Goal: Task Accomplishment & Management: Use online tool/utility

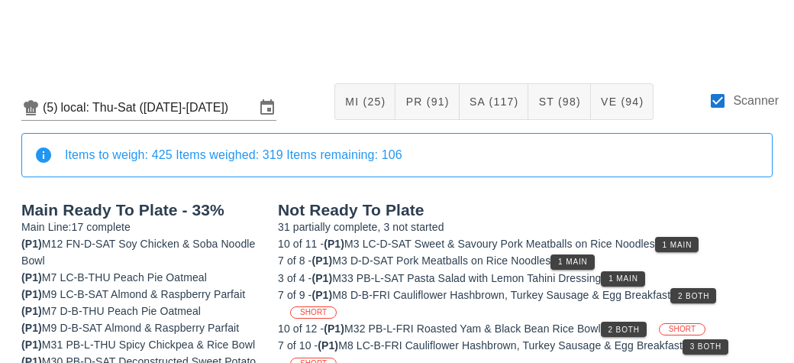
scroll to position [185, 0]
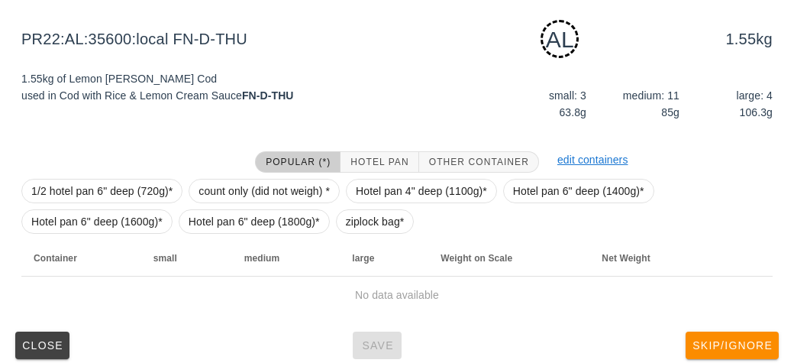
scroll to position [180, 0]
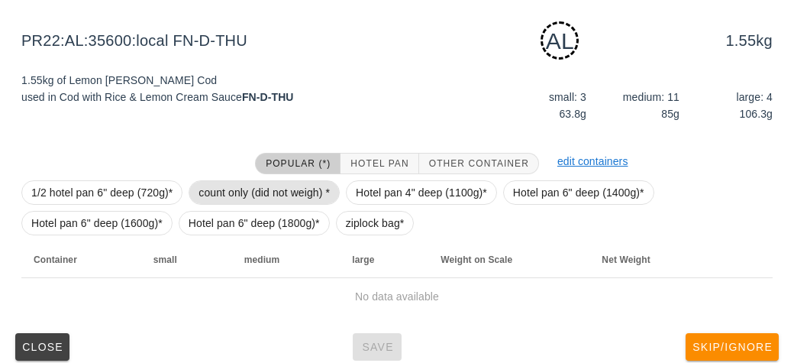
click at [213, 182] on span "count only (did not weigh) *" at bounding box center [263, 192] width 131 height 23
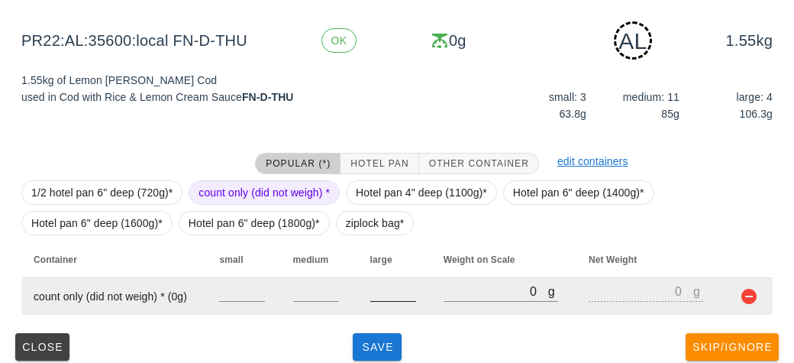
click at [373, 290] on input "number" at bounding box center [393, 291] width 46 height 20
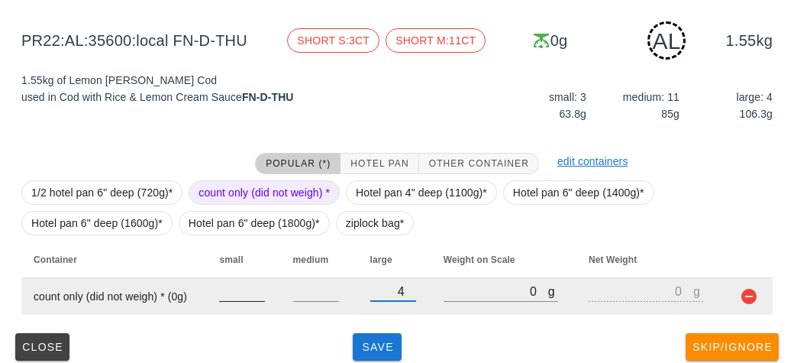
type input "4"
click at [228, 283] on input "number" at bounding box center [242, 291] width 46 height 20
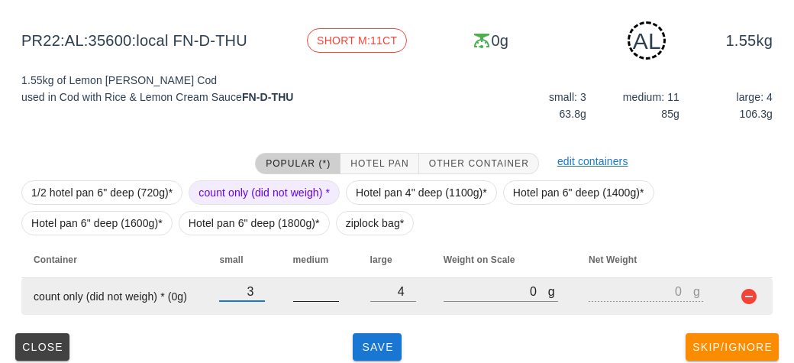
type input "3"
click at [311, 298] on input "number" at bounding box center [316, 291] width 46 height 20
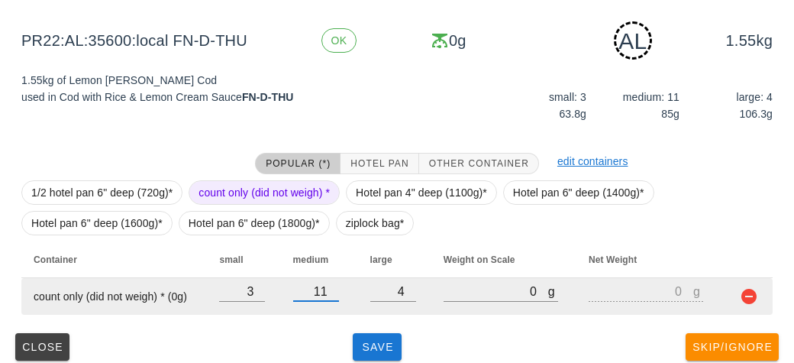
scroll to position [192, 0]
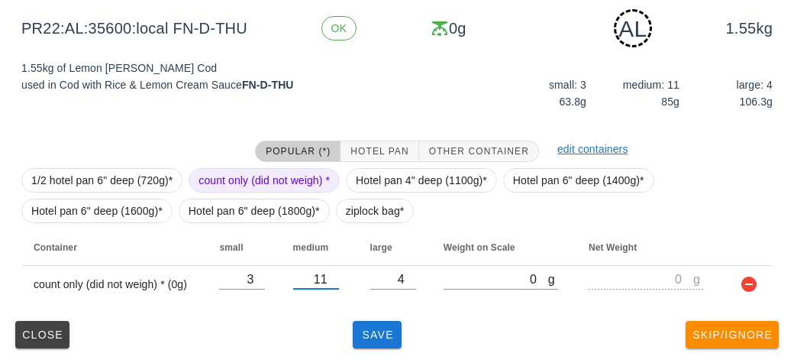
type input "11"
click at [373, 354] on div "(5) local: Thu-Sat ([DATE]-[DATE]) MI (25) PR (91) SA (117) ST (98) VE (94) Sca…" at bounding box center [397, 116] width 794 height 495
click at [357, 344] on button "Save" at bounding box center [377, 334] width 49 height 27
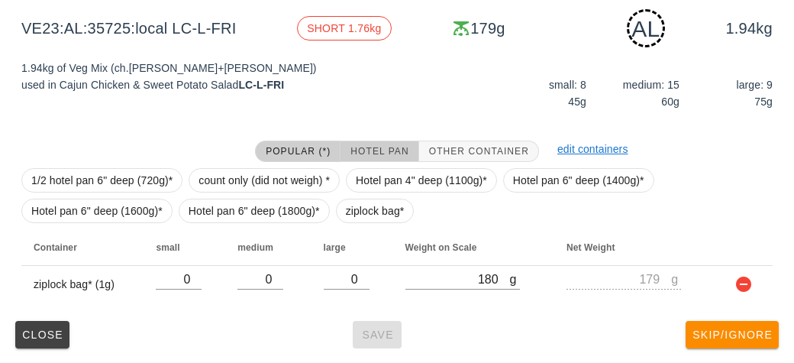
click at [371, 142] on button "Hotel Pan" at bounding box center [379, 150] width 78 height 21
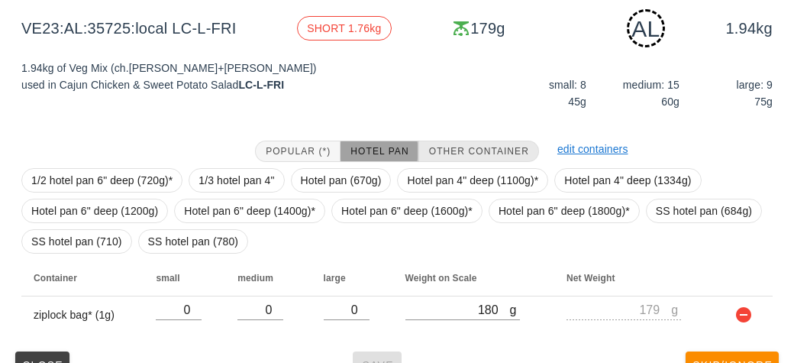
click at [469, 156] on span "Other Container" at bounding box center [478, 151] width 101 height 11
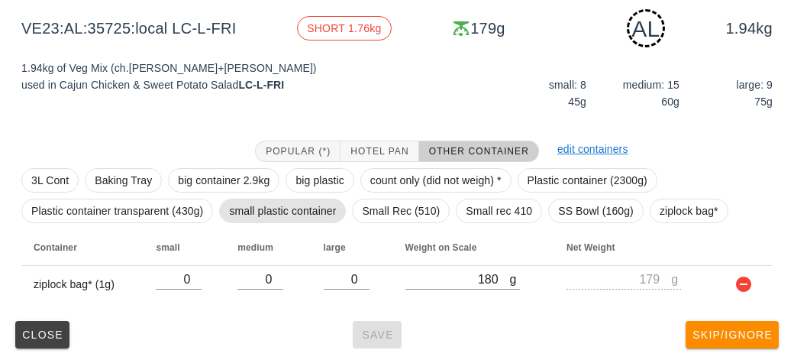
click at [249, 210] on span "small plastic container" at bounding box center [282, 210] width 107 height 23
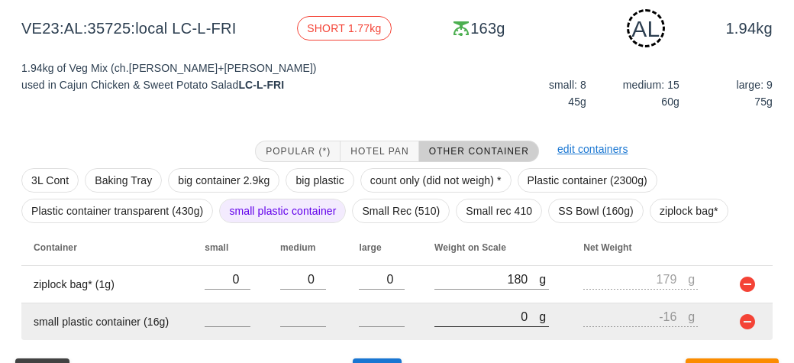
click at [460, 317] on input "0" at bounding box center [486, 316] width 105 height 20
type input "20"
type input "4"
type input "220"
type input "204"
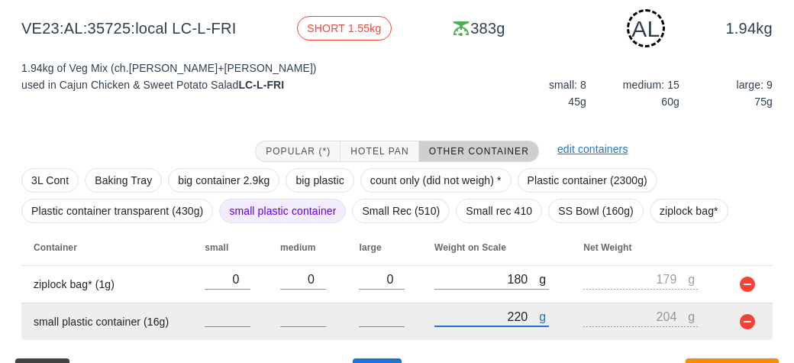
type input "2230"
type input "2214"
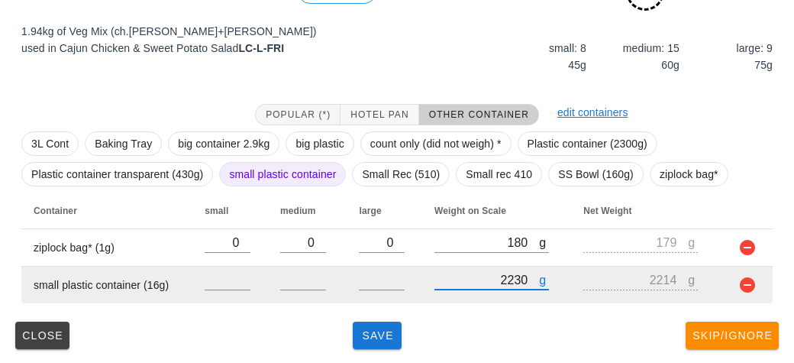
type input "2230"
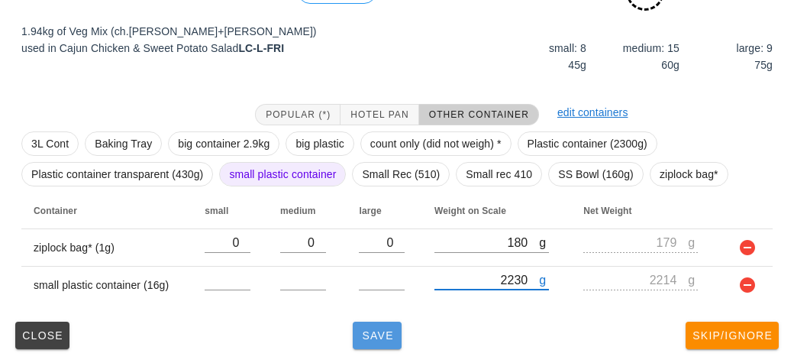
click at [363, 343] on button "Save" at bounding box center [377, 334] width 49 height 27
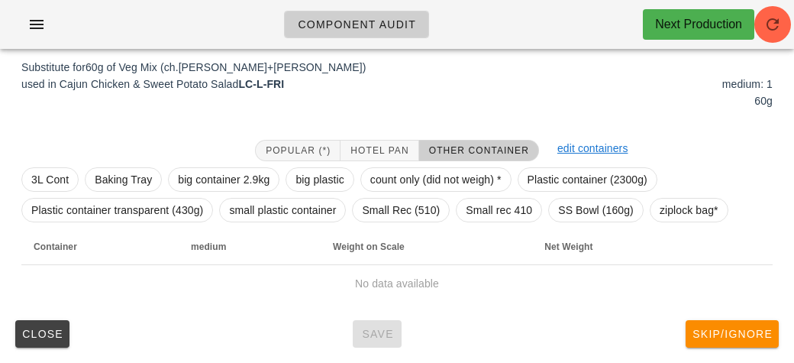
scroll to position [185, 0]
click at [677, 199] on span "ziplock bag*" at bounding box center [689, 210] width 59 height 23
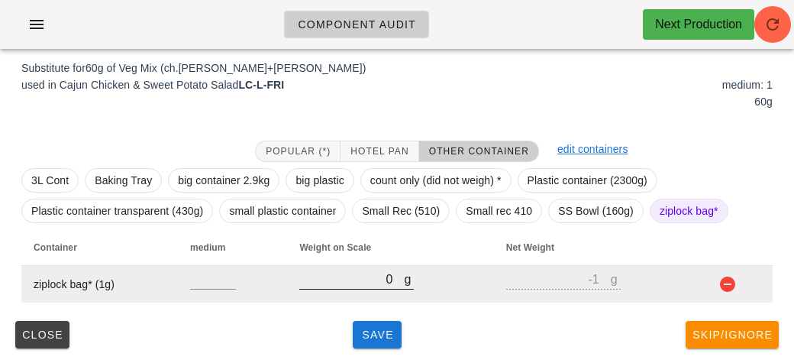
click at [365, 282] on input "0" at bounding box center [351, 279] width 105 height 20
type input "20"
type input "19"
type input "220"
type input "219"
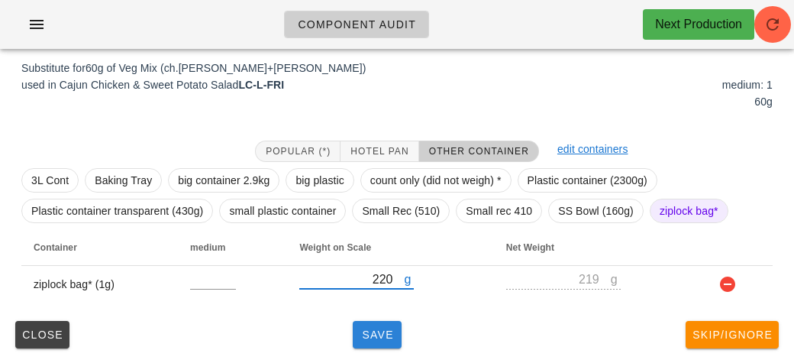
type input "220"
click at [363, 328] on span "Save" at bounding box center [377, 334] width 37 height 12
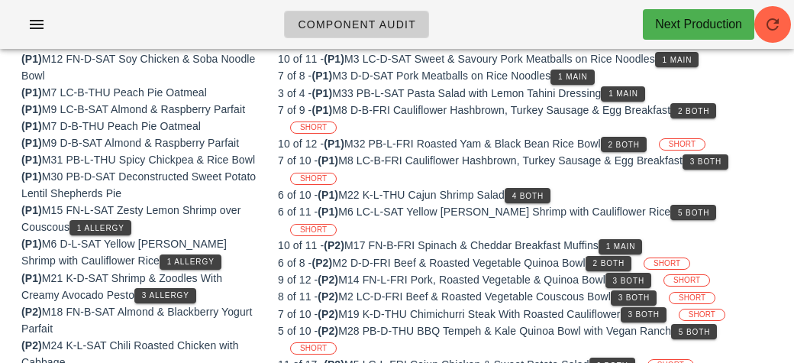
scroll to position [179, 0]
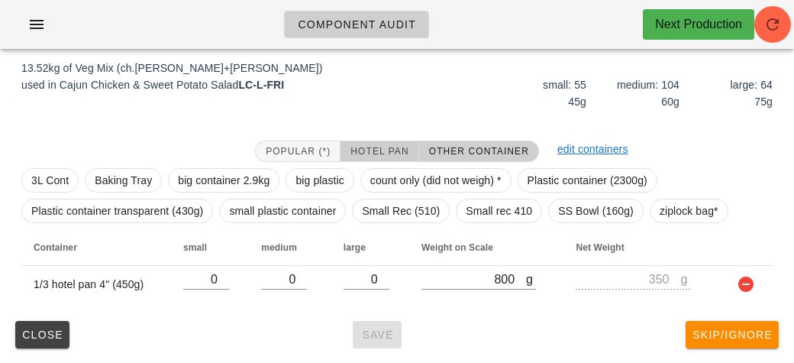
click at [386, 148] on span "Hotel Pan" at bounding box center [379, 151] width 59 height 11
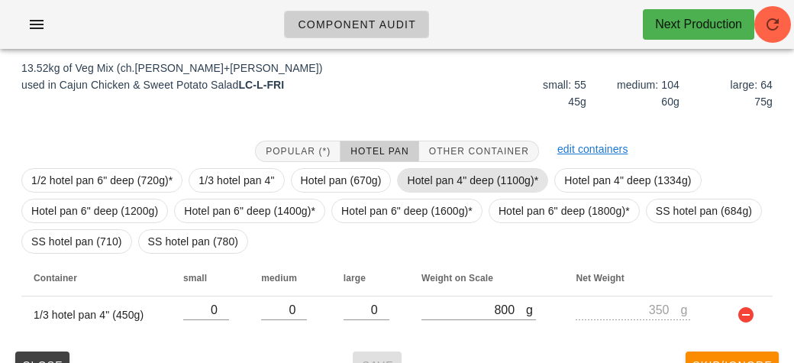
click at [422, 177] on span "Hotel pan 4" deep (1100g)*" at bounding box center [472, 180] width 131 height 23
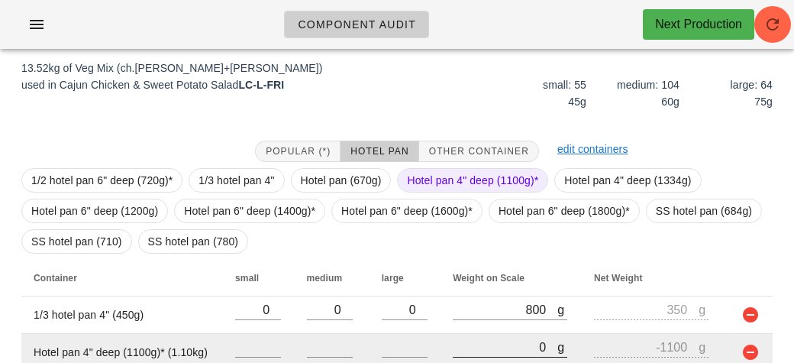
click at [467, 346] on input "0" at bounding box center [505, 347] width 105 height 20
type input "40"
type input "-1060"
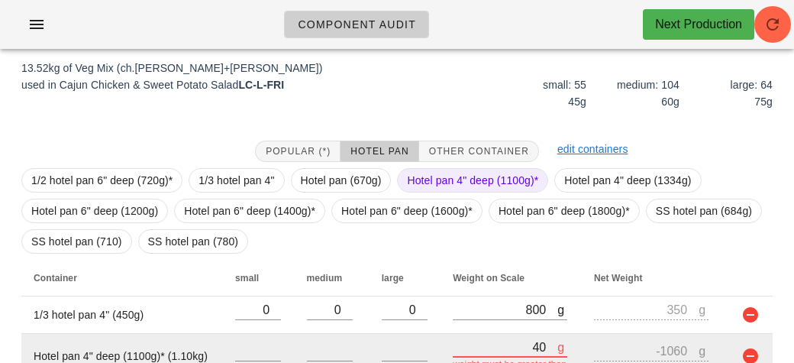
type input "480"
type input "-620"
type input "4800"
type input "3700"
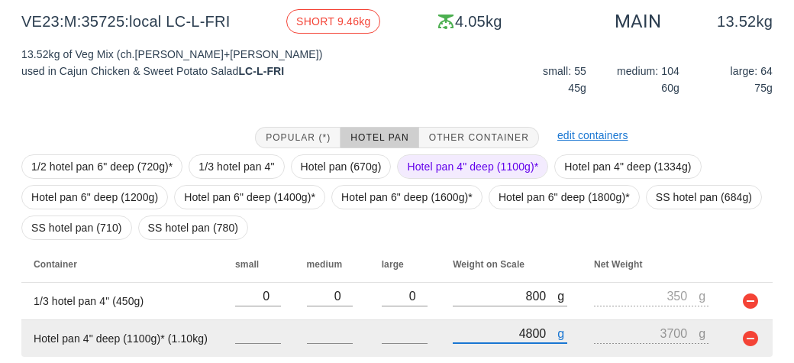
scroll to position [246, 0]
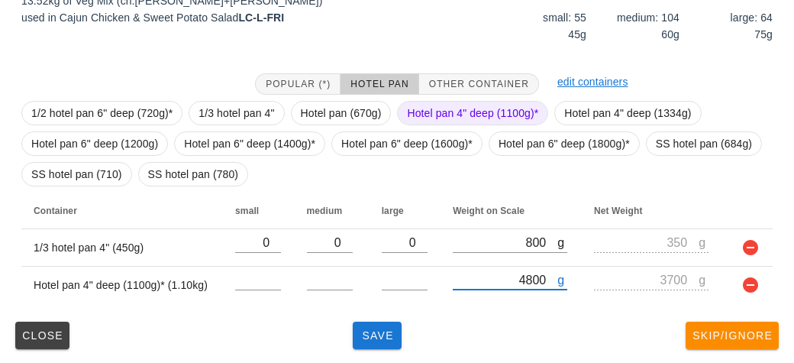
type input "4800"
click at [423, 119] on span "Hotel pan 4" deep (1100g)*" at bounding box center [472, 113] width 131 height 23
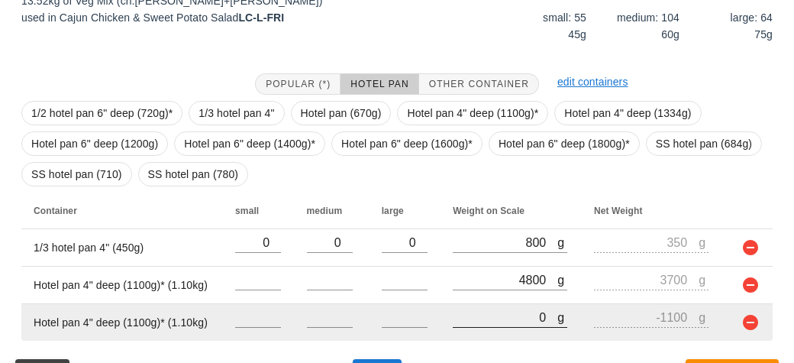
click at [485, 317] on input "0" at bounding box center [505, 317] width 105 height 20
type input "110"
type input "-990"
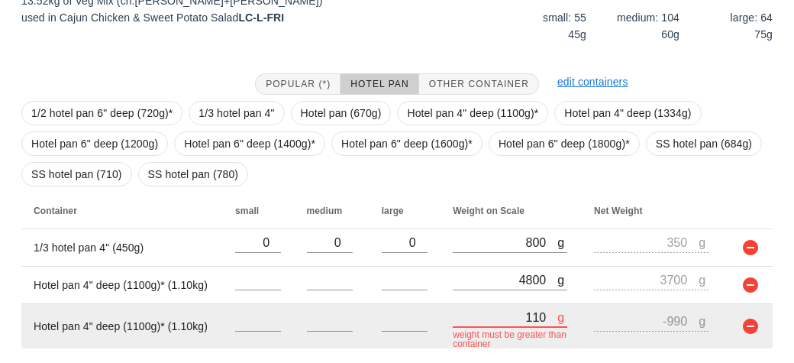
type input "1180"
type input "80"
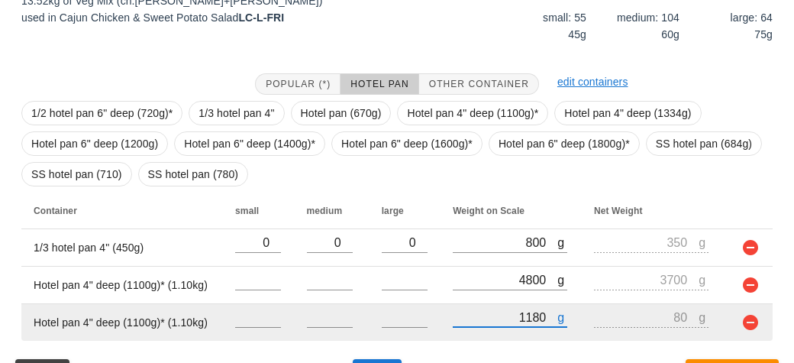
type input "11820"
type input "10720"
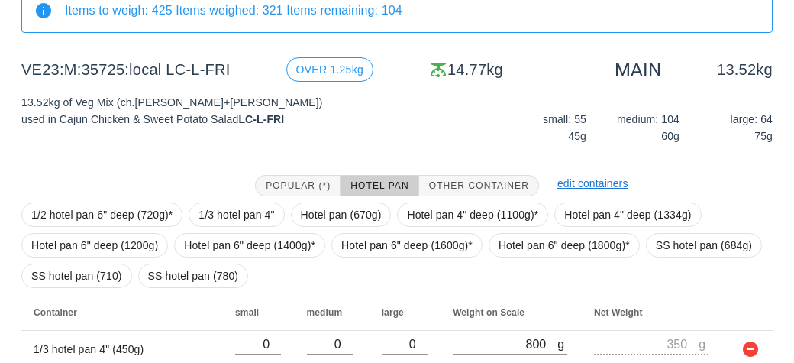
scroll to position [283, 0]
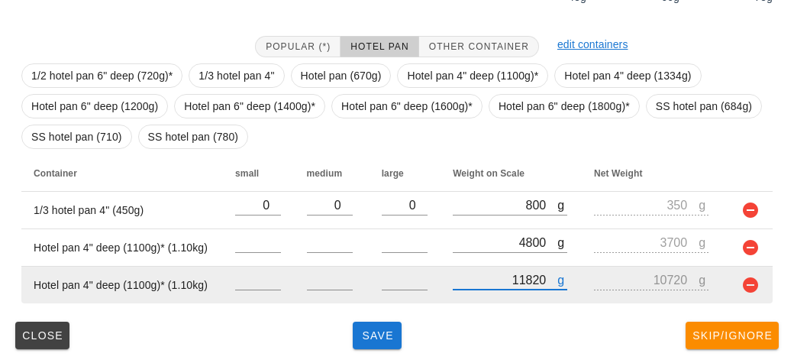
type input "11820"
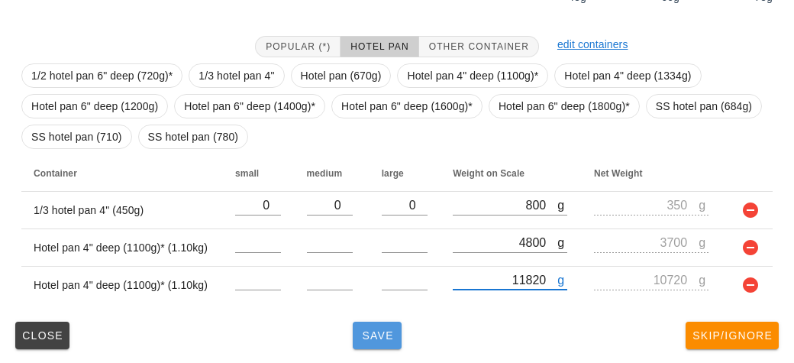
click at [369, 338] on span "Save" at bounding box center [377, 335] width 37 height 12
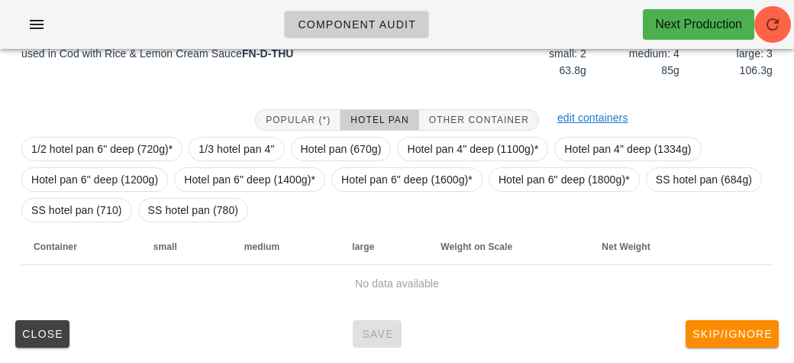
scroll to position [215, 0]
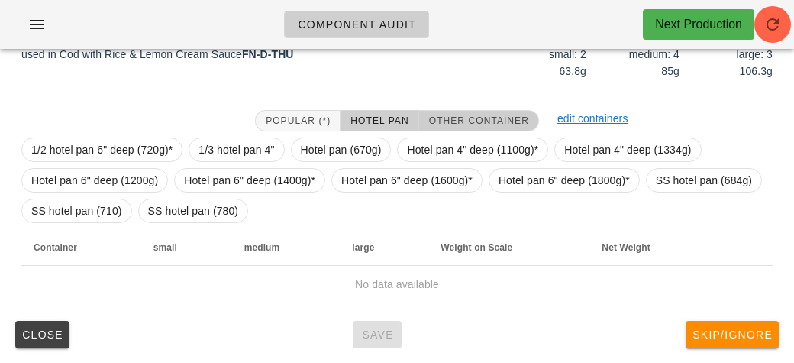
click at [450, 126] on button "Other Container" at bounding box center [479, 120] width 120 height 21
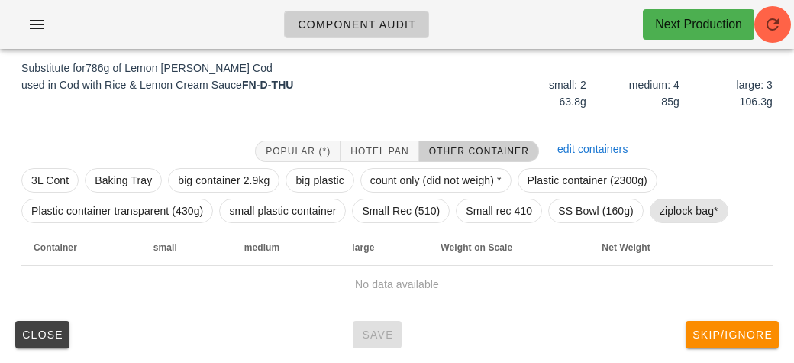
click at [673, 207] on span "ziplock bag*" at bounding box center [689, 210] width 59 height 23
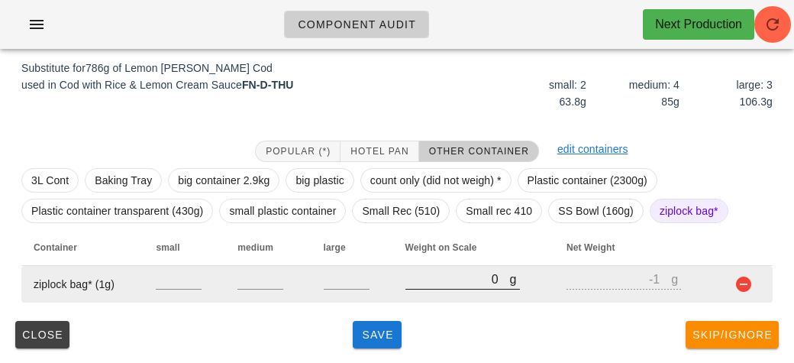
click at [424, 284] on input "0" at bounding box center [457, 279] width 105 height 20
type input "10"
type input "9"
type input "100"
type input "99"
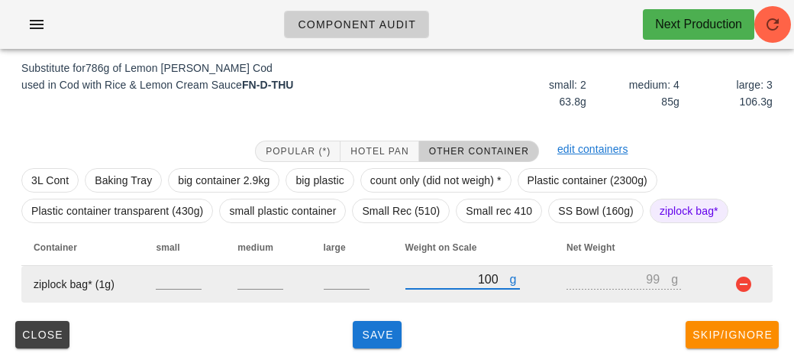
type input "1050"
type input "1049"
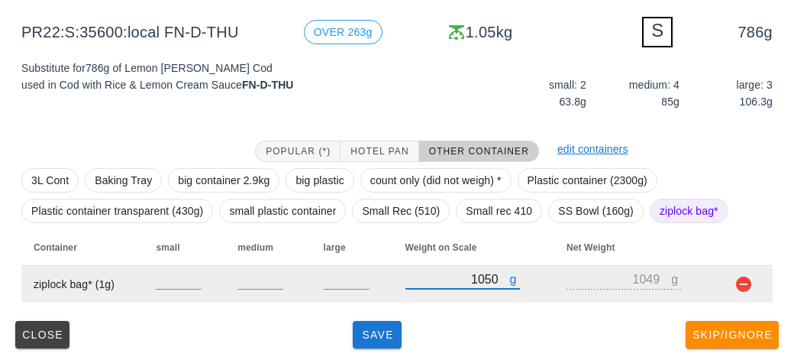
type input "1050"
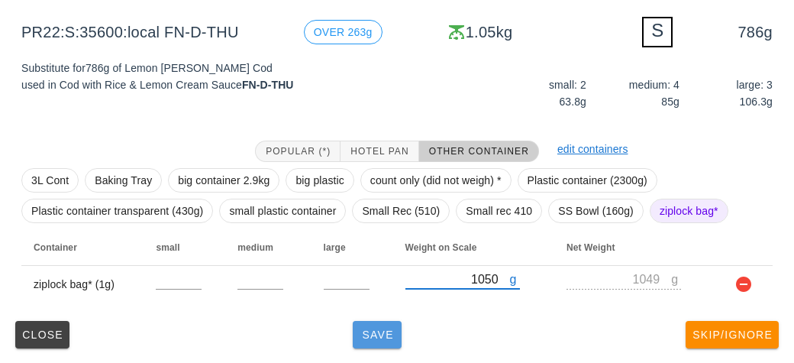
click at [366, 328] on span "Save" at bounding box center [377, 334] width 37 height 12
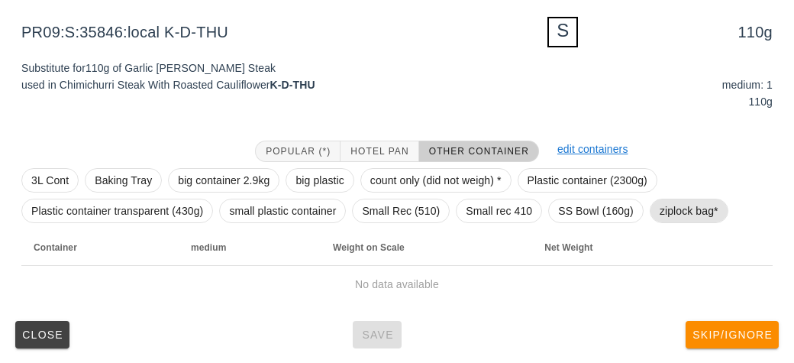
click at [681, 206] on span "ziplock bag*" at bounding box center [689, 210] width 59 height 23
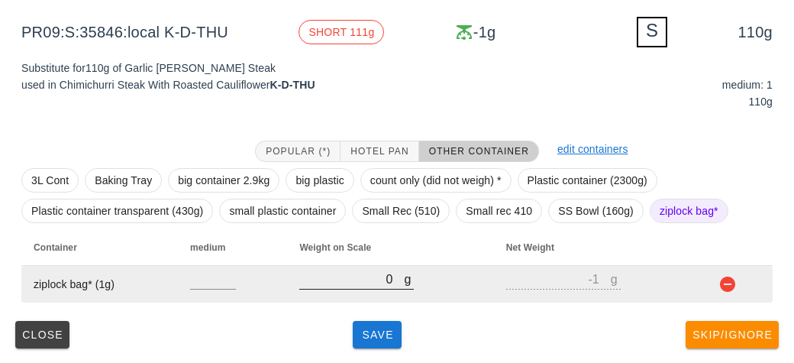
click at [366, 273] on input "0" at bounding box center [351, 279] width 105 height 20
type input "10"
type input "9"
type input "170"
type input "169"
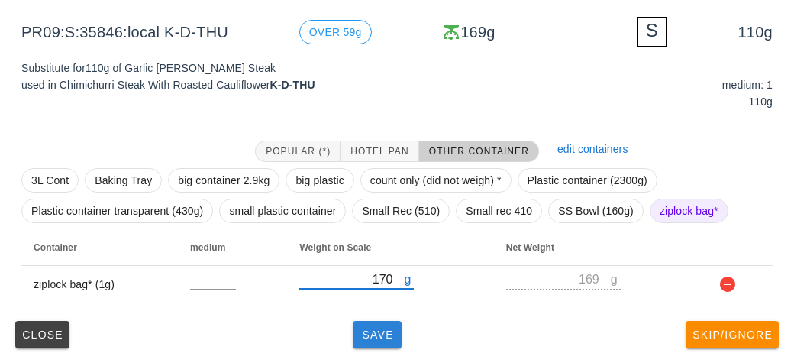
type input "170"
click at [374, 338] on span "Save" at bounding box center [377, 334] width 37 height 12
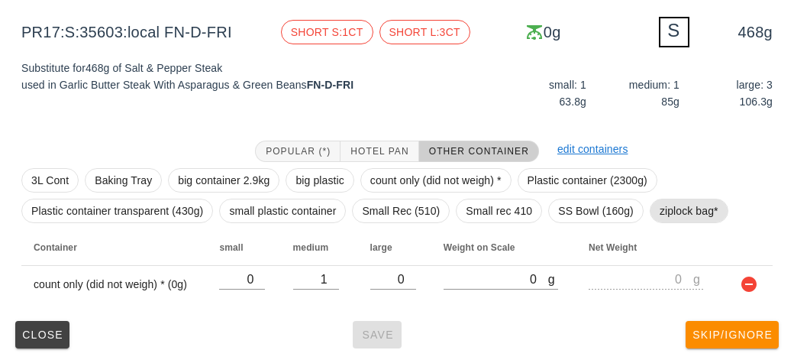
click at [677, 211] on span "ziplock bag*" at bounding box center [689, 210] width 59 height 23
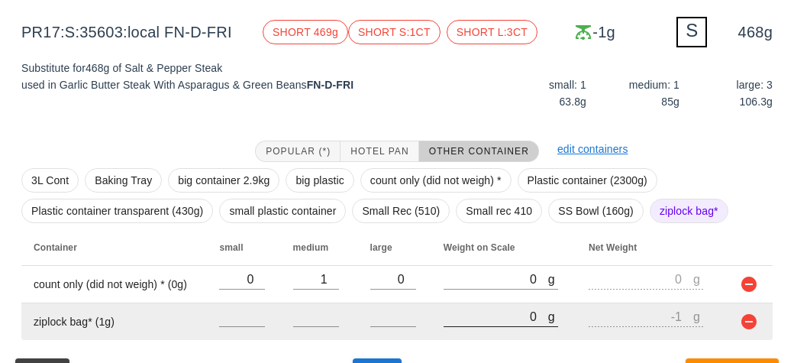
click at [461, 321] on input "0" at bounding box center [496, 316] width 105 height 20
type input "60"
type input "59"
type input "600"
type input "599"
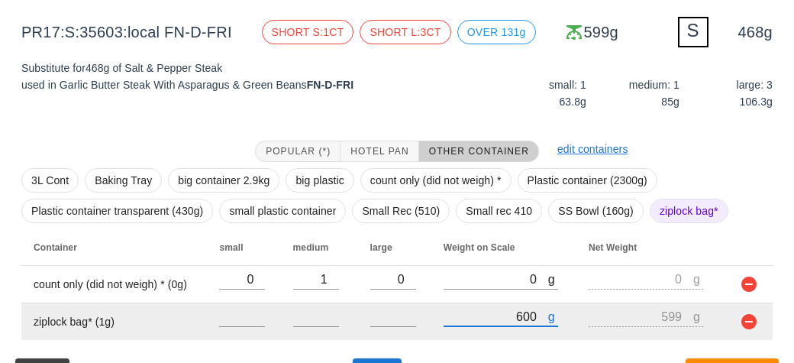
scroll to position [221, 0]
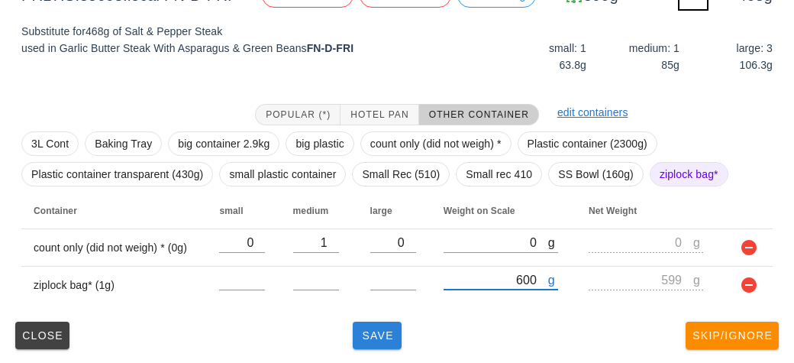
type input "600"
click at [374, 335] on span "Save" at bounding box center [377, 335] width 37 height 12
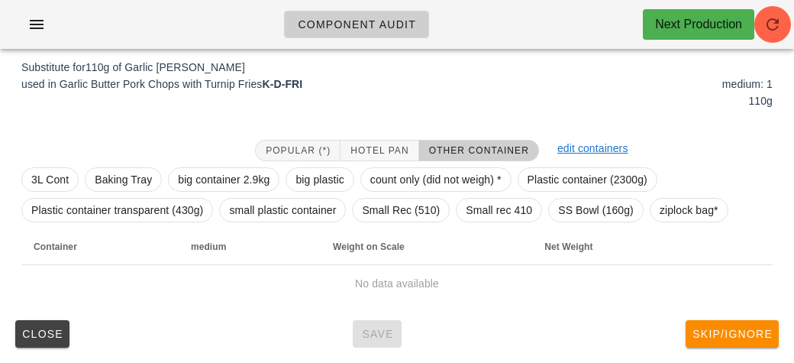
scroll to position [185, 0]
click at [682, 199] on span "ziplock bag*" at bounding box center [689, 210] width 59 height 23
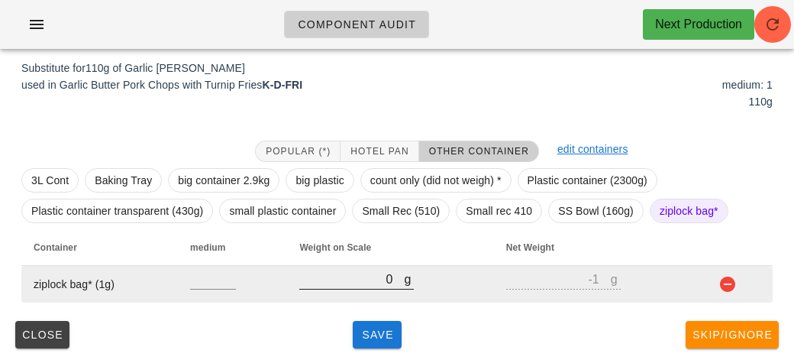
click at [373, 282] on input "0" at bounding box center [351, 279] width 105 height 20
type input "10"
type input "9"
type input "170"
type input "169"
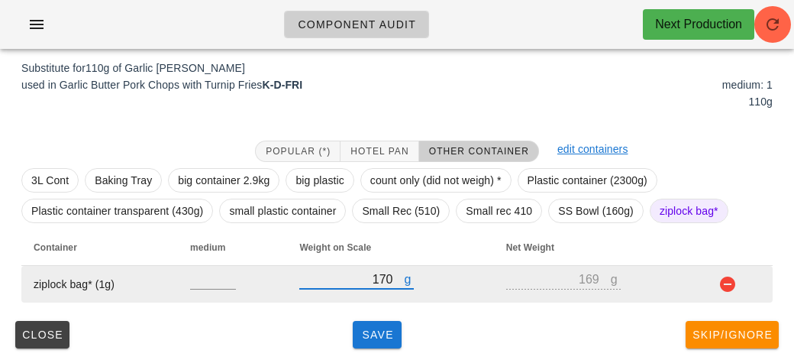
type input "170"
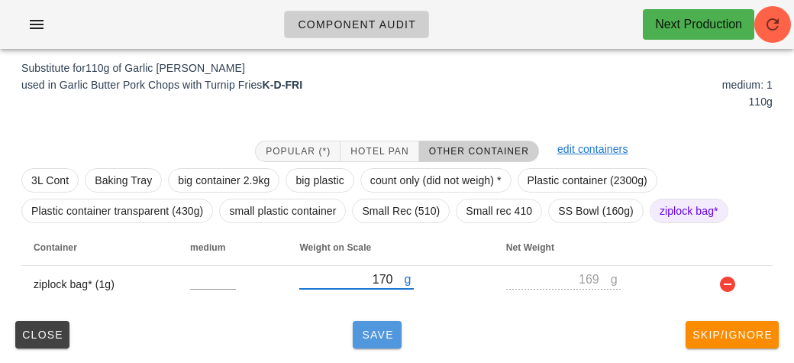
click at [360, 331] on span "Save" at bounding box center [377, 334] width 37 height 12
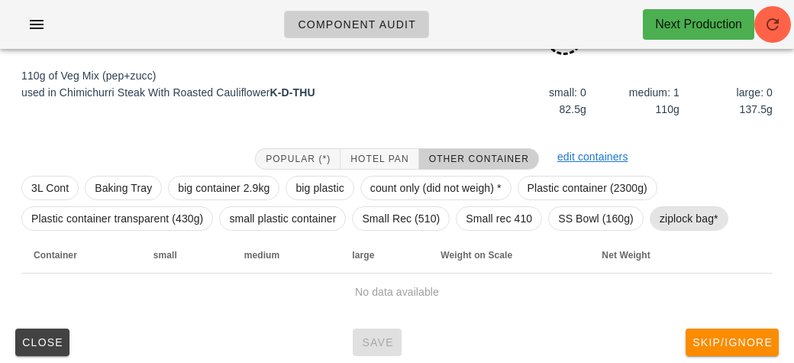
click at [668, 214] on span "ziplock bag*" at bounding box center [689, 218] width 59 height 23
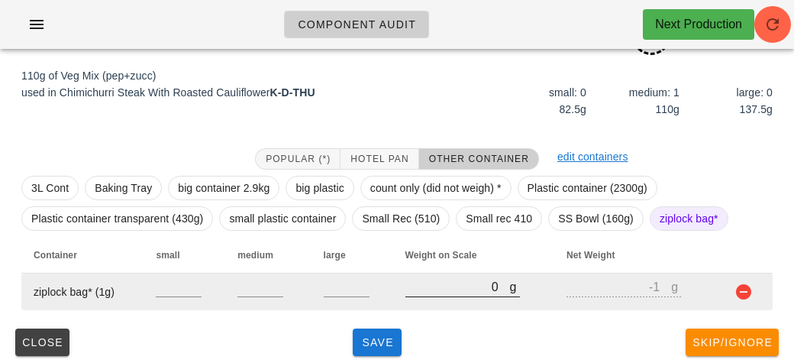
click at [466, 291] on input "0" at bounding box center [457, 286] width 105 height 20
type input "20"
type input "19"
type input "220"
type input "219"
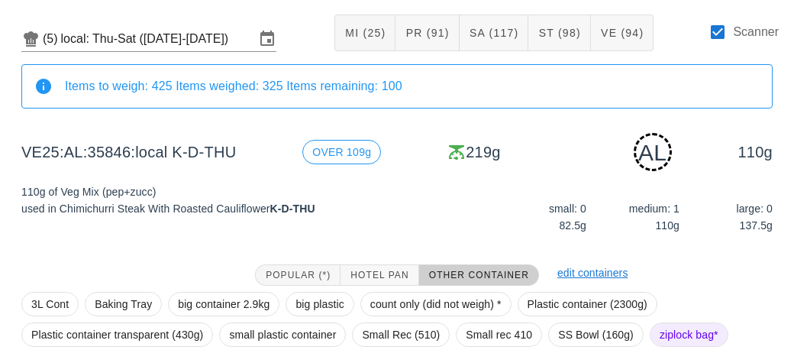
scroll to position [192, 0]
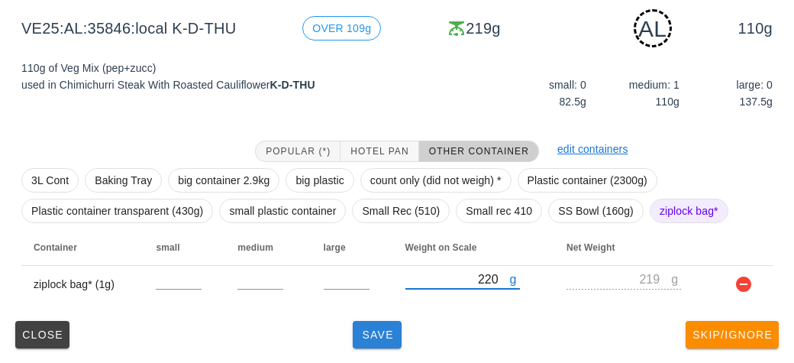
type input "220"
click at [370, 336] on span "Save" at bounding box center [377, 334] width 37 height 12
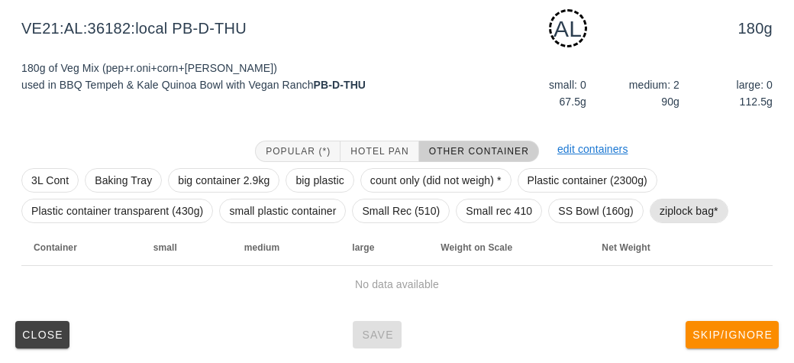
click at [679, 205] on span "ziplock bag*" at bounding box center [689, 210] width 59 height 23
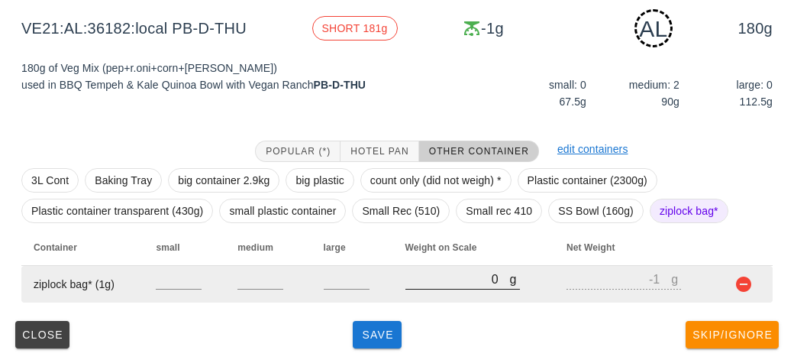
click at [434, 284] on input "0" at bounding box center [457, 279] width 105 height 20
type input "20"
type input "19"
type input "200"
type input "199"
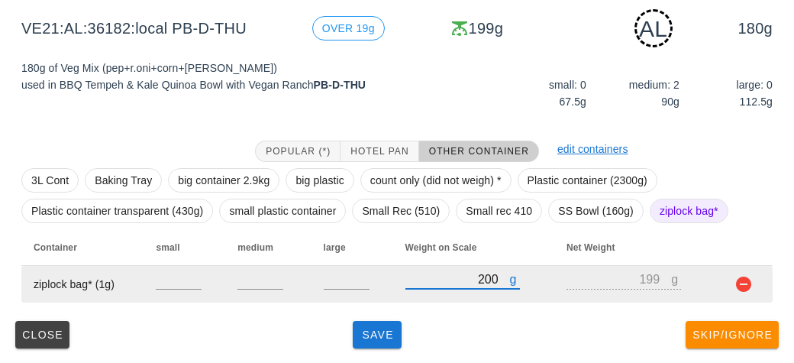
type input "200"
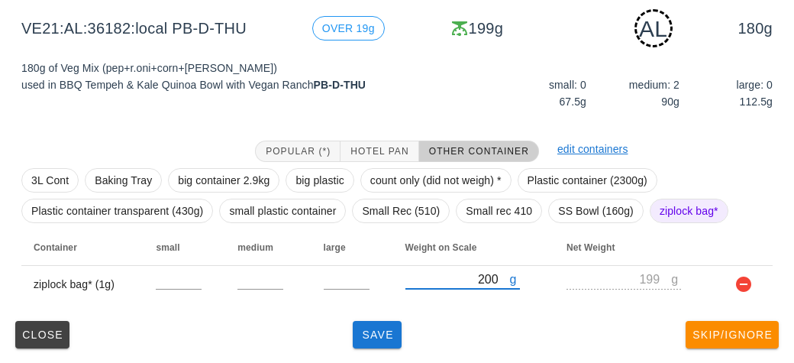
click at [391, 353] on div "(5) local: Thu-Sat ([DATE]-[DATE]) MI (25) PR (91) SA (117) ST (98) VE (94) Sca…" at bounding box center [397, 116] width 794 height 495
click at [369, 326] on button "Save" at bounding box center [377, 334] width 49 height 27
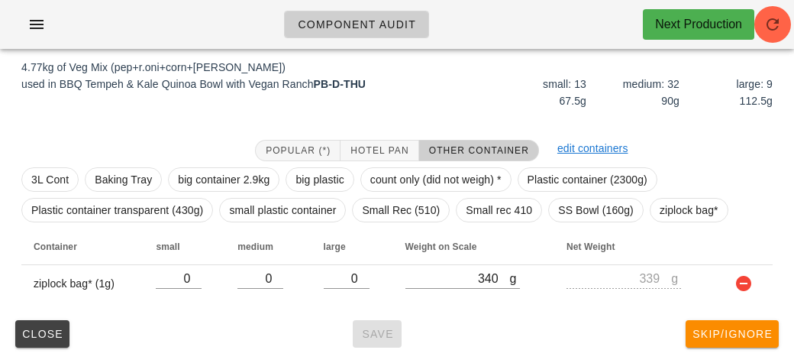
scroll to position [179, 0]
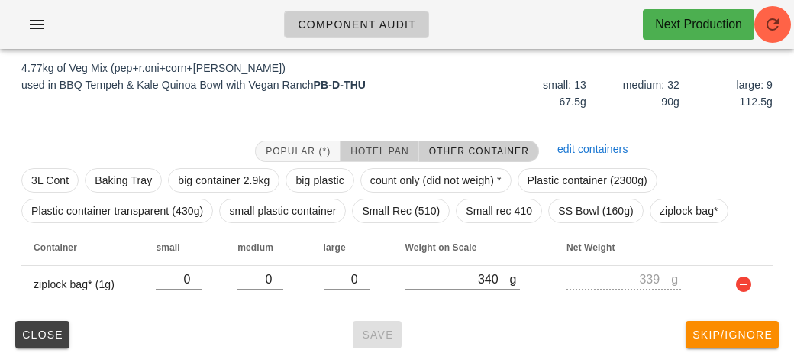
click at [375, 148] on span "Hotel Pan" at bounding box center [379, 151] width 59 height 11
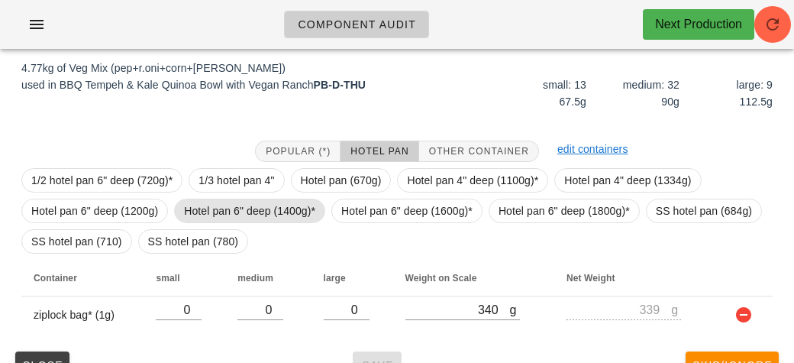
click at [237, 200] on span "Hotel pan 6" deep (1400g)*" at bounding box center [249, 210] width 131 height 23
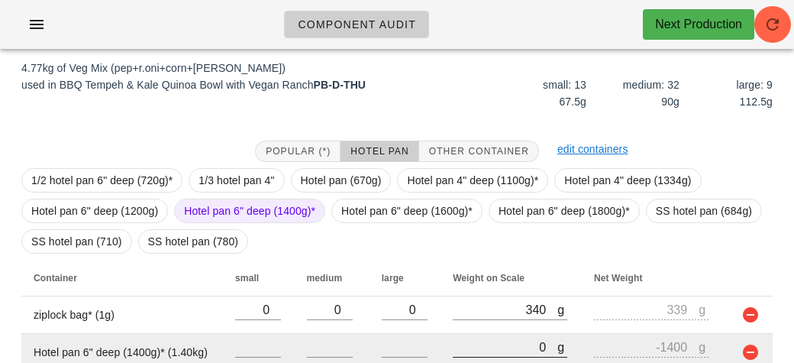
click at [458, 340] on input "0" at bounding box center [505, 347] width 105 height 20
type input "60"
type input "-1340"
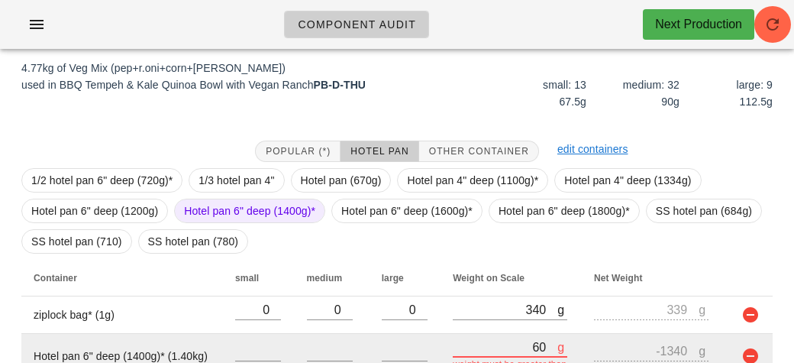
type input "610"
type input "-790"
type input "6150"
type input "4750"
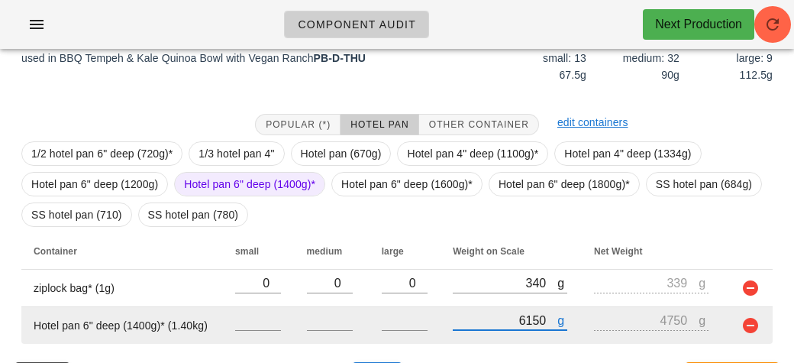
scroll to position [246, 0]
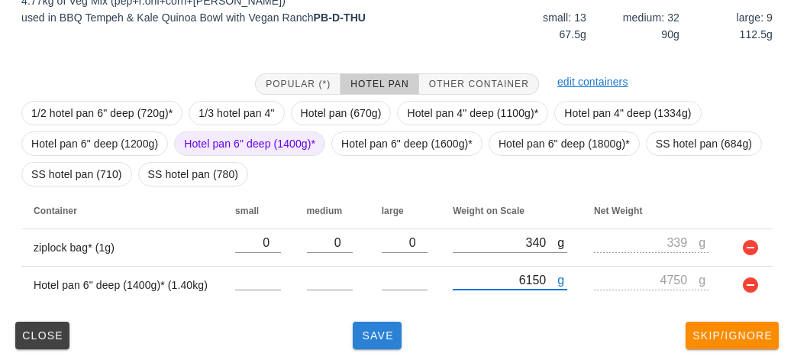
type input "6150"
click at [389, 338] on span "Save" at bounding box center [377, 335] width 37 height 12
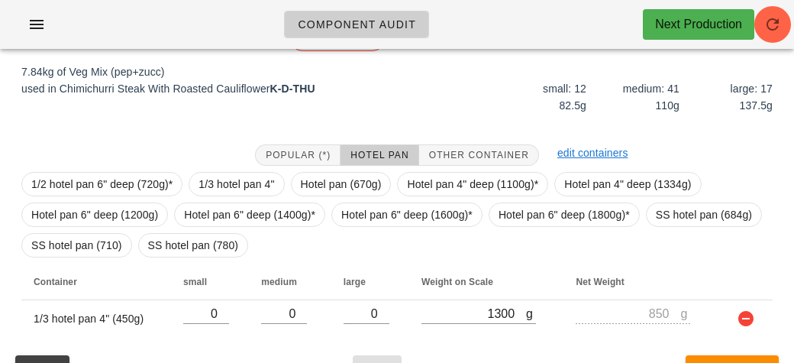
scroll to position [209, 0]
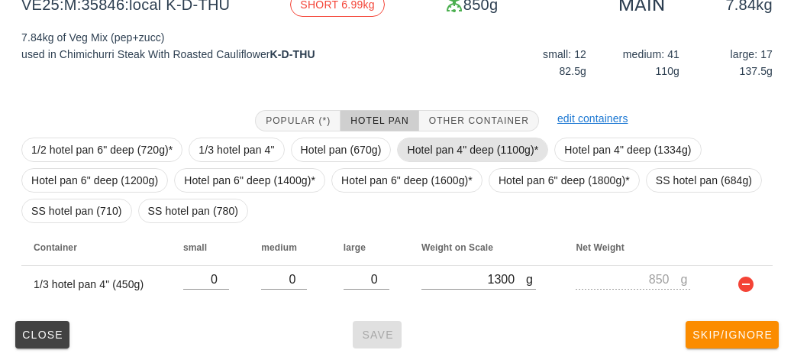
click at [419, 146] on span "Hotel pan 4" deep (1100g)*" at bounding box center [472, 149] width 131 height 23
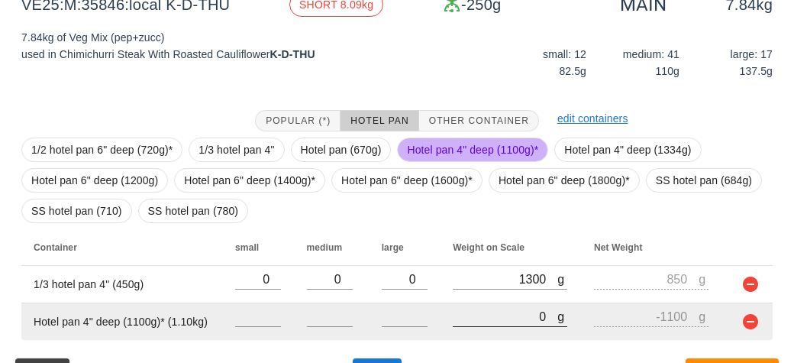
click at [463, 321] on input "0" at bounding box center [505, 316] width 105 height 20
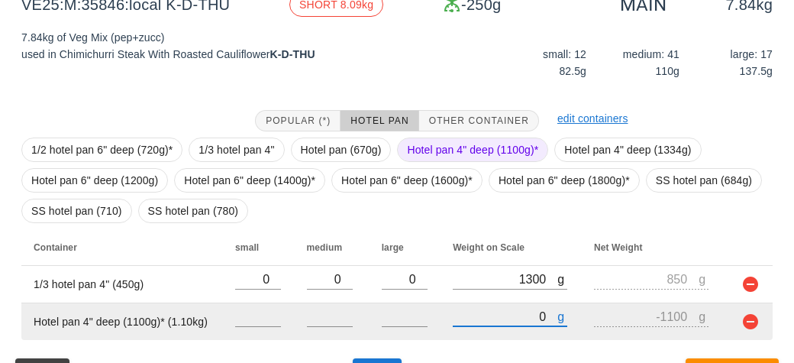
type input "90"
type input "-1010"
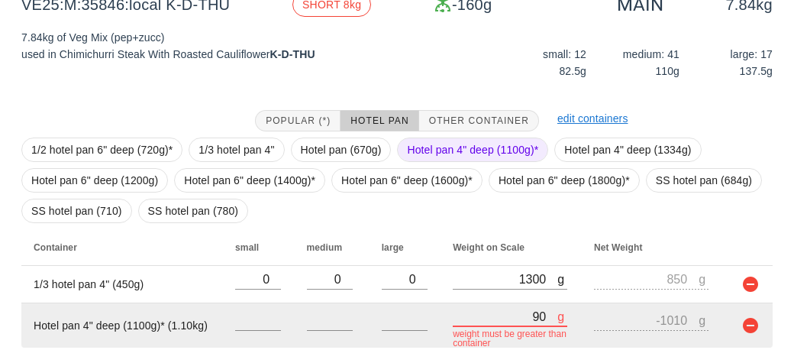
type input "930"
type input "-170"
type input "9380"
type input "8280"
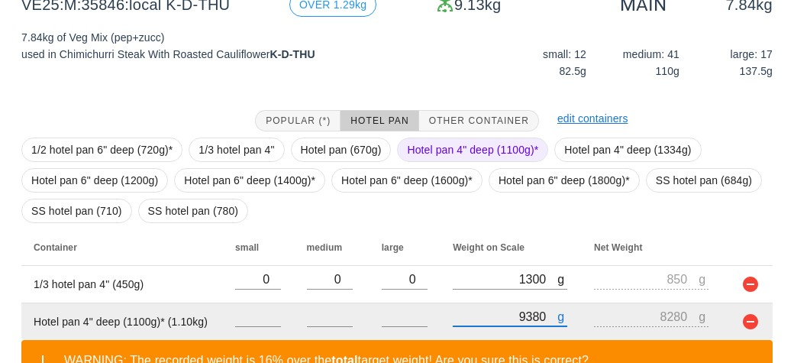
type input "930"
type input "-170"
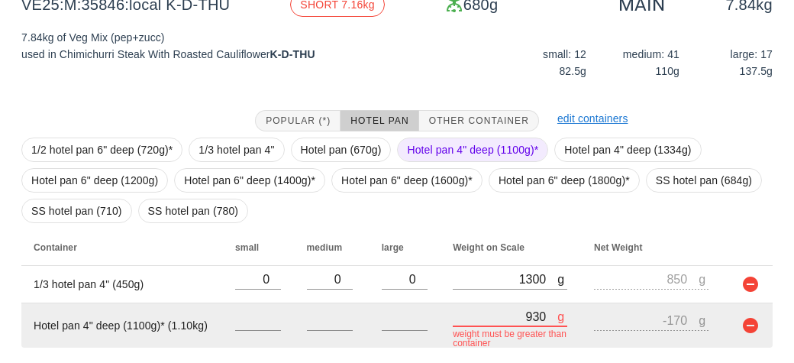
type input "9390"
type input "8290"
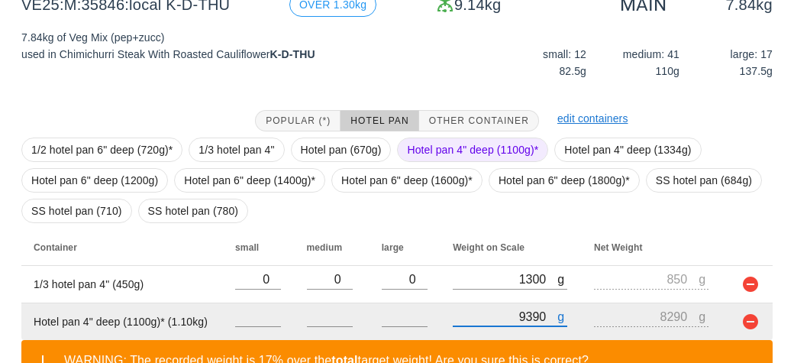
scroll to position [316, 0]
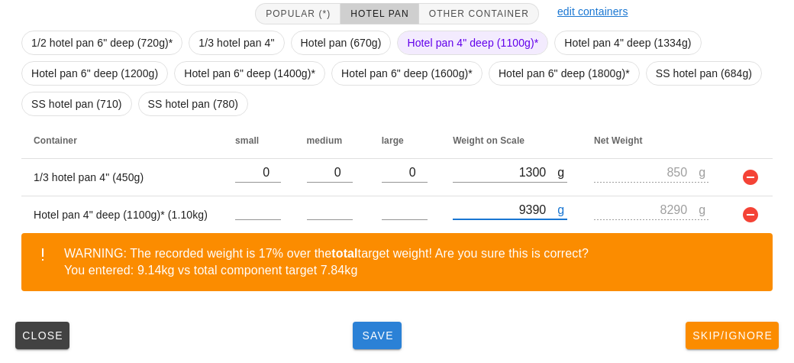
type input "9390"
click at [382, 334] on span "Save" at bounding box center [377, 335] width 37 height 12
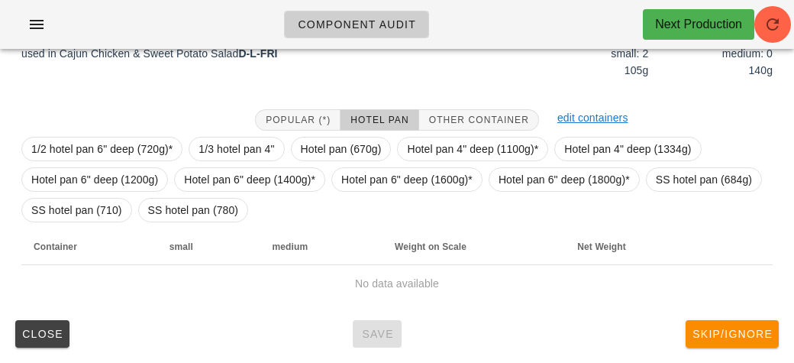
scroll to position [223, 0]
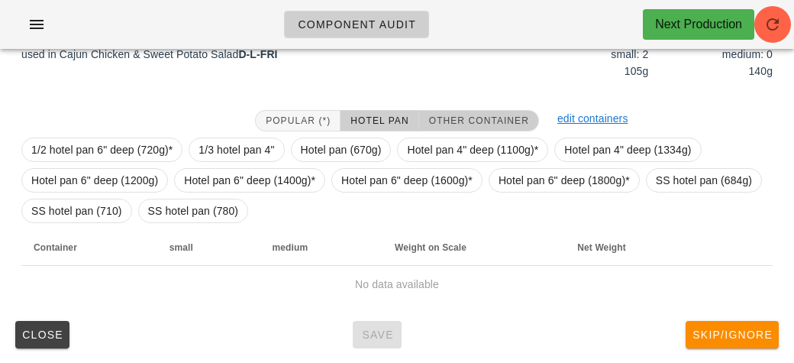
click at [475, 115] on span "Other Container" at bounding box center [478, 120] width 101 height 11
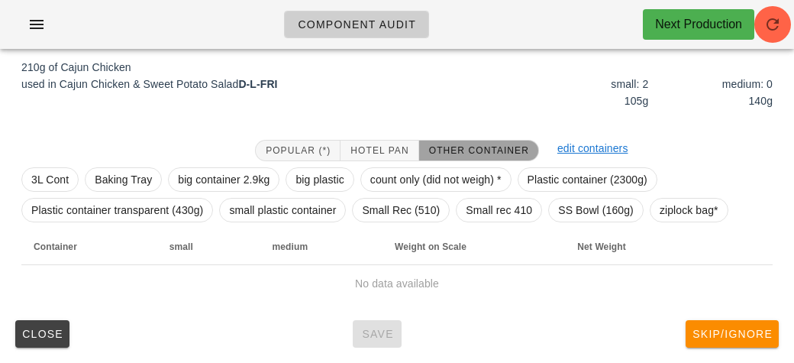
scroll to position [192, 0]
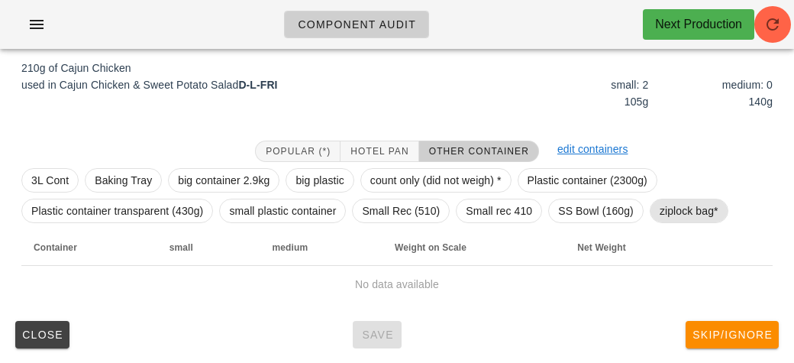
click at [676, 211] on span "ziplock bag*" at bounding box center [689, 210] width 59 height 23
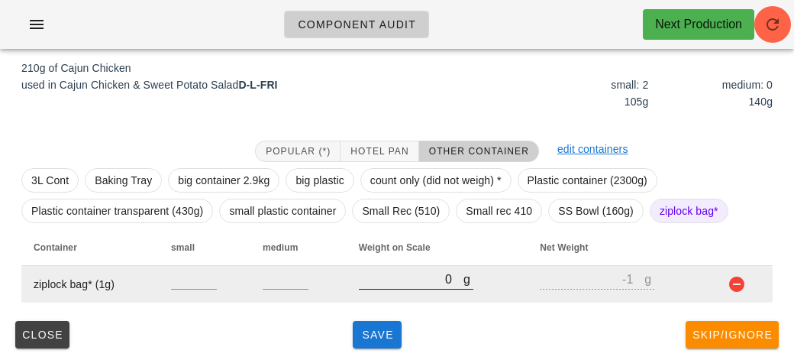
click at [395, 284] on input "0" at bounding box center [411, 279] width 105 height 20
type input "20"
type input "19"
type input "240"
type input "239"
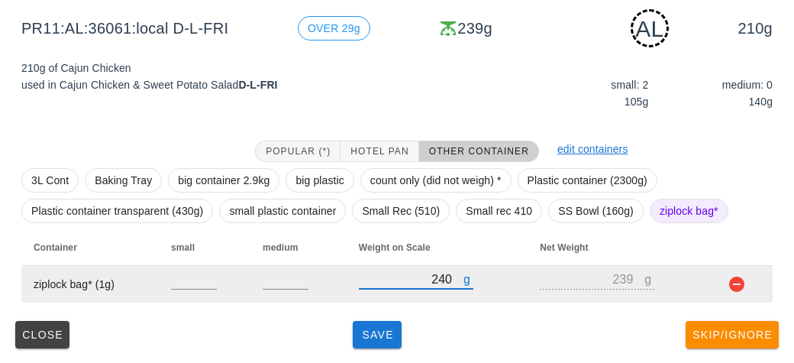
type input "240"
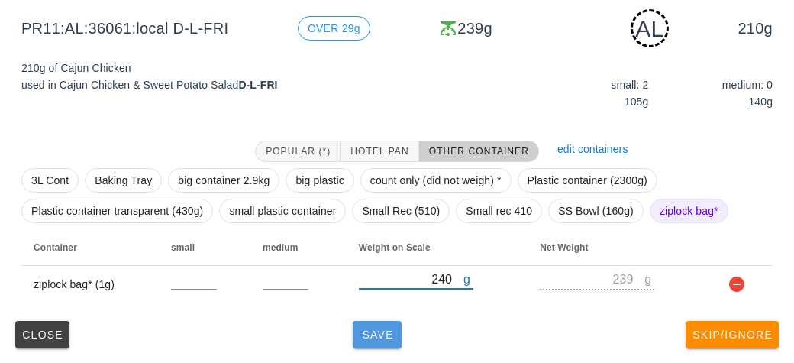
click at [370, 330] on span "Save" at bounding box center [377, 334] width 37 height 12
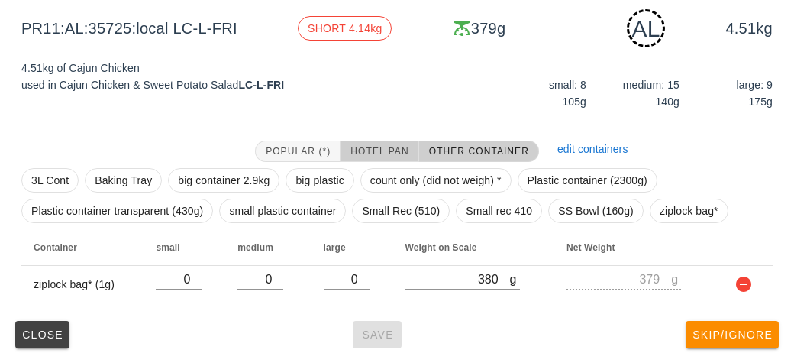
click at [357, 144] on button "Hotel Pan" at bounding box center [379, 150] width 78 height 21
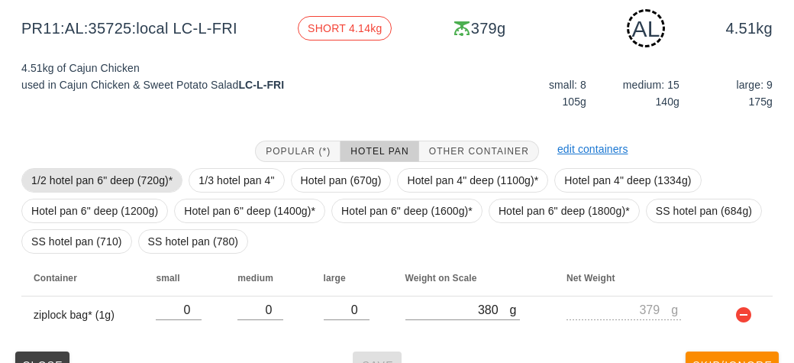
click at [99, 182] on span "1/2 hotel pan 6" deep (720g)*" at bounding box center [101, 180] width 141 height 23
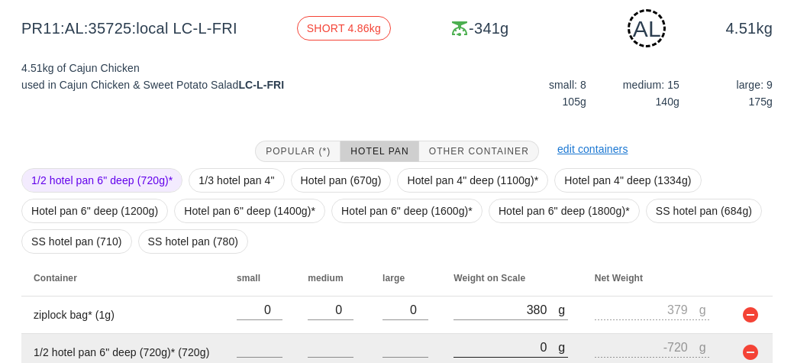
click at [457, 351] on input "0" at bounding box center [505, 347] width 105 height 20
type input "50"
type input "-670"
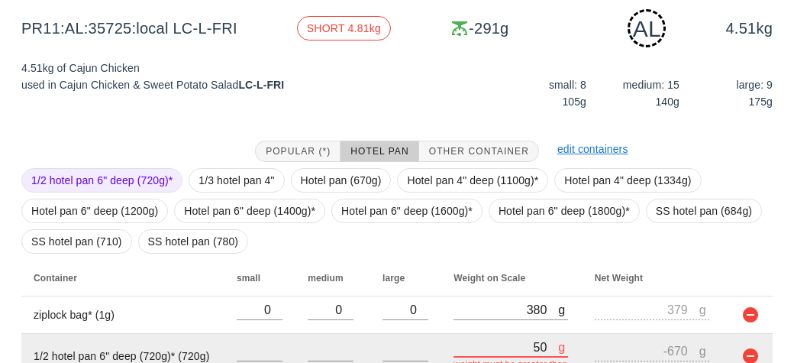
type input "530"
type input "-190"
type input "5320"
type input "4600"
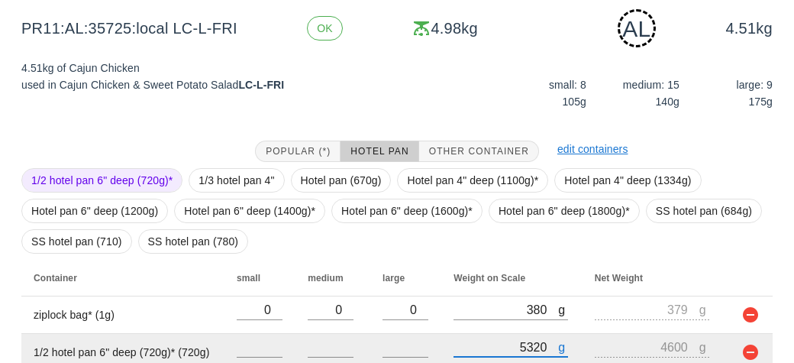
scroll to position [260, 0]
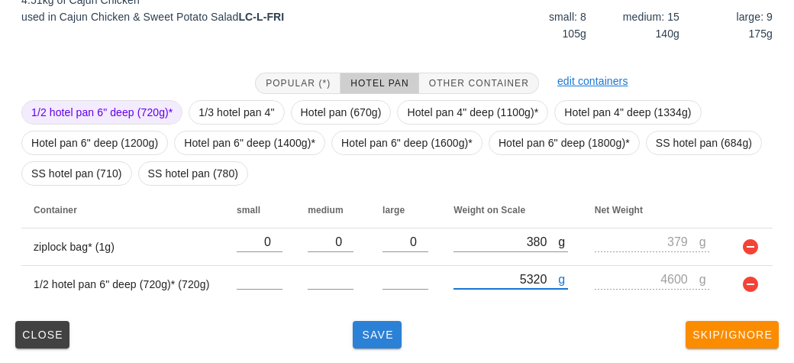
type input "5320"
click at [382, 333] on span "Save" at bounding box center [377, 334] width 37 height 12
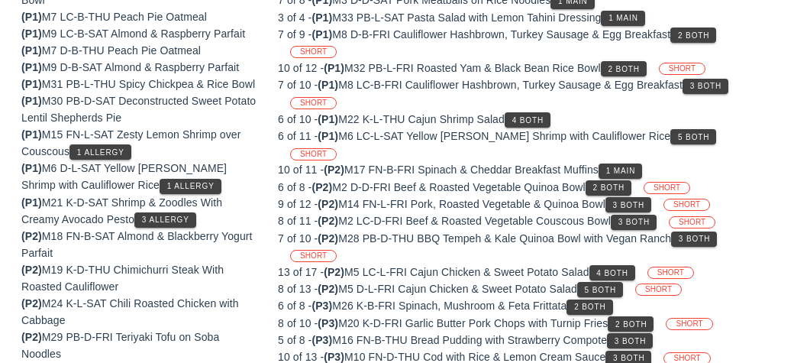
scroll to position [209, 0]
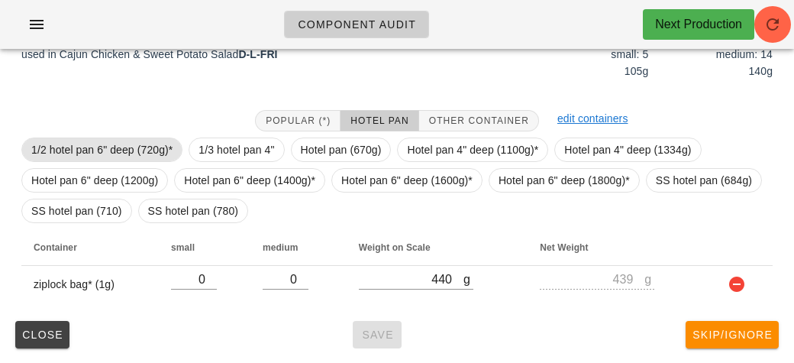
click at [82, 144] on span "1/2 hotel pan 6" deep (720g)*" at bounding box center [101, 149] width 141 height 23
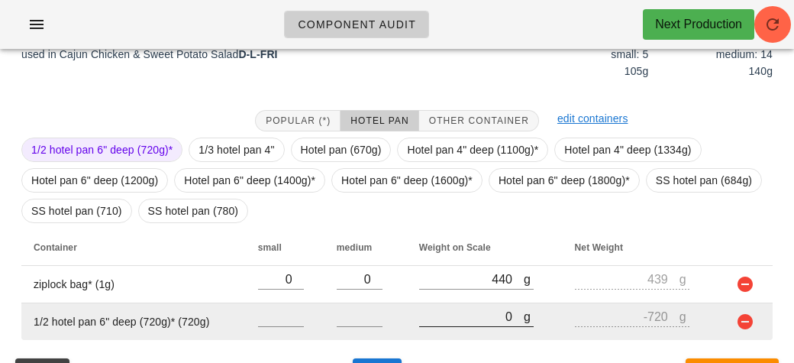
click at [447, 313] on input "0" at bounding box center [471, 316] width 105 height 20
type input "20"
type input "-700"
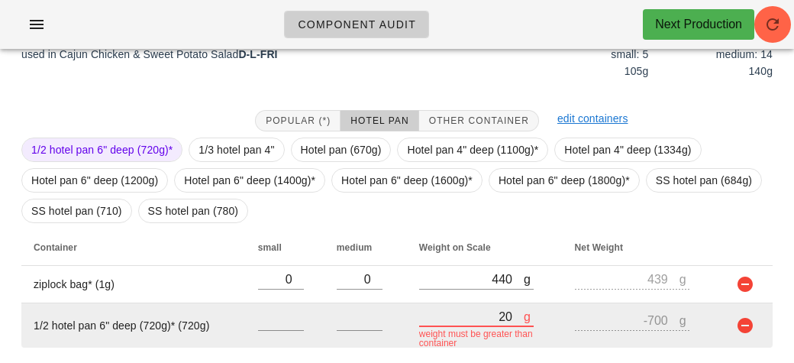
type input "250"
type input "-470"
type input "2530"
type input "1810"
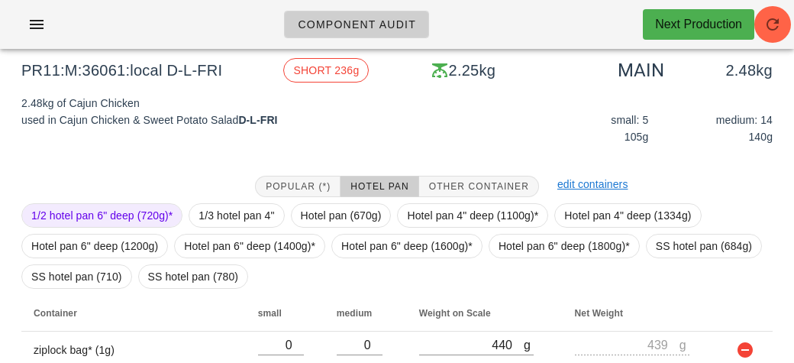
scroll to position [246, 0]
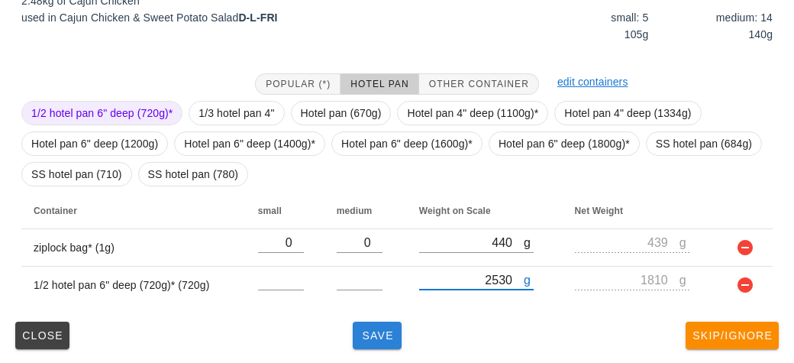
type input "2530"
click at [373, 336] on span "Save" at bounding box center [377, 335] width 37 height 12
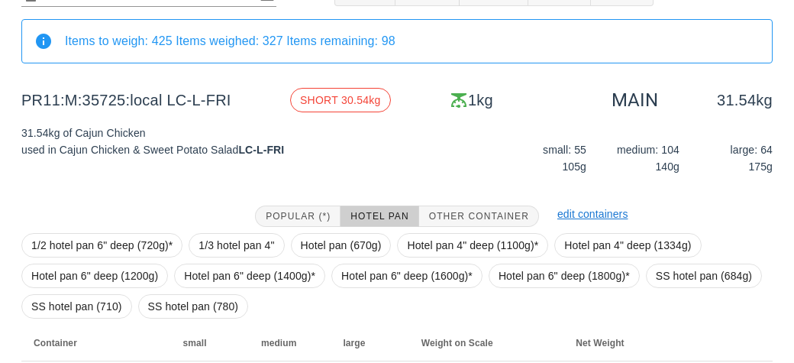
scroll to position [209, 0]
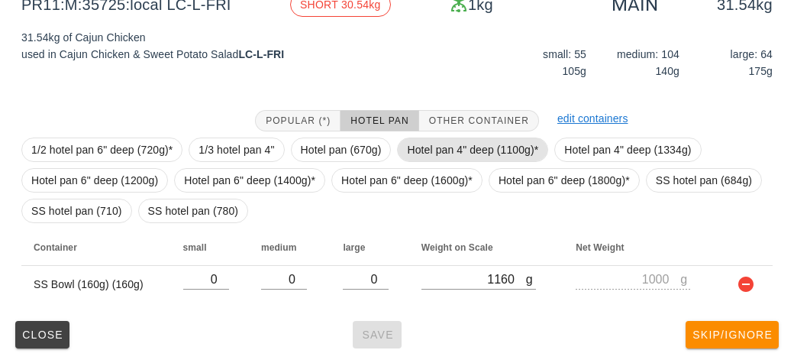
click at [421, 152] on span "Hotel pan 4" deep (1100g)*" at bounding box center [472, 149] width 131 height 23
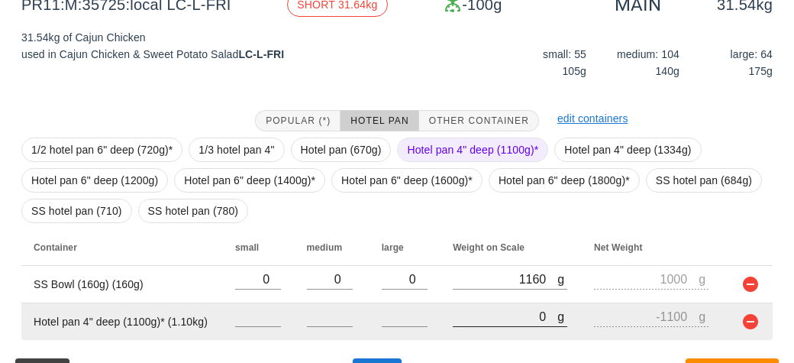
click at [468, 316] on input "0" at bounding box center [505, 316] width 105 height 20
type input "10"
type input "-1090"
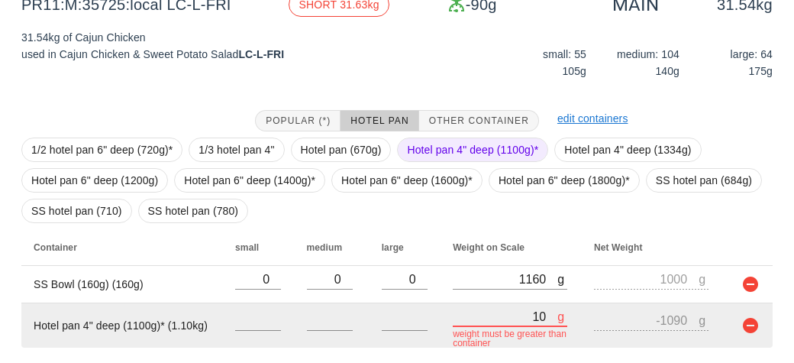
type input "110"
type input "-990"
type input "1170"
type input "70"
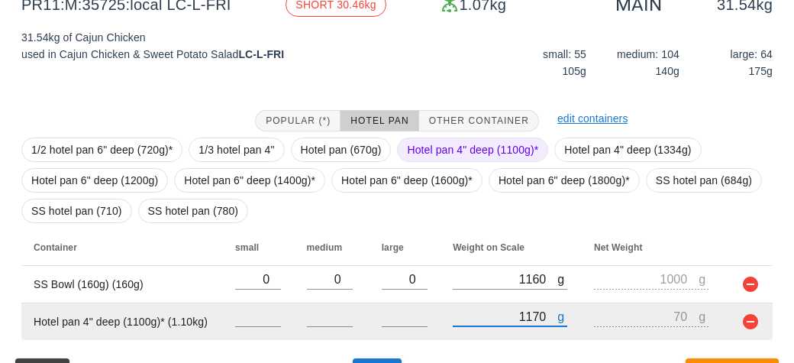
type input "11700"
type input "10600"
type input "11700"
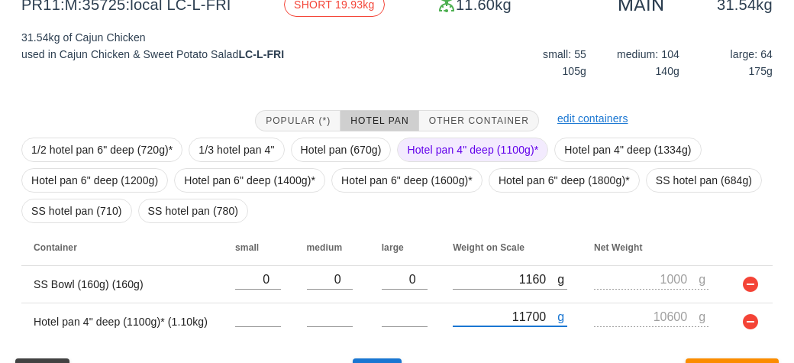
click at [420, 148] on span "Hotel pan 4" deep (1100g)*" at bounding box center [472, 149] width 131 height 23
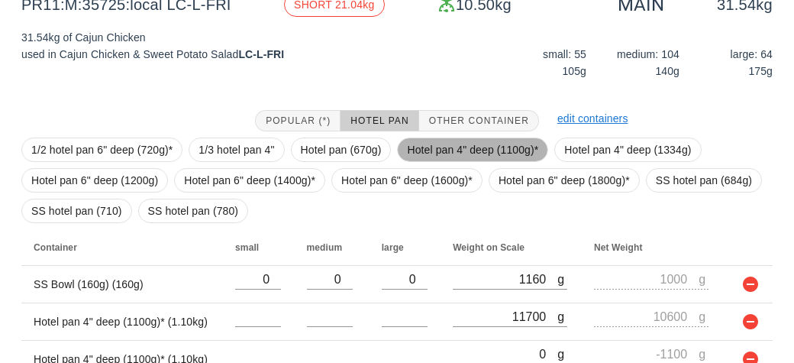
scroll to position [283, 0]
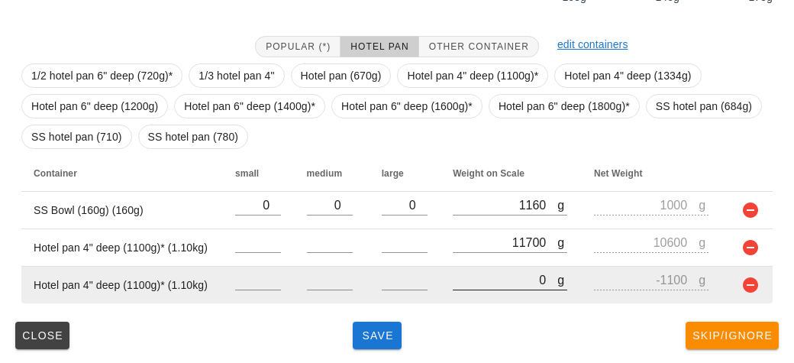
click at [471, 284] on input "0" at bounding box center [505, 279] width 105 height 20
type input "10"
type input "-1090"
type input "110"
type input "-990"
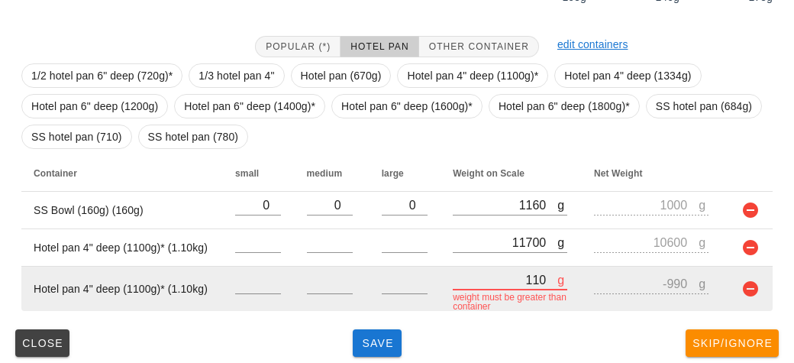
type input "1180"
type input "80"
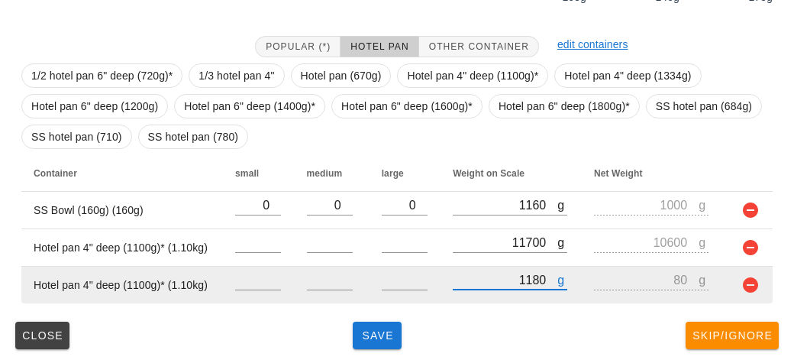
type input "11850"
type input "10750"
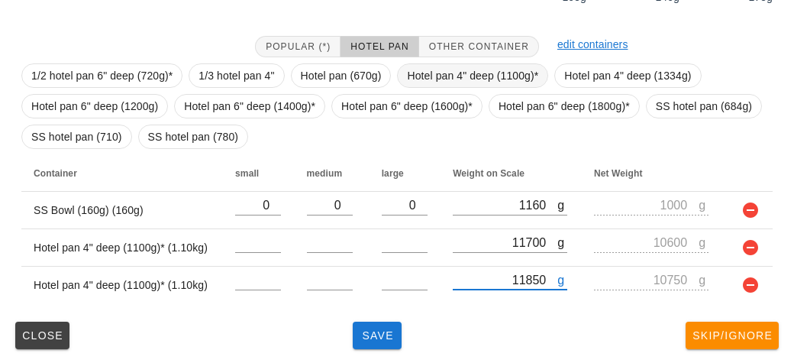
type input "11850"
click at [433, 79] on span "Hotel pan 4" deep (1100g)*" at bounding box center [472, 75] width 131 height 23
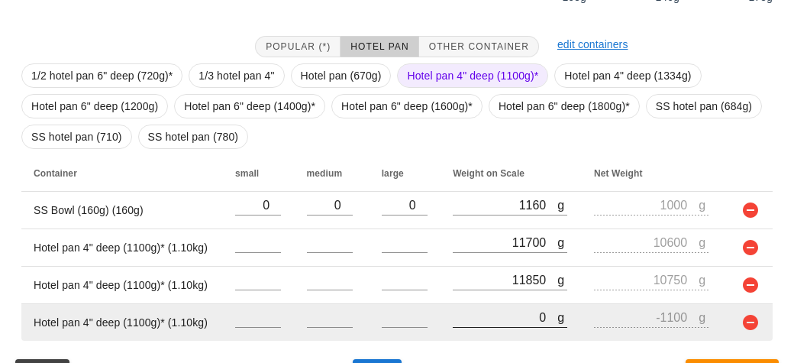
click at [489, 320] on input "0" at bounding box center [505, 317] width 105 height 20
type input "10"
type input "-1090"
type input "110"
type input "-990"
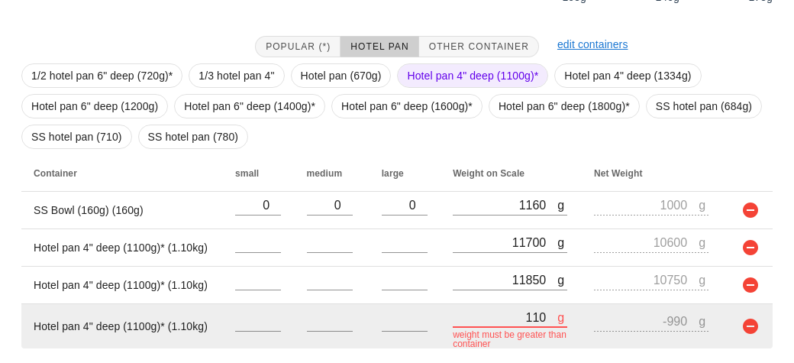
type input "1180"
type input "80"
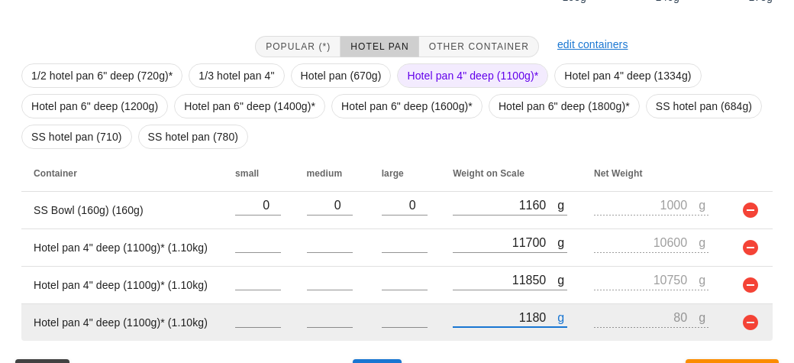
type input "11860"
type input "10760"
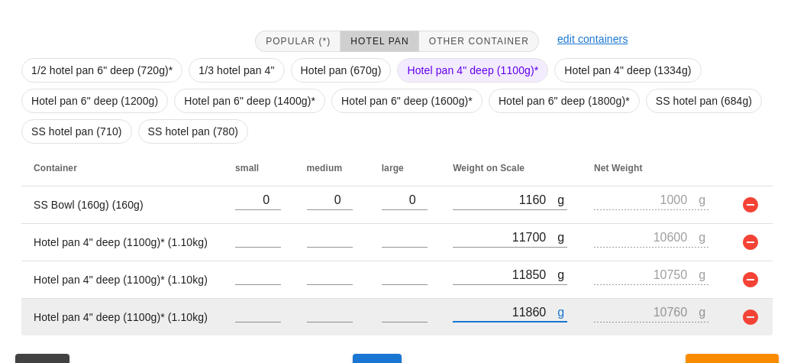
scroll to position [321, 0]
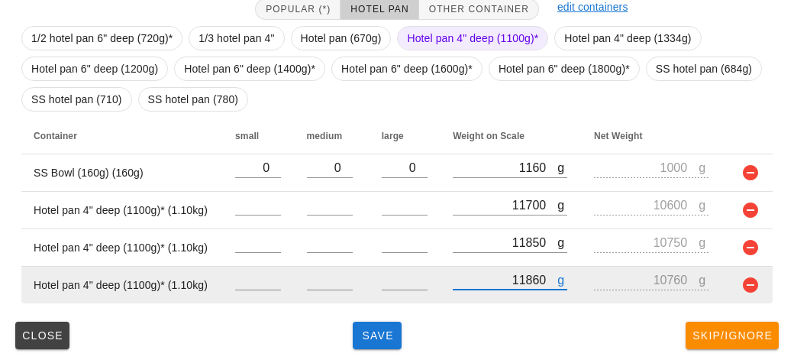
type input "11860"
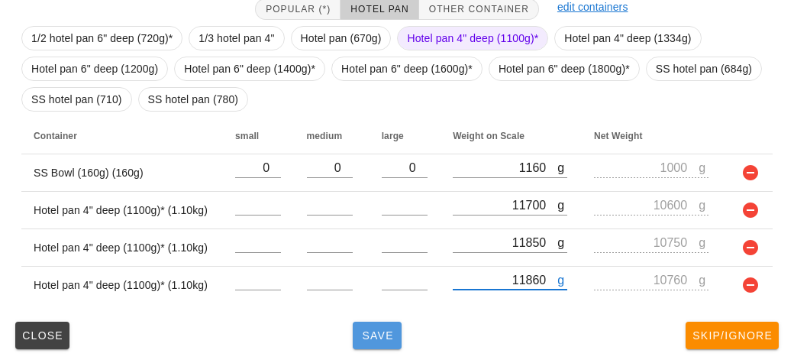
click at [375, 340] on span "Save" at bounding box center [377, 335] width 37 height 12
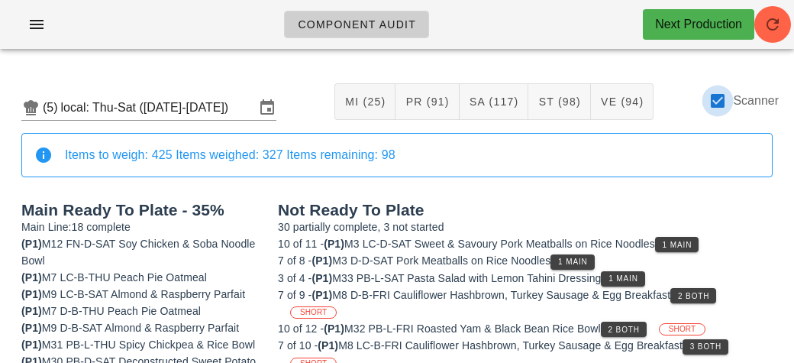
click at [723, 105] on div at bounding box center [718, 101] width 26 height 26
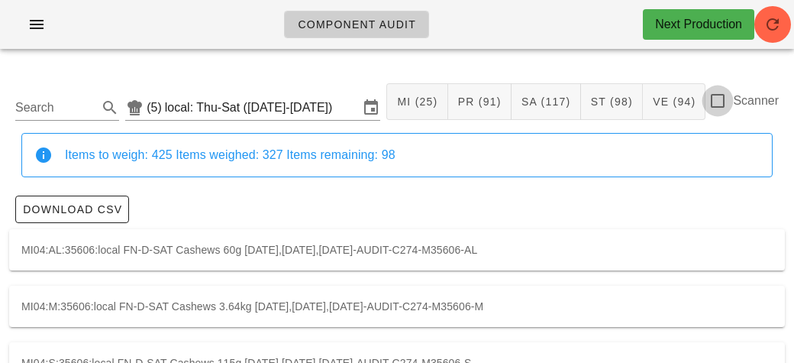
checkbox input "false"
click at [75, 101] on input "Search" at bounding box center [54, 107] width 79 height 24
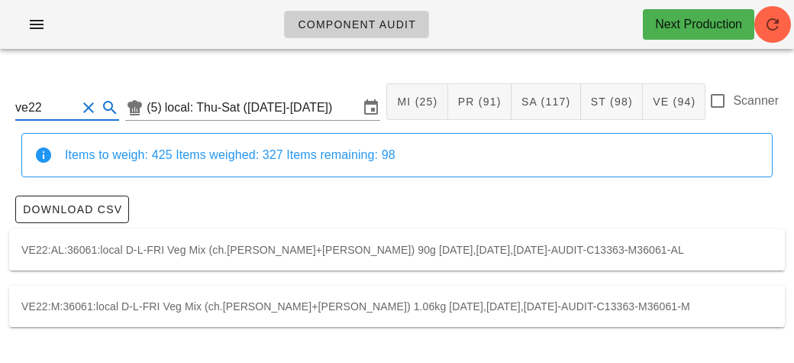
click at [186, 304] on div "VE22:M:36061:local D-L-FRI Veg Mix (ch.[PERSON_NAME]+[PERSON_NAME]) 1.06kg [DAT…" at bounding box center [397, 306] width 776 height 41
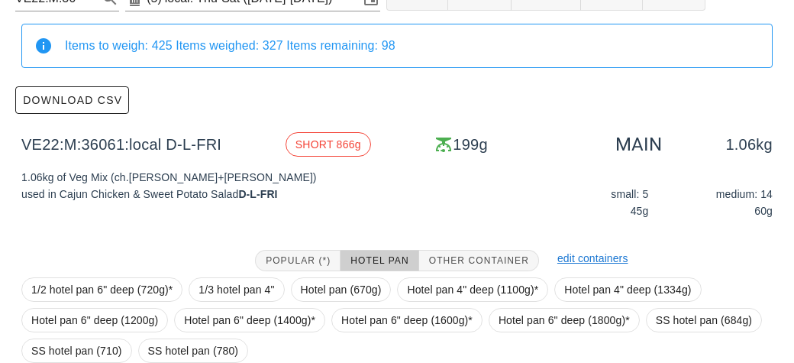
scroll to position [248, 0]
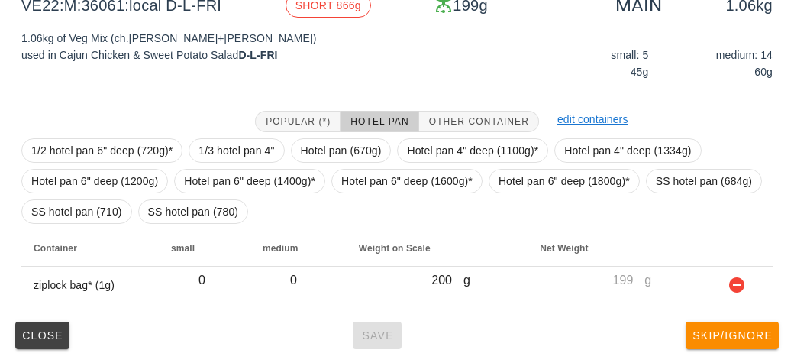
type input "ve22"
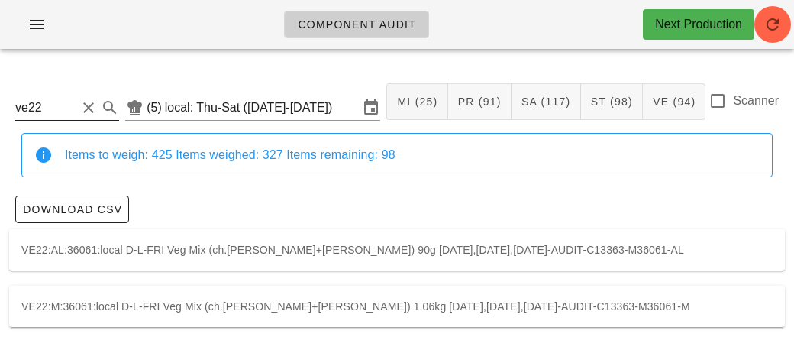
click at [84, 113] on button "Clear Search" at bounding box center [88, 107] width 18 height 18
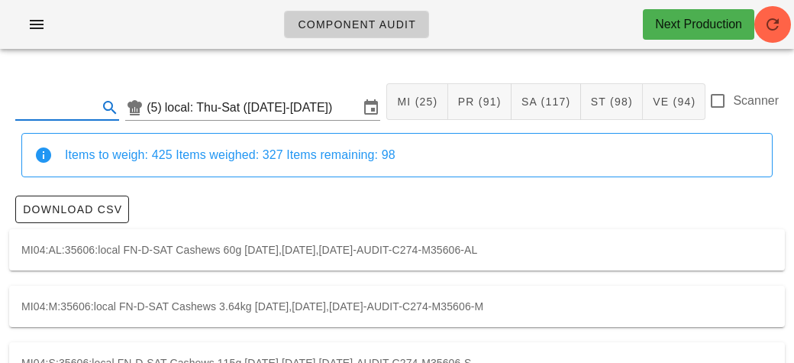
click at [64, 106] on input "text" at bounding box center [54, 107] width 79 height 24
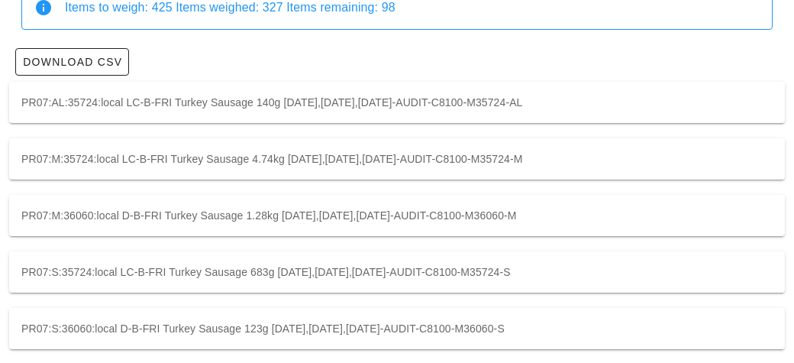
scroll to position [157, 0]
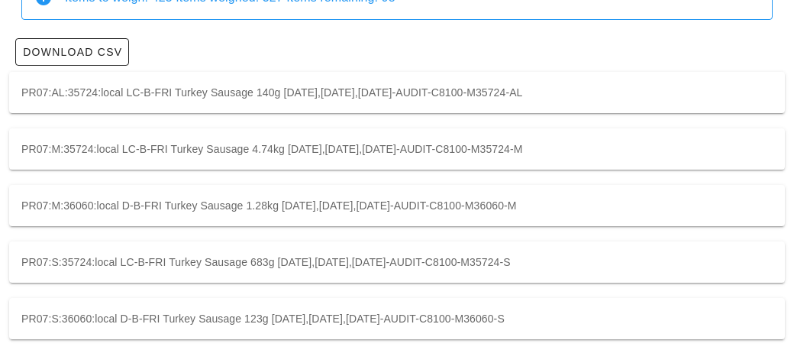
click at [184, 199] on div "PR07:M:36060:local D-B-FRI Turkey Sausage 1.28kg [DATE],[DATE],[DATE]-AUDIT-C81…" at bounding box center [397, 205] width 776 height 41
type input "PR07:M:36060:local"
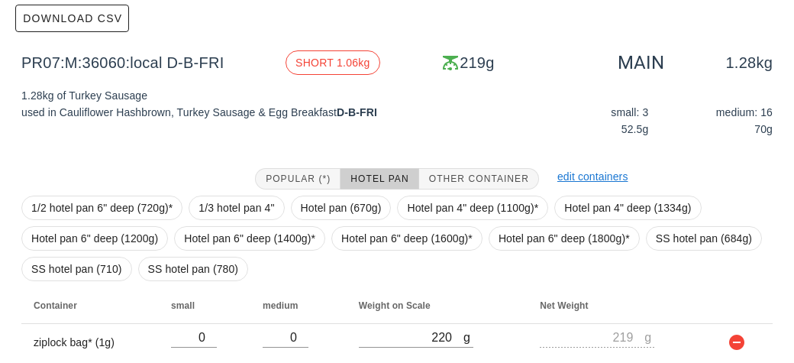
scroll to position [248, 0]
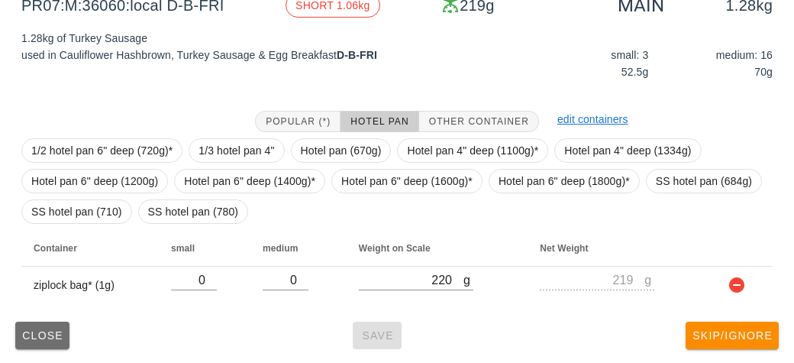
click at [50, 337] on span "Close" at bounding box center [42, 335] width 42 height 12
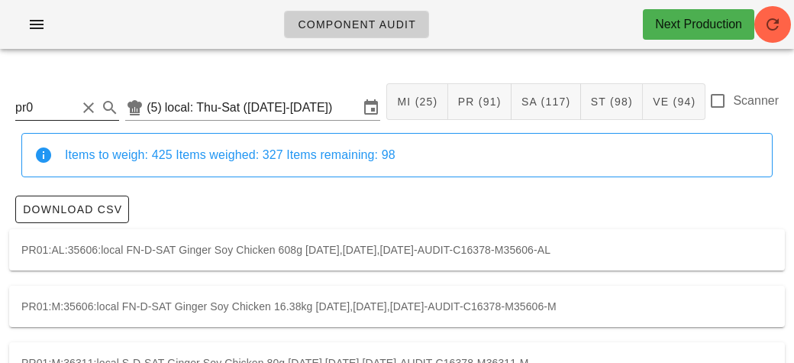
click at [58, 112] on input "pr0" at bounding box center [45, 107] width 61 height 24
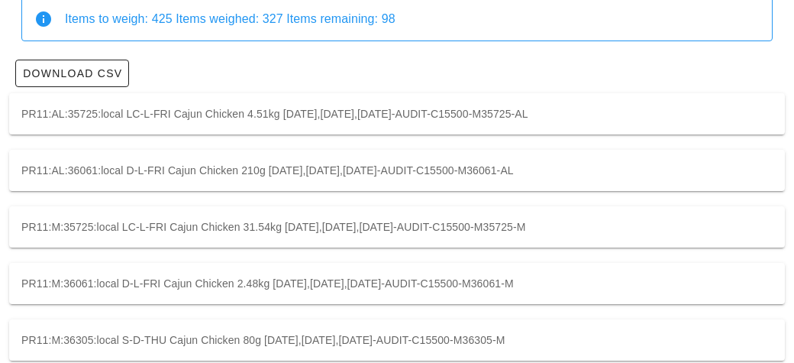
scroll to position [214, 0]
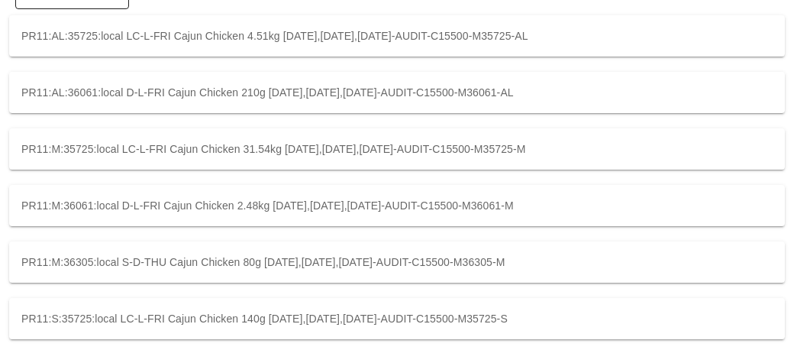
click at [133, 146] on div "PR11:M:35725:local LC-L-FRI Cajun Chicken 31.54kg [DATE],[DATE],[DATE]-AUDIT-C1…" at bounding box center [397, 148] width 776 height 41
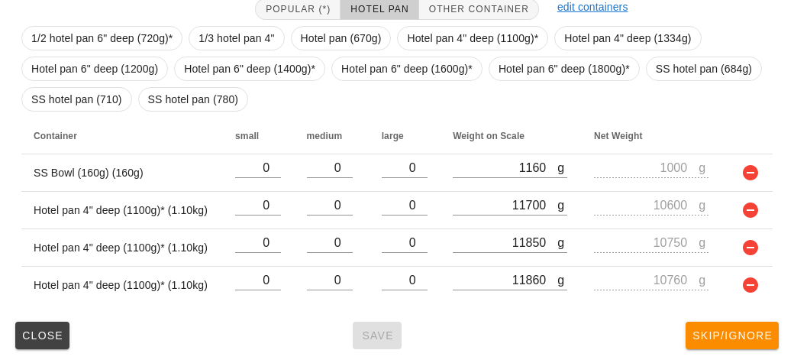
type input "pr11"
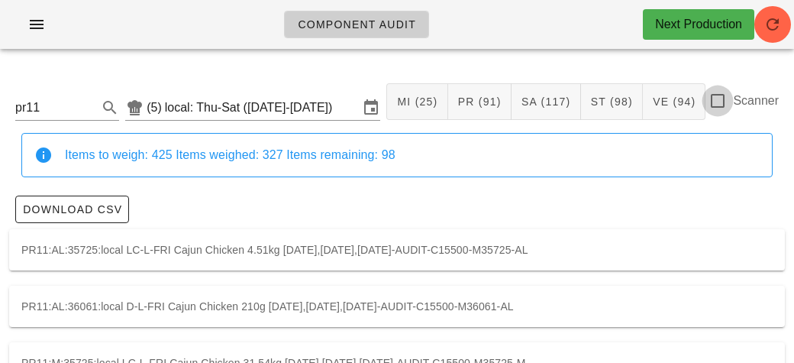
click at [721, 99] on div at bounding box center [718, 101] width 26 height 26
checkbox input "true"
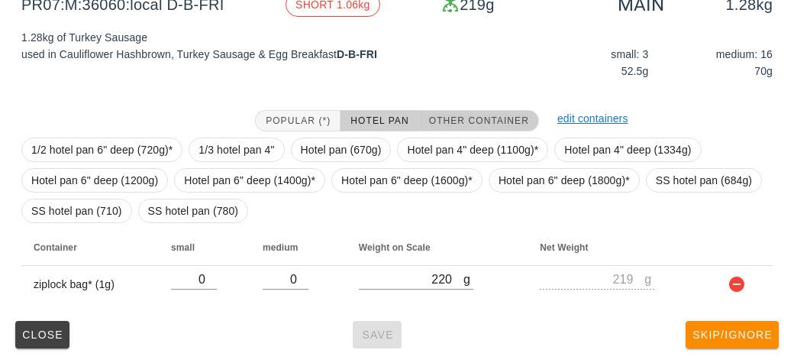
click at [447, 118] on span "Other Container" at bounding box center [478, 120] width 101 height 11
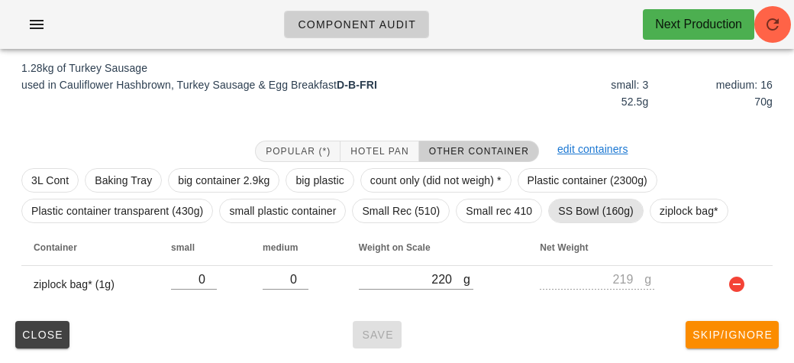
click at [598, 214] on span "SS Bowl (160g)" at bounding box center [596, 210] width 76 height 23
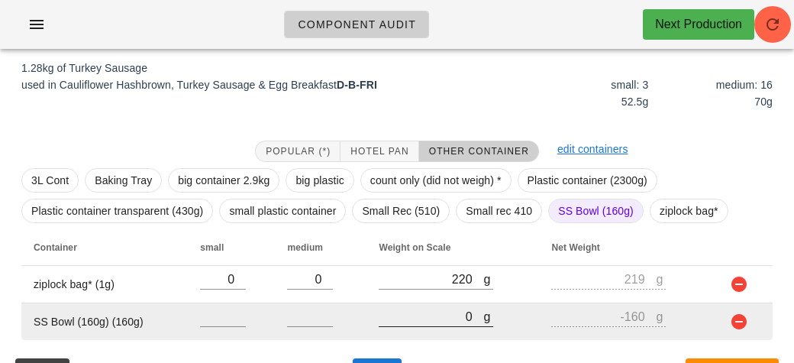
click at [416, 321] on input "0" at bounding box center [431, 316] width 105 height 20
type input "10"
type input "-150"
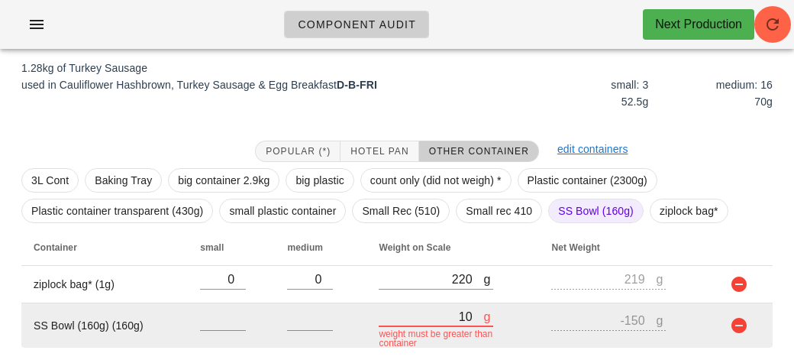
type input "170"
type input "10"
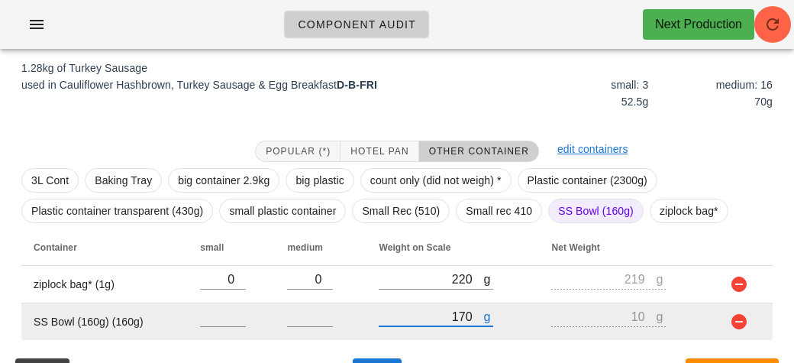
type input "1770"
type input "1610"
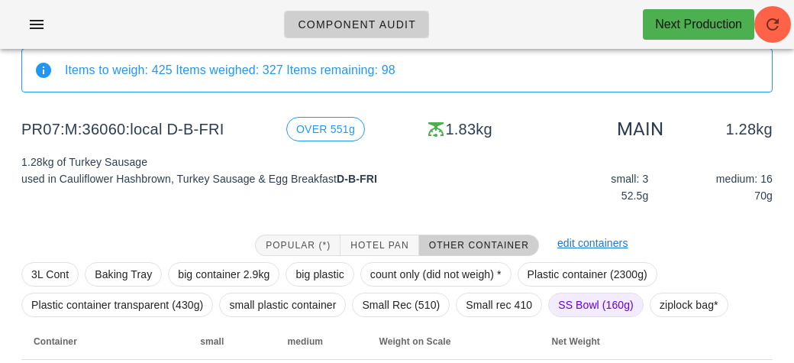
scroll to position [216, 0]
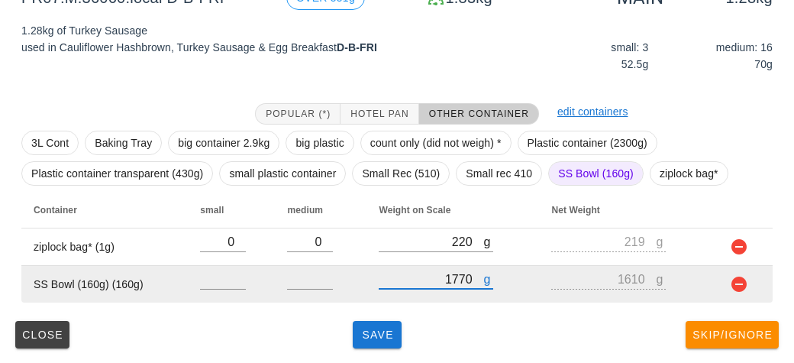
type input "1770"
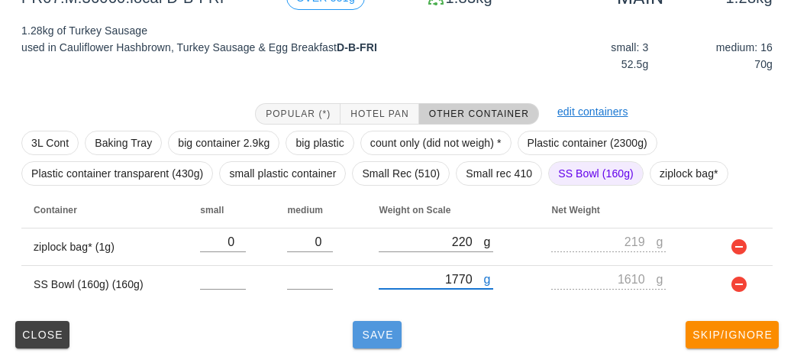
click at [370, 340] on button "Save" at bounding box center [377, 334] width 49 height 27
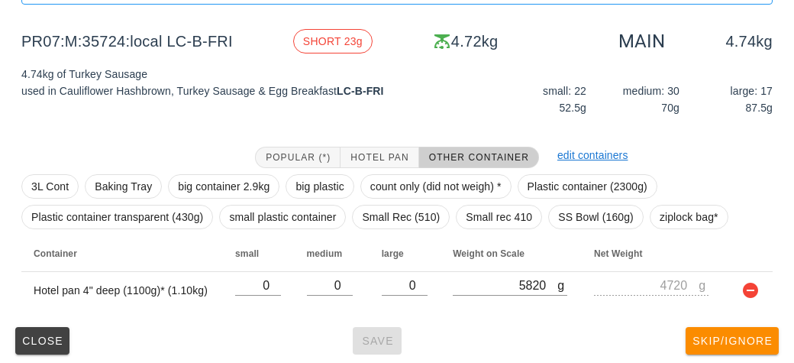
scroll to position [179, 0]
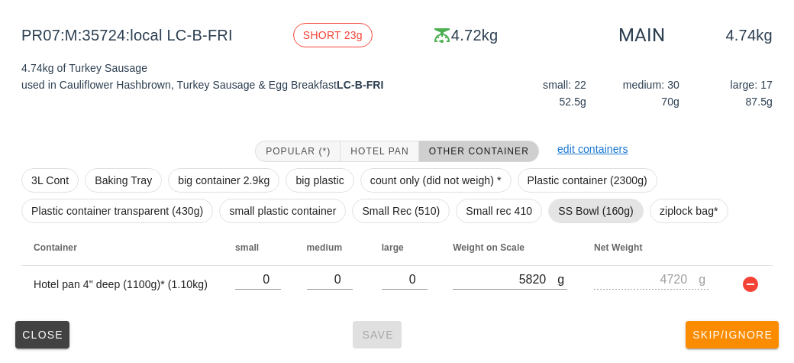
click at [571, 208] on span "SS Bowl (160g)" at bounding box center [596, 210] width 76 height 23
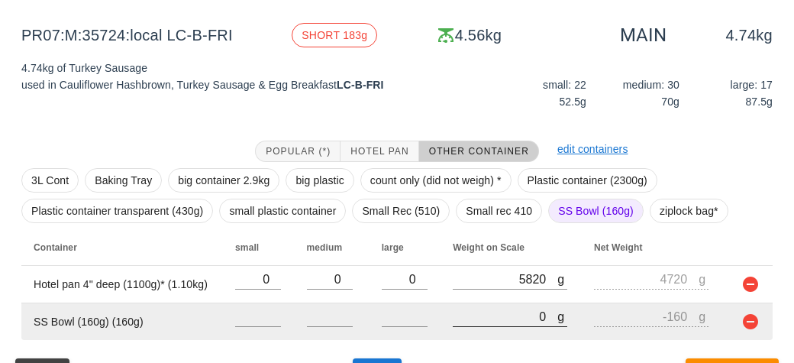
click at [488, 314] on input "0" at bounding box center [505, 316] width 105 height 20
type input "60"
type input "-100"
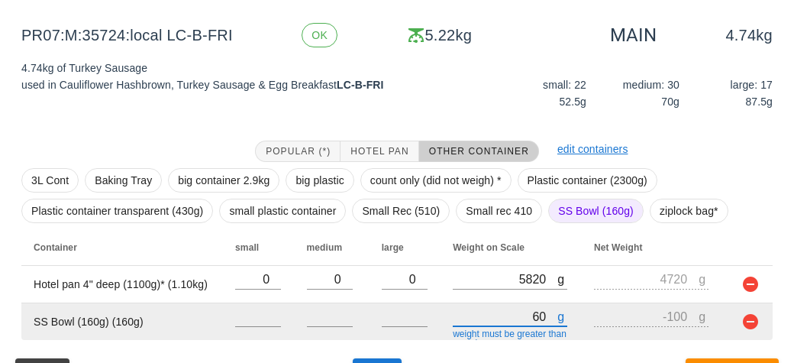
type input "660"
type input "500"
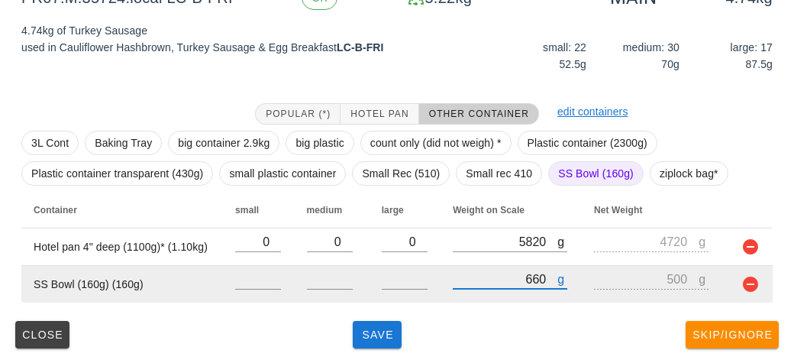
type input "660"
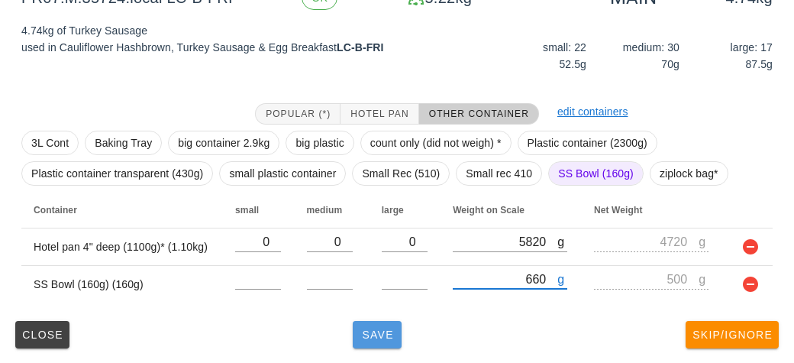
click at [364, 331] on span "Save" at bounding box center [377, 334] width 37 height 12
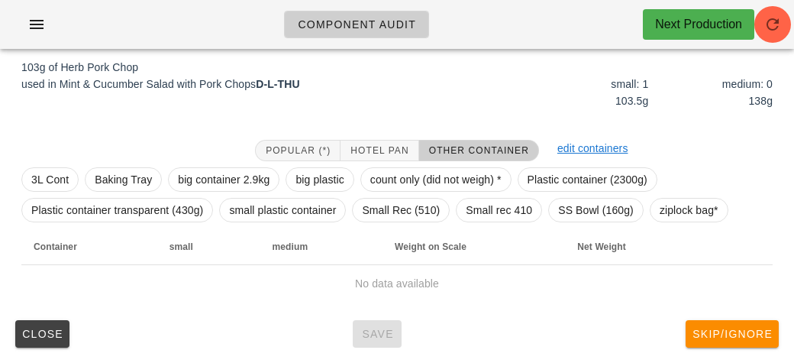
scroll to position [192, 0]
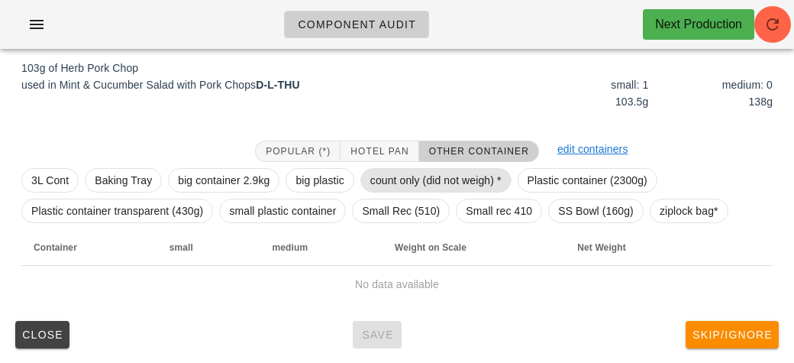
click at [393, 180] on span "count only (did not weigh) *" at bounding box center [435, 180] width 131 height 23
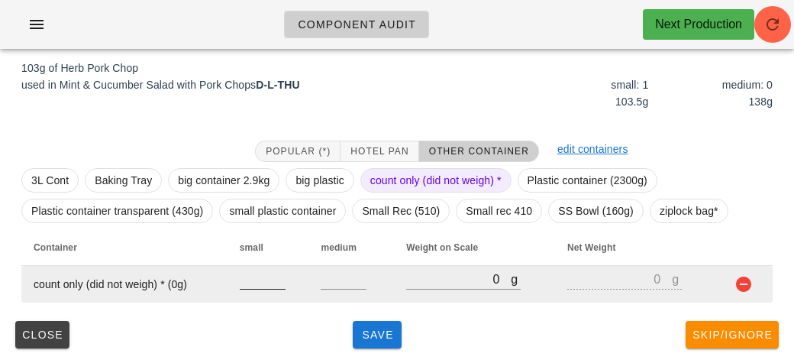
click at [272, 275] on input "number" at bounding box center [263, 279] width 46 height 20
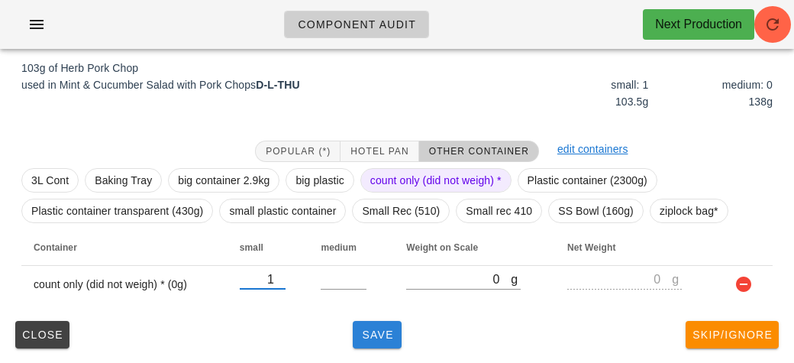
type input "1"
click at [388, 334] on span "Save" at bounding box center [377, 334] width 37 height 12
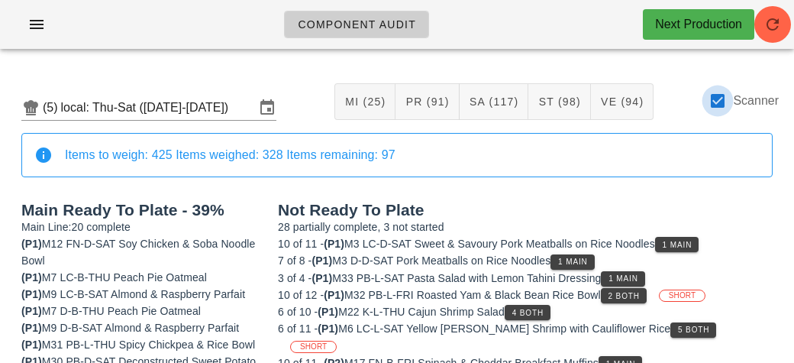
click at [727, 94] on div at bounding box center [718, 101] width 26 height 26
checkbox input "false"
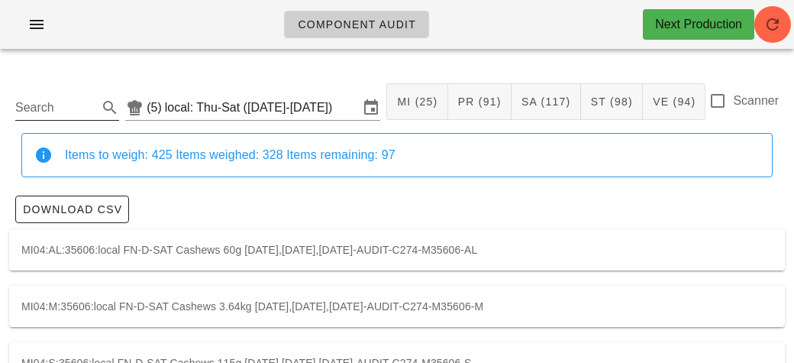
click at [69, 118] on input "Search" at bounding box center [54, 107] width 79 height 24
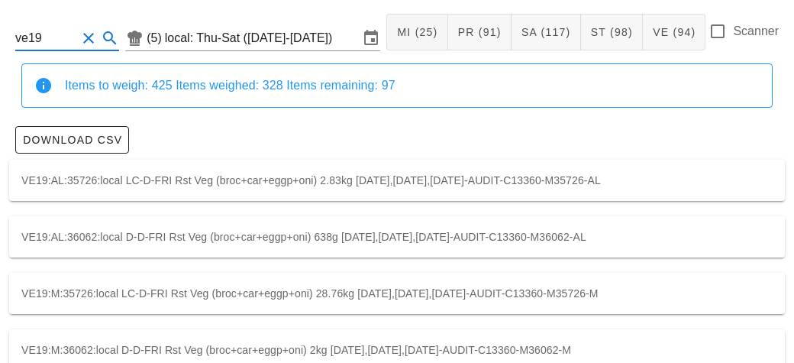
scroll to position [101, 0]
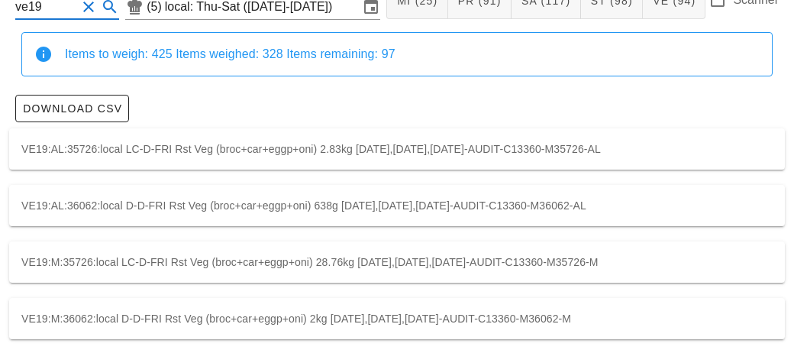
click at [744, 264] on div "VE19:M:35726:local LC-D-FRI Rst Veg (broc+car+eggp+oni) 28.76kg [DATE],[DATE],[…" at bounding box center [397, 261] width 776 height 41
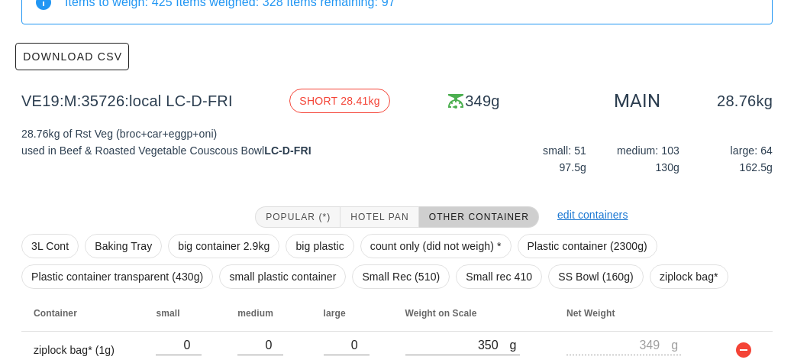
scroll to position [218, 0]
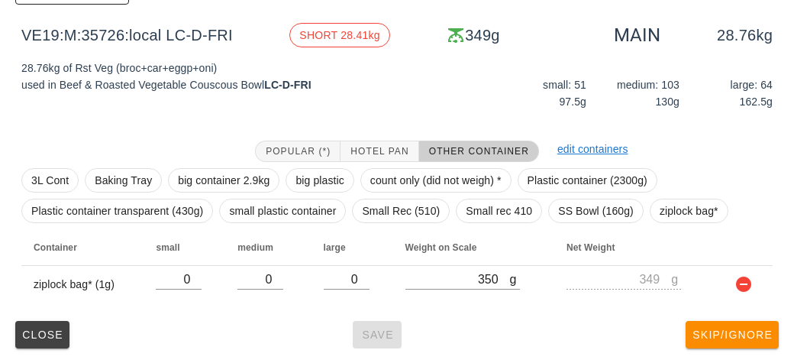
scroll to position [101, 0]
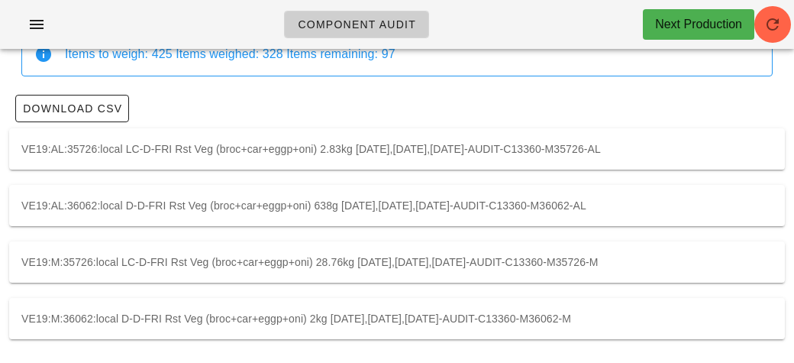
click at [657, 308] on div "VE19:M:36062:local D-D-FRI Rst Veg (broc+car+eggp+oni) 2kg [DATE],[DATE],[DATE]…" at bounding box center [397, 318] width 776 height 41
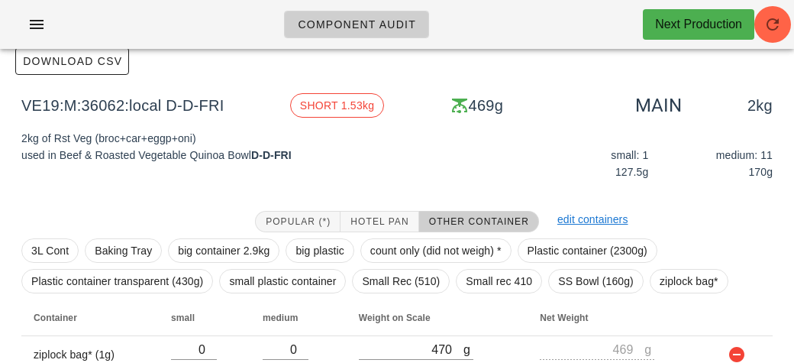
scroll to position [145, 0]
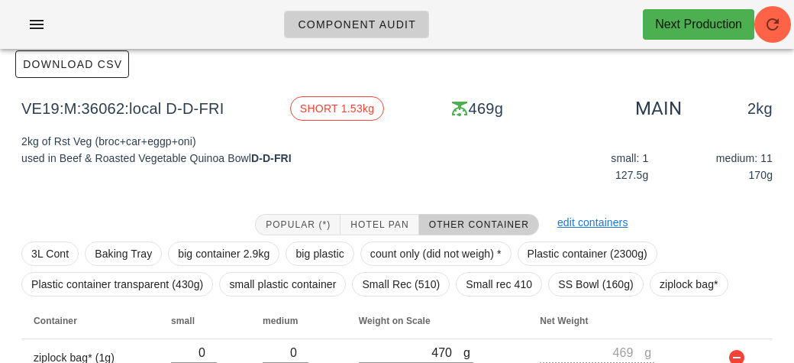
scroll to position [101, 0]
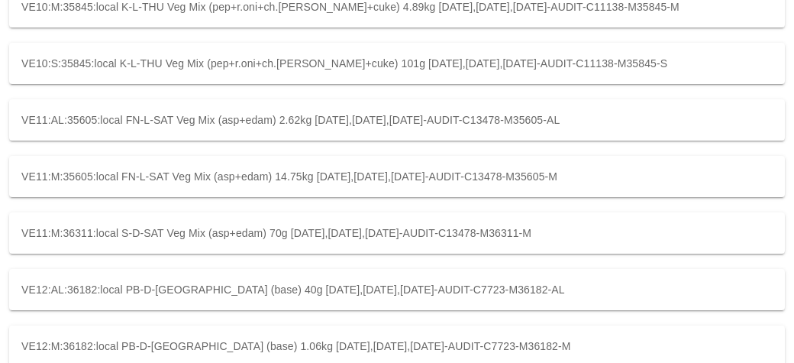
scroll to position [311, 0]
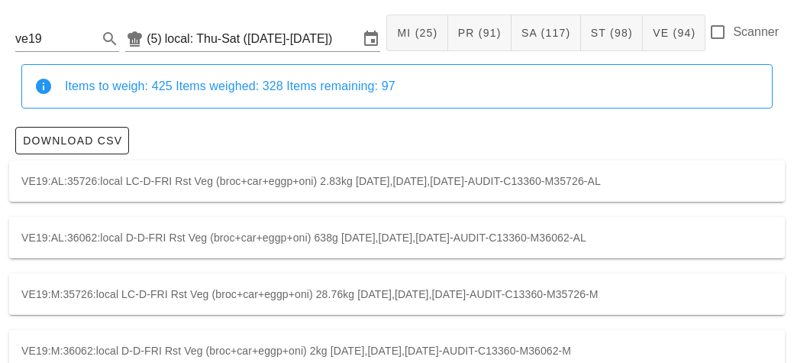
scroll to position [101, 0]
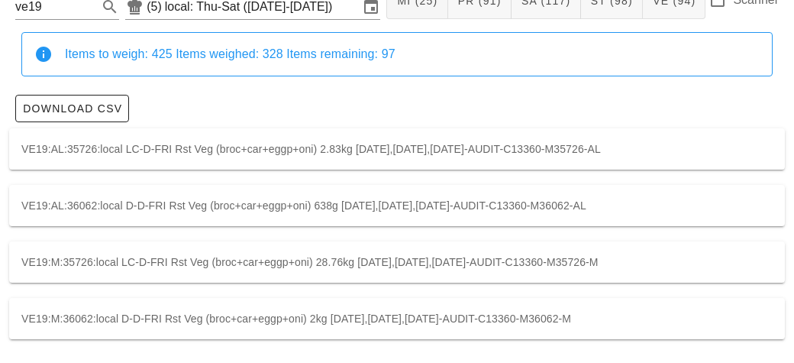
click at [408, 260] on div "VE19:M:35726:local LC-D-FRI Rst Veg (broc+car+eggp+oni) 28.76kg [DATE],[DATE],[…" at bounding box center [397, 261] width 776 height 41
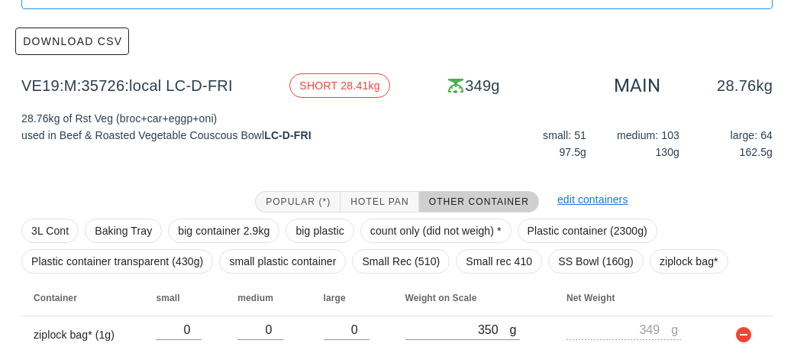
scroll to position [170, 0]
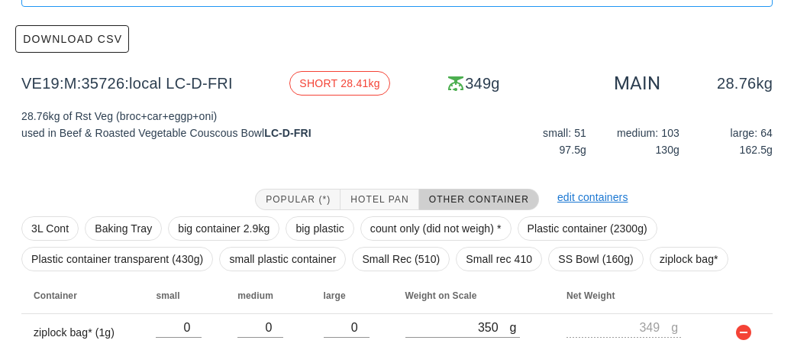
type input "ve19"
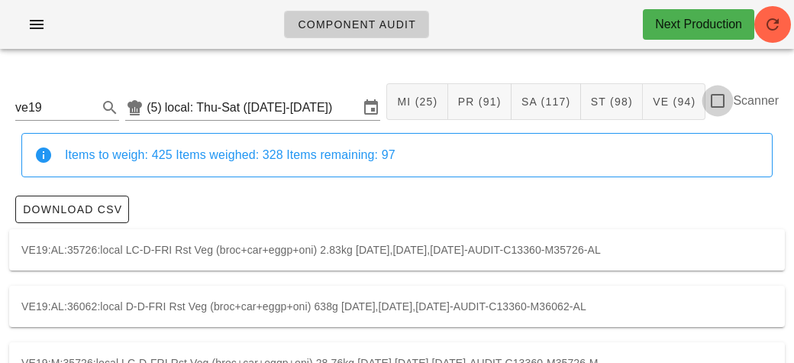
click at [718, 105] on div at bounding box center [718, 101] width 26 height 26
checkbox input "true"
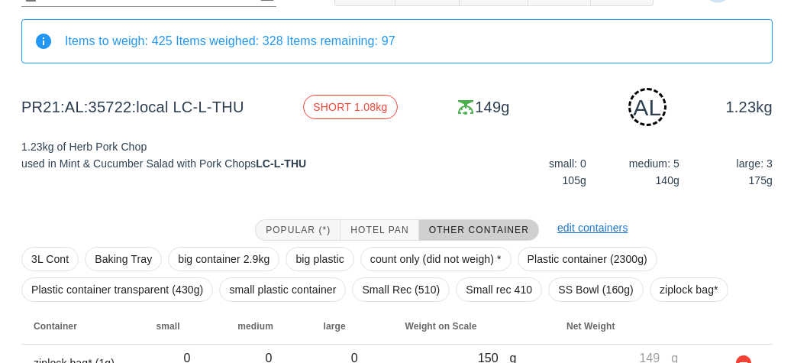
scroll to position [192, 0]
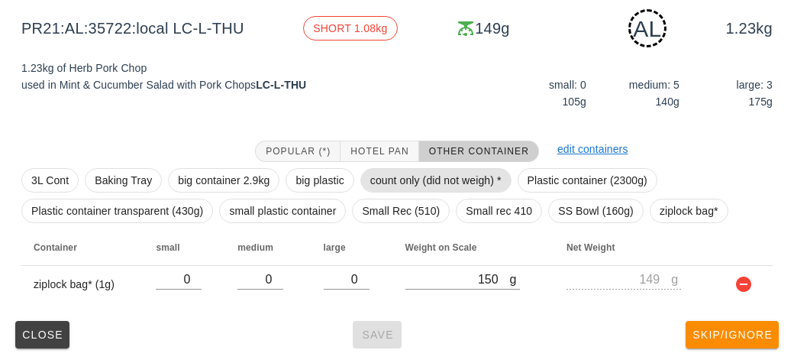
click at [395, 169] on span "count only (did not weigh) *" at bounding box center [435, 180] width 131 height 23
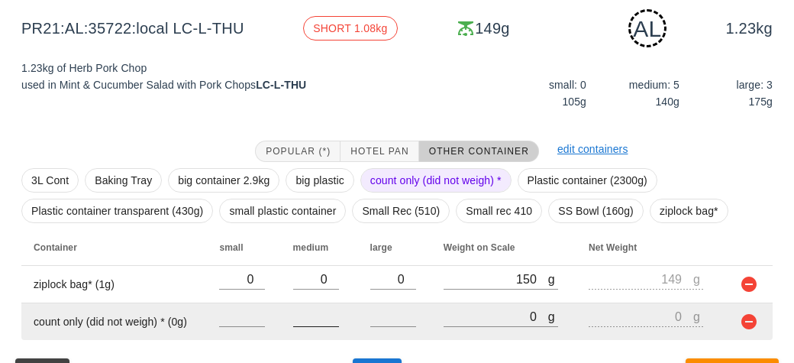
click at [305, 321] on input "number" at bounding box center [316, 316] width 46 height 20
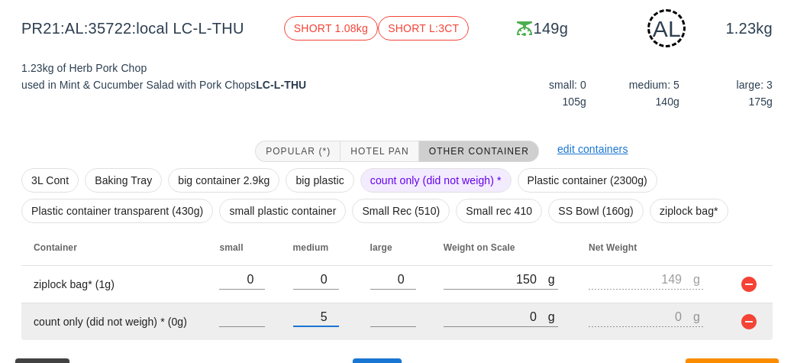
type input "5"
click at [371, 321] on input "number" at bounding box center [393, 316] width 46 height 20
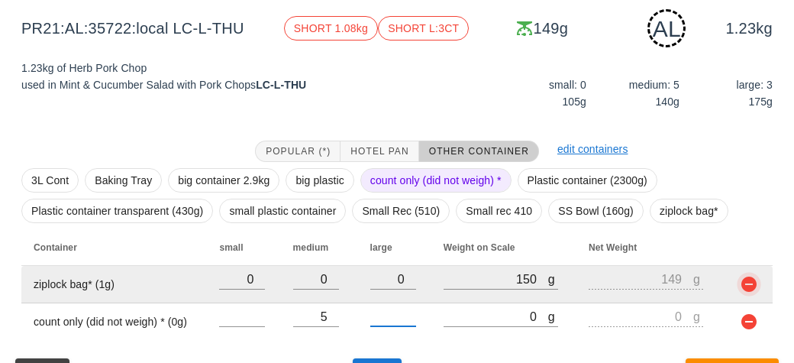
click at [755, 285] on button "button" at bounding box center [749, 284] width 18 height 18
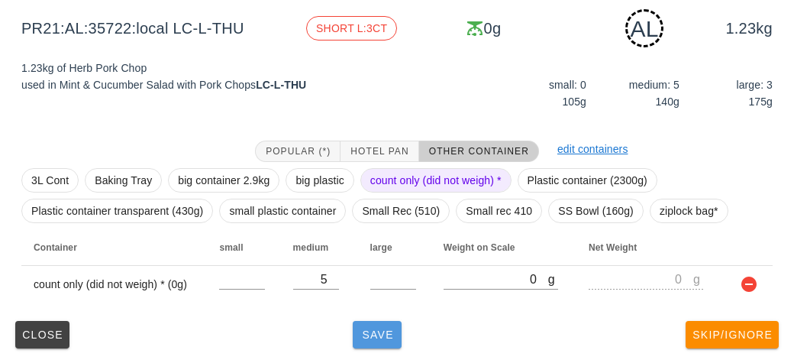
click at [367, 340] on button "Save" at bounding box center [377, 334] width 49 height 27
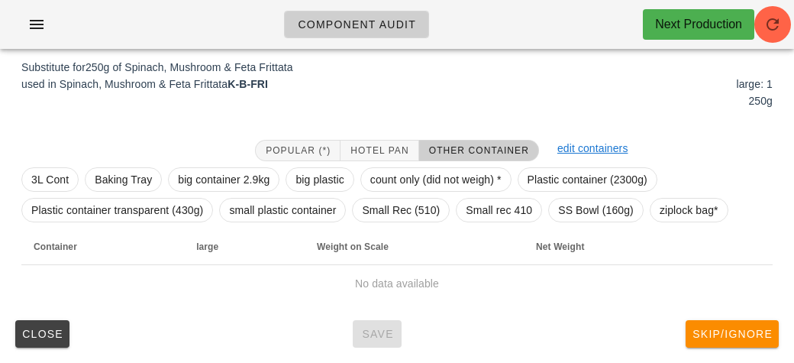
scroll to position [185, 0]
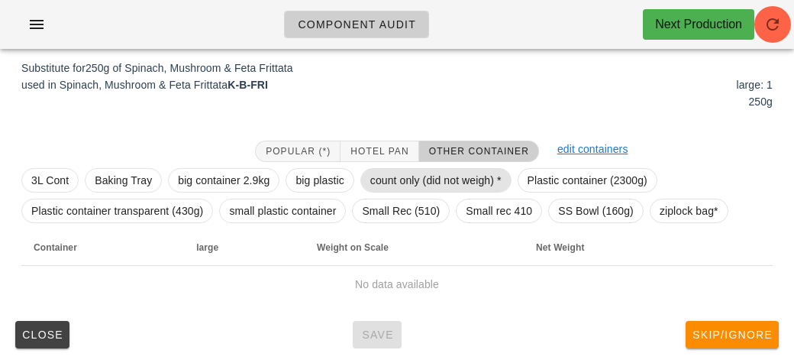
click at [384, 180] on span "count only (did not weigh) *" at bounding box center [435, 180] width 131 height 23
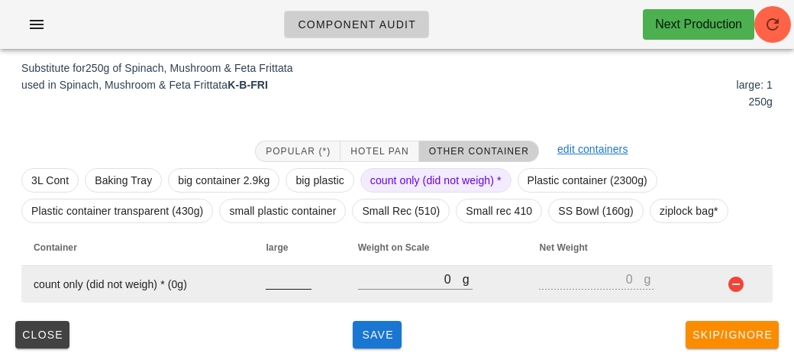
click at [279, 296] on div at bounding box center [289, 297] width 46 height 11
click at [294, 277] on input "number" at bounding box center [289, 279] width 46 height 20
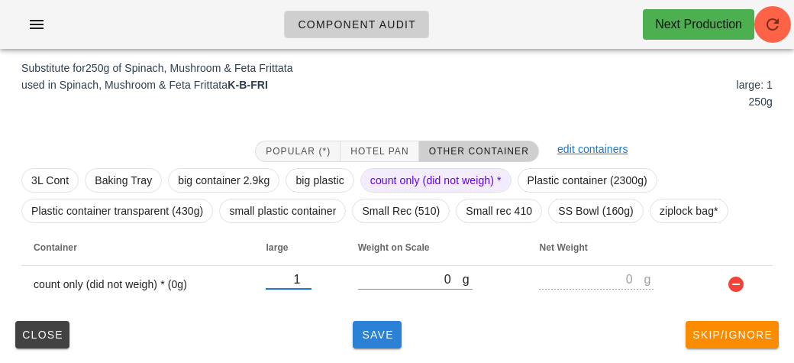
type input "1"
click at [380, 338] on span "Save" at bounding box center [377, 334] width 37 height 12
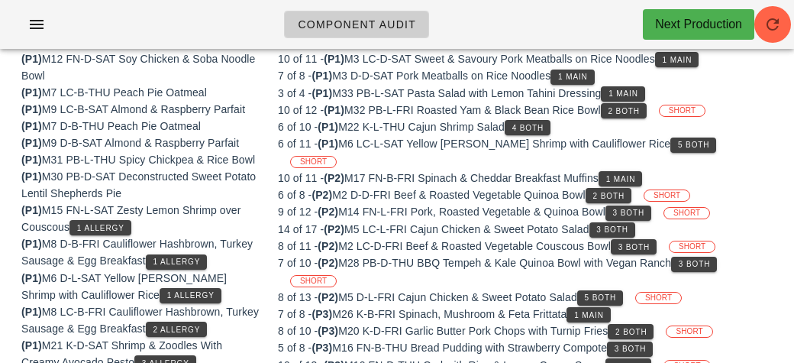
click at [257, 239] on div "(P1) M8 D-B-FRI Cauliflower Hashbrown, Turkey Sausage & Egg Breakfast 1 Allergy" at bounding box center [140, 252] width 238 height 34
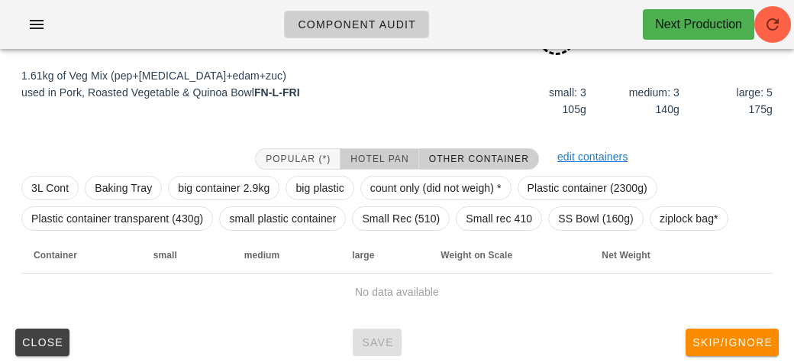
click at [363, 166] on button "Hotel Pan" at bounding box center [379, 158] width 78 height 21
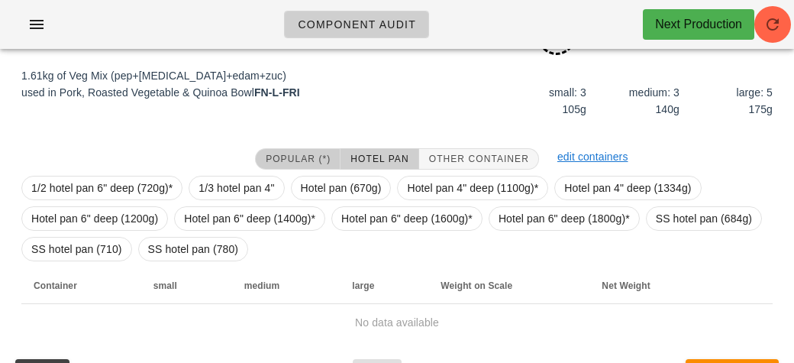
click at [292, 153] on span "Popular (*)" at bounding box center [298, 158] width 66 height 11
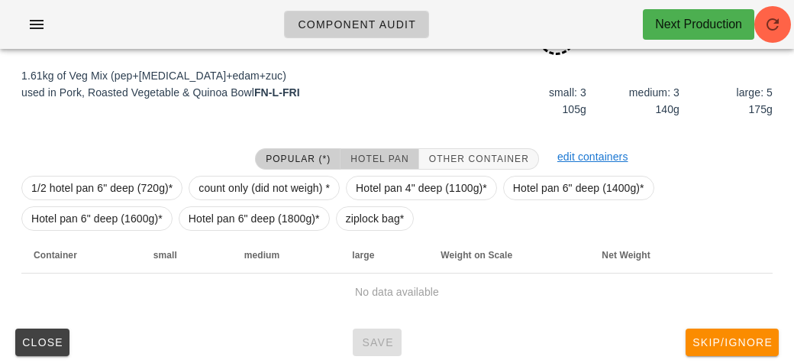
click at [351, 150] on button "Hotel Pan" at bounding box center [379, 158] width 78 height 21
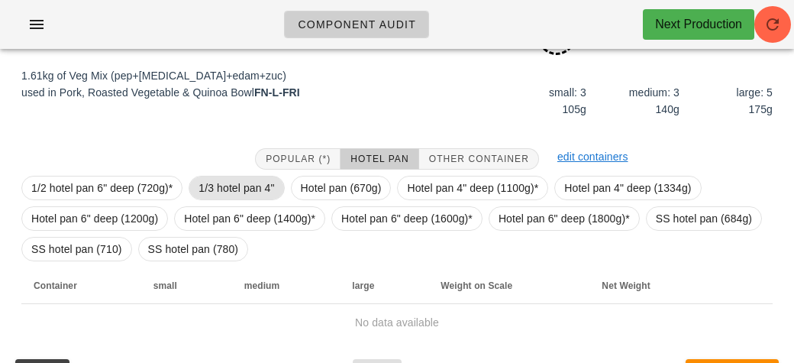
click at [228, 178] on span "1/3 hotel pan 4"" at bounding box center [236, 187] width 76 height 23
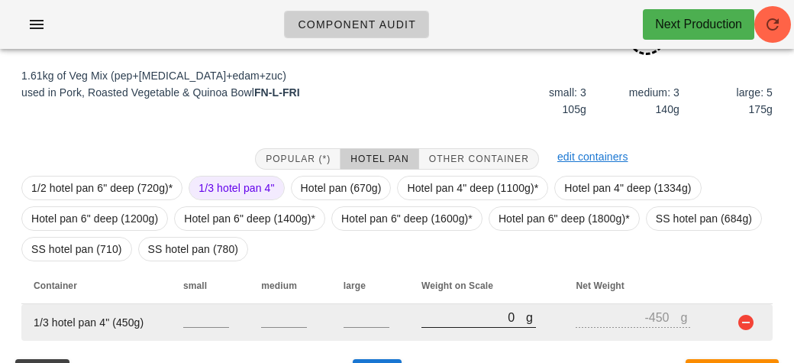
click at [476, 317] on input "0" at bounding box center [473, 317] width 105 height 20
type input "20"
type input "-430"
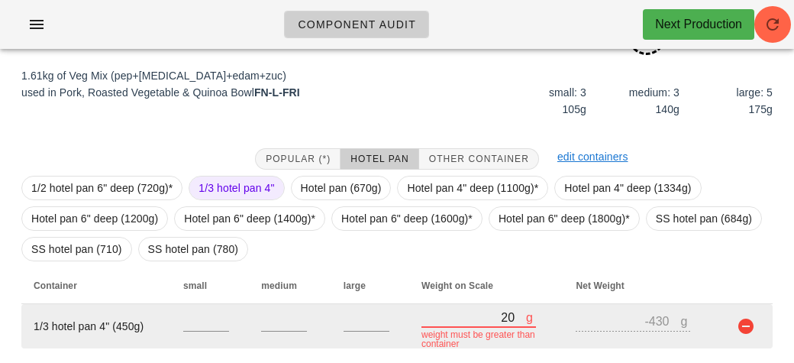
type input "210"
type input "-240"
type input "2180"
type input "1730"
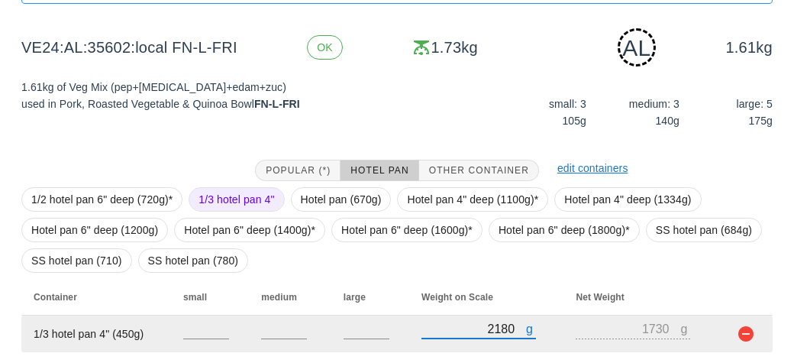
scroll to position [223, 0]
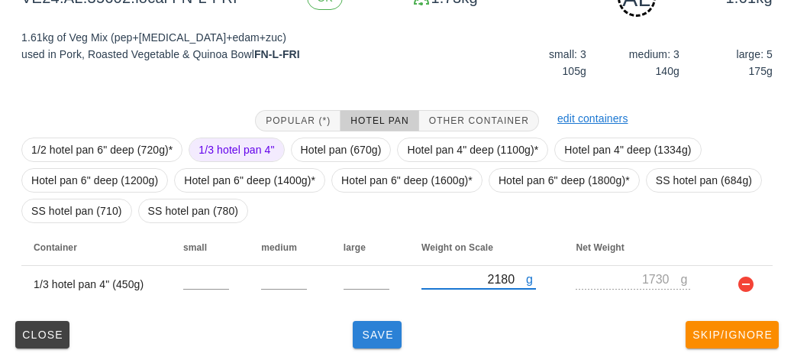
type input "2180"
click at [371, 331] on span "Save" at bounding box center [377, 334] width 37 height 12
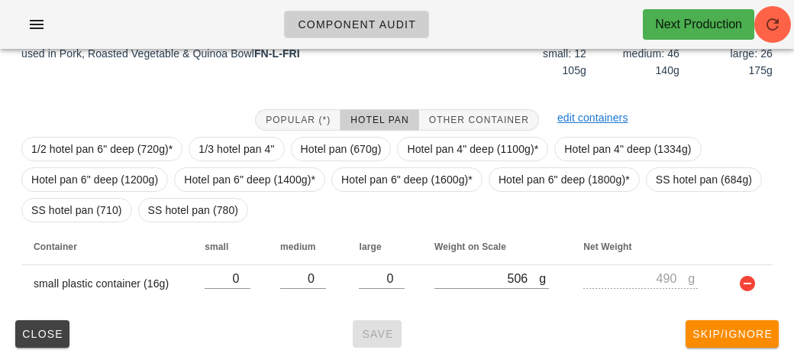
scroll to position [209, 0]
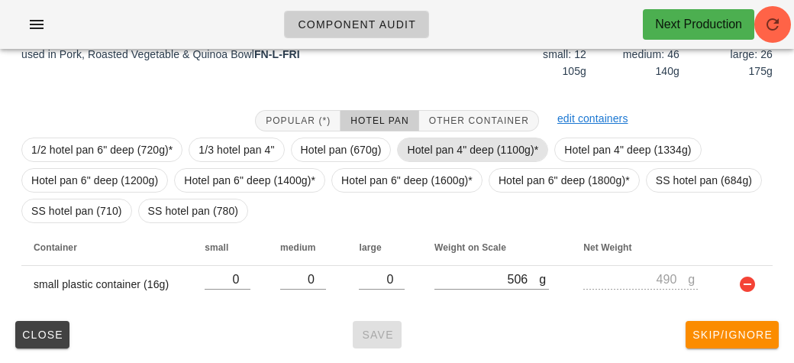
click at [435, 148] on span "Hotel pan 4" deep (1100g)*" at bounding box center [472, 149] width 131 height 23
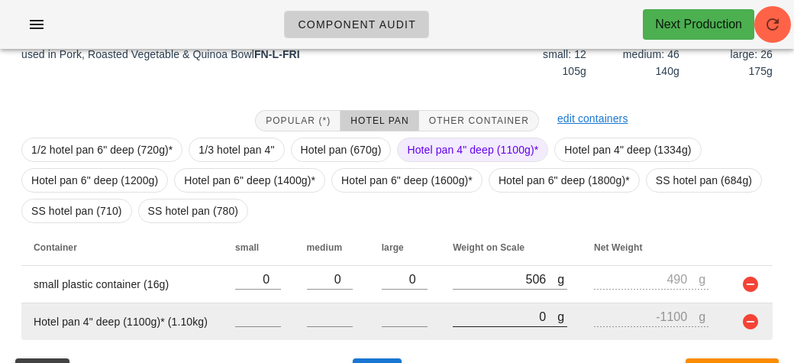
click at [477, 321] on input "0" at bounding box center [505, 316] width 105 height 20
type input "70"
type input "-1030"
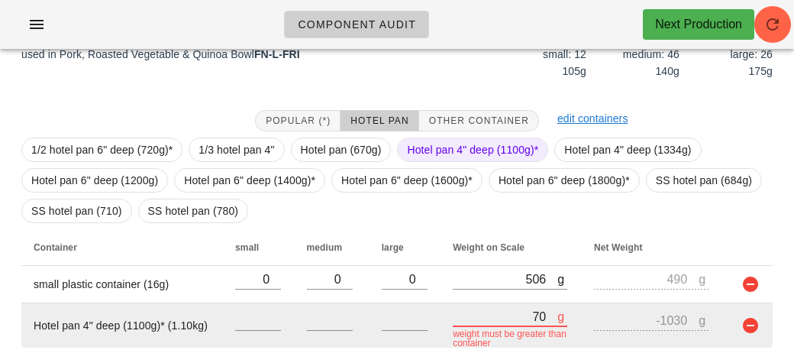
type input "740"
type input "-360"
type input "7470"
type input "6370"
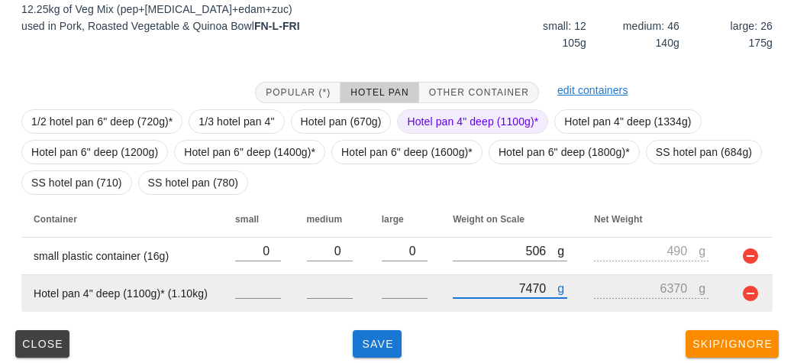
scroll to position [246, 0]
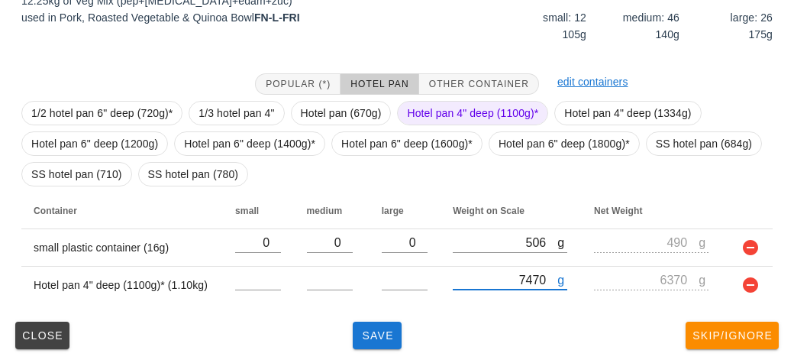
type input "7470"
click at [437, 111] on span "Hotel pan 4" deep (1100g)*" at bounding box center [472, 113] width 131 height 23
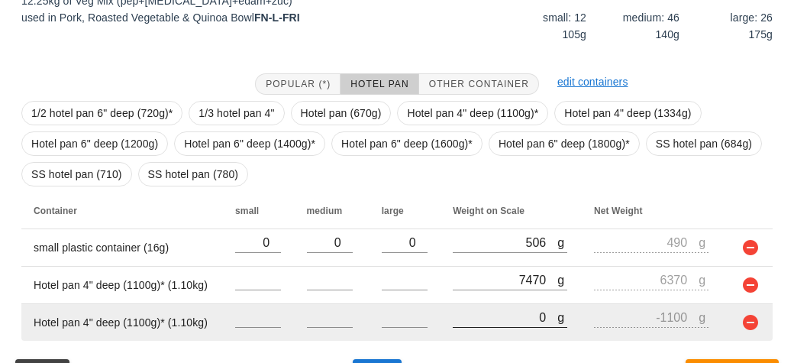
click at [474, 320] on input "0" at bounding box center [505, 317] width 105 height 20
type input "70"
type input "-1030"
type input "770"
type input "-330"
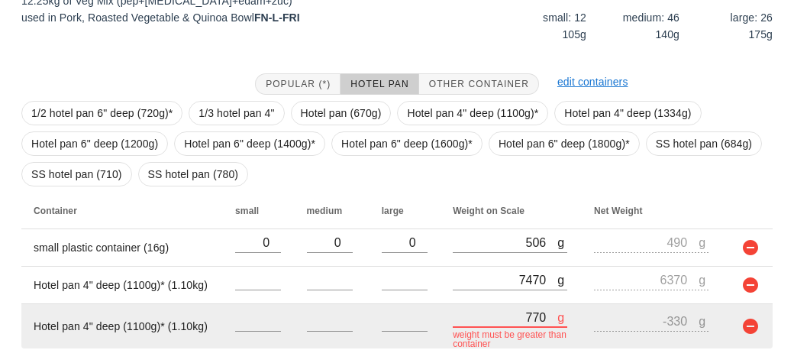
type input "7720"
type input "6620"
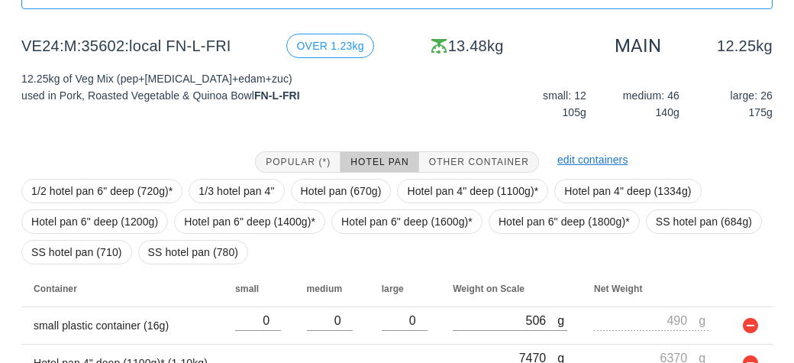
scroll to position [283, 0]
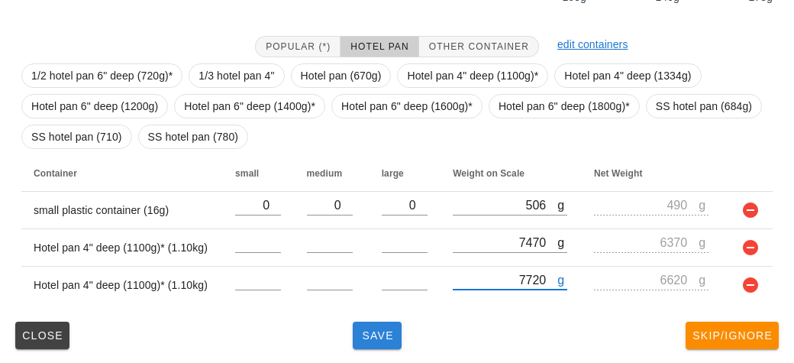
type input "7720"
click at [369, 338] on span "Save" at bounding box center [377, 335] width 37 height 12
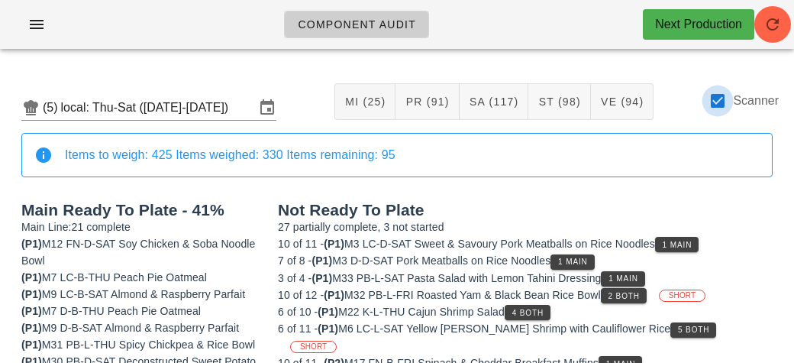
click at [718, 110] on div at bounding box center [718, 101] width 26 height 26
checkbox input "false"
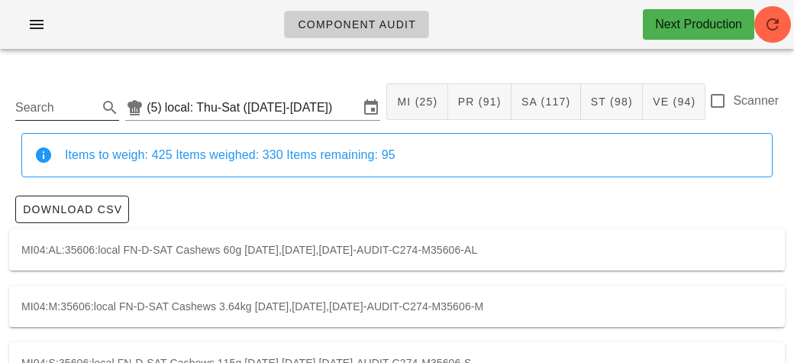
click at [68, 113] on input "Search" at bounding box center [54, 107] width 79 height 24
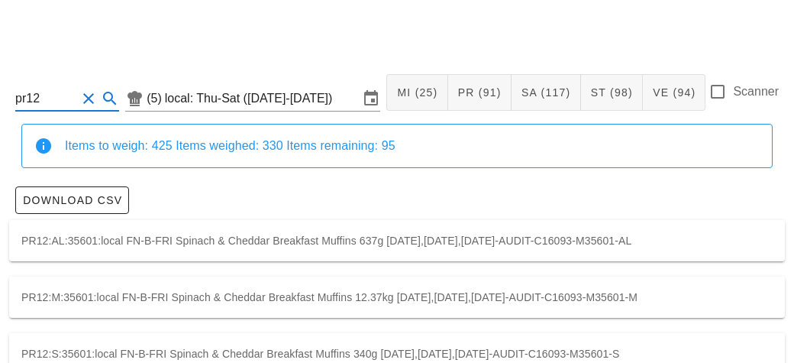
scroll to position [44, 0]
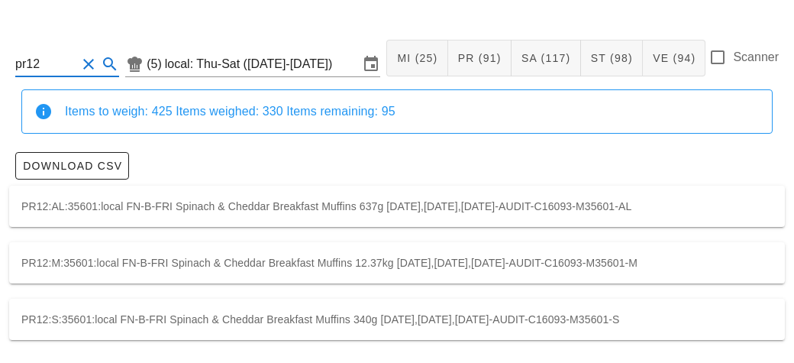
click at [432, 256] on div "PR12:M:35601:local FN-B-FRI Spinach & Cheddar Breakfast Muffins 12.37kg [DATE],…" at bounding box center [397, 262] width 776 height 41
type input "PR12:M:35601:local"
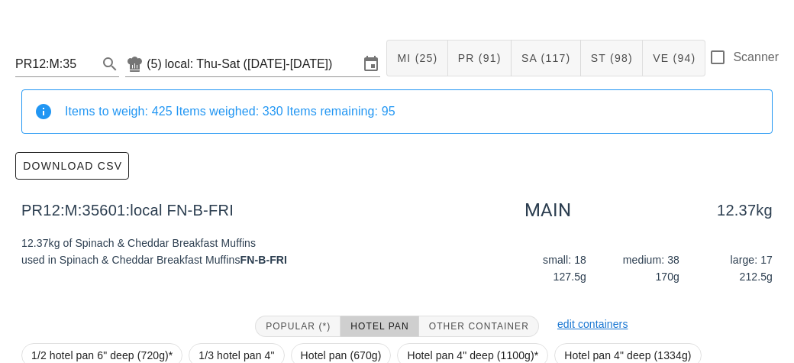
scroll to position [248, 0]
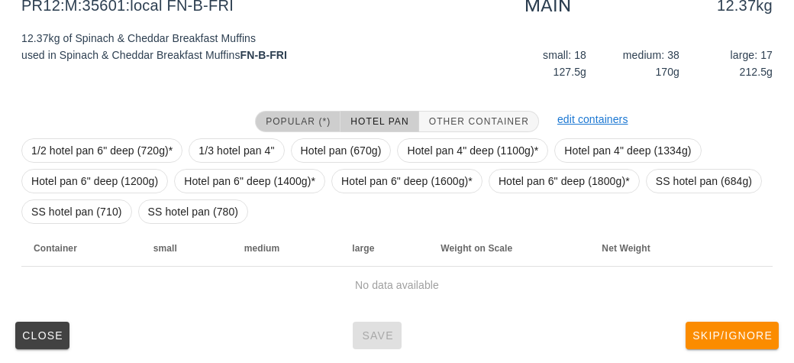
click at [288, 123] on span "Popular (*)" at bounding box center [298, 121] width 66 height 11
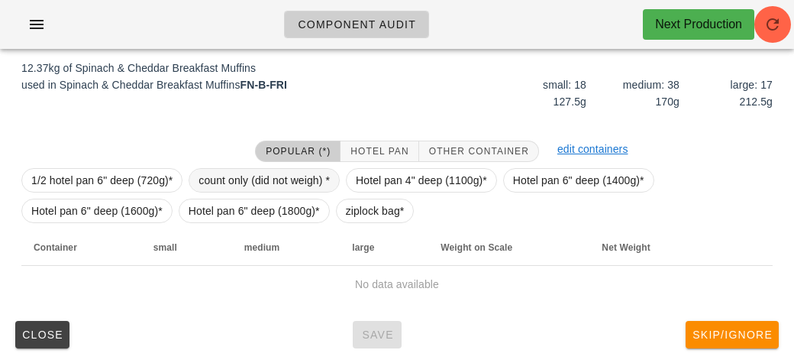
click at [285, 187] on span "count only (did not weigh) *" at bounding box center [263, 180] width 131 height 23
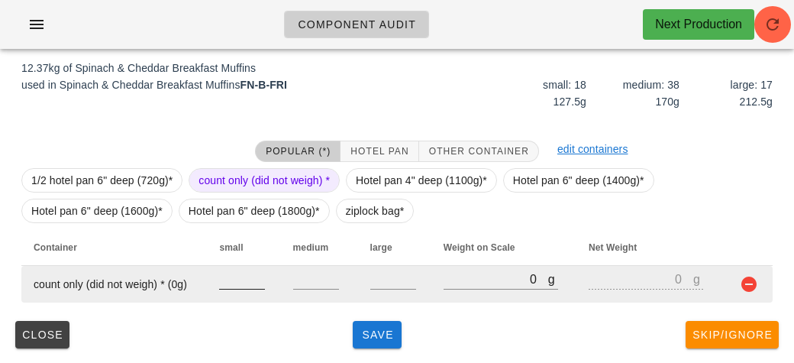
click at [240, 284] on input "number" at bounding box center [242, 279] width 46 height 20
type input "18"
type input "38"
type input "17"
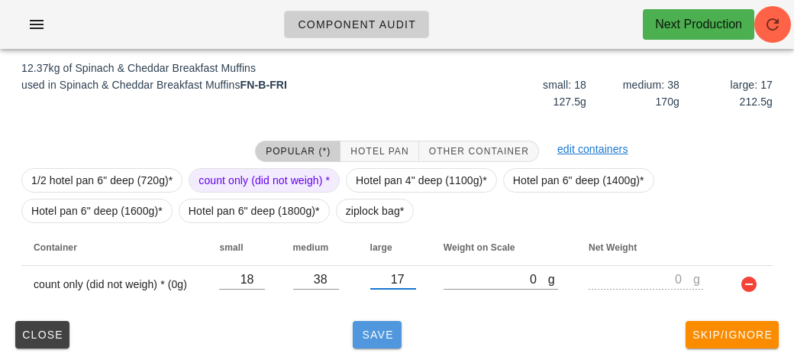
click at [379, 340] on button "Save" at bounding box center [377, 334] width 49 height 27
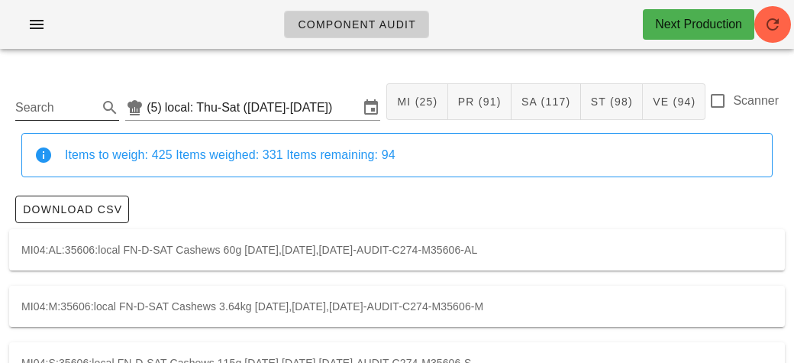
click at [53, 106] on input "Search" at bounding box center [54, 107] width 79 height 24
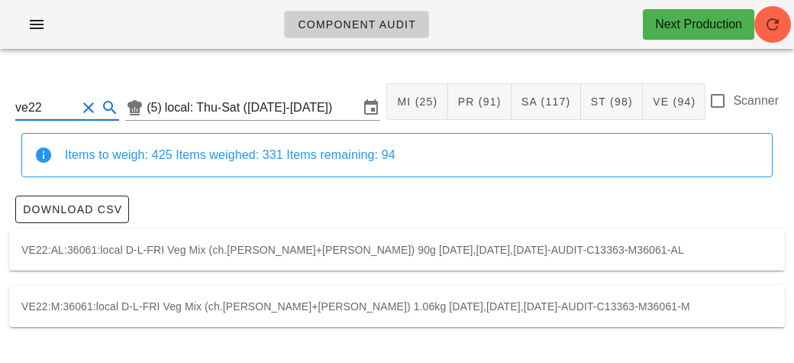
click at [398, 299] on div "VE22:M:36061:local D-L-FRI Veg Mix (ch.[PERSON_NAME]+[PERSON_NAME]) 1.06kg [DAT…" at bounding box center [397, 306] width 776 height 41
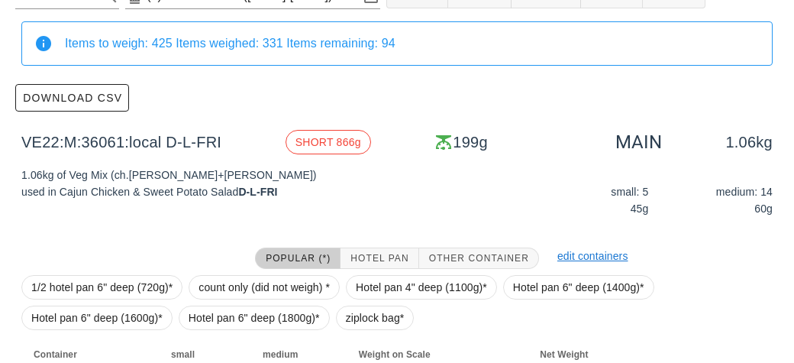
scroll to position [218, 0]
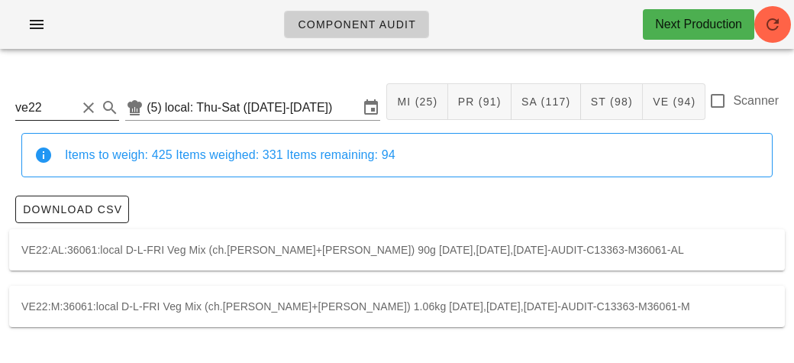
click at [75, 111] on input "ve22" at bounding box center [45, 107] width 61 height 24
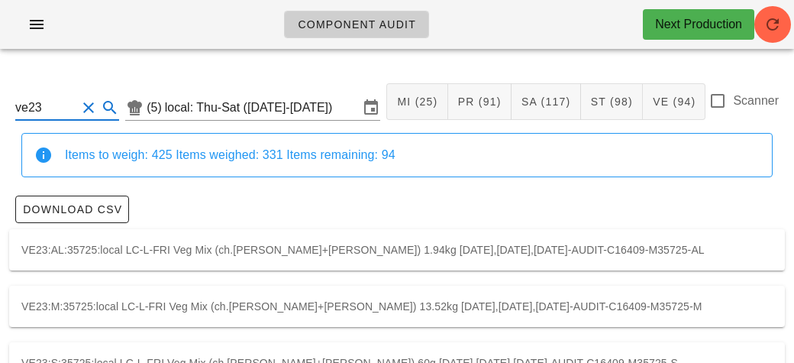
scroll to position [44, 0]
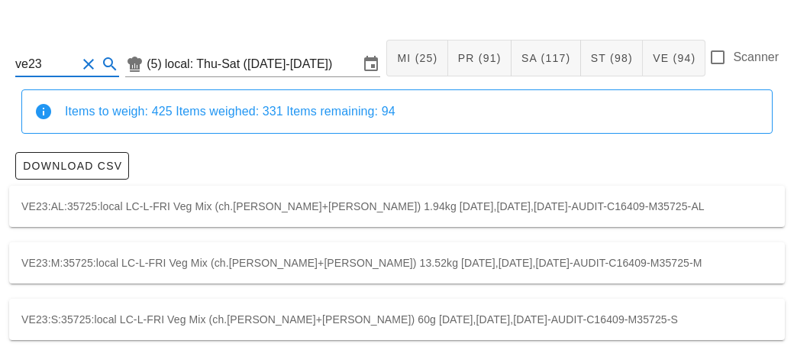
click at [447, 253] on div "VE23:M:35725:local LC-L-FRI Veg Mix (ch.[PERSON_NAME]+[PERSON_NAME]) 13.52kg [D…" at bounding box center [397, 262] width 776 height 41
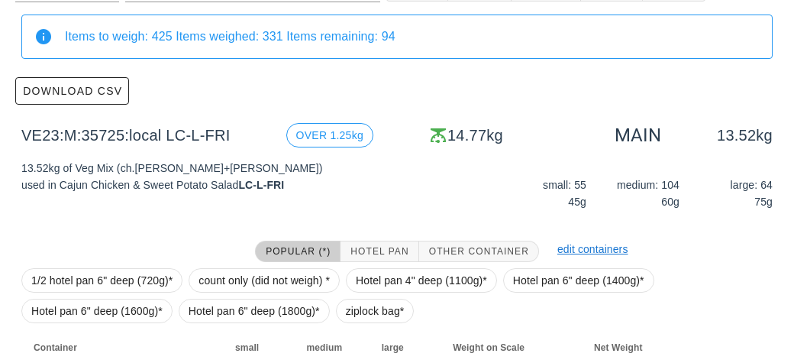
scroll to position [292, 0]
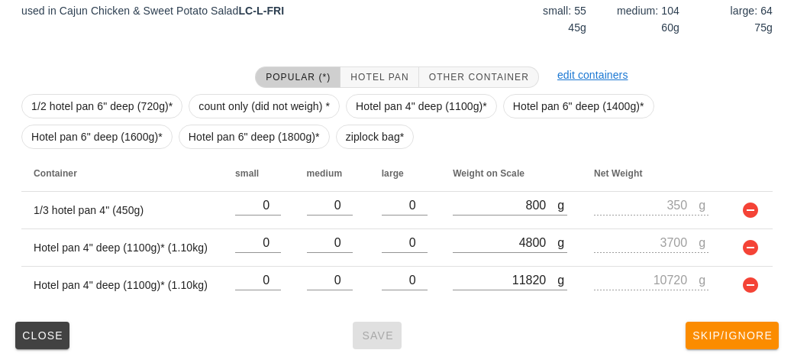
scroll to position [44, 0]
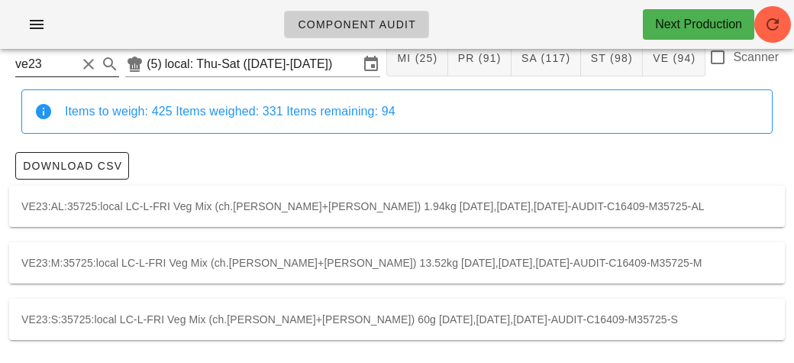
click at [68, 67] on input "ve23" at bounding box center [45, 64] width 61 height 24
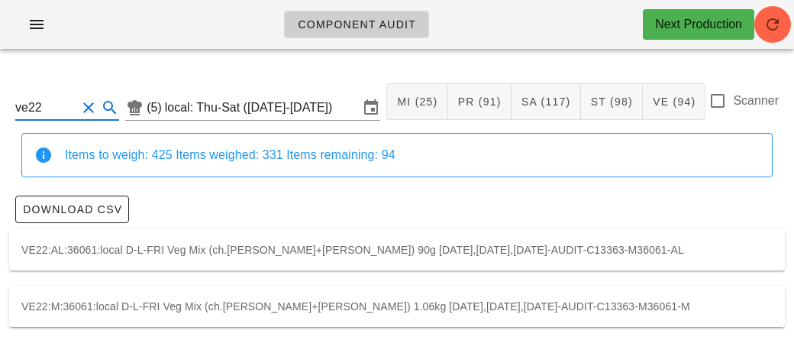
click at [593, 314] on div "VE22:M:36061:local D-L-FRI Veg Mix (ch.[PERSON_NAME]+[PERSON_NAME]) 1.06kg [DAT…" at bounding box center [397, 306] width 776 height 41
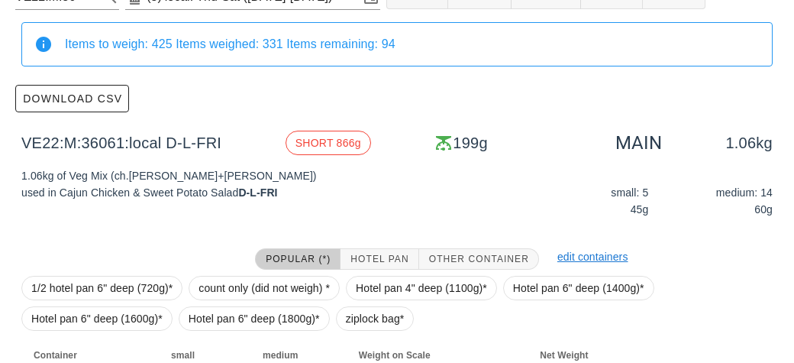
scroll to position [218, 0]
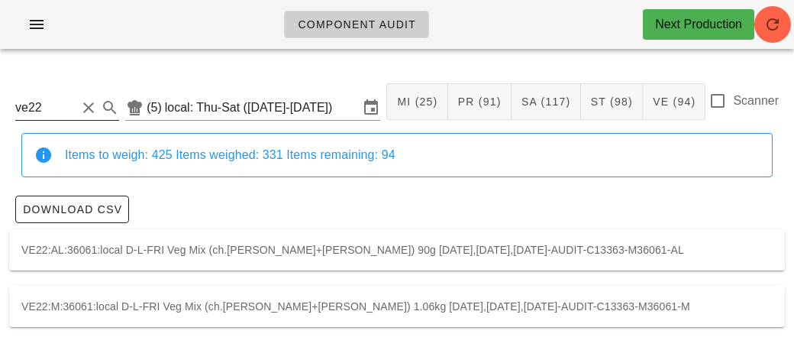
click at [69, 101] on input "ve22" at bounding box center [45, 107] width 61 height 24
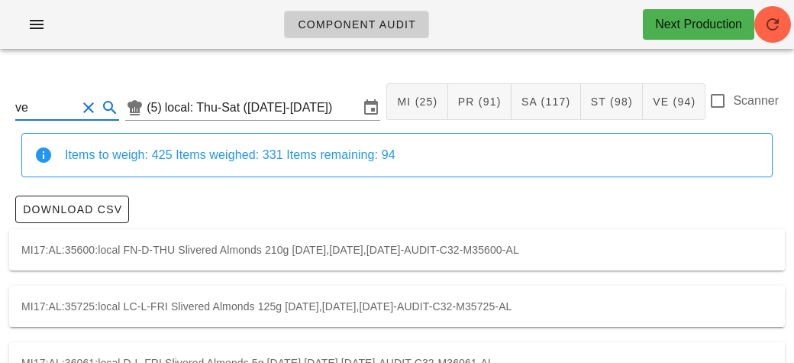
type input "v"
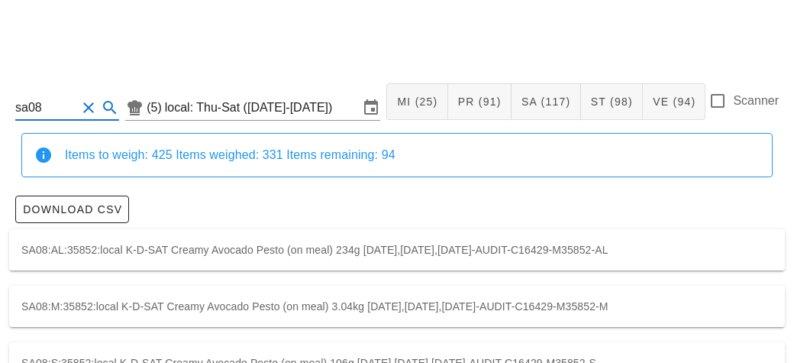
scroll to position [44, 0]
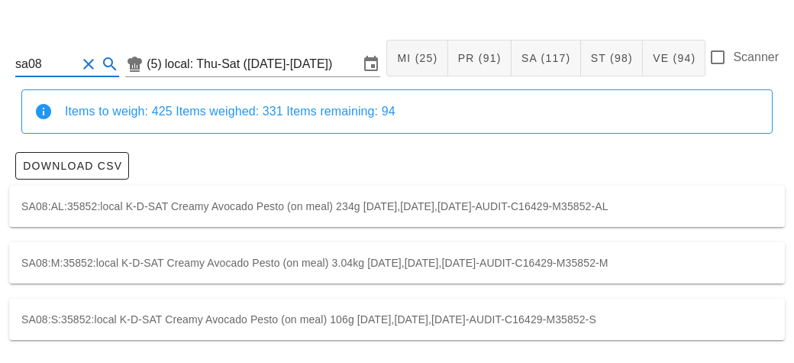
click at [266, 264] on div "SA08:M:35852:local K-D-SAT Creamy Avocado Pesto (on meal) 3.04kg [DATE],[DATE],…" at bounding box center [397, 262] width 776 height 41
type input "SA08:M:35852:local"
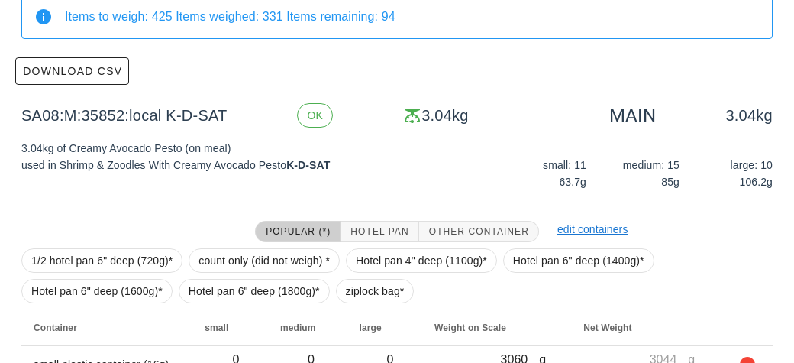
scroll to position [218, 0]
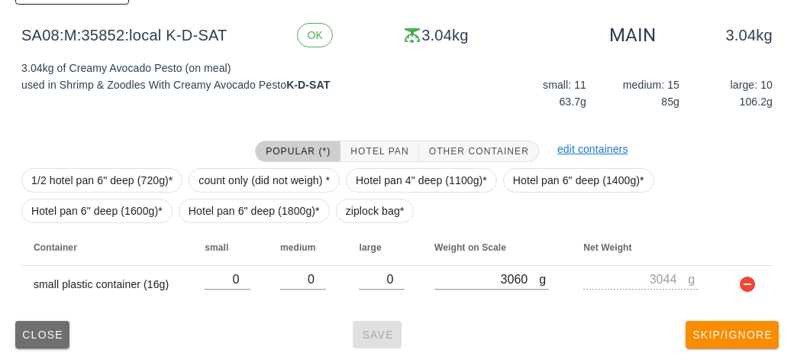
click at [43, 324] on button "Close" at bounding box center [42, 334] width 54 height 27
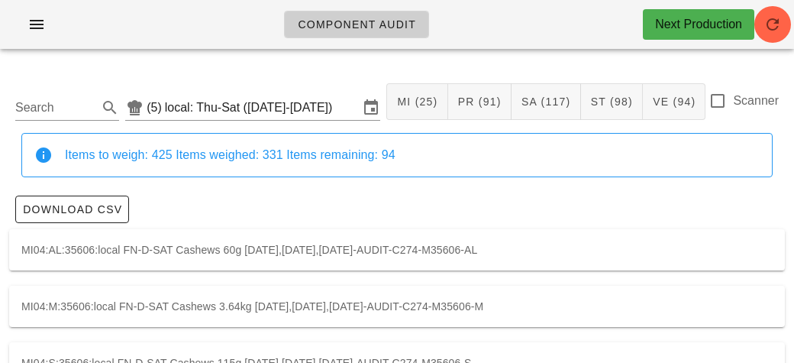
click at [731, 109] on div "Scanner" at bounding box center [743, 101] width 70 height 18
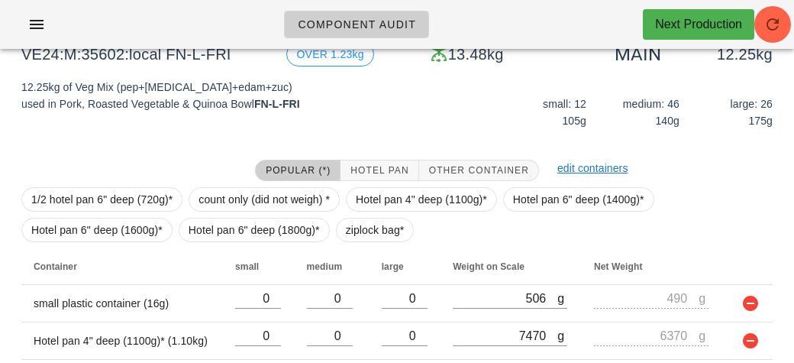
scroll to position [253, 0]
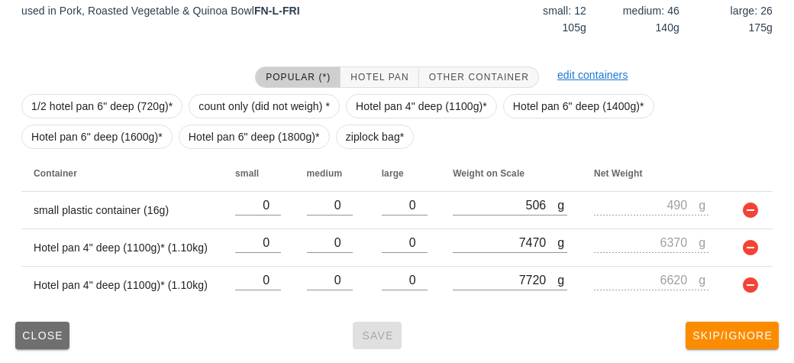
click at [45, 347] on button "Close" at bounding box center [42, 334] width 54 height 27
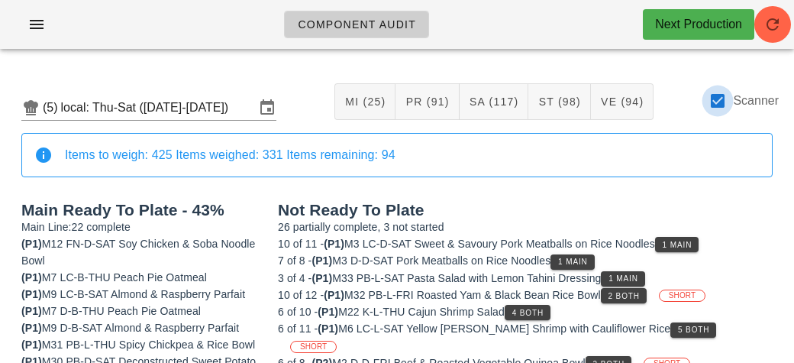
click at [723, 108] on div at bounding box center [718, 101] width 26 height 26
checkbox input "false"
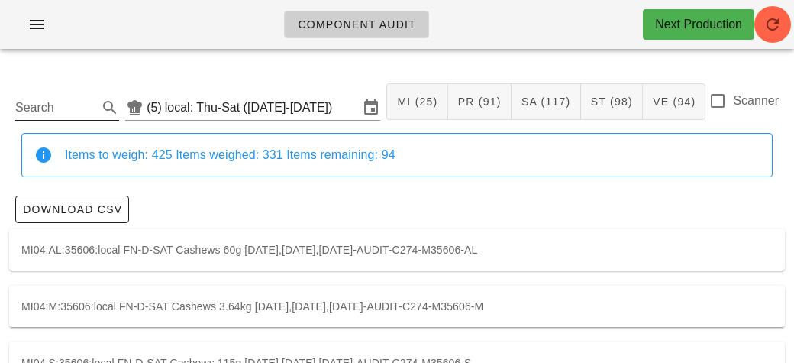
click at [63, 118] on input "Search" at bounding box center [54, 107] width 79 height 24
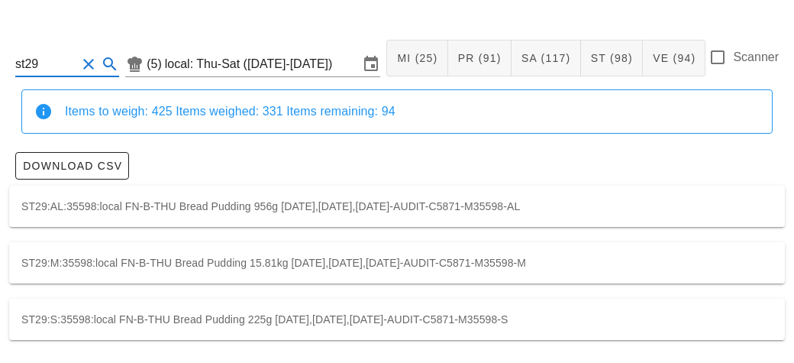
click at [563, 261] on div "ST29:M:35598:local FN-B-THU Bread Pudding 15.81kg [DATE],[DATE],[DATE]-AUDIT-C5…" at bounding box center [397, 262] width 776 height 41
type input "ST29:M:35598:local"
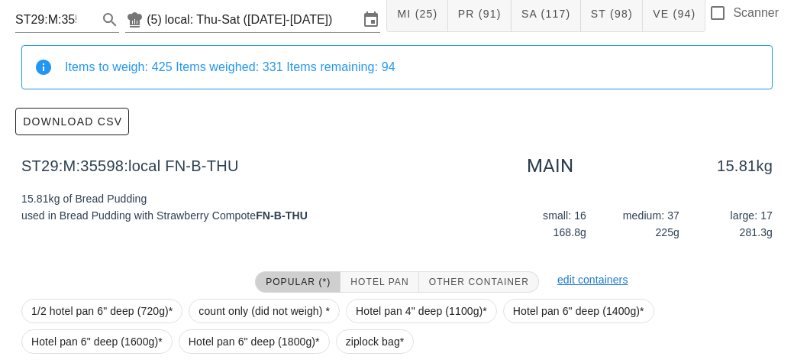
scroll to position [218, 0]
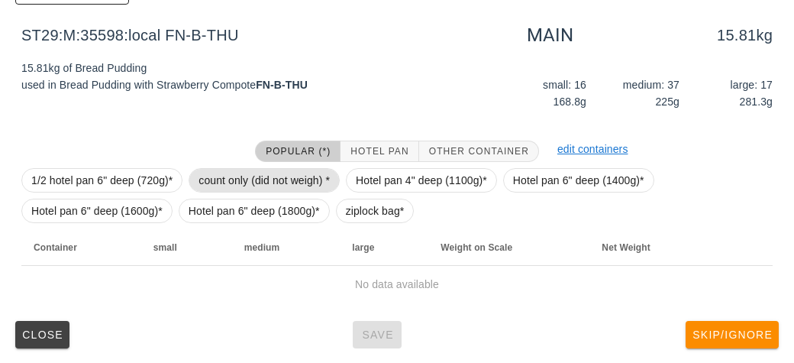
click at [277, 177] on span "count only (did not weigh) *" at bounding box center [263, 180] width 131 height 23
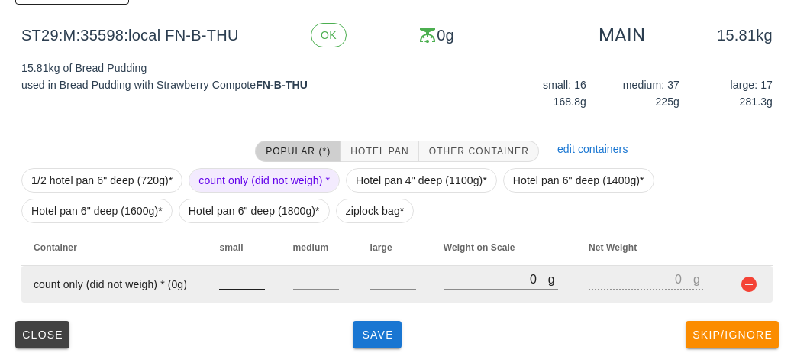
click at [246, 282] on input "number" at bounding box center [242, 279] width 46 height 20
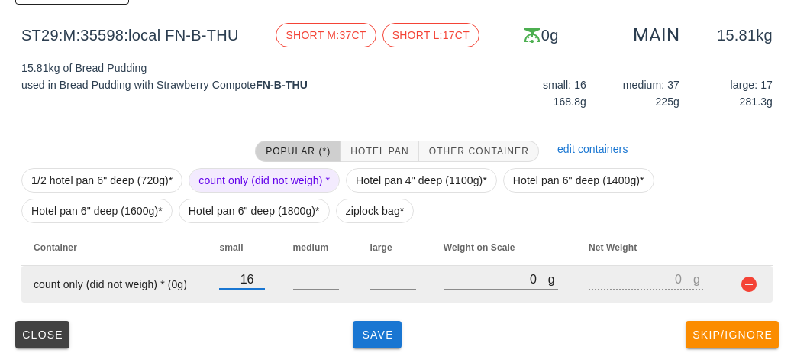
type input "16"
click at [394, 276] on input "number" at bounding box center [393, 279] width 46 height 20
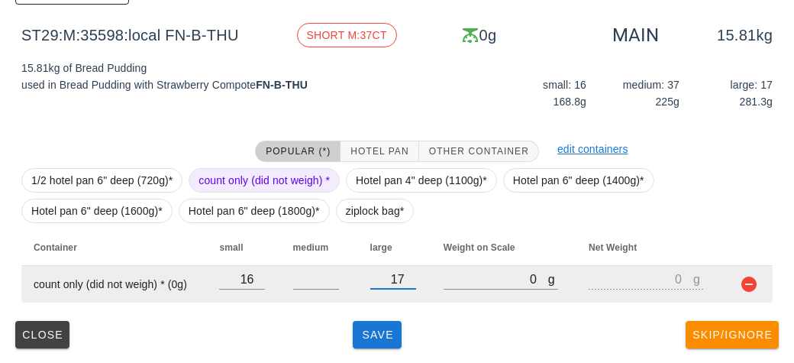
type input "17"
click at [317, 283] on input "number" at bounding box center [316, 279] width 46 height 20
click at [254, 274] on input "16" at bounding box center [242, 279] width 46 height 20
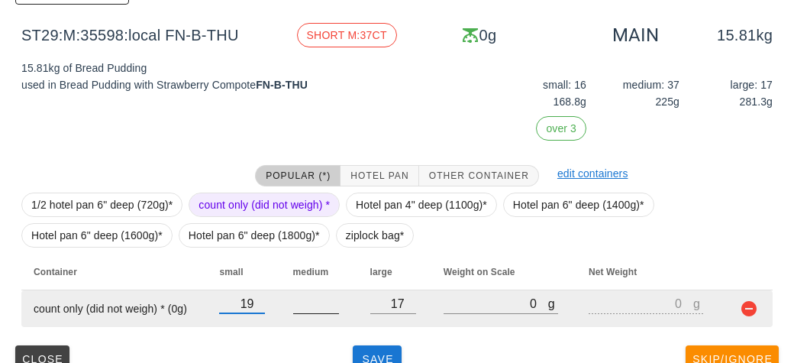
type input "19"
click at [311, 308] on input "number" at bounding box center [316, 303] width 46 height 20
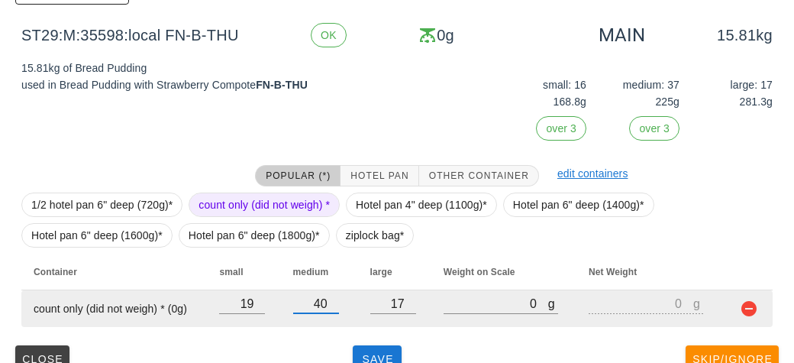
scroll to position [243, 0]
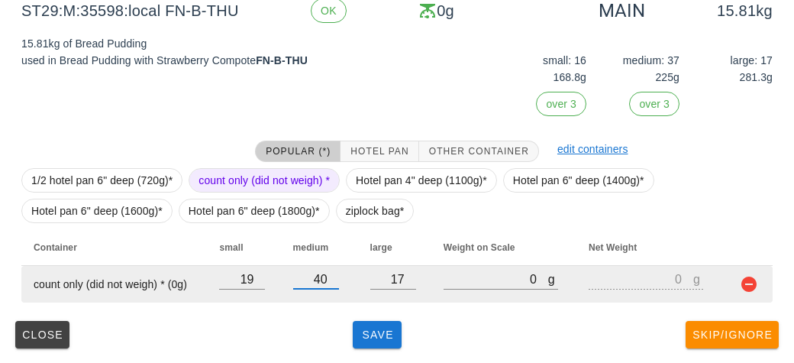
type input "40"
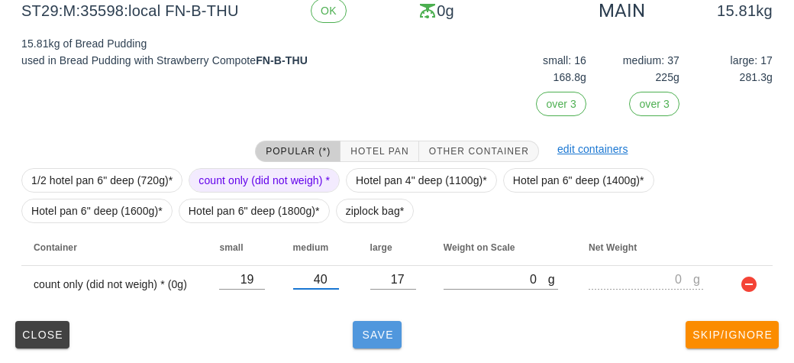
click at [373, 344] on button "Save" at bounding box center [377, 334] width 49 height 27
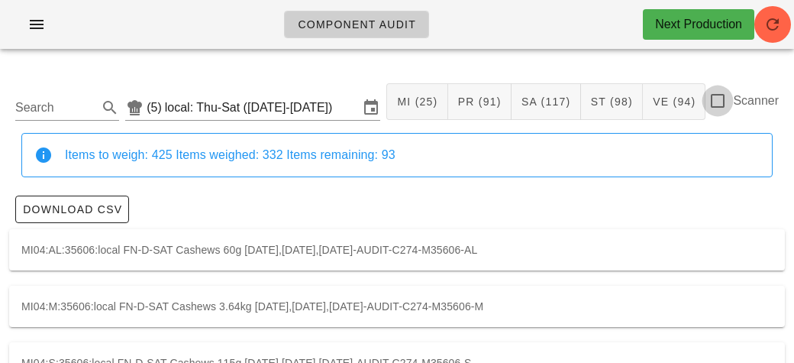
click at [720, 98] on div at bounding box center [718, 101] width 26 height 26
checkbox input "true"
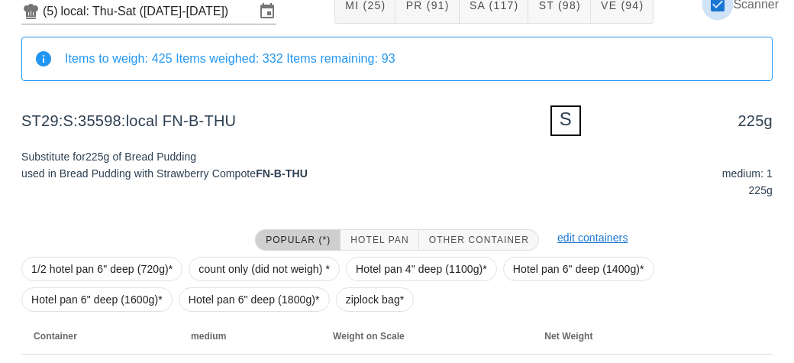
scroll to position [185, 0]
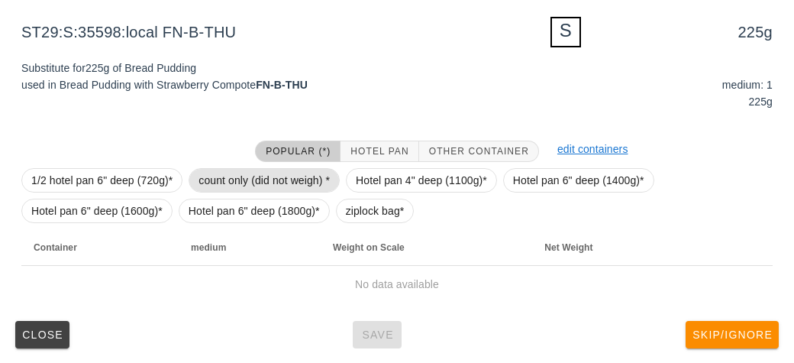
click at [294, 173] on span "count only (did not weigh) *" at bounding box center [263, 180] width 131 height 23
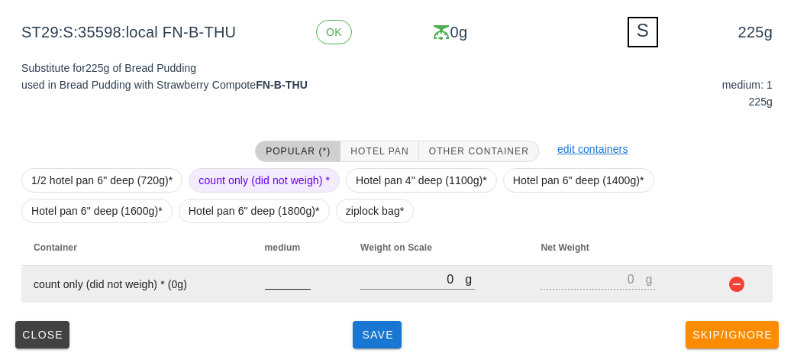
type input "0"
click at [307, 282] on input "0" at bounding box center [288, 279] width 46 height 20
type input "1"
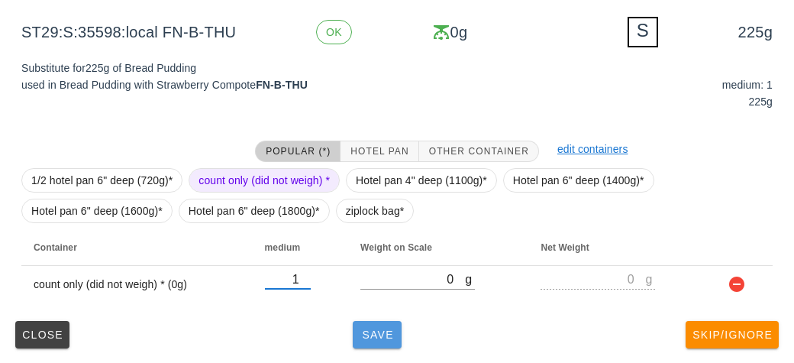
click at [360, 340] on button "Save" at bounding box center [377, 334] width 49 height 27
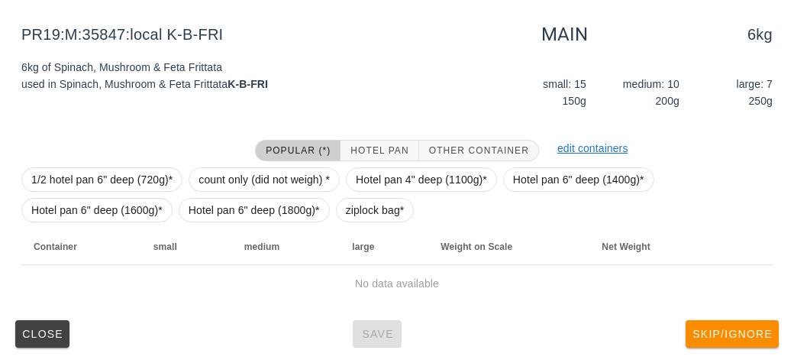
scroll to position [179, 0]
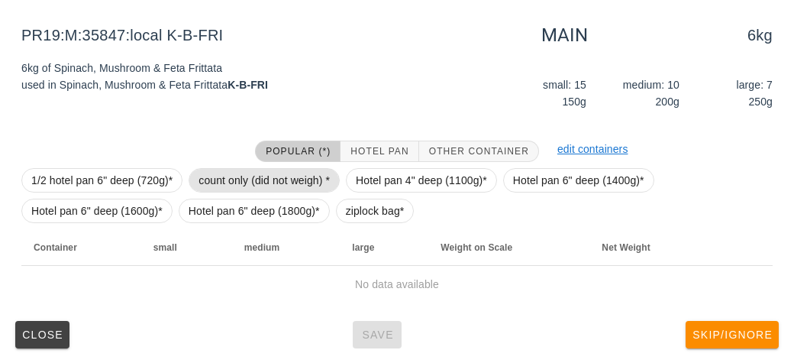
click at [305, 176] on span "count only (did not weigh) *" at bounding box center [263, 180] width 131 height 23
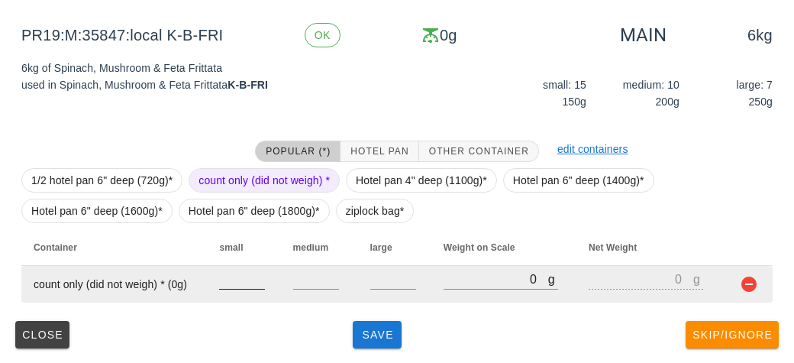
click at [244, 283] on input "number" at bounding box center [242, 279] width 46 height 20
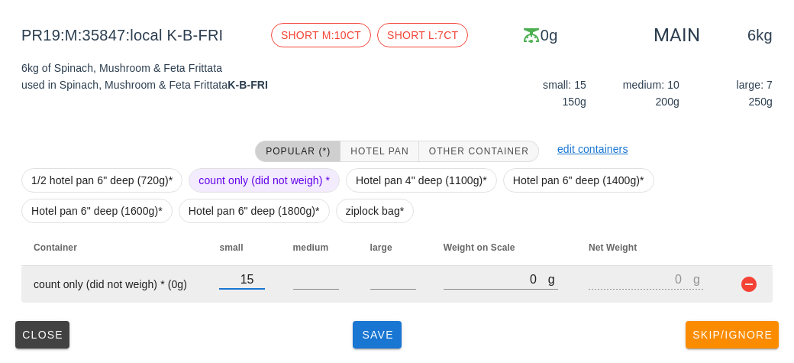
type input "15"
click at [314, 281] on input "number" at bounding box center [316, 279] width 46 height 20
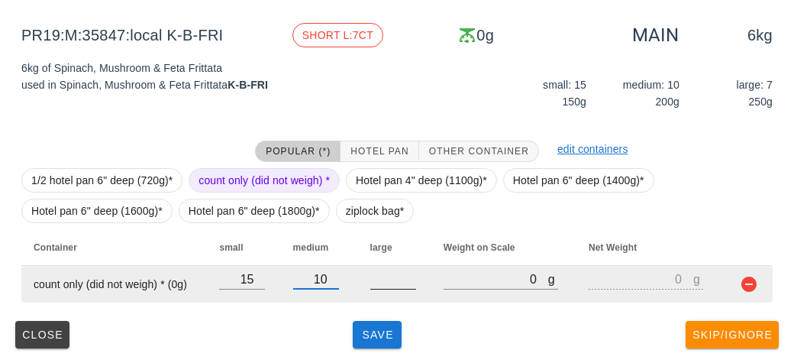
type input "10"
click at [389, 297] on div at bounding box center [393, 297] width 46 height 11
click at [386, 282] on input "number" at bounding box center [393, 279] width 46 height 20
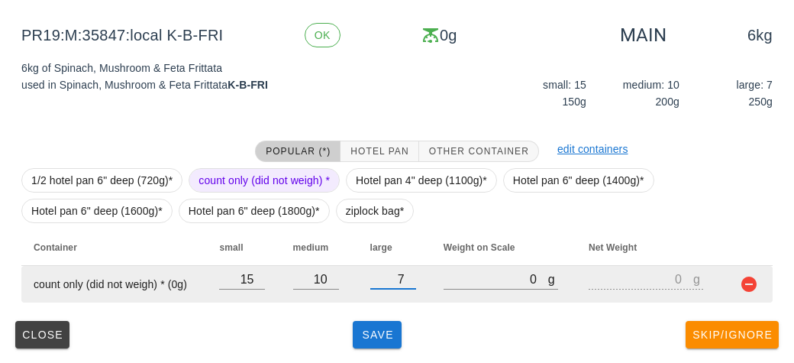
type input "7"
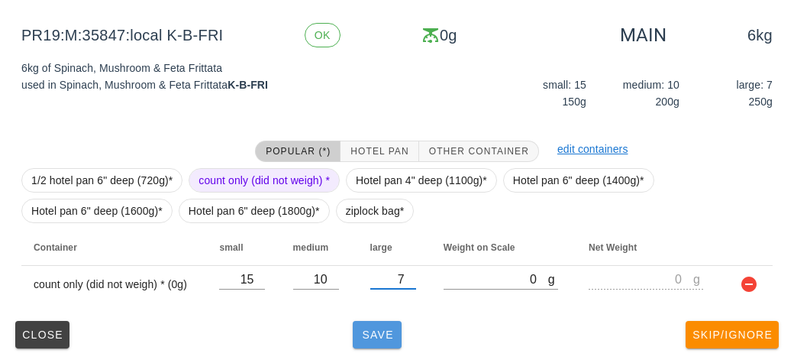
click at [389, 340] on button "Save" at bounding box center [377, 334] width 49 height 27
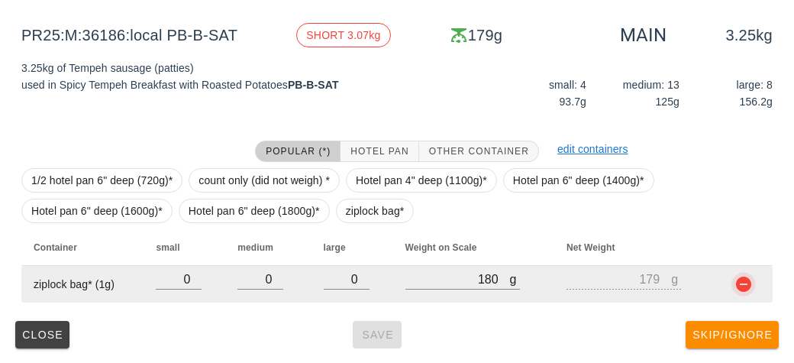
click at [734, 289] on button "button" at bounding box center [743, 284] width 18 height 18
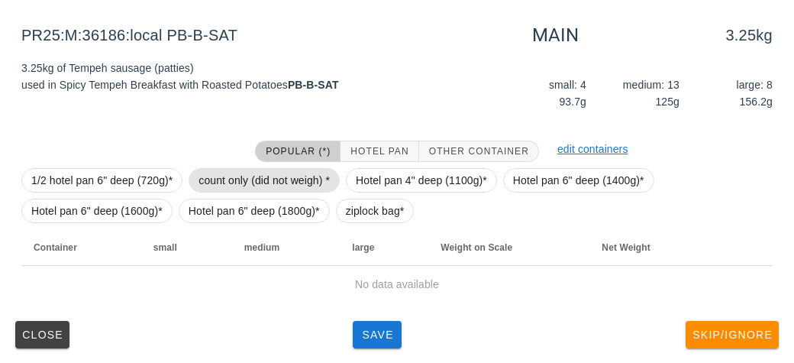
click at [292, 175] on span "count only (did not weigh) *" at bounding box center [263, 180] width 131 height 23
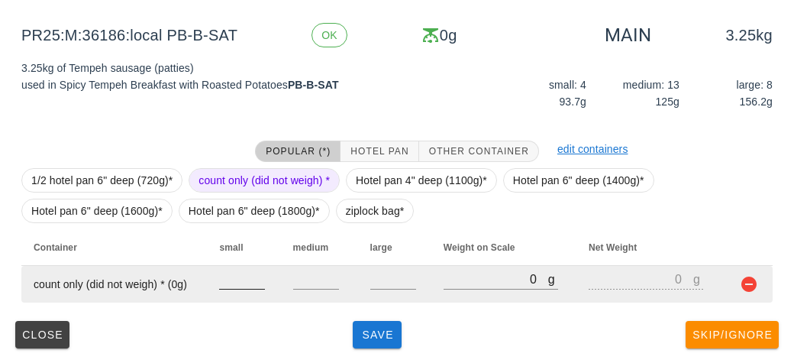
click at [243, 284] on input "number" at bounding box center [242, 279] width 46 height 20
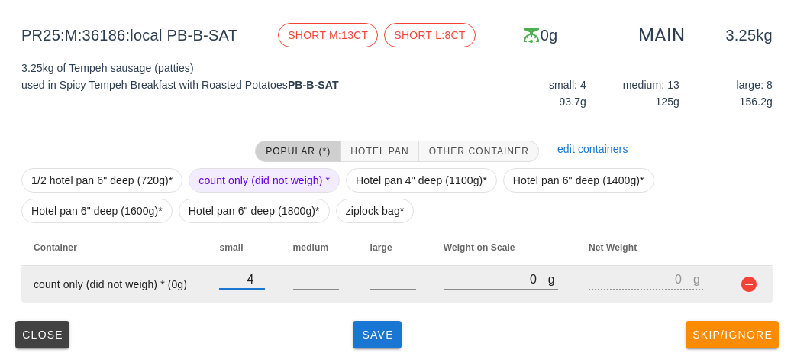
type input "4"
click at [314, 286] on input "number" at bounding box center [316, 279] width 46 height 20
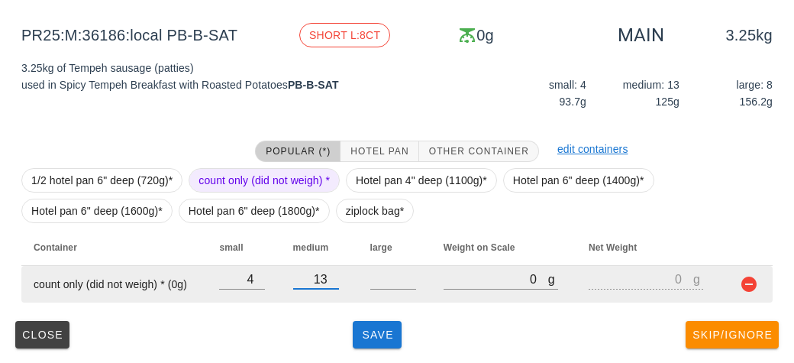
type input "13"
click at [384, 286] on input "number" at bounding box center [393, 279] width 46 height 20
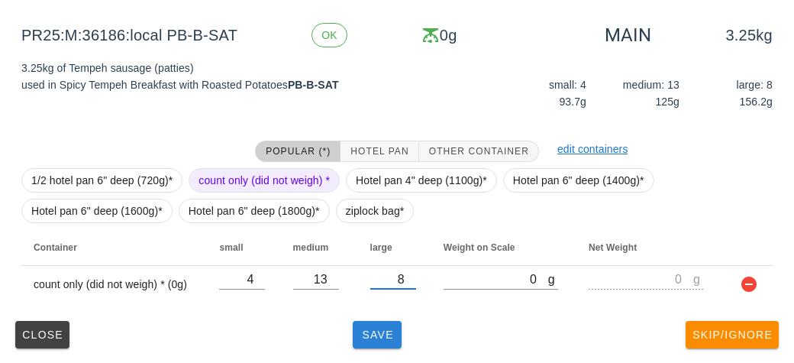
type input "8"
click at [373, 334] on span "Save" at bounding box center [377, 334] width 37 height 12
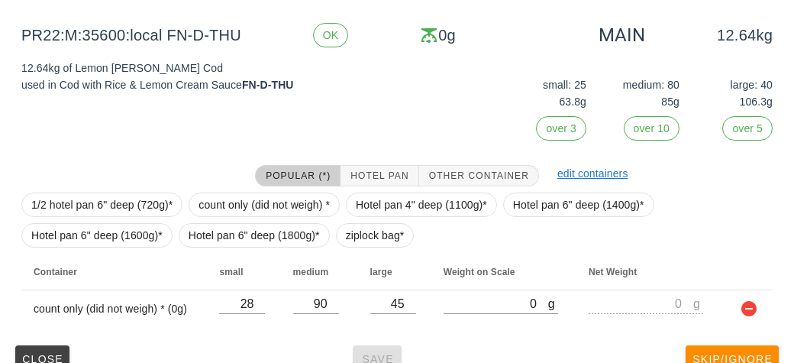
scroll to position [203, 0]
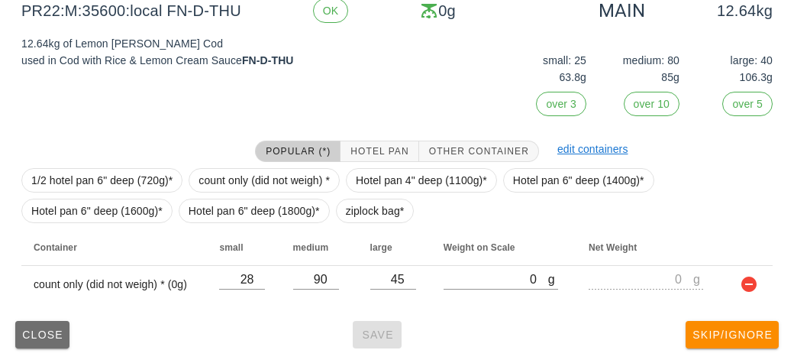
click at [33, 334] on span "Close" at bounding box center [42, 334] width 42 height 12
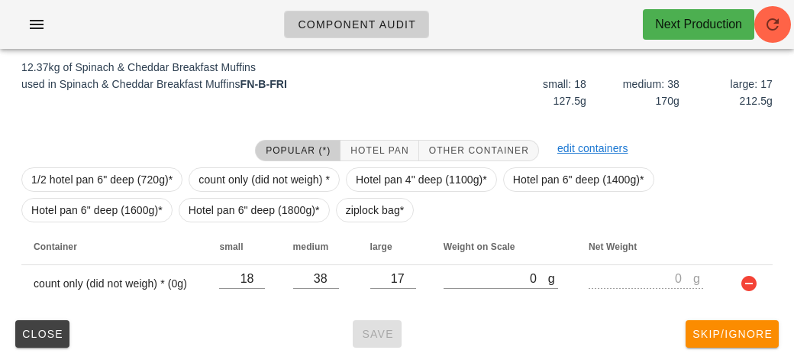
scroll to position [179, 0]
click at [44, 334] on span "Close" at bounding box center [42, 334] width 42 height 12
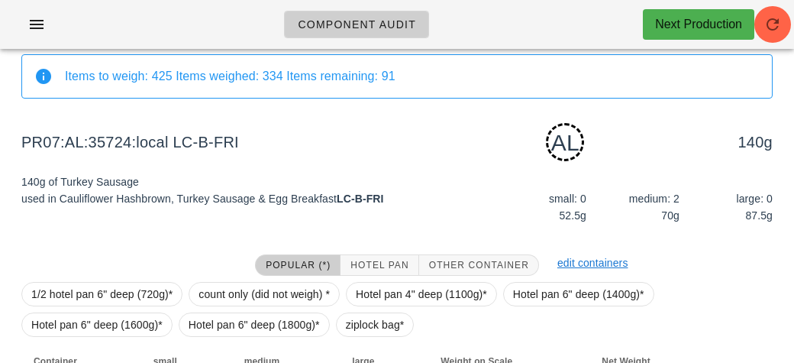
scroll to position [192, 0]
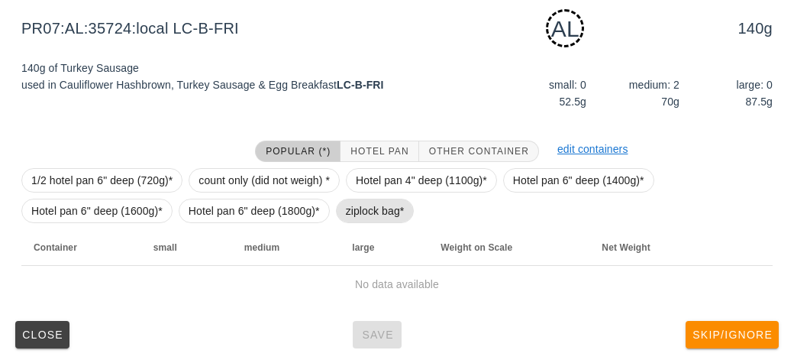
click at [336, 207] on span "ziplock bag*" at bounding box center [375, 210] width 79 height 24
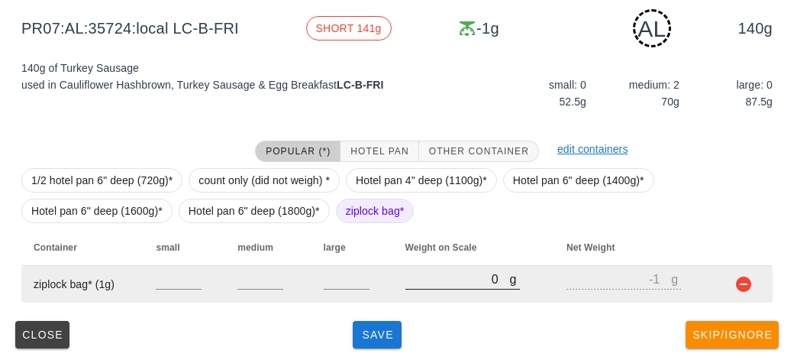
click at [442, 279] on input "0" at bounding box center [457, 279] width 105 height 20
type input "40"
type input "39"
type input "430"
type input "429"
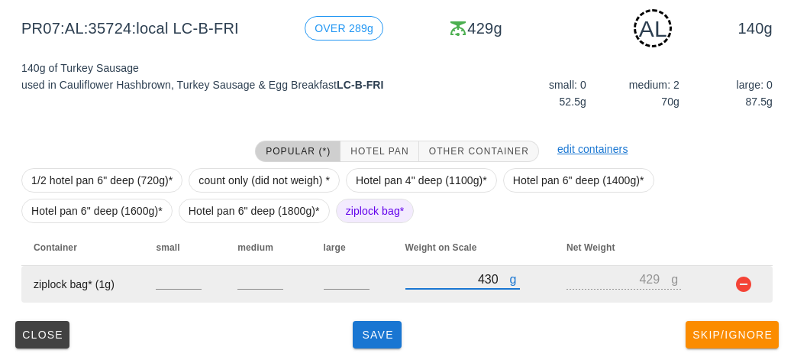
type input "430"
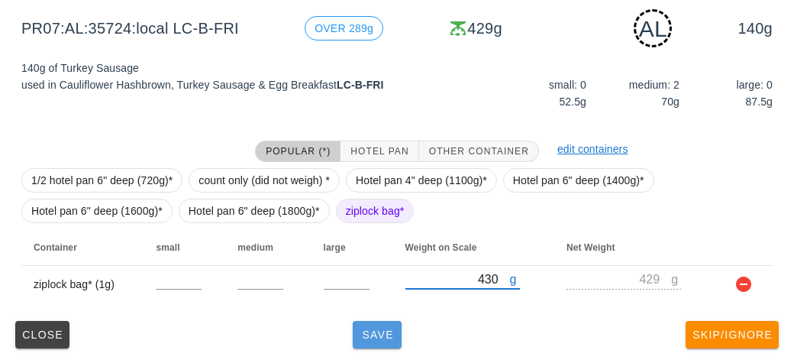
click at [373, 341] on button "Save" at bounding box center [377, 334] width 49 height 27
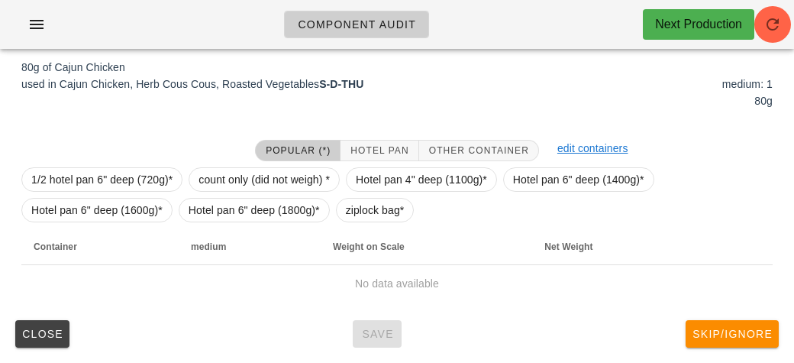
scroll to position [179, 0]
click at [356, 205] on span "ziplock bag*" at bounding box center [375, 210] width 59 height 23
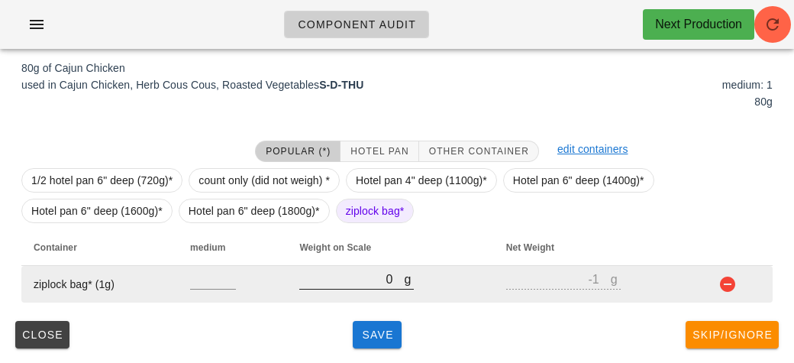
click at [353, 284] on input "0" at bounding box center [351, 279] width 105 height 20
type input "10"
type input "9"
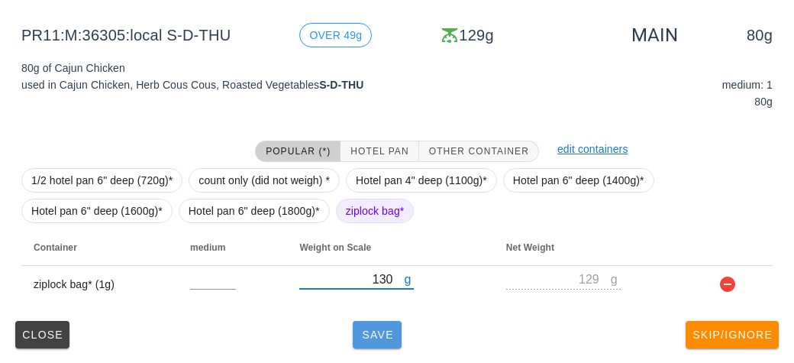
click at [361, 334] on span "Save" at bounding box center [377, 334] width 37 height 12
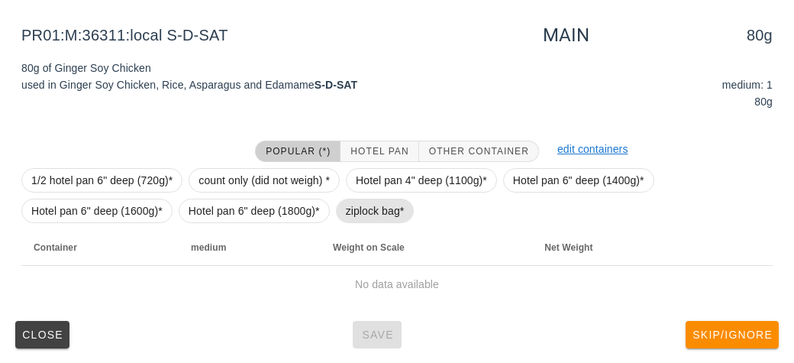
click at [357, 219] on span "ziplock bag*" at bounding box center [375, 210] width 59 height 23
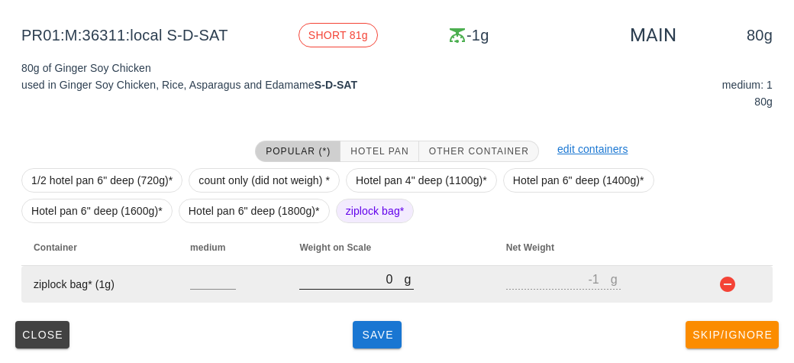
click at [339, 279] on input "0" at bounding box center [351, 279] width 105 height 20
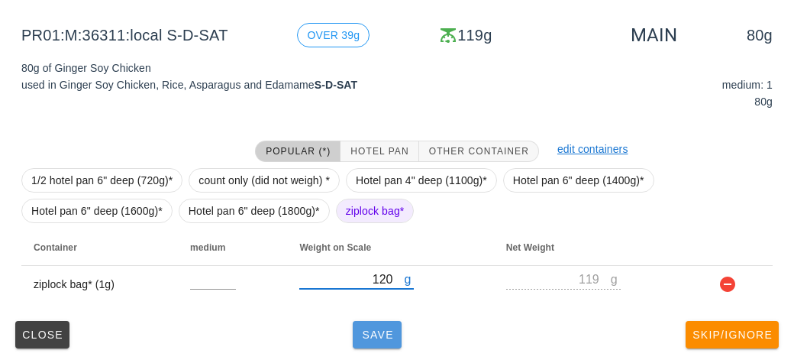
click at [369, 328] on span "Save" at bounding box center [377, 334] width 37 height 12
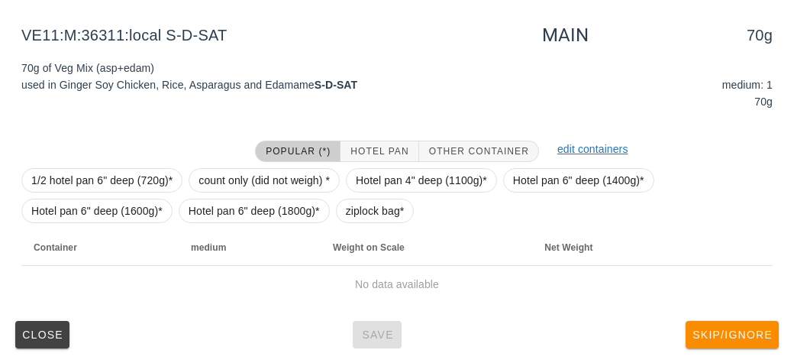
click at [334, 215] on div "1/2 hotel pan 6" deep (720g)* count only (did not weigh) * Hotel pan 4" deep (1…" at bounding box center [396, 195] width 751 height 67
click at [353, 209] on span "ziplock bag*" at bounding box center [375, 210] width 59 height 23
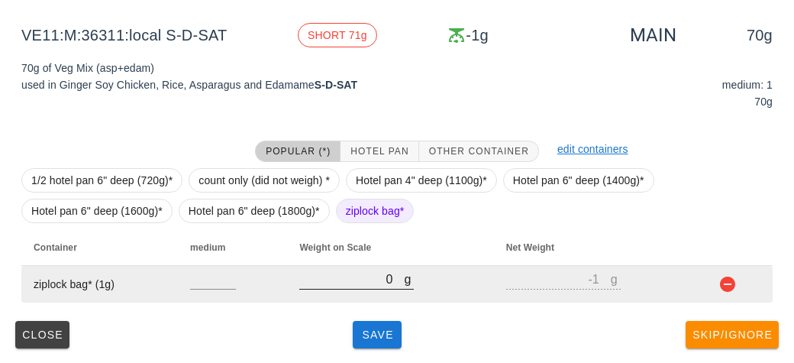
click at [360, 282] on input "0" at bounding box center [351, 279] width 105 height 20
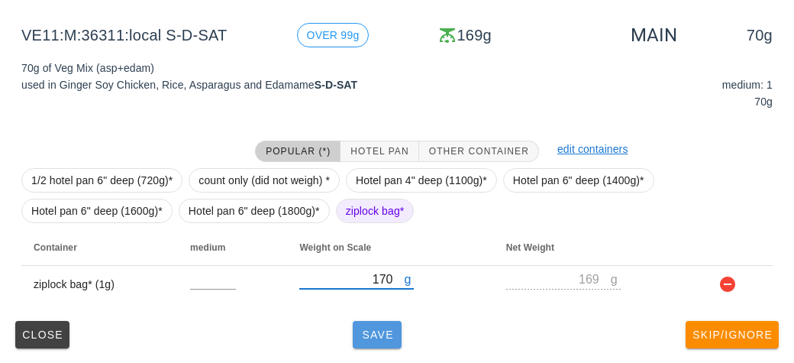
click at [376, 336] on span "Save" at bounding box center [377, 334] width 37 height 12
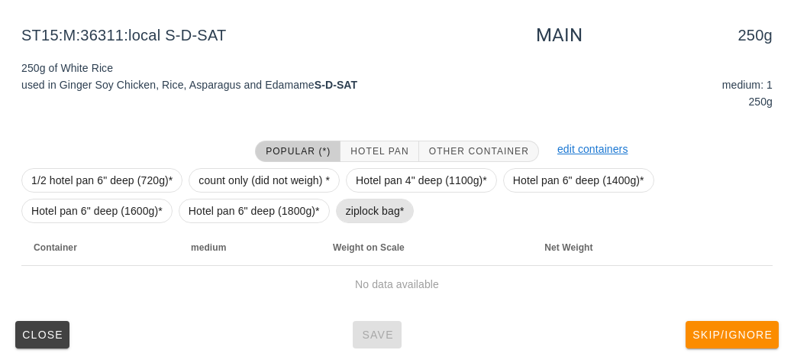
click at [353, 221] on span "ziplock bag*" at bounding box center [375, 210] width 59 height 23
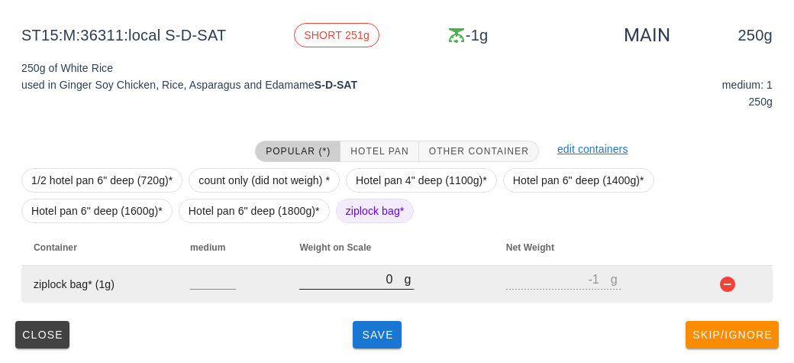
click at [348, 279] on input "0" at bounding box center [351, 279] width 105 height 20
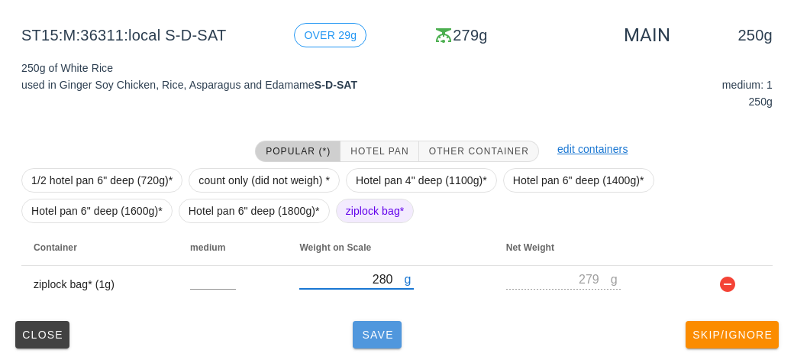
click at [387, 321] on button "Save" at bounding box center [377, 334] width 49 height 27
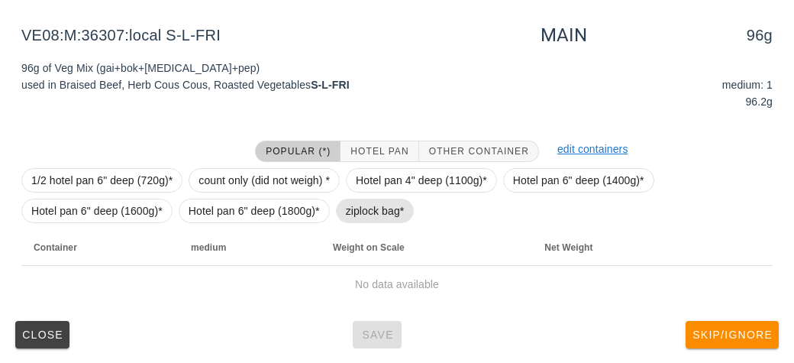
click at [357, 206] on span "ziplock bag*" at bounding box center [375, 210] width 59 height 23
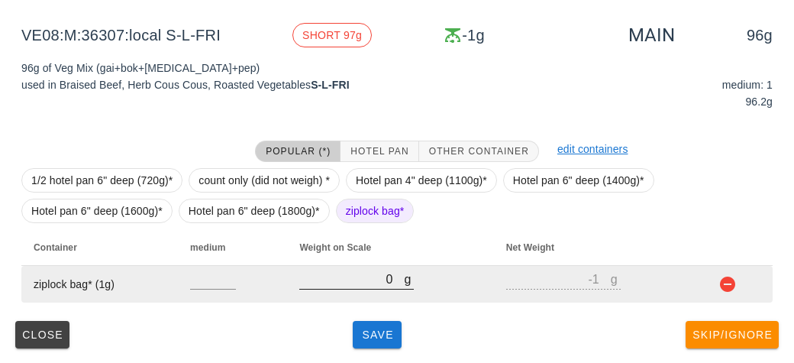
click at [376, 285] on input "0" at bounding box center [351, 279] width 105 height 20
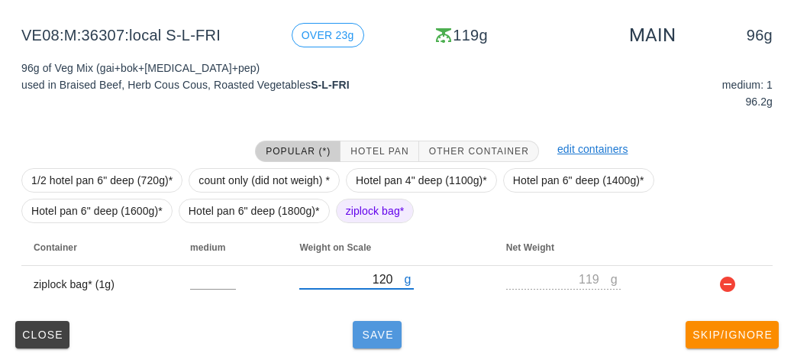
click at [398, 341] on button "Save" at bounding box center [377, 334] width 49 height 27
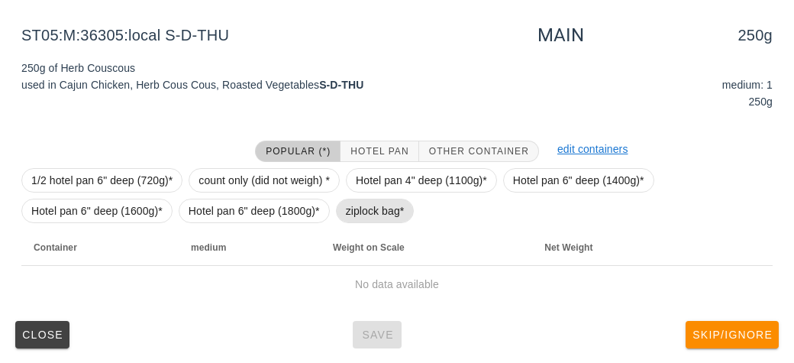
click at [349, 214] on span "ziplock bag*" at bounding box center [375, 210] width 59 height 23
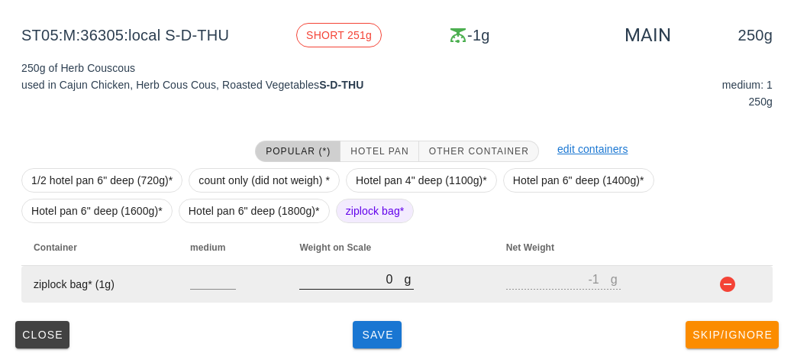
click at [347, 282] on input "0" at bounding box center [351, 279] width 105 height 20
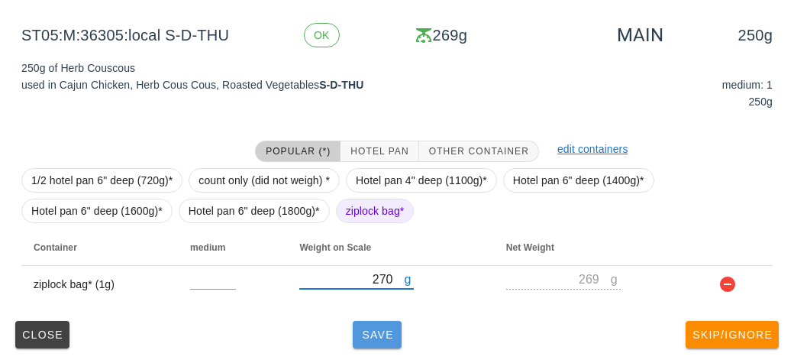
click at [376, 328] on span "Save" at bounding box center [377, 334] width 37 height 12
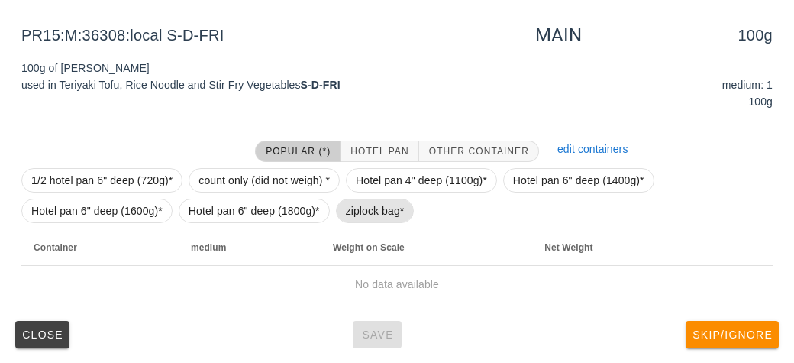
click at [355, 221] on span "ziplock bag*" at bounding box center [375, 210] width 59 height 23
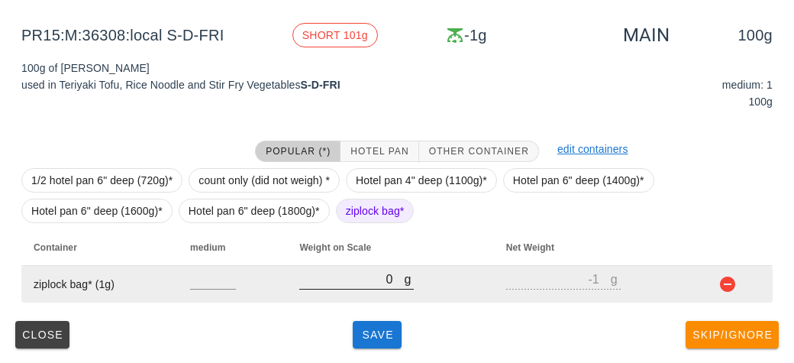
click at [367, 282] on input "0" at bounding box center [351, 279] width 105 height 20
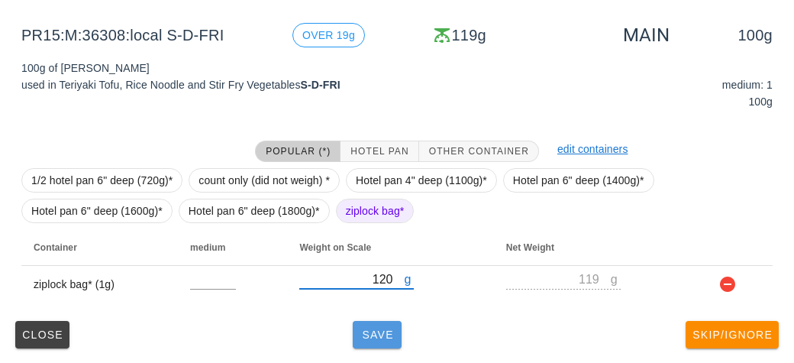
click at [386, 344] on button "Save" at bounding box center [377, 334] width 49 height 27
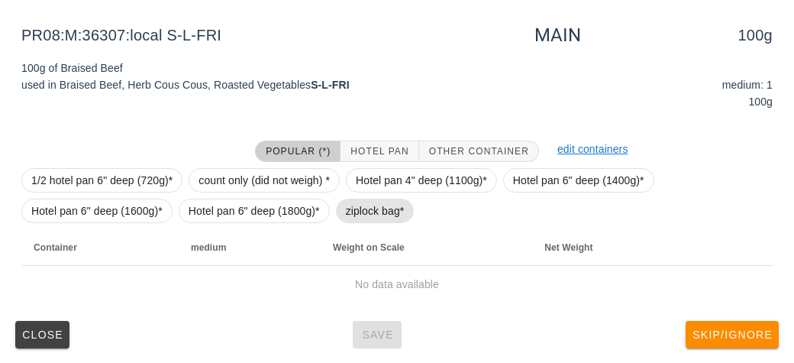
click at [385, 213] on span "ziplock bag*" at bounding box center [375, 210] width 59 height 23
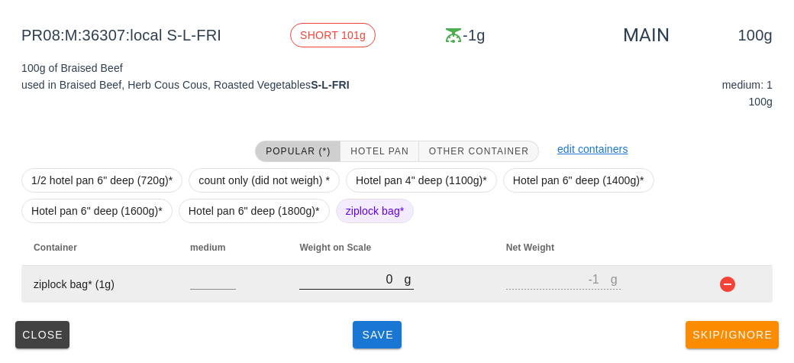
click at [358, 286] on input "0" at bounding box center [351, 279] width 105 height 20
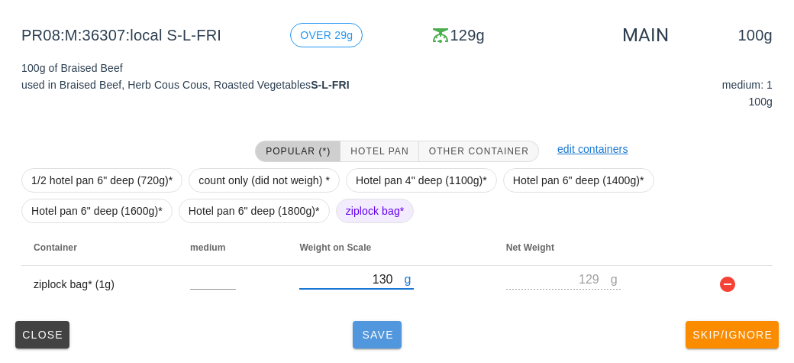
click at [390, 324] on button "Save" at bounding box center [377, 334] width 49 height 27
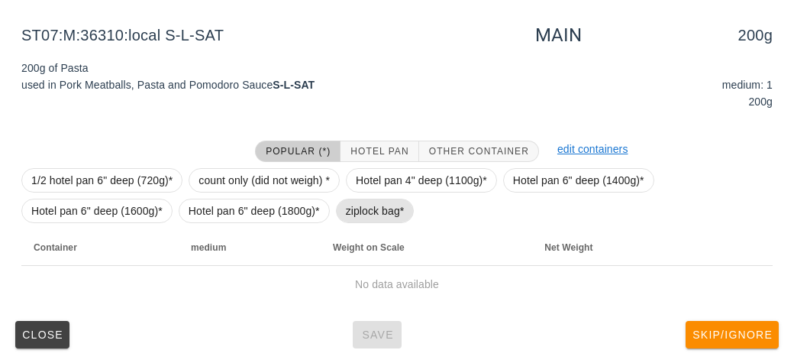
click at [342, 212] on span "ziplock bag*" at bounding box center [375, 210] width 79 height 24
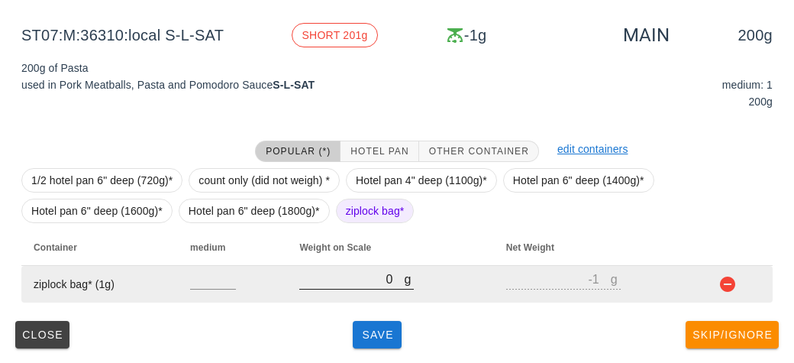
click at [335, 276] on input "0" at bounding box center [351, 279] width 105 height 20
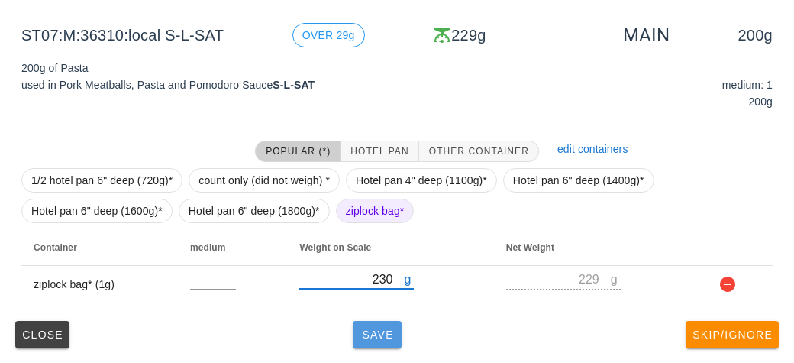
click at [370, 337] on span "Save" at bounding box center [377, 334] width 37 height 12
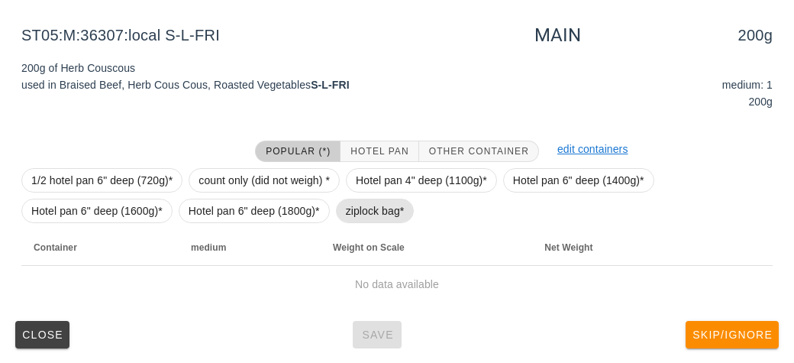
click at [361, 208] on span "ziplock bag*" at bounding box center [375, 210] width 59 height 23
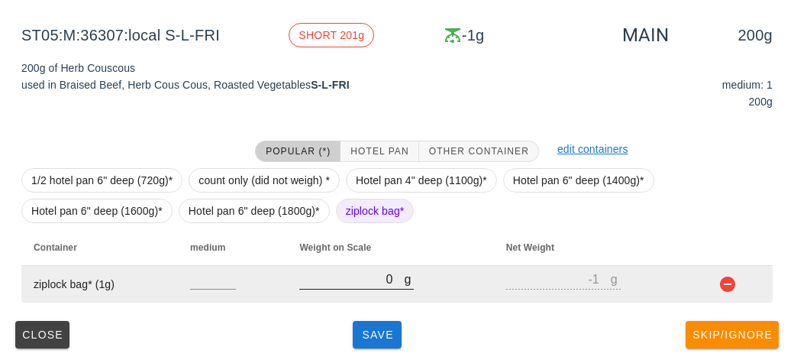
click at [331, 273] on input "0" at bounding box center [351, 279] width 105 height 20
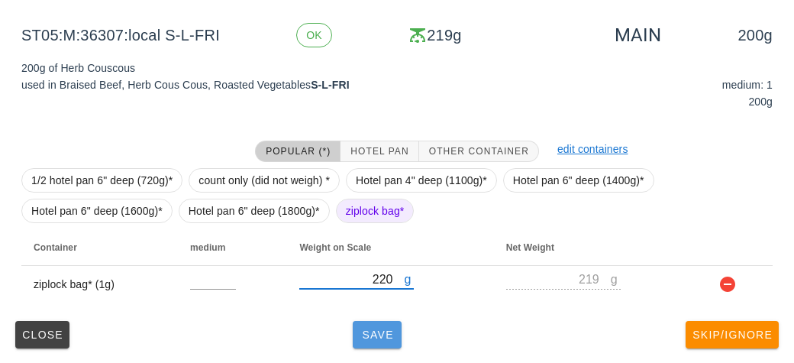
click at [356, 324] on button "Save" at bounding box center [377, 334] width 49 height 27
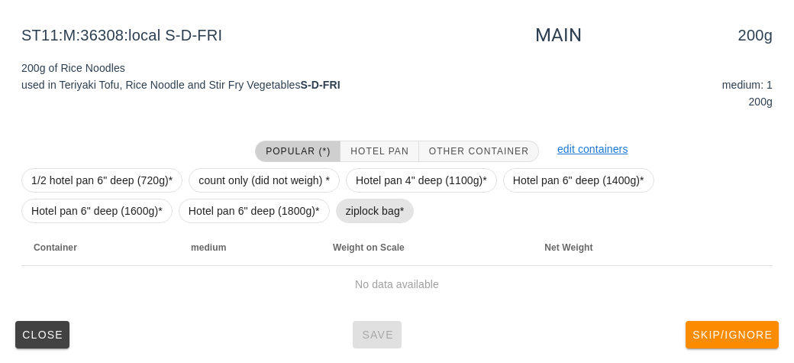
click at [360, 214] on span "ziplock bag*" at bounding box center [375, 210] width 59 height 23
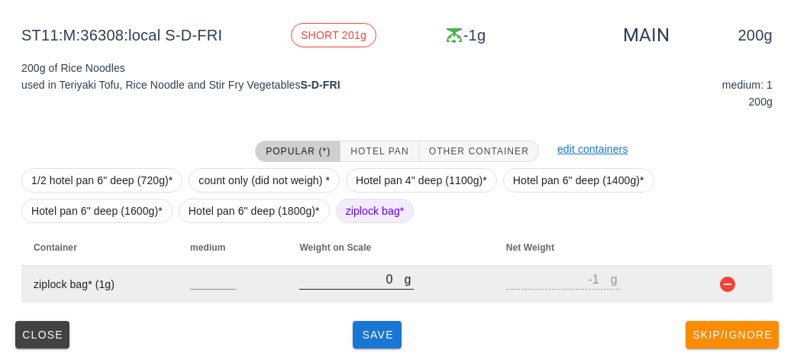
click at [365, 283] on input "0" at bounding box center [351, 279] width 105 height 20
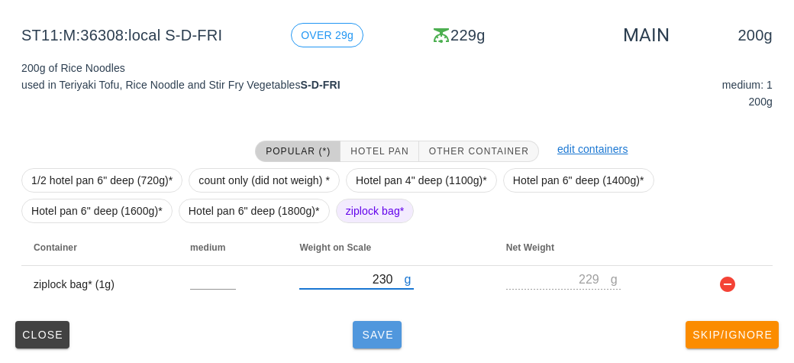
click at [367, 338] on span "Save" at bounding box center [377, 334] width 37 height 12
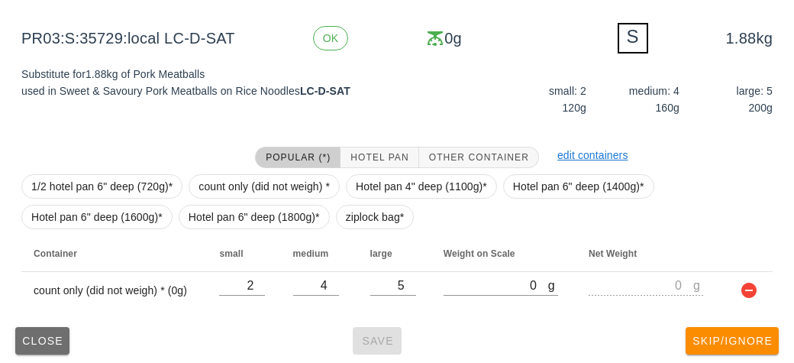
click at [33, 341] on span "Close" at bounding box center [42, 340] width 42 height 12
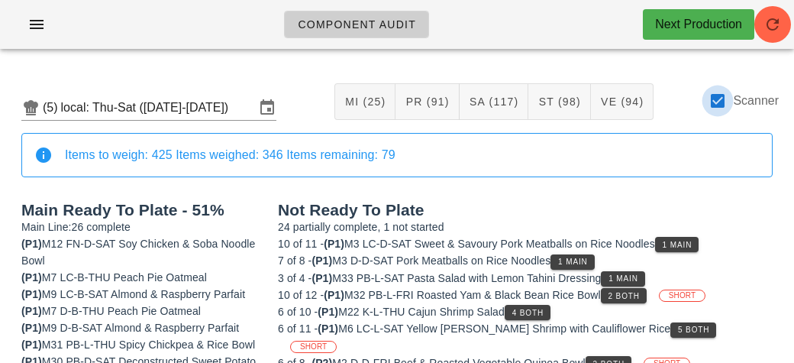
click at [725, 100] on div at bounding box center [718, 101] width 26 height 26
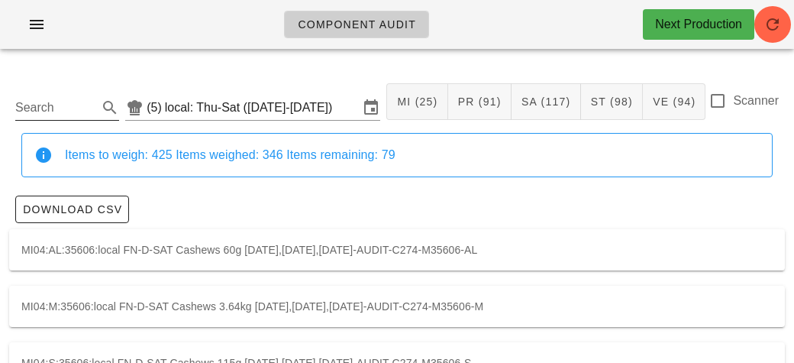
click at [64, 114] on input "Search" at bounding box center [54, 107] width 79 height 24
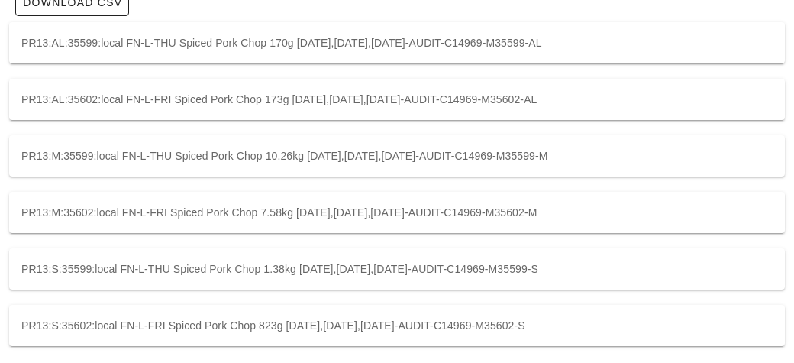
scroll to position [205, 0]
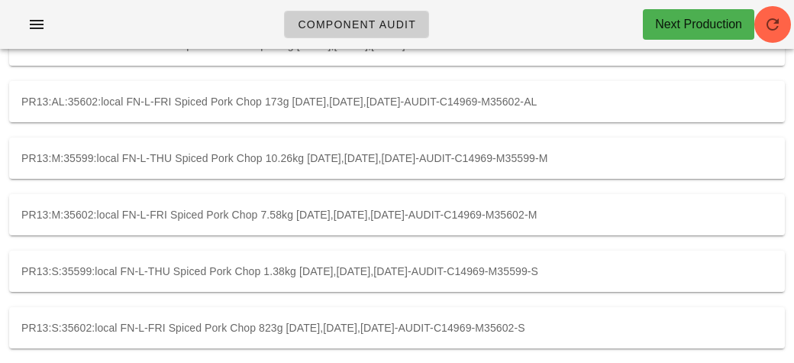
click at [304, 325] on div "PR13:S:35602:local FN-L-FRI Spiced Pork Chop 823g [DATE],[DATE],[DATE]-AUDIT-C1…" at bounding box center [397, 327] width 776 height 41
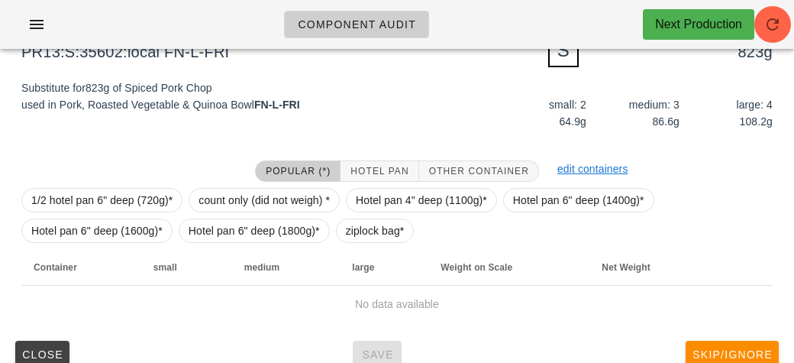
scroll to position [224, 0]
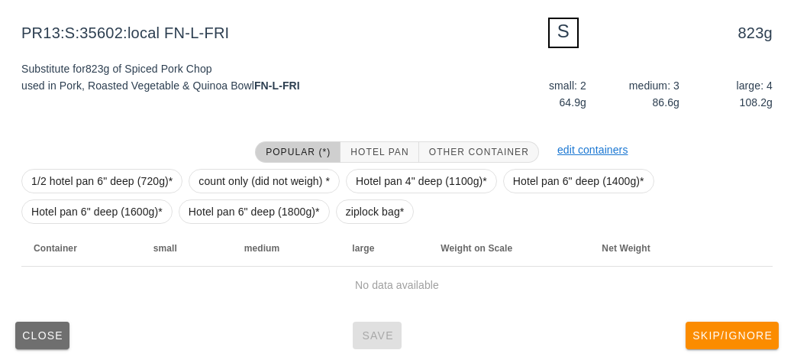
click at [47, 347] on button "Close" at bounding box center [42, 334] width 54 height 27
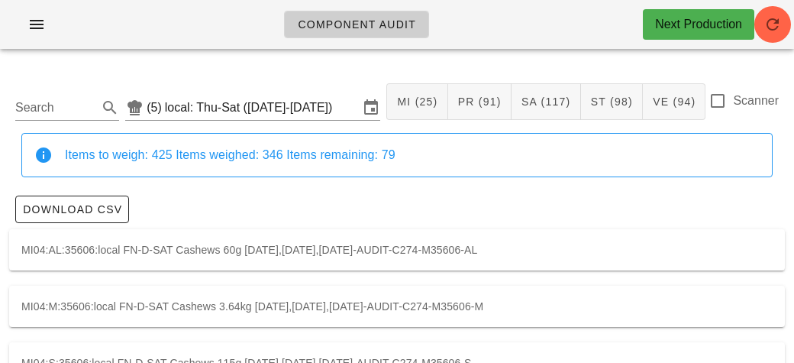
click at [728, 92] on div "Scanner" at bounding box center [743, 101] width 70 height 18
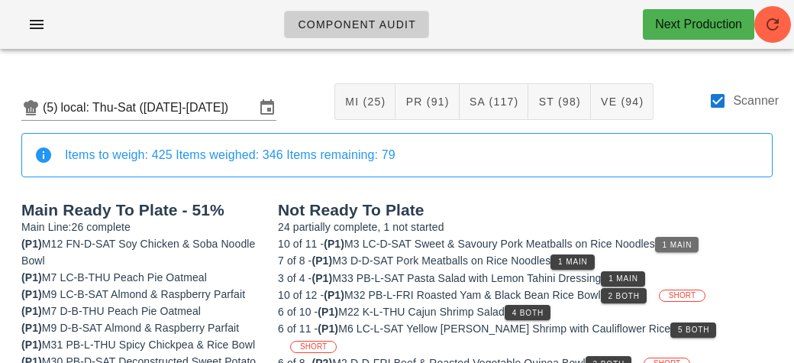
click at [673, 243] on span "1 Main" at bounding box center [677, 244] width 31 height 8
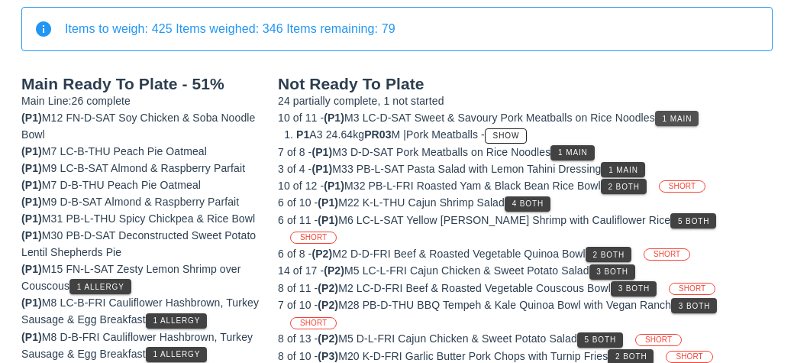
scroll to position [126, 0]
click at [514, 133] on span "Show" at bounding box center [505, 135] width 27 height 8
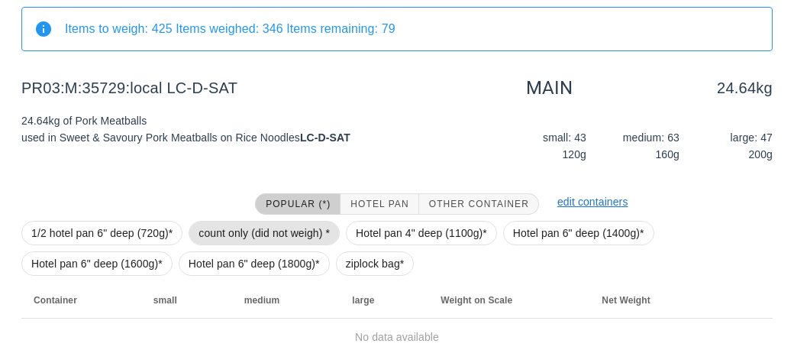
click at [215, 226] on span "count only (did not weigh) *" at bounding box center [263, 232] width 131 height 23
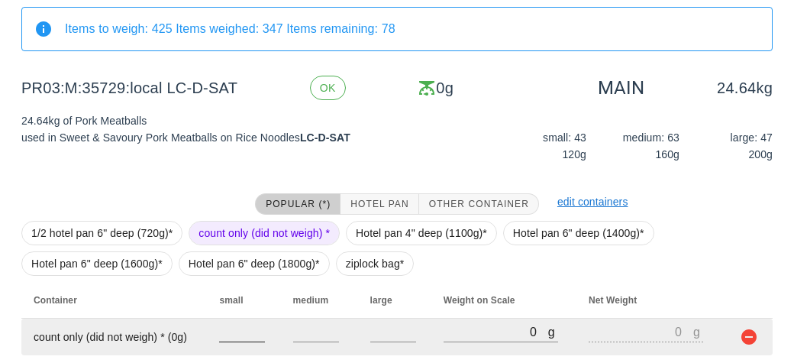
click at [231, 328] on input "number" at bounding box center [242, 331] width 46 height 20
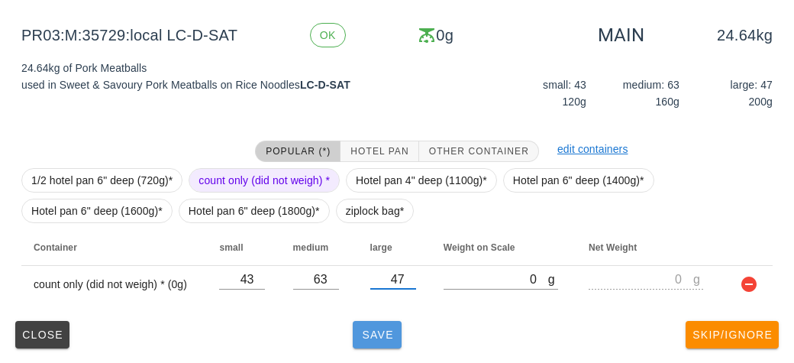
click at [369, 340] on button "Save" at bounding box center [377, 334] width 49 height 27
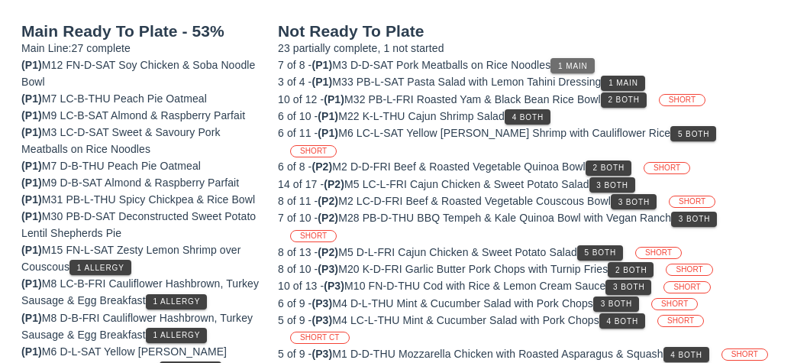
click at [563, 58] on button "1 Main" at bounding box center [572, 65] width 44 height 15
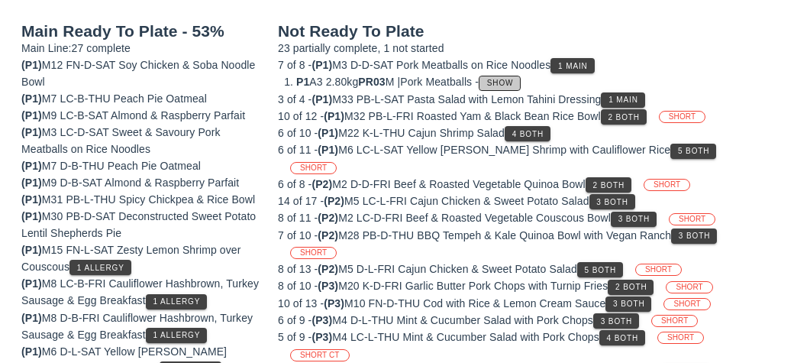
click at [501, 86] on button "Show" at bounding box center [500, 83] width 42 height 15
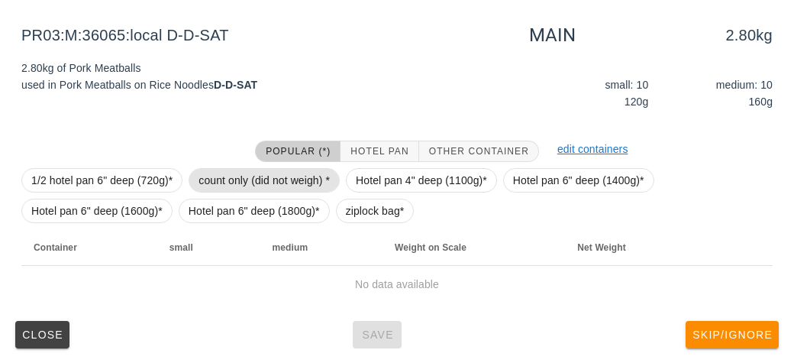
click at [246, 169] on span "count only (did not weigh) *" at bounding box center [263, 180] width 131 height 23
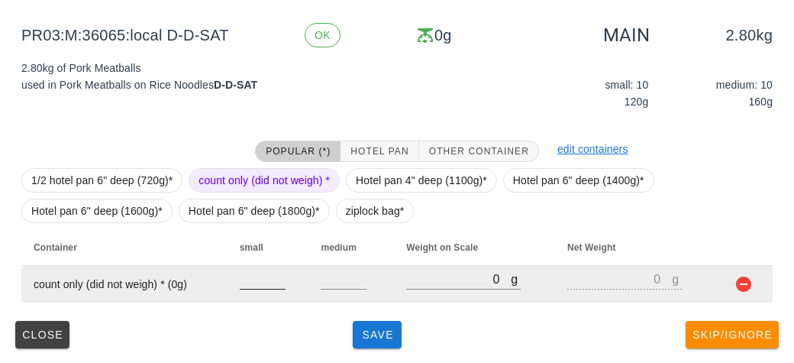
click at [244, 285] on input "number" at bounding box center [263, 279] width 46 height 20
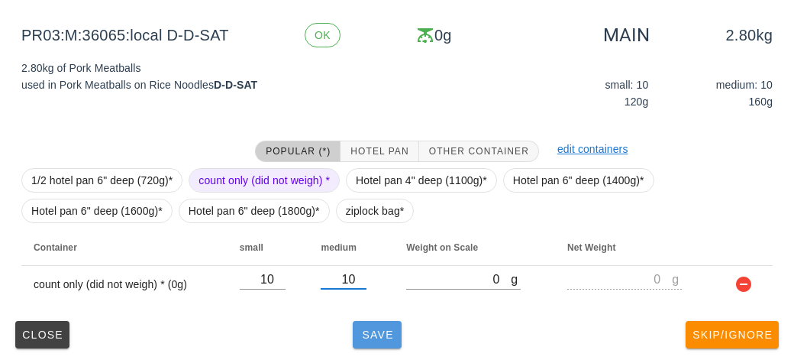
click at [359, 322] on button "Save" at bounding box center [377, 334] width 49 height 27
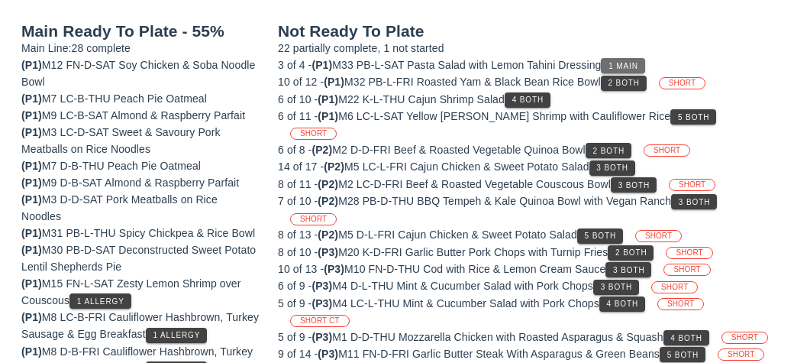
click at [624, 66] on span "1 Main" at bounding box center [623, 66] width 31 height 8
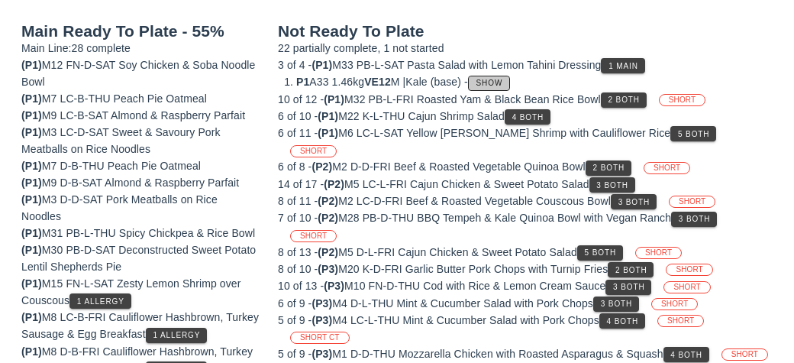
click at [510, 86] on button "Show" at bounding box center [489, 83] width 42 height 15
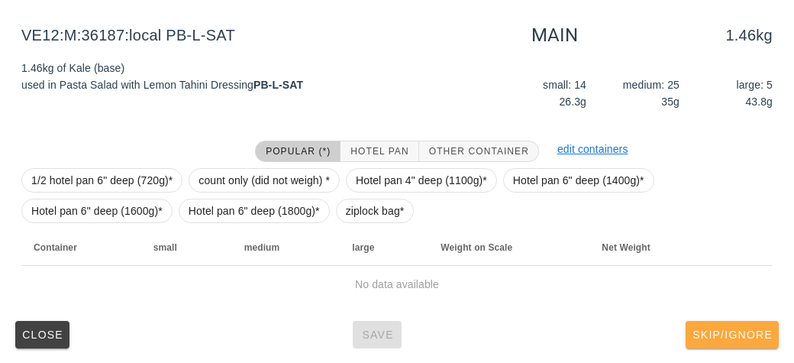
click at [740, 337] on span "Skip/Ignore" at bounding box center [732, 334] width 81 height 12
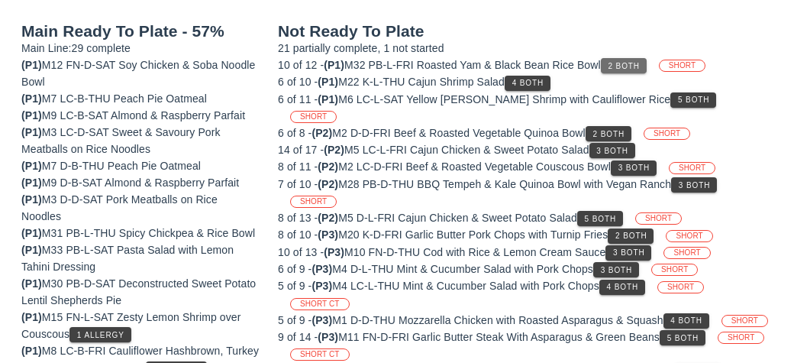
click at [631, 69] on button "2 Both" at bounding box center [624, 65] width 46 height 15
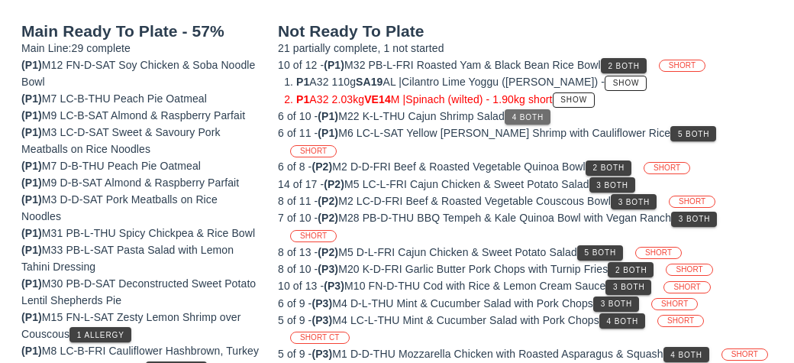
click at [544, 119] on span "4 Both" at bounding box center [527, 117] width 32 height 8
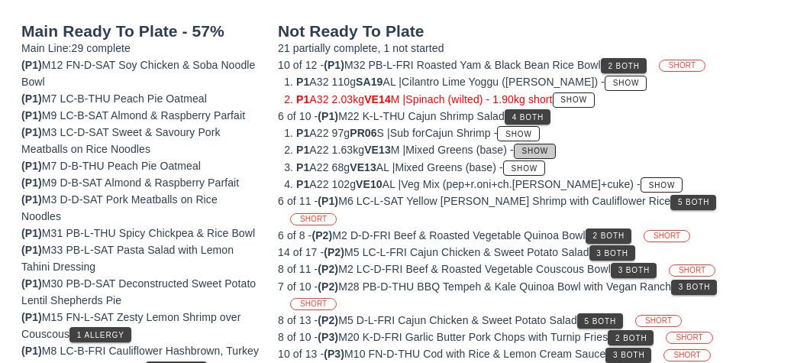
click at [549, 148] on span "Show" at bounding box center [534, 151] width 27 height 8
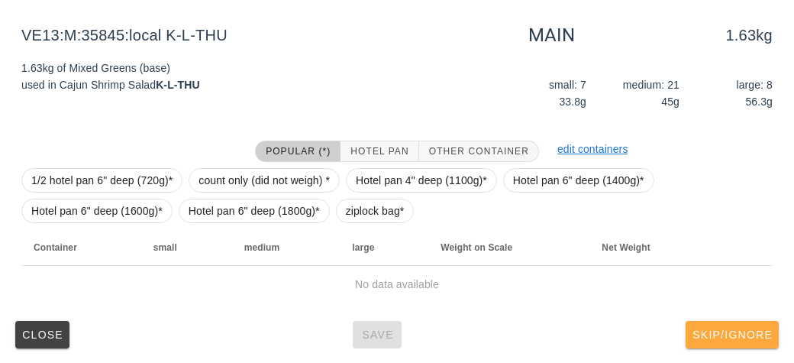
click at [750, 344] on button "Skip/Ignore" at bounding box center [732, 334] width 93 height 27
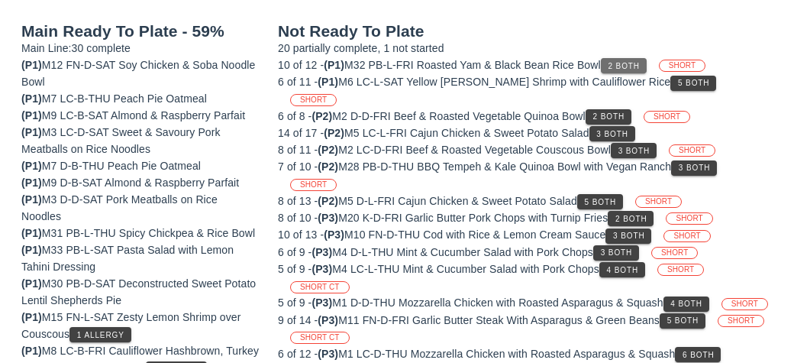
click at [625, 66] on span "2 Both" at bounding box center [624, 66] width 32 height 8
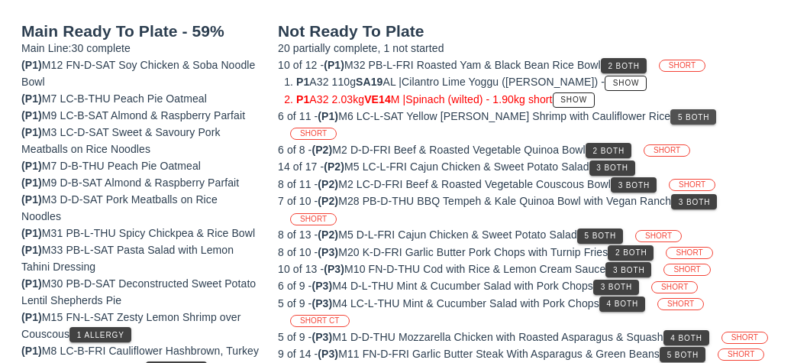
click at [677, 114] on span "5 Both" at bounding box center [693, 117] width 32 height 8
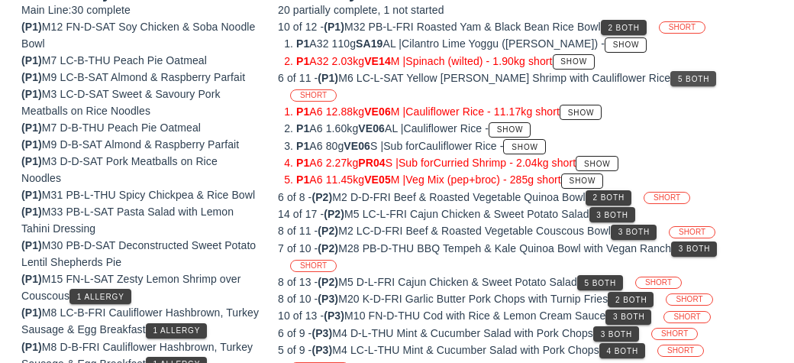
scroll to position [220, 0]
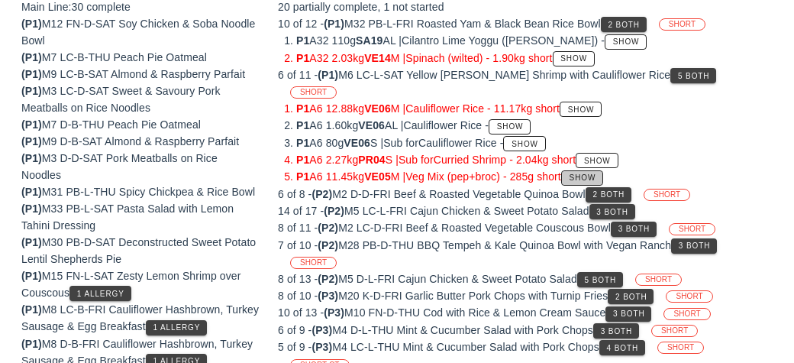
click at [596, 170] on button "Show" at bounding box center [582, 177] width 42 height 15
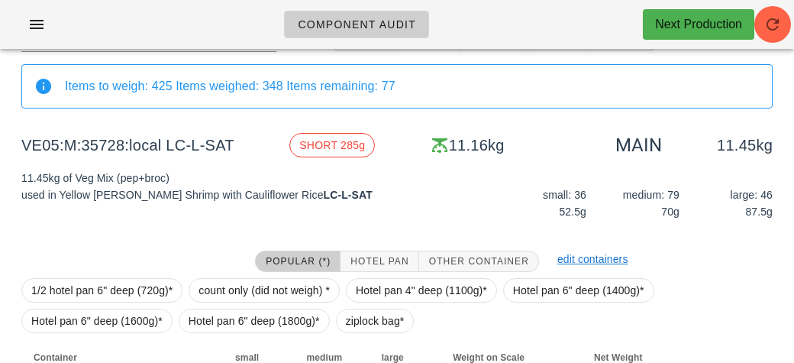
scroll to position [179, 0]
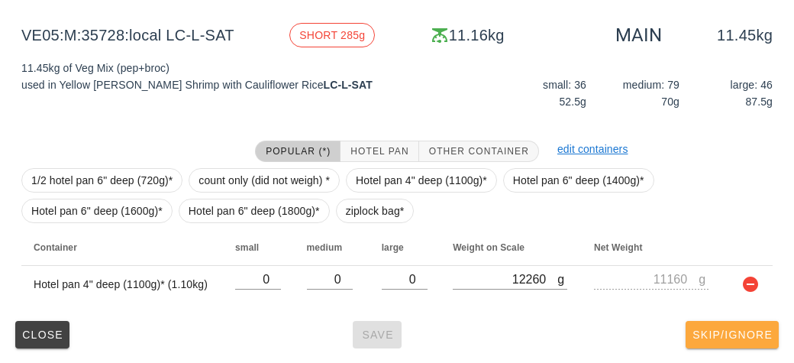
click at [737, 344] on button "Skip/Ignore" at bounding box center [732, 334] width 93 height 27
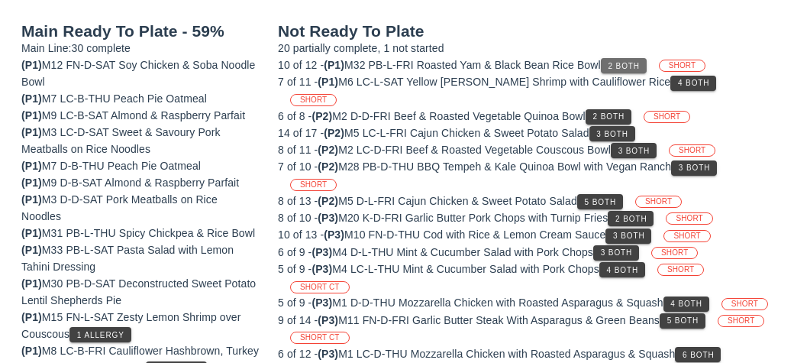
click at [613, 60] on button "2 Both" at bounding box center [624, 65] width 46 height 15
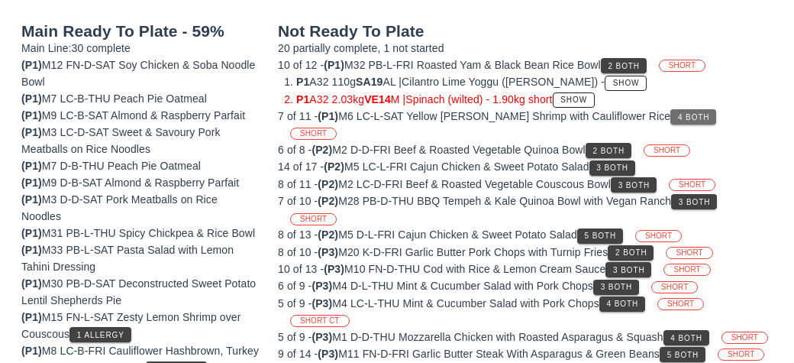
click at [677, 115] on span "4 Both" at bounding box center [693, 117] width 32 height 8
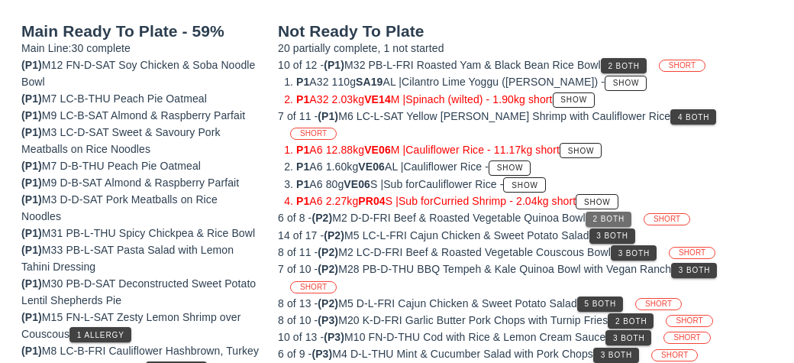
click at [608, 215] on span "2 Both" at bounding box center [608, 219] width 32 height 8
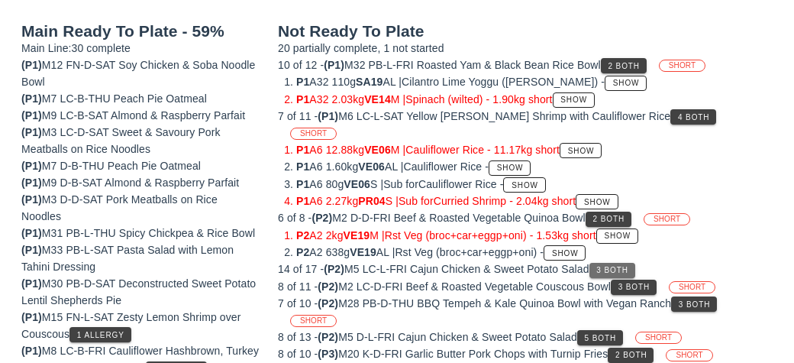
click at [611, 266] on span "3 Both" at bounding box center [611, 270] width 32 height 8
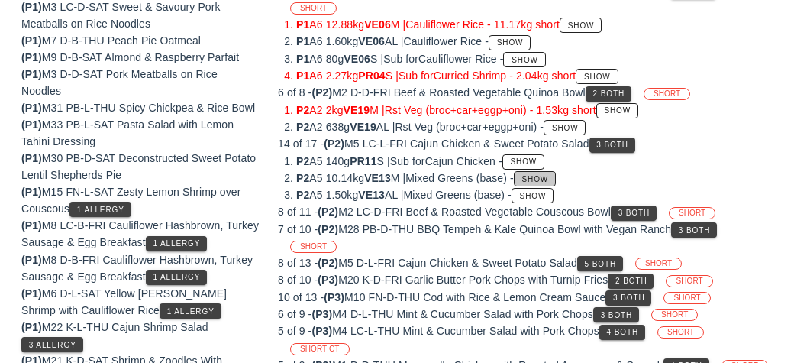
click at [547, 175] on span "Show" at bounding box center [534, 179] width 27 height 8
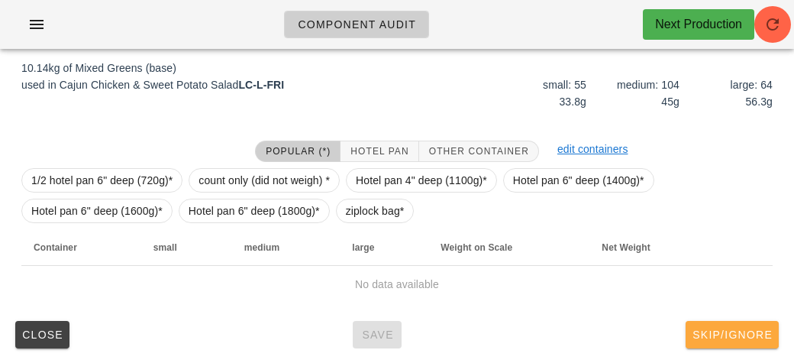
click at [715, 344] on button "Skip/Ignore" at bounding box center [732, 334] width 93 height 27
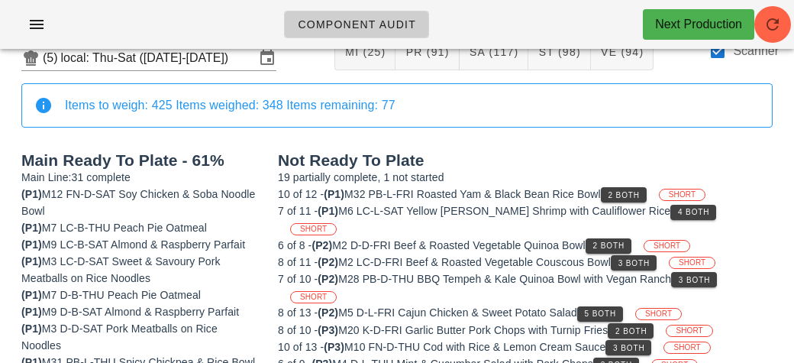
scroll to position [34, 0]
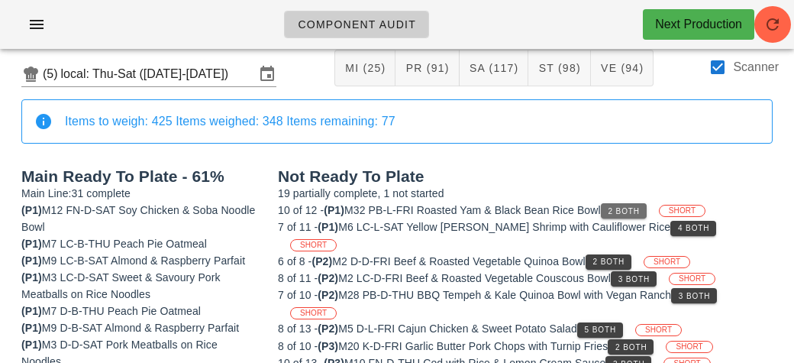
click at [619, 203] on button "2 Both" at bounding box center [624, 210] width 46 height 15
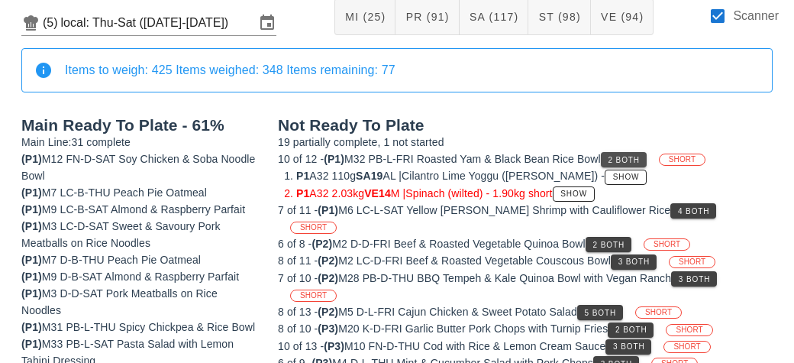
scroll to position [92, 0]
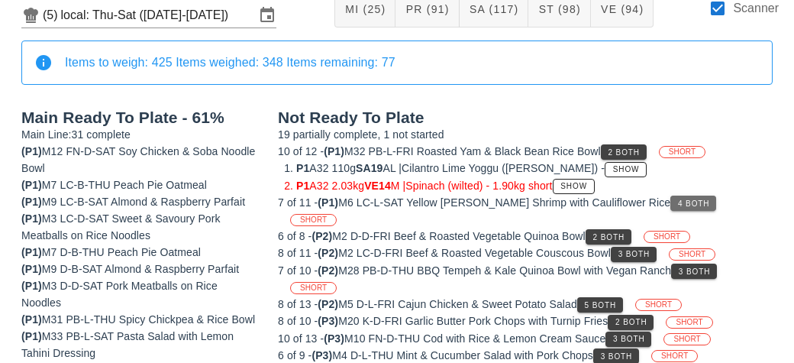
click at [677, 199] on span "4 Both" at bounding box center [693, 203] width 32 height 8
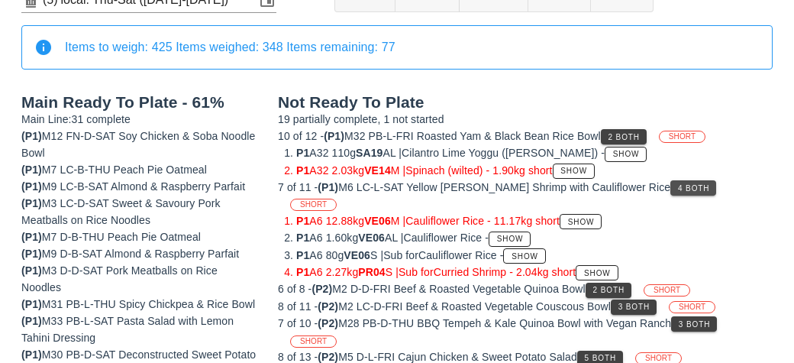
scroll to position [146, 0]
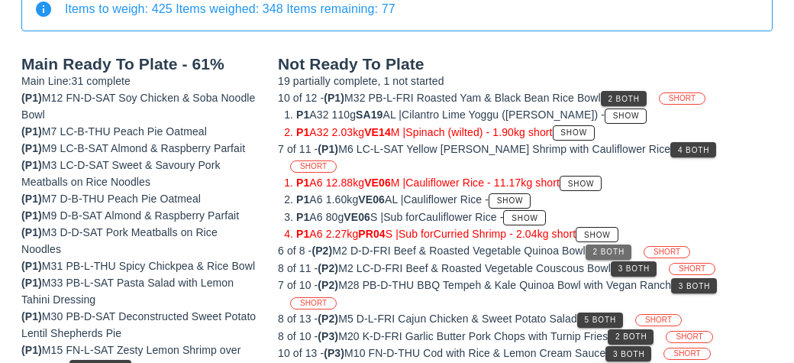
click at [608, 244] on button "2 Both" at bounding box center [609, 251] width 46 height 15
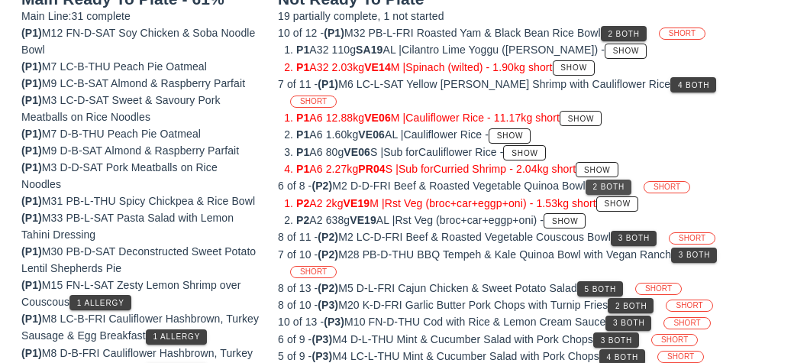
scroll to position [217, 0]
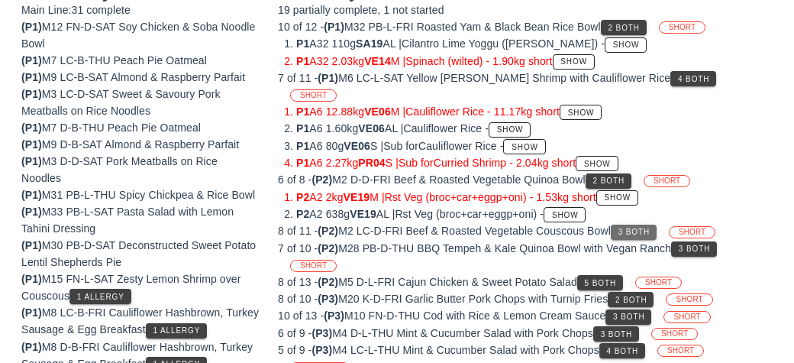
click at [631, 227] on span "3 Both" at bounding box center [634, 231] width 32 height 8
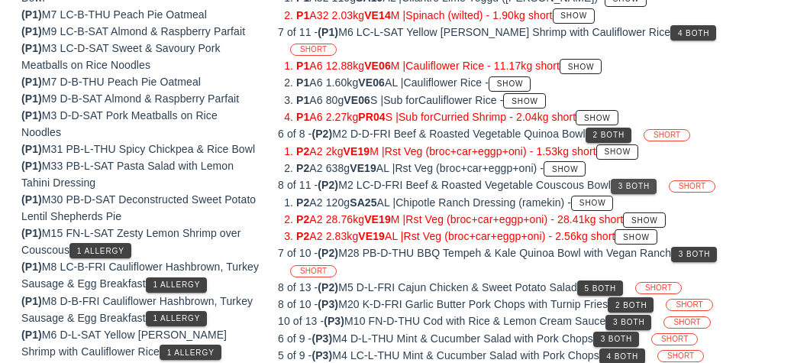
scroll to position [265, 0]
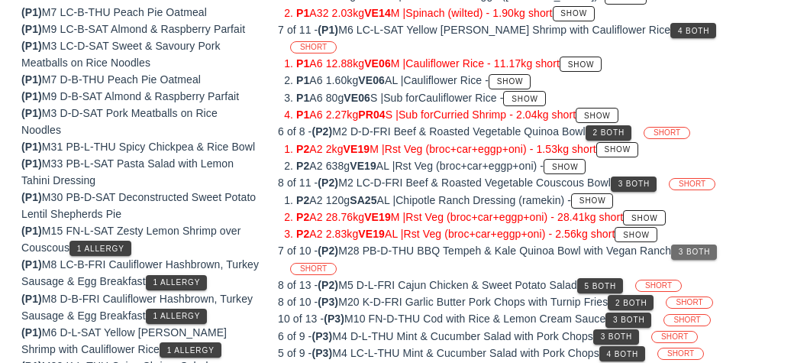
click at [703, 247] on span "3 Both" at bounding box center [694, 251] width 32 height 8
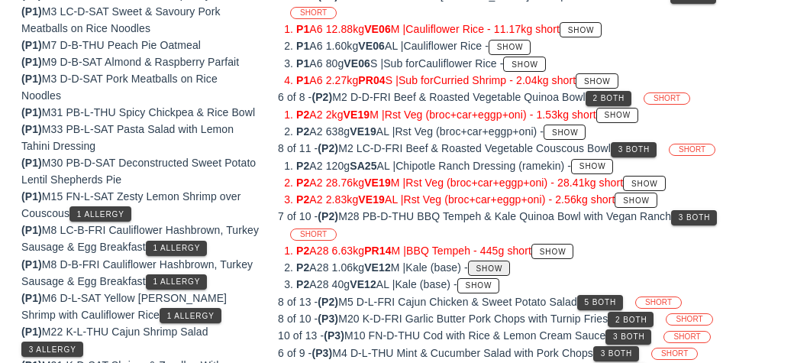
click at [503, 264] on span "Show" at bounding box center [489, 268] width 27 height 8
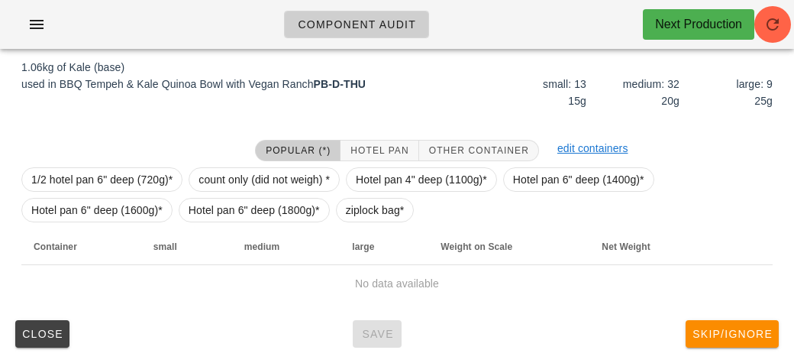
scroll to position [179, 0]
click at [761, 340] on button "Skip/Ignore" at bounding box center [732, 334] width 93 height 27
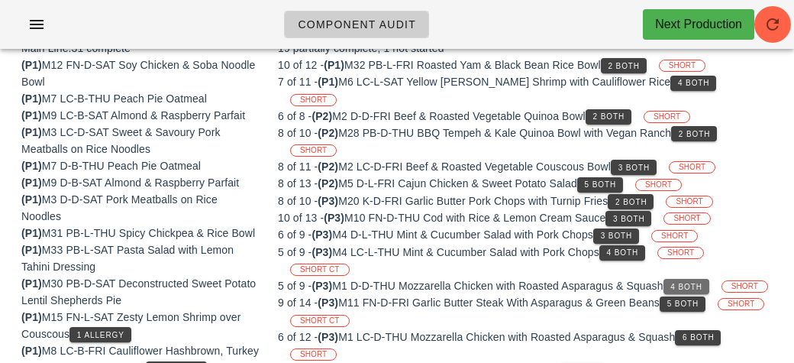
click at [701, 282] on span "4 Both" at bounding box center [685, 286] width 32 height 8
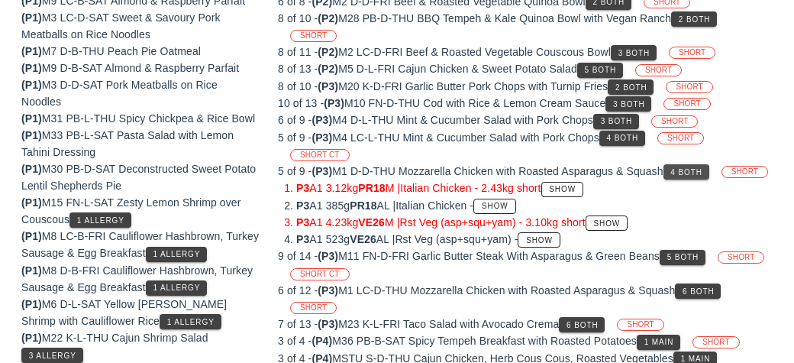
scroll to position [296, 0]
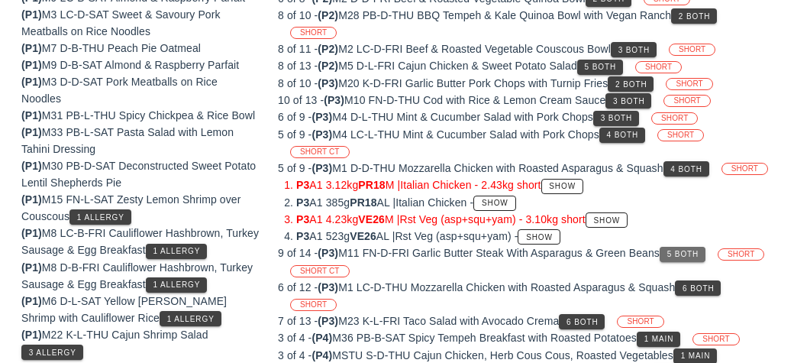
click at [695, 250] on span "5 Both" at bounding box center [682, 254] width 32 height 8
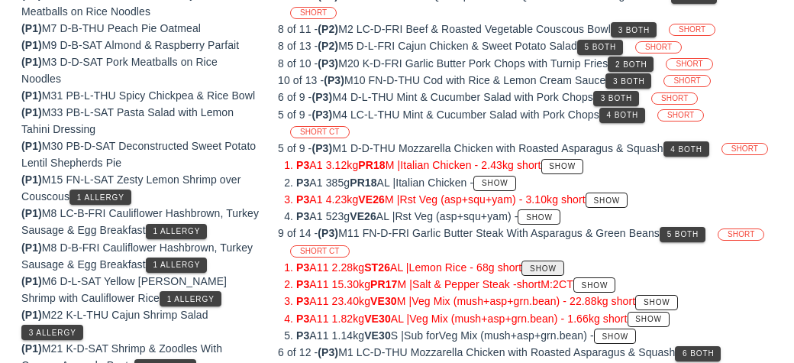
click at [563, 260] on button "Show" at bounding box center [542, 267] width 42 height 15
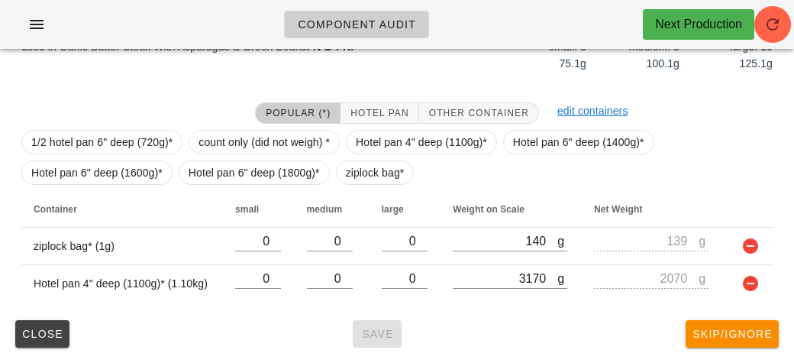
scroll to position [229, 0]
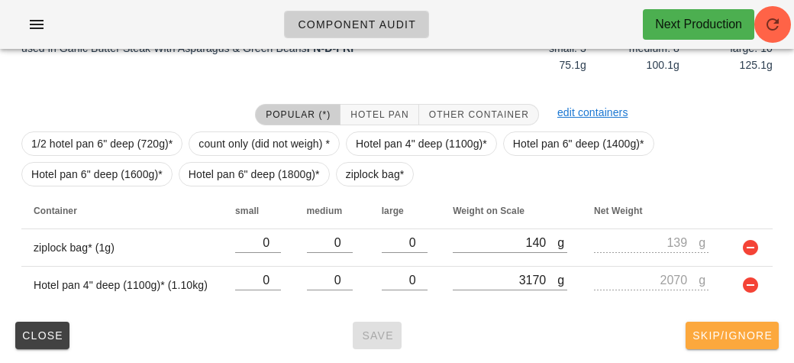
click at [759, 343] on button "Skip/Ignore" at bounding box center [732, 334] width 93 height 27
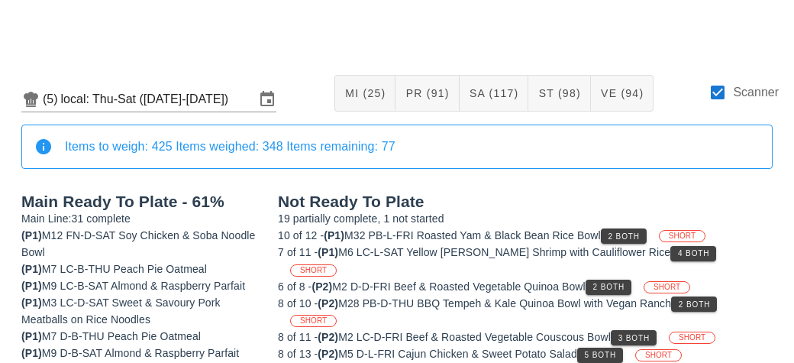
scroll to position [9, 0]
click at [638, 227] on button "2 Both" at bounding box center [624, 234] width 46 height 15
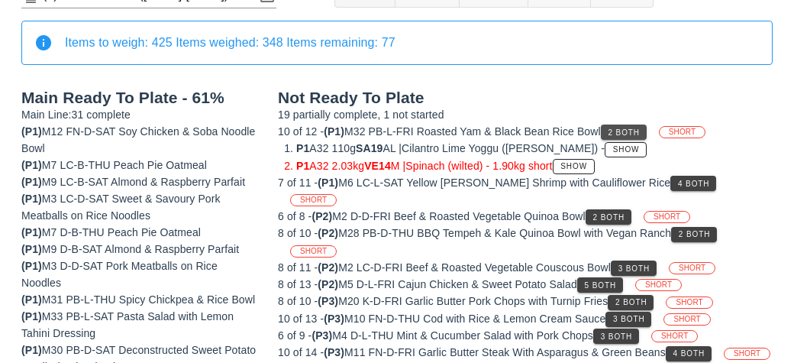
scroll to position [111, 0]
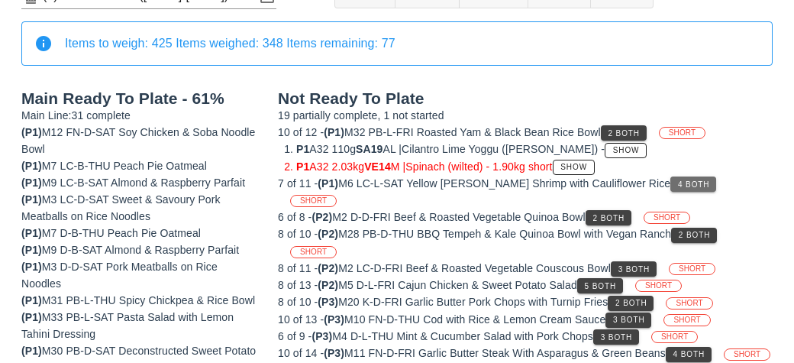
click at [677, 180] on span "4 Both" at bounding box center [693, 184] width 32 height 8
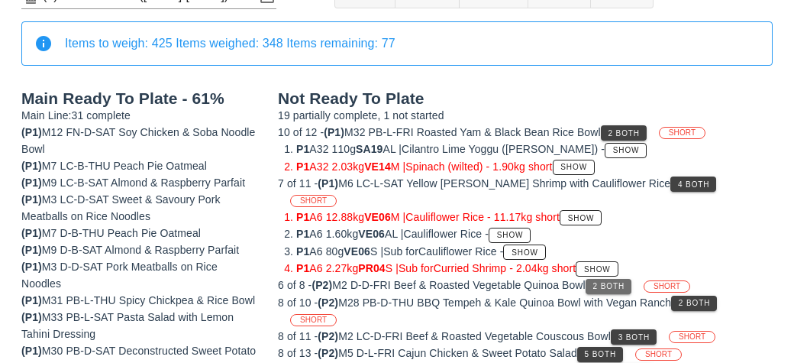
click at [624, 282] on span "2 Both" at bounding box center [608, 286] width 32 height 8
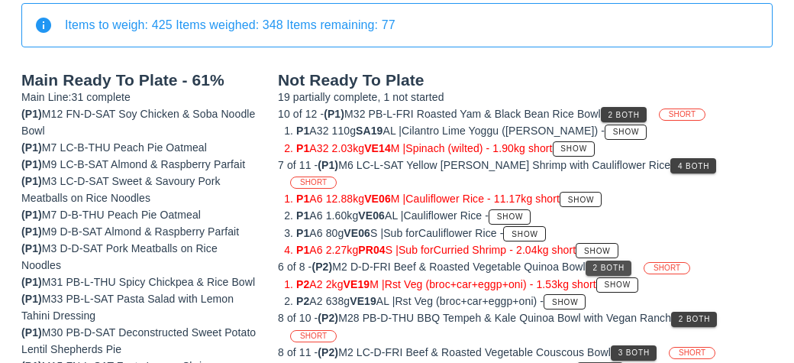
scroll to position [140, 0]
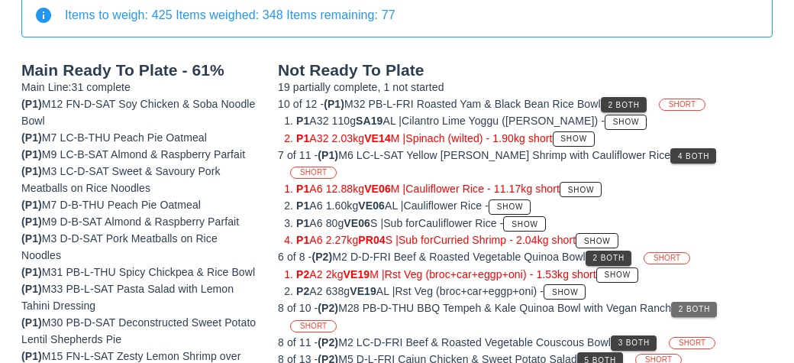
click at [705, 305] on span "2 Both" at bounding box center [694, 309] width 32 height 8
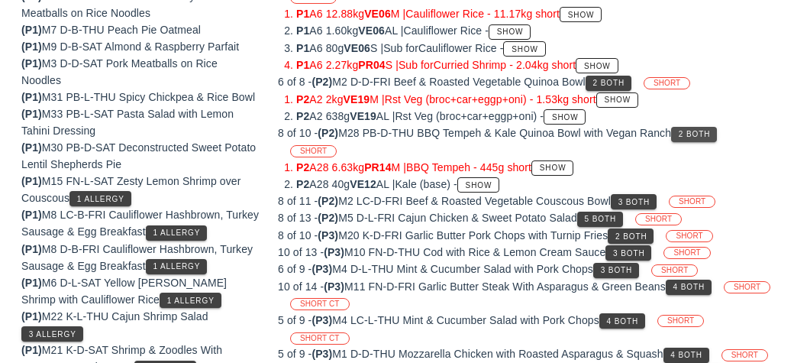
scroll to position [318, 0]
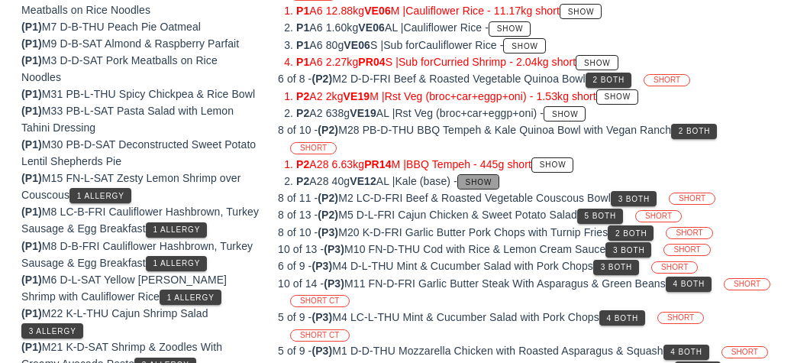
click at [484, 178] on span "Show" at bounding box center [478, 182] width 27 height 8
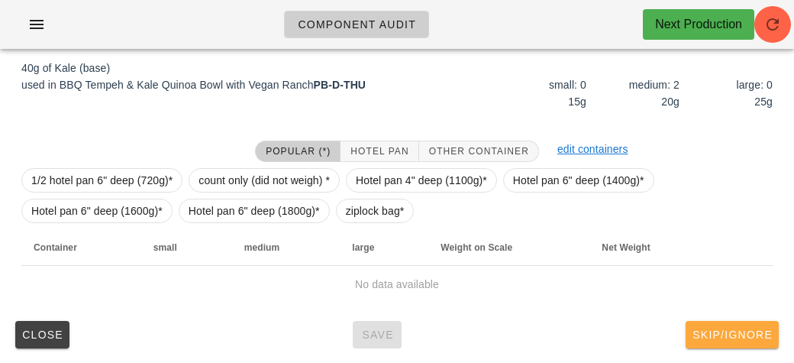
click at [735, 328] on span "Skip/Ignore" at bounding box center [732, 334] width 81 height 12
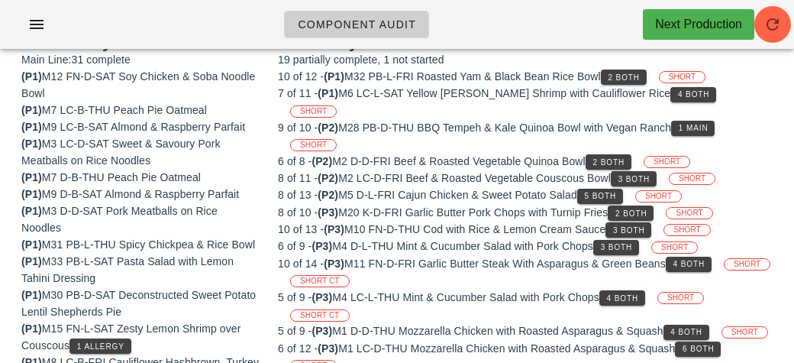
scroll to position [153, 0]
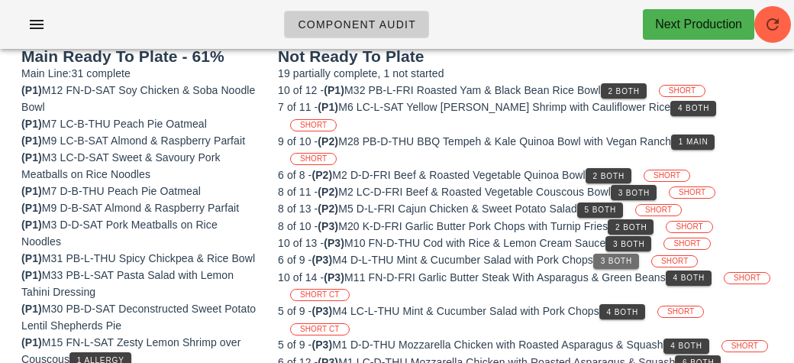
click at [625, 253] on button "3 Both" at bounding box center [616, 260] width 46 height 15
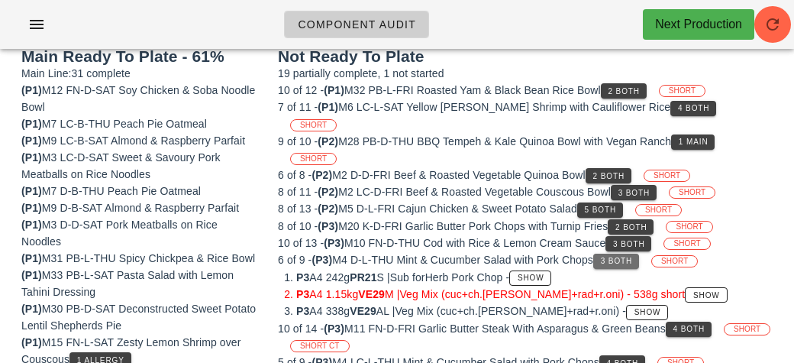
click at [625, 256] on span "3 Both" at bounding box center [616, 260] width 32 height 8
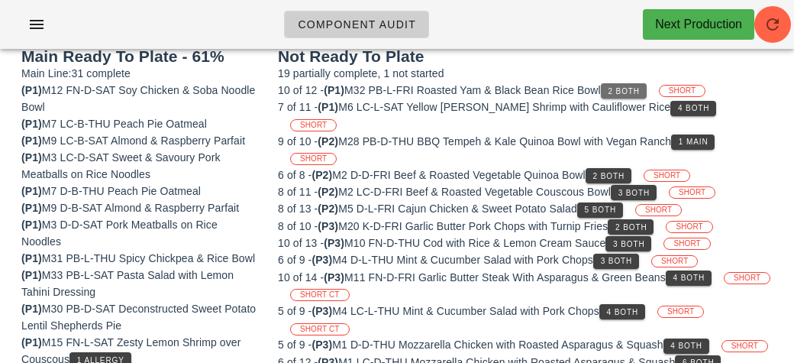
click at [624, 83] on button "2 Both" at bounding box center [624, 90] width 46 height 15
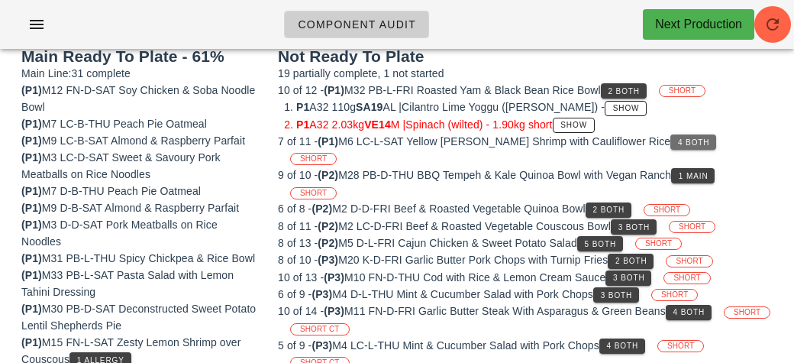
click at [677, 139] on span "4 Both" at bounding box center [693, 142] width 32 height 8
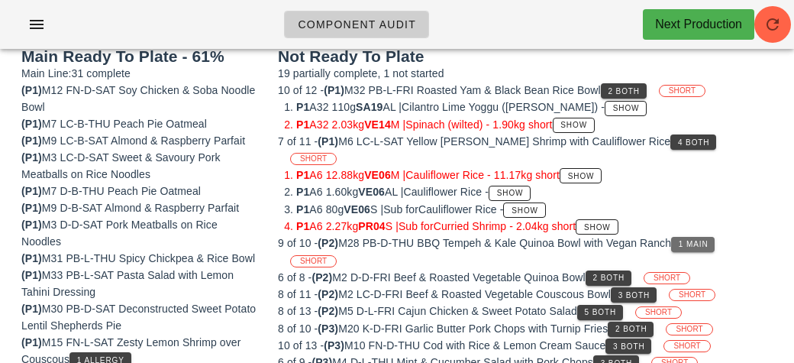
click at [708, 240] on span "1 Main" at bounding box center [693, 244] width 31 height 8
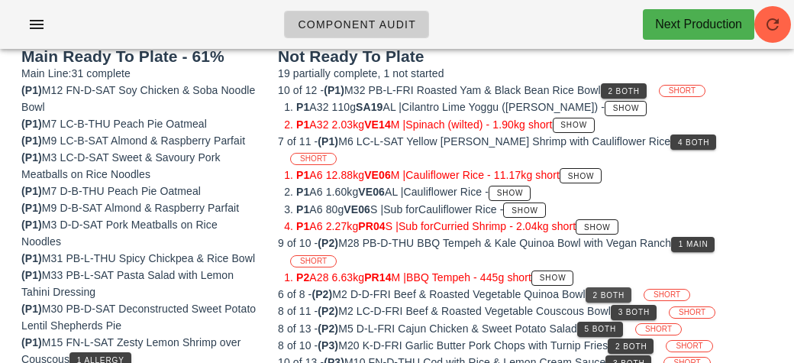
click at [616, 291] on span "2 Both" at bounding box center [608, 295] width 32 height 8
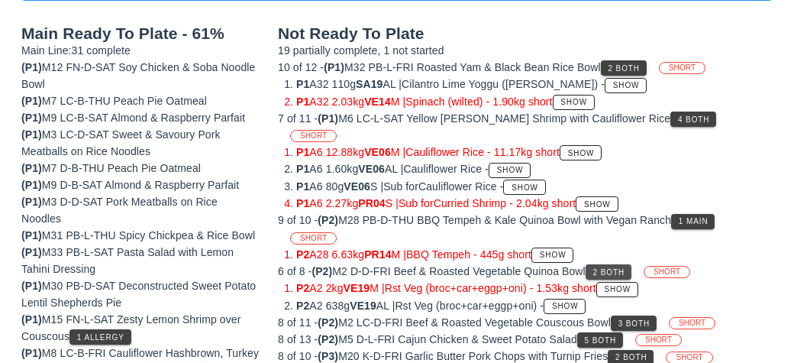
scroll to position [178, 0]
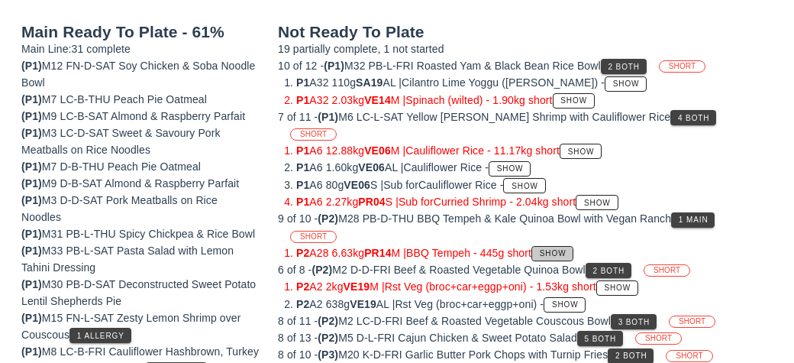
click at [573, 246] on button "Show" at bounding box center [552, 253] width 42 height 15
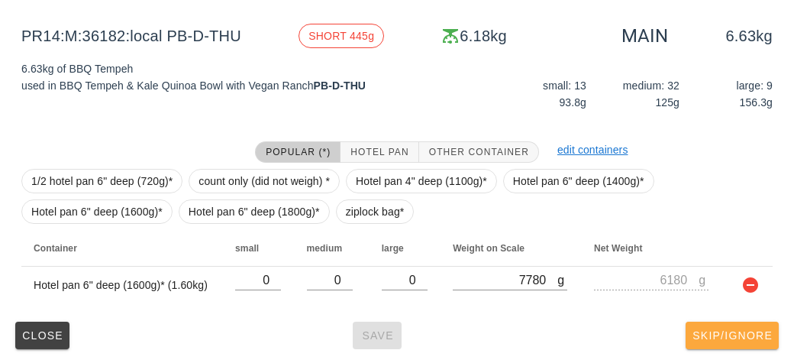
click at [762, 344] on button "Skip/Ignore" at bounding box center [732, 334] width 93 height 27
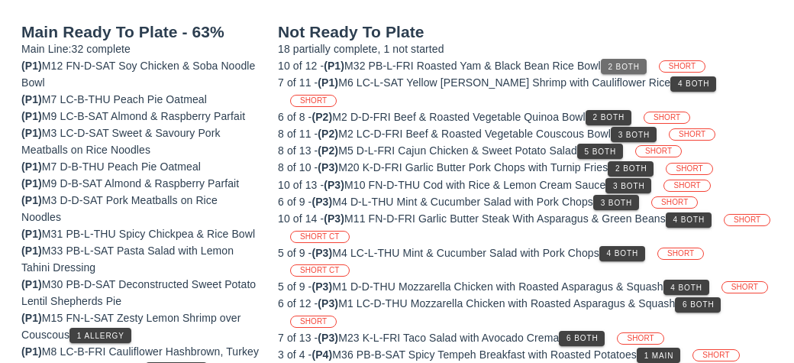
click at [647, 59] on button "2 Both" at bounding box center [624, 66] width 46 height 15
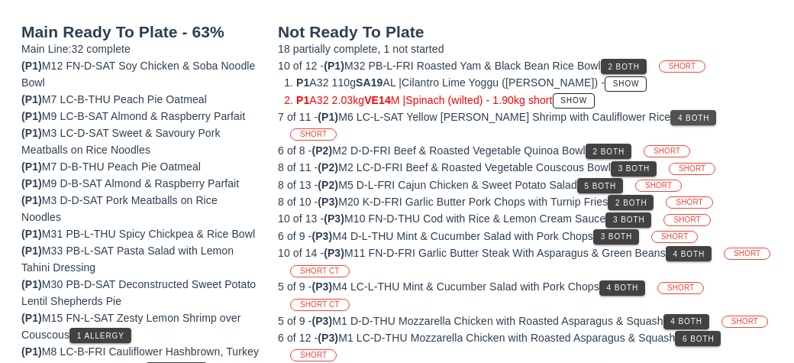
click at [670, 110] on button "4 Both" at bounding box center [693, 117] width 46 height 15
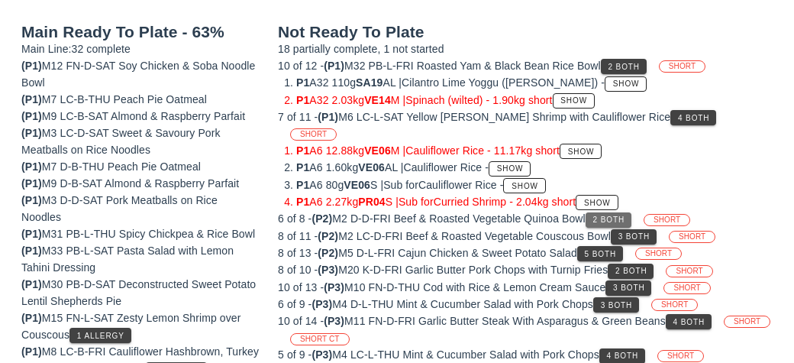
click at [612, 212] on button "2 Both" at bounding box center [609, 219] width 46 height 15
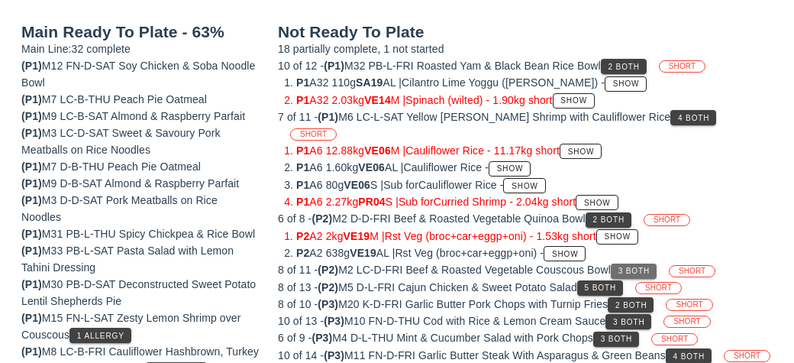
click at [640, 266] on span "3 Both" at bounding box center [634, 270] width 32 height 8
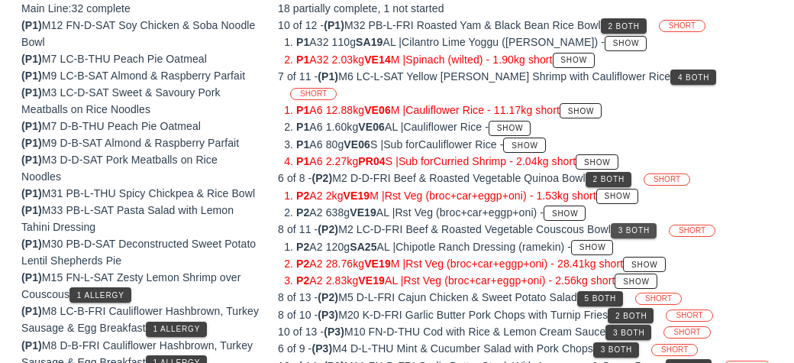
scroll to position [219, 0]
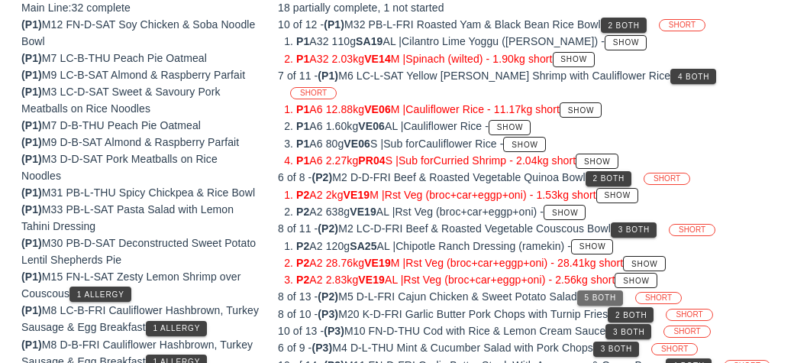
click at [604, 293] on span "5 Both" at bounding box center [600, 297] width 32 height 8
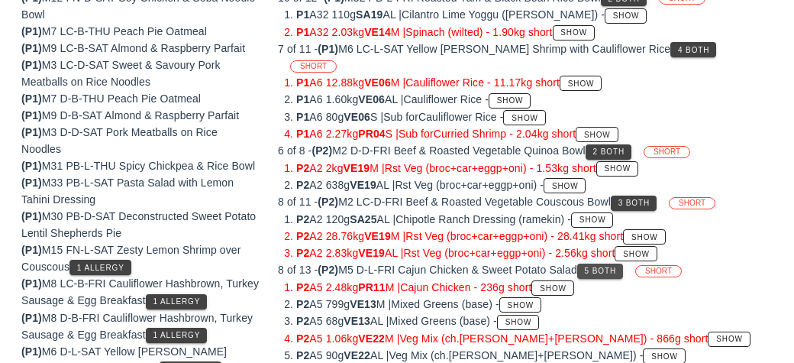
scroll to position [249, 0]
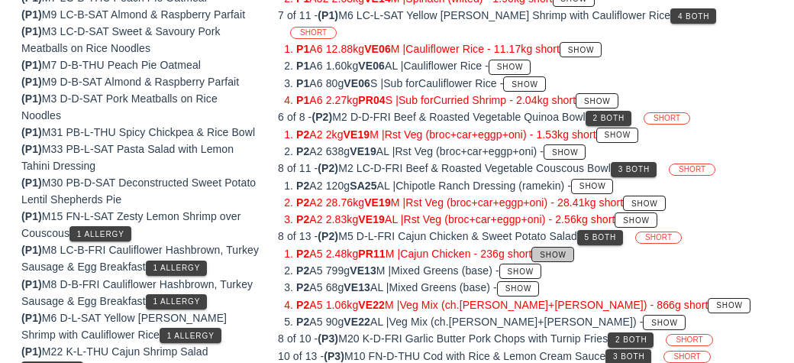
click at [566, 250] on span "Show" at bounding box center [552, 254] width 27 height 8
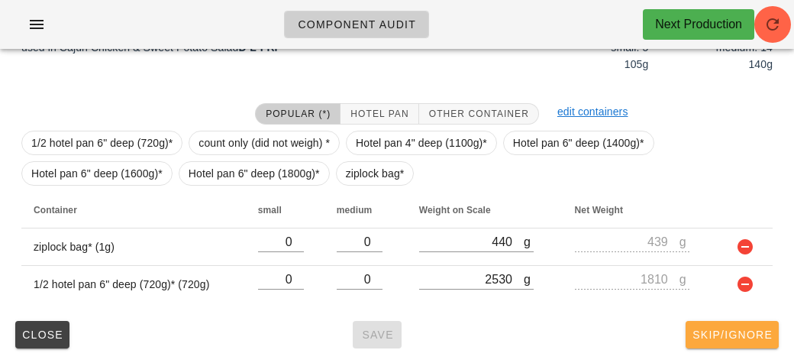
click at [747, 328] on span "Skip/Ignore" at bounding box center [732, 334] width 81 height 12
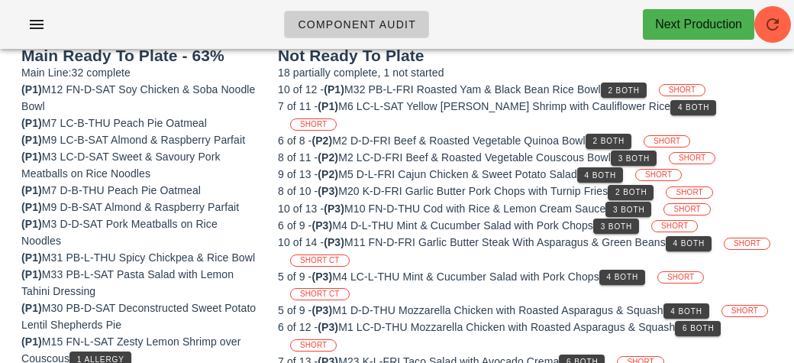
scroll to position [150, 0]
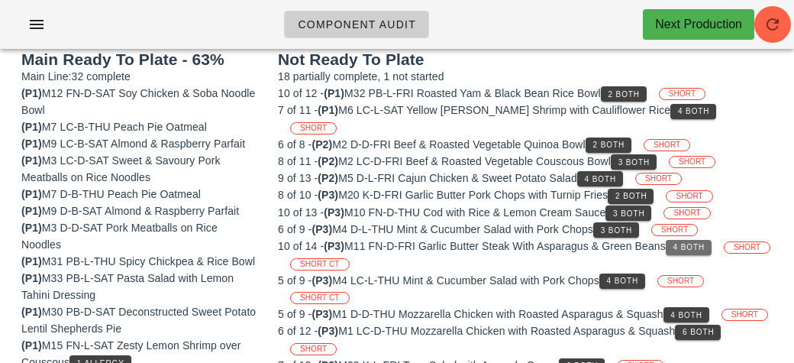
click at [696, 240] on button "4 Both" at bounding box center [689, 247] width 46 height 15
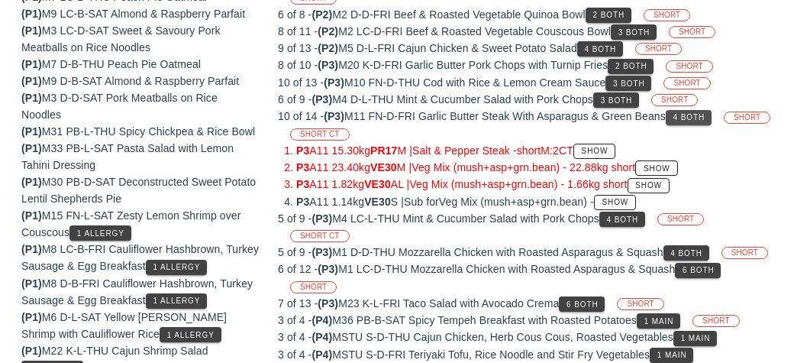
scroll to position [283, 0]
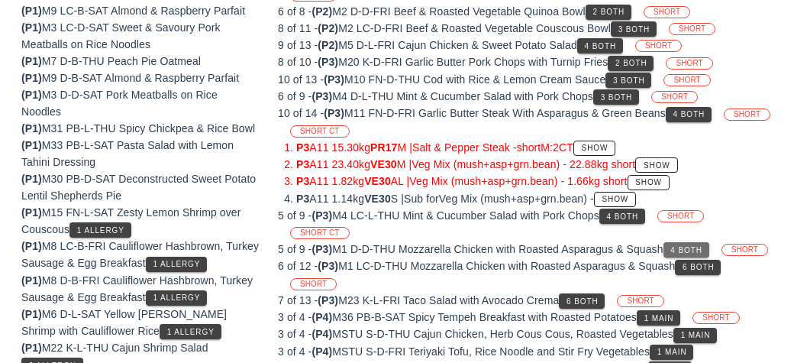
click at [705, 242] on button "4 Both" at bounding box center [686, 249] width 46 height 15
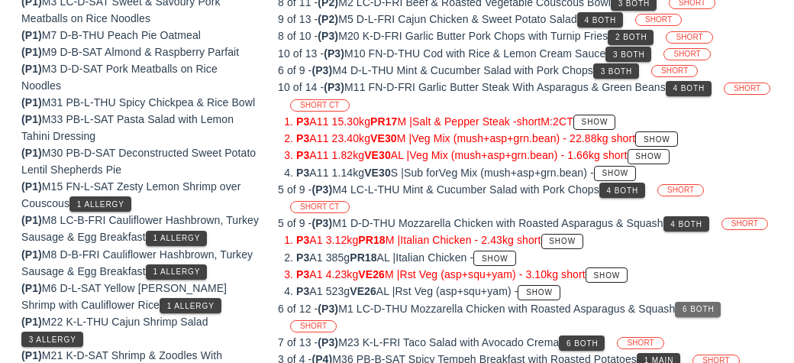
click at [721, 304] on button "6 Both" at bounding box center [698, 309] width 46 height 15
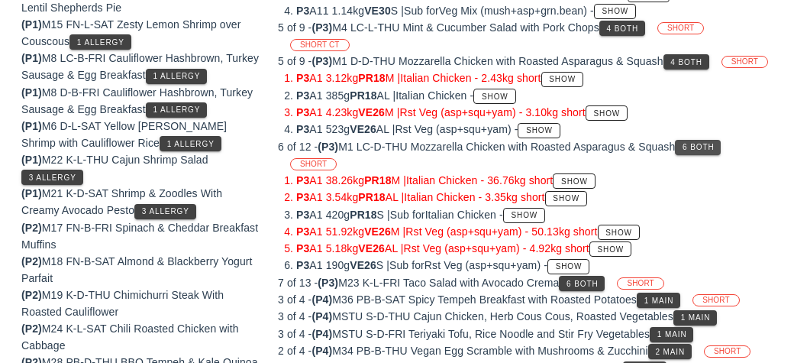
scroll to position [485, 0]
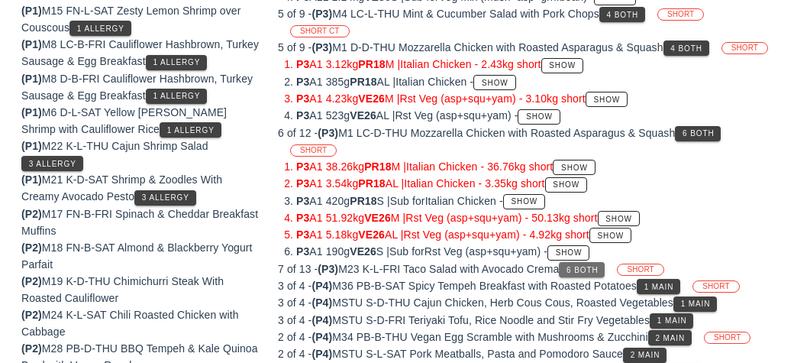
click at [598, 266] on span "6 Both" at bounding box center [582, 270] width 32 height 8
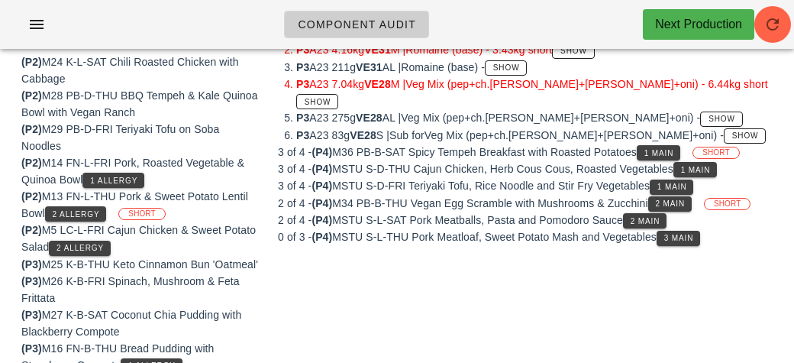
scroll to position [727, 0]
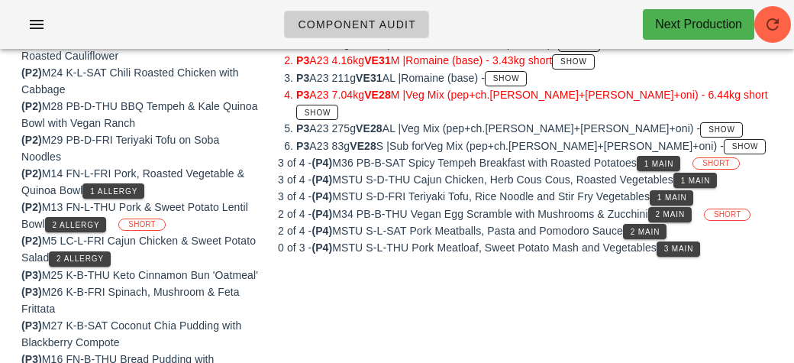
click at [700, 241] on button "3 Main" at bounding box center [679, 248] width 44 height 15
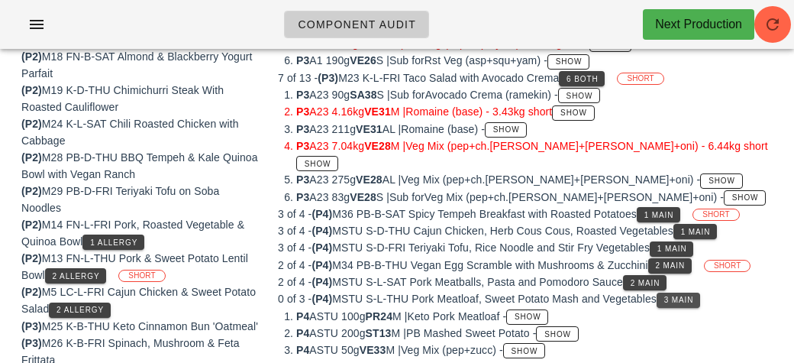
scroll to position [675, 0]
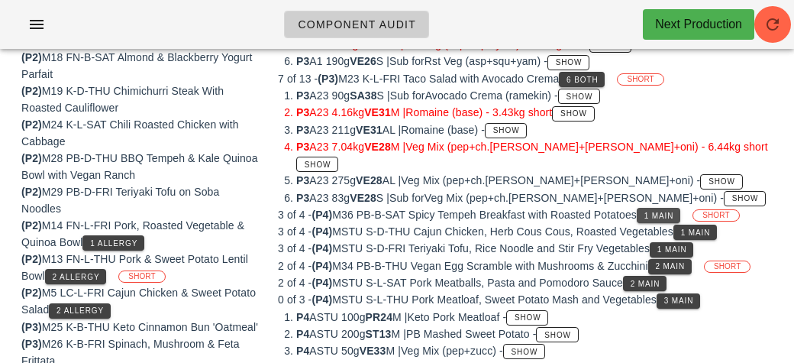
click at [667, 211] on span "1 Main" at bounding box center [659, 215] width 31 height 8
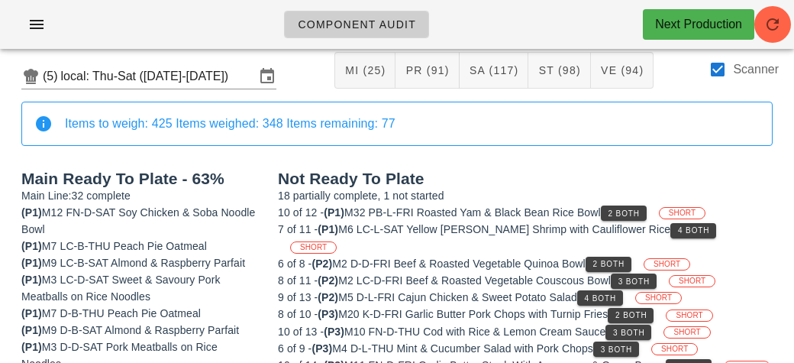
scroll to position [0, 0]
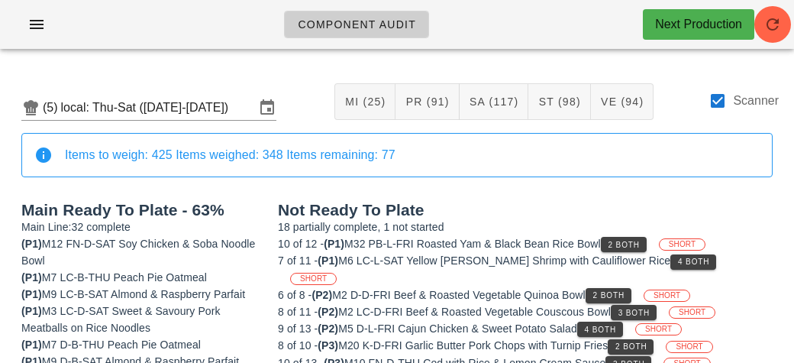
click at [728, 111] on div "Scanner" at bounding box center [743, 109] width 70 height 35
click at [723, 105] on div at bounding box center [718, 101] width 26 height 26
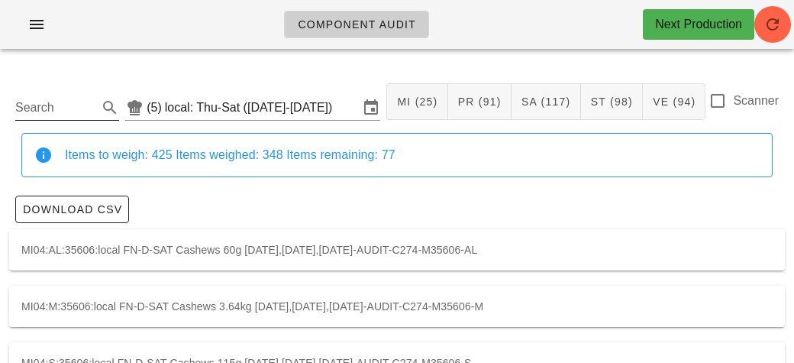
click at [66, 113] on input "Search" at bounding box center [54, 107] width 79 height 24
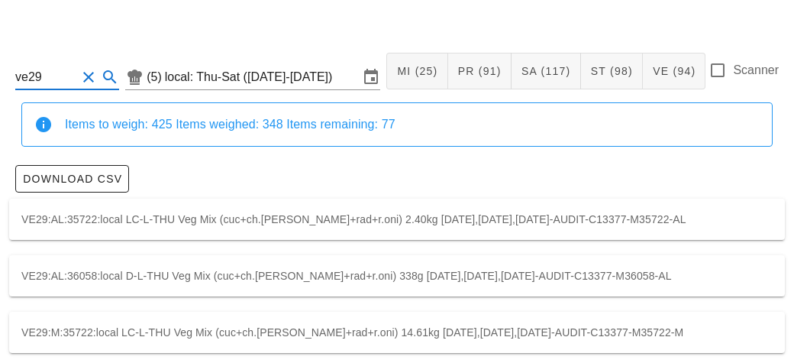
scroll to position [101, 0]
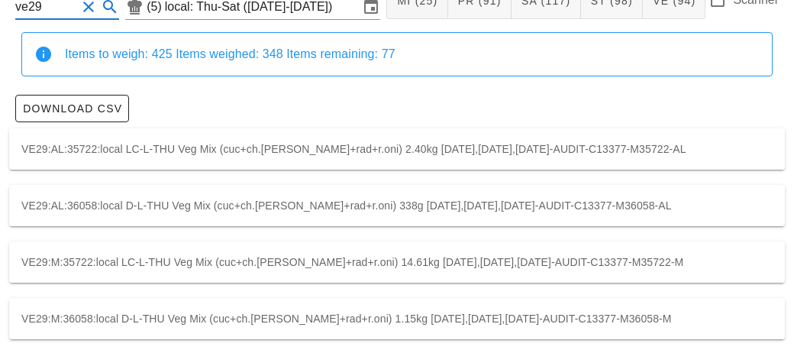
click at [560, 273] on div "VE29:M:35722:local LC-L-THU Veg Mix (cuc+ch.[PERSON_NAME]+rad+r.oni) 14.61kg [D…" at bounding box center [397, 261] width 776 height 41
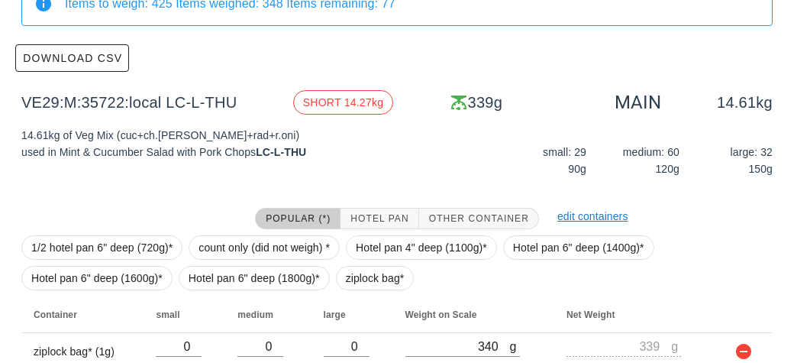
scroll to position [218, 0]
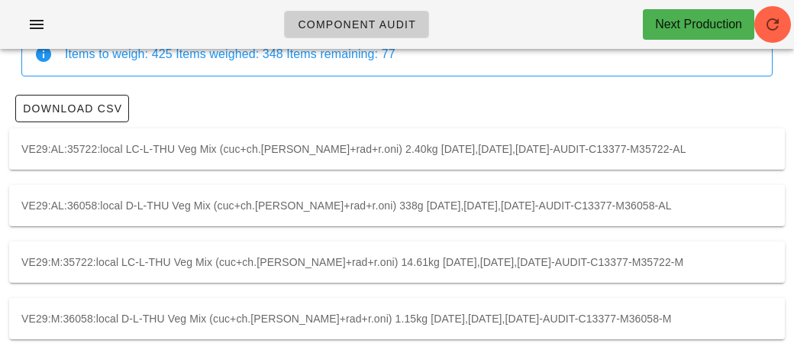
click at [553, 318] on div "VE29:M:36058:local D-L-THU Veg Mix (cuc+ch.[PERSON_NAME]+rad+r.oni) 1.15kg [DAT…" at bounding box center [397, 318] width 776 height 41
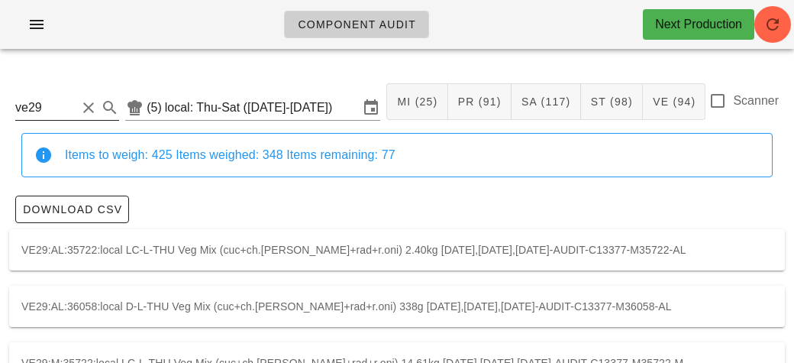
click at [70, 108] on input "ve29" at bounding box center [45, 107] width 61 height 24
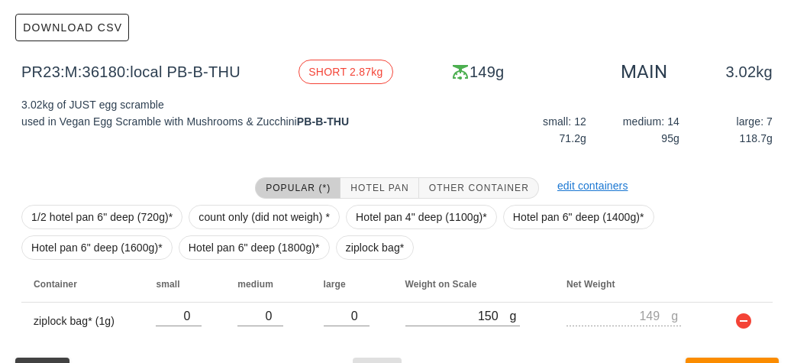
scroll to position [189, 0]
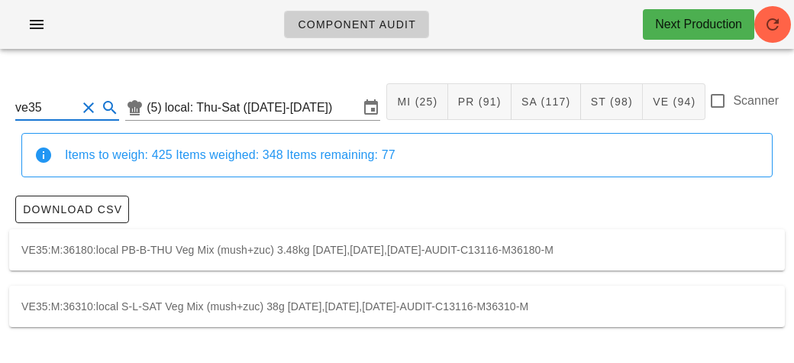
click at [752, 315] on div "VE35:M:36310:local S-L-SAT Veg Mix (mush+zuc) 38g [DATE],[DATE],[DATE]-AUDIT-C1…" at bounding box center [397, 306] width 776 height 41
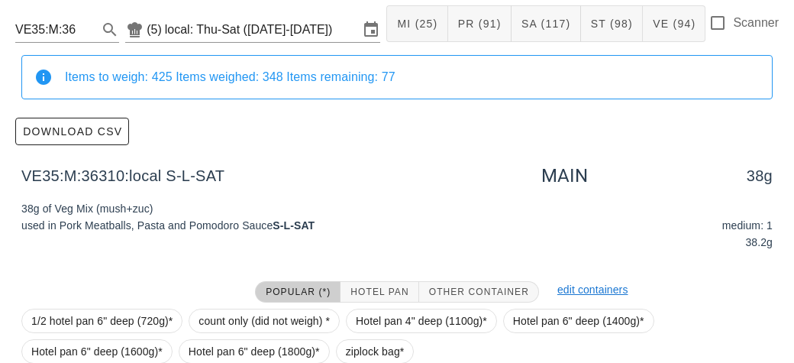
scroll to position [218, 0]
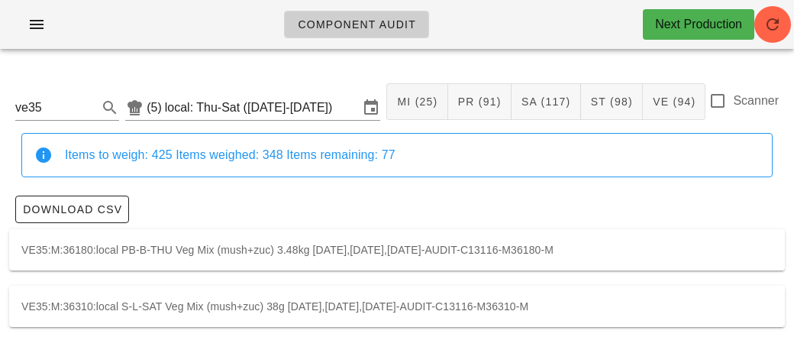
click at [520, 248] on div "VE35:M:36180:local PB-B-THU Veg Mix (mush+zuc) 3.48kg [DATE],[DATE],[DATE]-AUDI…" at bounding box center [397, 249] width 776 height 41
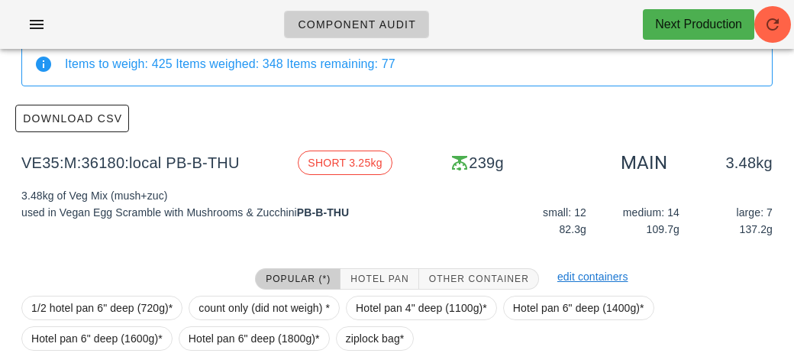
scroll to position [218, 0]
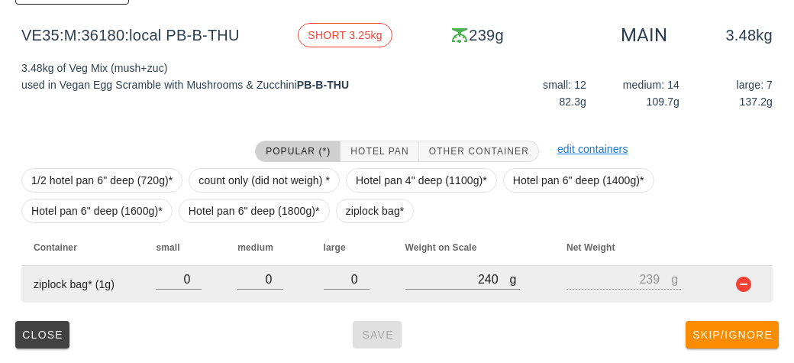
click at [751, 299] on td at bounding box center [744, 284] width 56 height 37
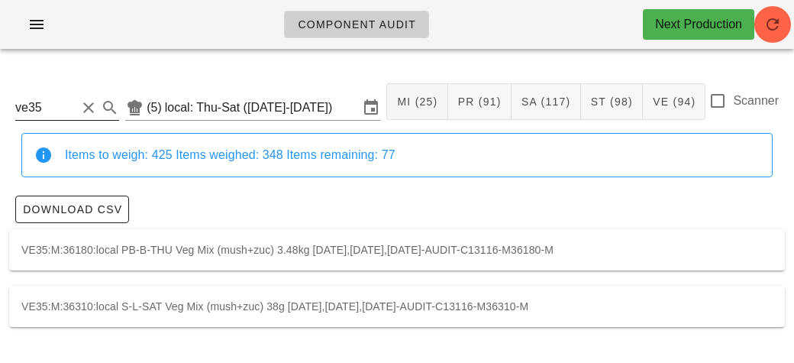
click at [81, 105] on button "Clear Search" at bounding box center [88, 107] width 18 height 18
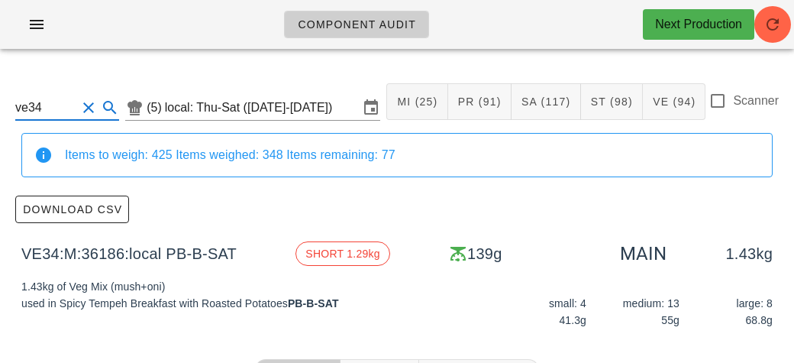
click at [69, 111] on input "ve34" at bounding box center [45, 107] width 61 height 24
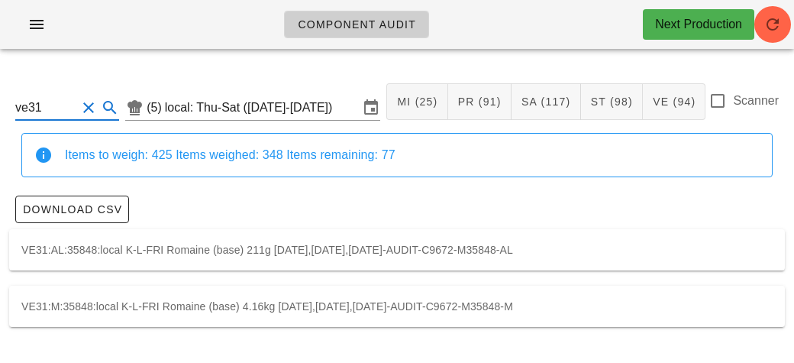
click at [676, 309] on div "VE31:M:35848:local K-L-FRI Romaine (base) 4.16kg [DATE],[DATE],[DATE]-AUDIT-C96…" at bounding box center [397, 306] width 776 height 41
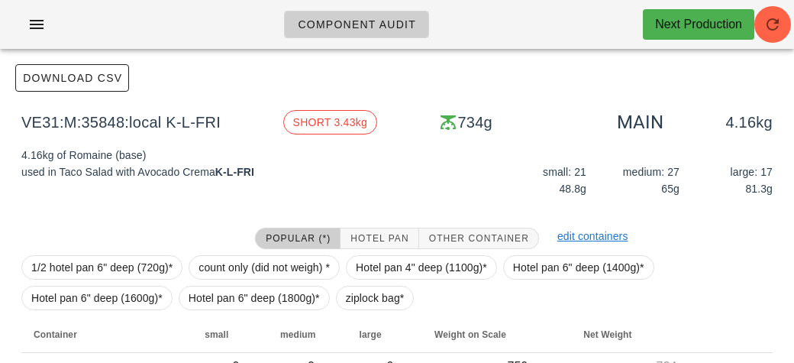
scroll to position [218, 0]
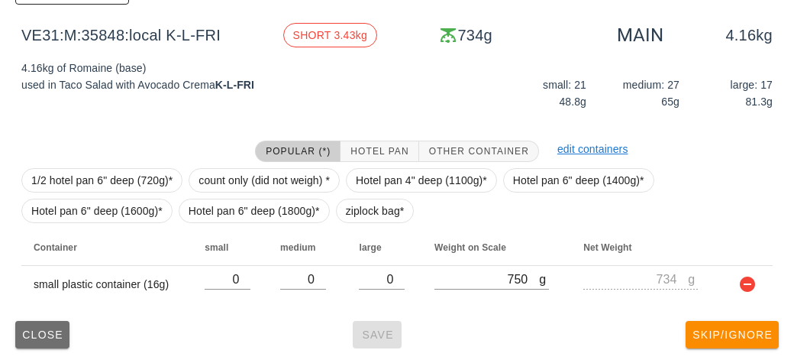
click at [37, 344] on button "Close" at bounding box center [42, 334] width 54 height 27
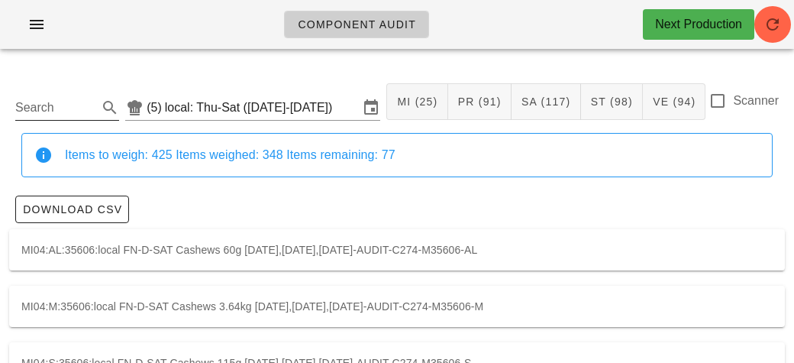
click at [75, 114] on input "Search" at bounding box center [54, 107] width 79 height 24
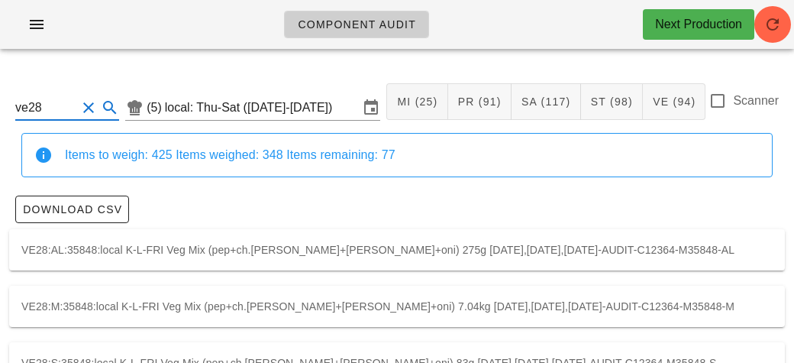
scroll to position [44, 0]
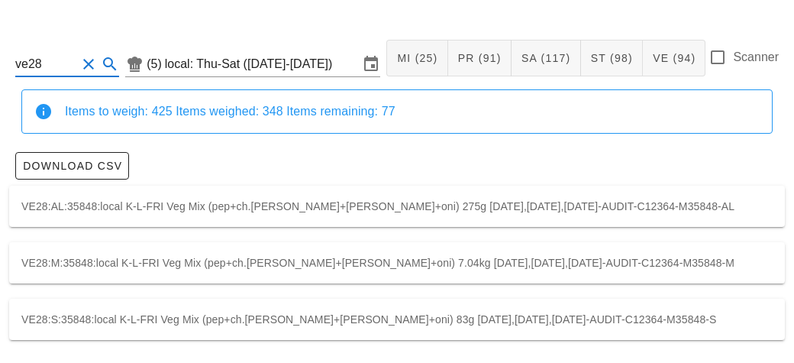
click at [718, 257] on div "VE28:M:35848:local K-L-FRI Veg Mix (pep+ch.[PERSON_NAME]+[PERSON_NAME]+oni) 7.0…" at bounding box center [397, 262] width 776 height 41
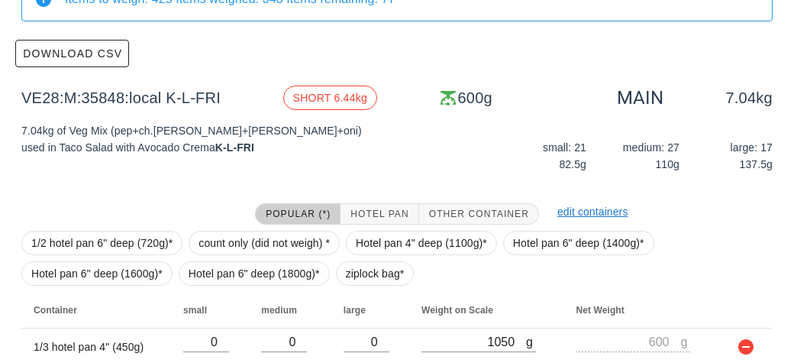
scroll to position [218, 0]
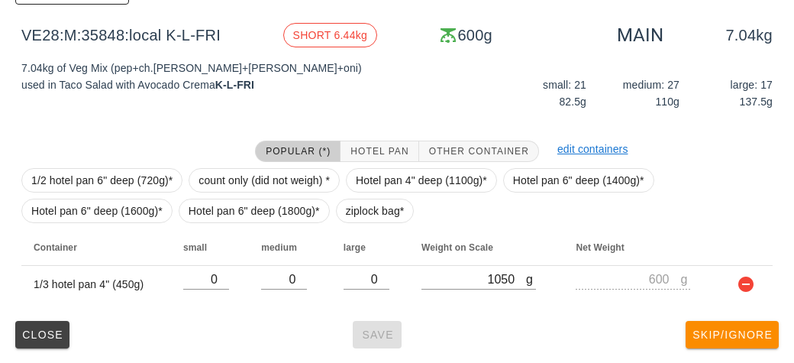
scroll to position [44, 0]
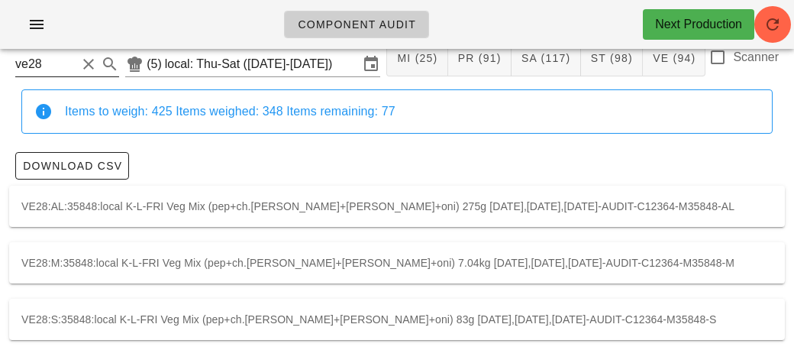
click at [69, 63] on input "ve28" at bounding box center [45, 64] width 61 height 24
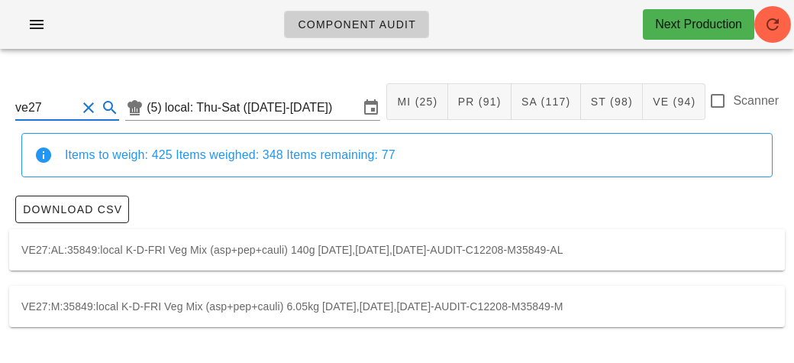
click at [719, 309] on div "VE27:M:35849:local K-D-FRI Veg Mix (asp+pep+cauli) 6.05kg [DATE],[DATE],[DATE]-…" at bounding box center [397, 306] width 776 height 41
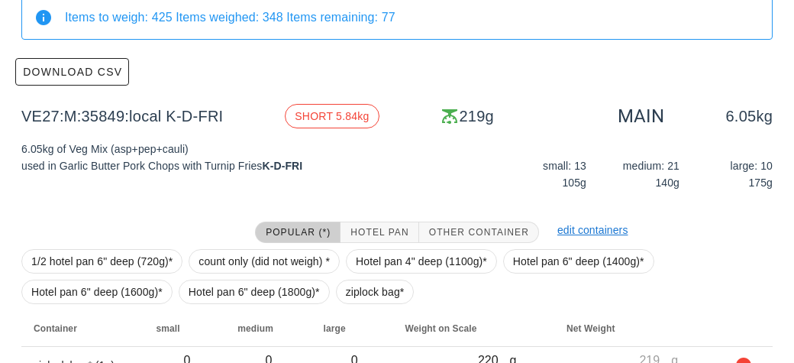
scroll to position [218, 0]
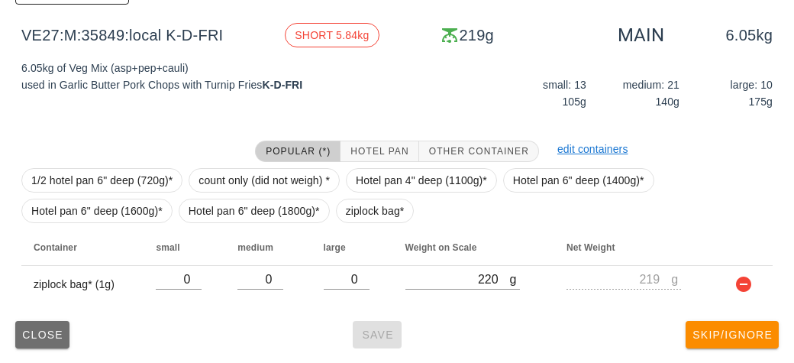
click at [29, 342] on button "Close" at bounding box center [42, 334] width 54 height 27
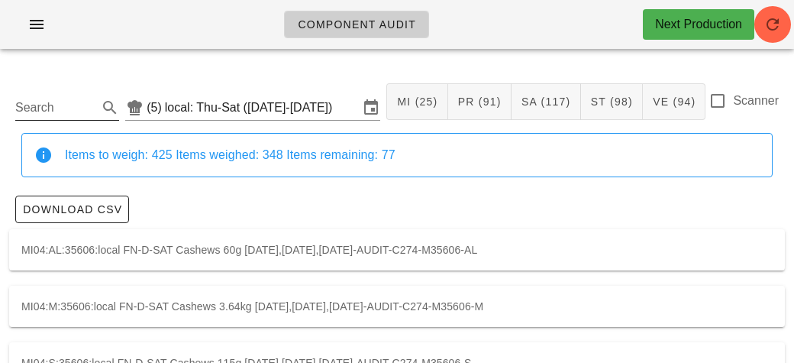
click at [68, 110] on input "Search" at bounding box center [54, 107] width 79 height 24
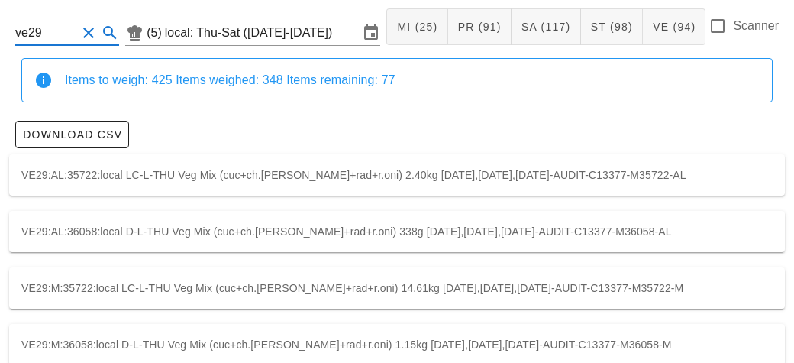
scroll to position [87, 0]
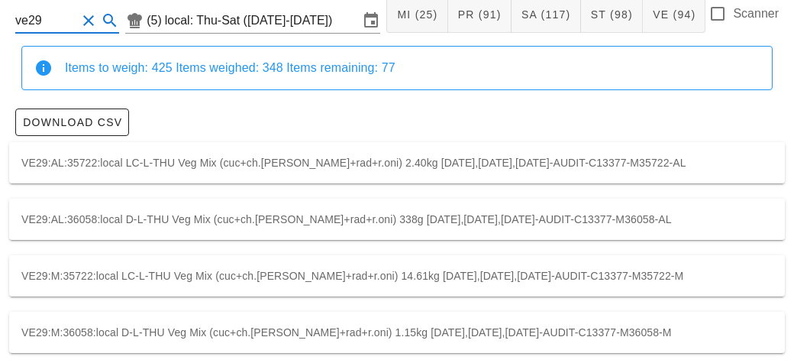
click at [727, 275] on div "VE29:M:35722:local LC-L-THU Veg Mix (cuc+ch.[PERSON_NAME]+rad+r.oni) 14.61kg [D…" at bounding box center [397, 275] width 776 height 41
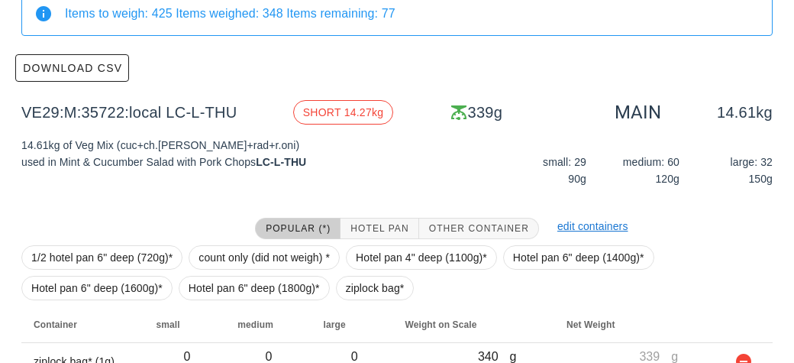
scroll to position [218, 0]
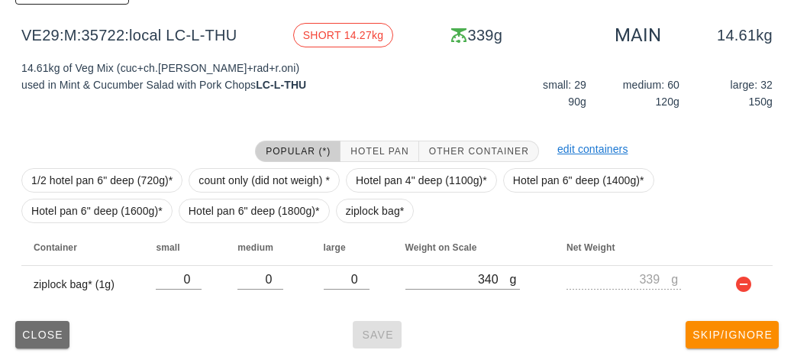
click at [48, 331] on span "Close" at bounding box center [42, 334] width 42 height 12
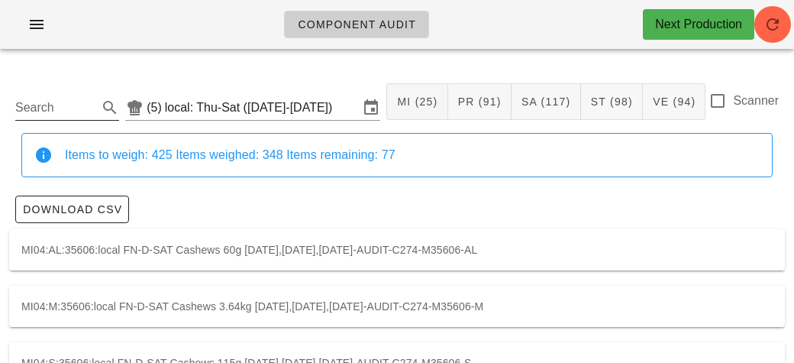
click at [82, 105] on input "Search" at bounding box center [54, 107] width 79 height 24
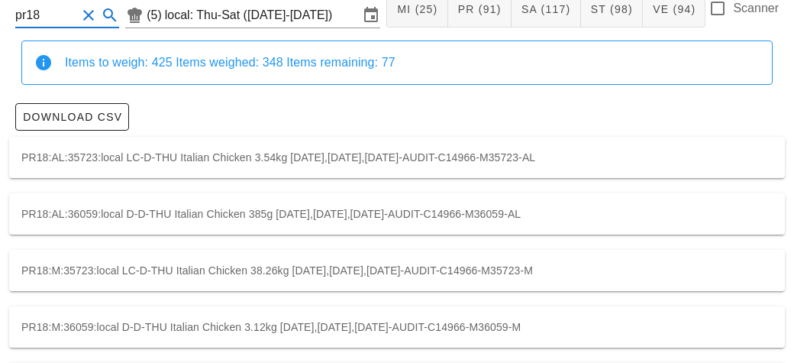
click at [672, 287] on div "PR18:M:35723:local LC-D-THU Italian Chicken 38.26kg [DATE],[DATE],[DATE]-AUDIT-…" at bounding box center [397, 270] width 776 height 41
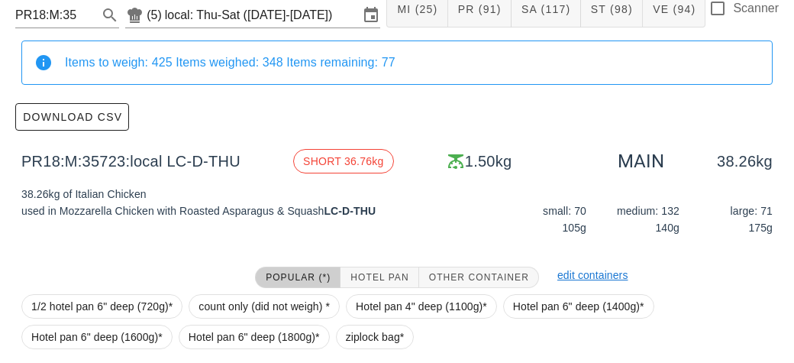
scroll to position [218, 0]
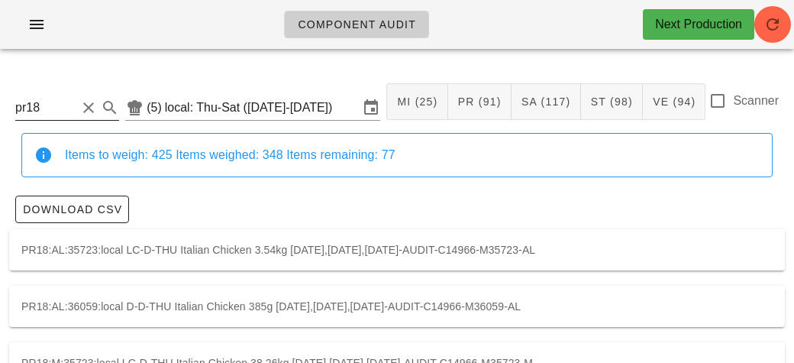
click at [53, 114] on input "pr18" at bounding box center [45, 107] width 61 height 24
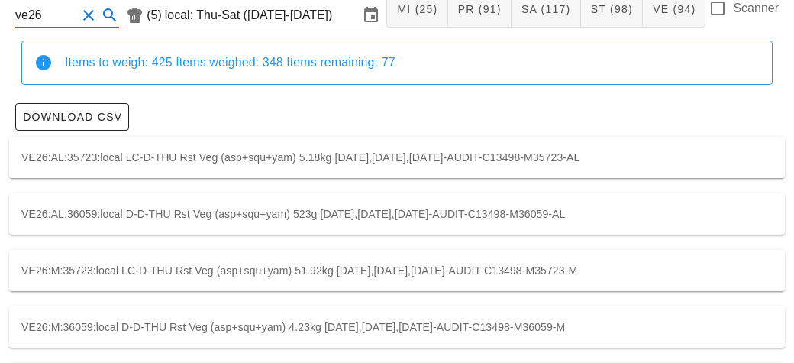
click at [692, 271] on div "VE26:M:35723:local LC-D-THU Rst Veg (asp+squ+yam) 51.92kg [DATE],[DATE],[DATE]-…" at bounding box center [397, 270] width 776 height 41
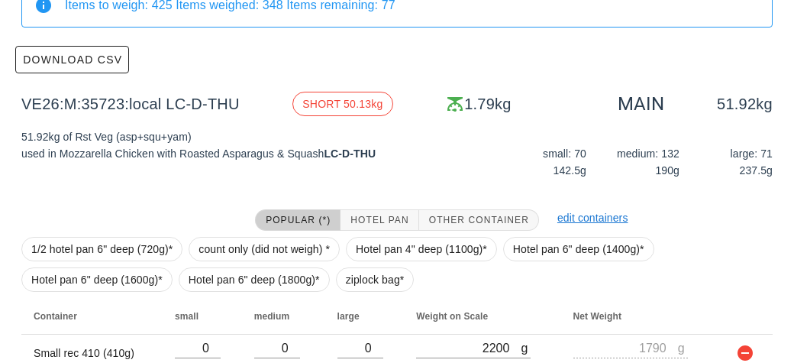
scroll to position [218, 0]
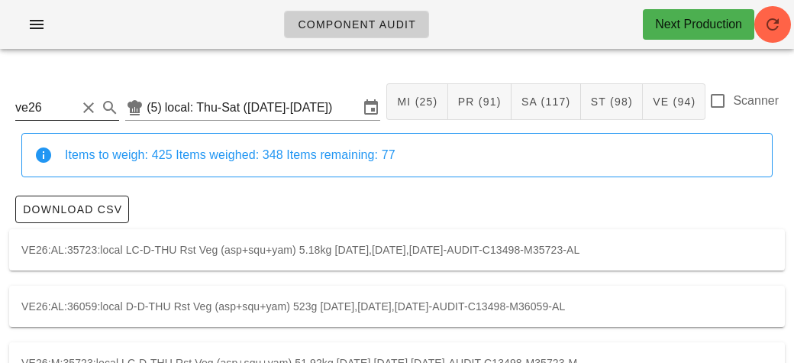
click at [76, 108] on input "ve26" at bounding box center [45, 107] width 61 height 24
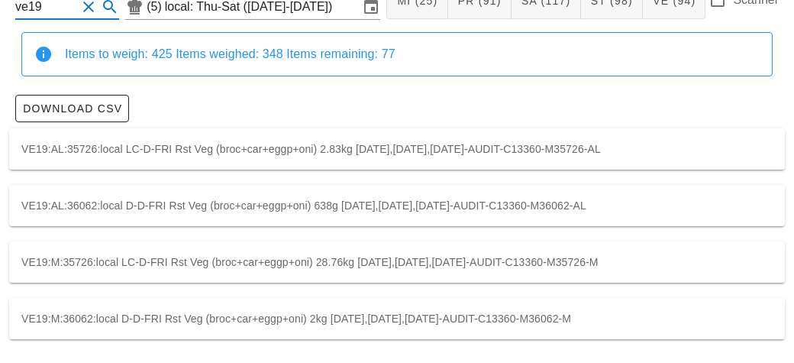
click at [721, 269] on div "VE19:M:35726:local LC-D-FRI Rst Veg (broc+car+eggp+oni) 28.76kg [DATE],[DATE],[…" at bounding box center [397, 261] width 776 height 41
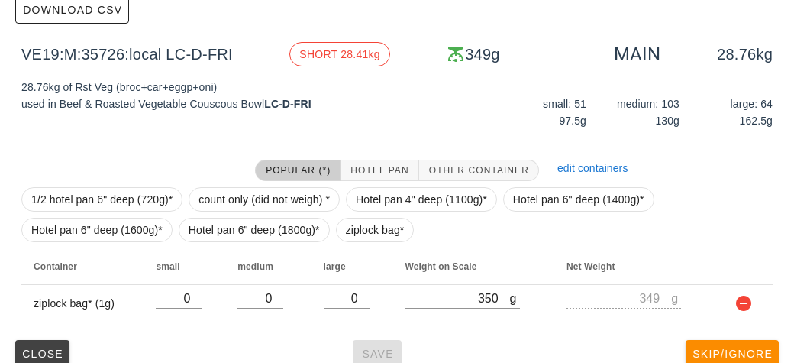
scroll to position [218, 0]
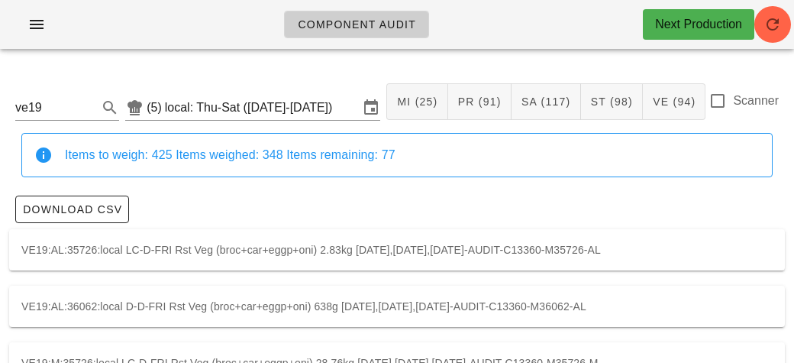
click at [90, 105] on button "Clear Search" at bounding box center [88, 107] width 18 height 18
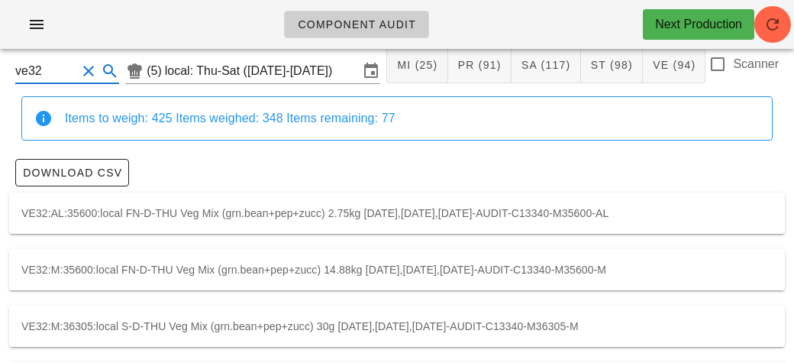
scroll to position [101, 0]
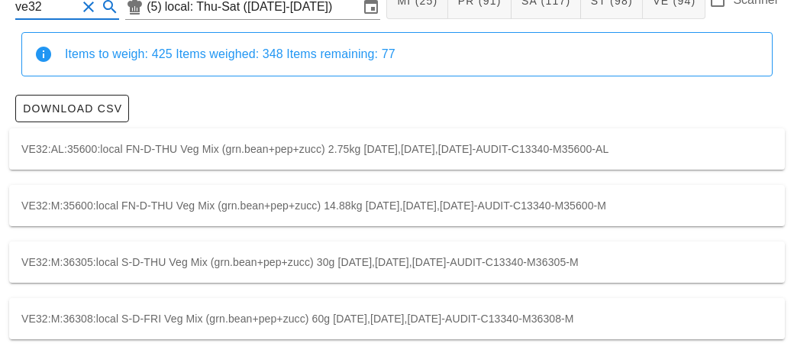
click at [751, 199] on div "VE32:M:35600:local FN-D-THU Veg Mix (grn.bean+pep+zucc) 14.88kg [DATE],[DATE],[…" at bounding box center [397, 205] width 776 height 41
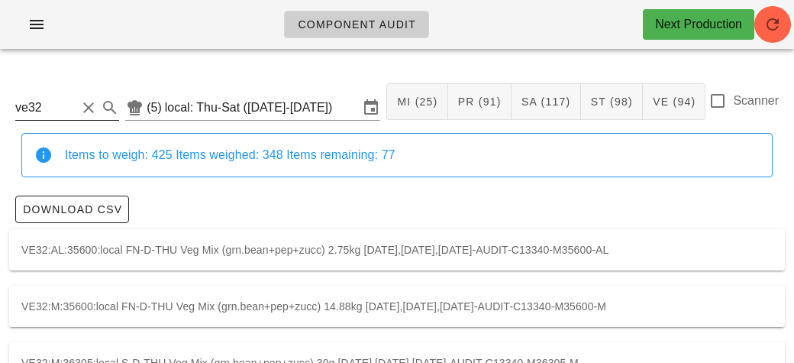
click at [71, 113] on input "ve32" at bounding box center [45, 107] width 61 height 24
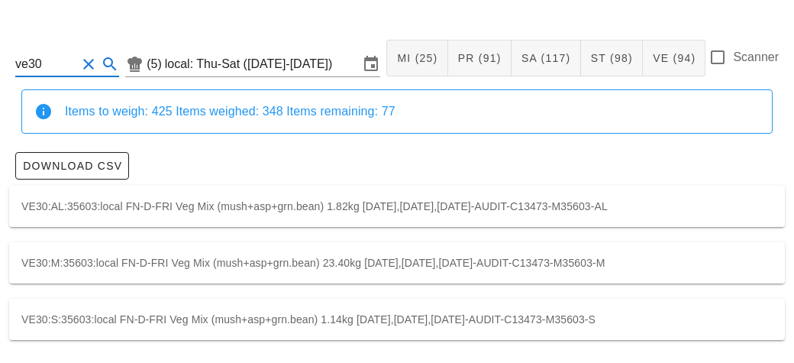
click at [727, 265] on div "VE30:M:35603:local FN-D-FRI Veg Mix (mush+asp+grn.bean) 23.40kg [DATE],[DATE],[…" at bounding box center [397, 262] width 776 height 41
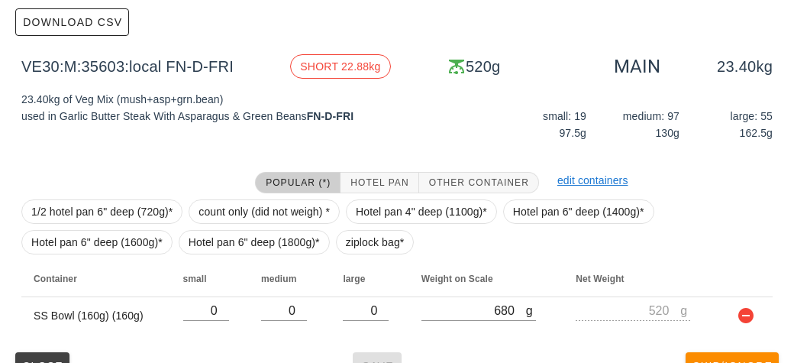
scroll to position [187, 0]
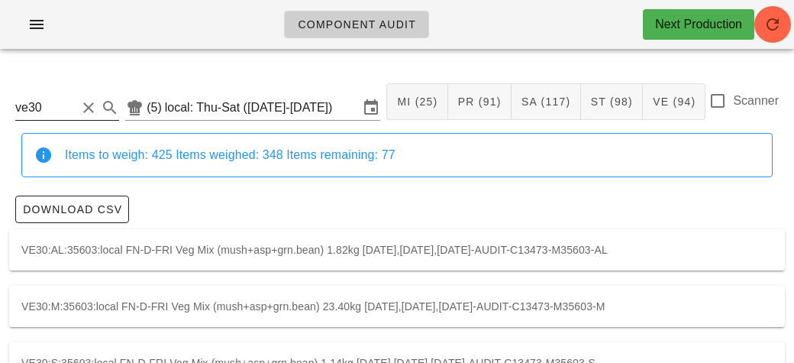
click at [76, 115] on input "ve30" at bounding box center [45, 107] width 61 height 24
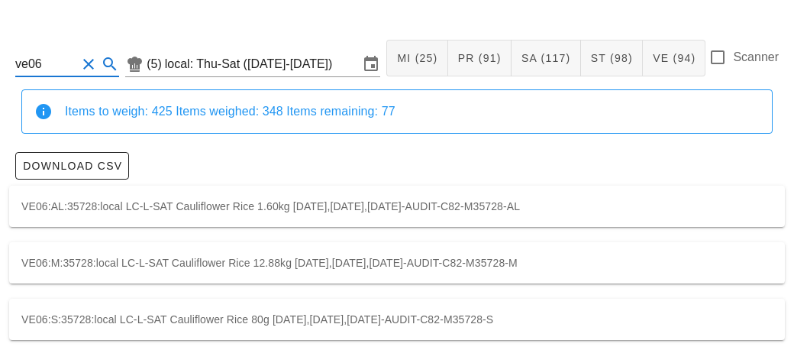
click at [676, 265] on div "VE06:M:35728:local LC-L-SAT Cauliflower Rice 12.88kg [DATE],[DATE],[DATE]-AUDIT…" at bounding box center [397, 262] width 776 height 41
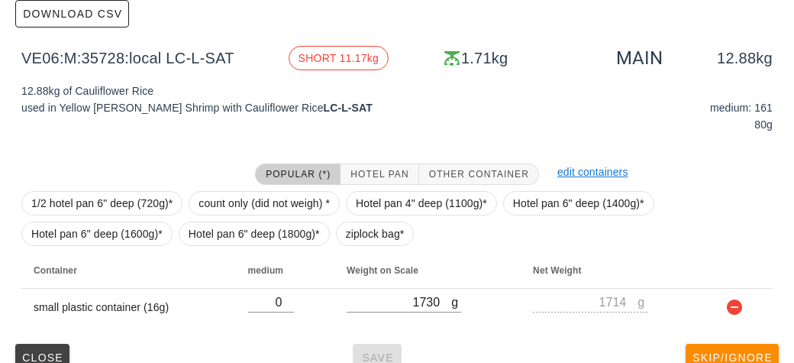
scroll to position [204, 0]
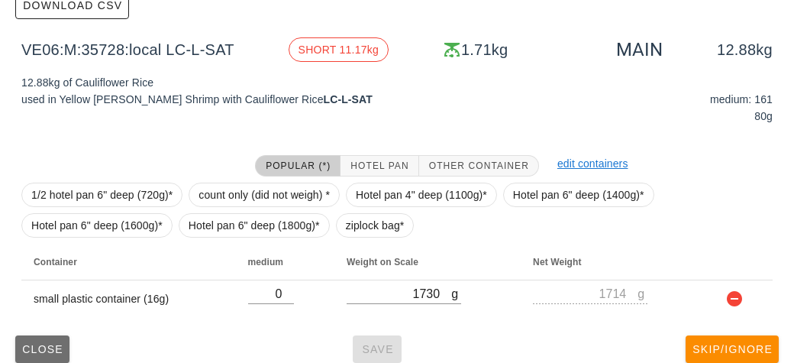
click at [46, 350] on span "Close" at bounding box center [42, 349] width 42 height 12
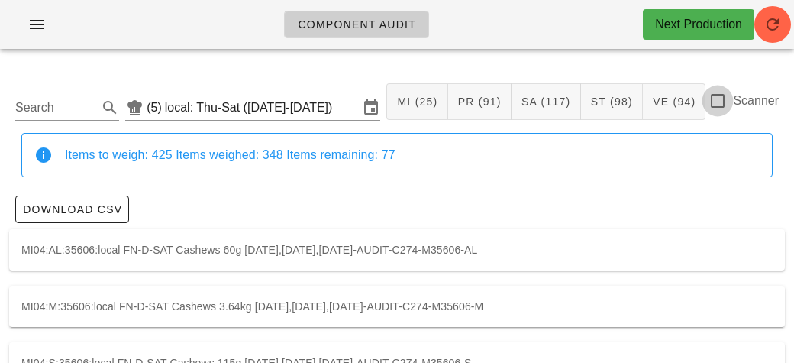
click at [711, 95] on div at bounding box center [718, 101] width 26 height 26
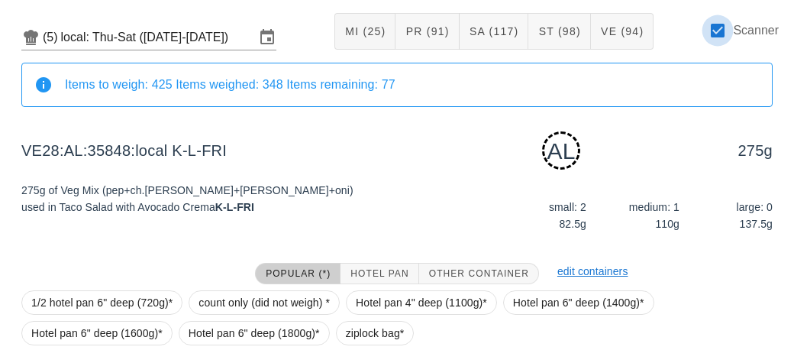
scroll to position [192, 0]
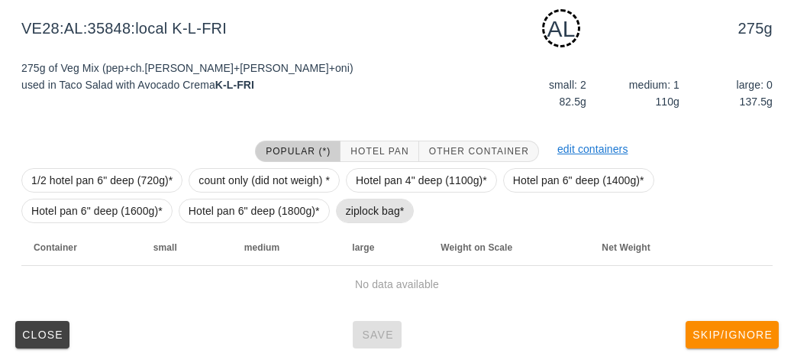
click at [373, 209] on span "ziplock bag*" at bounding box center [375, 210] width 59 height 23
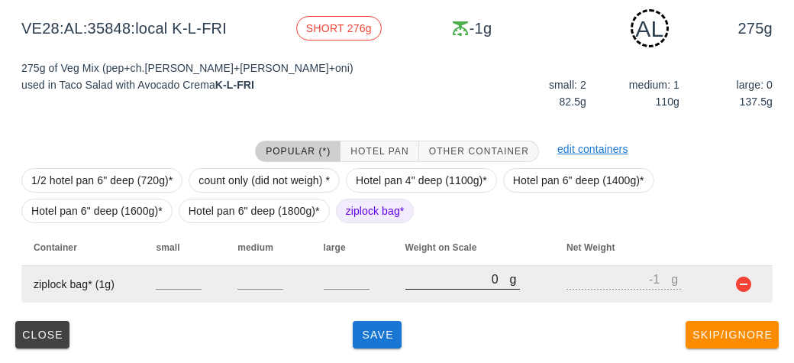
click at [444, 279] on input "0" at bounding box center [457, 279] width 105 height 20
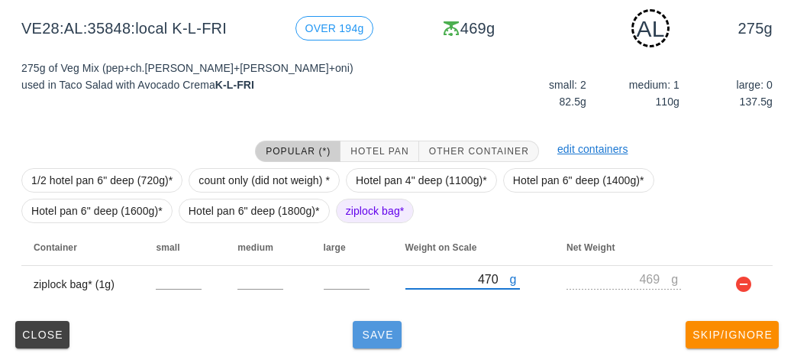
click at [353, 334] on button "Save" at bounding box center [377, 334] width 49 height 27
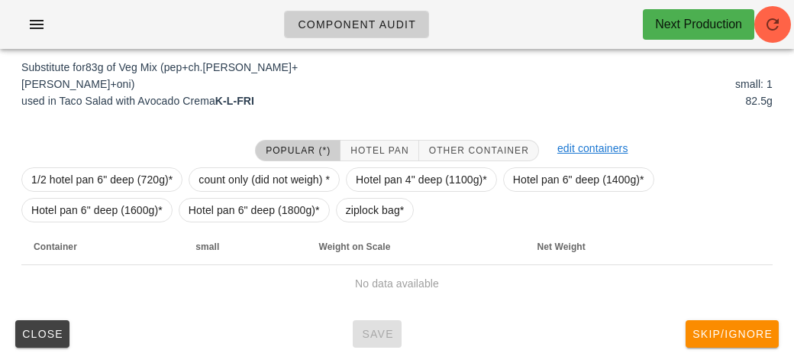
scroll to position [185, 0]
click at [356, 211] on span "ziplock bag*" at bounding box center [375, 210] width 59 height 23
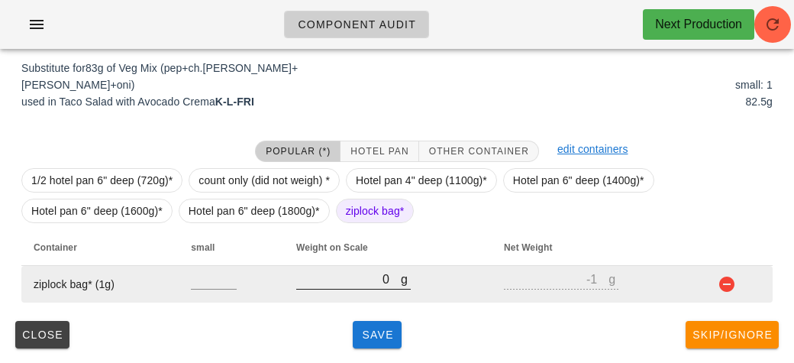
click at [363, 278] on input "0" at bounding box center [348, 279] width 105 height 20
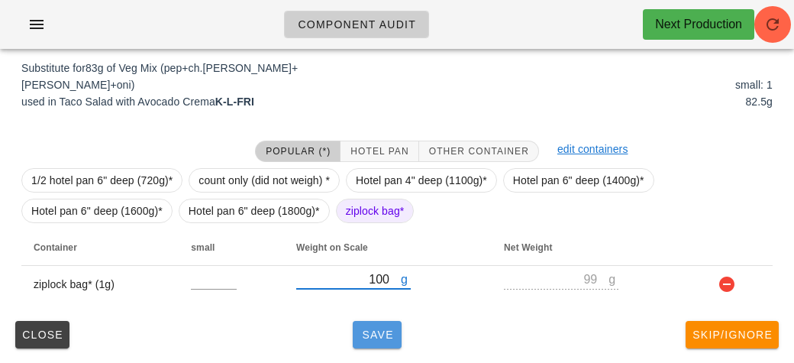
click at [370, 325] on button "Save" at bounding box center [377, 334] width 49 height 27
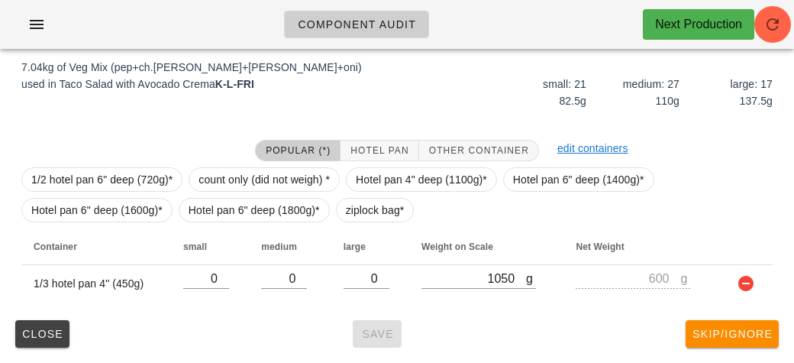
scroll to position [179, 0]
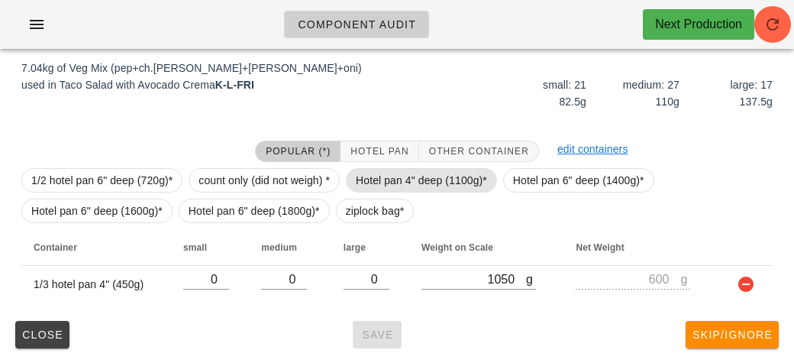
click at [403, 170] on span "Hotel pan 4" deep (1100g)*" at bounding box center [421, 180] width 131 height 23
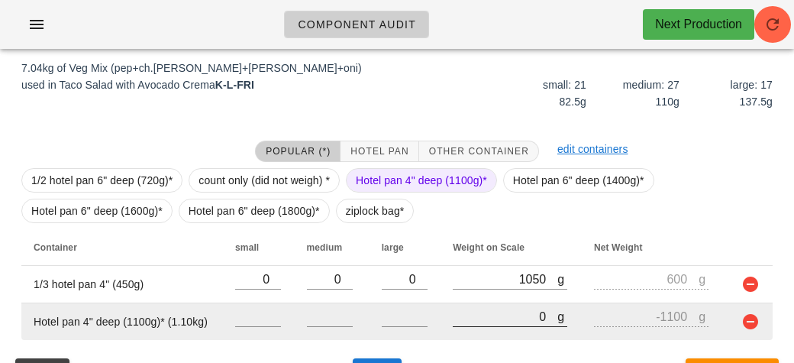
click at [460, 321] on input "0" at bounding box center [505, 316] width 105 height 20
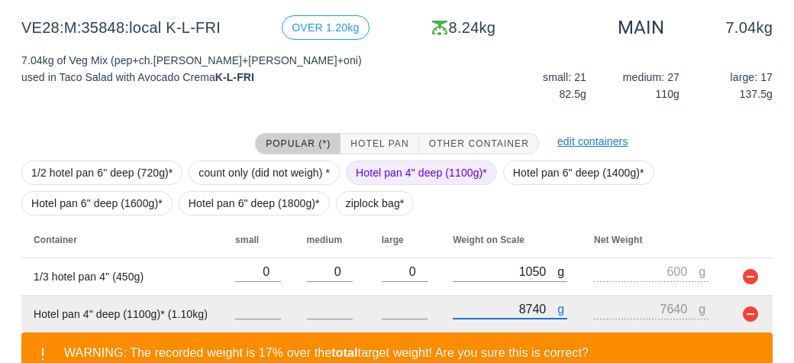
scroll to position [286, 0]
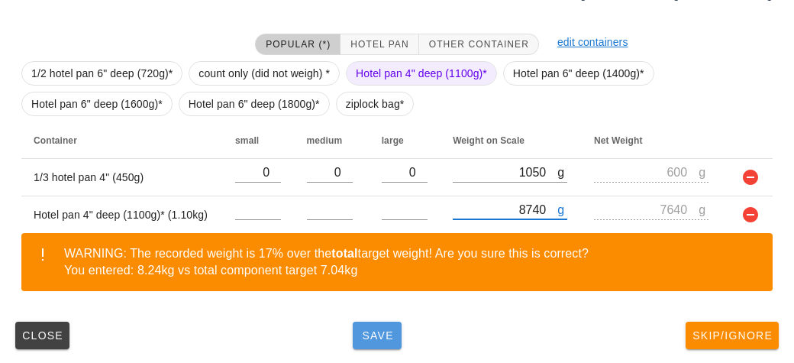
click at [398, 321] on button "Save" at bounding box center [377, 334] width 49 height 27
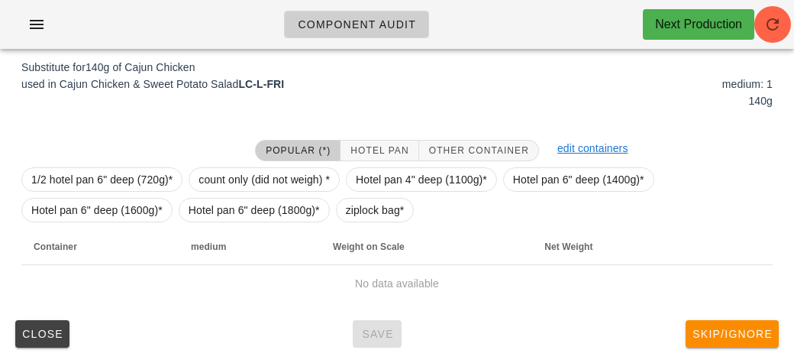
scroll to position [185, 0]
click at [339, 210] on span "ziplock bag*" at bounding box center [375, 210] width 79 height 24
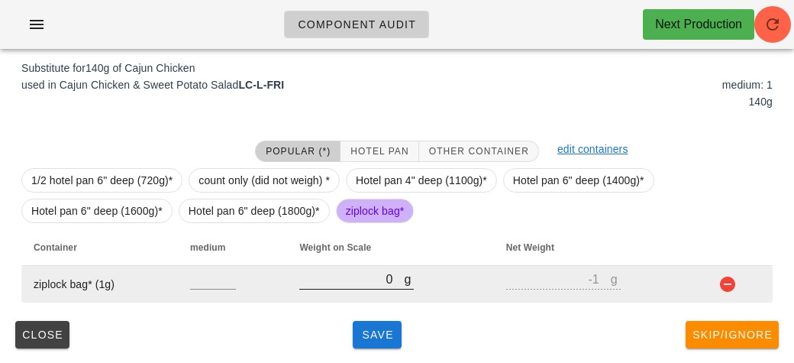
click at [348, 285] on input "0" at bounding box center [351, 279] width 105 height 20
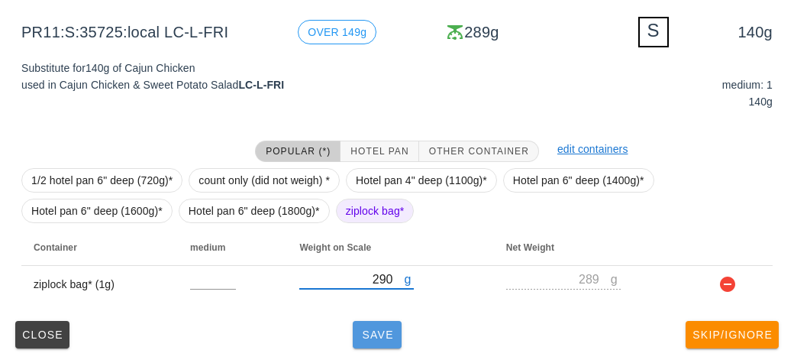
click at [388, 340] on button "Save" at bounding box center [377, 334] width 49 height 27
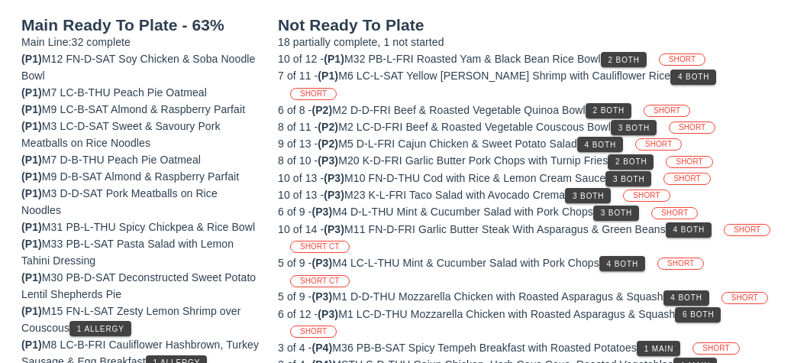
scroll to position [179, 0]
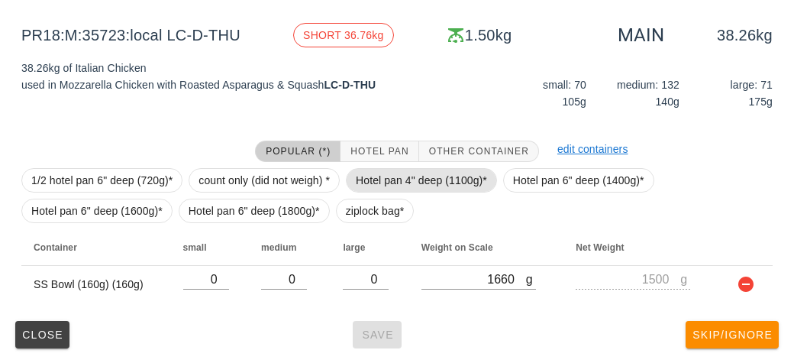
click at [407, 171] on span "Hotel pan 4" deep (1100g)*" at bounding box center [421, 180] width 131 height 23
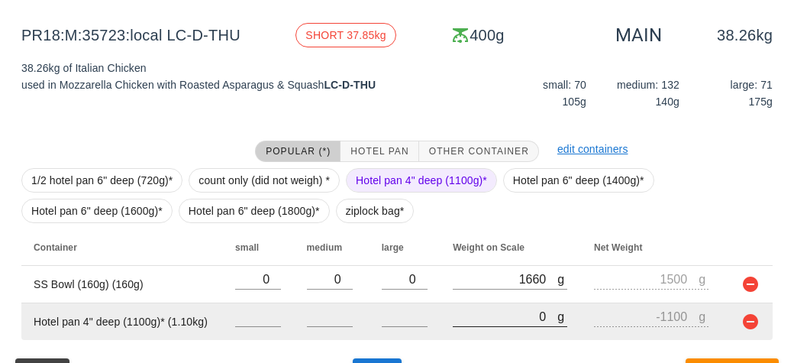
click at [454, 320] on input "0" at bounding box center [505, 316] width 105 height 20
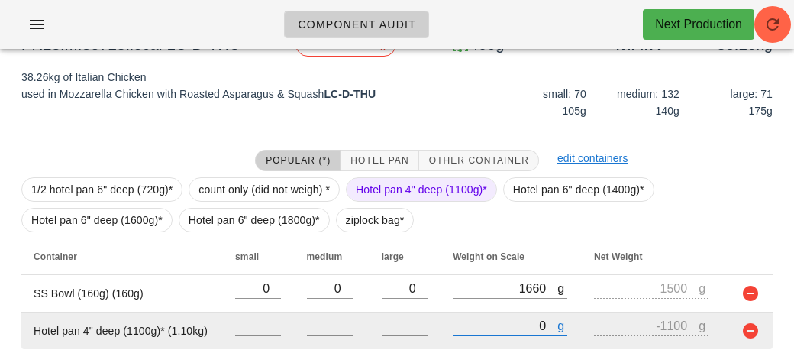
scroll to position [169, 0]
click at [731, 331] on td at bounding box center [748, 331] width 50 height 37
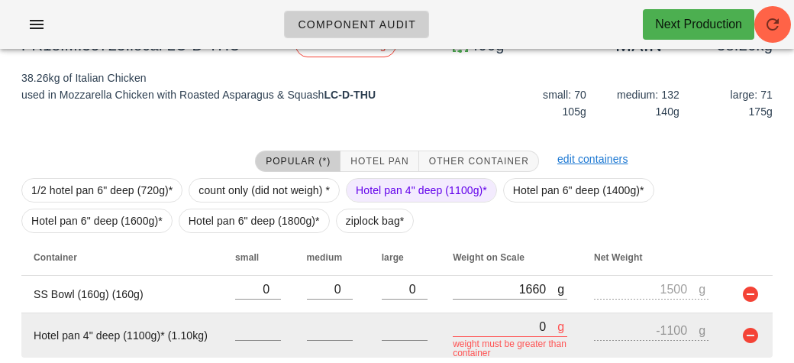
click at [749, 340] on button "button" at bounding box center [750, 335] width 18 height 18
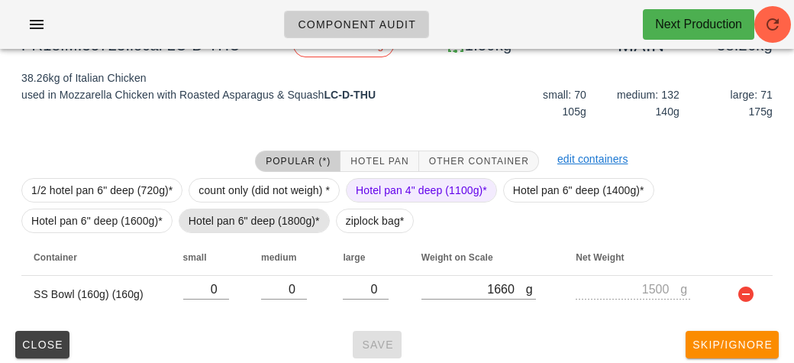
click at [233, 214] on span "Hotel pan 6" deep (1800g)*" at bounding box center [254, 220] width 131 height 23
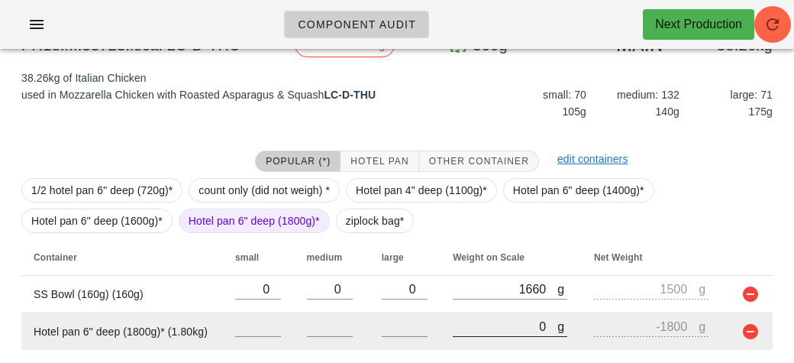
click at [454, 325] on input "0" at bounding box center [505, 326] width 105 height 20
click at [455, 330] on input "0" at bounding box center [505, 326] width 105 height 20
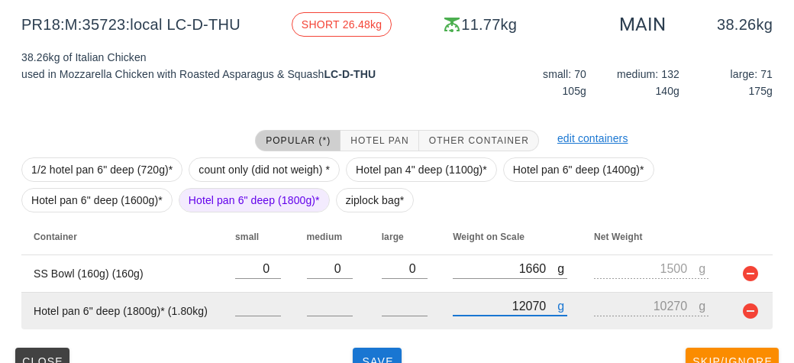
scroll to position [216, 0]
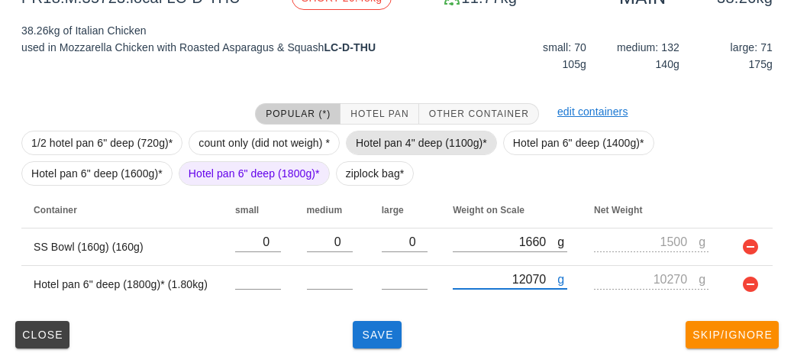
click at [411, 143] on span "Hotel pan 4" deep (1100g)*" at bounding box center [421, 142] width 131 height 23
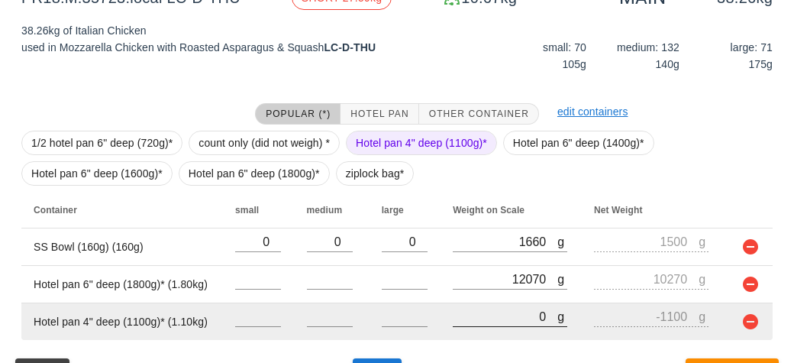
click at [501, 321] on input "0" at bounding box center [505, 316] width 105 height 20
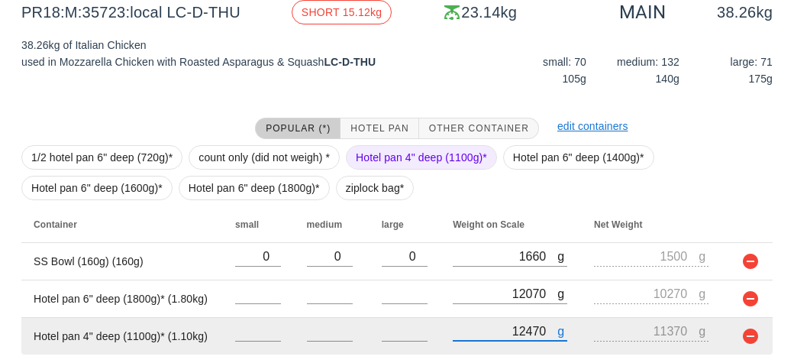
scroll to position [204, 0]
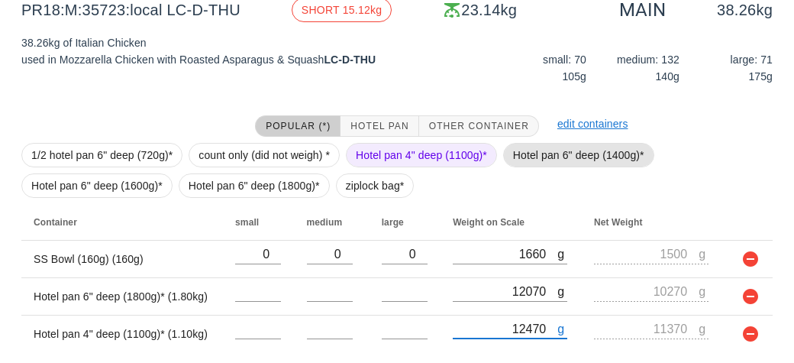
click at [535, 154] on span "Hotel pan 6" deep (1400g)*" at bounding box center [578, 155] width 131 height 23
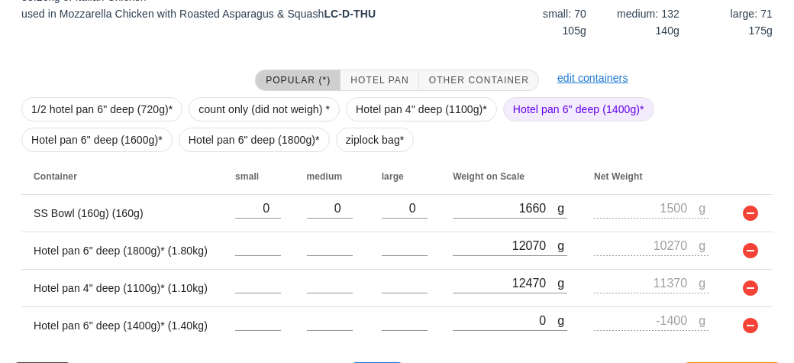
scroll to position [290, 0]
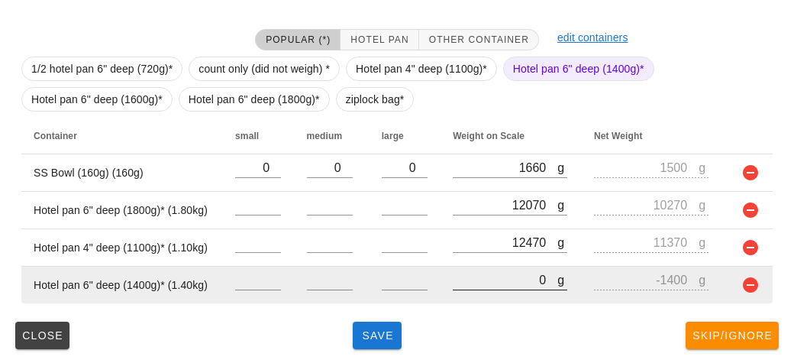
click at [477, 278] on input "0" at bounding box center [505, 279] width 105 height 20
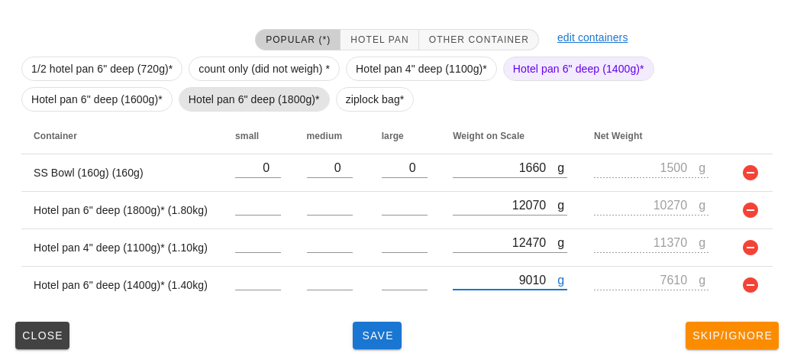
click at [226, 97] on span "Hotel pan 6" deep (1800g)*" at bounding box center [254, 99] width 131 height 23
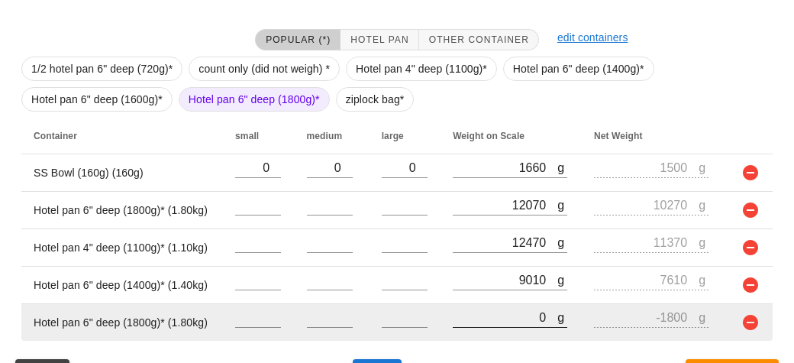
click at [472, 319] on input "0" at bounding box center [505, 317] width 105 height 20
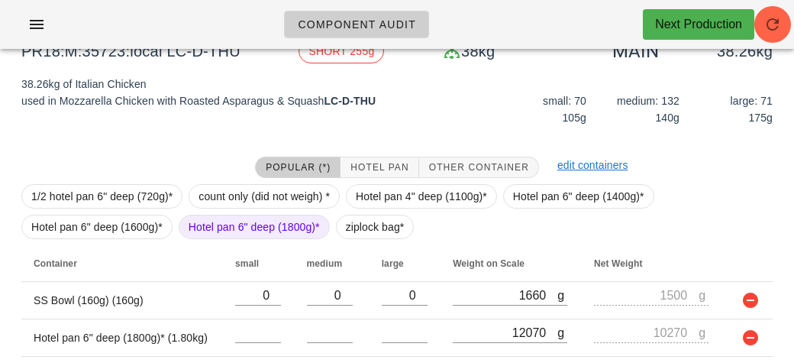
scroll to position [327, 0]
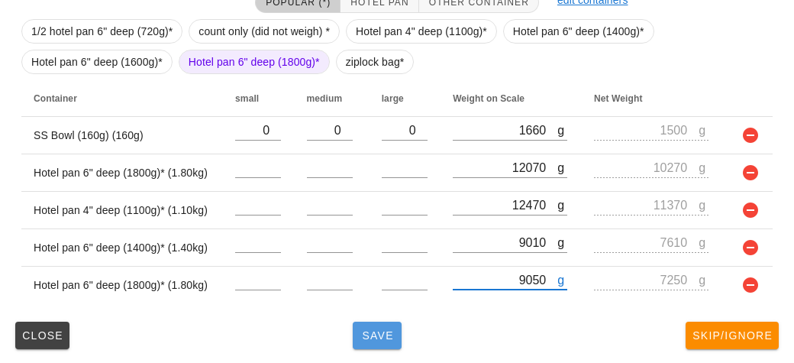
click at [376, 340] on button "Save" at bounding box center [377, 334] width 49 height 27
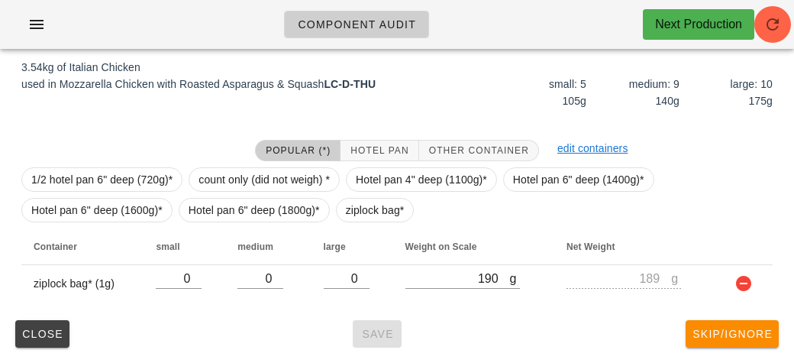
scroll to position [192, 0]
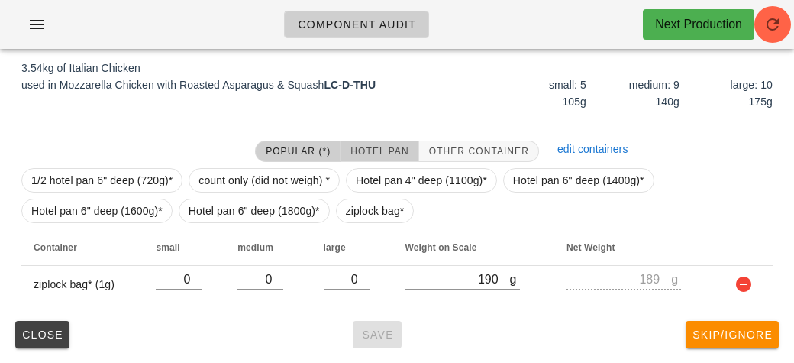
click at [362, 141] on button "Hotel Pan" at bounding box center [379, 150] width 78 height 21
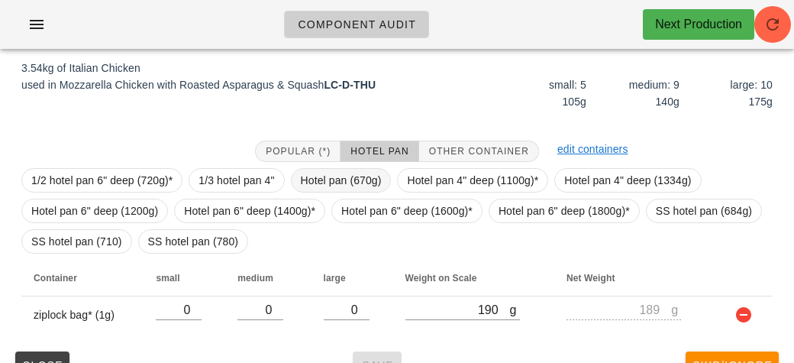
click at [332, 182] on span "Hotel pan (670g)" at bounding box center [341, 180] width 81 height 23
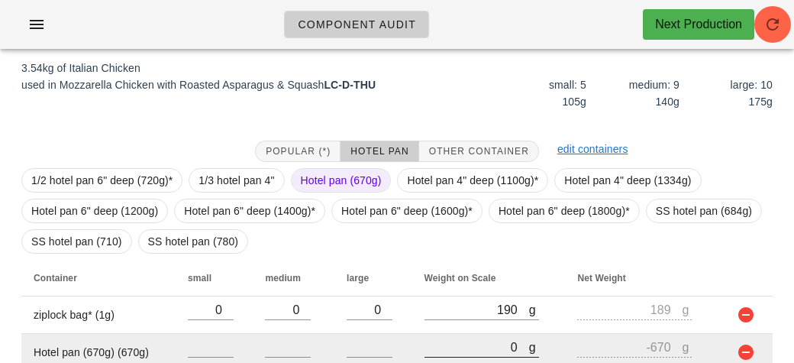
click at [445, 347] on input "0" at bounding box center [476, 347] width 105 height 20
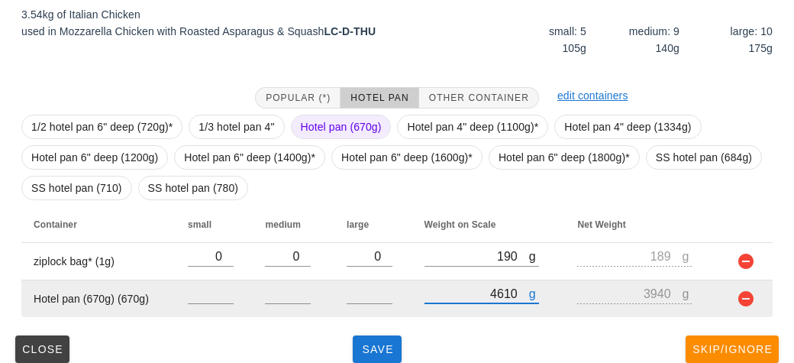
scroll to position [260, 0]
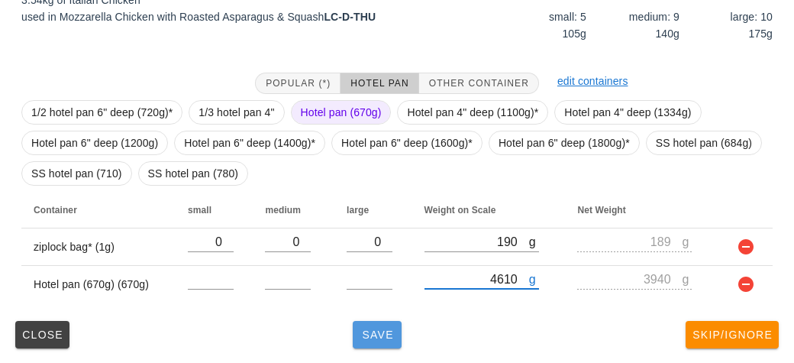
click at [374, 340] on button "Save" at bounding box center [377, 334] width 49 height 27
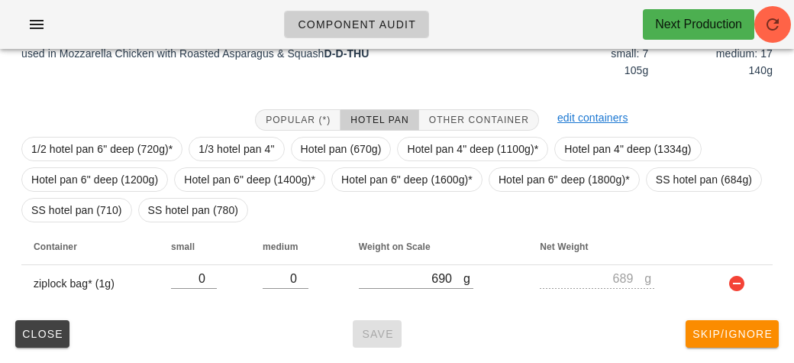
scroll to position [209, 0]
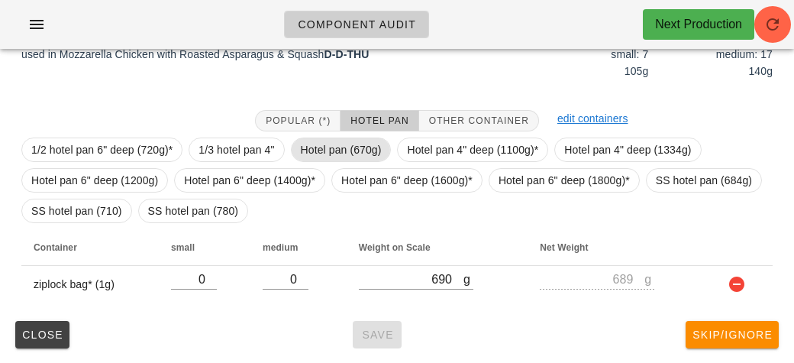
click at [318, 151] on span "Hotel pan (670g)" at bounding box center [341, 149] width 81 height 23
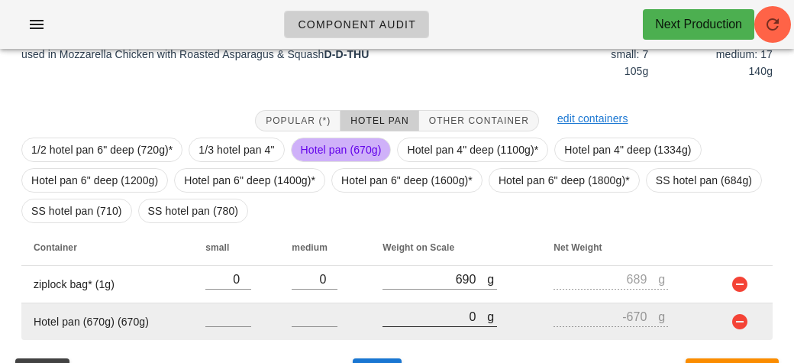
click at [398, 312] on input "0" at bounding box center [434, 316] width 105 height 20
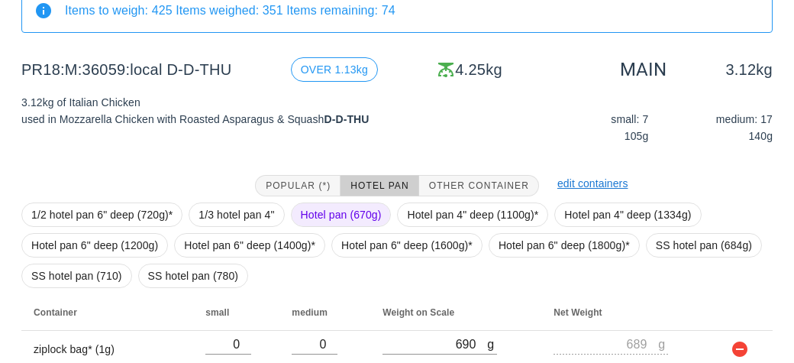
scroll to position [316, 0]
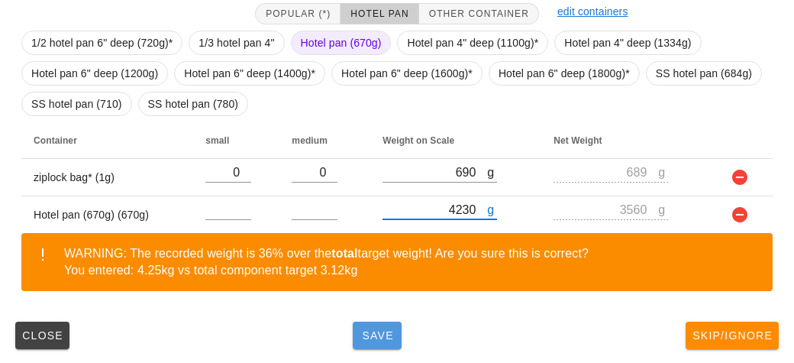
click at [360, 340] on button "Save" at bounding box center [377, 334] width 49 height 27
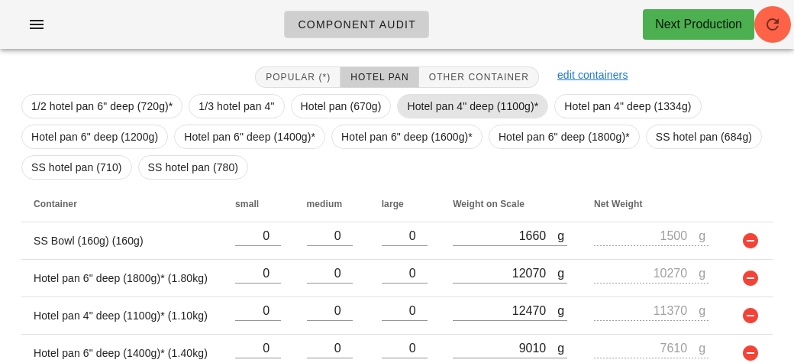
click at [433, 98] on span "Hotel pan 4" deep (1100g)*" at bounding box center [472, 106] width 131 height 23
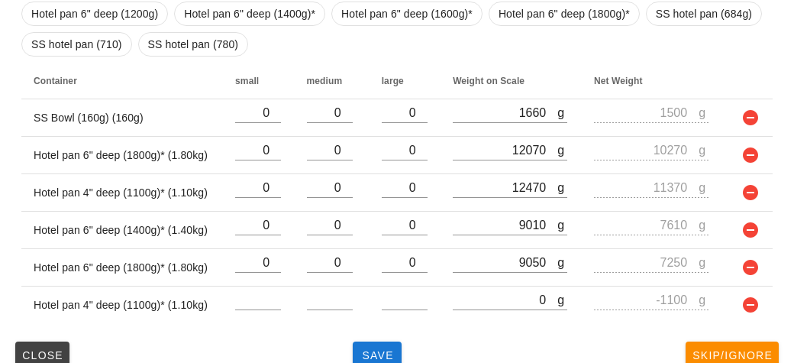
scroll to position [395, 0]
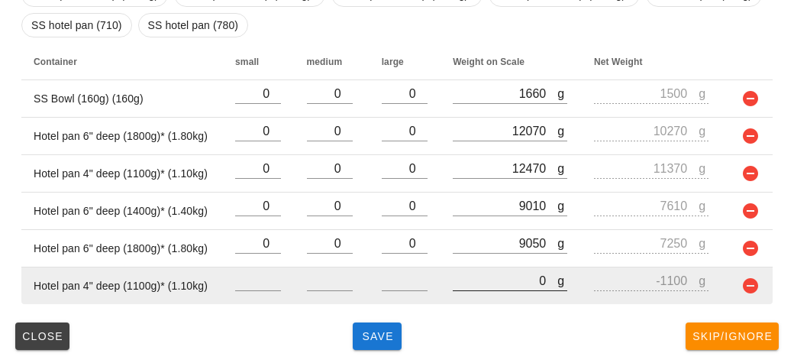
click at [487, 284] on input "0" at bounding box center [505, 280] width 105 height 20
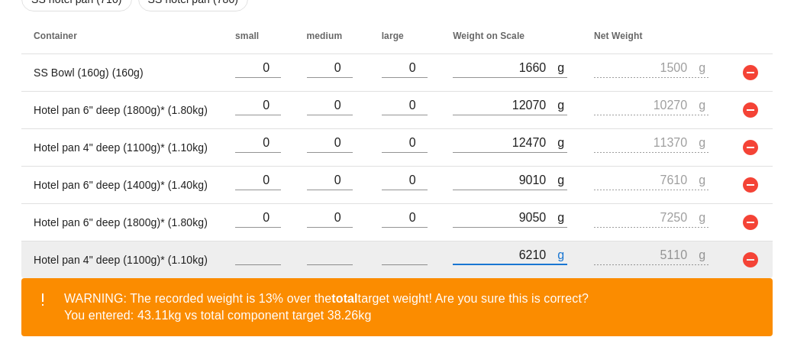
scroll to position [465, 0]
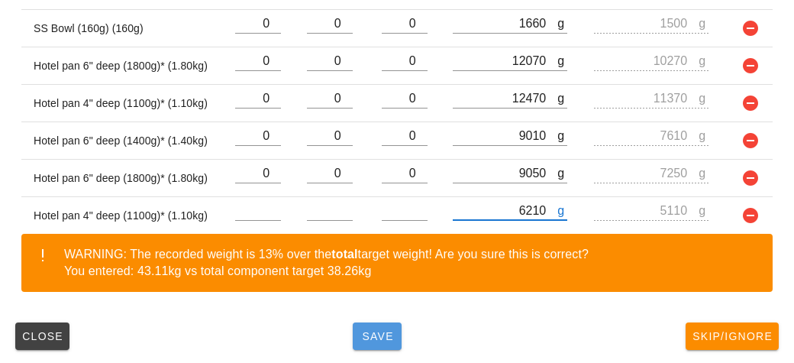
click at [378, 325] on button "Save" at bounding box center [377, 335] width 49 height 27
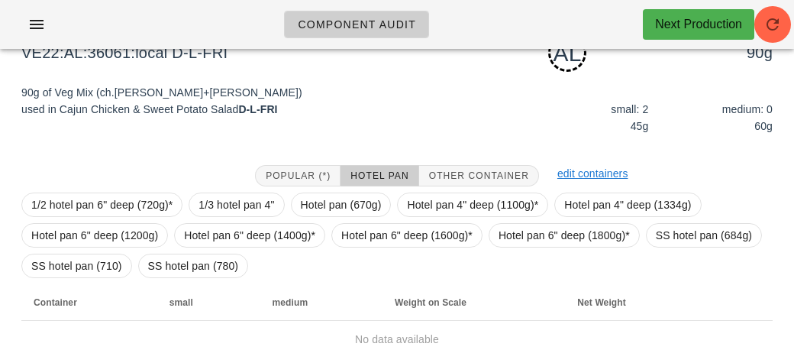
scroll to position [167, 0]
click at [441, 168] on button "Other Container" at bounding box center [479, 176] width 120 height 21
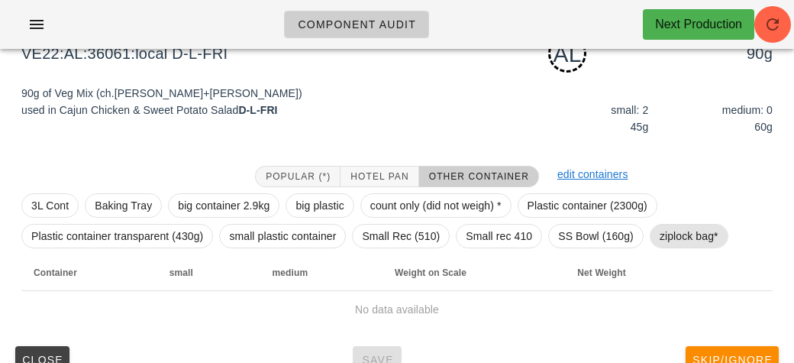
click at [651, 238] on span "ziplock bag*" at bounding box center [689, 236] width 79 height 24
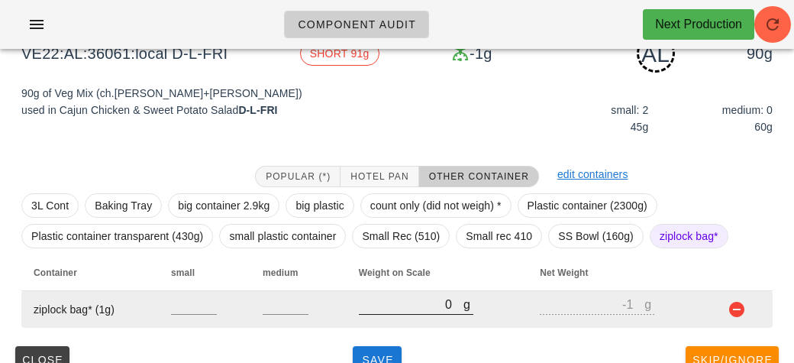
click at [394, 300] on input "0" at bounding box center [411, 304] width 105 height 20
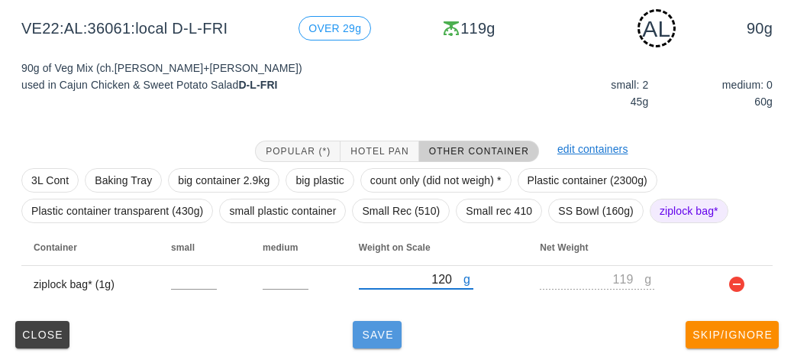
click at [369, 331] on span "Save" at bounding box center [377, 334] width 37 height 12
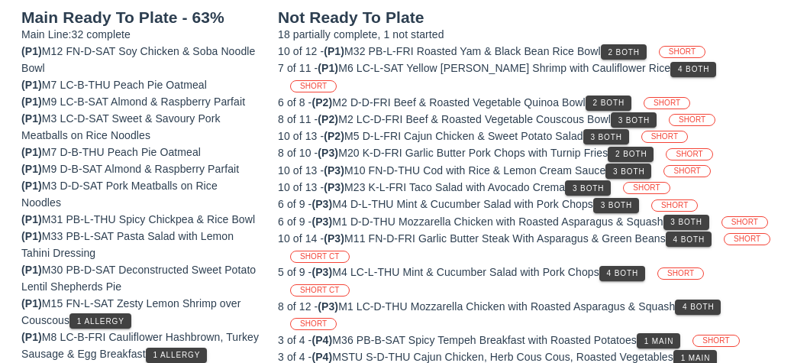
scroll to position [179, 0]
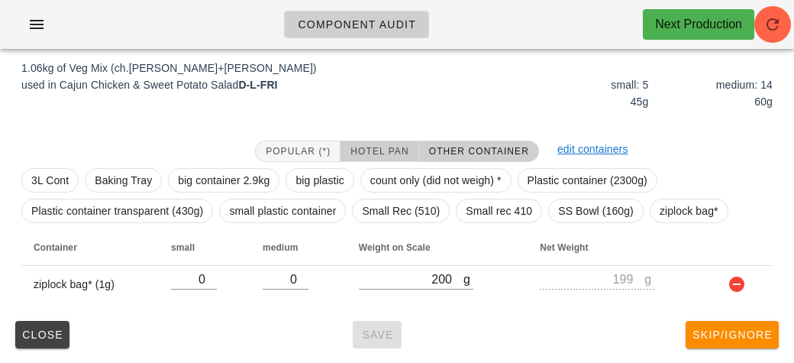
click at [394, 146] on span "Hotel Pan" at bounding box center [379, 151] width 59 height 11
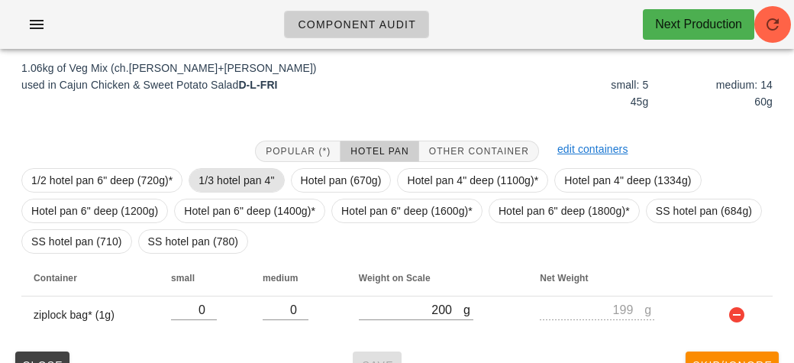
click at [216, 182] on span "1/3 hotel pan 4"" at bounding box center [236, 180] width 76 height 23
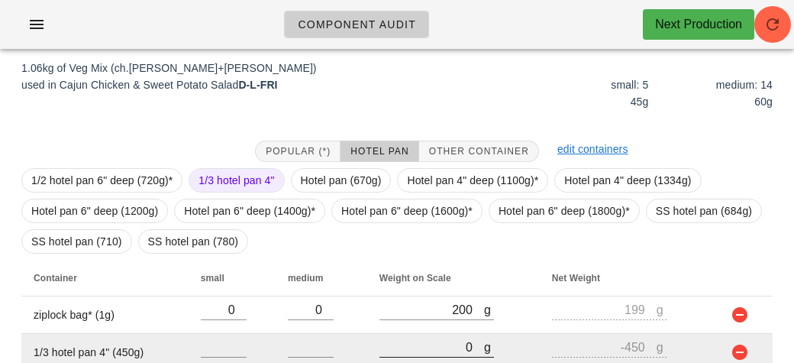
click at [418, 348] on input "0" at bounding box center [431, 347] width 105 height 20
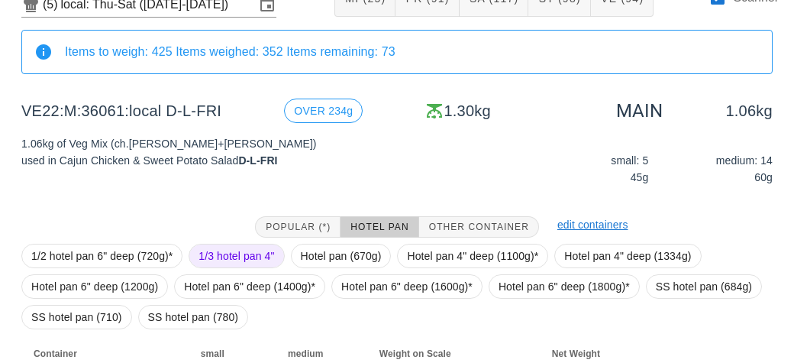
scroll to position [246, 0]
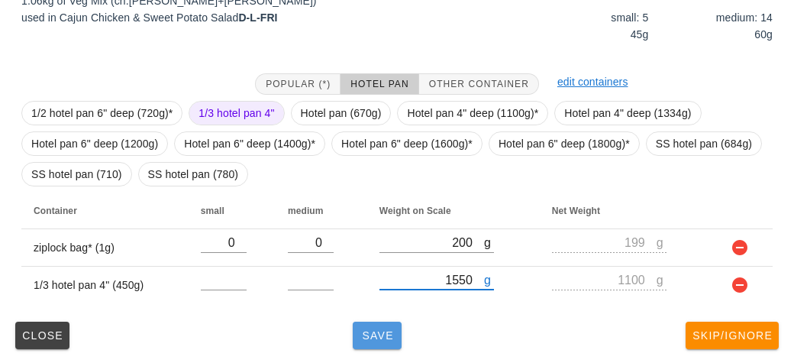
click at [363, 339] on span "Save" at bounding box center [377, 335] width 37 height 12
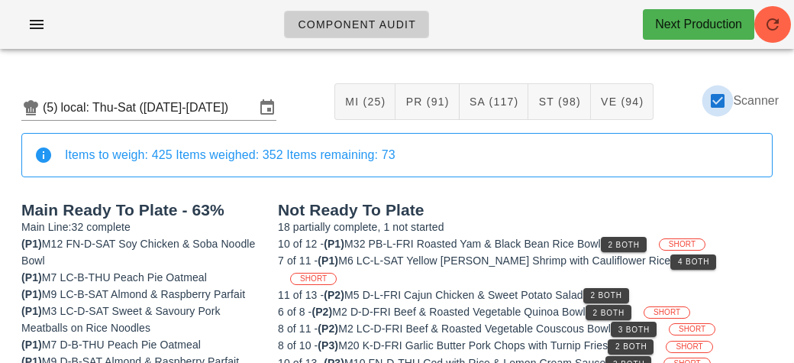
click at [711, 99] on div at bounding box center [718, 101] width 26 height 26
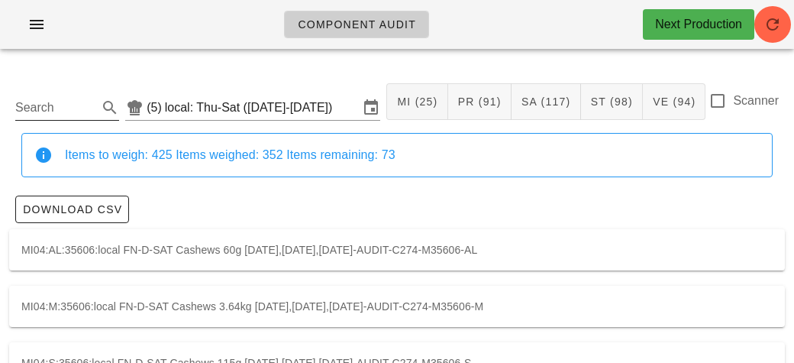
click at [36, 105] on input "Search" at bounding box center [54, 107] width 79 height 24
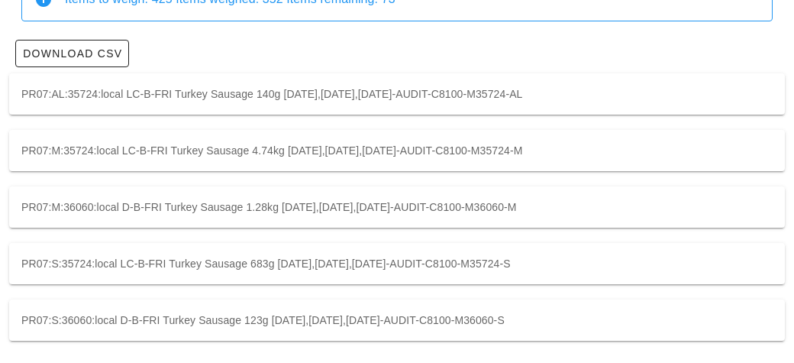
scroll to position [157, 0]
click at [511, 327] on div "PR07:S:36060:local D-B-FRI Turkey Sausage 123g [DATE],[DATE],[DATE]-AUDIT-C8100…" at bounding box center [397, 318] width 776 height 41
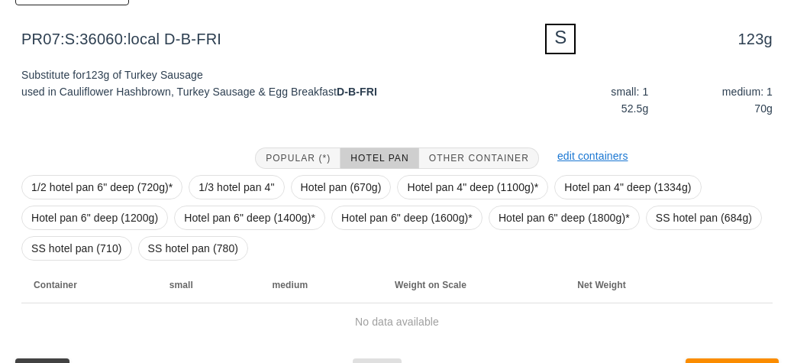
scroll to position [255, 0]
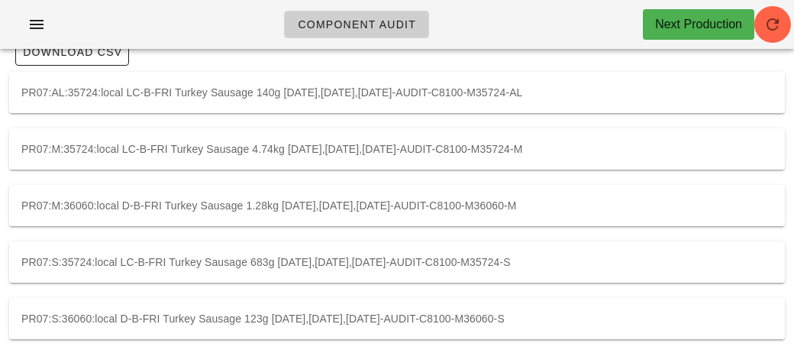
click at [356, 252] on div "PR07:S:35724:local LC-B-FRI Turkey Sausage 683g [DATE],[DATE],[DATE]-AUDIT-C810…" at bounding box center [397, 261] width 776 height 41
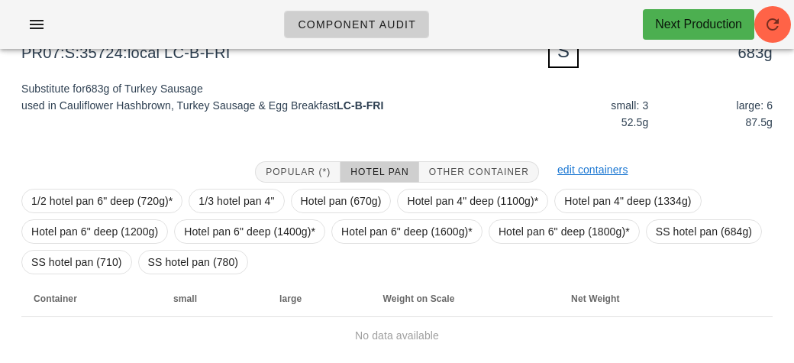
scroll to position [174, 0]
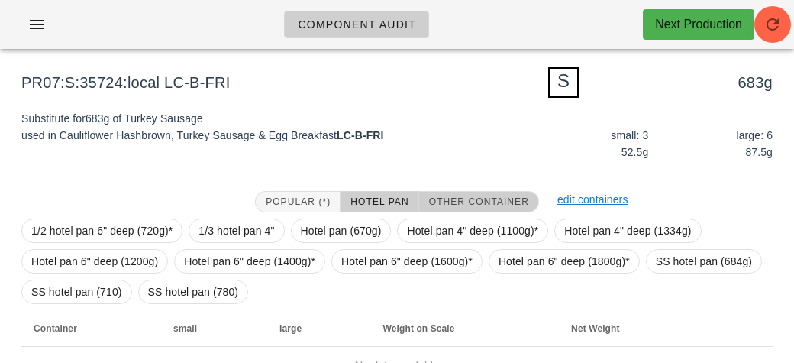
click at [458, 196] on span "Other Container" at bounding box center [478, 201] width 101 height 11
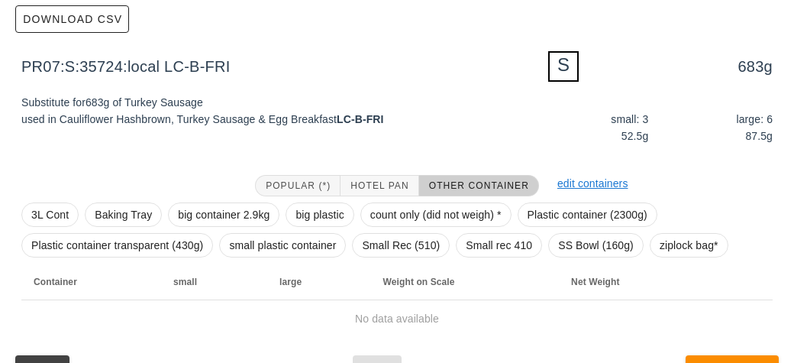
scroll to position [191, 0]
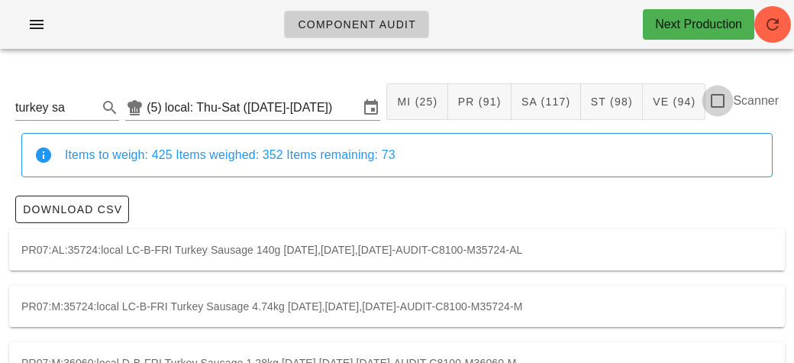
click at [727, 97] on div at bounding box center [718, 101] width 26 height 26
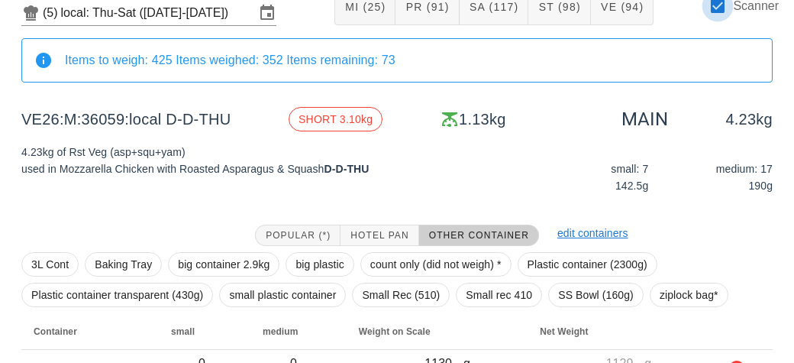
scroll to position [179, 0]
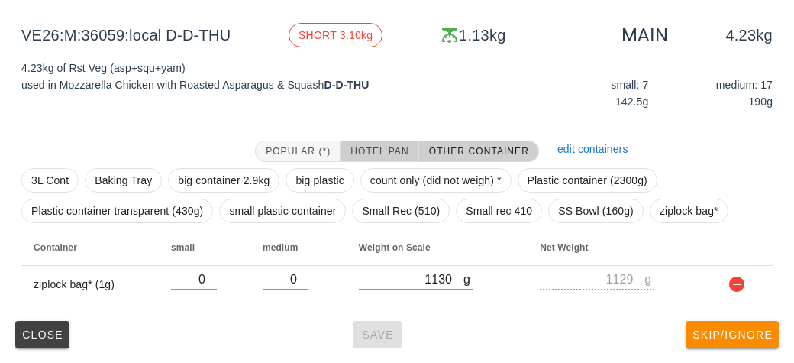
click at [362, 146] on span "Hotel Pan" at bounding box center [379, 151] width 59 height 11
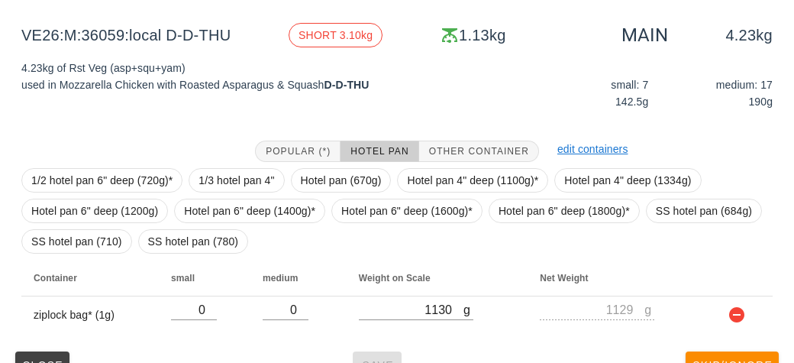
scroll to position [209, 0]
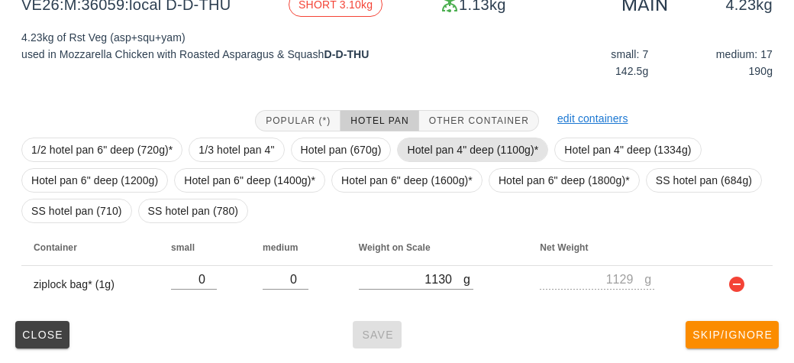
click at [408, 148] on span "Hotel pan 4" deep (1100g)*" at bounding box center [472, 149] width 131 height 23
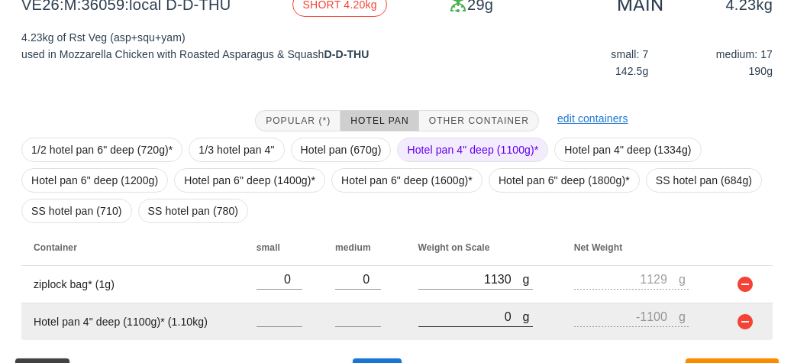
click at [438, 318] on input "0" at bounding box center [470, 316] width 105 height 20
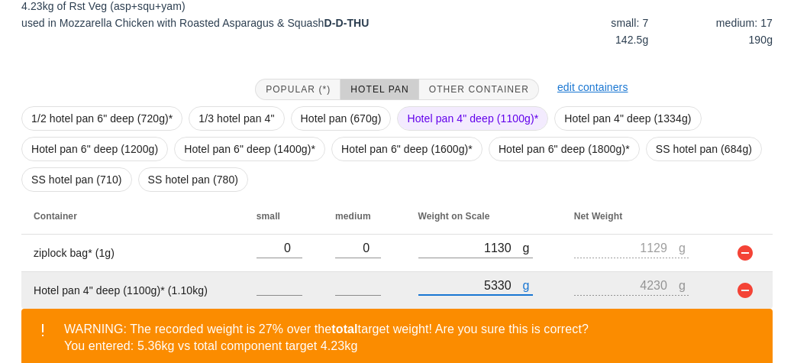
scroll to position [316, 0]
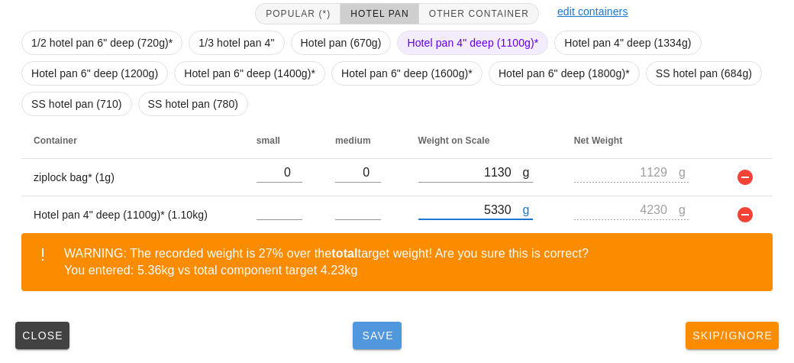
click at [382, 332] on span "Save" at bounding box center [377, 335] width 37 height 12
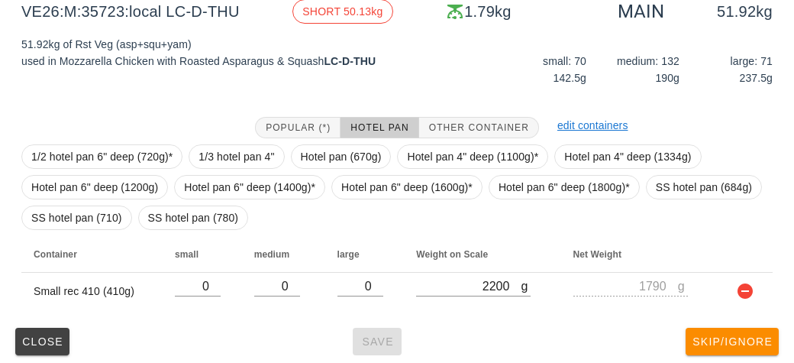
scroll to position [209, 0]
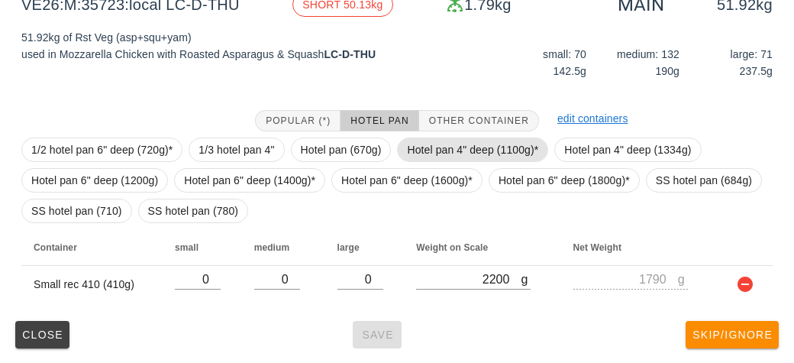
click at [436, 147] on span "Hotel pan 4" deep (1100g)*" at bounding box center [472, 149] width 131 height 23
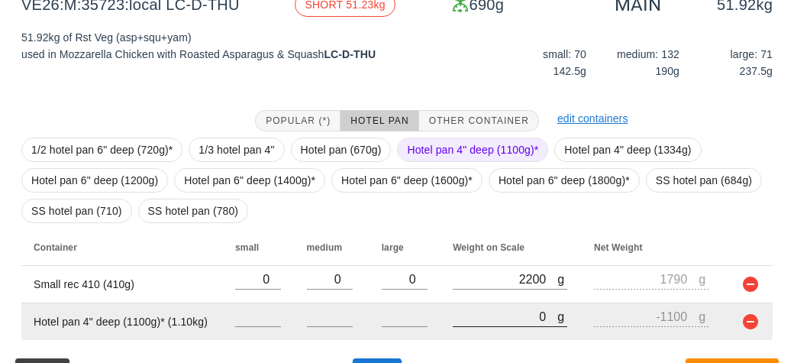
click at [466, 323] on input "0" at bounding box center [505, 316] width 105 height 20
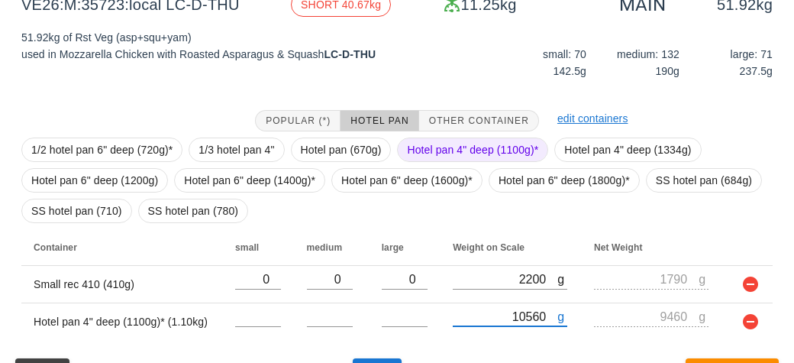
click at [431, 140] on span "Hotel pan 4" deep (1100g)*" at bounding box center [472, 149] width 131 height 23
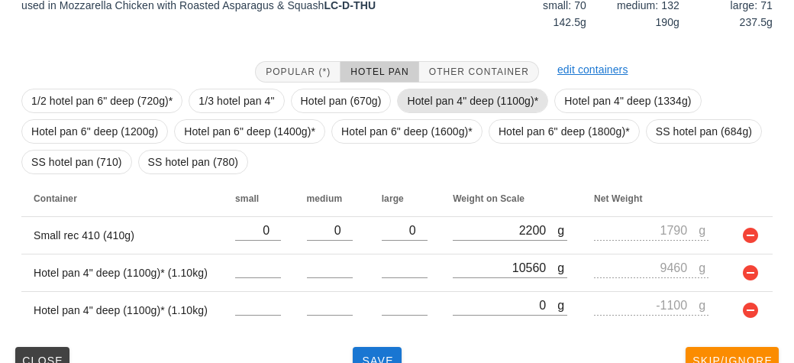
scroll to position [283, 0]
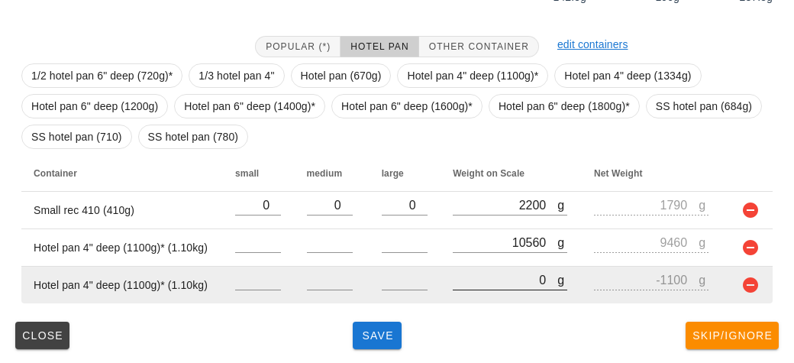
click at [463, 288] on div "g 0" at bounding box center [510, 279] width 115 height 20
click at [469, 283] on input "0" at bounding box center [505, 279] width 105 height 20
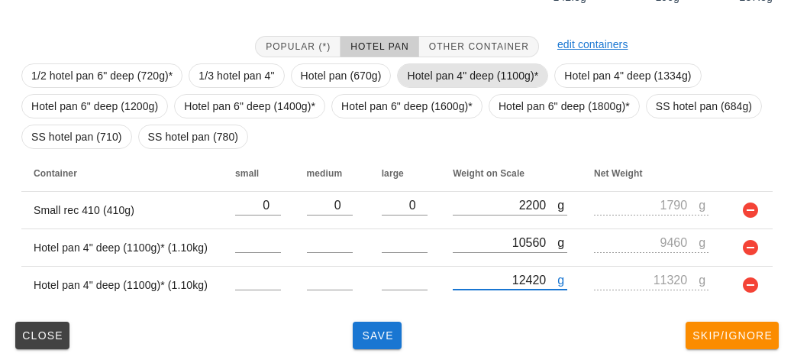
click at [431, 70] on span "Hotel pan 4" deep (1100g)*" at bounding box center [472, 75] width 131 height 23
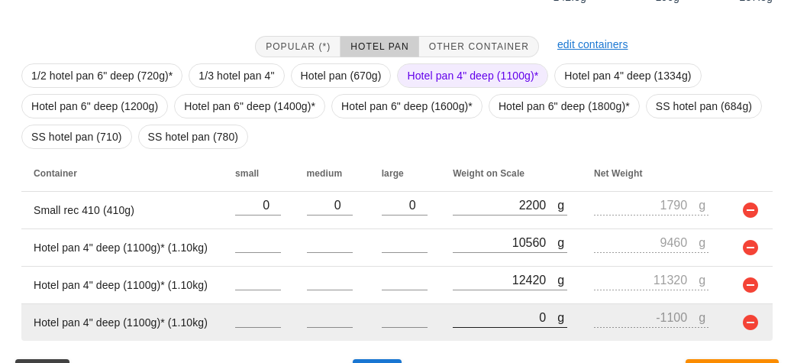
click at [469, 320] on input "0" at bounding box center [505, 317] width 105 height 20
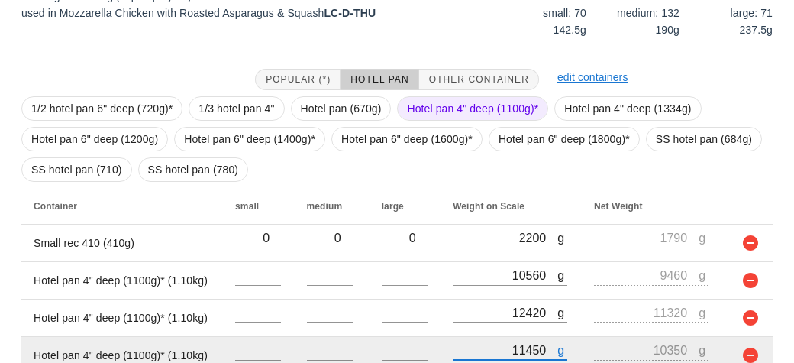
scroll to position [321, 0]
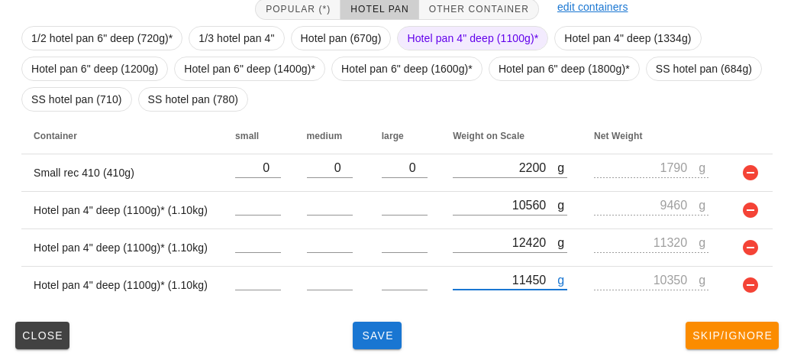
click at [408, 31] on span "Hotel pan 4" deep (1100g)*" at bounding box center [472, 38] width 131 height 23
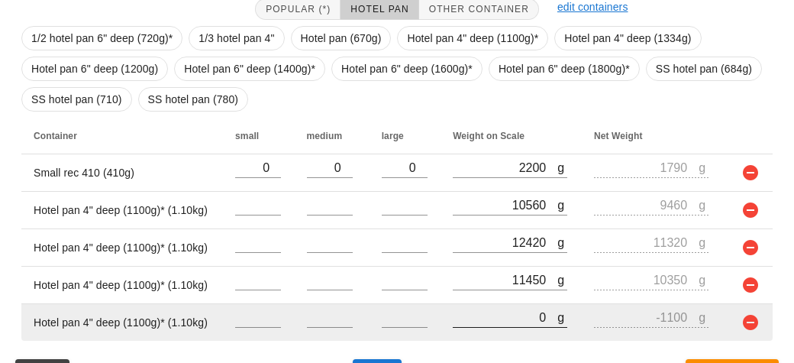
click at [478, 317] on input "0" at bounding box center [505, 317] width 105 height 20
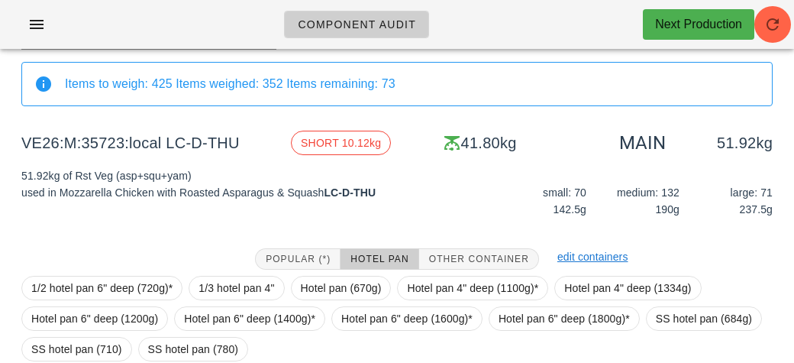
scroll to position [69, 0]
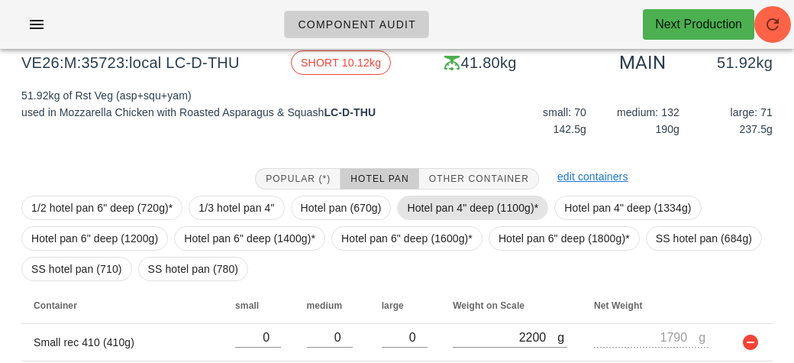
click at [421, 207] on span "Hotel pan 4" deep (1100g)*" at bounding box center [472, 207] width 131 height 23
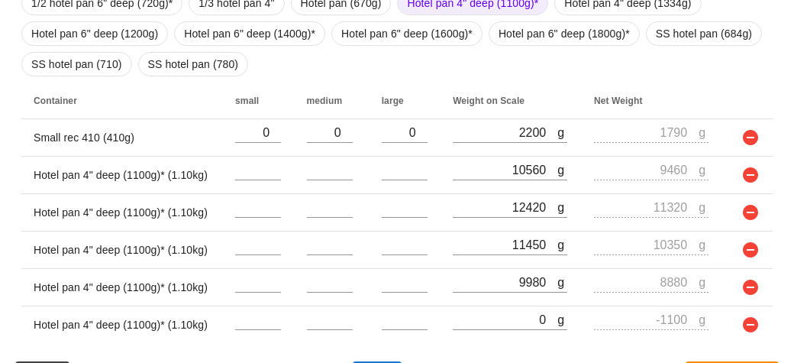
scroll to position [357, 0]
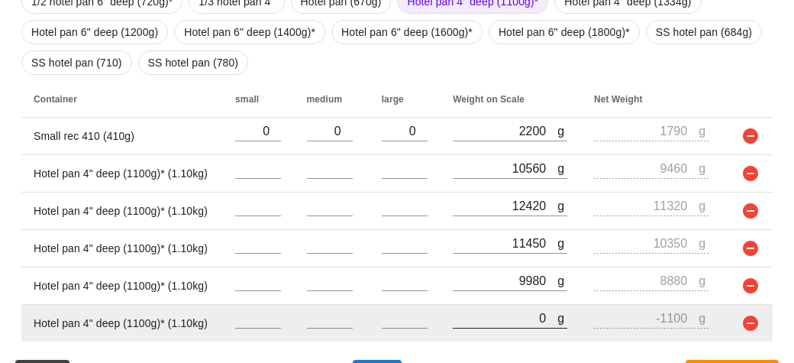
click at [469, 320] on input "0" at bounding box center [505, 318] width 105 height 20
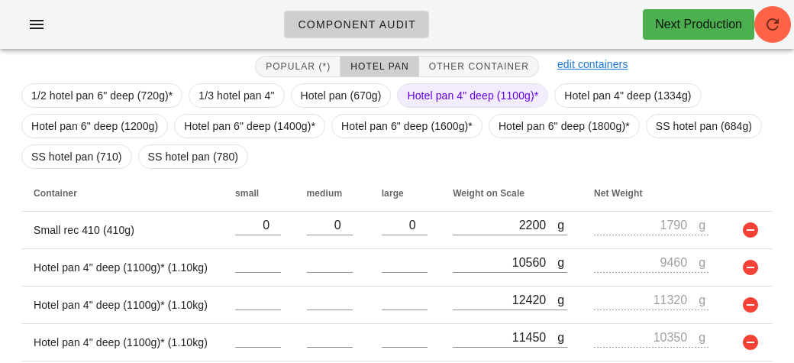
scroll to position [395, 0]
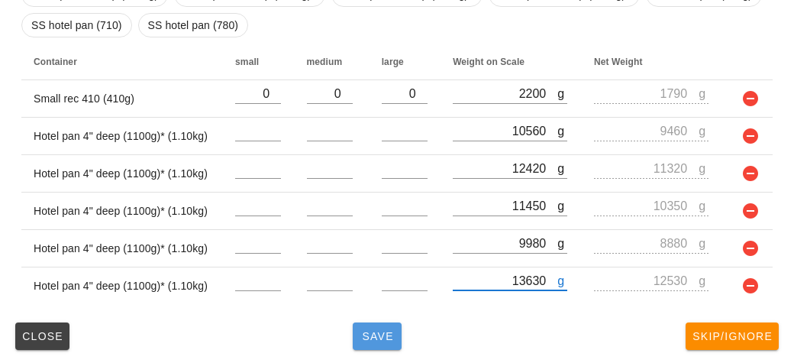
click at [377, 337] on span "Save" at bounding box center [377, 336] width 37 height 12
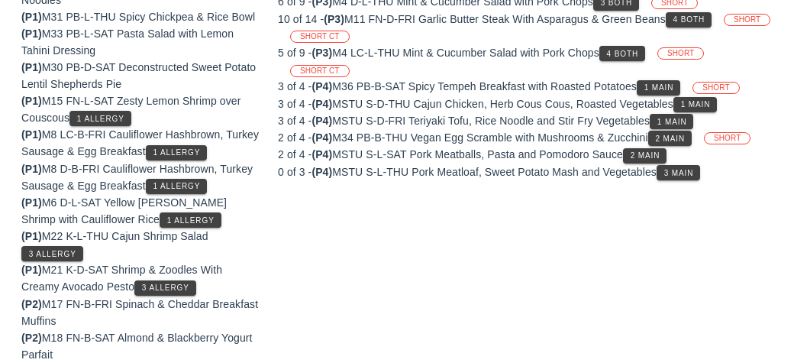
scroll to position [223, 0]
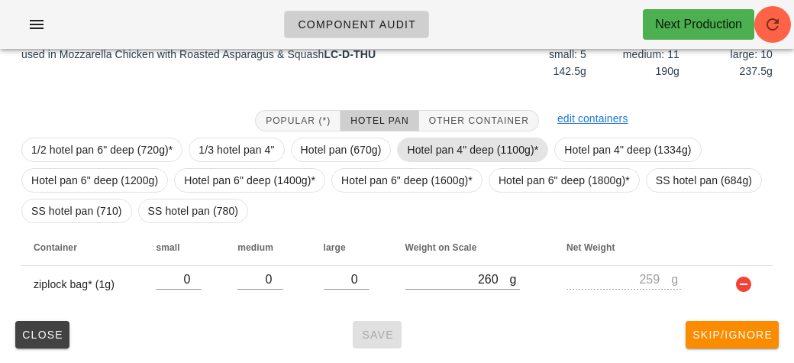
click at [449, 157] on span "Hotel pan 4" deep (1100g)*" at bounding box center [472, 149] width 131 height 23
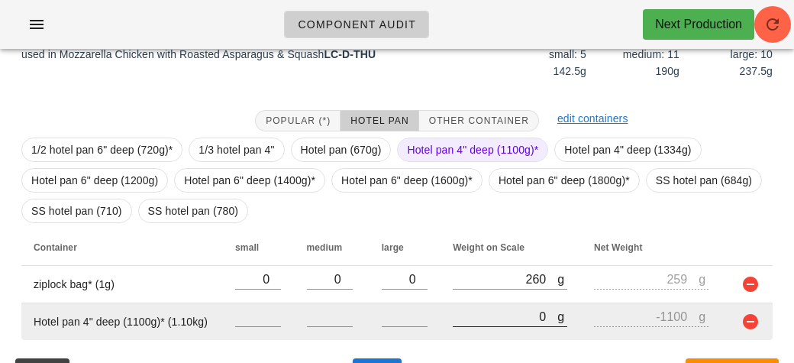
click at [485, 317] on input "0" at bounding box center [505, 316] width 105 height 20
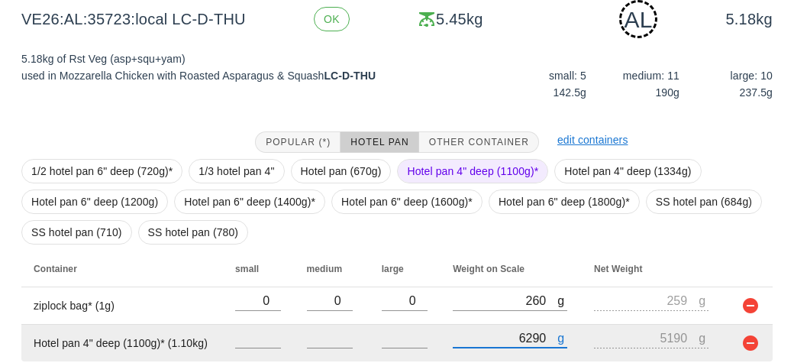
scroll to position [260, 0]
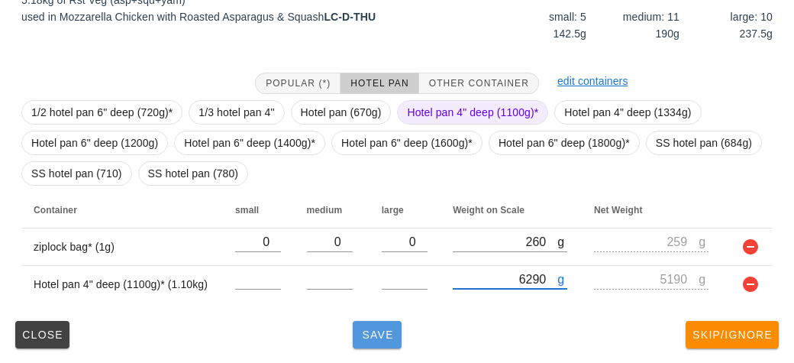
click at [370, 345] on button "Save" at bounding box center [377, 334] width 49 height 27
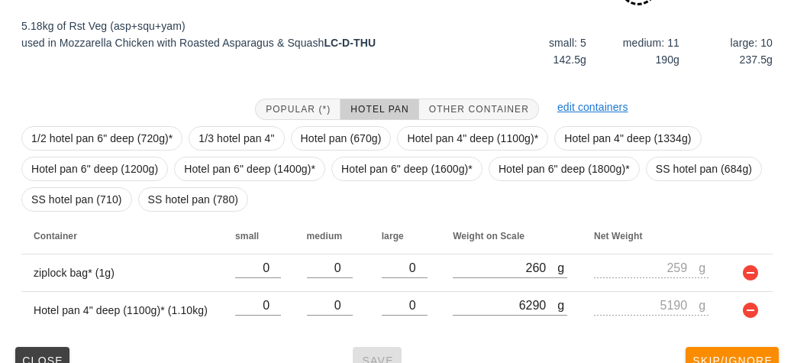
scroll to position [260, 0]
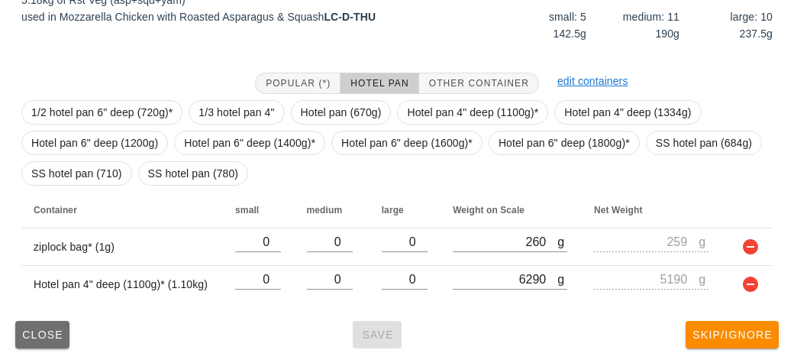
click at [68, 332] on button "Close" at bounding box center [42, 334] width 54 height 27
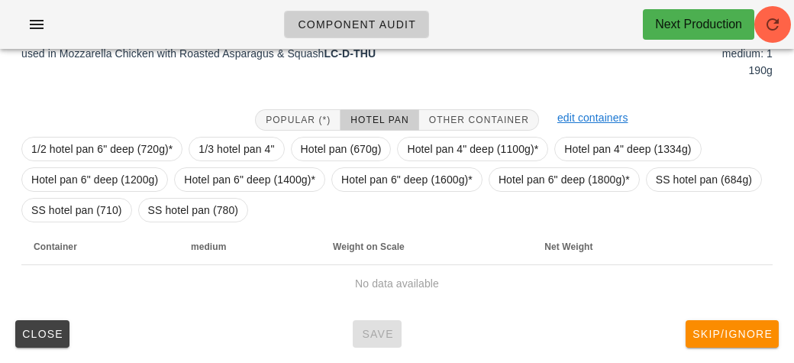
scroll to position [215, 0]
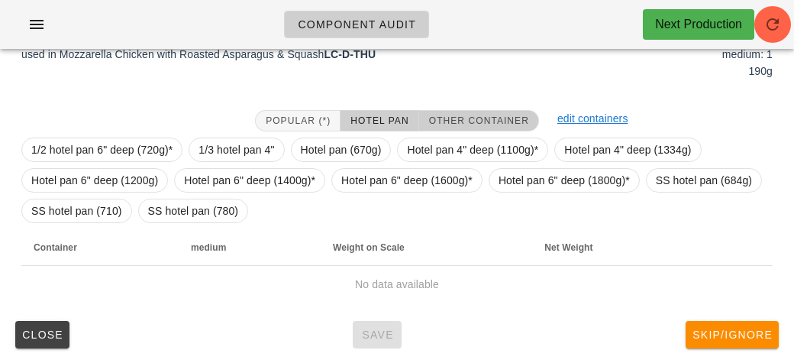
click at [457, 111] on button "Other Container" at bounding box center [479, 120] width 120 height 21
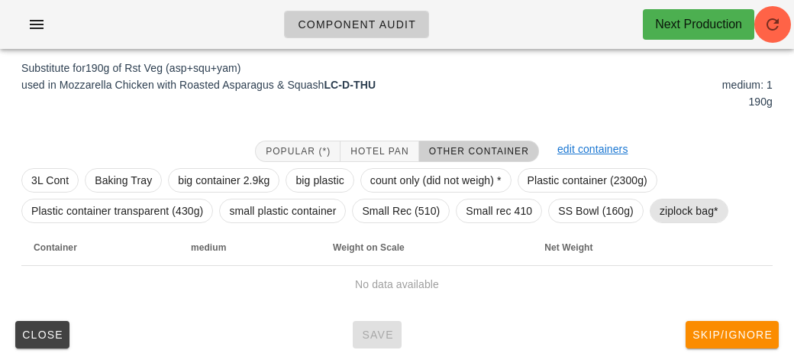
click at [669, 205] on span "ziplock bag*" at bounding box center [689, 210] width 59 height 23
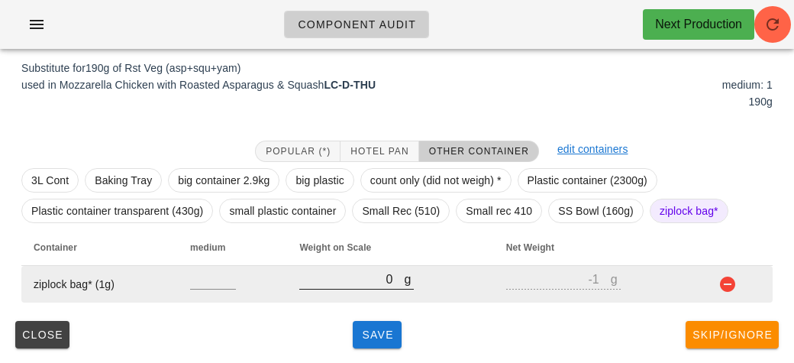
click at [331, 276] on input "0" at bounding box center [351, 279] width 105 height 20
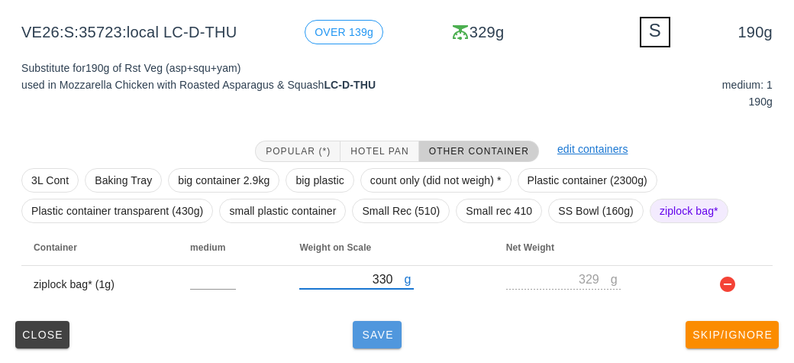
click at [369, 336] on span "Save" at bounding box center [377, 334] width 37 height 12
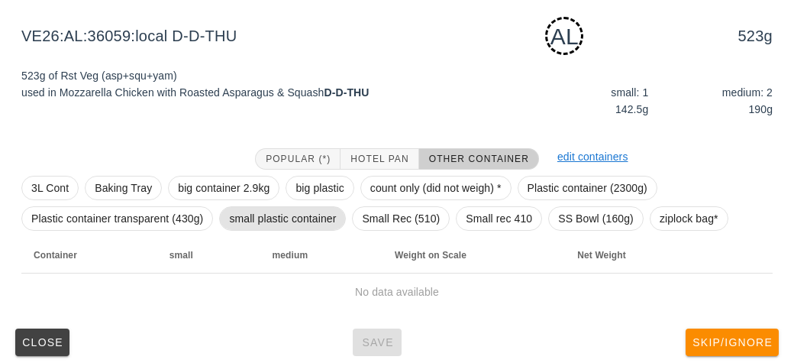
click at [246, 215] on span "small plastic container" at bounding box center [282, 218] width 107 height 23
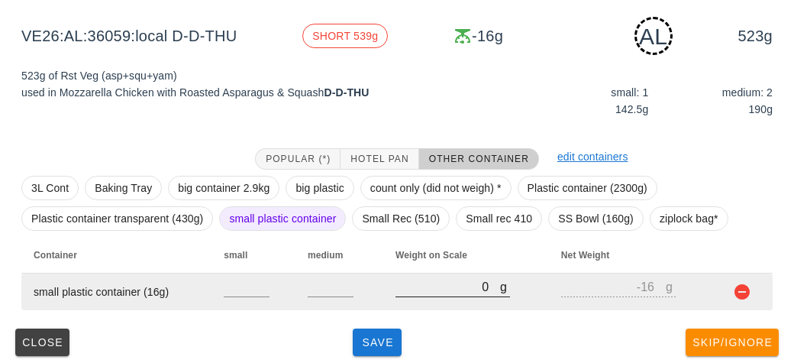
click at [412, 292] on input "0" at bounding box center [447, 286] width 105 height 20
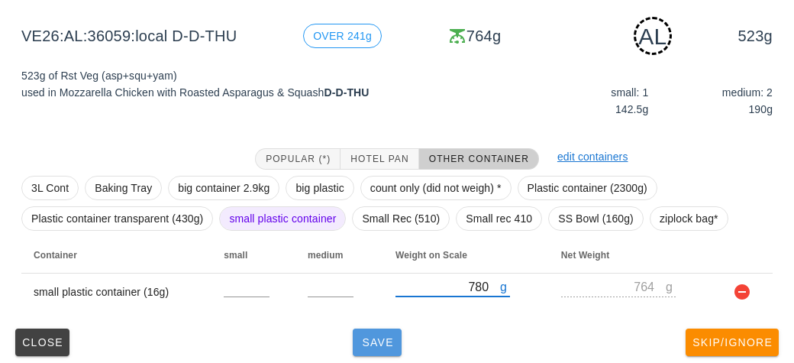
click at [364, 340] on span "Save" at bounding box center [377, 342] width 37 height 12
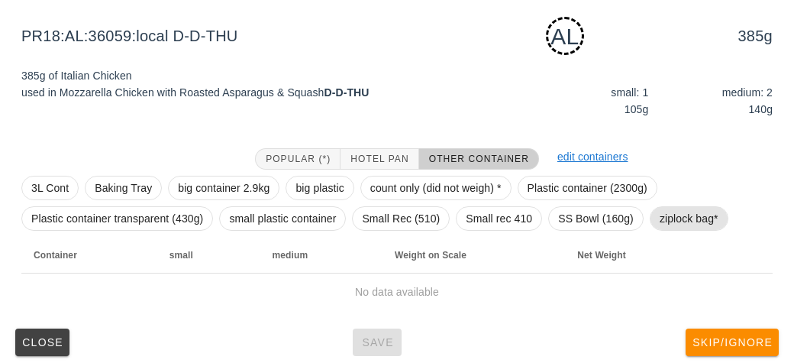
click at [670, 227] on span "ziplock bag*" at bounding box center [689, 218] width 59 height 23
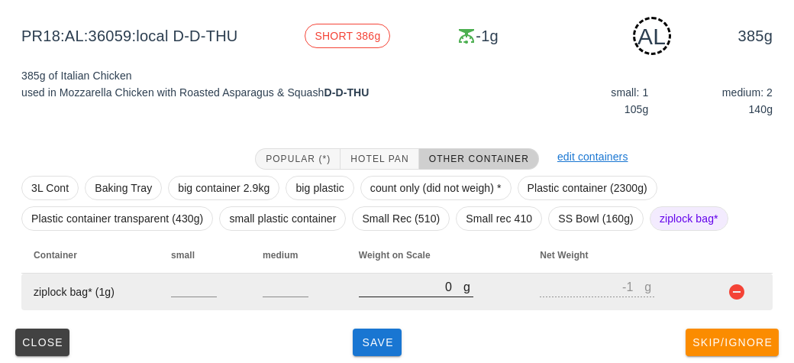
click at [398, 292] on input "0" at bounding box center [411, 286] width 105 height 20
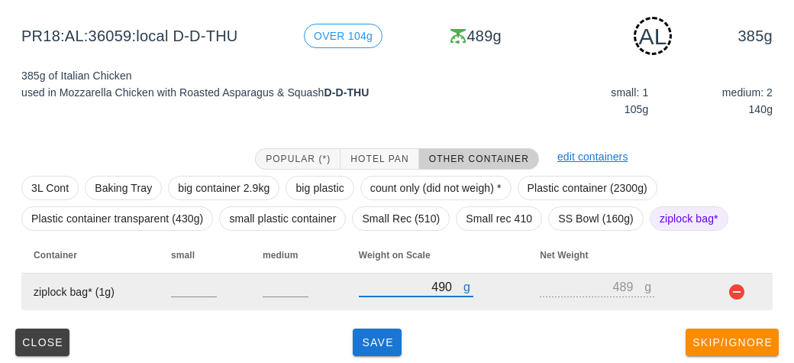
scroll to position [192, 0]
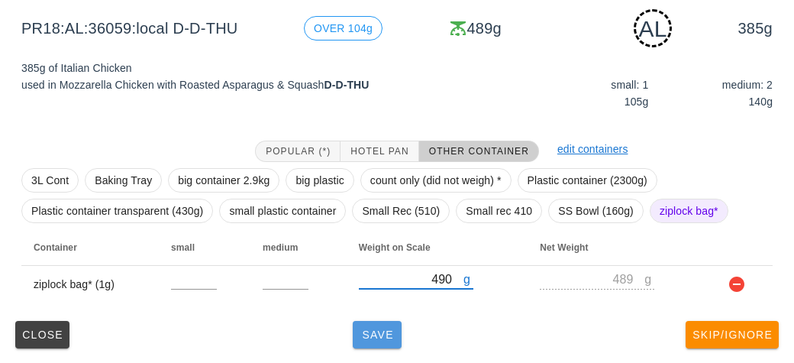
click at [363, 321] on button "Save" at bounding box center [377, 334] width 49 height 27
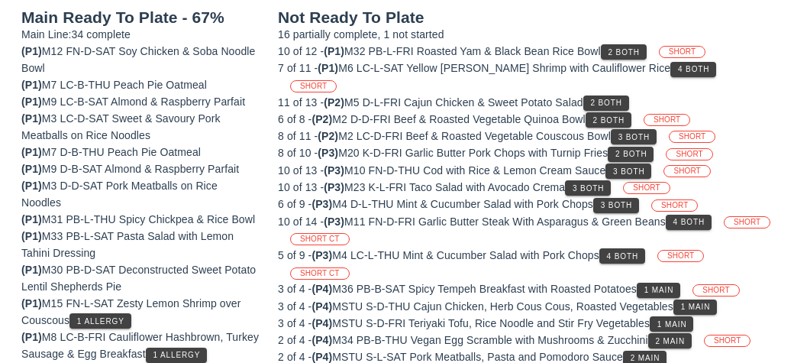
scroll to position [185, 0]
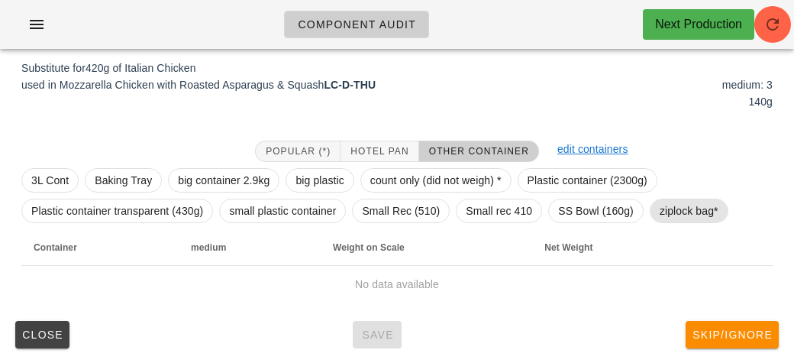
click at [675, 202] on span "ziplock bag*" at bounding box center [689, 210] width 59 height 23
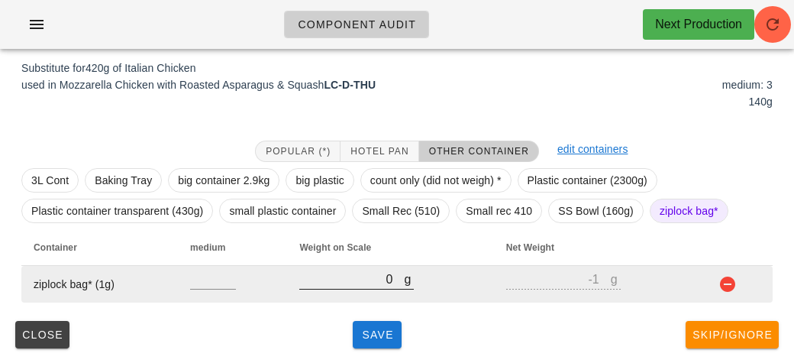
click at [344, 282] on input "0" at bounding box center [351, 279] width 105 height 20
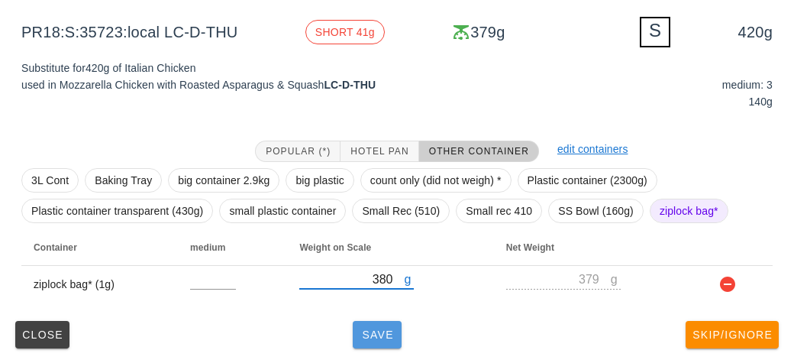
click at [355, 337] on button "Save" at bounding box center [377, 334] width 49 height 27
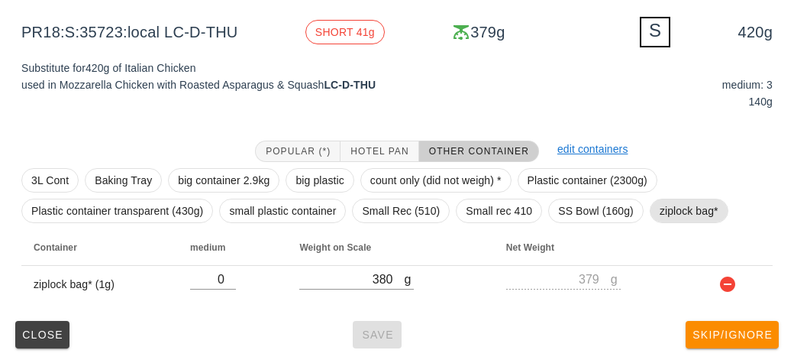
click at [664, 206] on span "ziplock bag*" at bounding box center [689, 210] width 59 height 23
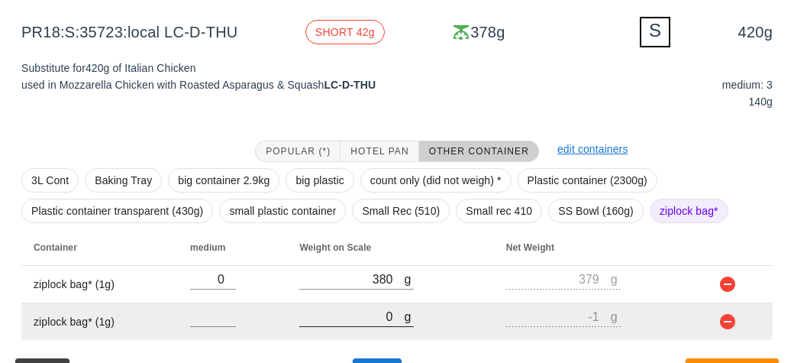
click at [329, 314] on input "0" at bounding box center [351, 316] width 105 height 20
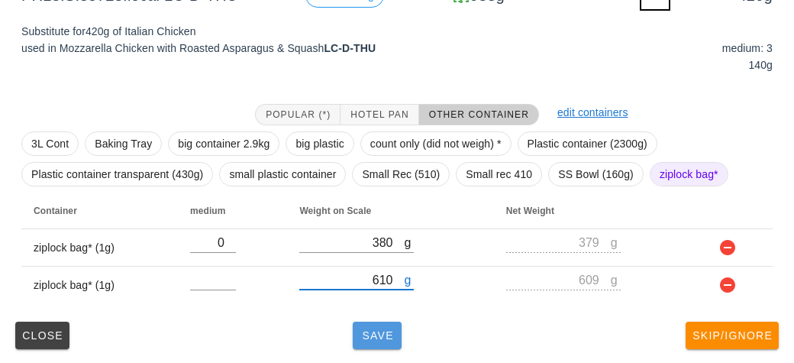
click at [369, 334] on span "Save" at bounding box center [377, 335] width 37 height 12
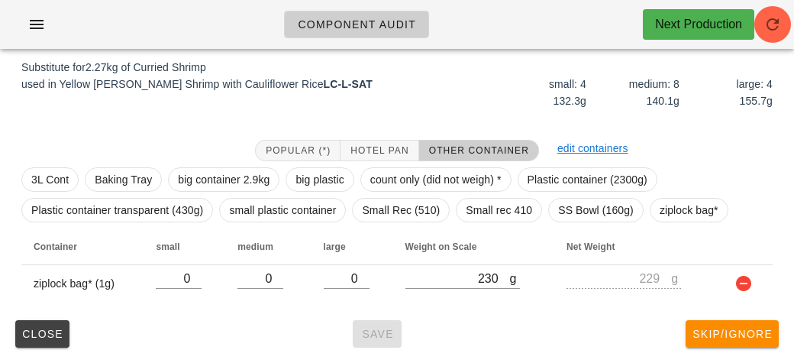
scroll to position [185, 0]
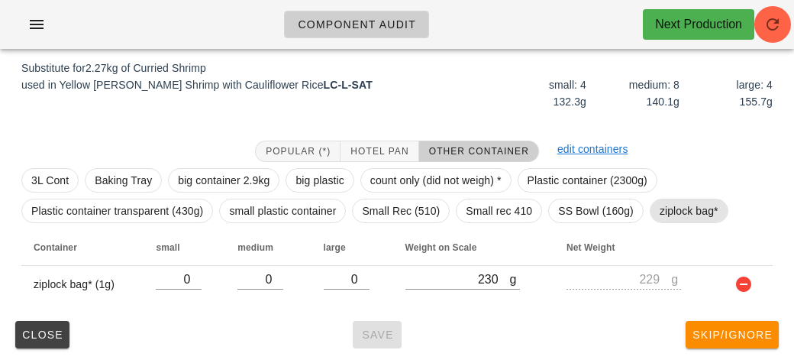
click at [682, 200] on span "ziplock bag*" at bounding box center [689, 210] width 59 height 23
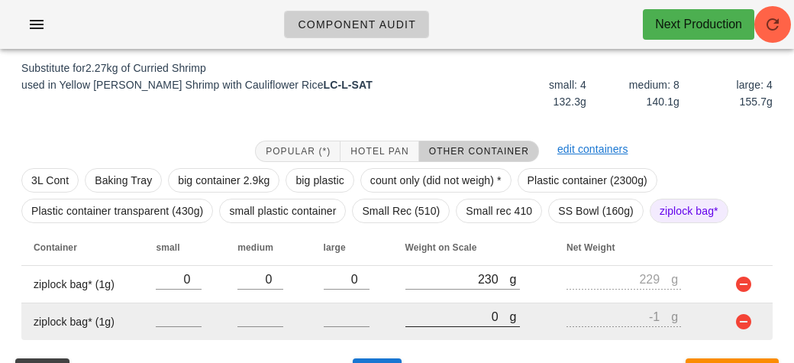
click at [453, 316] on input "0" at bounding box center [457, 316] width 105 height 20
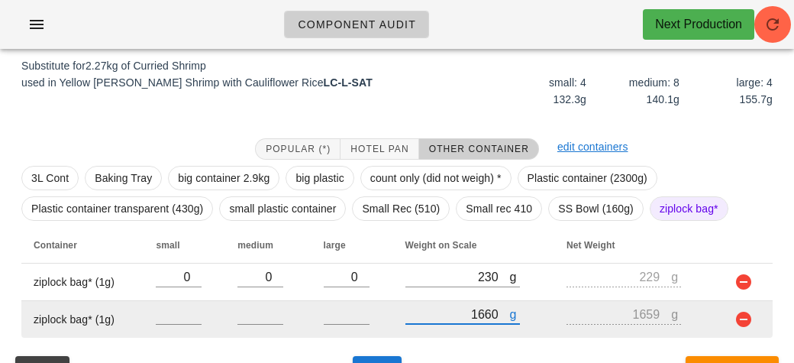
scroll to position [221, 0]
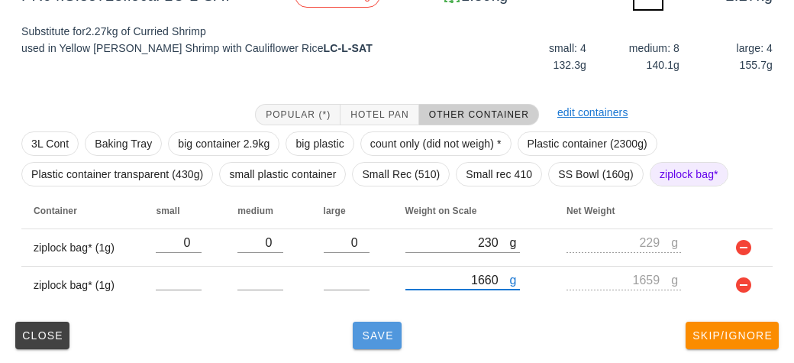
click at [376, 330] on span "Save" at bounding box center [377, 335] width 37 height 12
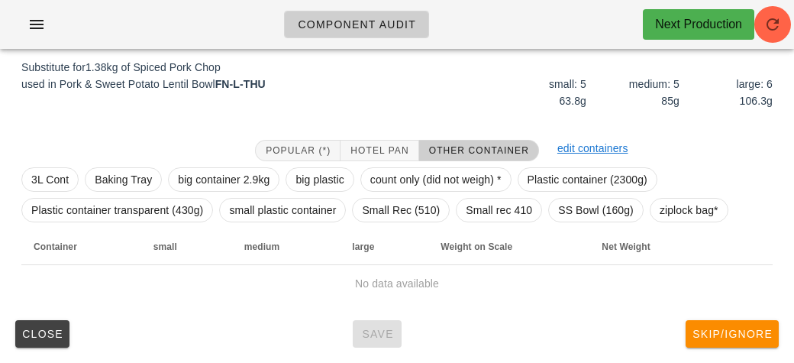
scroll to position [185, 0]
click at [703, 209] on span "ziplock bag*" at bounding box center [689, 210] width 59 height 23
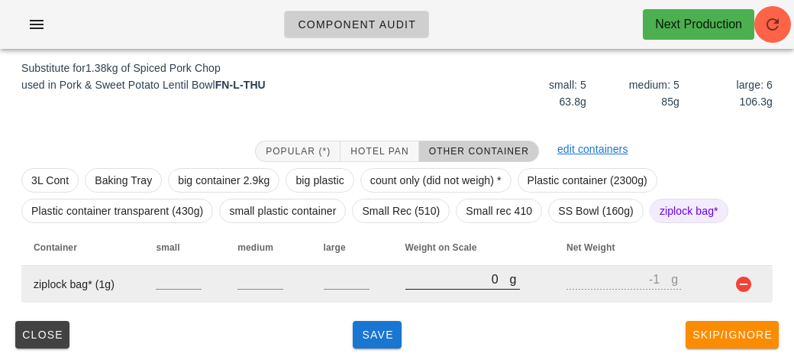
click at [434, 285] on input "0" at bounding box center [457, 279] width 105 height 20
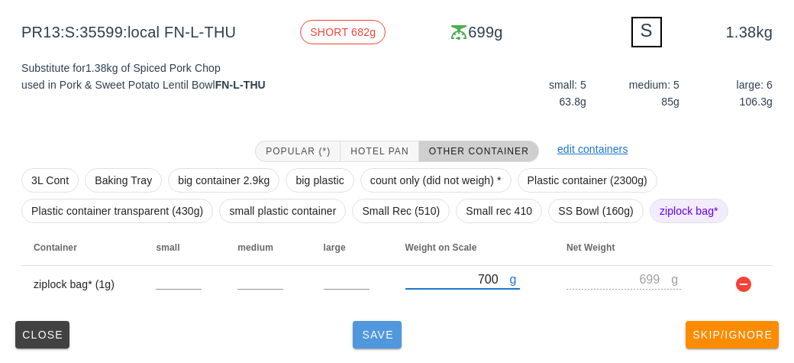
click at [385, 335] on span "Save" at bounding box center [377, 334] width 37 height 12
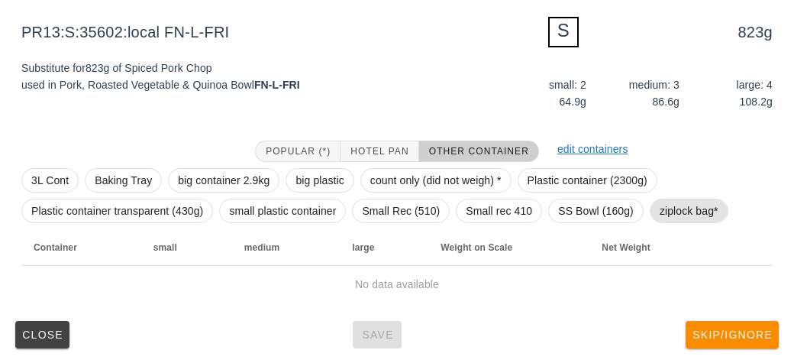
click at [677, 219] on span "ziplock bag*" at bounding box center [689, 210] width 59 height 23
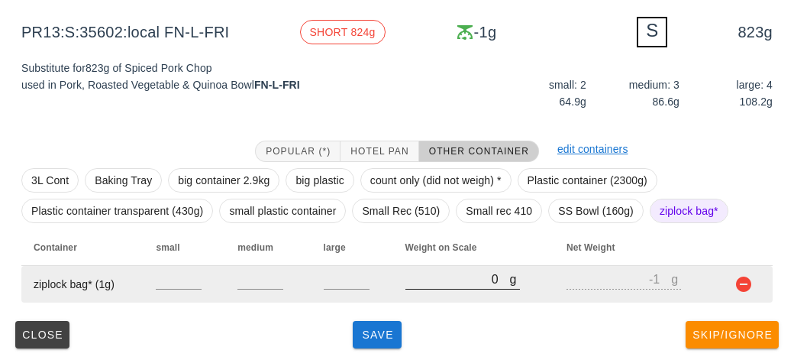
click at [457, 276] on input "0" at bounding box center [457, 279] width 105 height 20
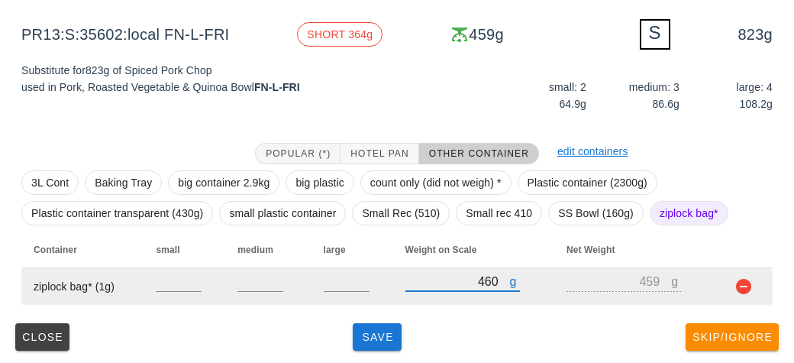
scroll to position [185, 0]
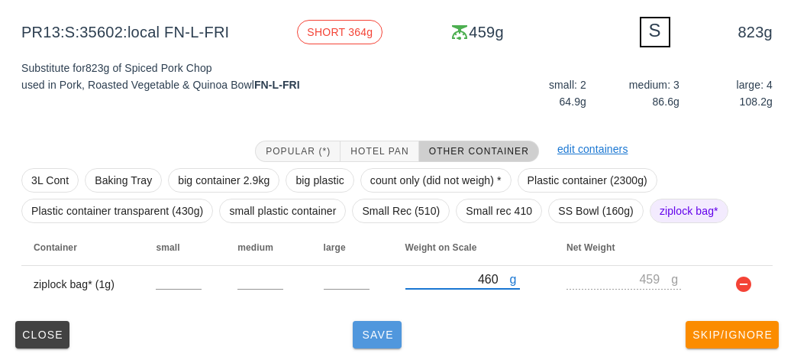
click at [363, 329] on span "Save" at bounding box center [377, 334] width 37 height 12
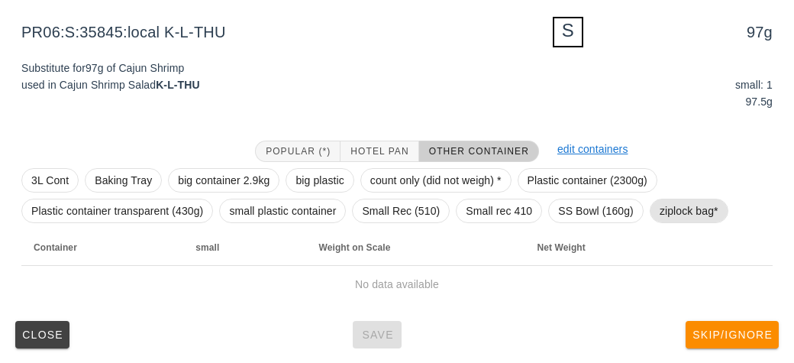
click at [687, 199] on span "ziplock bag*" at bounding box center [689, 210] width 59 height 23
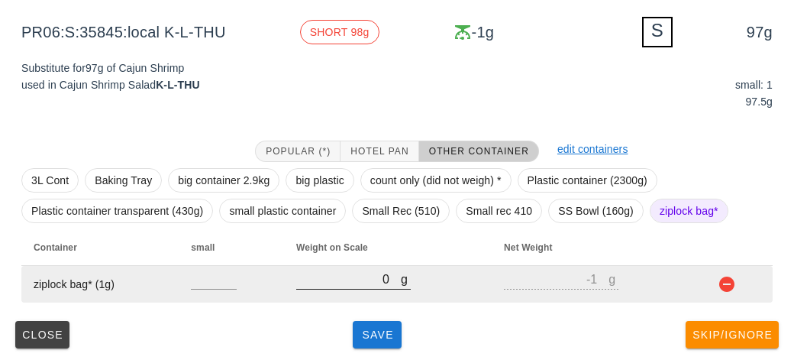
click at [334, 273] on input "0" at bounding box center [348, 279] width 105 height 20
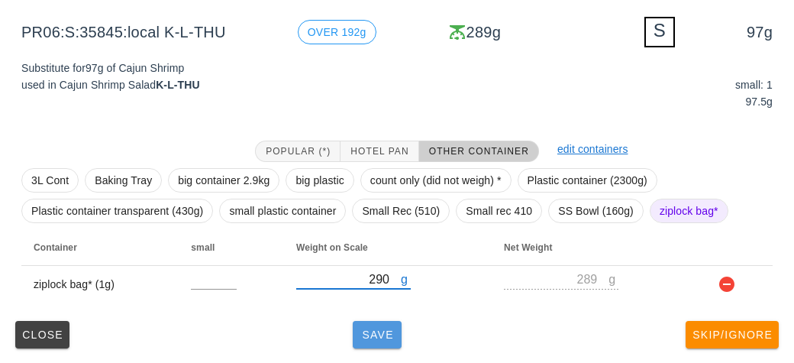
click at [375, 326] on button "Save" at bounding box center [377, 334] width 49 height 27
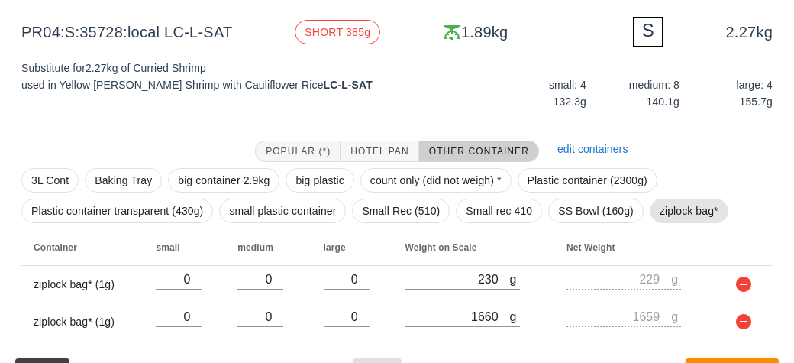
click at [699, 212] on span "ziplock bag*" at bounding box center [689, 210] width 59 height 23
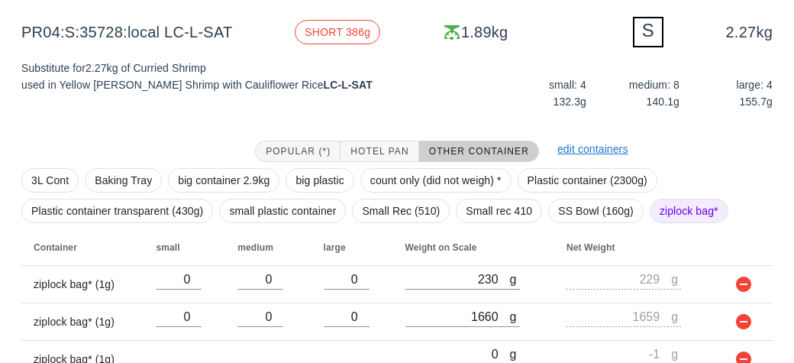
scroll to position [259, 0]
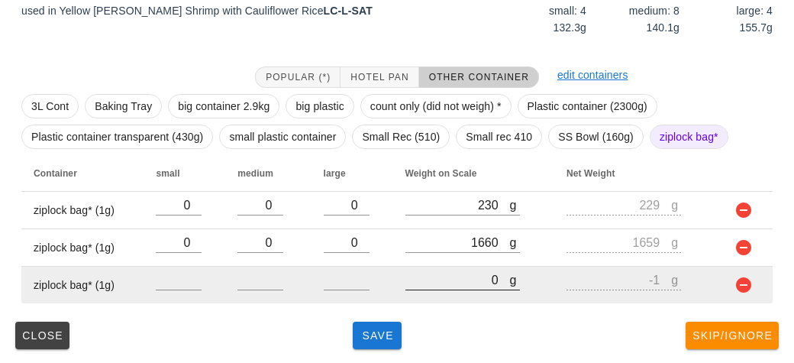
click at [462, 282] on input "0" at bounding box center [457, 279] width 105 height 20
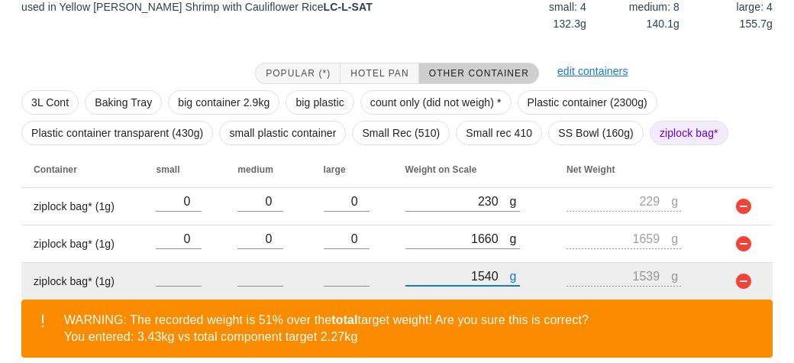
scroll to position [329, 0]
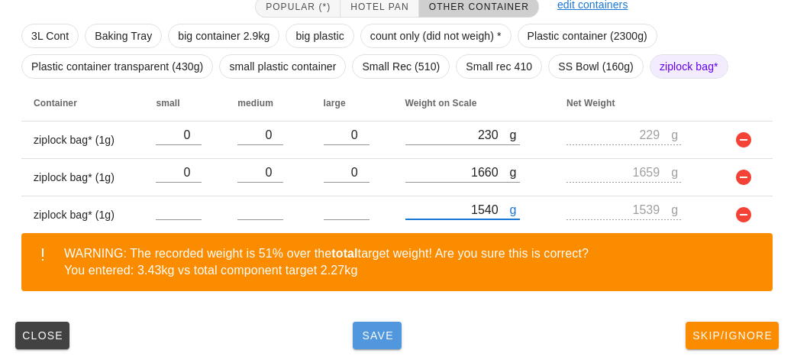
click at [360, 337] on span "Save" at bounding box center [377, 335] width 37 height 12
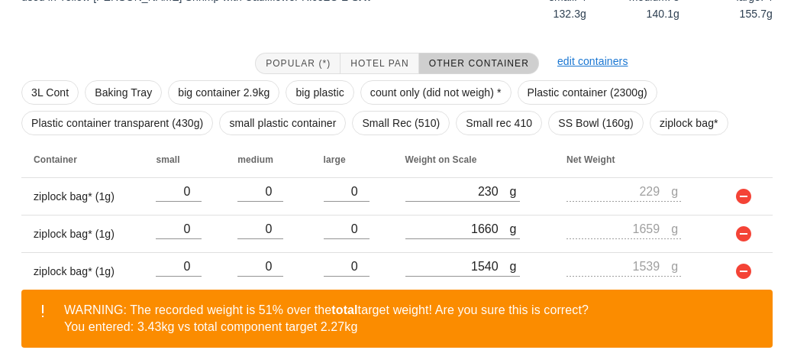
scroll to position [329, 0]
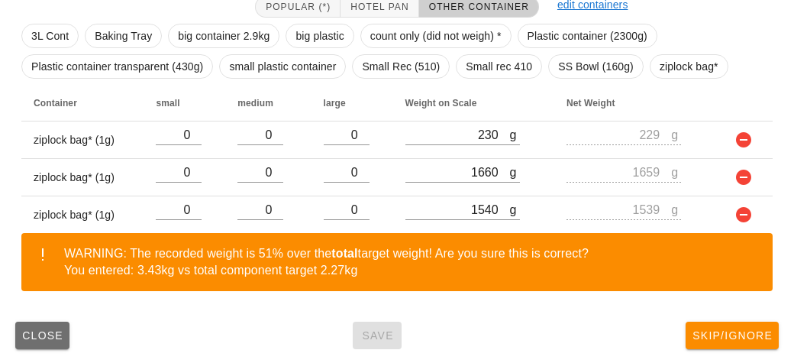
click at [41, 329] on span "Close" at bounding box center [42, 335] width 42 height 12
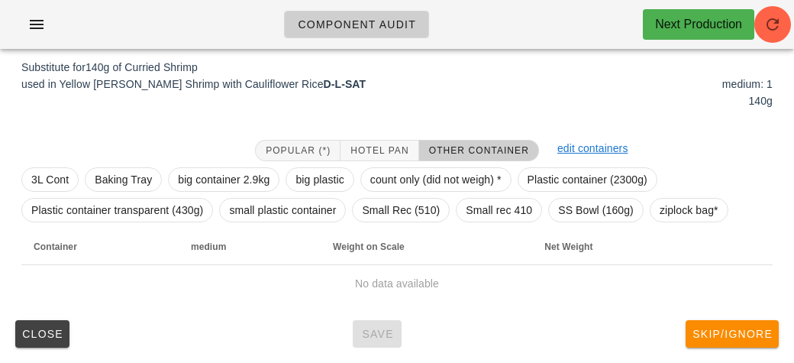
scroll to position [185, 0]
click at [674, 219] on span "ziplock bag*" at bounding box center [689, 210] width 59 height 23
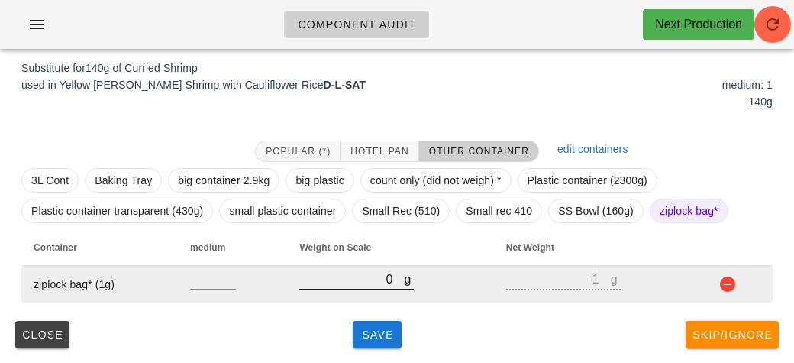
click at [340, 283] on input "0" at bounding box center [351, 279] width 105 height 20
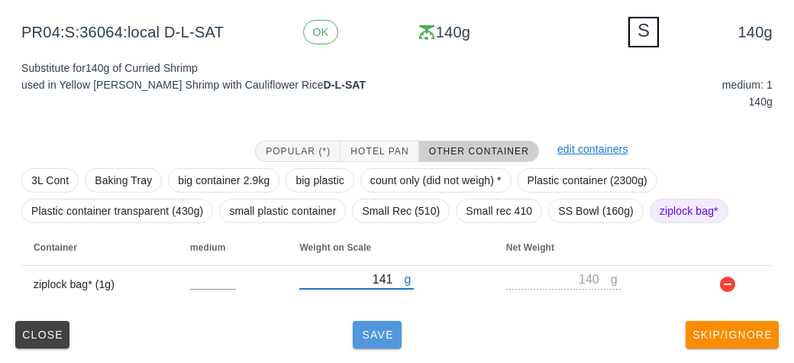
click at [373, 328] on span "Save" at bounding box center [377, 334] width 37 height 12
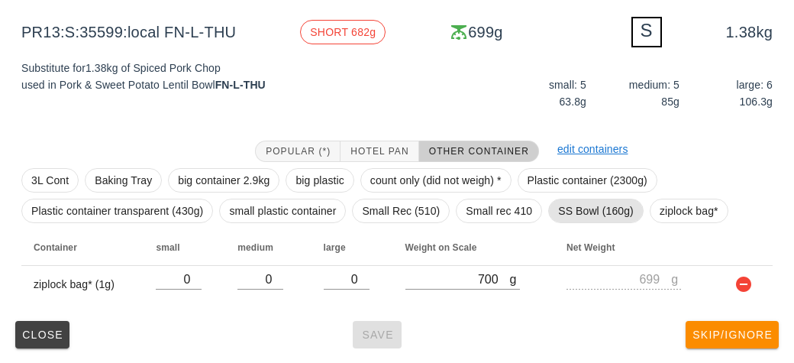
click at [569, 220] on span "SS Bowl (160g)" at bounding box center [596, 210] width 76 height 23
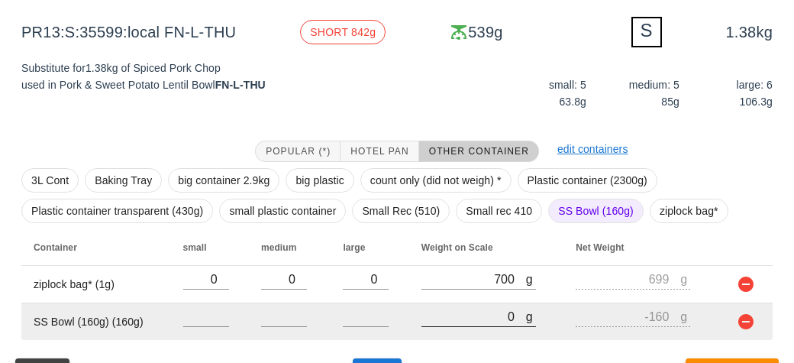
click at [455, 312] on input "0" at bounding box center [473, 316] width 105 height 20
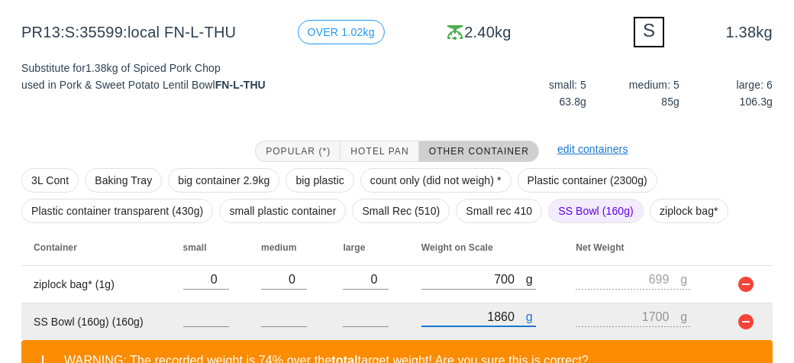
scroll to position [292, 0]
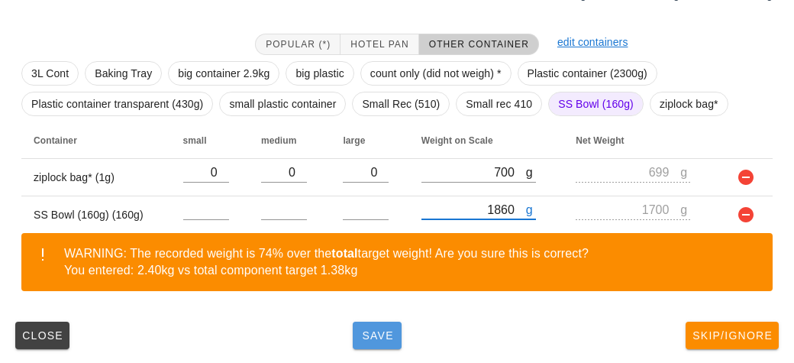
click at [365, 341] on button "Save" at bounding box center [377, 334] width 49 height 27
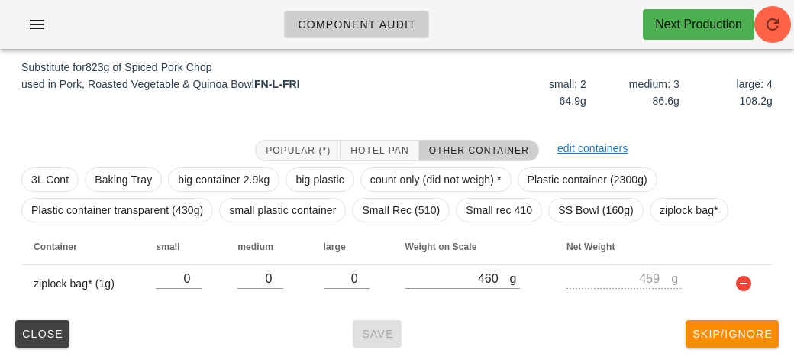
scroll to position [185, 0]
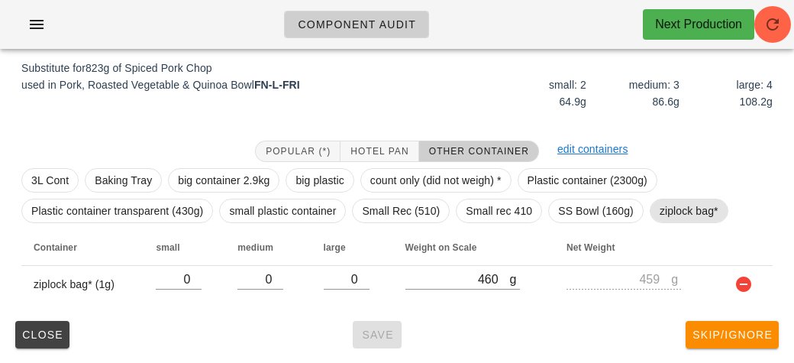
click at [692, 213] on span "ziplock bag*" at bounding box center [689, 210] width 59 height 23
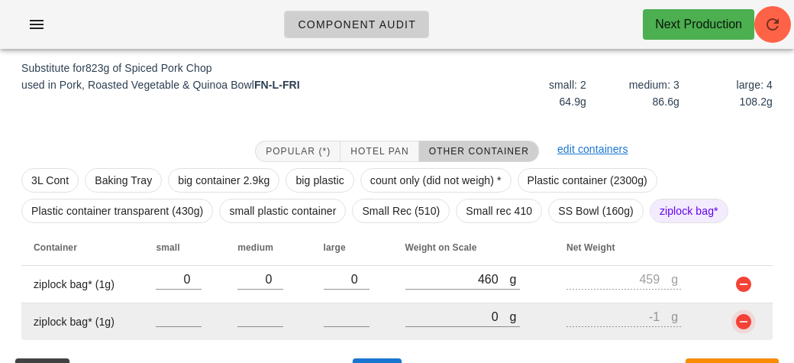
click at [741, 324] on button "button" at bounding box center [743, 321] width 18 height 18
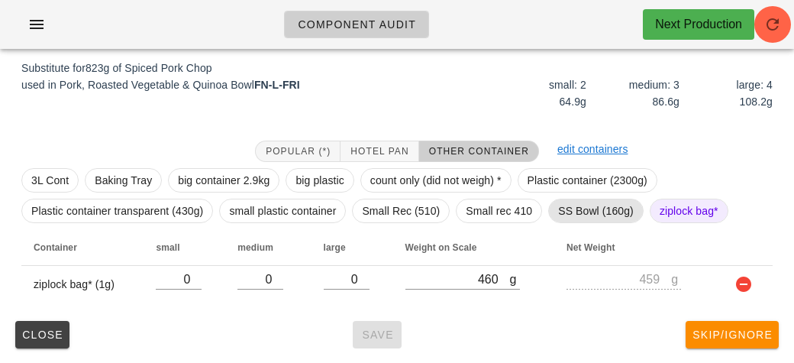
click at [584, 209] on span "SS Bowl (160g)" at bounding box center [596, 210] width 76 height 23
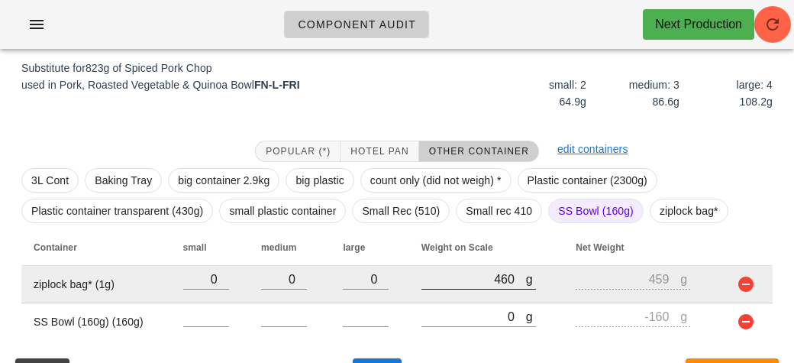
click at [440, 301] on div at bounding box center [478, 297] width 115 height 11
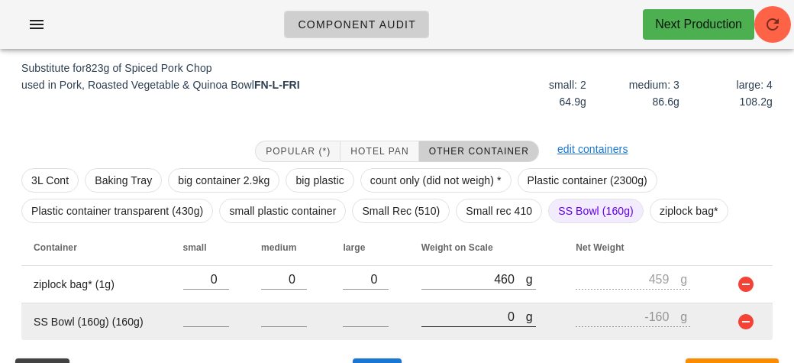
click at [469, 337] on div at bounding box center [478, 334] width 115 height 11
click at [446, 321] on input "0" at bounding box center [473, 316] width 105 height 20
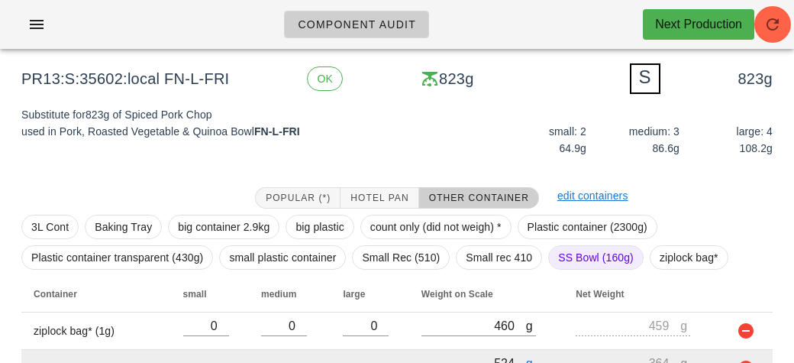
scroll to position [221, 0]
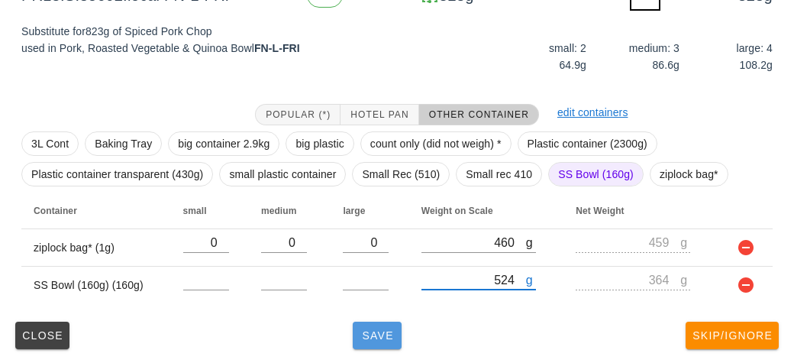
click at [382, 326] on button "Save" at bounding box center [377, 334] width 49 height 27
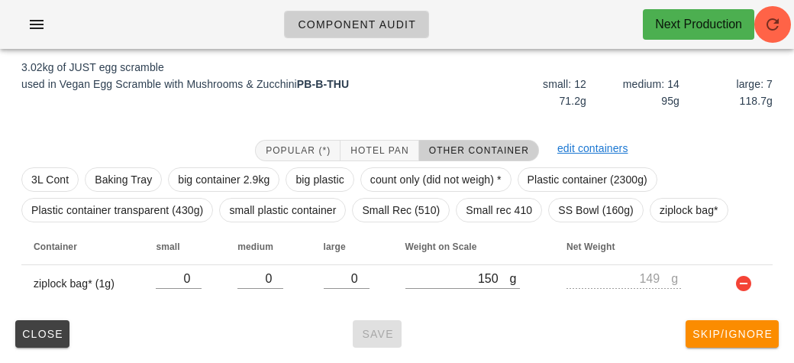
scroll to position [179, 0]
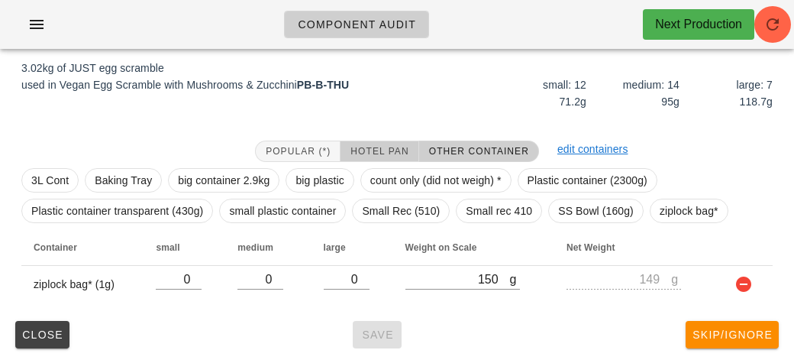
click at [352, 144] on button "Hotel Pan" at bounding box center [379, 150] width 78 height 21
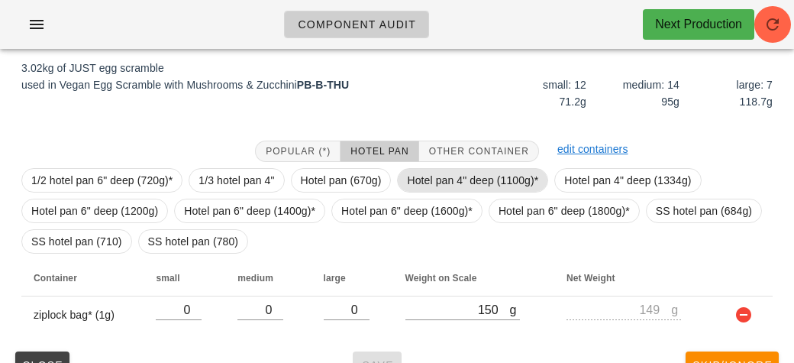
click at [437, 187] on span "Hotel pan 4" deep (1100g)*" at bounding box center [472, 180] width 131 height 23
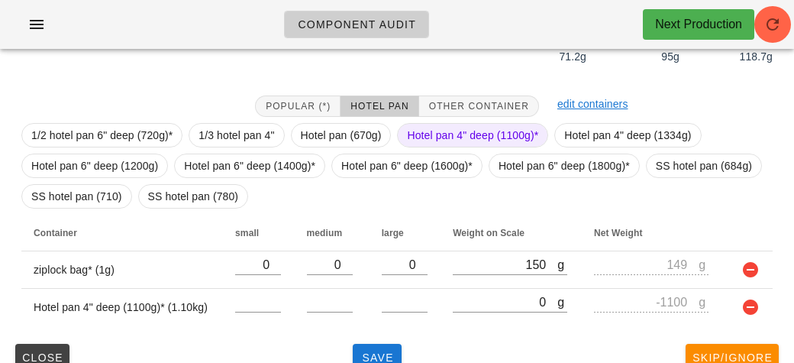
scroll to position [246, 0]
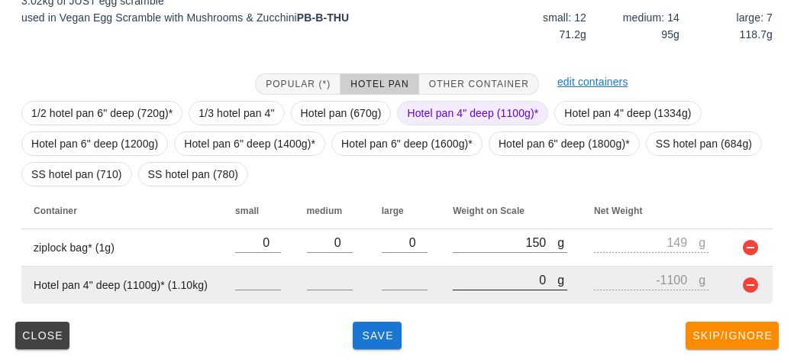
click at [460, 284] on input "0" at bounding box center [505, 279] width 105 height 20
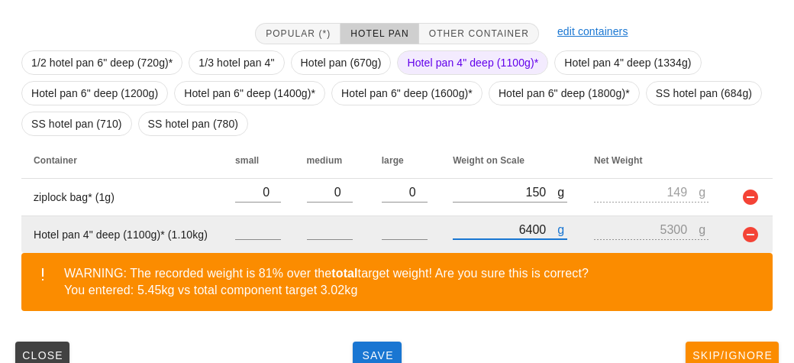
scroll to position [316, 0]
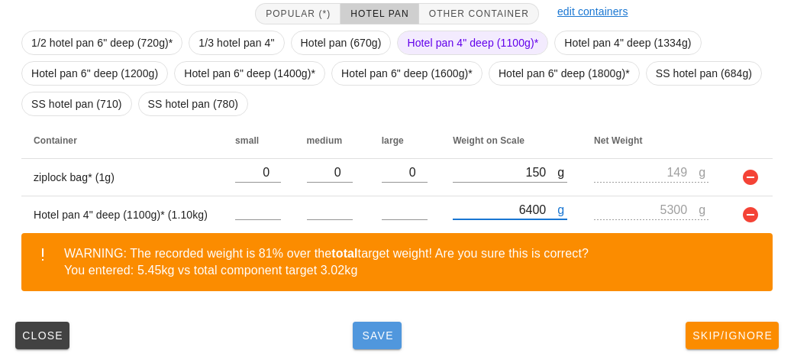
click at [378, 340] on button "Save" at bounding box center [377, 334] width 49 height 27
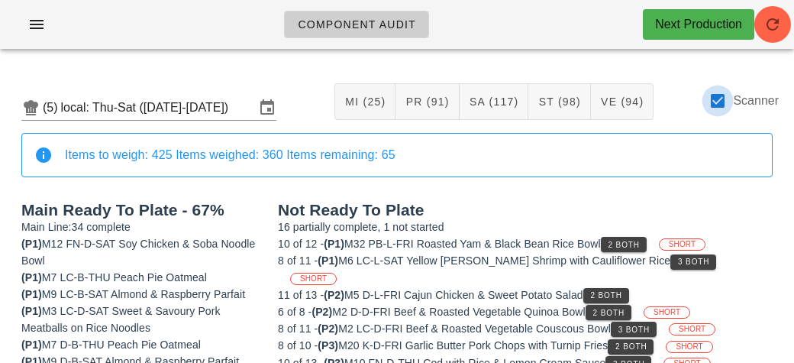
click at [724, 105] on div at bounding box center [718, 101] width 26 height 26
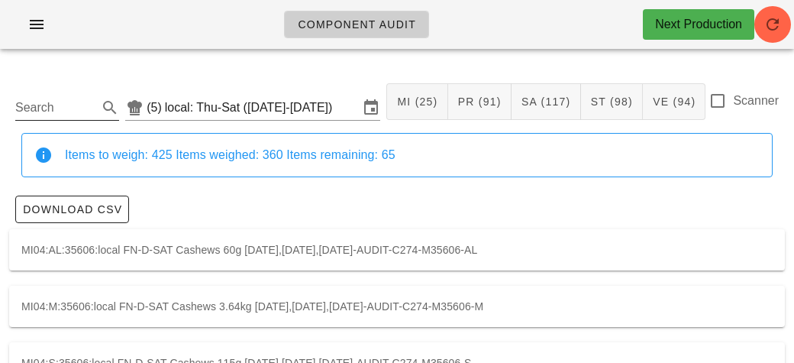
click at [59, 111] on input "Search" at bounding box center [54, 107] width 79 height 24
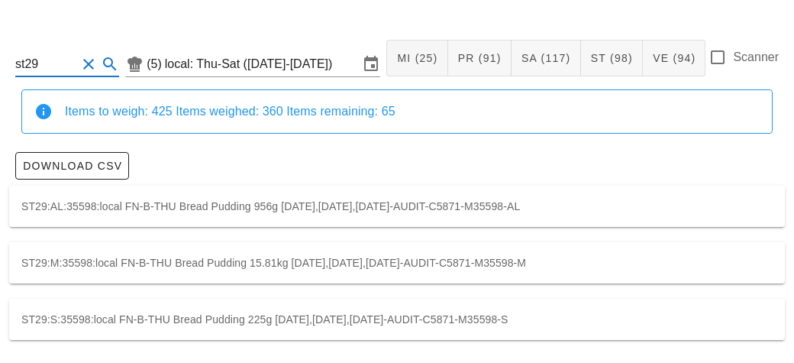
click at [379, 321] on div "ST29:S:35598:local FN-B-THU Bread Pudding 225g [DATE],[DATE],[DATE]-AUDIT-C5871…" at bounding box center [397, 318] width 776 height 41
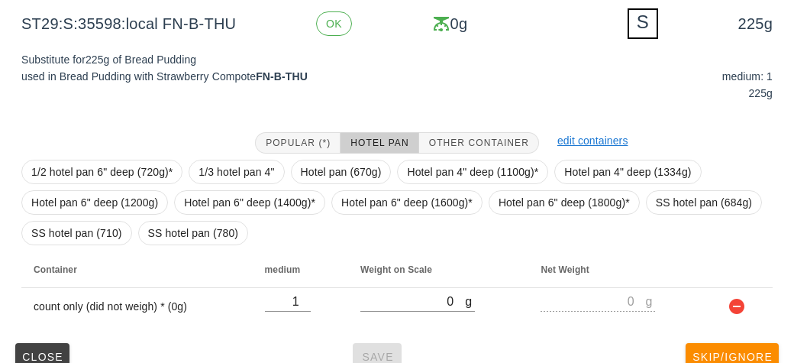
scroll to position [255, 0]
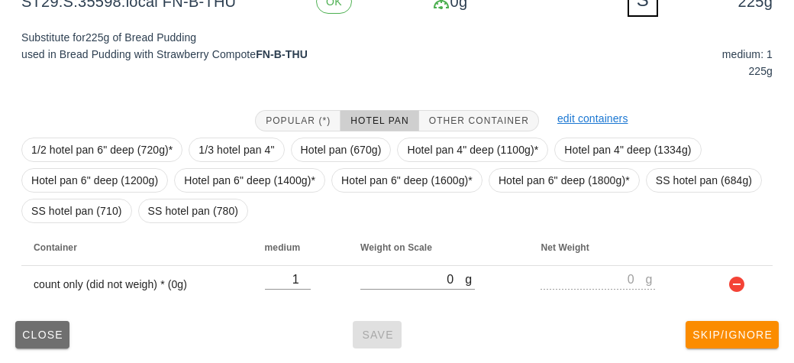
click at [59, 329] on span "Close" at bounding box center [42, 334] width 42 height 12
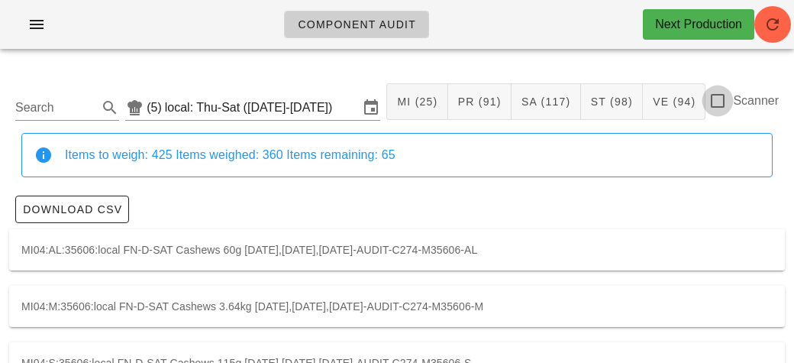
click at [715, 112] on div at bounding box center [718, 101] width 26 height 26
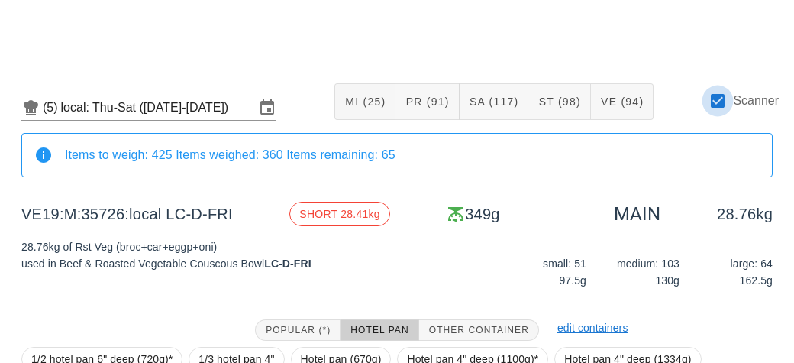
scroll to position [209, 0]
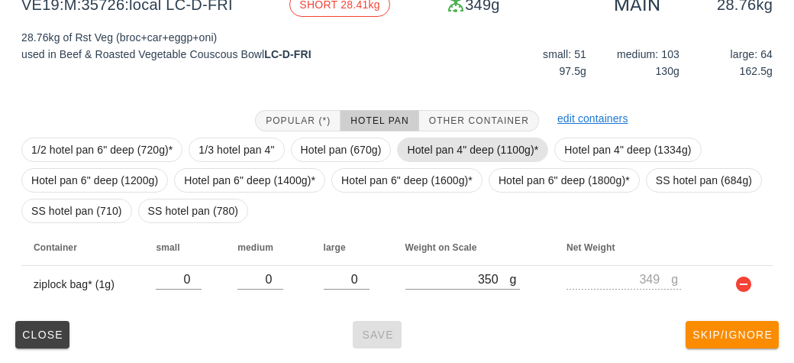
click at [421, 146] on span "Hotel pan 4" deep (1100g)*" at bounding box center [472, 149] width 131 height 23
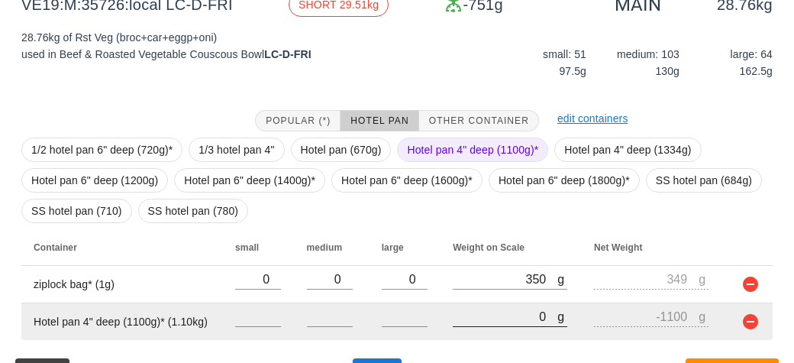
click at [453, 318] on input "0" at bounding box center [505, 316] width 105 height 20
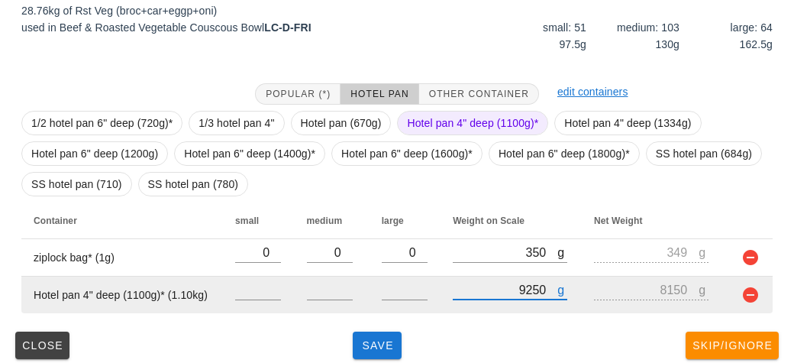
scroll to position [246, 0]
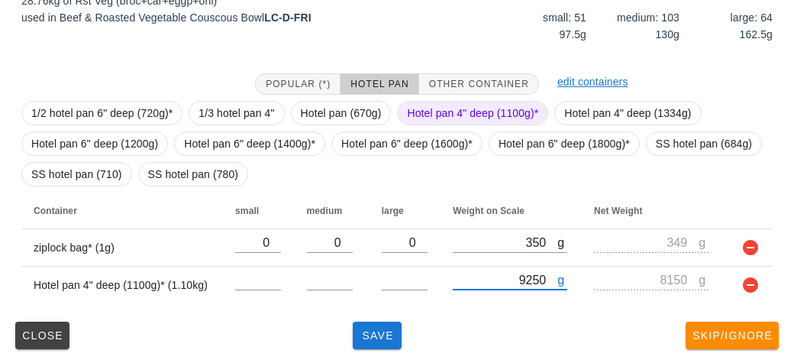
click at [421, 112] on span "Hotel pan 4" deep (1100g)*" at bounding box center [472, 113] width 131 height 23
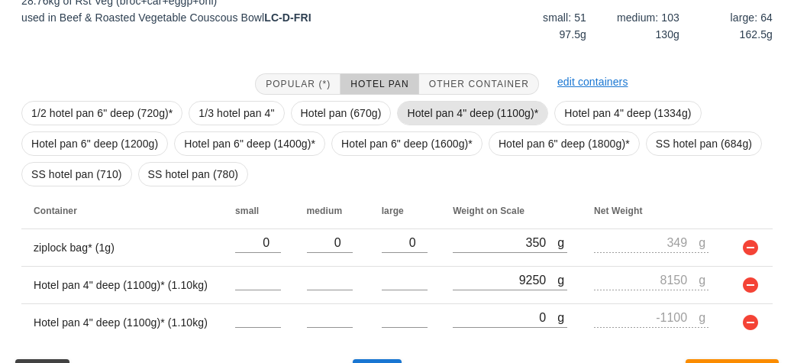
scroll to position [283, 0]
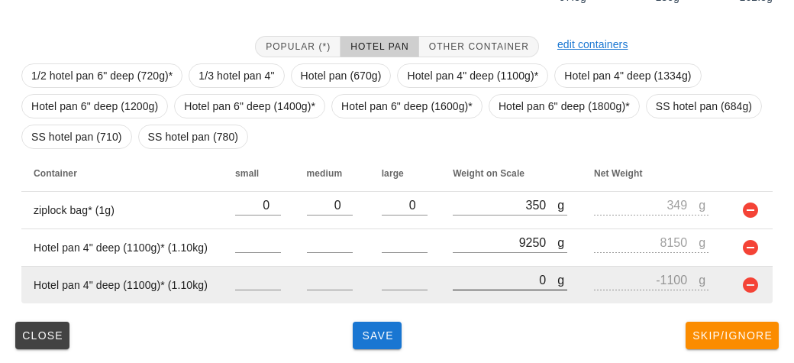
click at [463, 273] on input "0" at bounding box center [505, 279] width 105 height 20
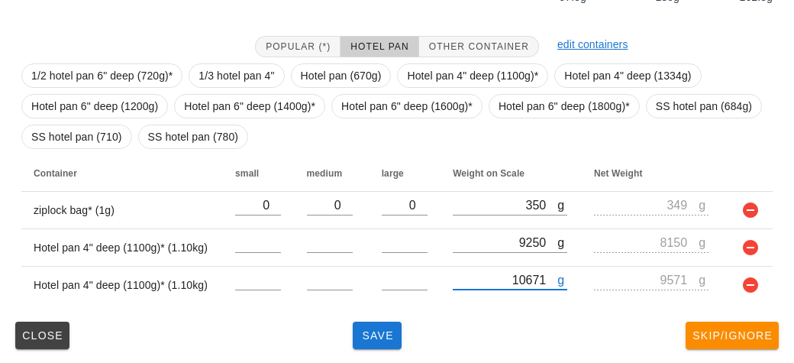
click at [478, 331] on div "Close Save Skip/Ignore" at bounding box center [397, 335] width 776 height 40
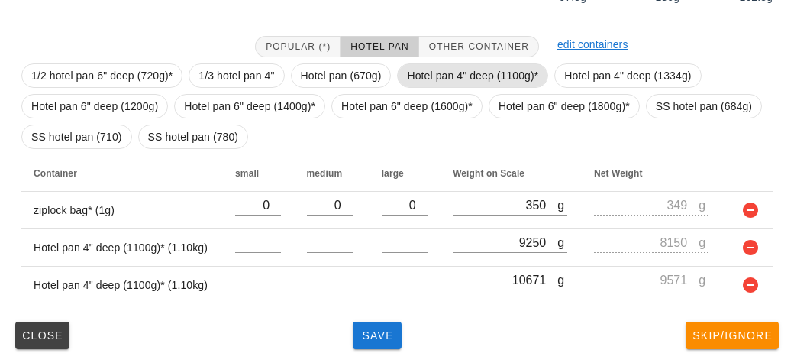
click at [421, 68] on span "Hotel pan 4" deep (1100g)*" at bounding box center [472, 75] width 131 height 23
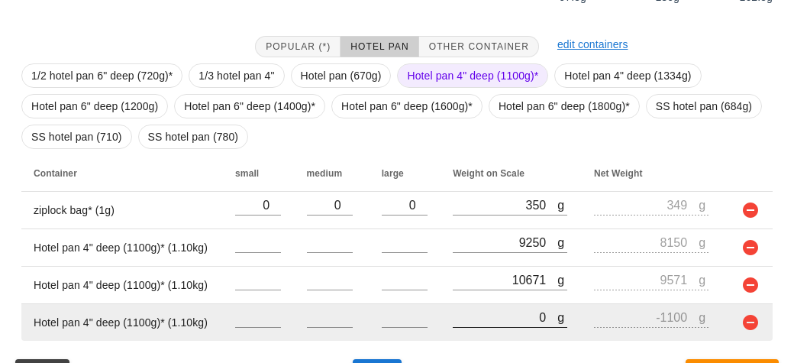
click at [492, 311] on input "0" at bounding box center [505, 317] width 105 height 20
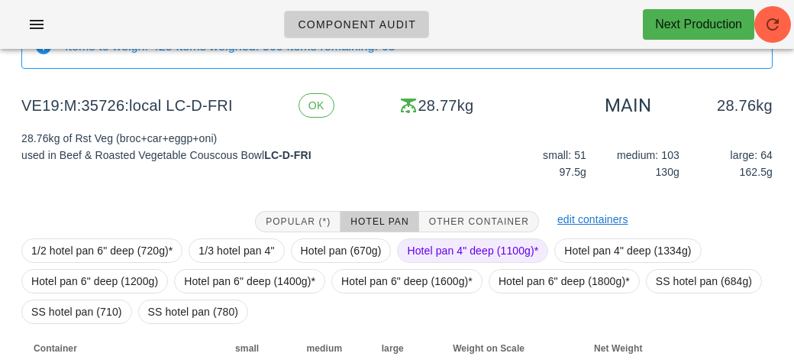
scroll to position [321, 0]
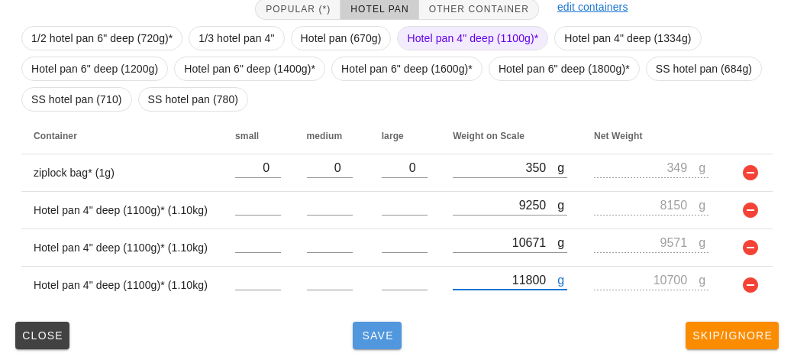
click at [381, 344] on button "Save" at bounding box center [377, 334] width 49 height 27
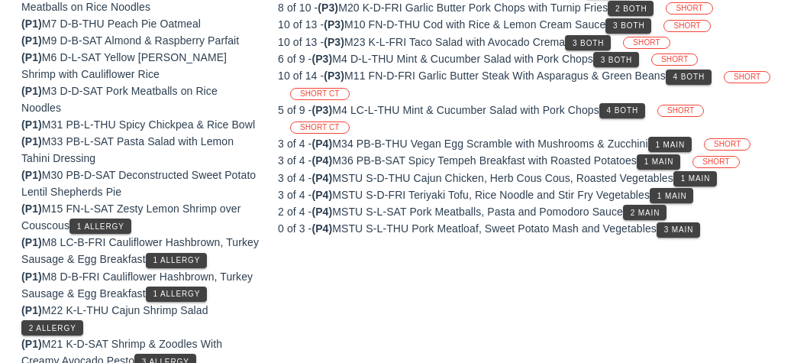
scroll to position [223, 0]
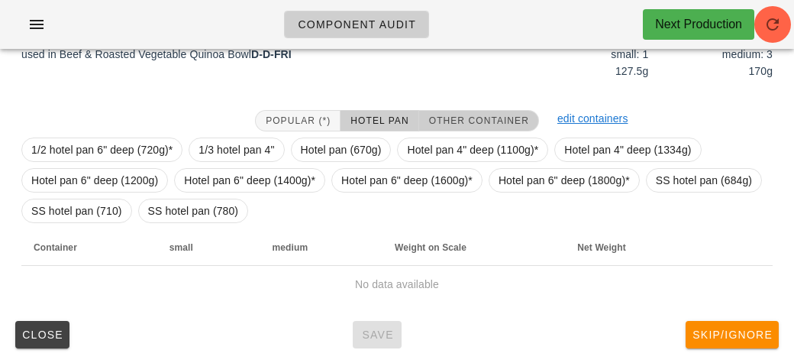
click at [453, 126] on button "Other Container" at bounding box center [479, 120] width 120 height 21
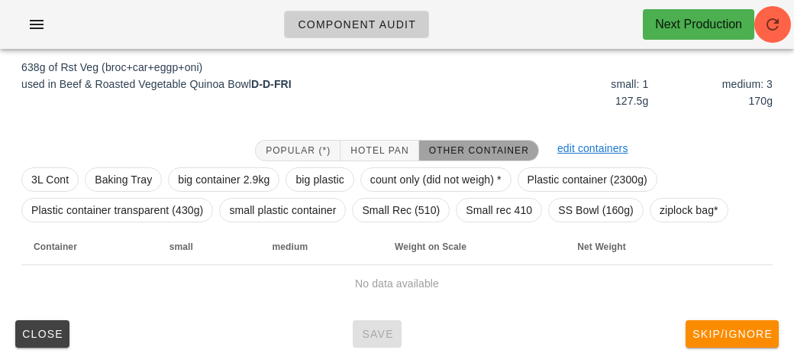
scroll to position [192, 0]
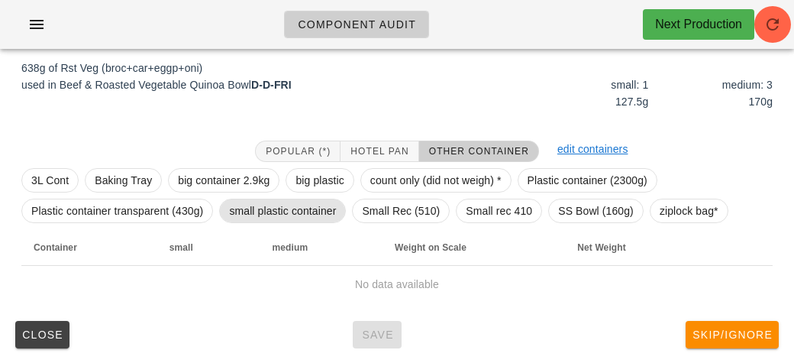
click at [283, 211] on span "small plastic container" at bounding box center [282, 210] width 107 height 23
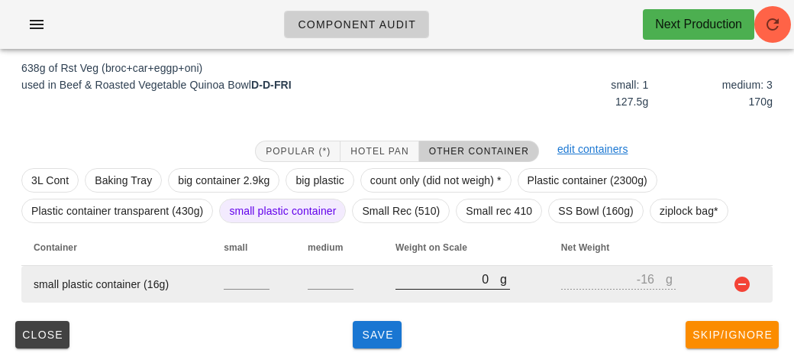
click at [433, 281] on input "0" at bounding box center [447, 279] width 105 height 20
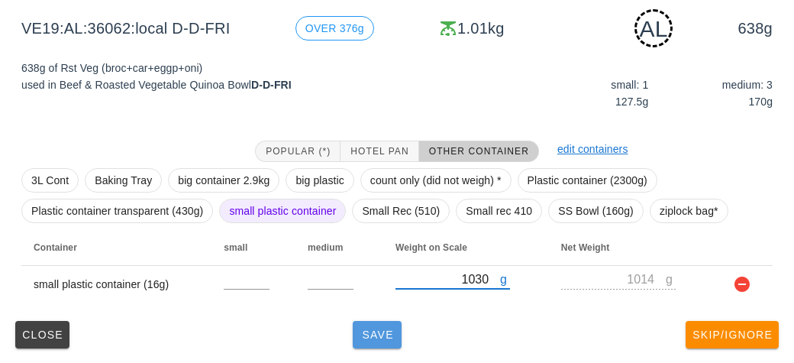
click at [371, 339] on span "Save" at bounding box center [377, 334] width 37 height 12
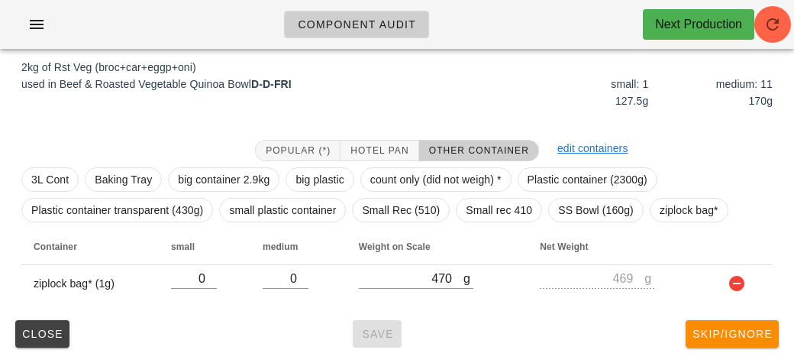
scroll to position [179, 0]
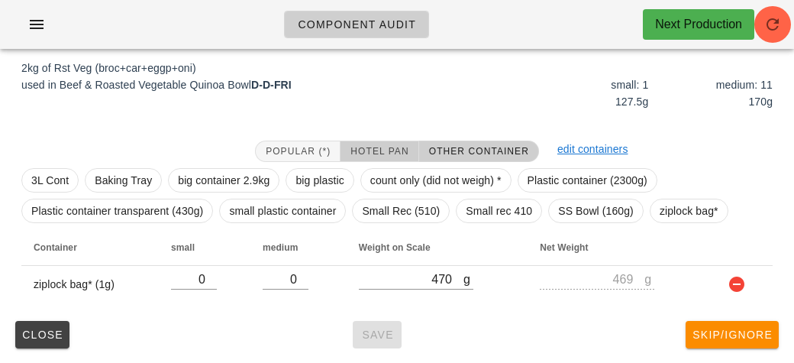
click at [361, 141] on button "Hotel Pan" at bounding box center [379, 150] width 78 height 21
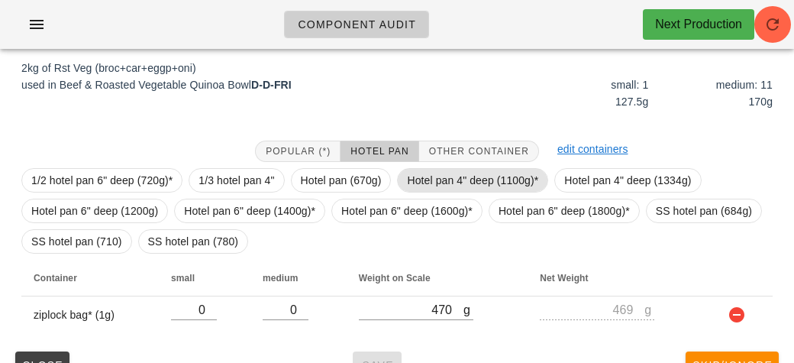
click at [404, 182] on span "Hotel pan 4" deep (1100g)*" at bounding box center [472, 180] width 151 height 24
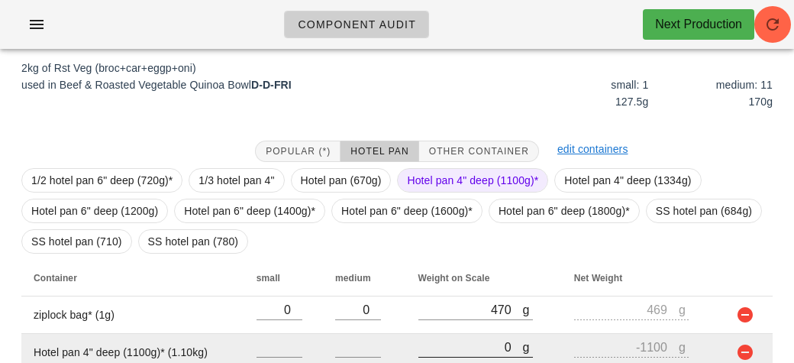
click at [421, 342] on input "0" at bounding box center [470, 347] width 105 height 20
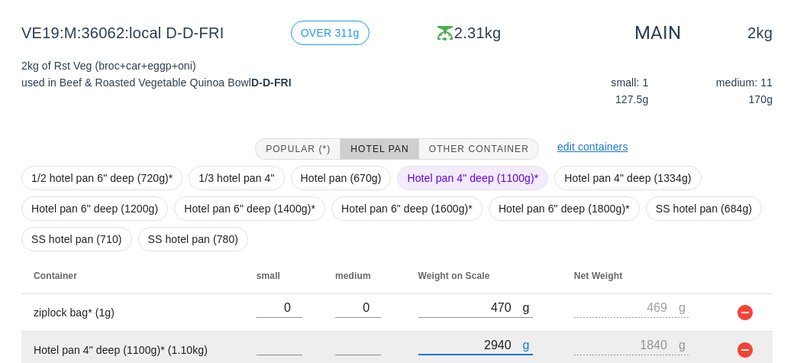
scroll to position [246, 0]
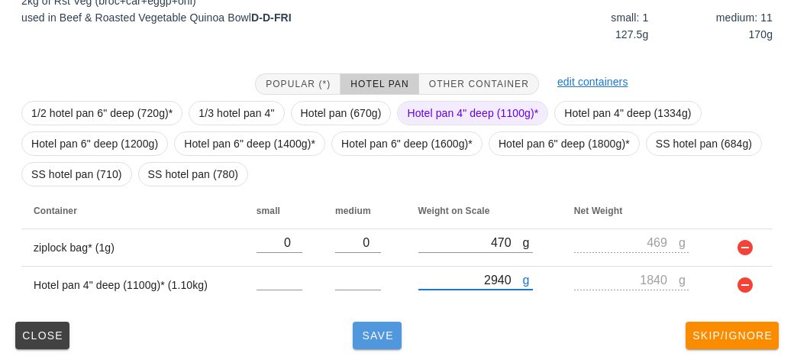
click at [363, 342] on button "Save" at bounding box center [377, 334] width 49 height 27
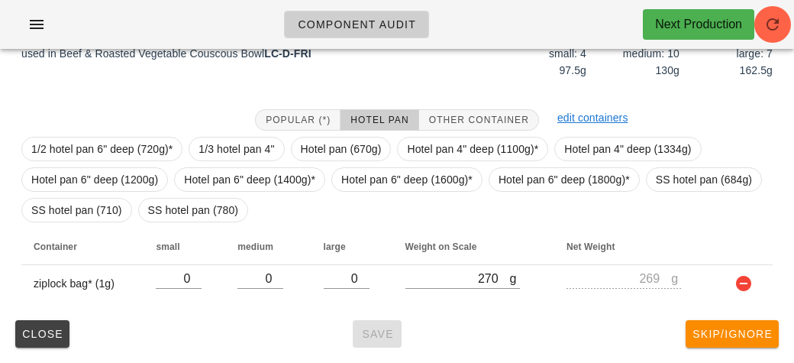
scroll to position [223, 0]
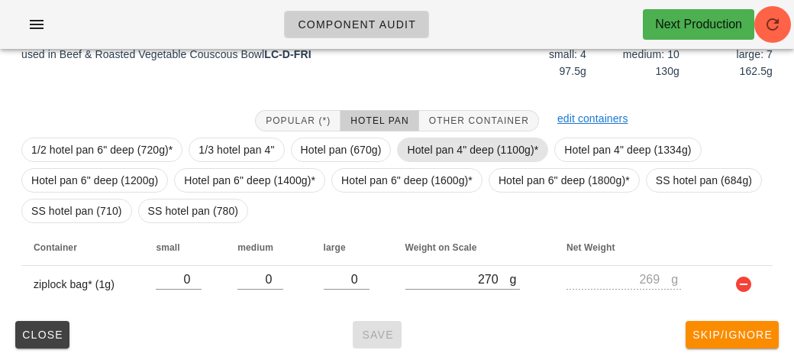
click at [431, 148] on span "Hotel pan 4" deep (1100g)*" at bounding box center [472, 149] width 131 height 23
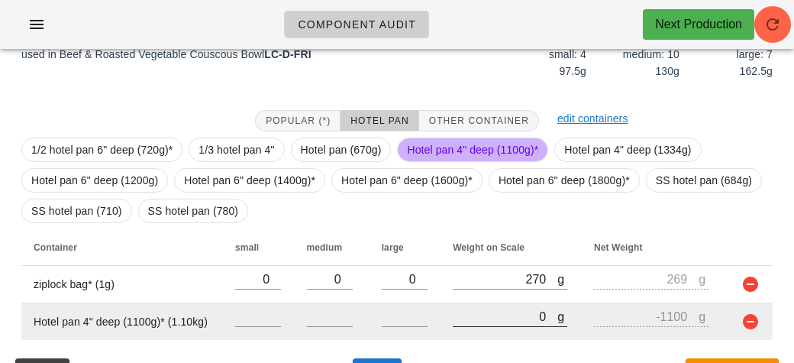
click at [454, 314] on input "0" at bounding box center [505, 316] width 105 height 20
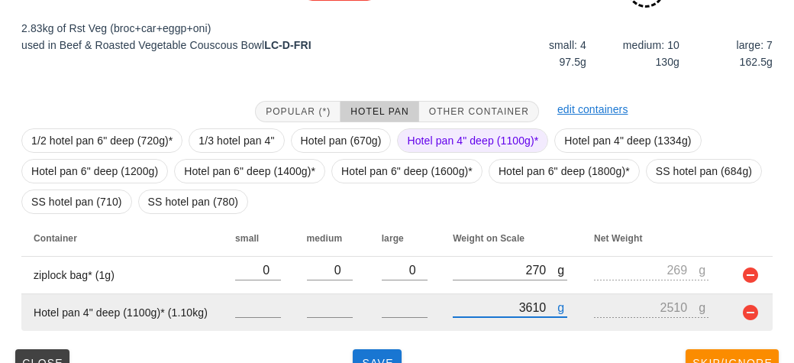
scroll to position [260, 0]
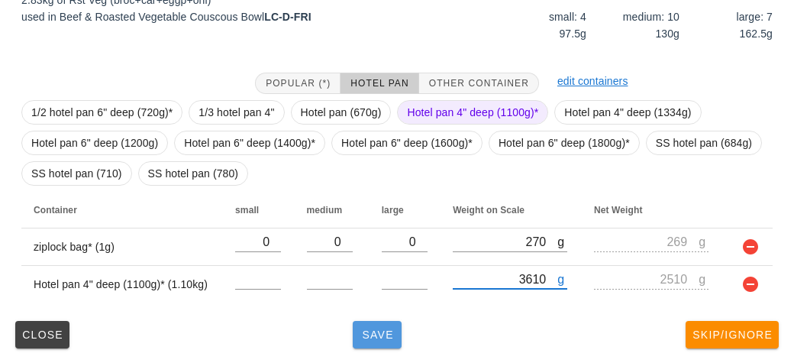
click at [373, 340] on button "Save" at bounding box center [377, 334] width 49 height 27
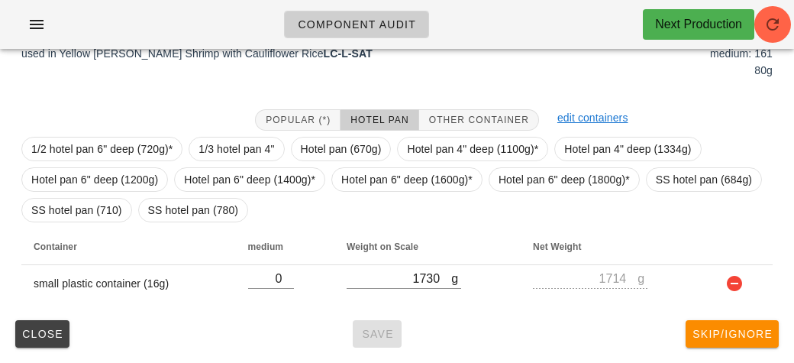
scroll to position [209, 0]
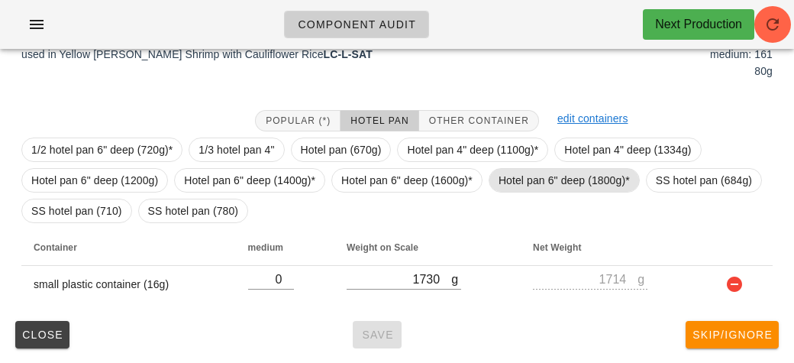
click at [528, 174] on span "Hotel pan 6" deep (1800g)*" at bounding box center [563, 180] width 131 height 23
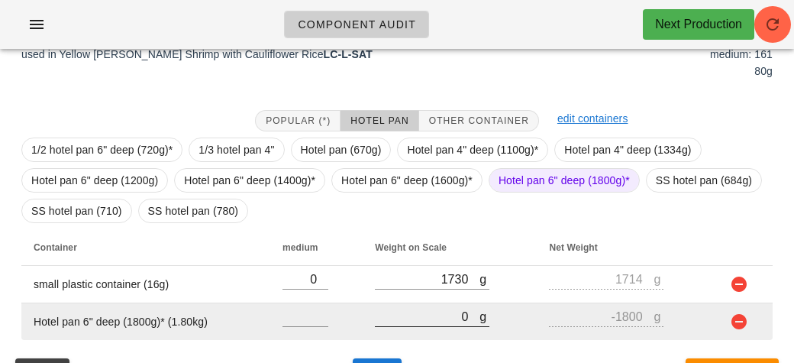
click at [425, 316] on input "0" at bounding box center [427, 316] width 105 height 20
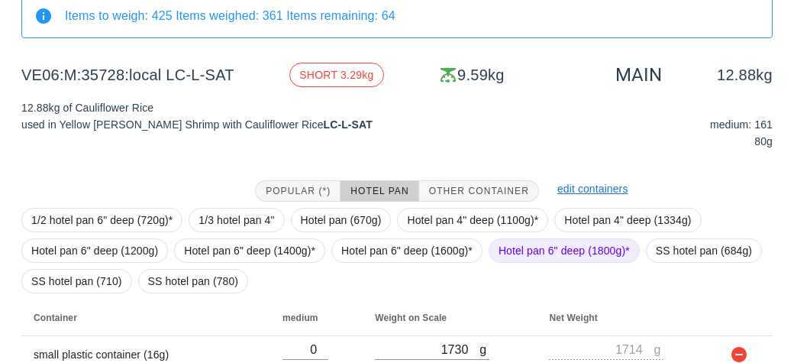
scroll to position [246, 0]
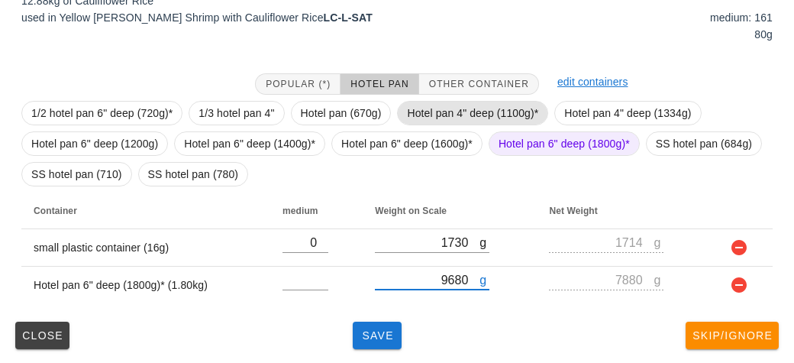
click at [465, 118] on span "Hotel pan 4" deep (1100g)*" at bounding box center [472, 113] width 131 height 23
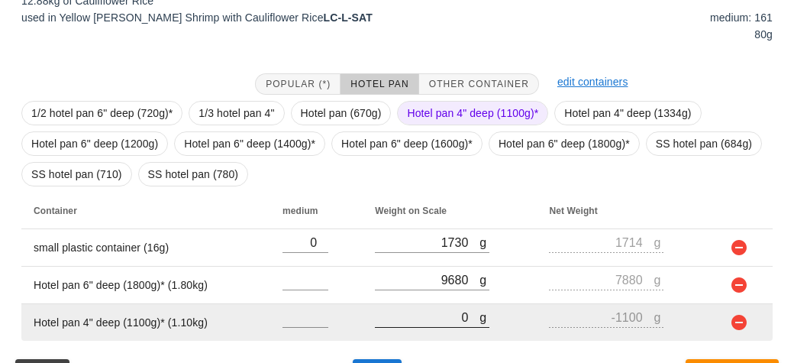
click at [429, 315] on input "0" at bounding box center [427, 317] width 105 height 20
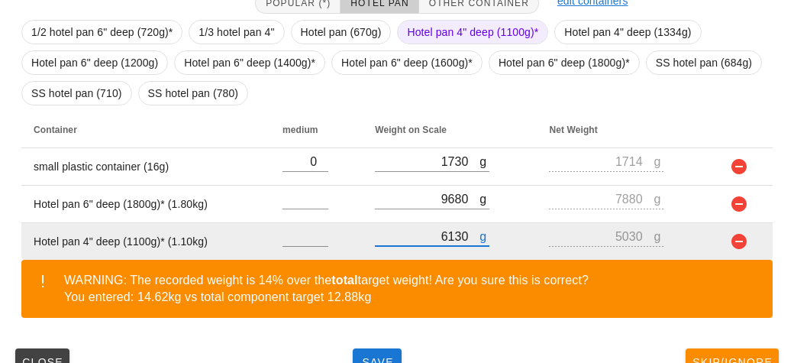
scroll to position [353, 0]
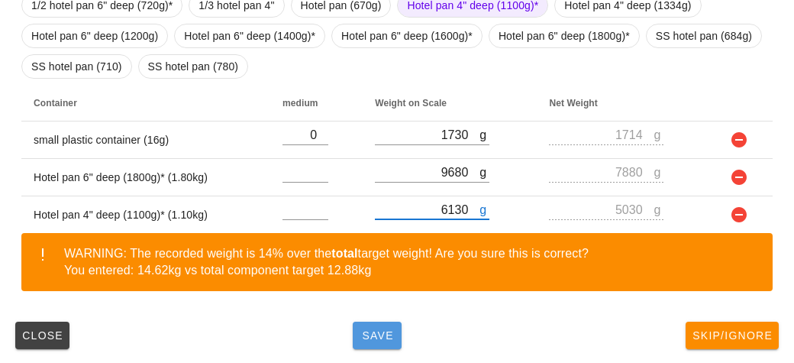
click at [379, 321] on button "Save" at bounding box center [377, 334] width 49 height 27
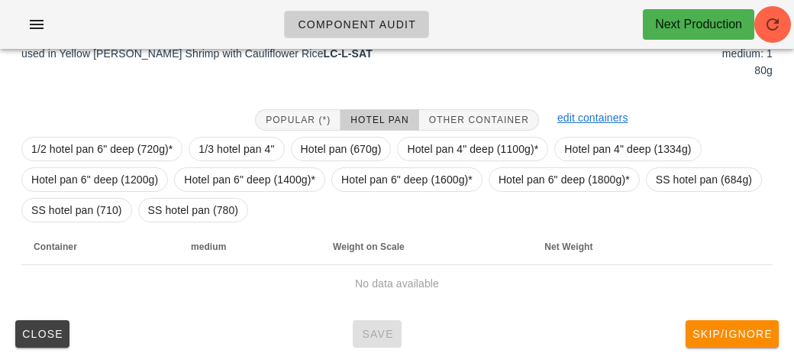
scroll to position [215, 0]
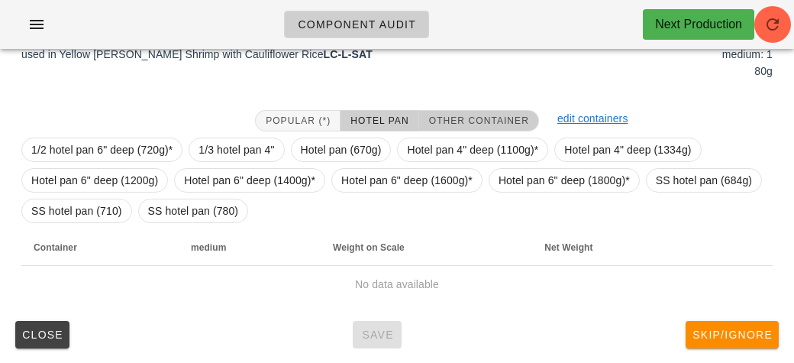
click at [450, 118] on span "Other Container" at bounding box center [478, 120] width 101 height 11
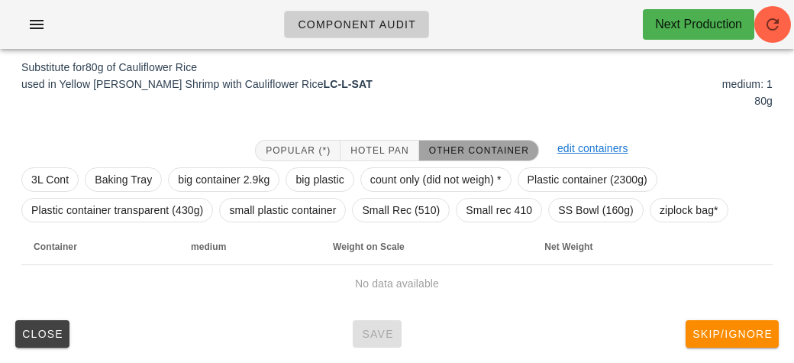
scroll to position [185, 0]
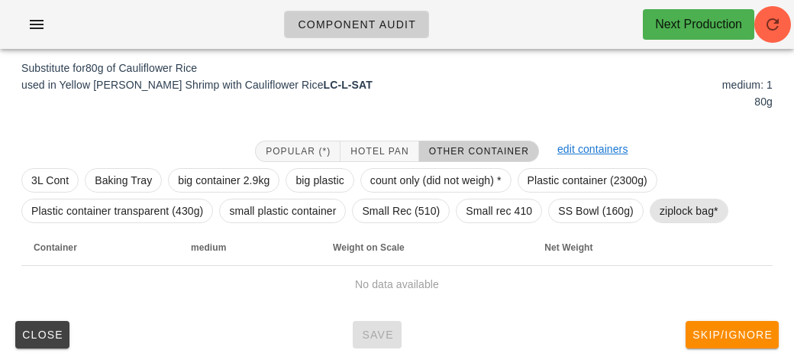
click at [678, 214] on span "ziplock bag*" at bounding box center [689, 210] width 59 height 23
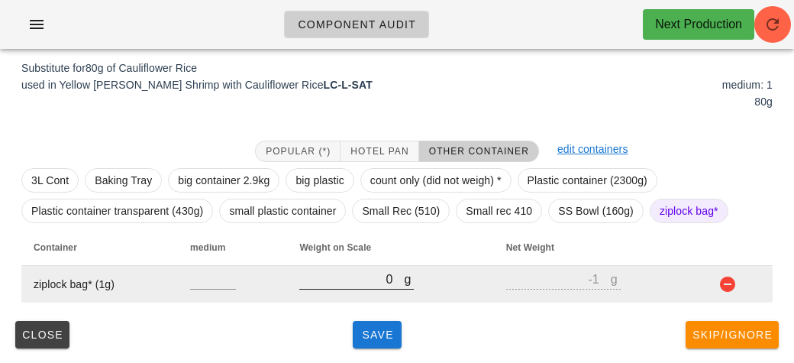
click at [353, 297] on div at bounding box center [356, 297] width 115 height 11
click at [365, 272] on input "0" at bounding box center [351, 279] width 105 height 20
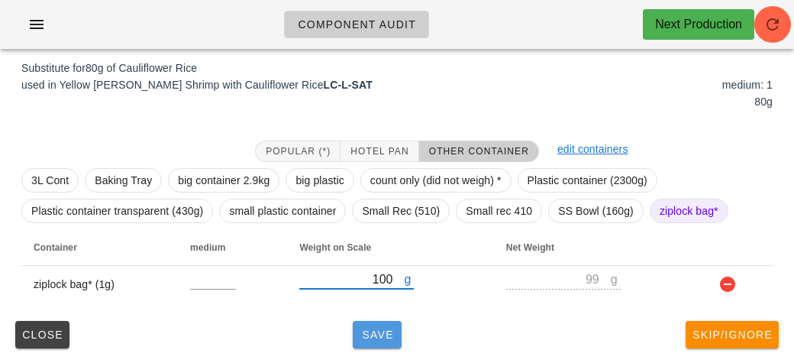
click at [363, 333] on span "Save" at bounding box center [377, 334] width 37 height 12
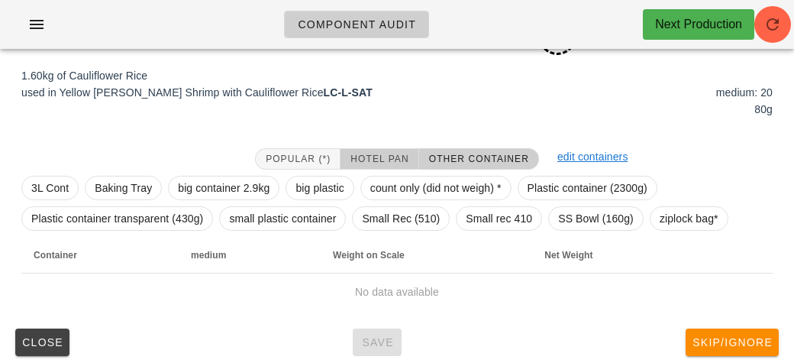
click at [375, 163] on span "Hotel Pan" at bounding box center [379, 158] width 59 height 11
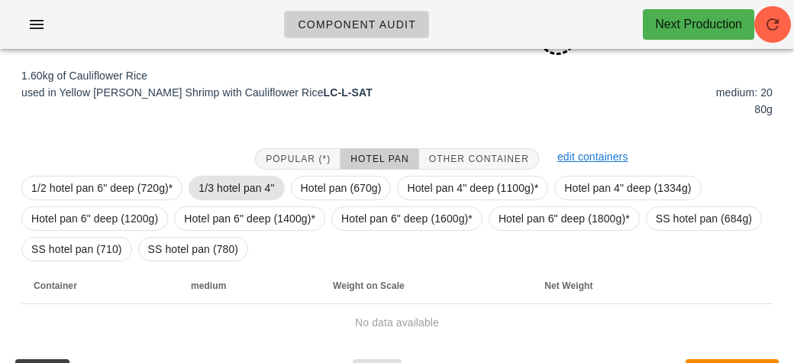
click at [214, 192] on span "1/3 hotel pan 4"" at bounding box center [236, 187] width 76 height 23
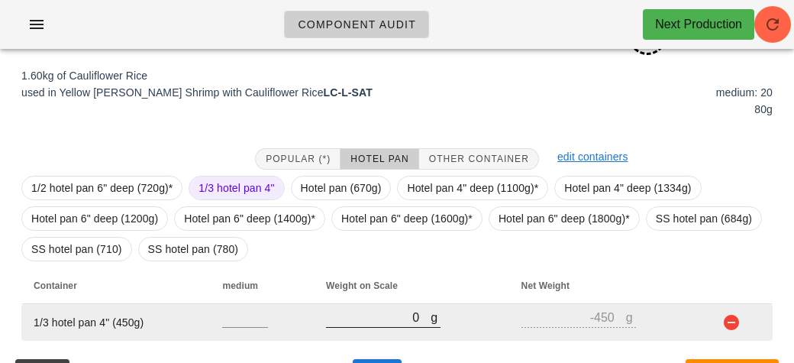
click at [385, 323] on input "0" at bounding box center [378, 317] width 105 height 20
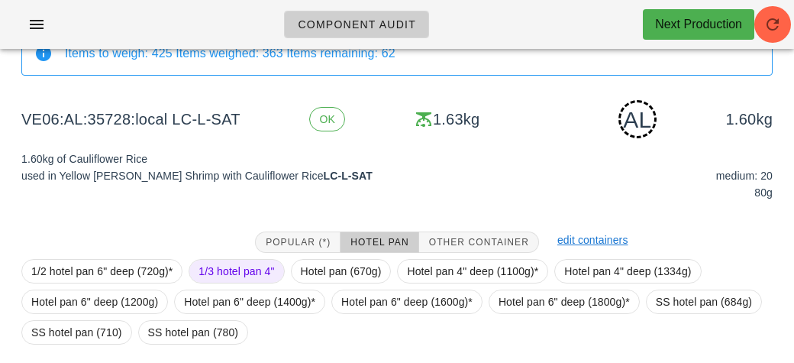
scroll to position [223, 0]
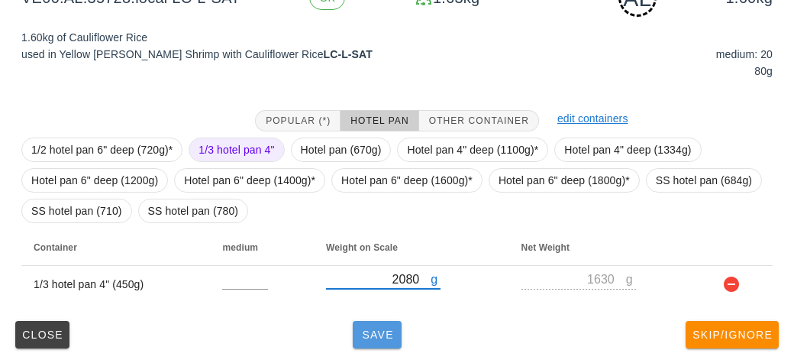
click at [374, 346] on button "Save" at bounding box center [377, 334] width 49 height 27
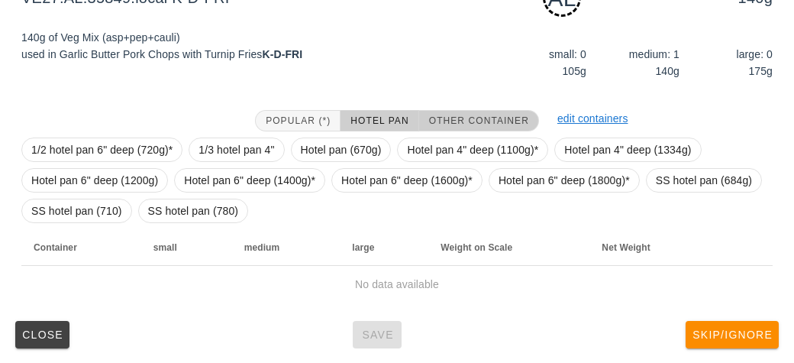
click at [456, 121] on span "Other Container" at bounding box center [478, 120] width 101 height 11
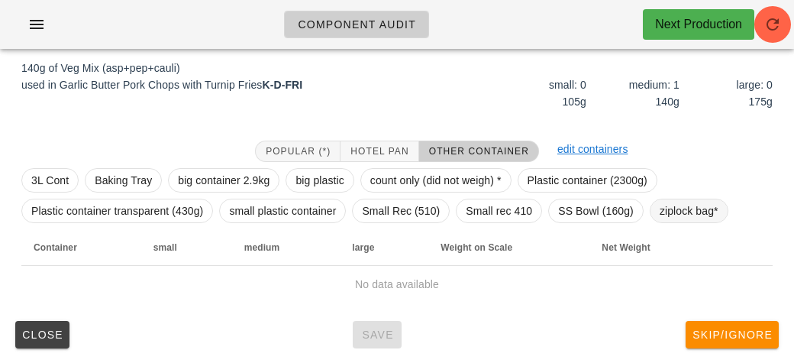
click at [667, 214] on span "ziplock bag*" at bounding box center [689, 210] width 59 height 23
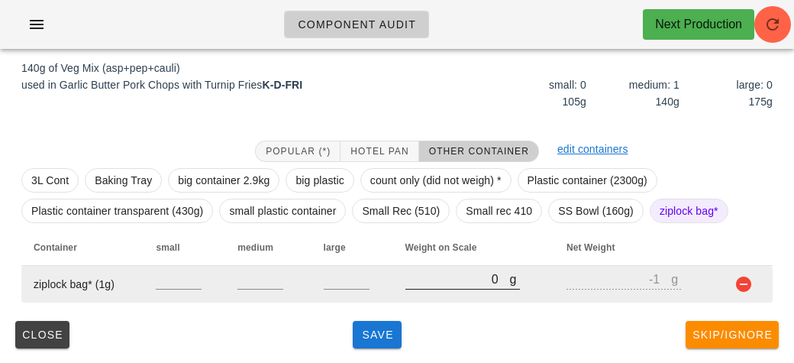
click at [417, 277] on input "0" at bounding box center [457, 279] width 105 height 20
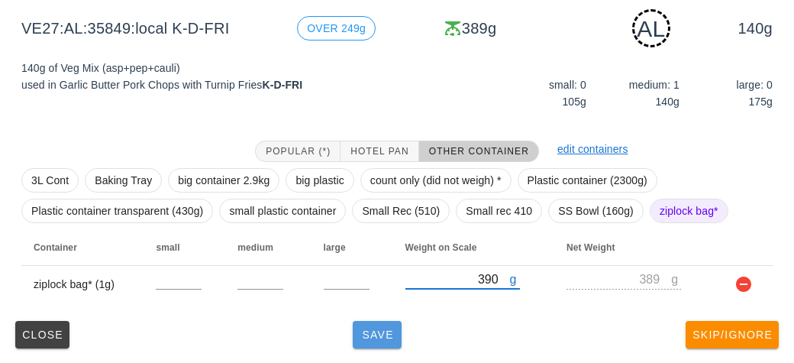
click at [368, 342] on button "Save" at bounding box center [377, 334] width 49 height 27
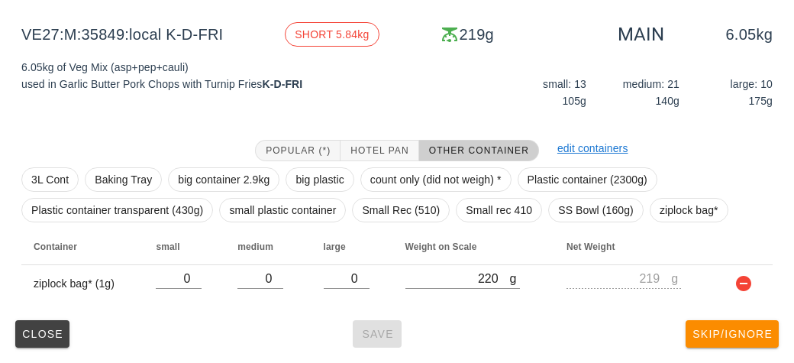
scroll to position [179, 0]
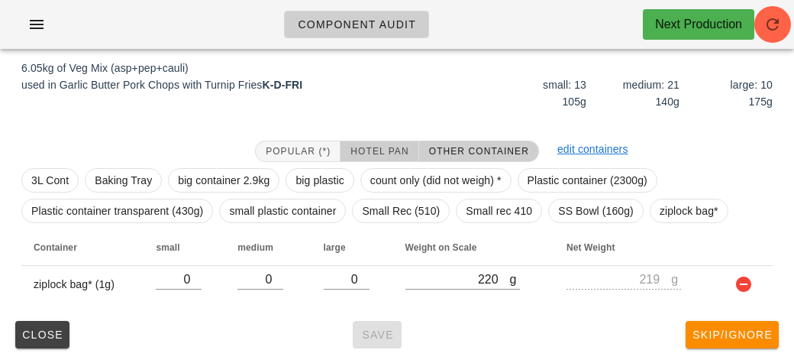
click at [357, 150] on span "Hotel Pan" at bounding box center [379, 151] width 59 height 11
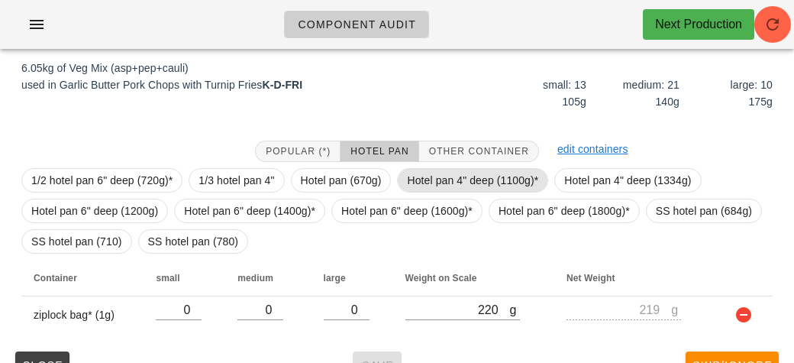
click at [418, 177] on span "Hotel pan 4" deep (1100g)*" at bounding box center [472, 180] width 131 height 23
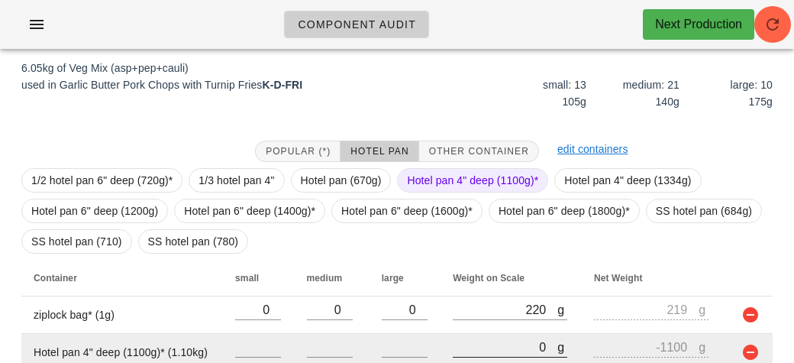
click at [453, 341] on input "0" at bounding box center [505, 347] width 105 height 20
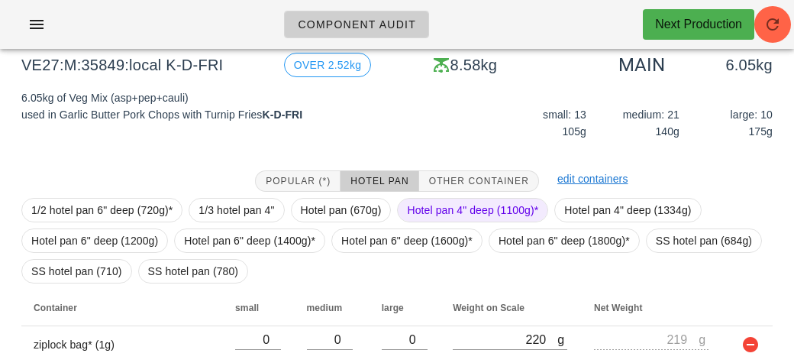
scroll to position [316, 0]
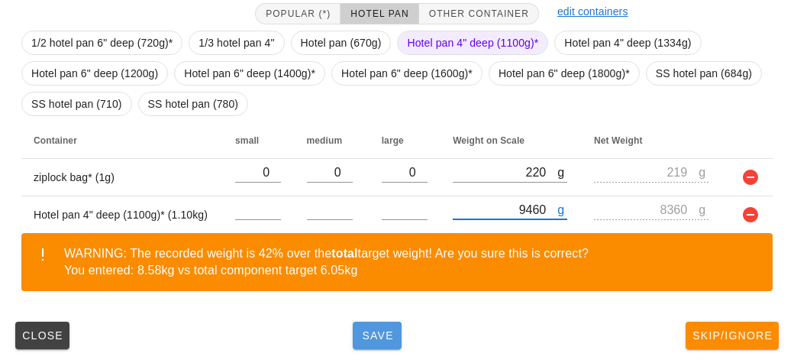
click at [361, 331] on span "Save" at bounding box center [377, 335] width 37 height 12
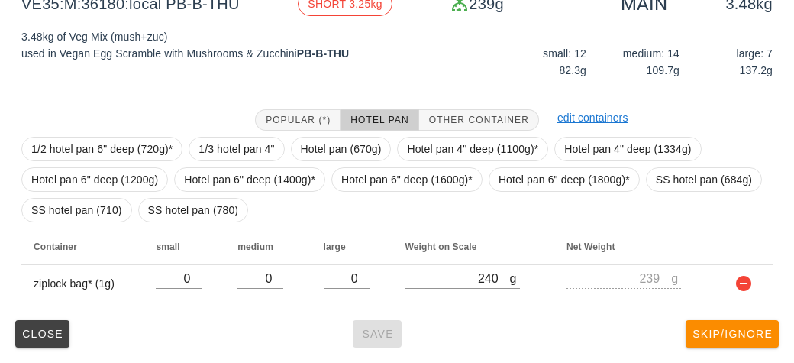
scroll to position [209, 0]
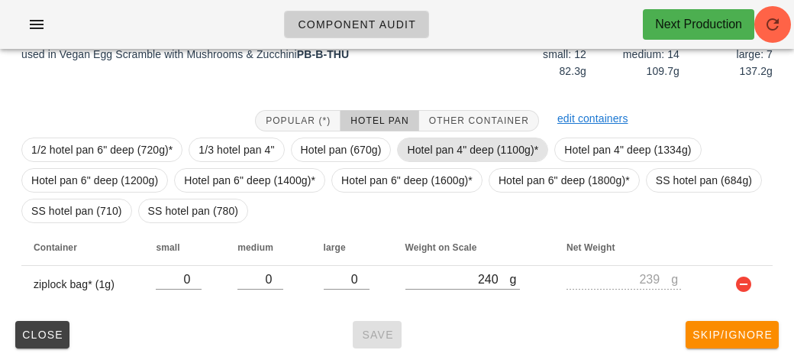
click at [414, 146] on span "Hotel pan 4" deep (1100g)*" at bounding box center [472, 149] width 131 height 23
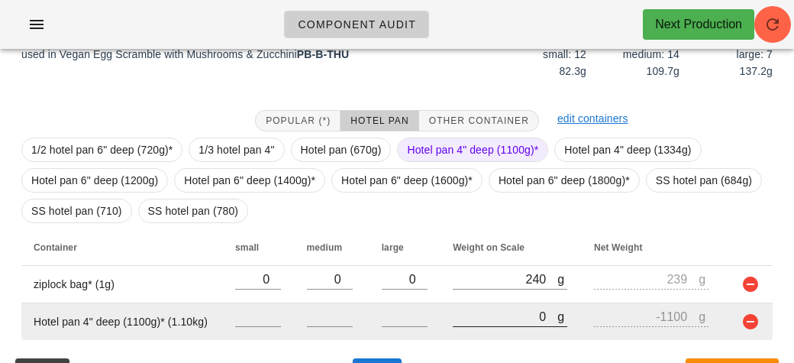
click at [464, 323] on input "0" at bounding box center [505, 316] width 105 height 20
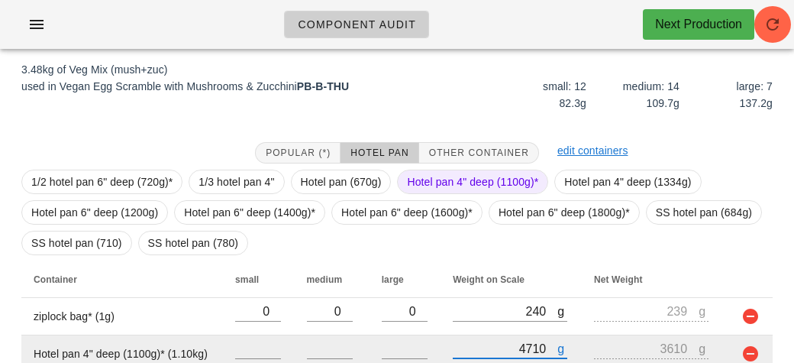
scroll to position [246, 0]
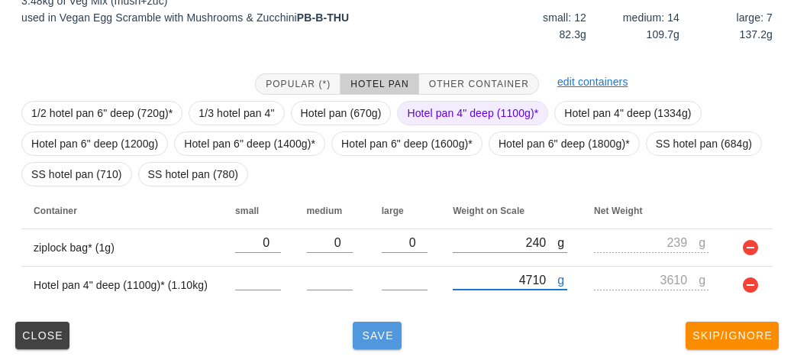
click at [373, 331] on span "Save" at bounding box center [377, 335] width 37 height 12
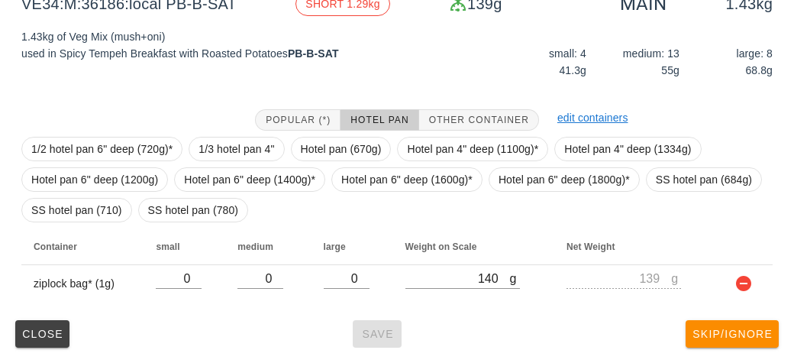
scroll to position [209, 0]
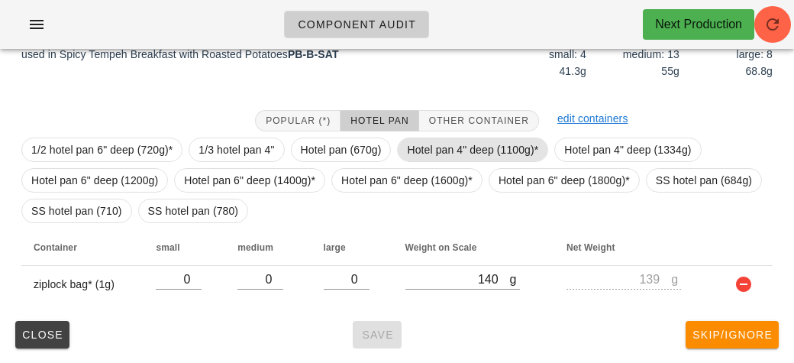
click at [442, 157] on span "Hotel pan 4" deep (1100g)*" at bounding box center [472, 149] width 131 height 23
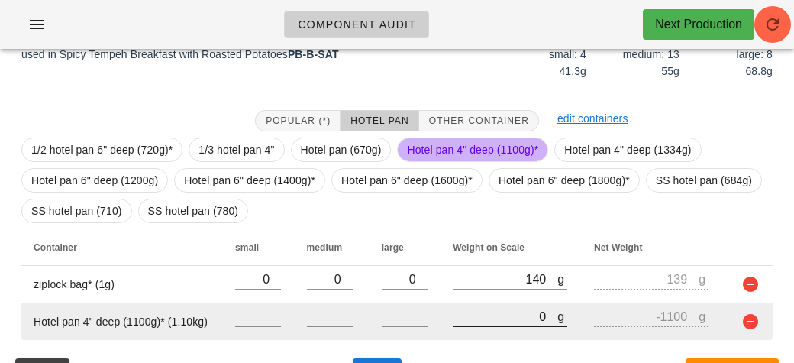
click at [487, 320] on input "0" at bounding box center [505, 316] width 105 height 20
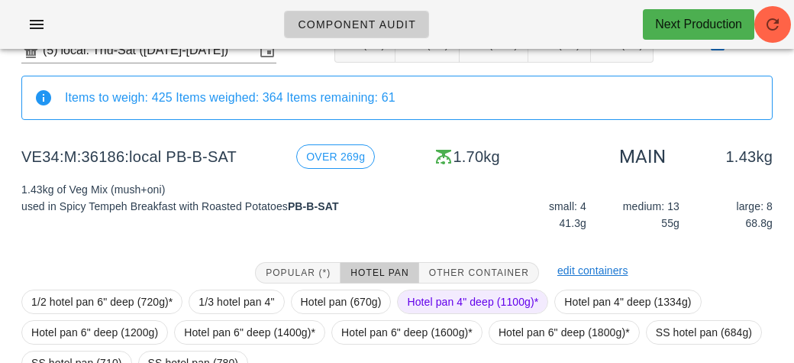
scroll to position [246, 0]
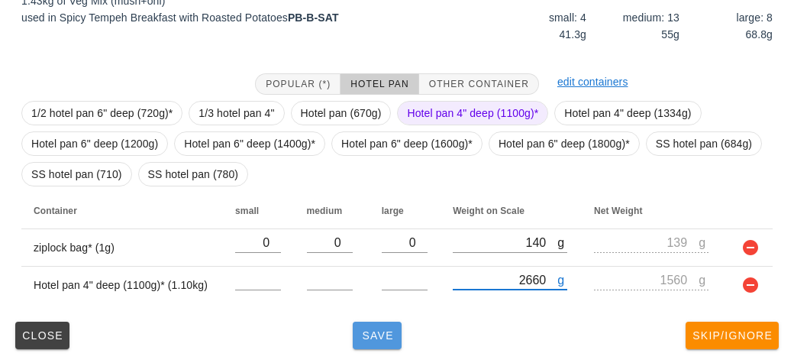
click at [376, 331] on span "Save" at bounding box center [377, 335] width 37 height 12
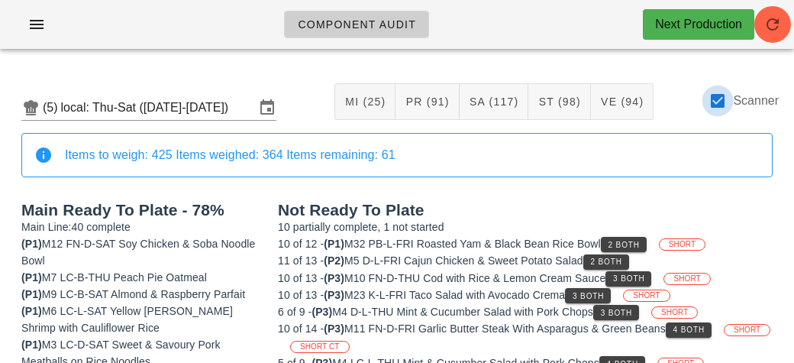
click at [718, 100] on div at bounding box center [718, 101] width 26 height 26
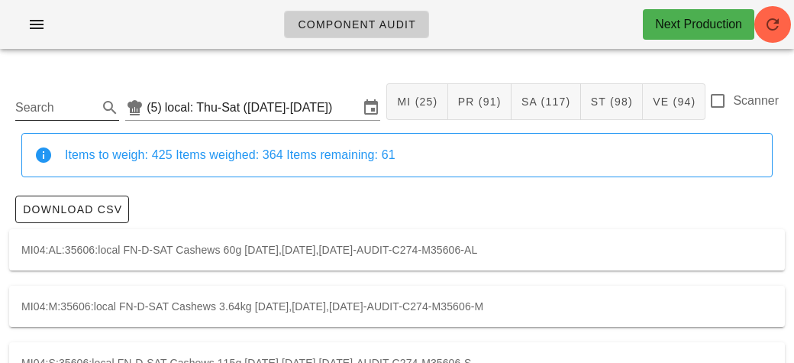
click at [76, 101] on input "Search" at bounding box center [54, 107] width 79 height 24
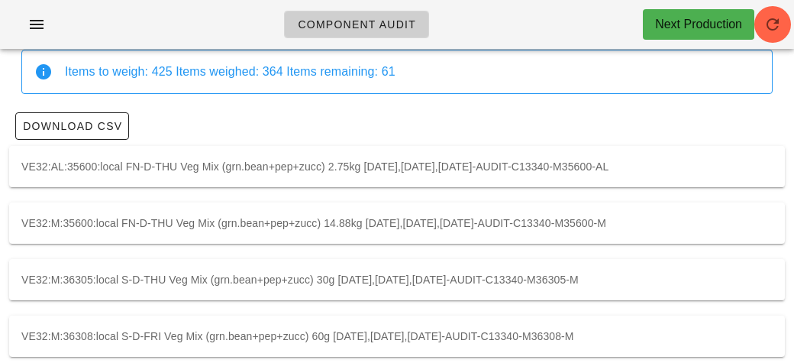
scroll to position [101, 0]
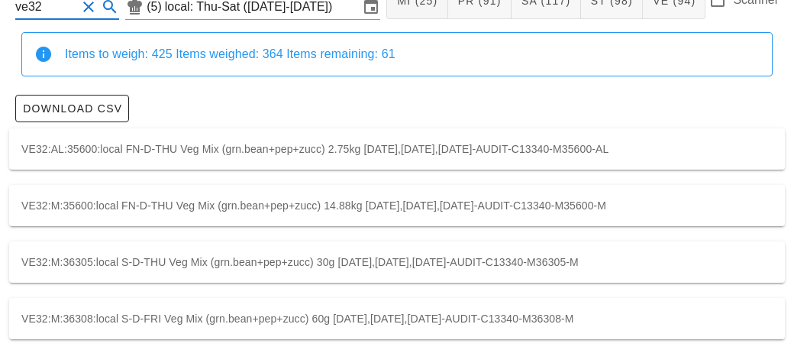
click at [283, 214] on div "VE32:M:35600:local FN-D-THU Veg Mix (grn.bean+pep+zucc) 14.88kg [DATE],[DATE],[…" at bounding box center [397, 205] width 776 height 41
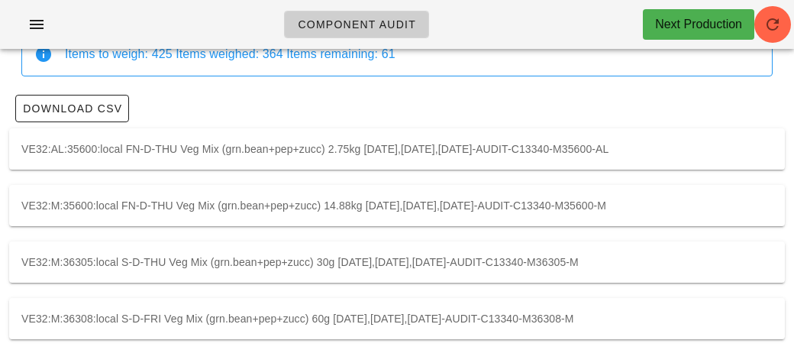
click at [483, 253] on div "VE32:M:36305:local S-D-THU Veg Mix (grn.bean+pep+zucc) 30g [DATE],[DATE],[DATE]…" at bounding box center [397, 261] width 776 height 41
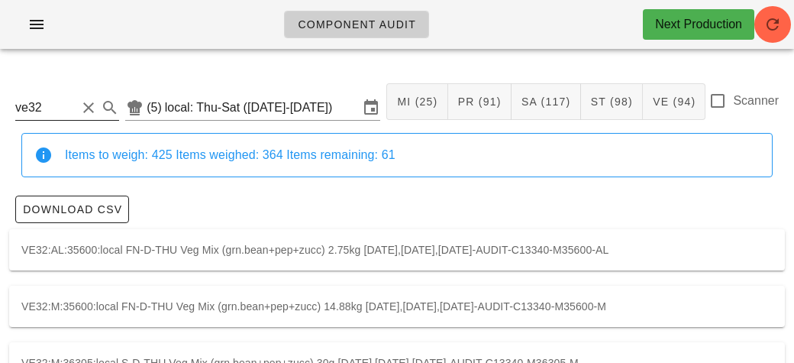
click at [73, 107] on input "ve32" at bounding box center [45, 107] width 61 height 24
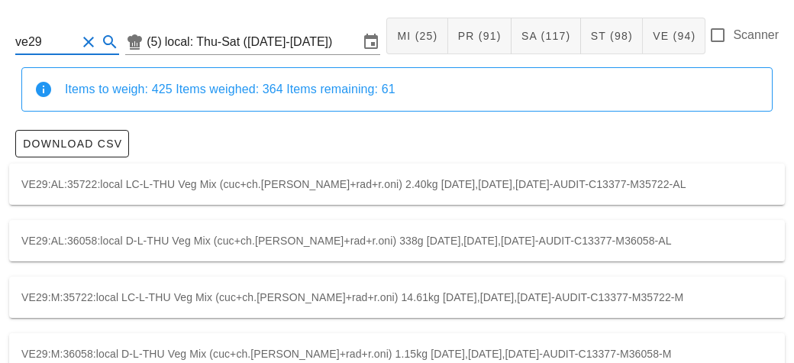
scroll to position [101, 0]
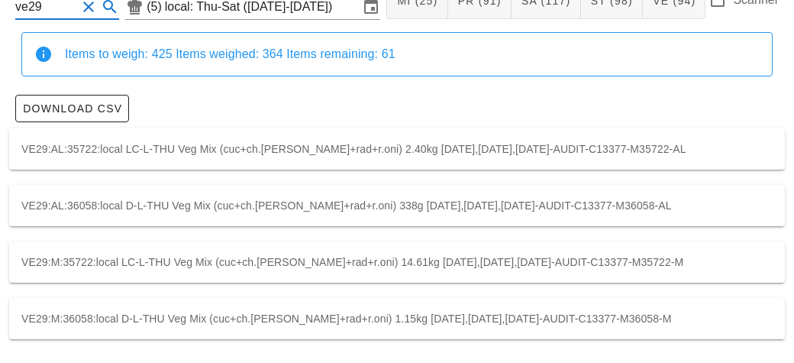
click at [338, 246] on div "VE29:M:35722:local LC-L-THU Veg Mix (cuc+ch.[PERSON_NAME]+rad+r.oni) 14.61kg [D…" at bounding box center [397, 261] width 776 height 41
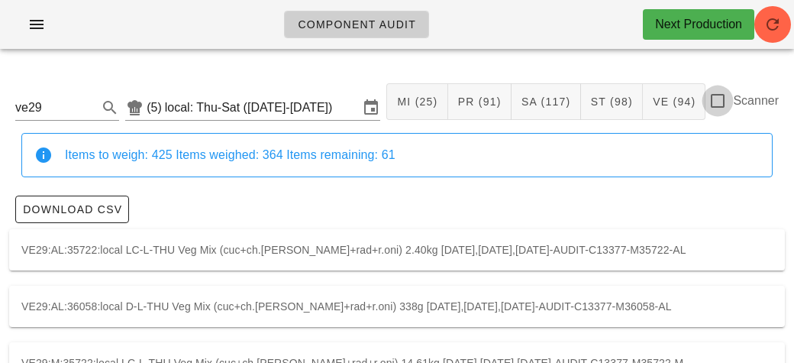
click at [705, 102] on div at bounding box center [718, 101] width 26 height 26
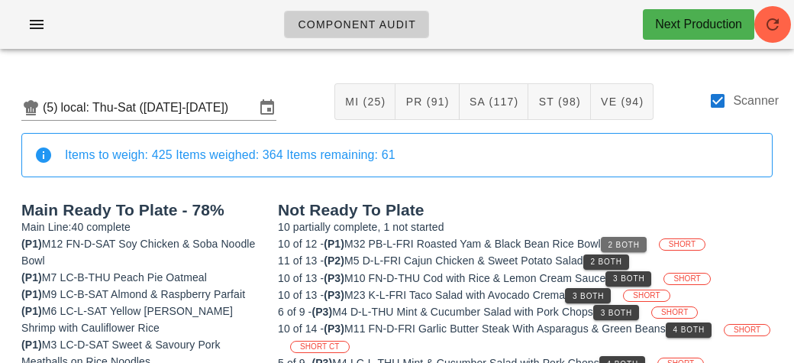
click at [640, 244] on span "2 Both" at bounding box center [624, 244] width 32 height 8
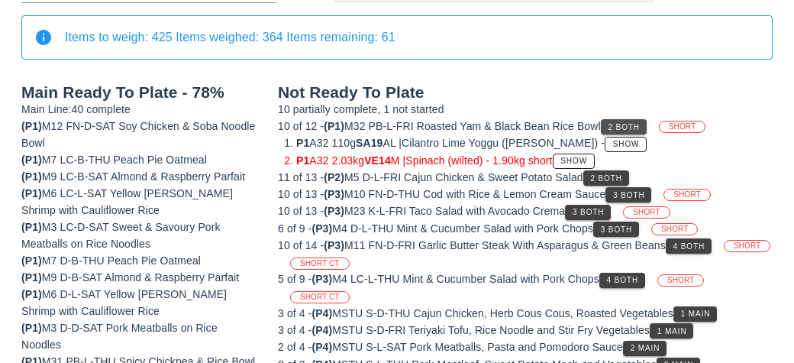
scroll to position [140, 0]
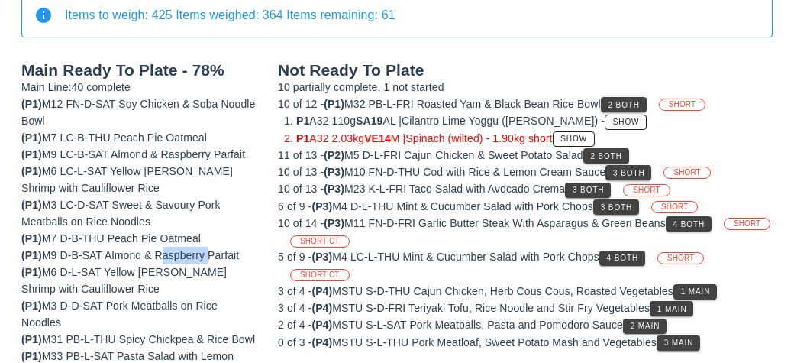
click at [192, 250] on div "(P1) M9 D-B-SAT Almond & Raspberry Parfait" at bounding box center [140, 255] width 238 height 17
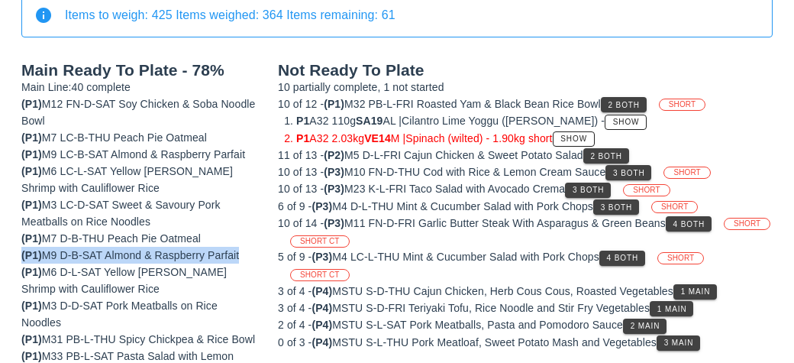
click at [192, 250] on div "(P1) M9 D-B-SAT Almond & Raspberry Parfait" at bounding box center [140, 255] width 238 height 17
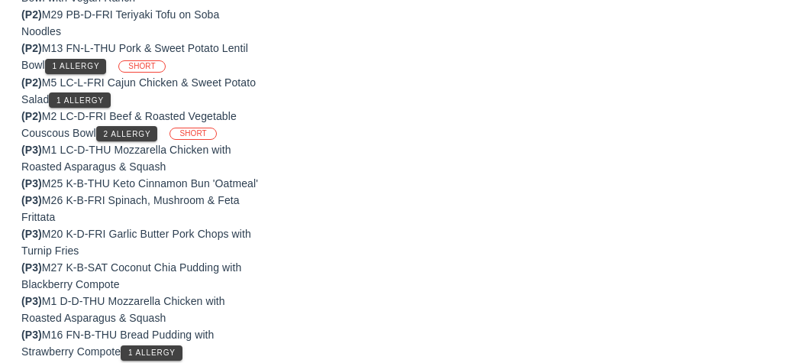
scroll to position [1152, 0]
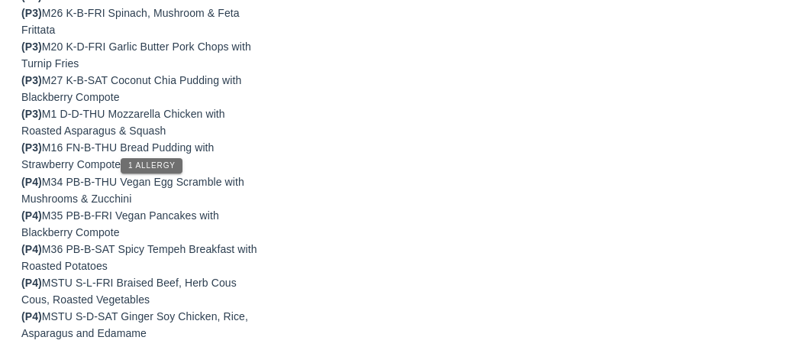
click at [166, 170] on button "1 Allergy" at bounding box center [152, 165] width 62 height 15
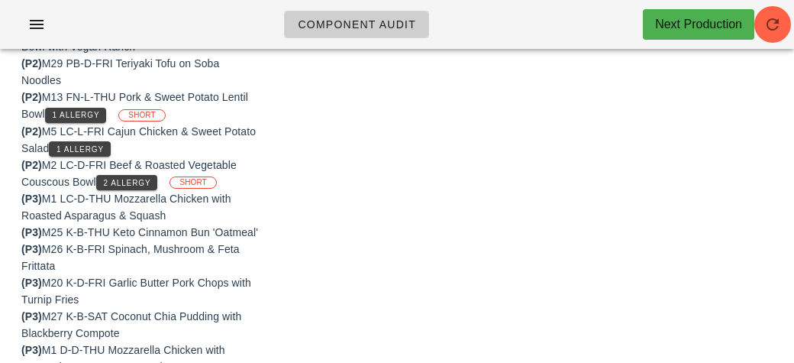
scroll to position [897, 0]
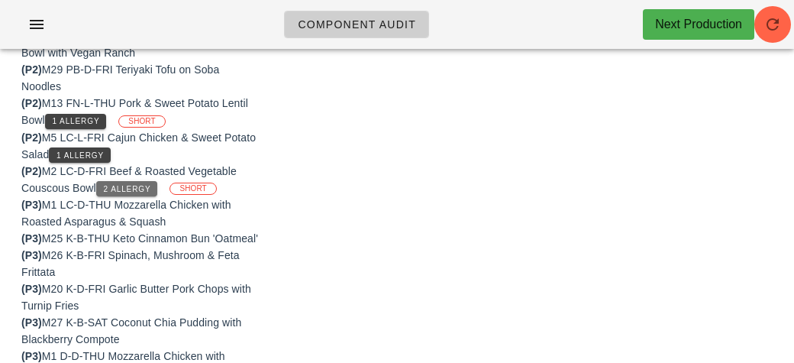
click at [131, 191] on button "2 Allergy" at bounding box center [127, 188] width 62 height 15
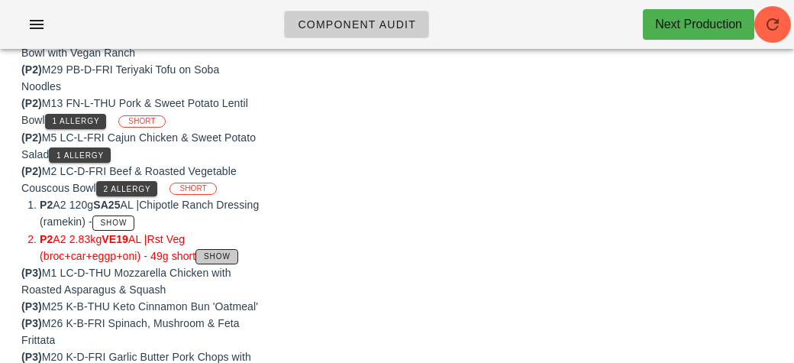
click at [224, 258] on button "Show" at bounding box center [216, 256] width 42 height 15
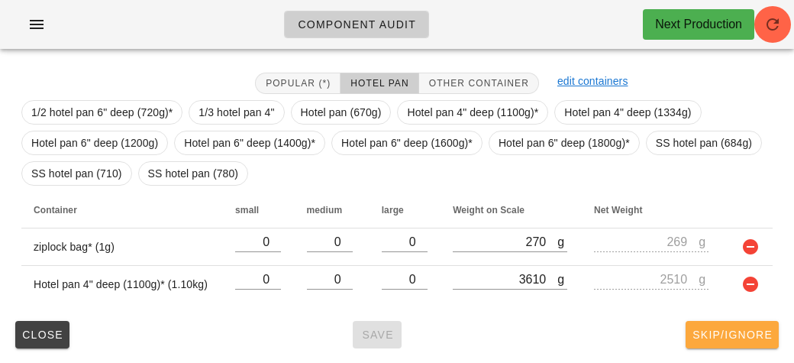
click at [747, 335] on span "Skip/Ignore" at bounding box center [732, 334] width 81 height 12
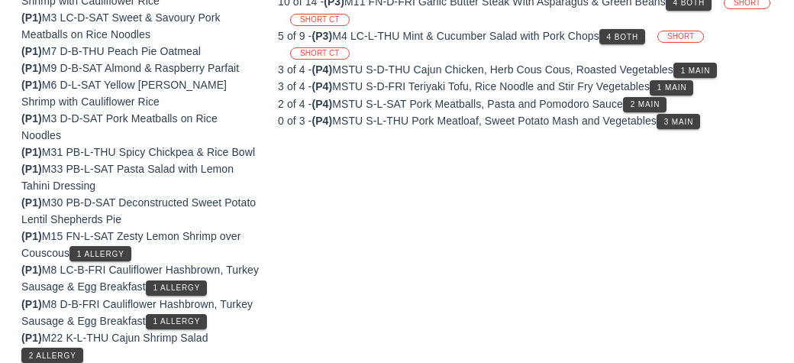
scroll to position [334, 0]
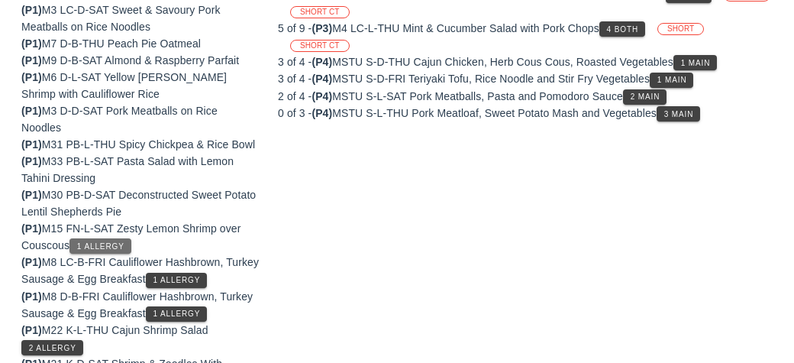
click at [114, 246] on span "1 Allergy" at bounding box center [100, 246] width 48 height 8
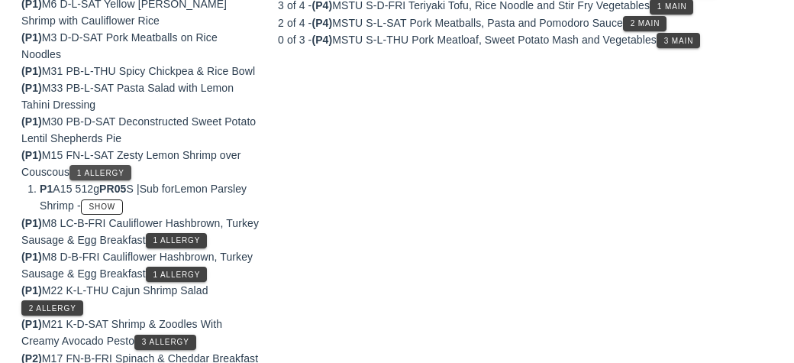
scroll to position [408, 0]
click at [79, 183] on li "P1 A15 512g PR05 S | Sub for Lemon Parsley Shrimp - Show" at bounding box center [150, 196] width 220 height 34
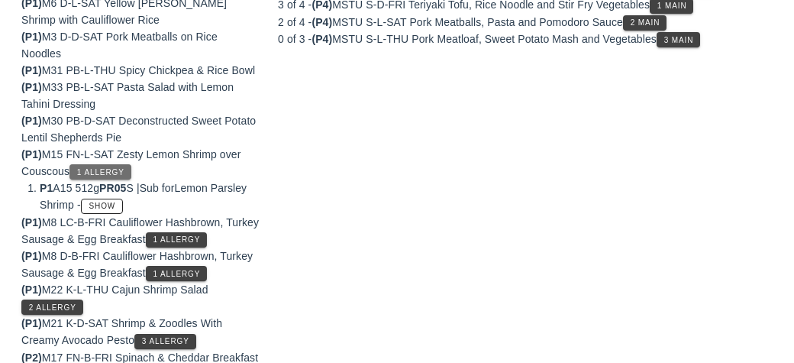
click at [91, 174] on span "1 Allergy" at bounding box center [100, 172] width 48 height 8
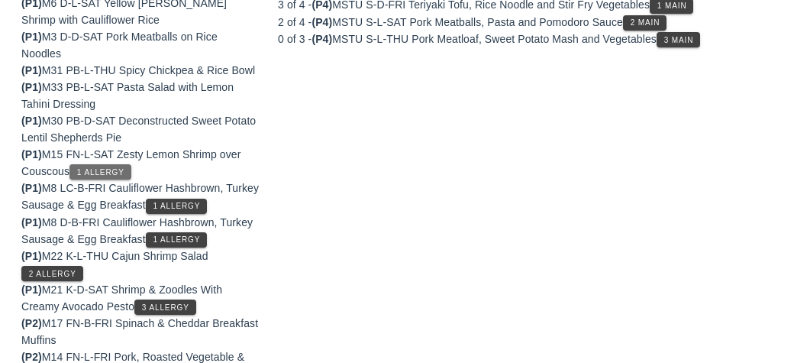
click at [92, 177] on button "1 Allergy" at bounding box center [100, 171] width 62 height 15
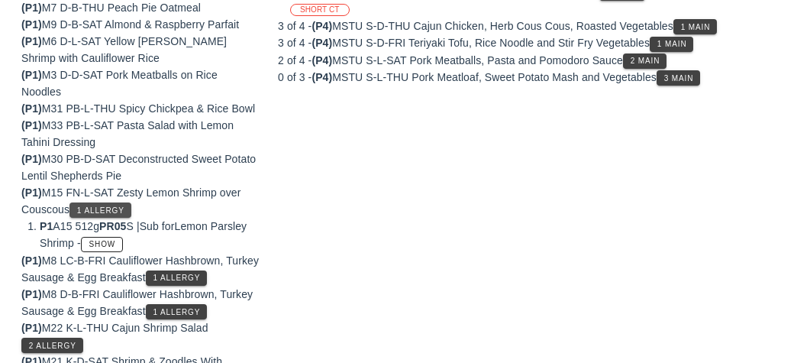
scroll to position [373, 0]
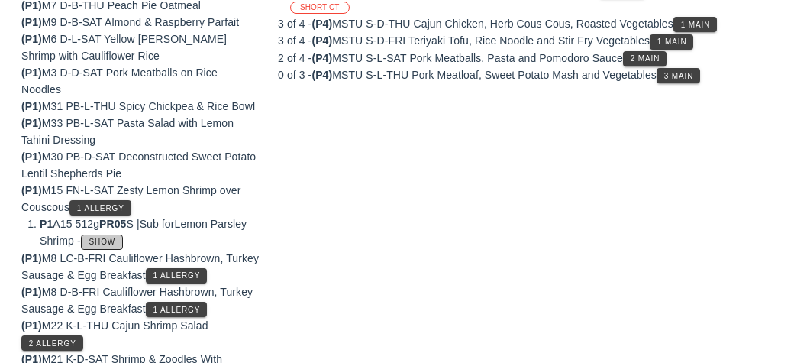
click at [123, 246] on button "Show" at bounding box center [102, 241] width 42 height 15
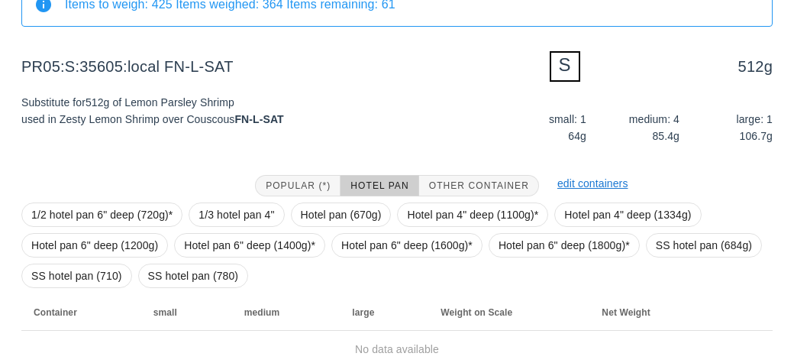
scroll to position [215, 0]
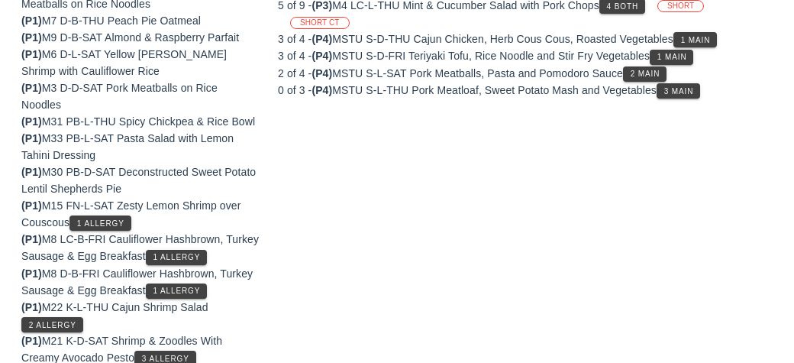
scroll to position [358, 0]
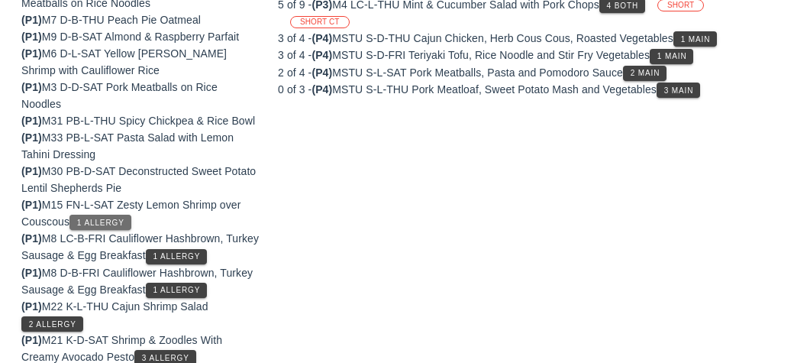
click at [92, 225] on button "1 Allergy" at bounding box center [100, 222] width 62 height 15
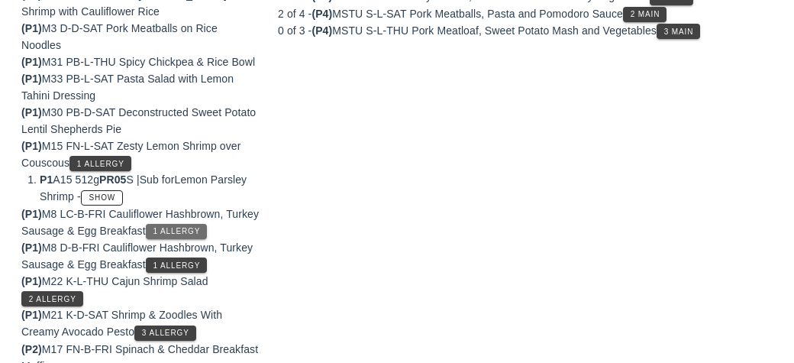
click at [201, 227] on span "1 Allergy" at bounding box center [177, 231] width 48 height 8
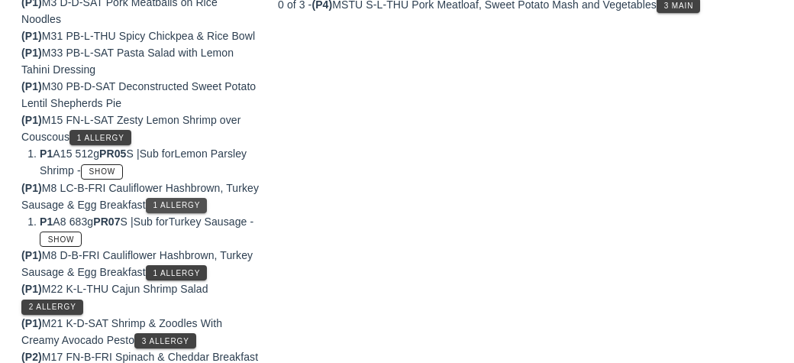
scroll to position [450, 0]
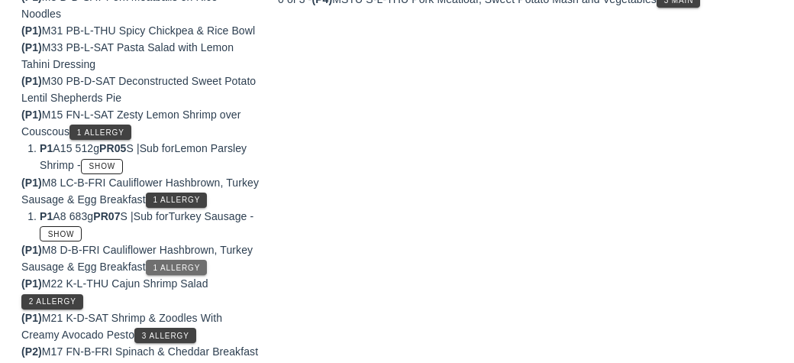
click at [198, 267] on span "1 Allergy" at bounding box center [177, 267] width 48 height 8
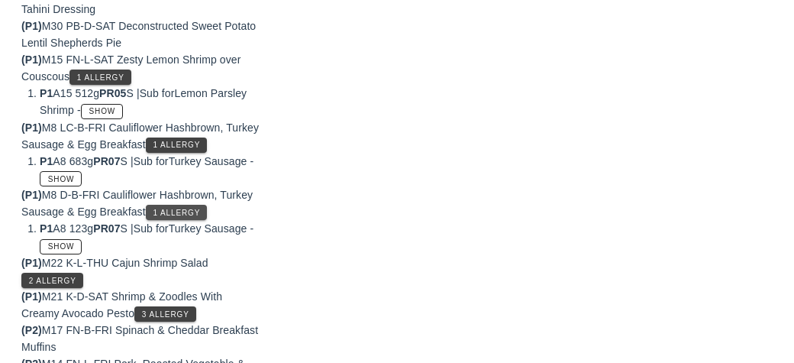
scroll to position [504, 0]
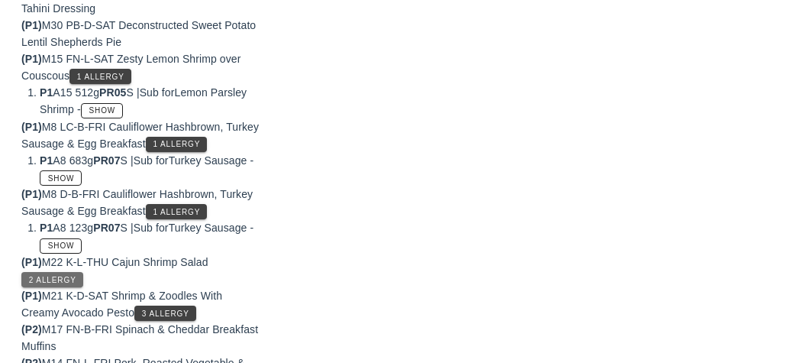
click at [73, 281] on button "2 Allergy" at bounding box center [52, 279] width 62 height 15
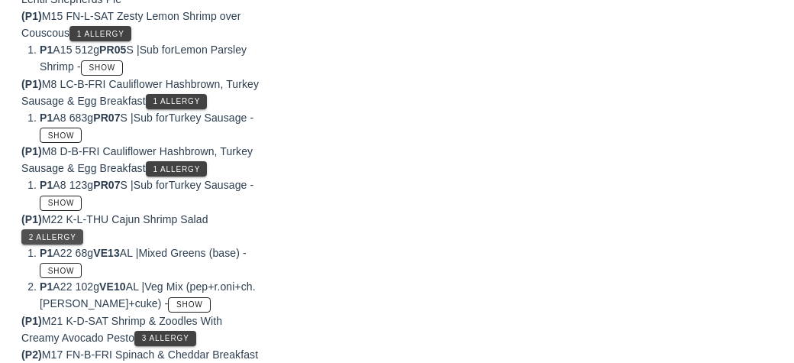
scroll to position [547, 0]
click at [60, 280] on li "P1 A22 102g VE10 AL | Veg Mix (pep+r.oni+ch.[PERSON_NAME]+cuke) - Show" at bounding box center [150, 294] width 220 height 34
click at [63, 268] on span "Show" at bounding box center [60, 270] width 27 height 8
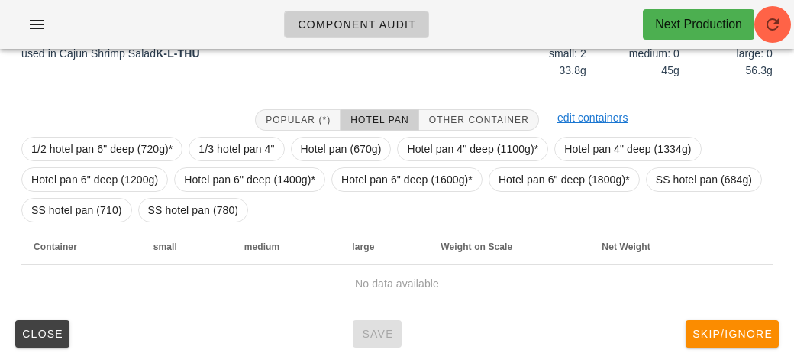
scroll to position [223, 0]
click at [721, 344] on button "Skip/Ignore" at bounding box center [732, 334] width 93 height 27
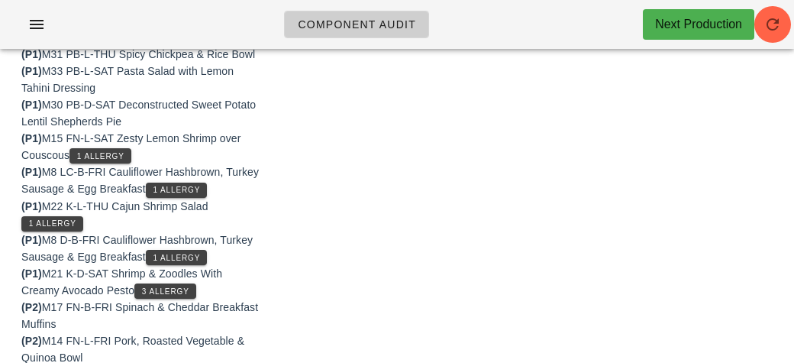
scroll to position [424, 0]
click at [208, 195] on button "1 Allergy" at bounding box center [177, 190] width 62 height 15
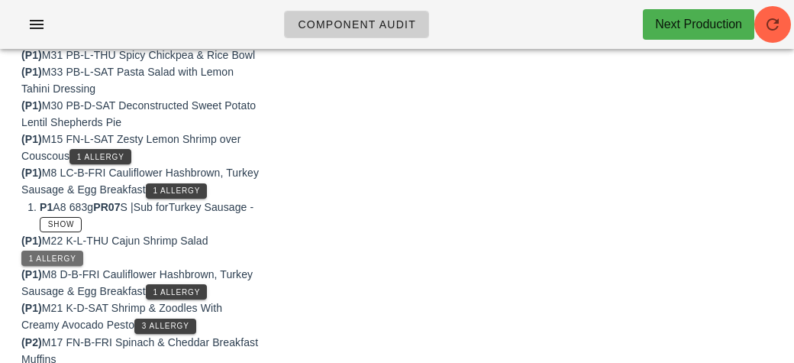
click at [57, 250] on button "1 Allergy" at bounding box center [52, 257] width 62 height 15
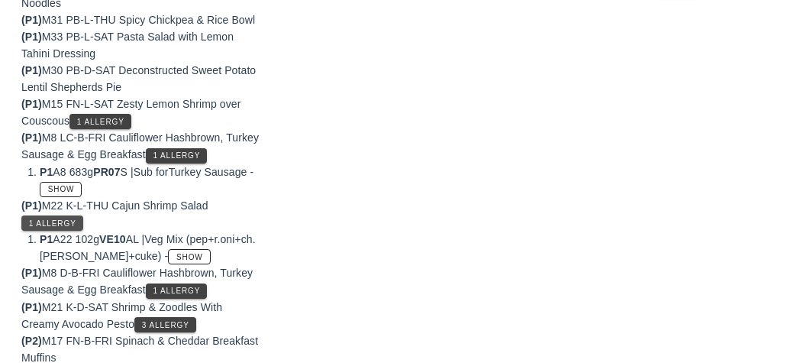
scroll to position [472, 0]
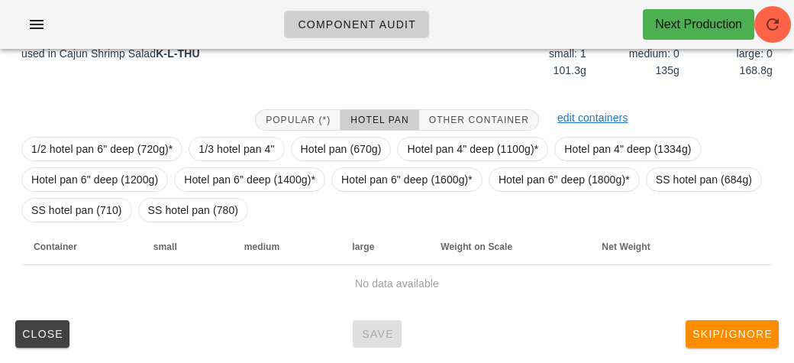
scroll to position [223, 0]
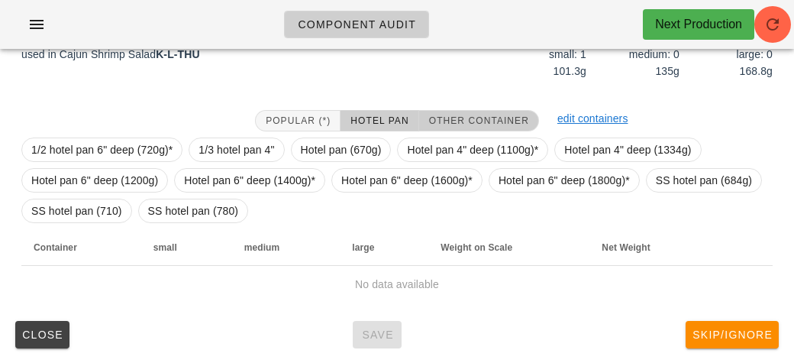
click at [492, 119] on span "Other Container" at bounding box center [478, 120] width 101 height 11
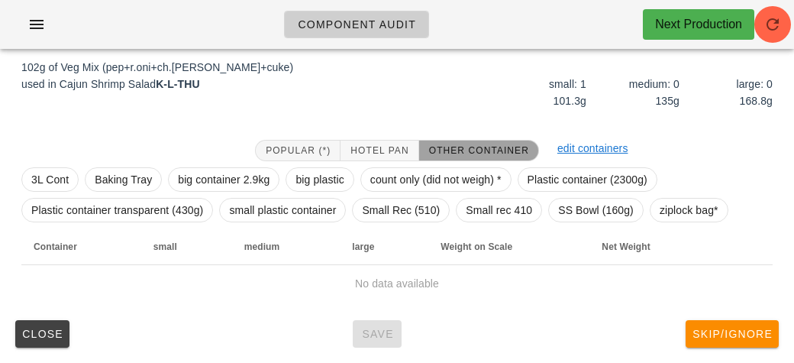
scroll to position [192, 0]
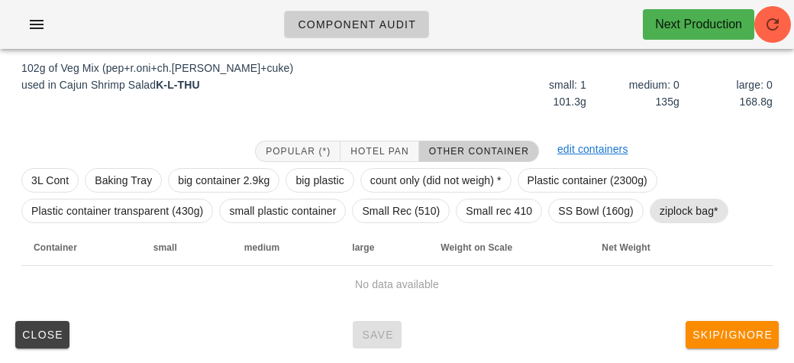
click at [682, 219] on span "ziplock bag*" at bounding box center [689, 210] width 59 height 23
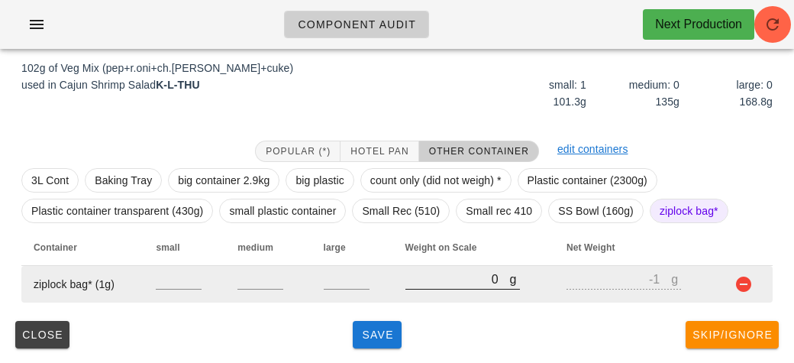
click at [427, 284] on input "0" at bounding box center [457, 279] width 105 height 20
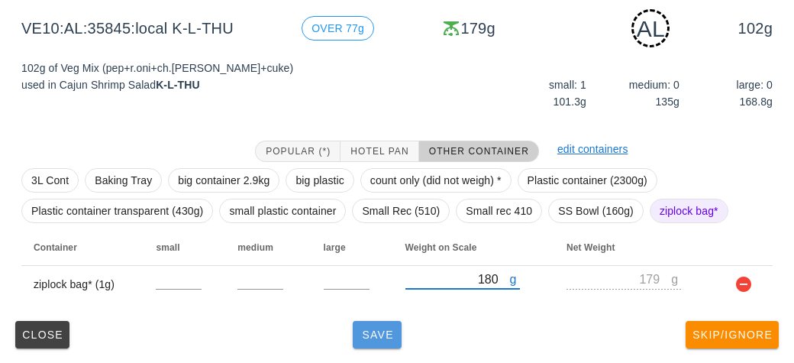
click at [382, 344] on button "Save" at bounding box center [377, 334] width 49 height 27
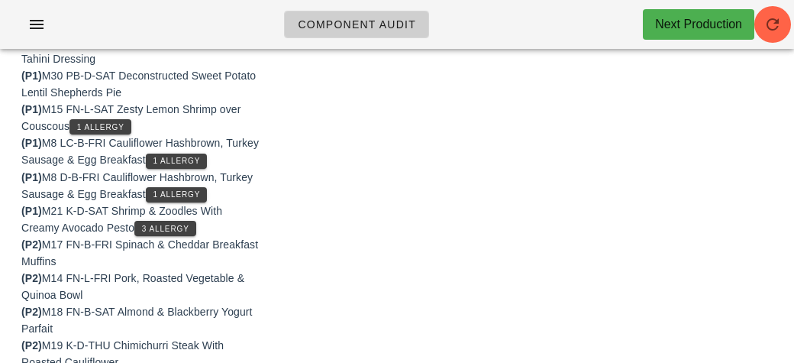
scroll to position [466, 0]
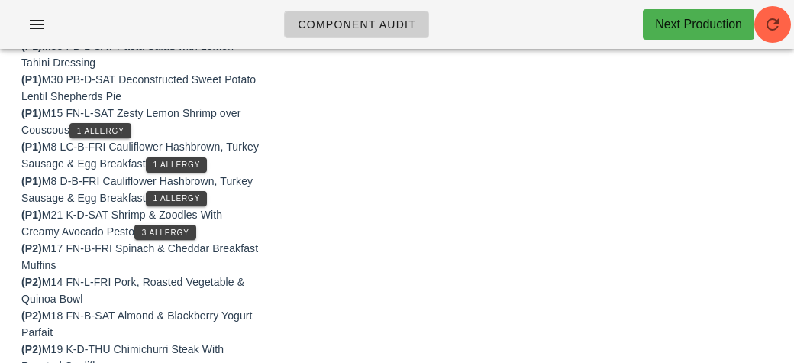
click at [80, 114] on div "(P1) M15 FN-L-SAT Zesty Lemon Shrimp over Couscous 1 Allergy" at bounding box center [140, 122] width 238 height 34
click at [90, 127] on span "1 Allergy" at bounding box center [100, 131] width 48 height 8
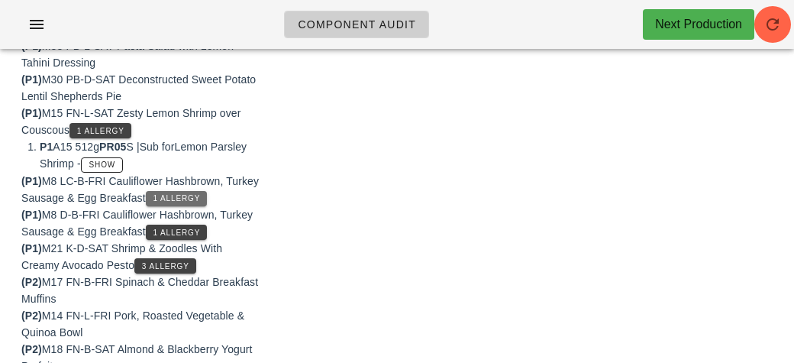
click at [192, 196] on span "1 Allergy" at bounding box center [177, 198] width 48 height 8
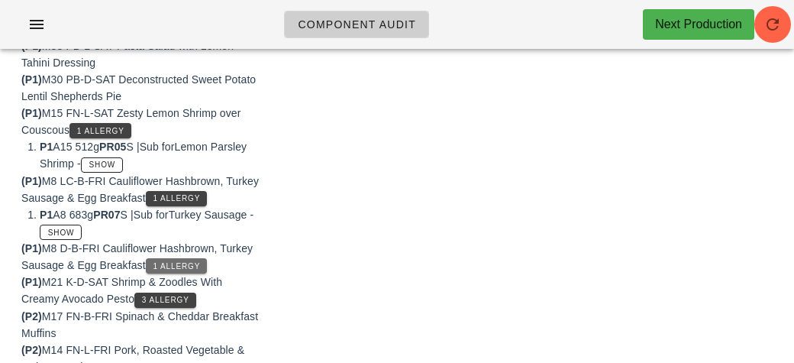
click at [162, 262] on span "1 Allergy" at bounding box center [177, 266] width 48 height 8
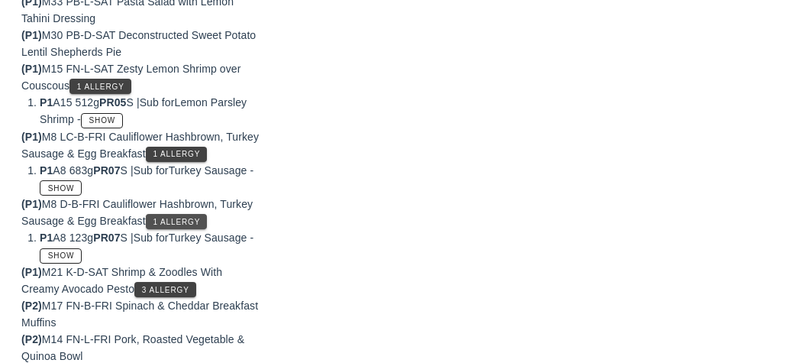
scroll to position [514, 0]
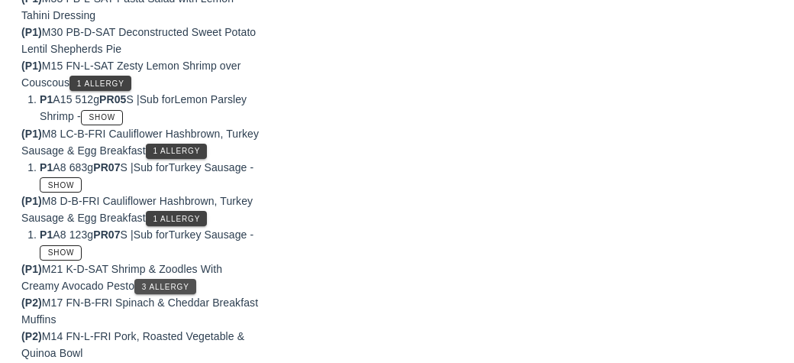
click at [142, 290] on button "3 Allergy" at bounding box center [165, 286] width 62 height 15
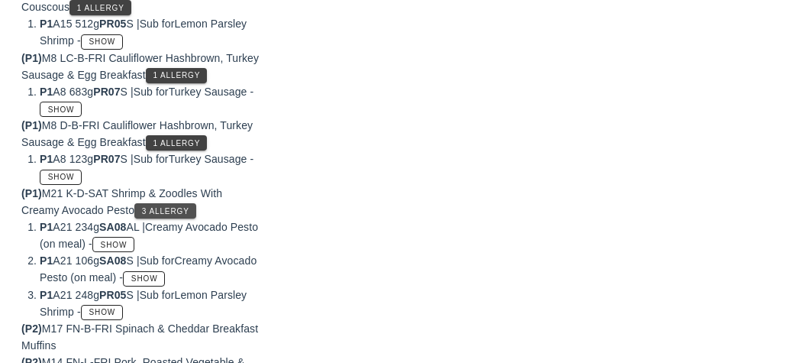
scroll to position [591, 0]
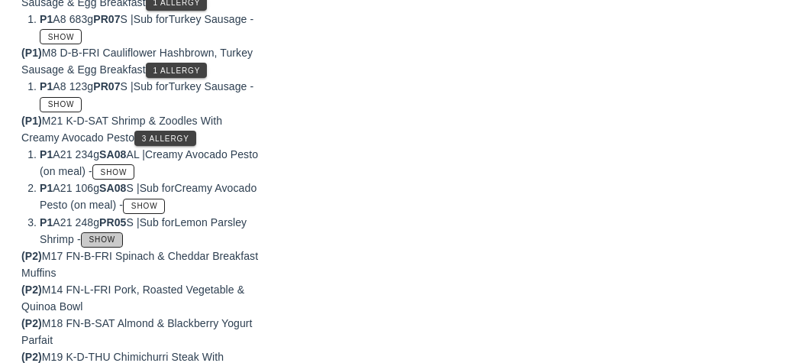
click at [116, 235] on span "Show" at bounding box center [102, 239] width 27 height 8
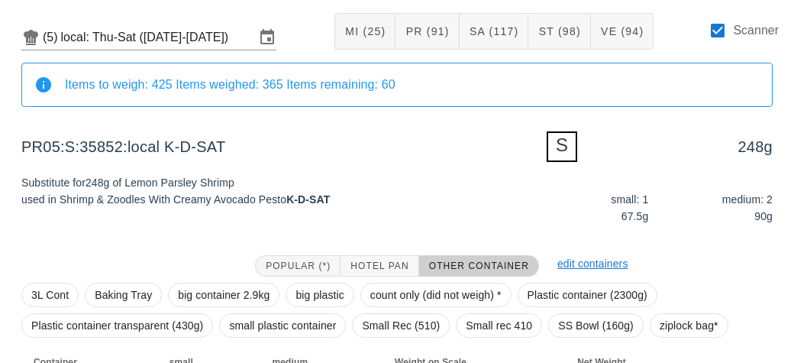
scroll to position [71, 0]
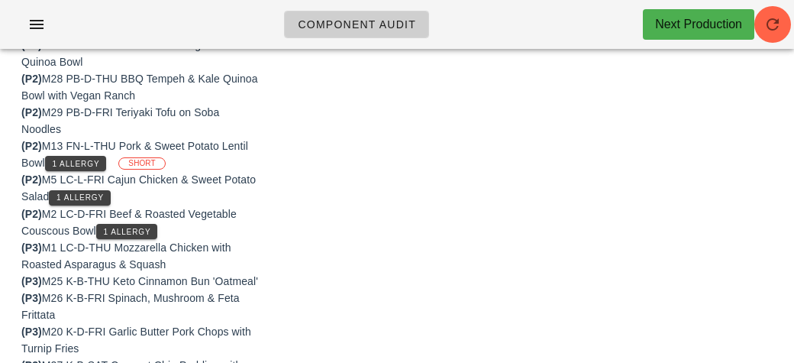
scroll to position [830, 0]
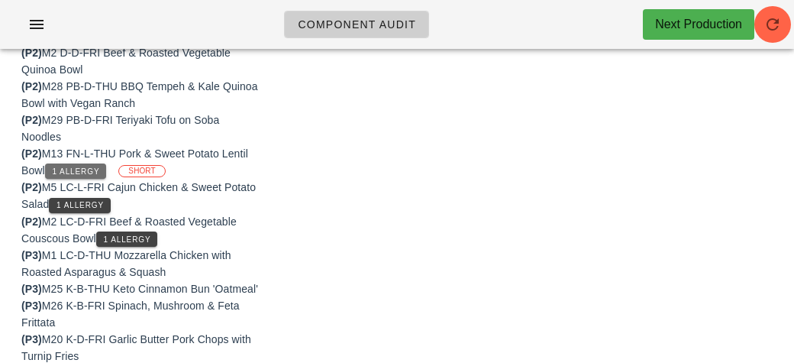
click at [60, 176] on button "1 Allergy" at bounding box center [76, 170] width 62 height 15
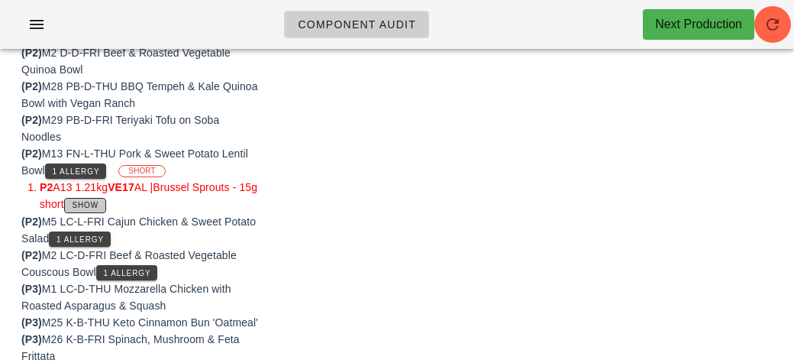
click at [92, 198] on button "Show" at bounding box center [85, 205] width 42 height 15
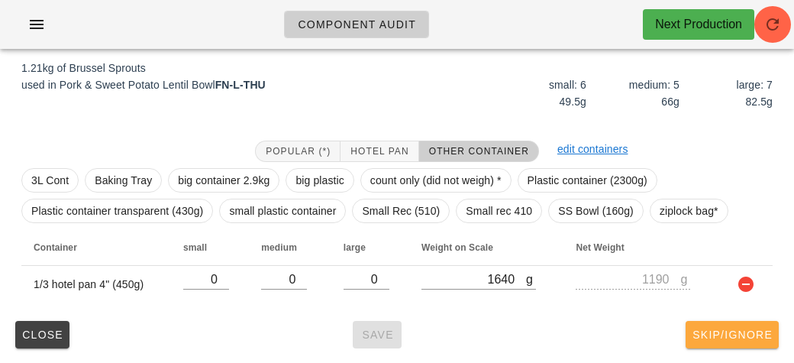
click at [711, 332] on span "Skip/Ignore" at bounding box center [732, 334] width 81 height 12
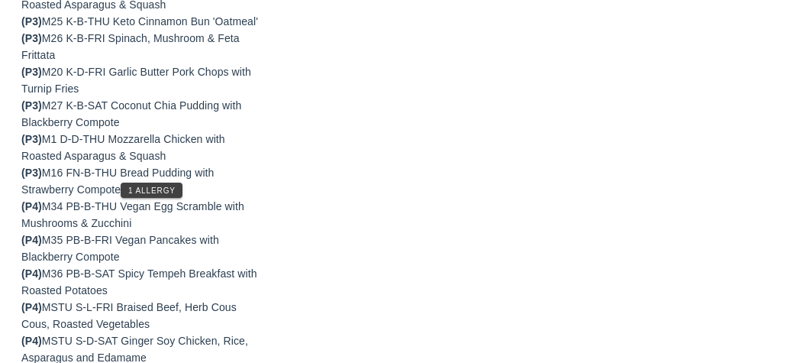
scroll to position [1135, 0]
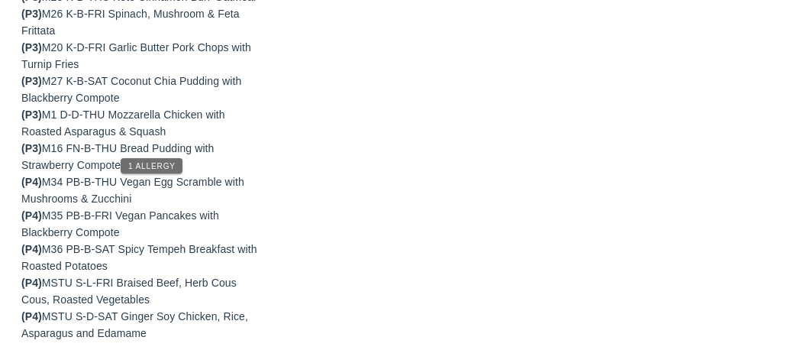
click at [136, 163] on span "1 Allergy" at bounding box center [151, 166] width 48 height 8
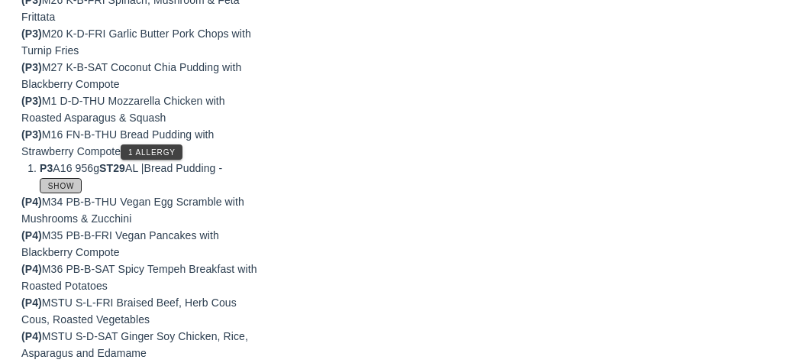
click at [68, 192] on button "Show" at bounding box center [61, 185] width 42 height 15
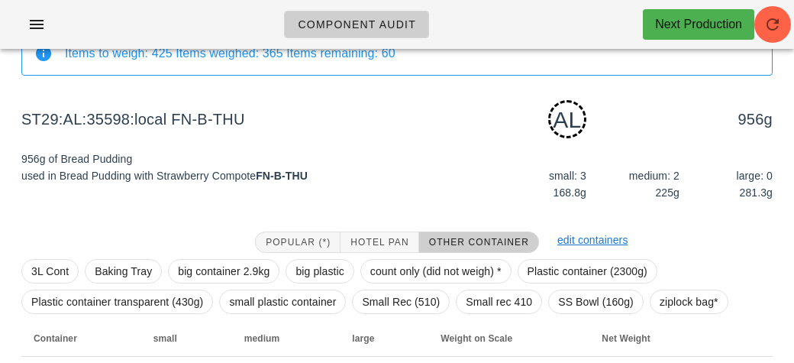
scroll to position [100, 0]
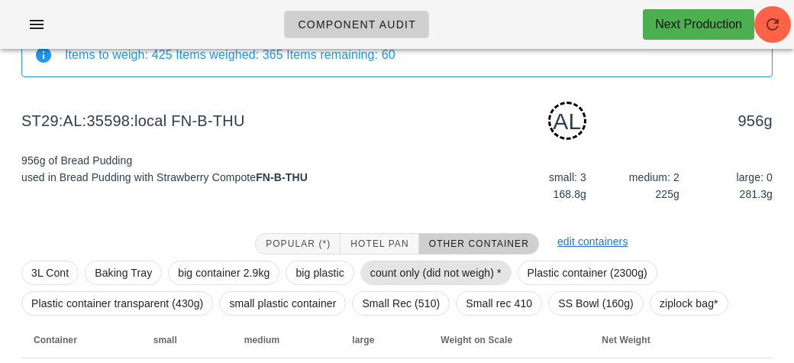
click at [383, 274] on span "count only (did not weigh) *" at bounding box center [435, 272] width 131 height 23
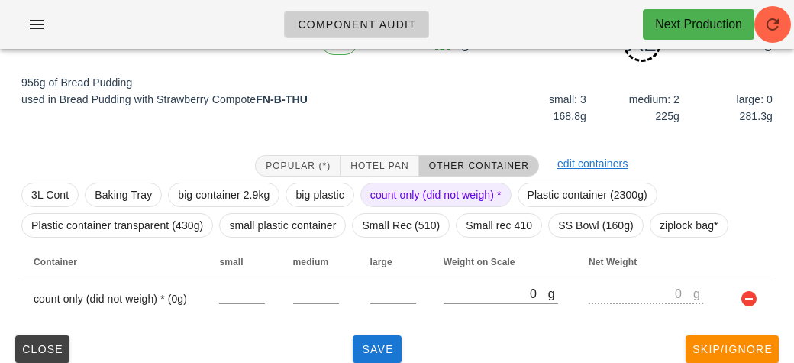
scroll to position [192, 0]
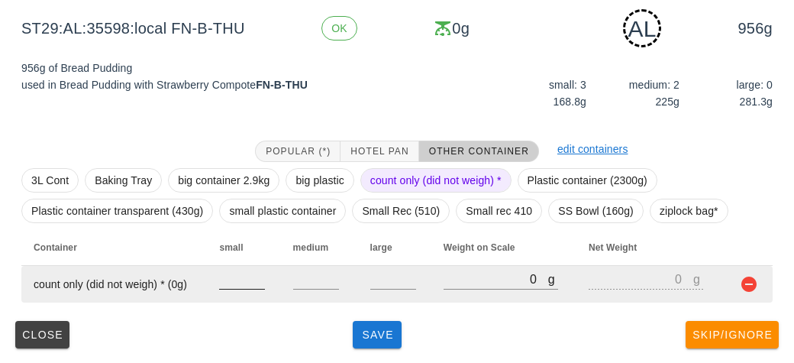
click at [234, 285] on input "number" at bounding box center [242, 279] width 46 height 20
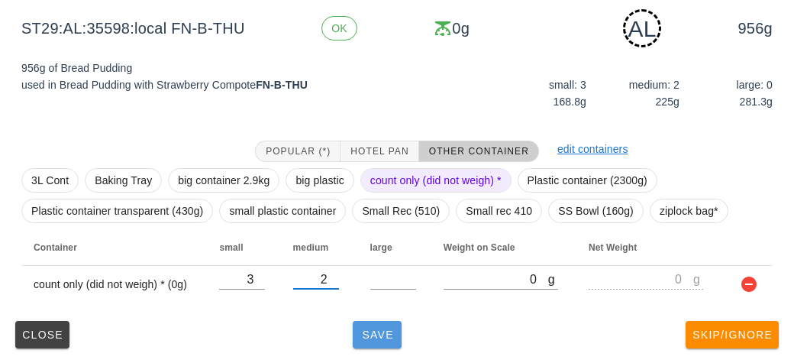
click at [373, 322] on button "Save" at bounding box center [377, 334] width 49 height 27
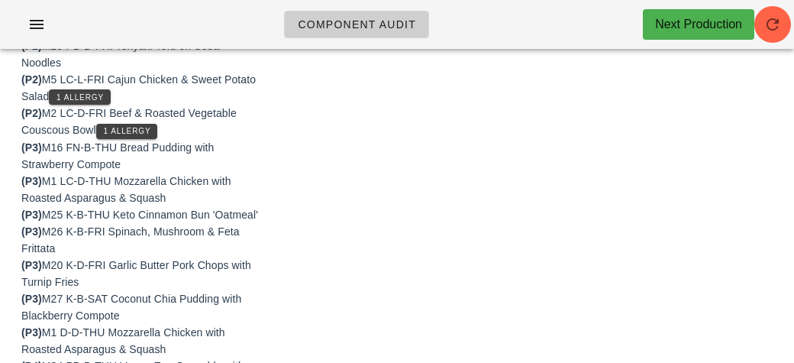
scroll to position [917, 0]
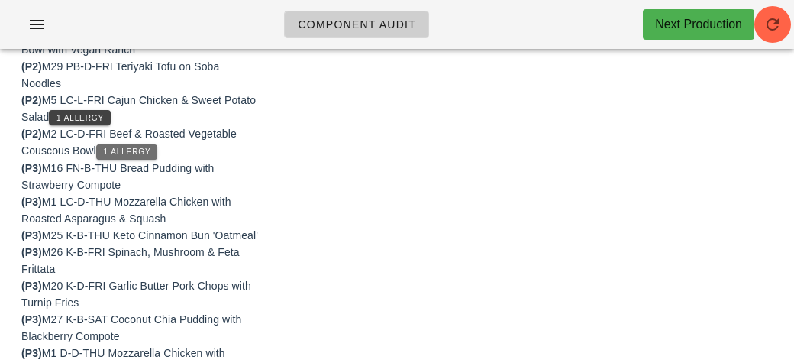
click at [116, 150] on span "1 Allergy" at bounding box center [127, 151] width 48 height 8
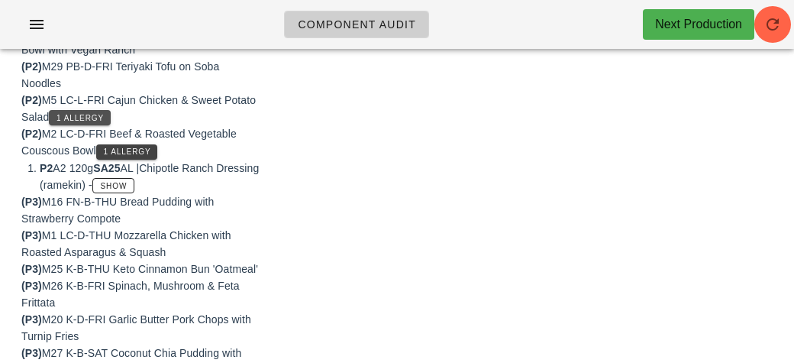
click at [76, 114] on span "1 Allergy" at bounding box center [80, 118] width 48 height 8
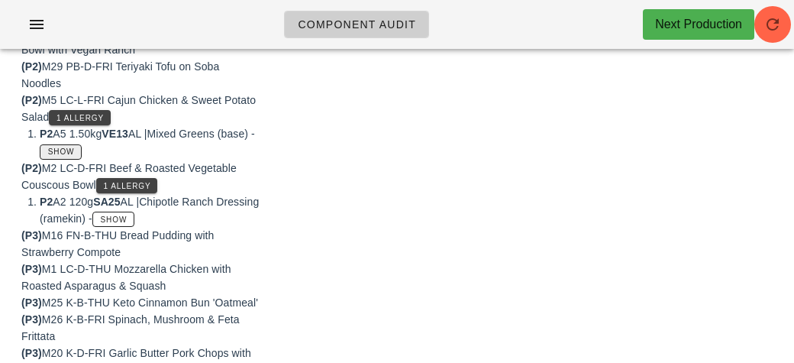
click at [82, 156] on button "Show" at bounding box center [61, 151] width 42 height 15
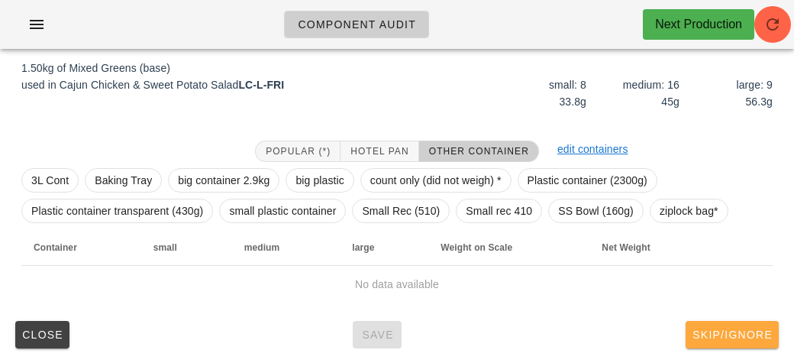
click at [724, 332] on span "Skip/Ignore" at bounding box center [732, 334] width 81 height 12
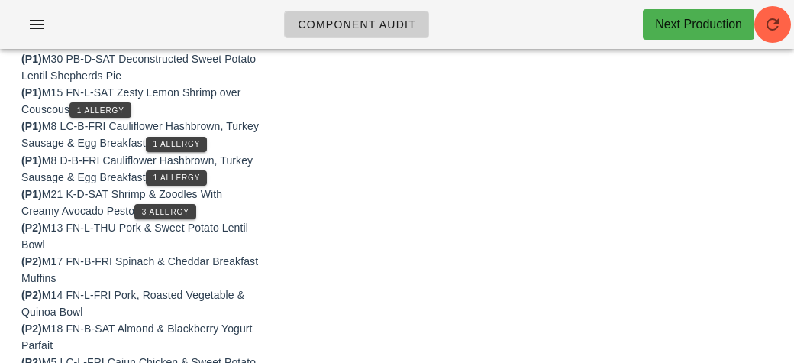
scroll to position [468, 0]
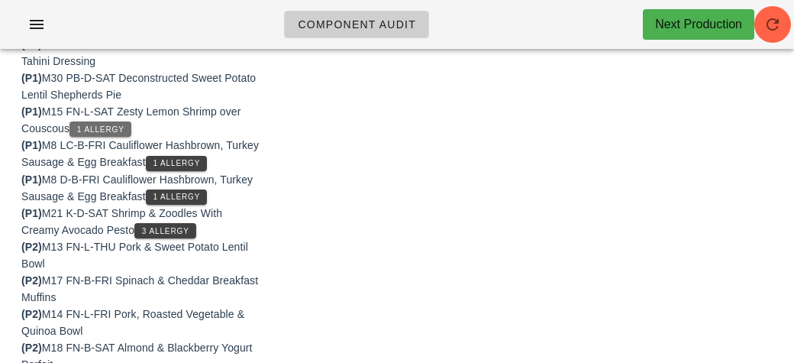
click at [82, 121] on button "1 Allergy" at bounding box center [100, 128] width 62 height 15
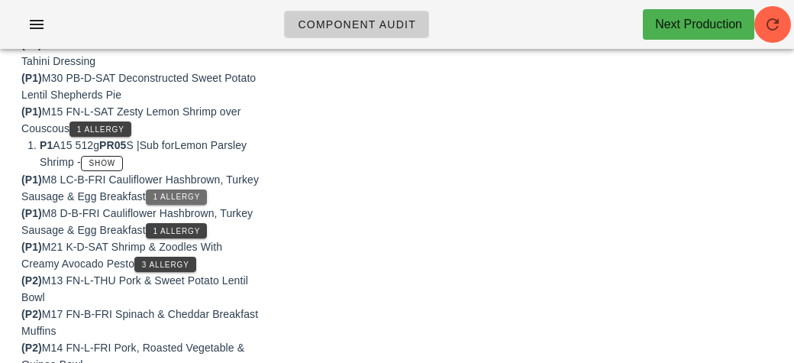
click at [191, 189] on button "1 Allergy" at bounding box center [177, 196] width 62 height 15
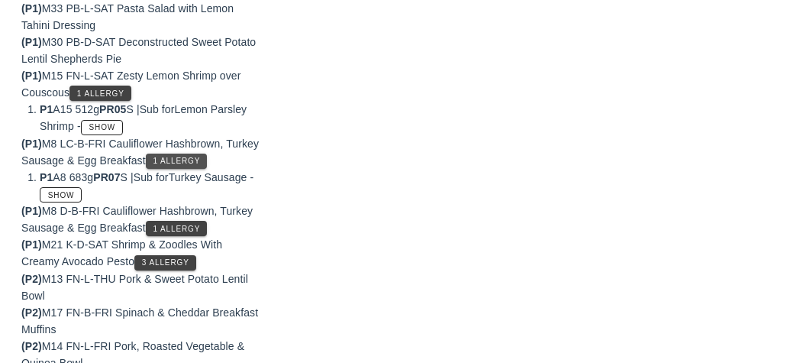
scroll to position [506, 0]
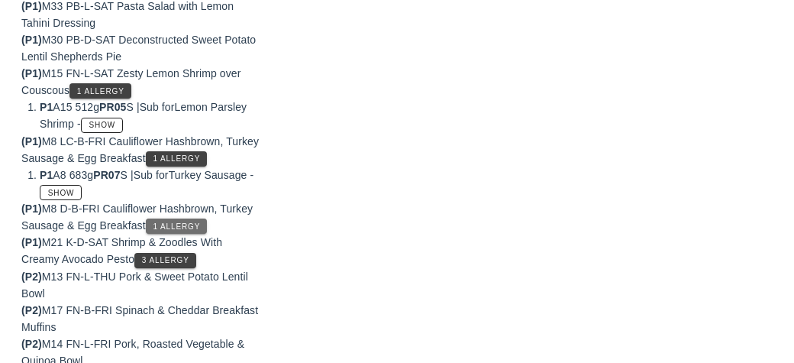
click at [161, 222] on span "1 Allergy" at bounding box center [177, 226] width 48 height 8
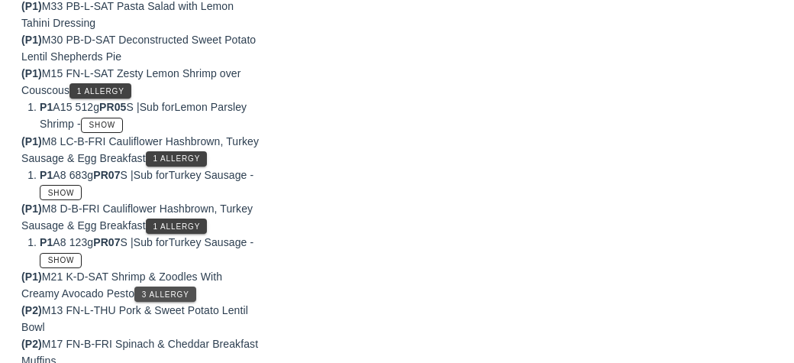
click at [148, 290] on span "3 Allergy" at bounding box center [165, 294] width 48 height 8
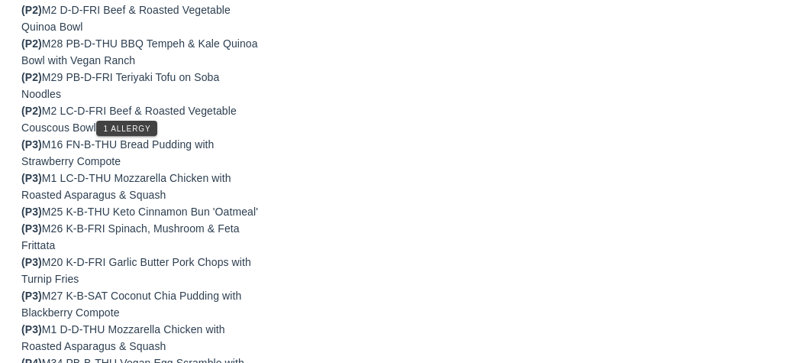
scroll to position [1144, 0]
click at [115, 127] on span "1 Allergy" at bounding box center [127, 128] width 48 height 8
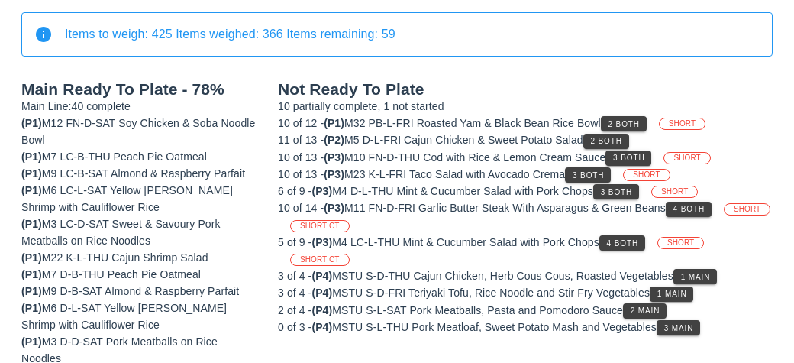
scroll to position [121, 0]
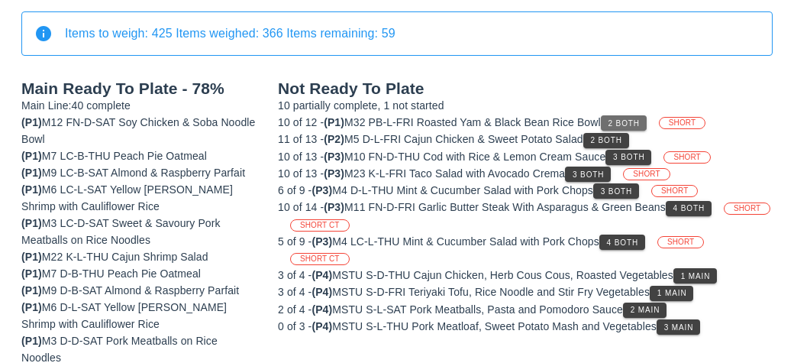
click at [623, 119] on span "2 Both" at bounding box center [624, 123] width 32 height 8
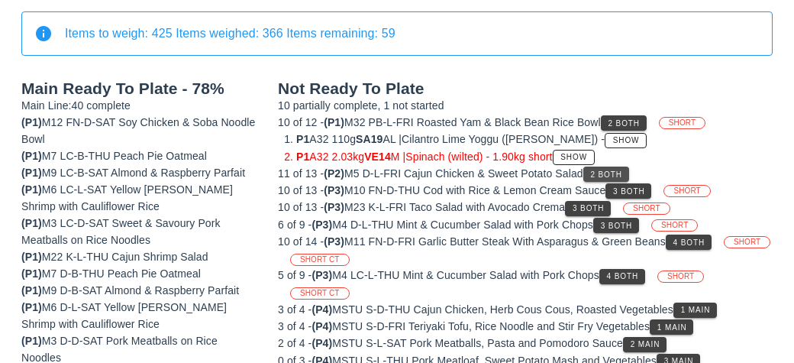
click at [599, 174] on span "2 Both" at bounding box center [606, 174] width 32 height 8
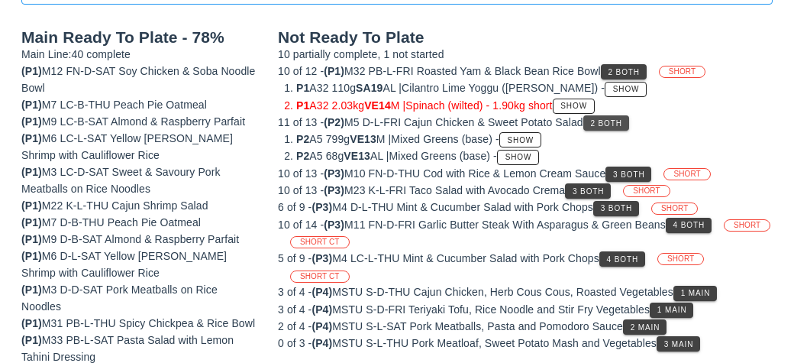
scroll to position [173, 0]
click at [523, 136] on span "Show" at bounding box center [520, 140] width 27 height 8
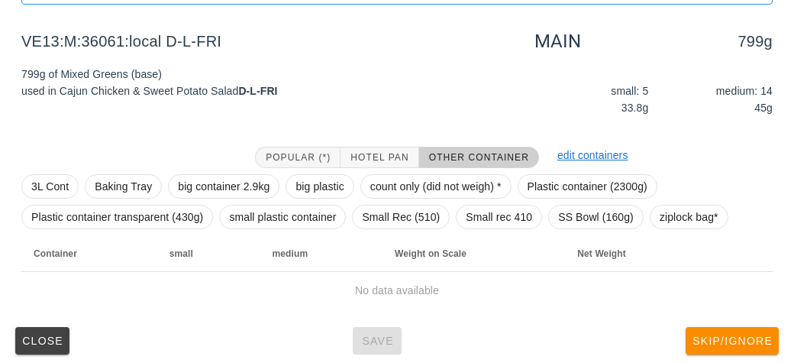
scroll to position [179, 0]
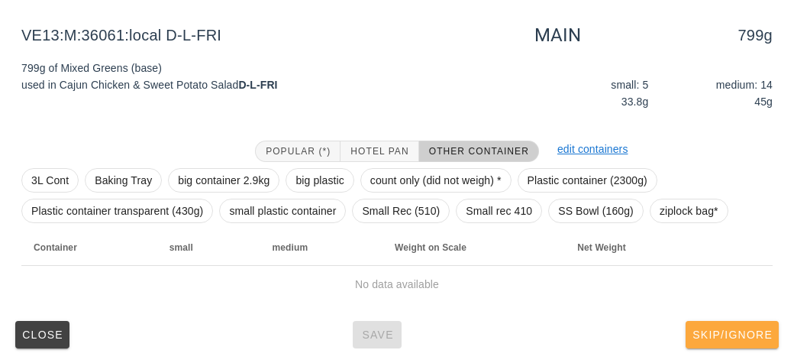
click at [721, 337] on span "Skip/Ignore" at bounding box center [732, 334] width 81 height 12
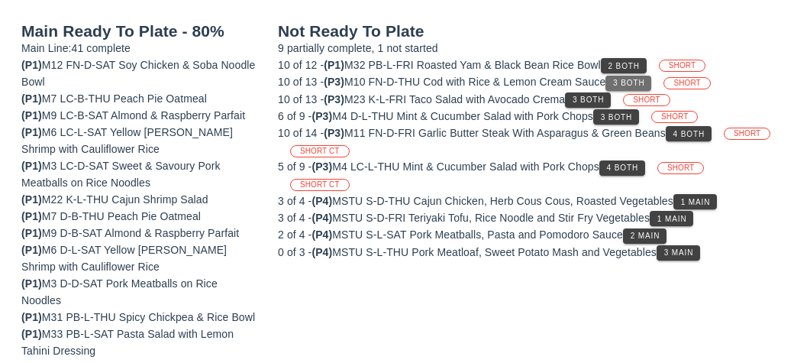
click at [618, 76] on button "3 Both" at bounding box center [628, 83] width 46 height 15
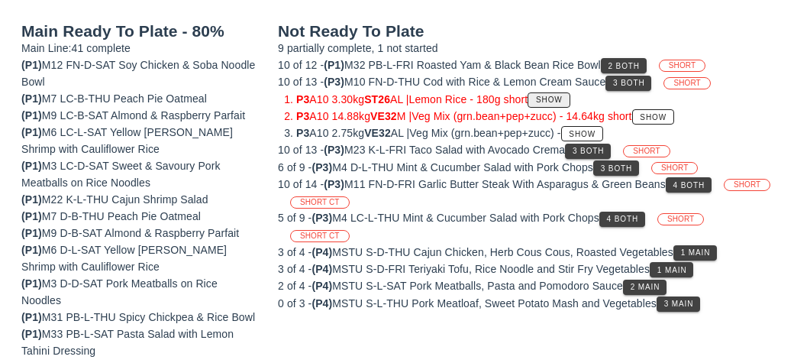
click at [550, 98] on span "Show" at bounding box center [548, 99] width 27 height 8
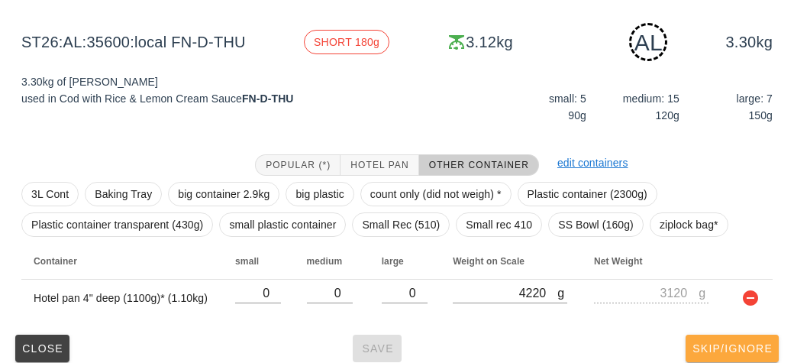
click at [705, 342] on span "Skip/Ignore" at bounding box center [732, 348] width 81 height 12
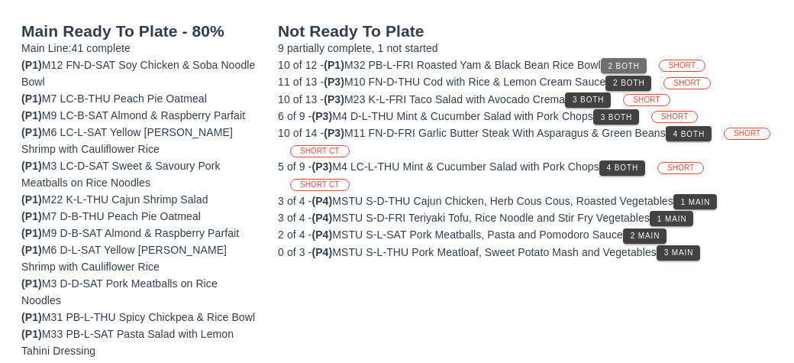
click at [618, 58] on button "2 Both" at bounding box center [624, 65] width 46 height 15
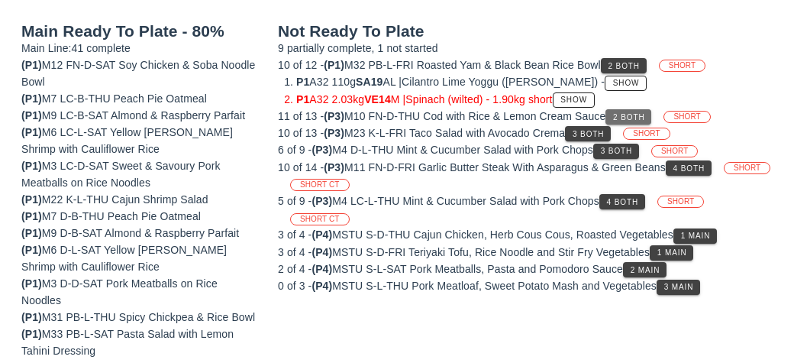
click at [618, 109] on button "2 Both" at bounding box center [628, 116] width 46 height 15
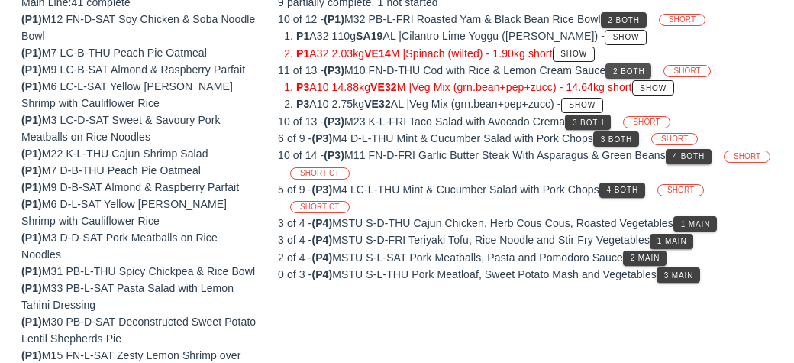
scroll to position [225, 0]
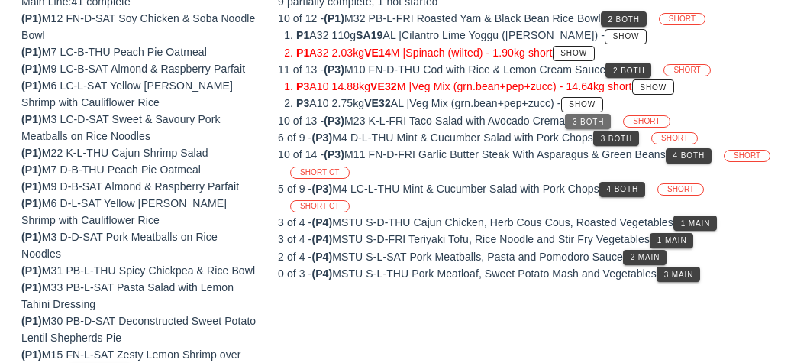
click at [596, 118] on span "3 Both" at bounding box center [588, 122] width 32 height 8
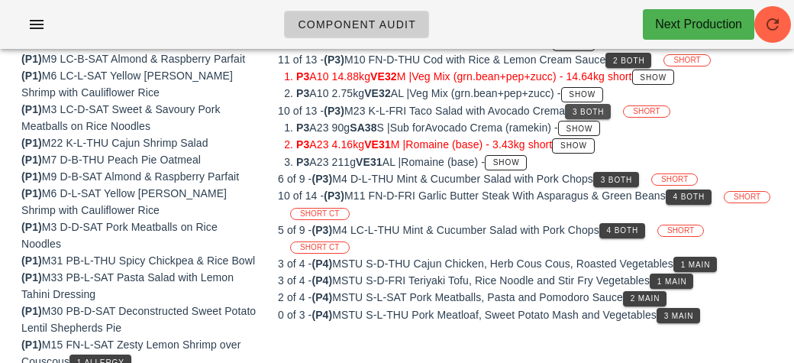
scroll to position [219, 0]
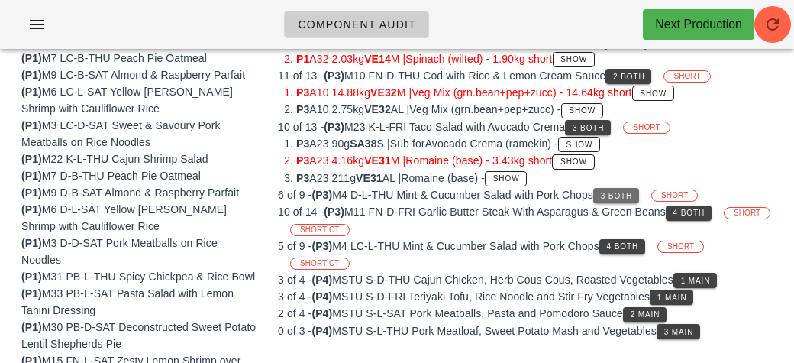
click at [607, 189] on button "3 Both" at bounding box center [616, 195] width 46 height 15
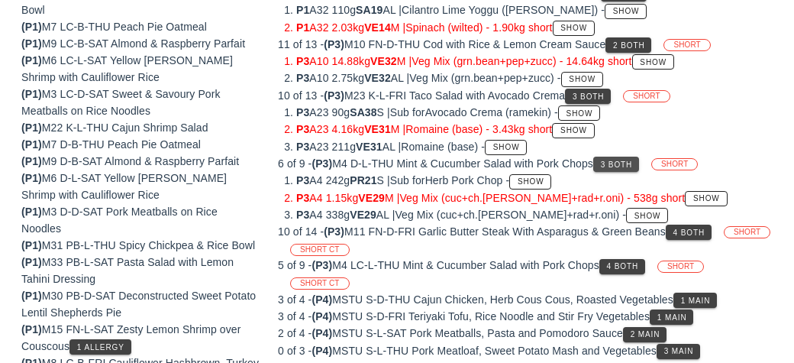
scroll to position [250, 0]
click at [708, 234] on button "4 Both" at bounding box center [689, 231] width 46 height 15
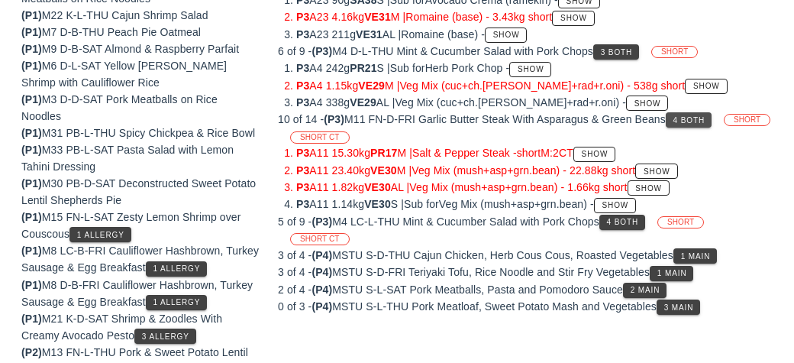
scroll to position [363, 0]
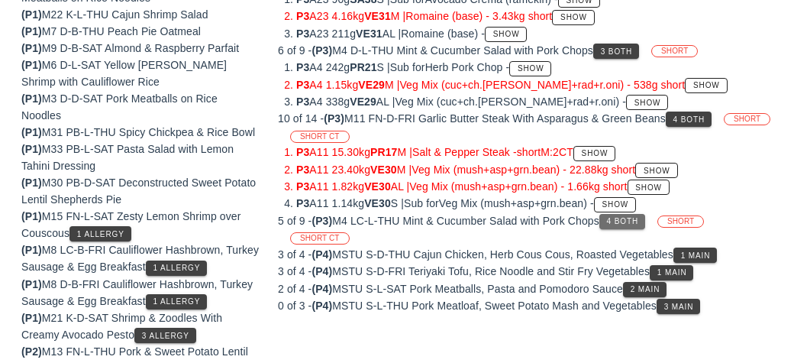
click at [630, 218] on span "4 Both" at bounding box center [622, 221] width 32 height 8
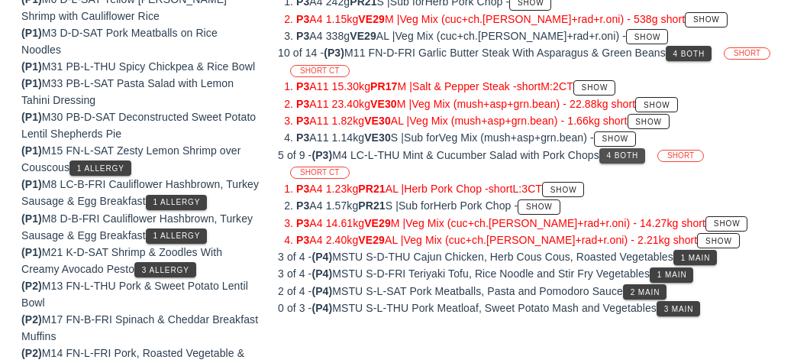
scroll to position [460, 0]
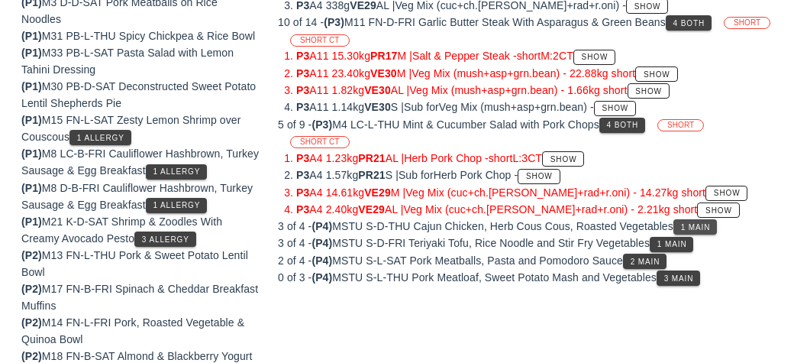
click at [702, 223] on span "1 Main" at bounding box center [695, 227] width 31 height 8
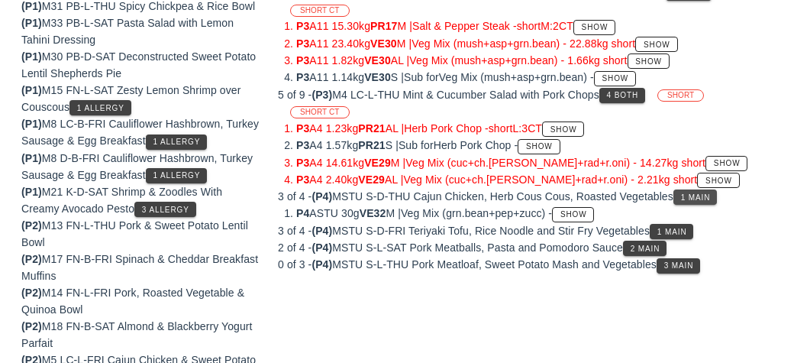
scroll to position [492, 0]
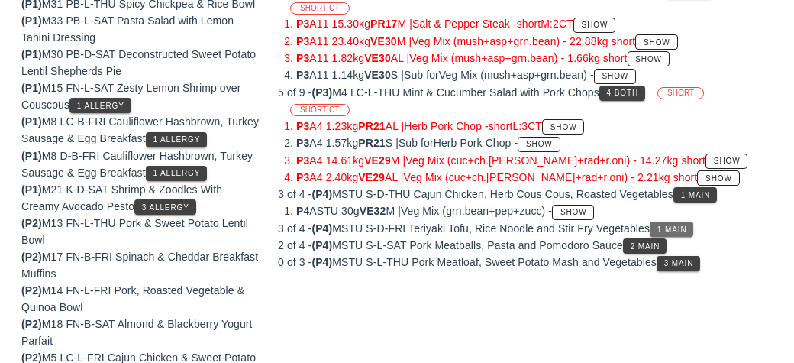
click at [662, 221] on button "1 Main" at bounding box center [672, 228] width 44 height 15
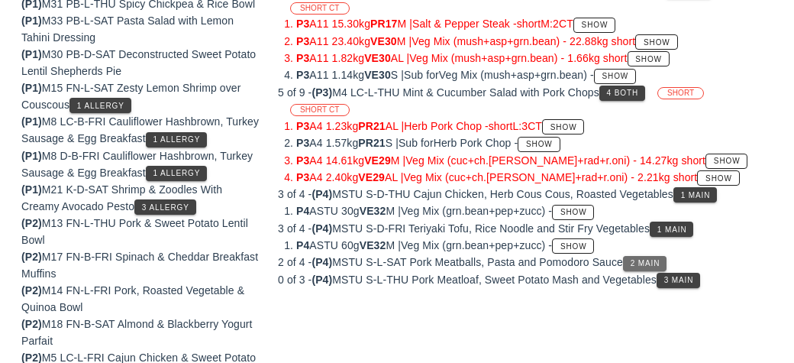
click at [634, 256] on button "2 Main" at bounding box center [645, 263] width 44 height 15
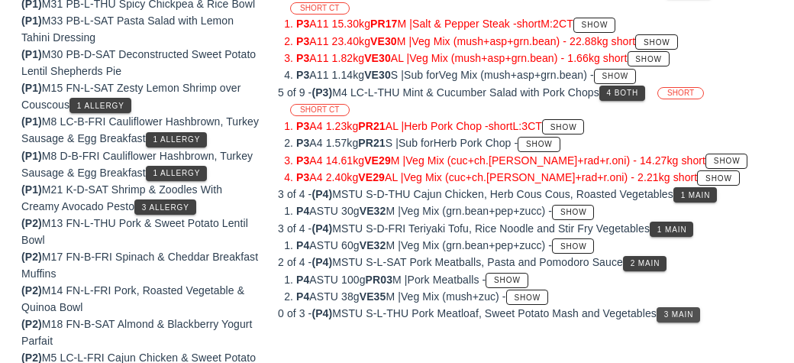
click at [690, 307] on button "3 Main" at bounding box center [679, 314] width 44 height 15
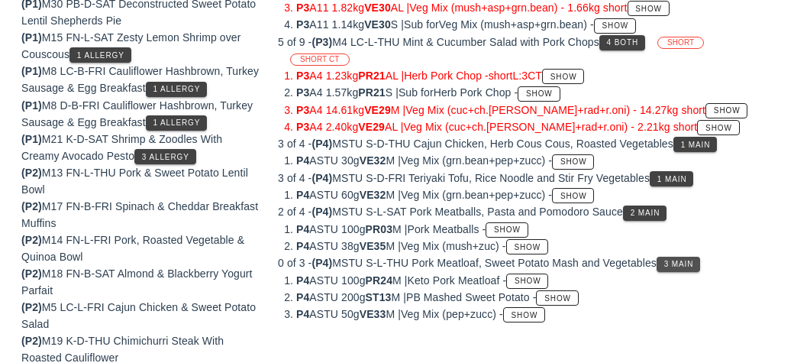
scroll to position [543, 0]
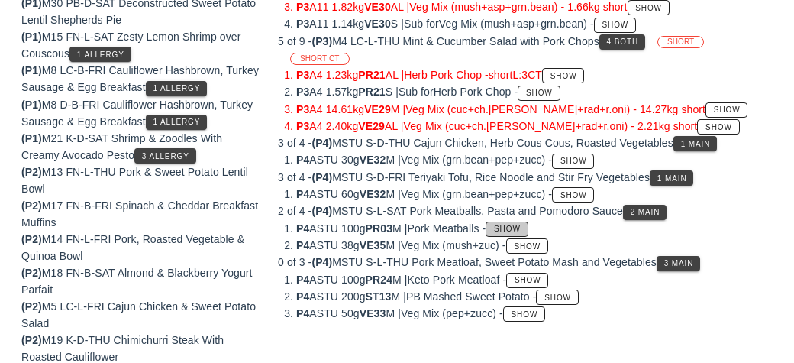
click at [515, 224] on span "Show" at bounding box center [506, 228] width 27 height 8
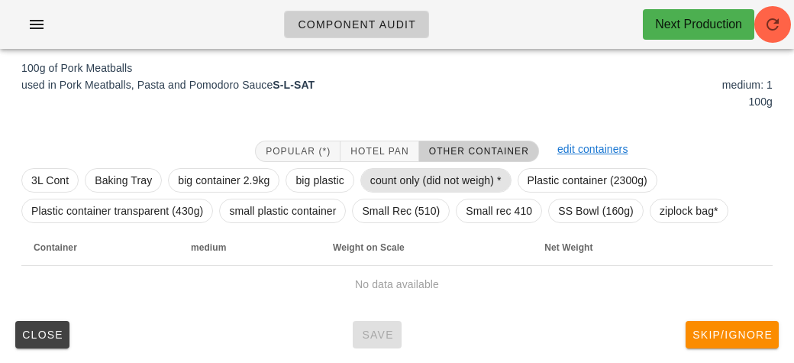
click at [383, 168] on span "count only (did not weigh) *" at bounding box center [435, 180] width 151 height 24
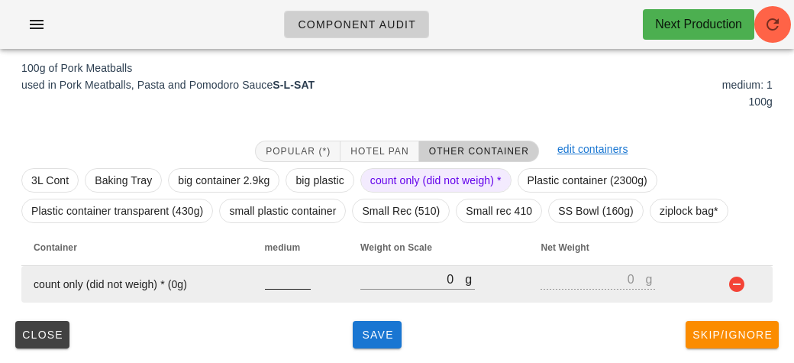
click at [273, 277] on input "number" at bounding box center [288, 279] width 46 height 20
click at [743, 279] on button "button" at bounding box center [736, 284] width 18 height 18
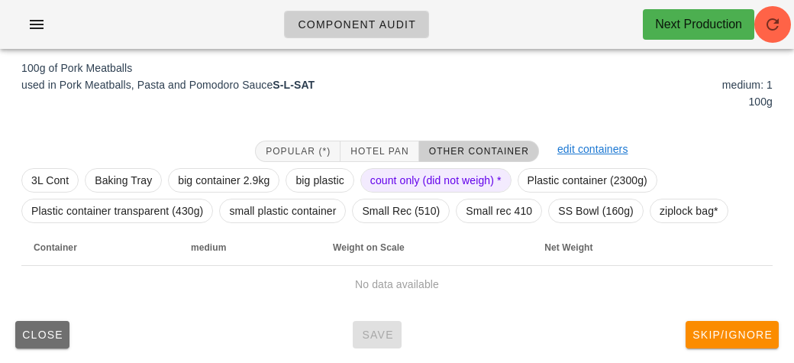
click at [31, 330] on span "Close" at bounding box center [42, 334] width 42 height 12
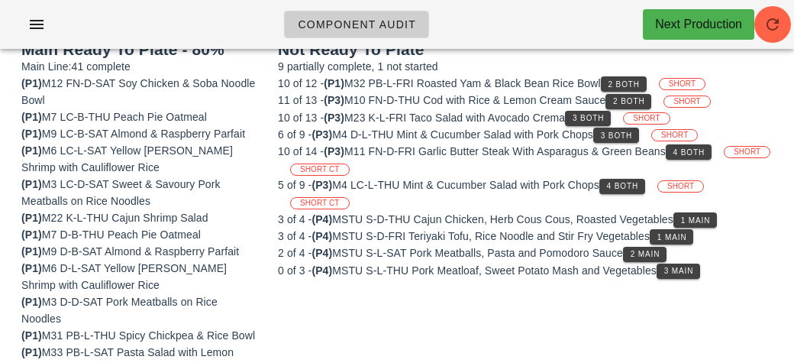
scroll to position [147, 0]
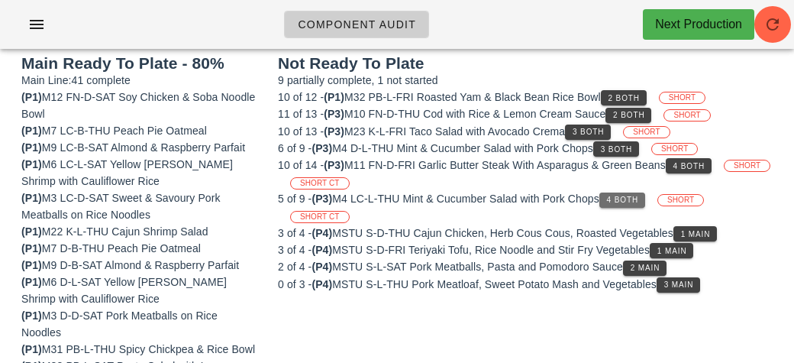
click at [621, 195] on span "4 Both" at bounding box center [622, 199] width 32 height 8
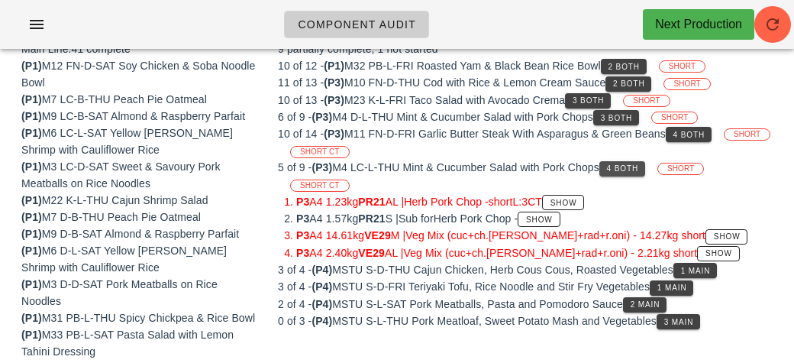
scroll to position [181, 0]
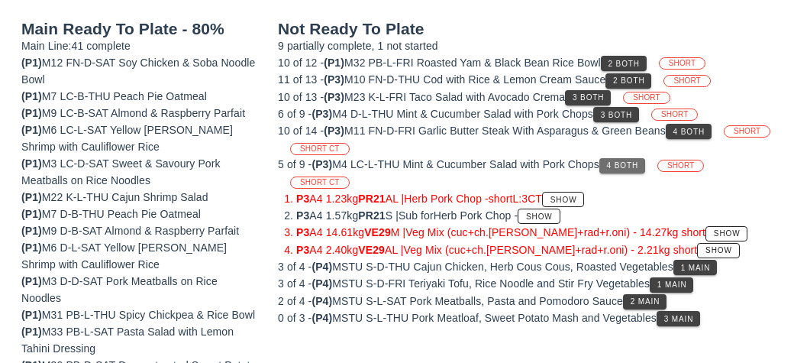
click at [638, 163] on span "4 Both" at bounding box center [622, 165] width 32 height 8
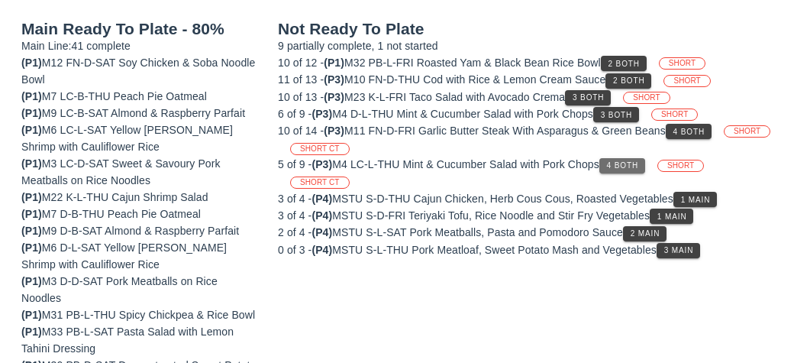
click at [633, 161] on span "4 Both" at bounding box center [622, 165] width 32 height 8
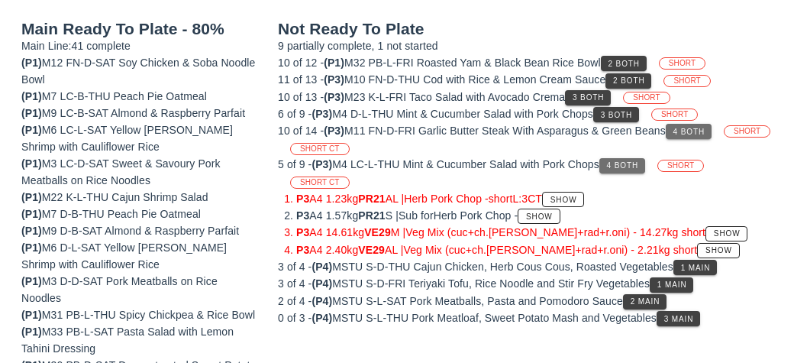
click at [682, 134] on button "4 Both" at bounding box center [689, 131] width 46 height 15
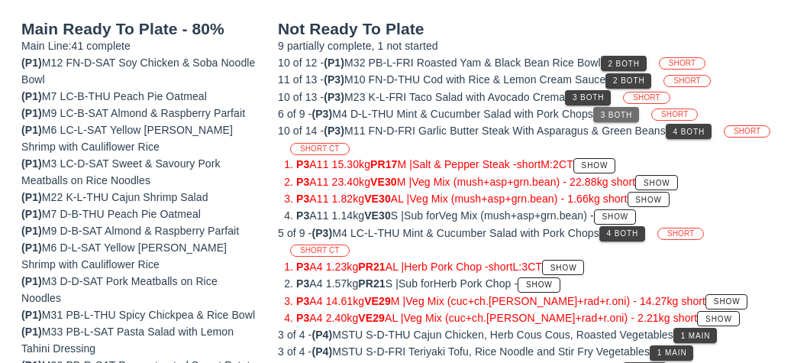
click at [628, 111] on span "3 Both" at bounding box center [616, 115] width 32 height 8
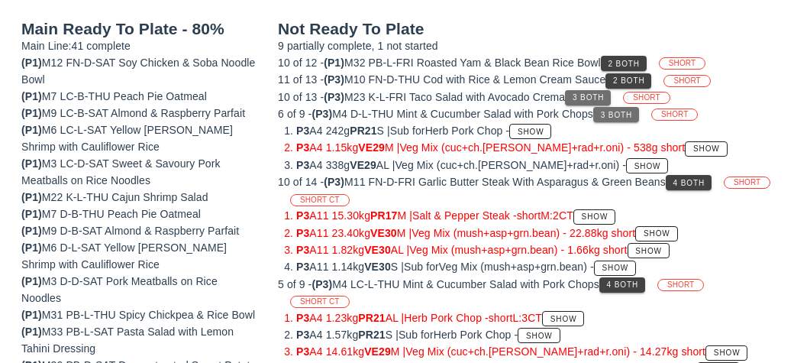
click at [576, 97] on button "3 Both" at bounding box center [588, 97] width 46 height 15
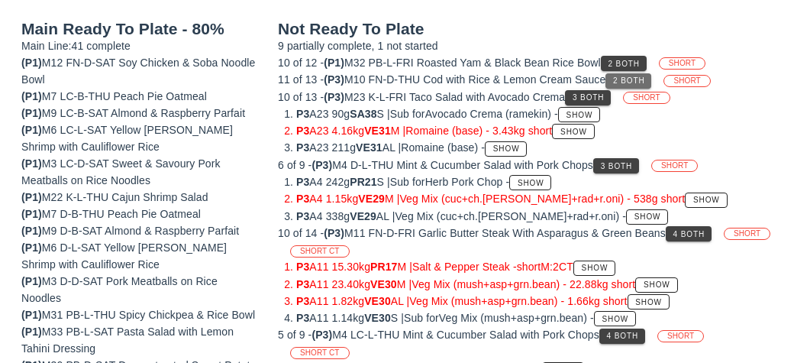
click at [627, 82] on span "2 Both" at bounding box center [628, 80] width 32 height 8
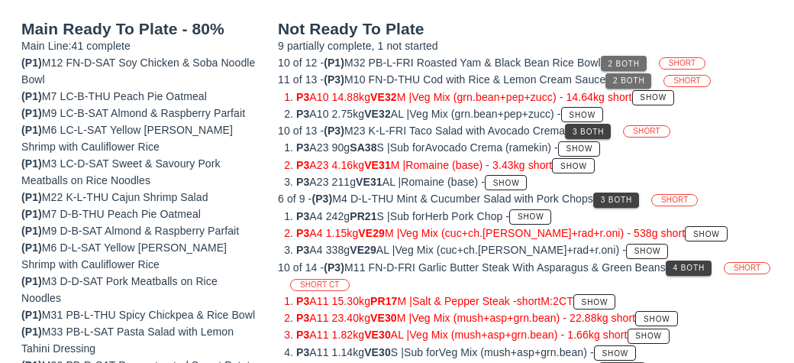
click at [611, 56] on button "2 Both" at bounding box center [624, 63] width 46 height 15
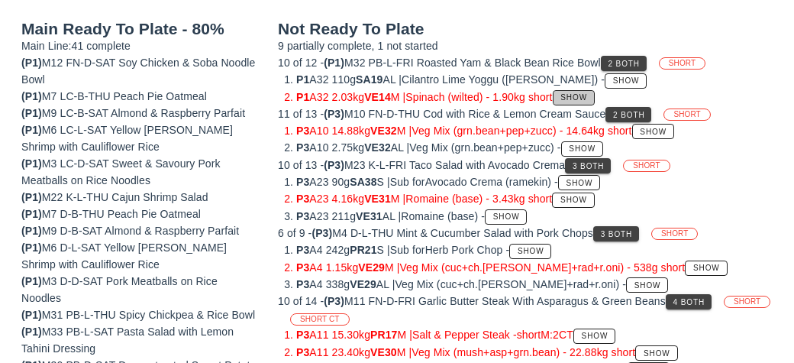
click at [587, 96] on span "Show" at bounding box center [573, 97] width 27 height 8
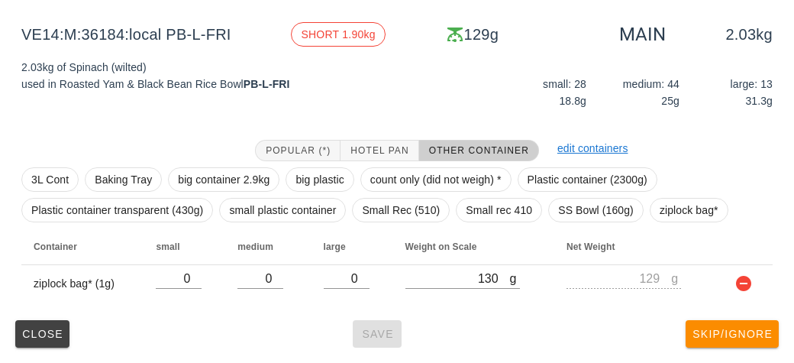
scroll to position [179, 0]
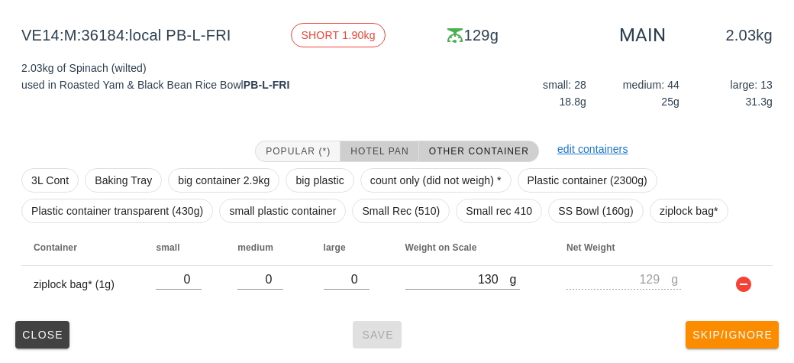
click at [366, 142] on button "Hotel Pan" at bounding box center [379, 150] width 78 height 21
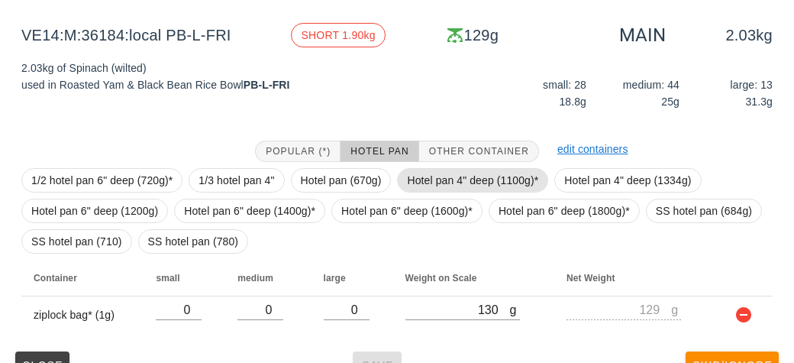
click at [424, 173] on span "Hotel pan 4" deep (1100g)*" at bounding box center [472, 180] width 131 height 23
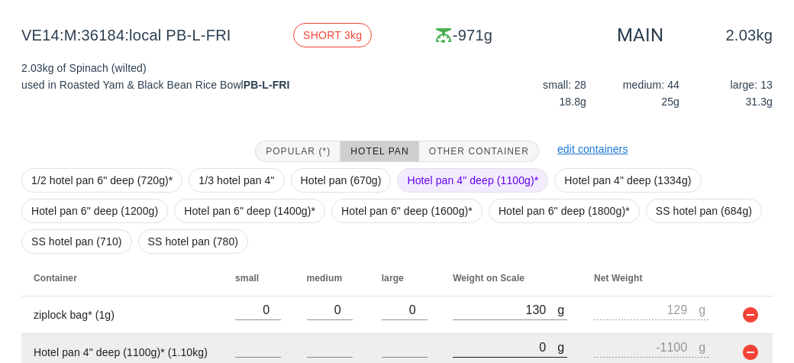
click at [472, 343] on input "0" at bounding box center [505, 347] width 105 height 20
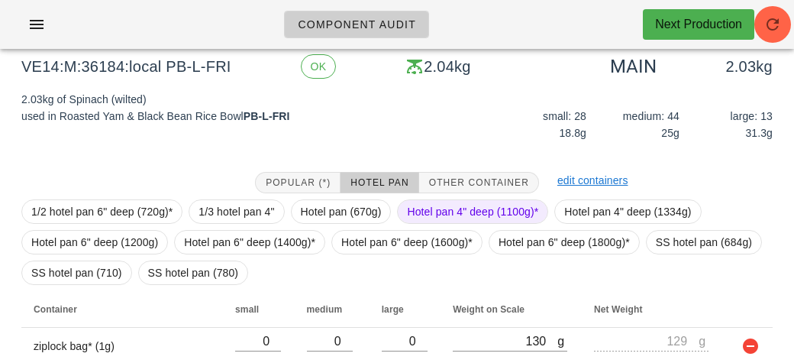
scroll to position [246, 0]
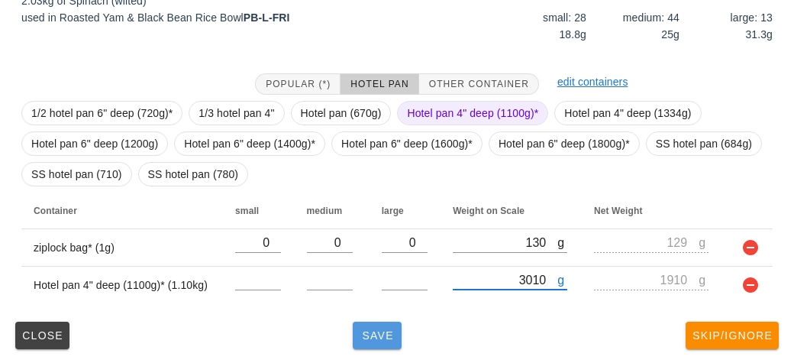
click at [380, 321] on button "Save" at bounding box center [377, 334] width 49 height 27
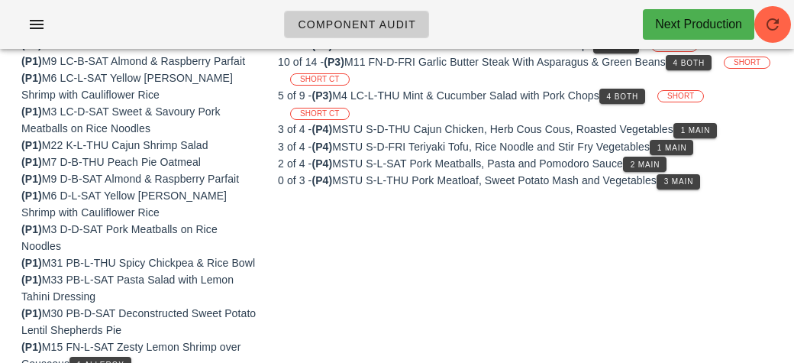
scroll to position [219, 0]
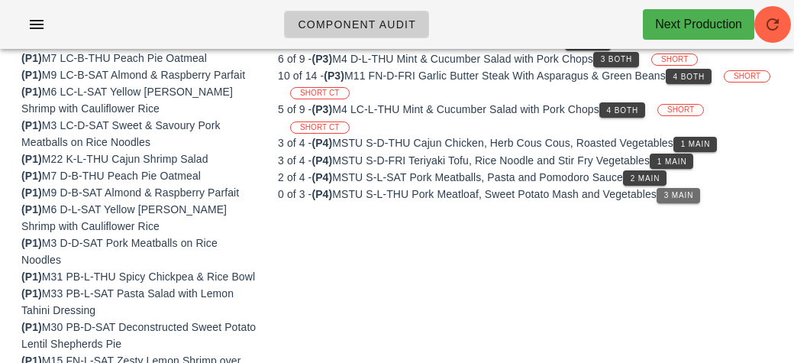
click at [687, 188] on button "3 Main" at bounding box center [679, 195] width 44 height 15
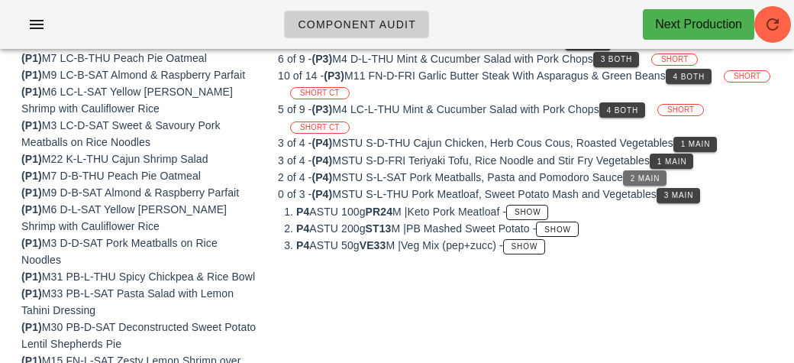
click at [644, 179] on button "2 Main" at bounding box center [645, 177] width 44 height 15
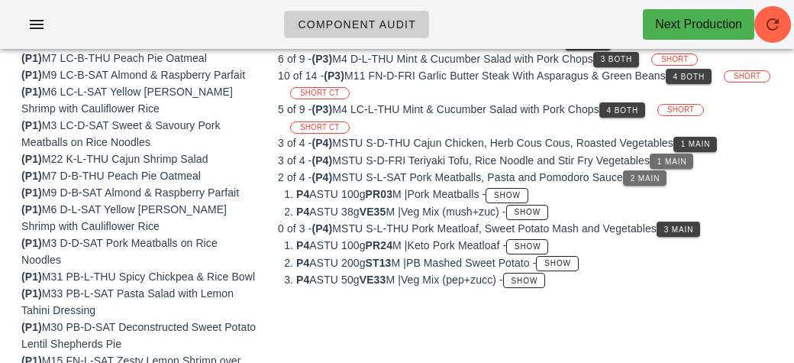
click at [659, 158] on button "1 Main" at bounding box center [672, 160] width 44 height 15
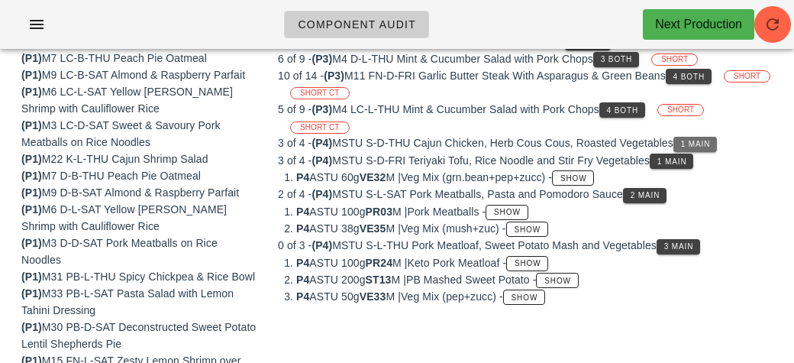
click at [689, 140] on span "1 Main" at bounding box center [695, 144] width 31 height 8
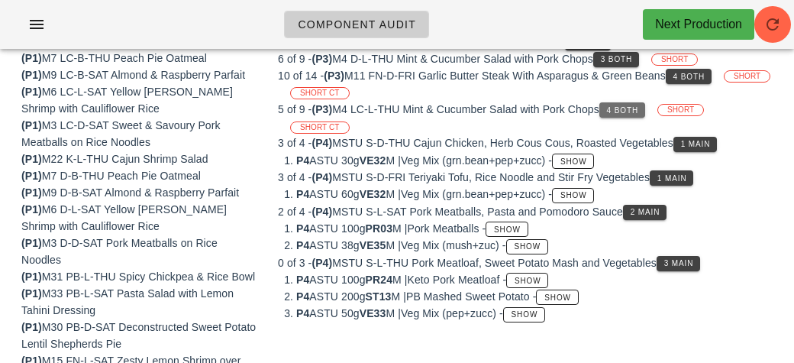
click at [618, 102] on button "4 Both" at bounding box center [622, 109] width 46 height 15
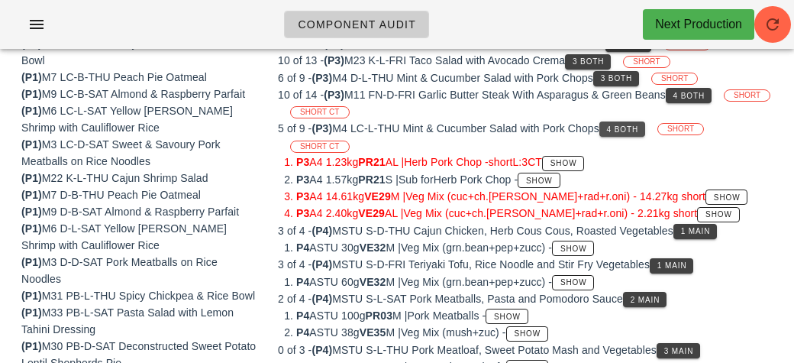
scroll to position [180, 0]
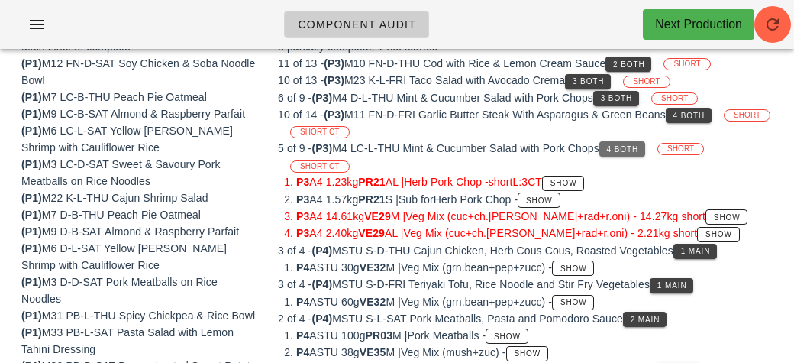
click at [643, 153] on button "4 Both" at bounding box center [622, 148] width 46 height 15
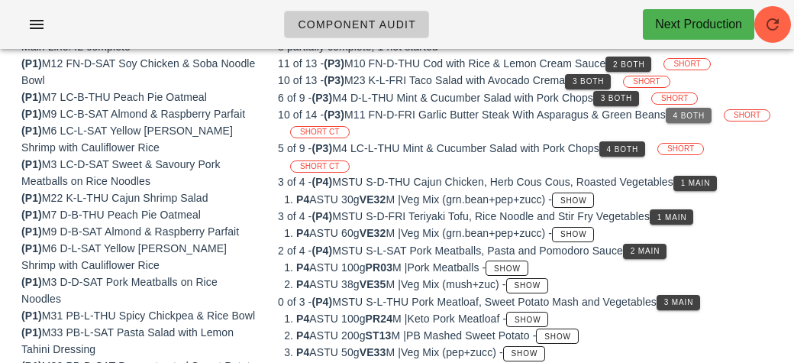
click at [695, 117] on span "4 Both" at bounding box center [689, 115] width 32 height 8
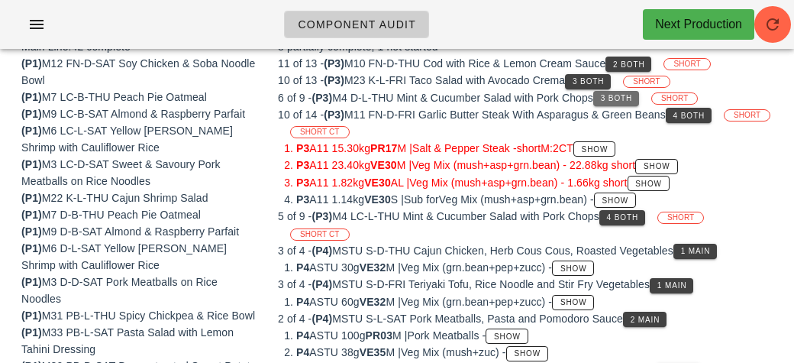
click at [613, 95] on span "3 Both" at bounding box center [616, 98] width 32 height 8
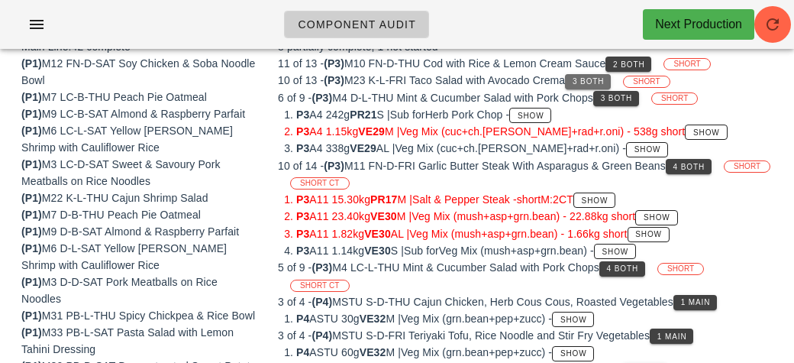
click at [607, 85] on button "3 Both" at bounding box center [588, 81] width 46 height 15
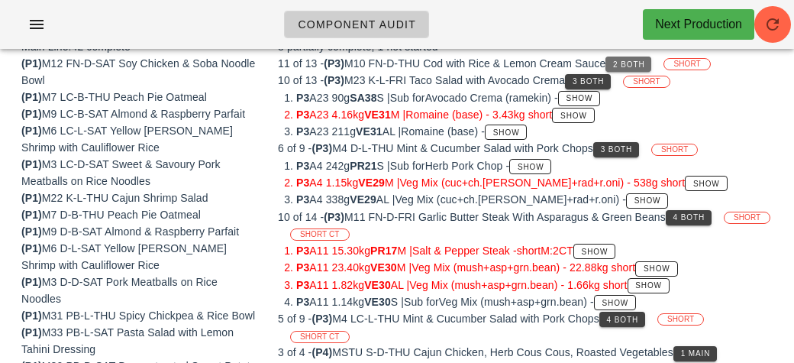
click at [636, 65] on span "2 Both" at bounding box center [628, 64] width 32 height 8
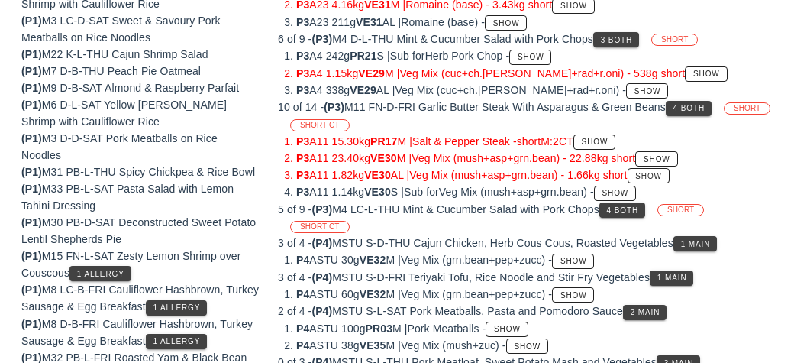
scroll to position [327, 0]
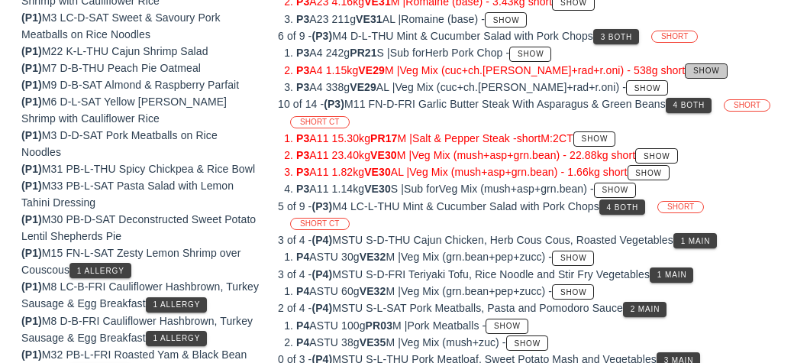
click at [692, 68] on span "Show" at bounding box center [705, 70] width 27 height 8
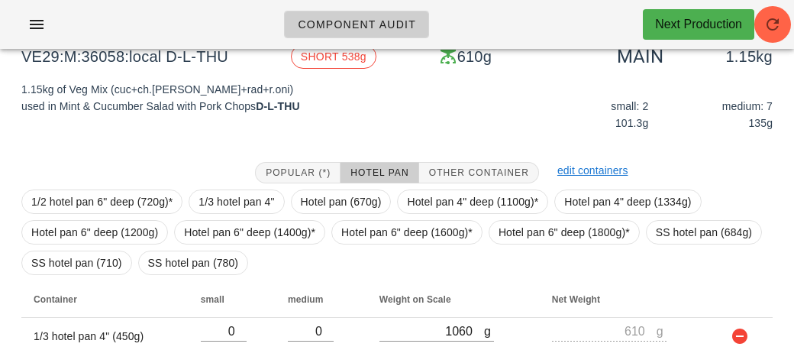
scroll to position [209, 0]
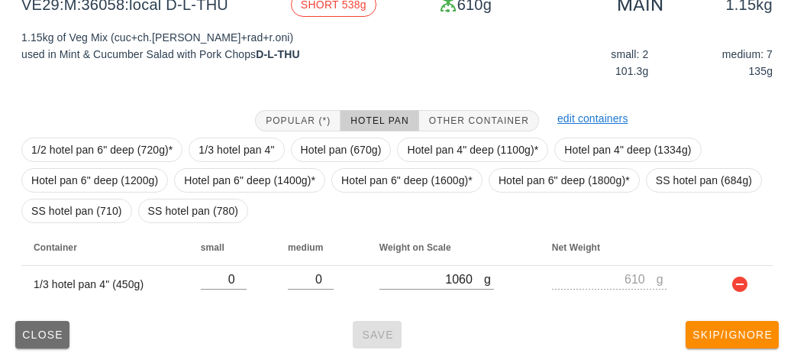
click at [46, 337] on span "Close" at bounding box center [42, 334] width 42 height 12
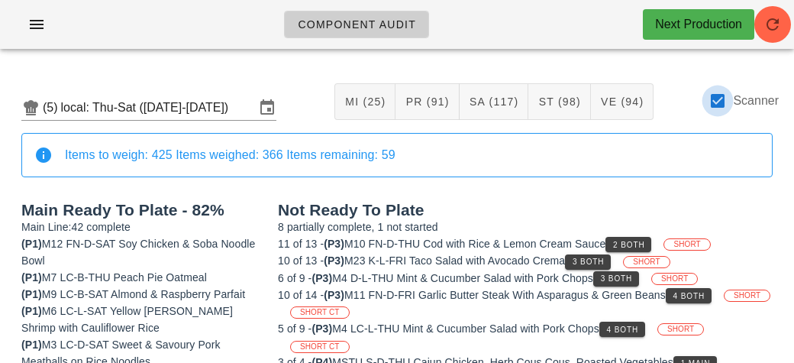
click at [719, 88] on div at bounding box center [718, 101] width 26 height 26
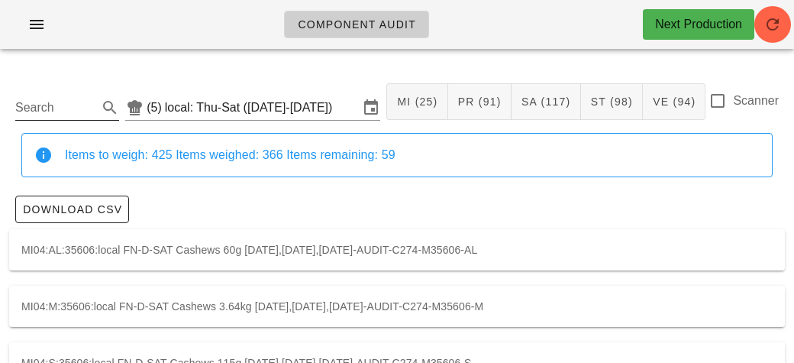
click at [56, 99] on input "Search" at bounding box center [54, 107] width 79 height 24
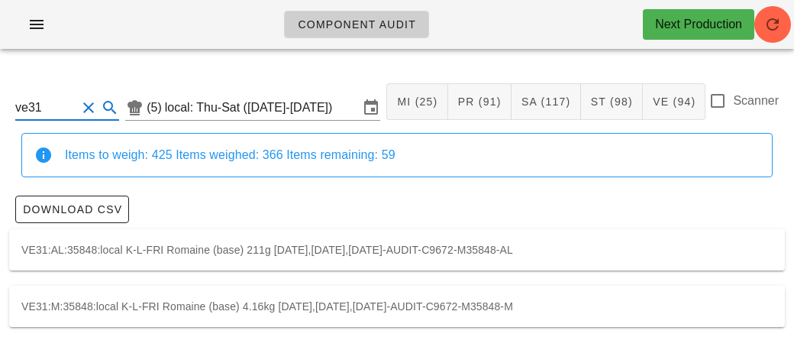
click at [168, 240] on div "VE31:AL:35848:local K-L-FRI Romaine (base) 211g [DATE],[DATE],[DATE]-AUDIT-C967…" at bounding box center [397, 249] width 776 height 41
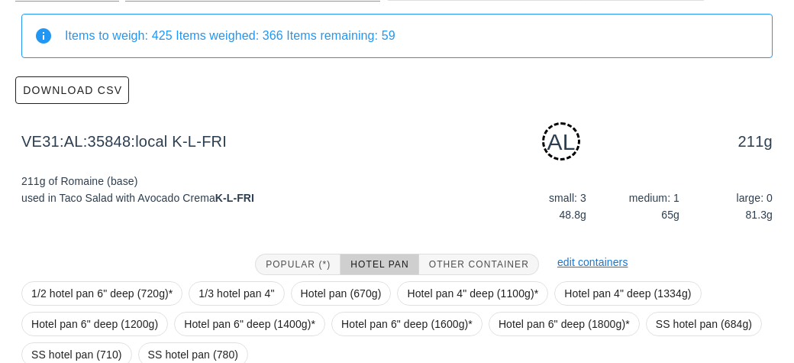
scroll to position [263, 0]
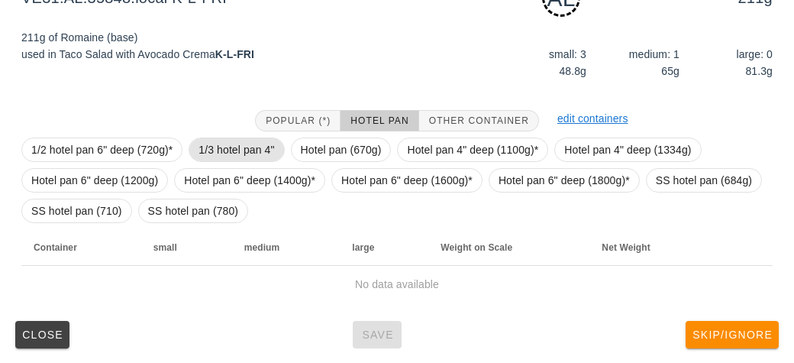
click at [206, 138] on span "1/3 hotel pan 4"" at bounding box center [236, 149] width 76 height 23
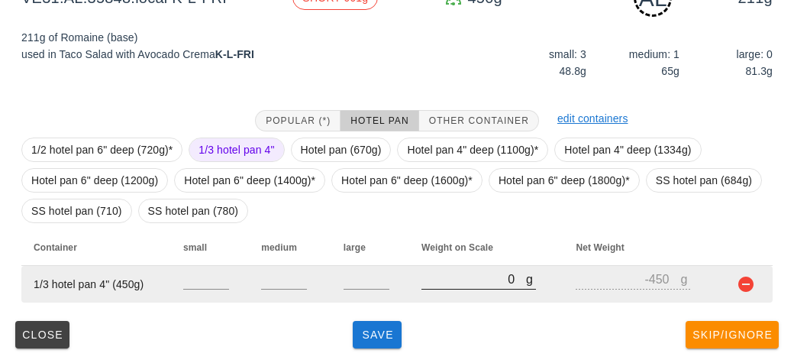
click at [481, 277] on input "0" at bounding box center [473, 279] width 105 height 20
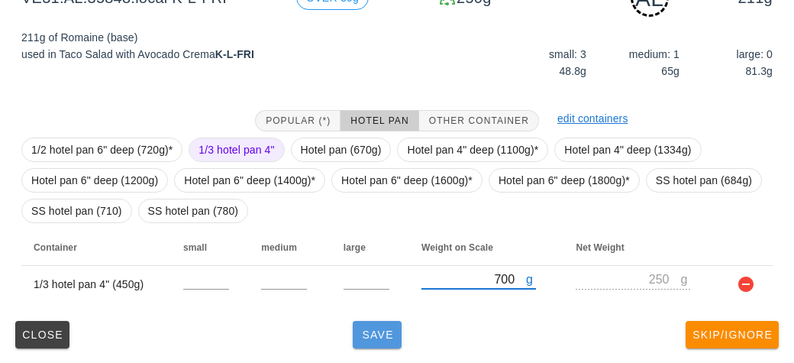
click at [389, 346] on button "Save" at bounding box center [377, 334] width 49 height 27
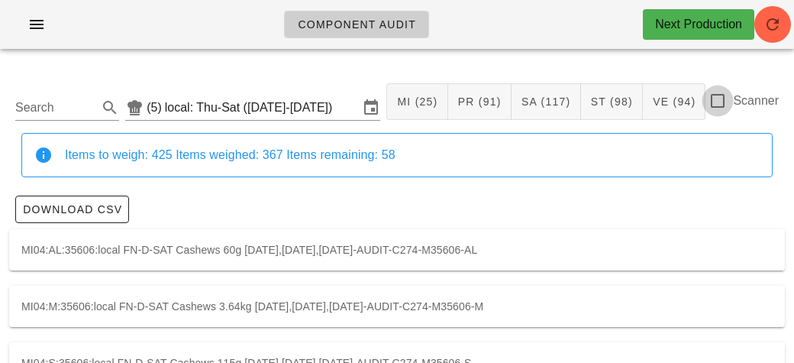
click at [724, 107] on div at bounding box center [718, 101] width 26 height 26
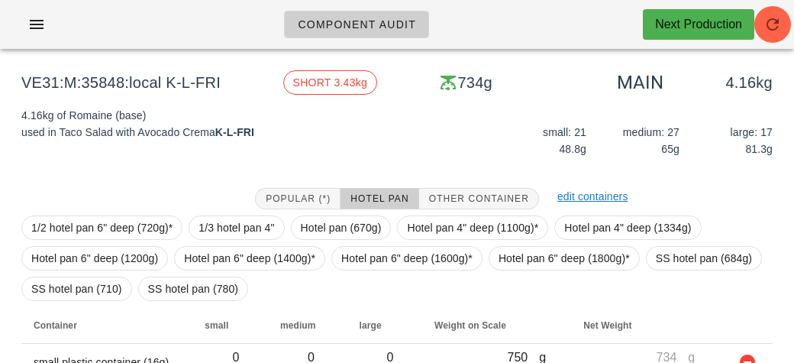
scroll to position [209, 0]
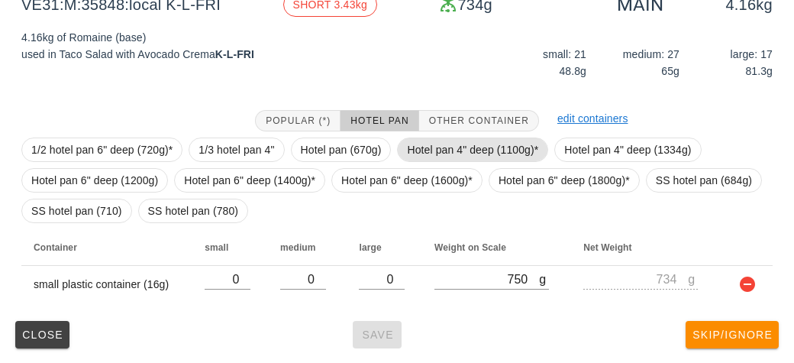
click at [445, 144] on span "Hotel pan 4" deep (1100g)*" at bounding box center [472, 149] width 131 height 23
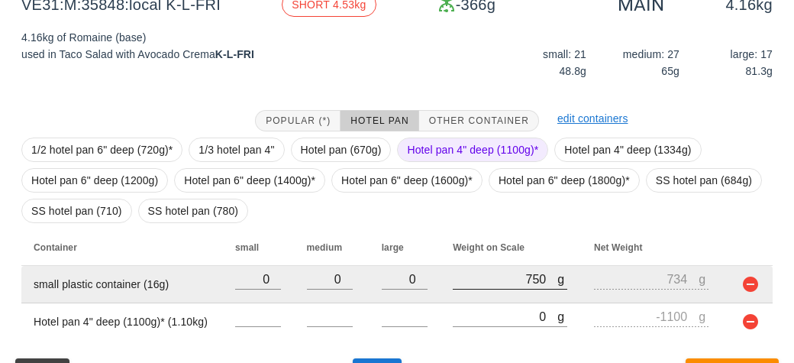
click at [456, 299] on div at bounding box center [510, 297] width 115 height 11
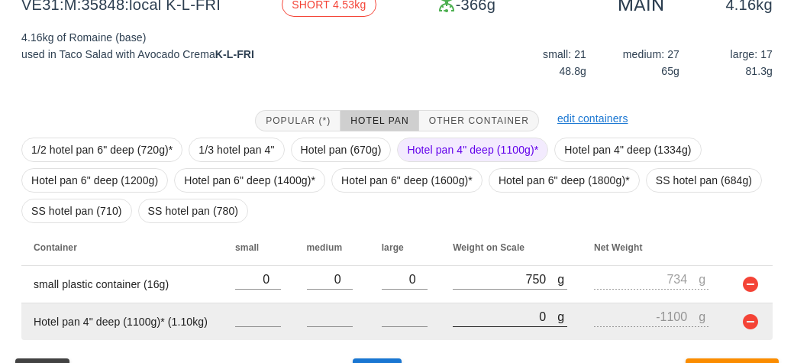
click at [469, 314] on input "0" at bounding box center [505, 316] width 105 height 20
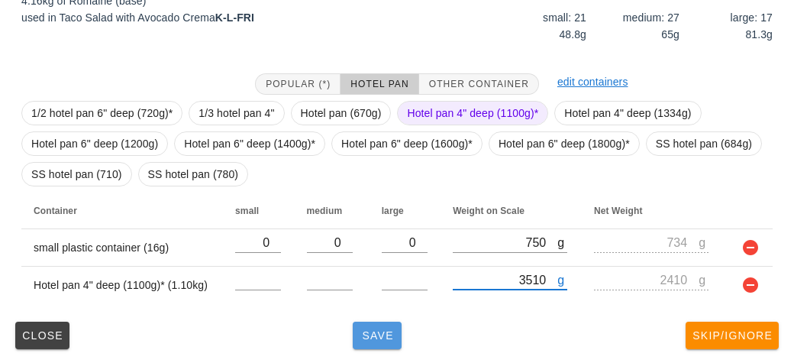
click at [382, 345] on button "Save" at bounding box center [377, 334] width 49 height 27
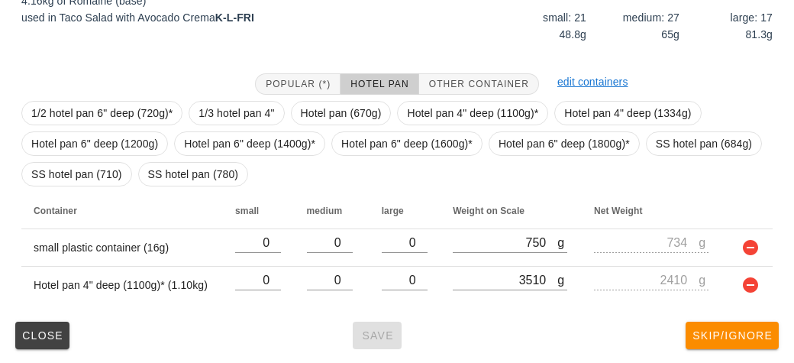
click at [482, 315] on div "Close Save Skip/Ignore" at bounding box center [397, 335] width 776 height 40
click at [439, 109] on span "Hotel pan 4" deep (1100g)*" at bounding box center [472, 113] width 131 height 23
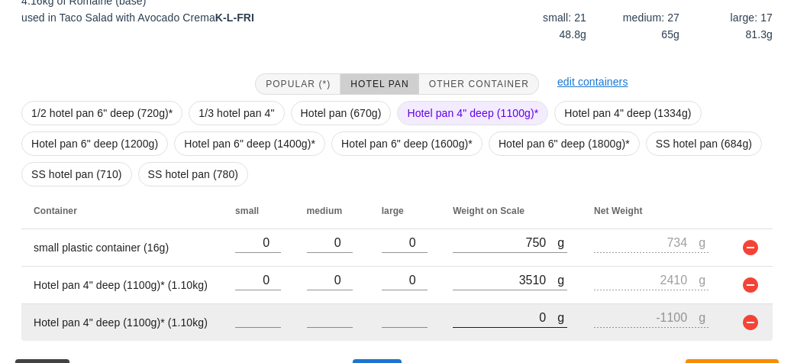
click at [476, 319] on input "0" at bounding box center [505, 317] width 105 height 20
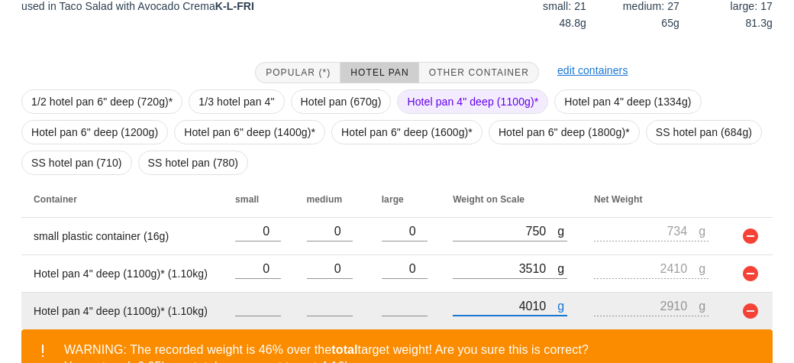
scroll to position [353, 0]
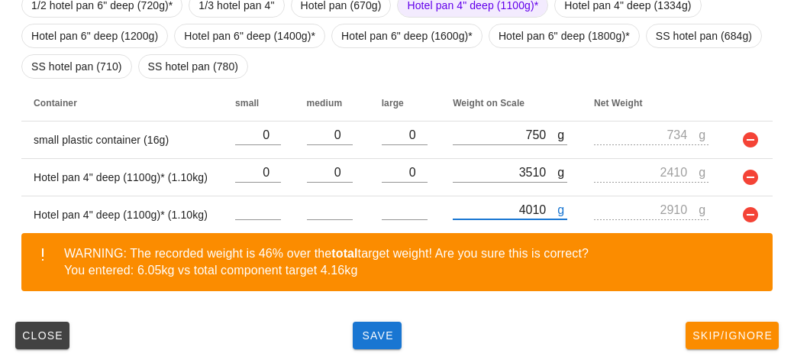
click at [340, 334] on div "Close Save Skip/Ignore" at bounding box center [397, 335] width 776 height 40
click at [369, 344] on button "Save" at bounding box center [377, 334] width 49 height 27
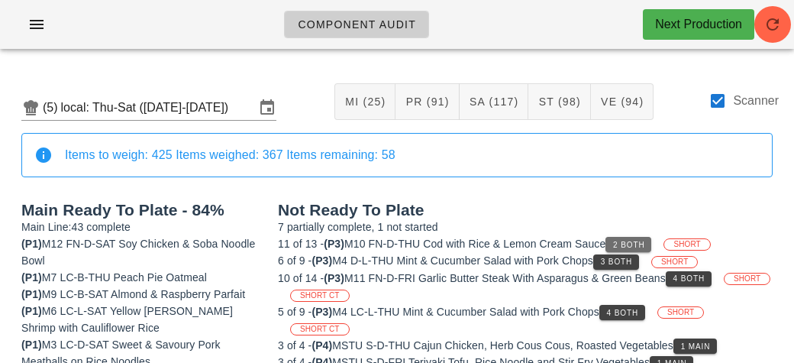
click at [616, 240] on button "2 Both" at bounding box center [628, 244] width 46 height 15
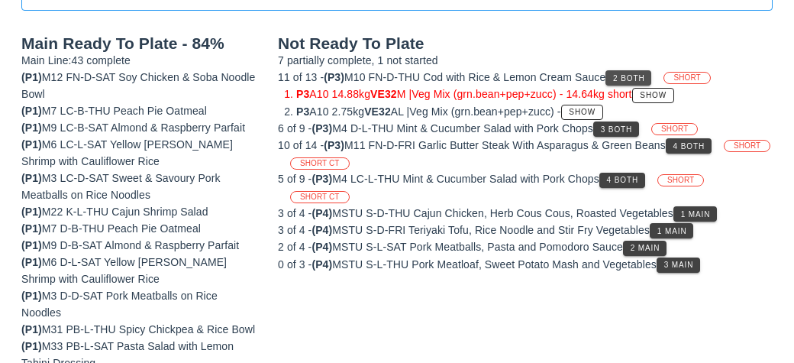
scroll to position [171, 0]
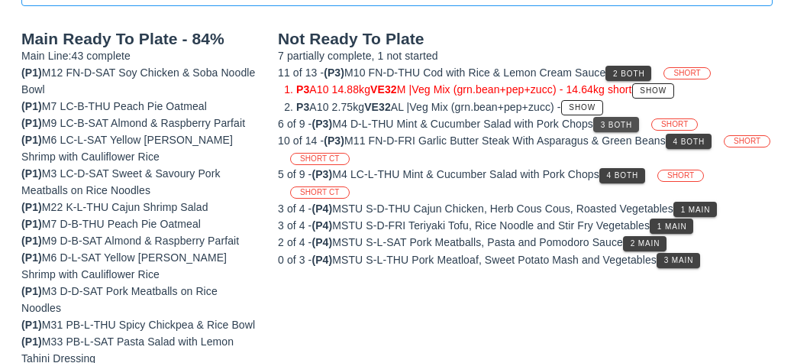
click at [605, 122] on button "3 Both" at bounding box center [616, 124] width 46 height 15
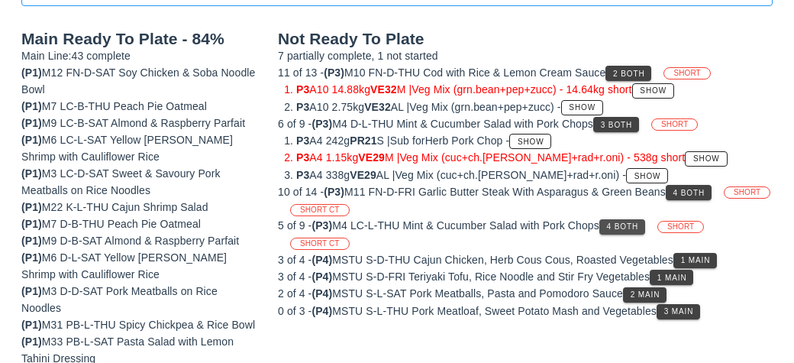
click at [618, 222] on span "4 Both" at bounding box center [622, 226] width 32 height 8
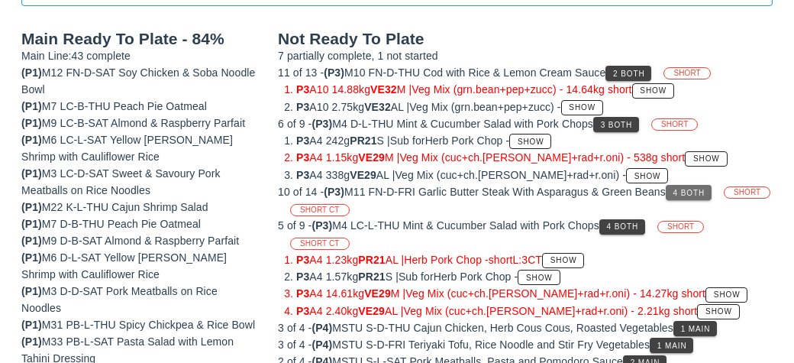
click at [677, 197] on button "4 Both" at bounding box center [689, 192] width 46 height 15
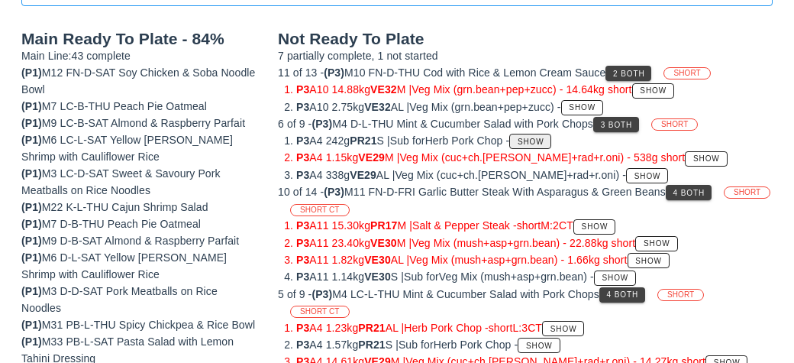
click at [533, 134] on button "Show" at bounding box center [530, 141] width 42 height 15
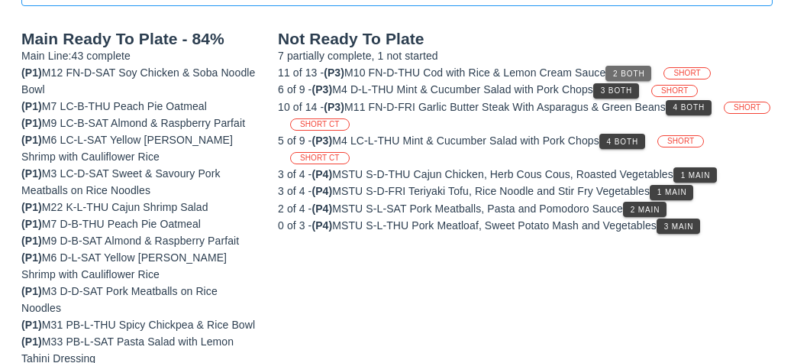
click at [618, 66] on button "2 Both" at bounding box center [628, 73] width 46 height 15
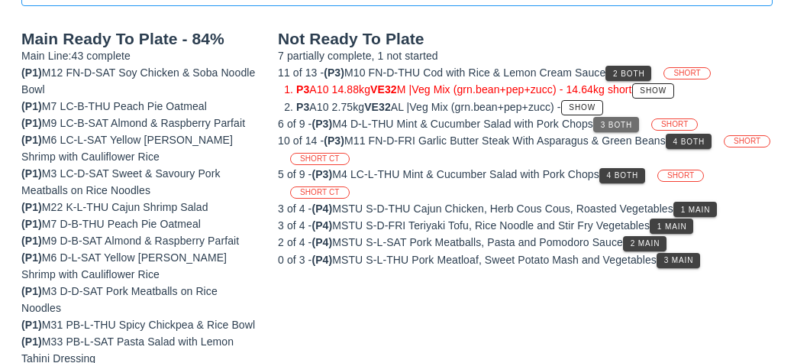
click at [618, 121] on span "3 Both" at bounding box center [616, 125] width 32 height 8
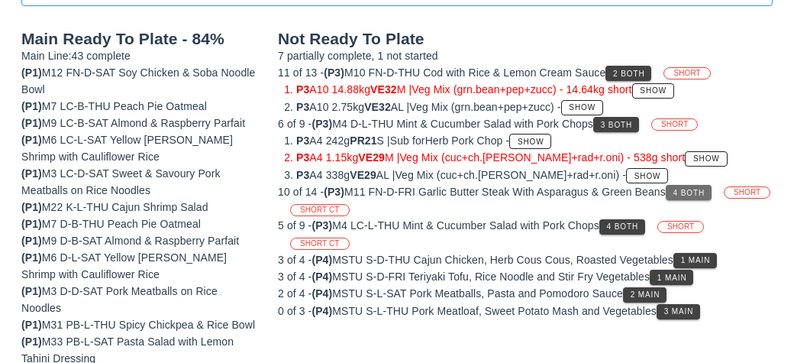
click at [693, 189] on span "4 Both" at bounding box center [689, 193] width 32 height 8
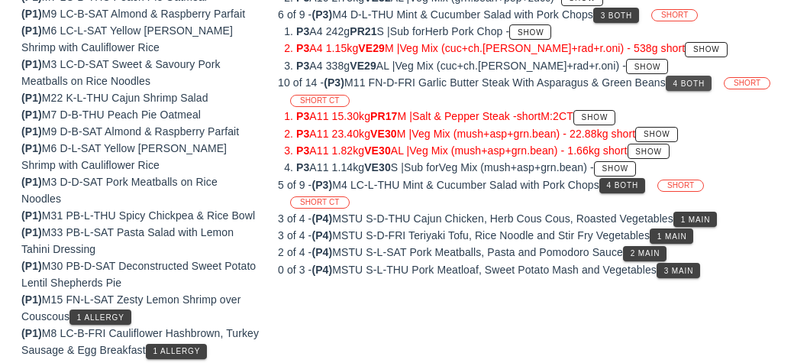
scroll to position [287, 0]
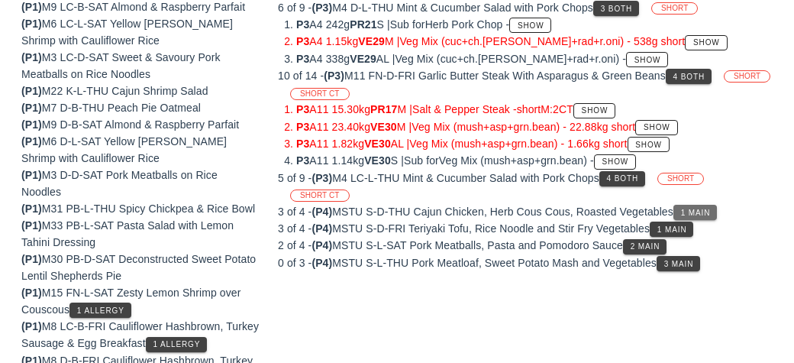
click at [698, 209] on span "1 Main" at bounding box center [695, 212] width 31 height 8
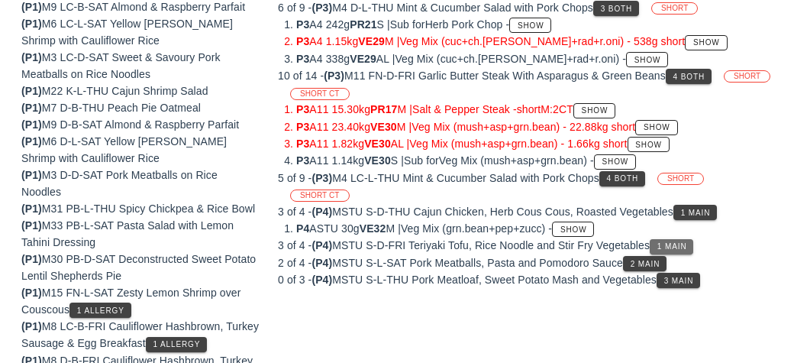
click at [672, 239] on button "1 Main" at bounding box center [672, 246] width 44 height 15
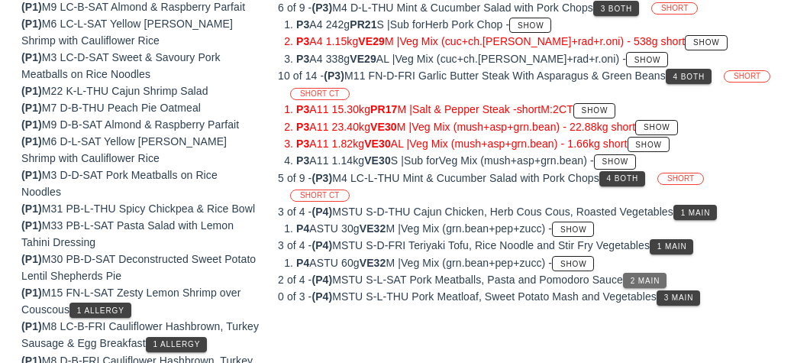
click at [648, 273] on button "2 Main" at bounding box center [645, 280] width 44 height 15
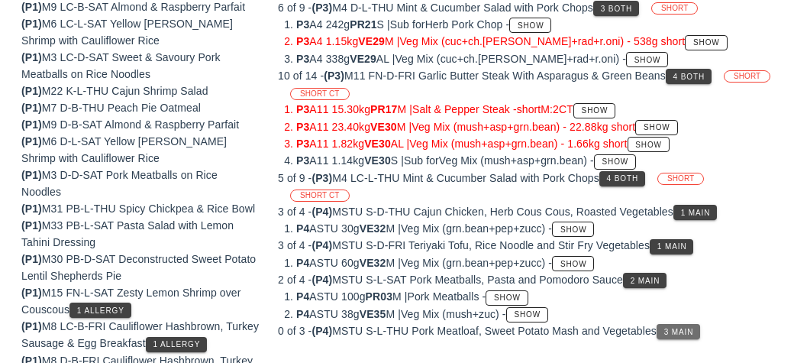
click at [679, 327] on span "3 Main" at bounding box center [678, 331] width 31 height 8
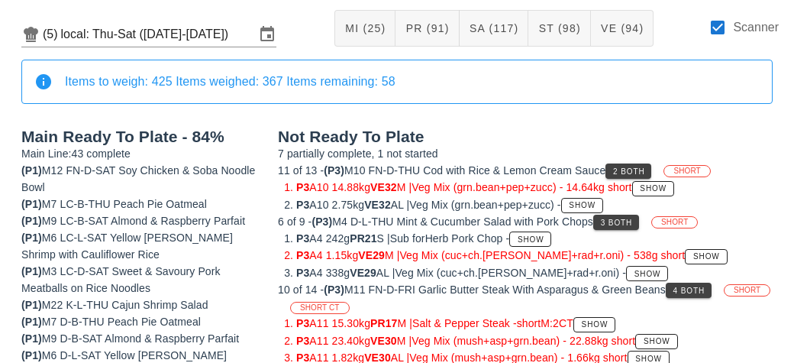
scroll to position [74, 0]
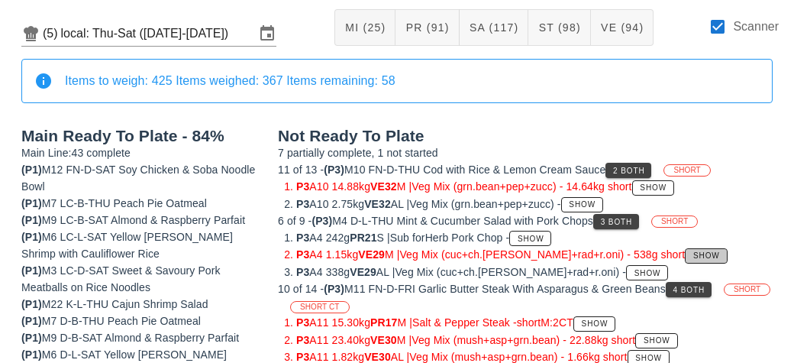
click at [685, 257] on button "Show" at bounding box center [706, 255] width 42 height 15
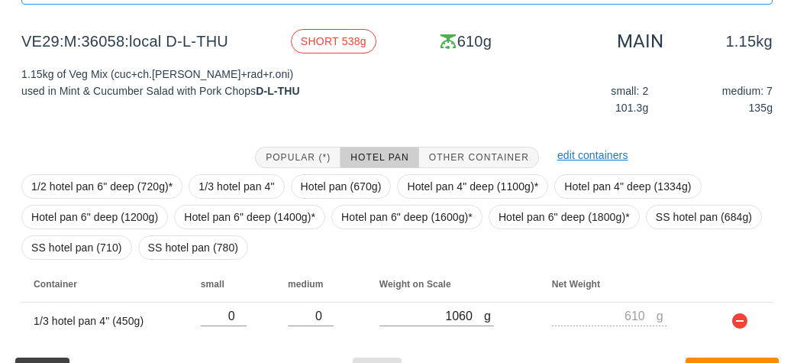
scroll to position [189, 0]
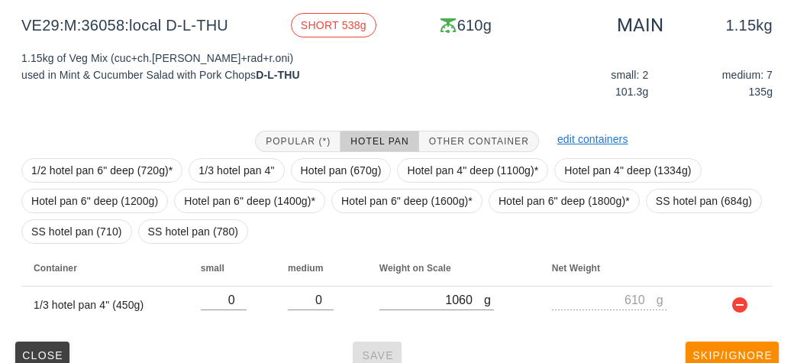
scroll to position [74, 0]
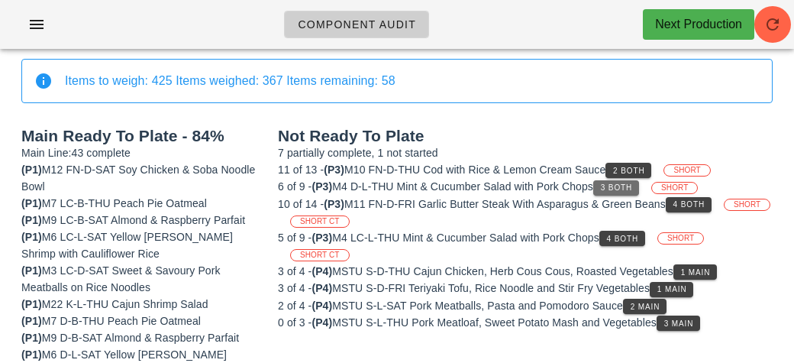
click at [616, 183] on span "3 Both" at bounding box center [616, 187] width 32 height 8
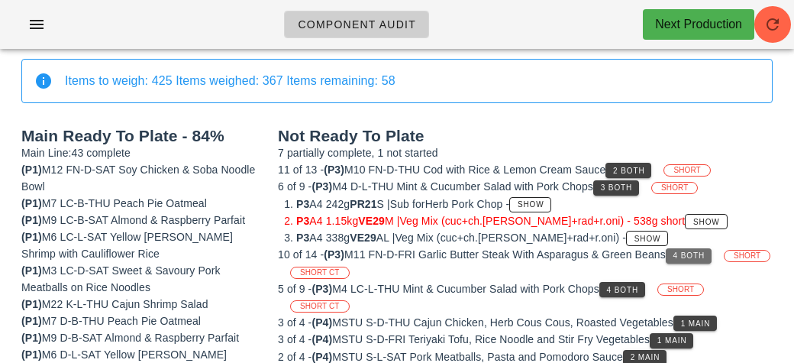
click at [698, 256] on span "4 Both" at bounding box center [689, 255] width 32 height 8
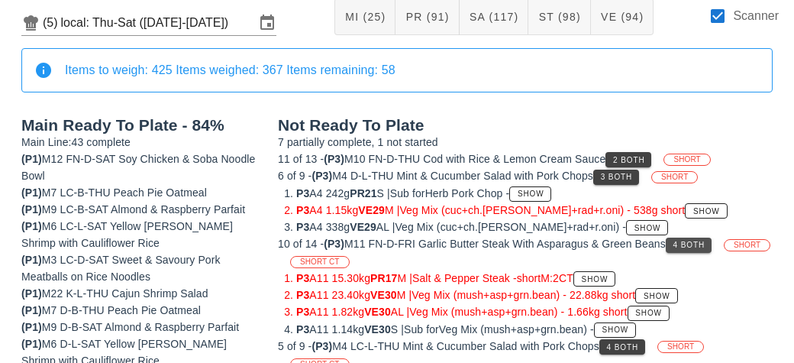
scroll to position [99, 0]
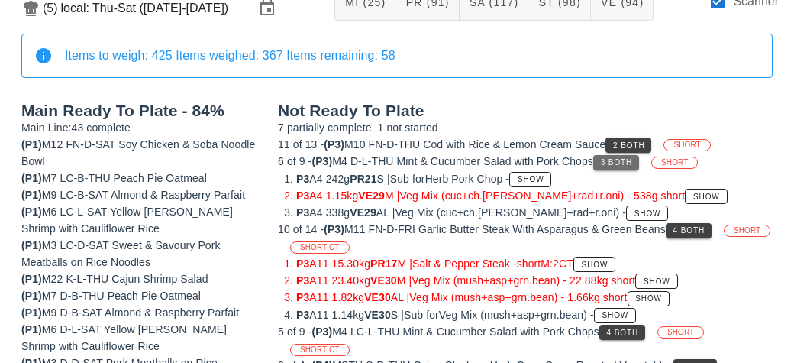
click at [632, 160] on span "3 Both" at bounding box center [616, 162] width 32 height 8
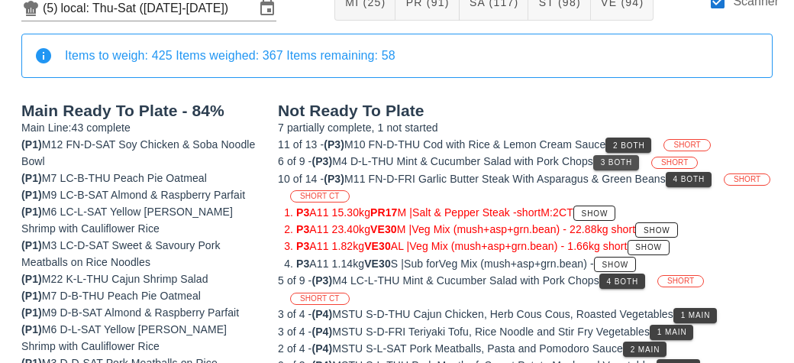
click at [621, 159] on span "3 Both" at bounding box center [616, 162] width 32 height 8
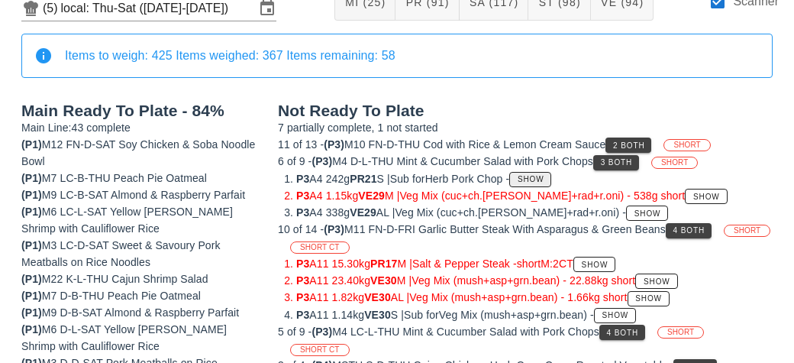
click at [533, 182] on button "Show" at bounding box center [530, 179] width 42 height 15
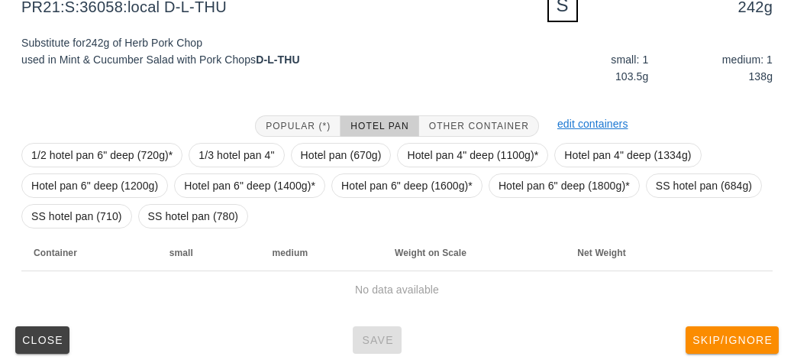
scroll to position [215, 0]
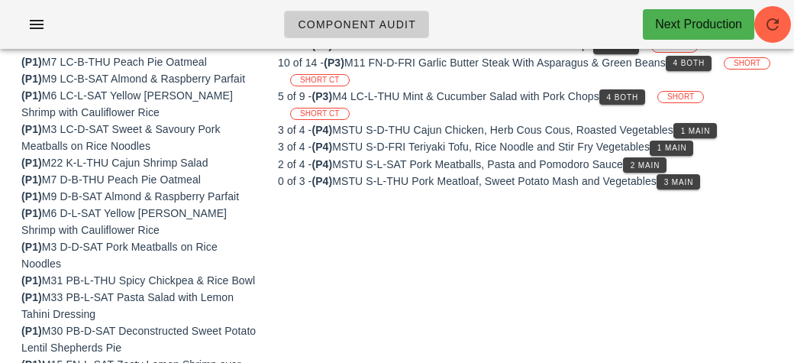
scroll to position [99, 0]
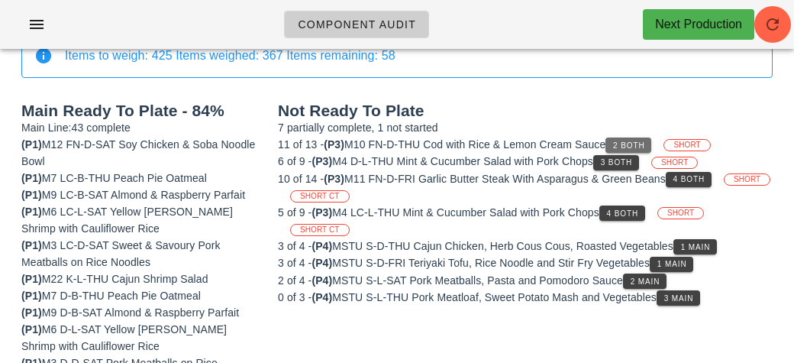
click at [625, 141] on span "2 Both" at bounding box center [628, 145] width 32 height 8
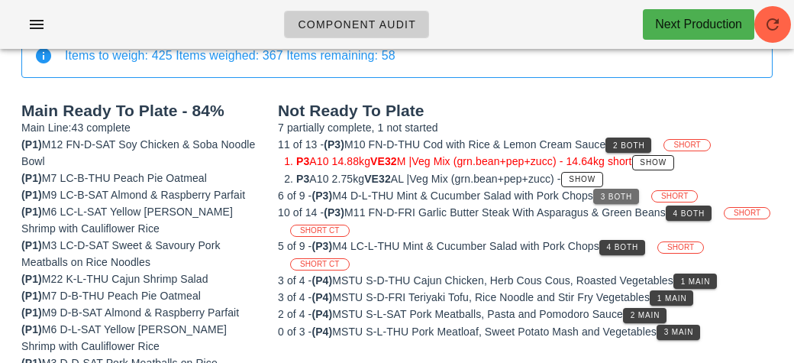
click at [627, 197] on span "3 Both" at bounding box center [616, 196] width 32 height 8
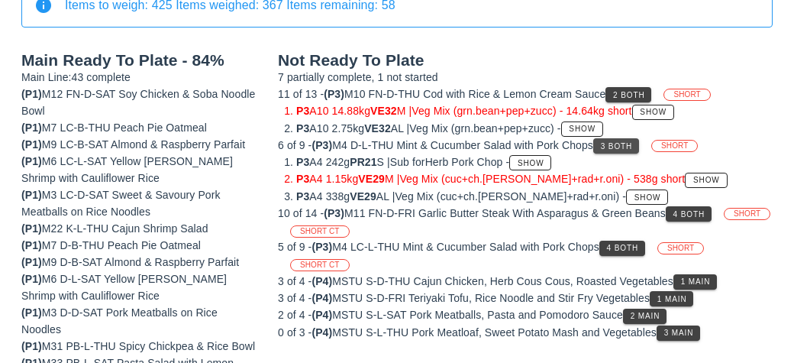
scroll to position [152, 0]
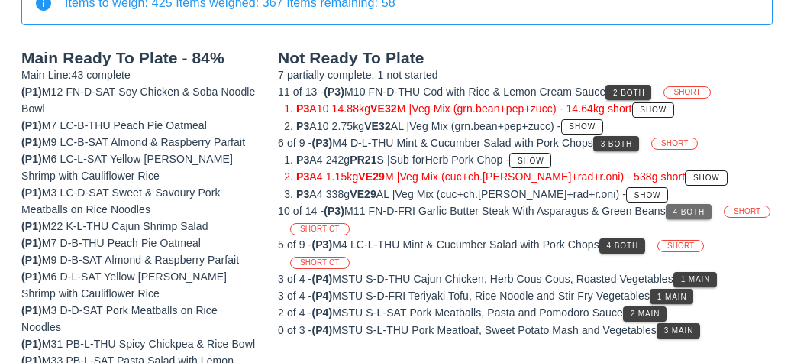
click at [692, 212] on span "4 Both" at bounding box center [689, 212] width 32 height 8
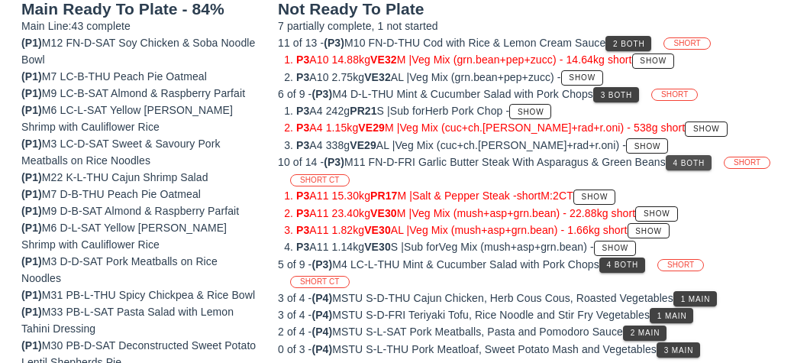
scroll to position [202, 0]
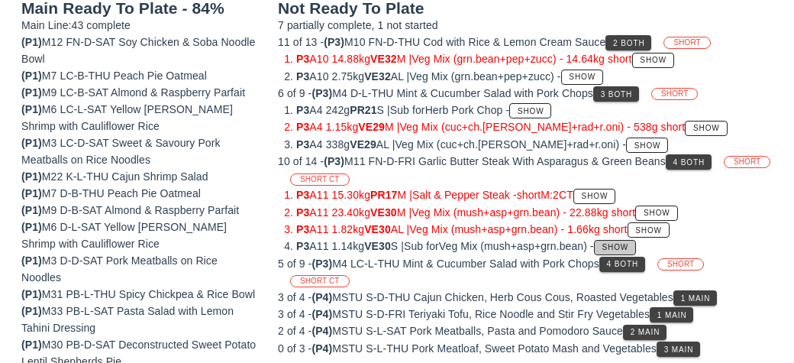
click at [629, 243] on span "Show" at bounding box center [615, 247] width 27 height 8
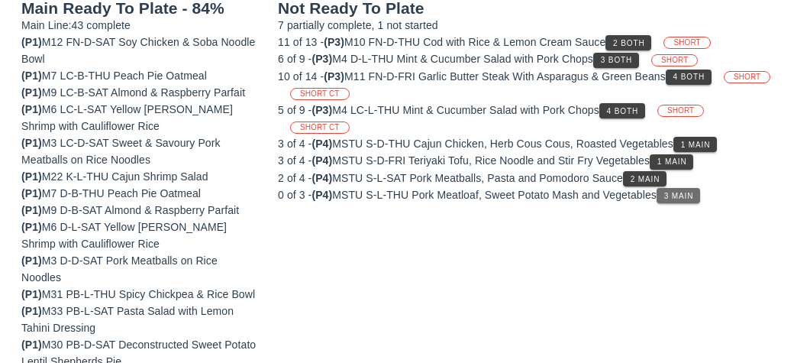
click at [668, 197] on button "3 Main" at bounding box center [679, 195] width 44 height 15
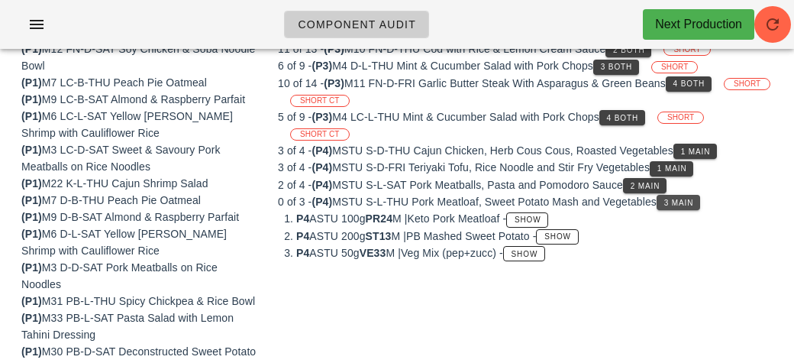
scroll to position [195, 0]
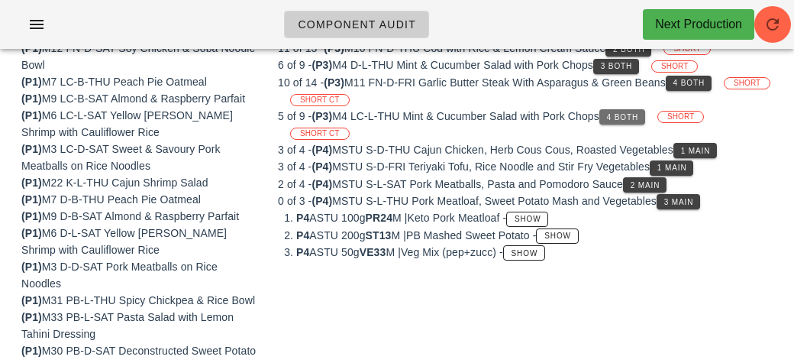
click at [612, 113] on button "4 Both" at bounding box center [622, 116] width 46 height 15
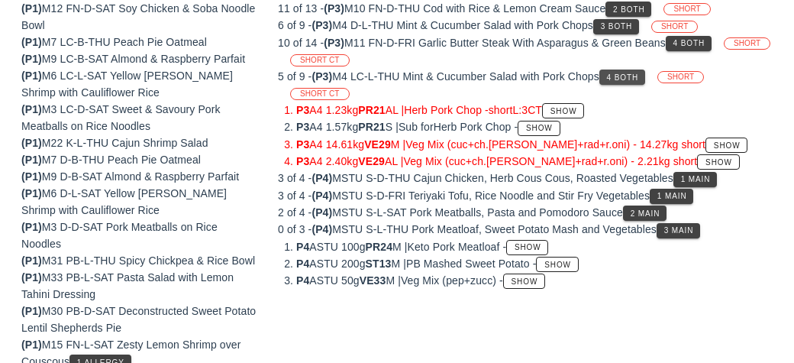
scroll to position [236, 0]
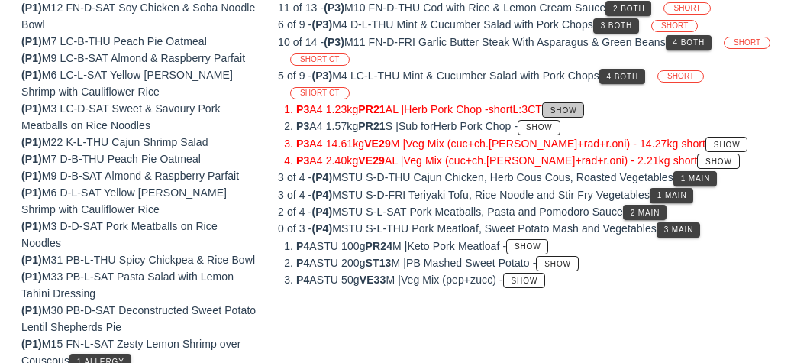
click at [575, 108] on span "Show" at bounding box center [563, 110] width 27 height 8
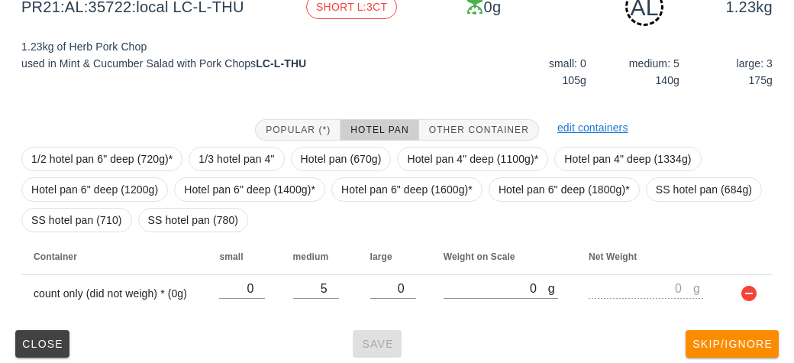
scroll to position [214, 0]
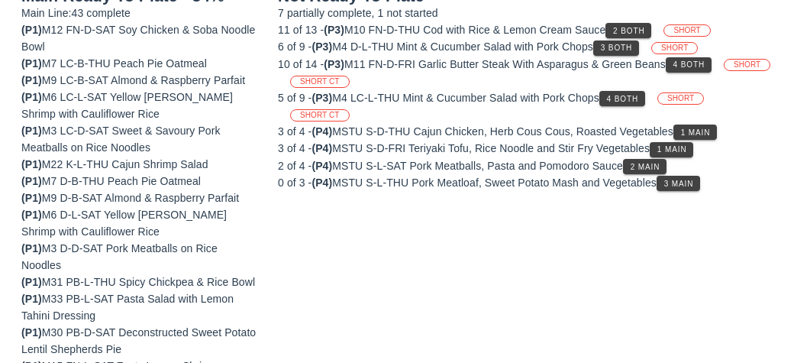
scroll to position [223, 0]
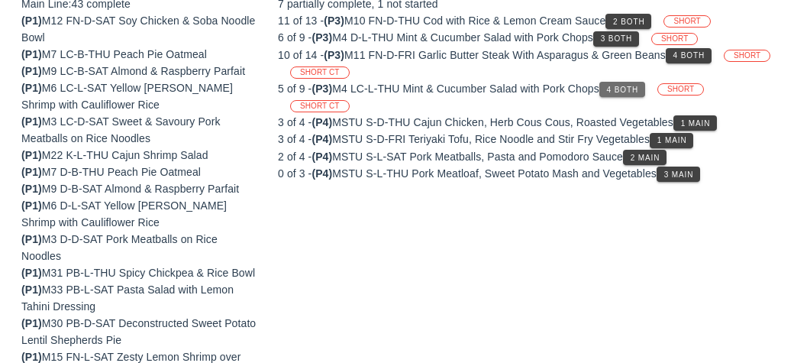
click at [616, 85] on span "4 Both" at bounding box center [622, 89] width 32 height 8
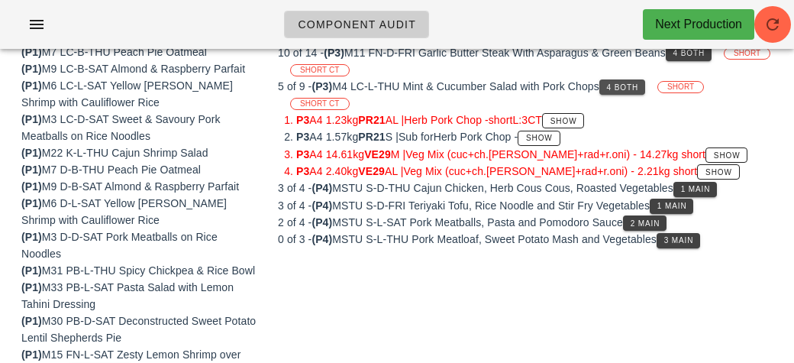
scroll to position [226, 0]
click at [539, 140] on button "Show" at bounding box center [539, 137] width 42 height 15
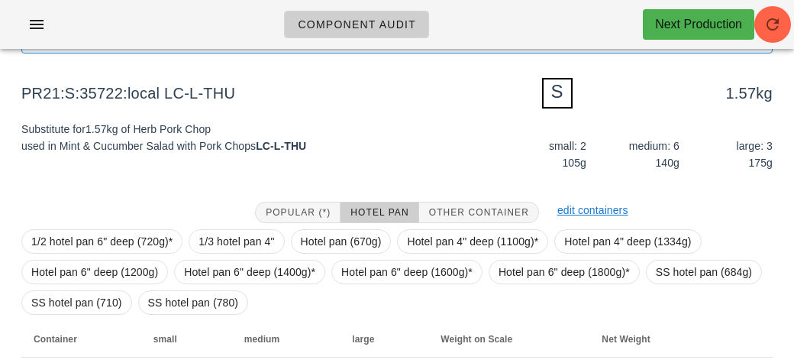
scroll to position [215, 0]
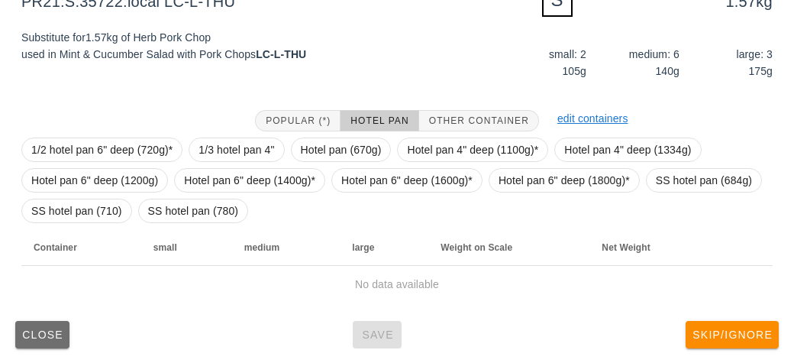
click at [40, 342] on button "Close" at bounding box center [42, 334] width 54 height 27
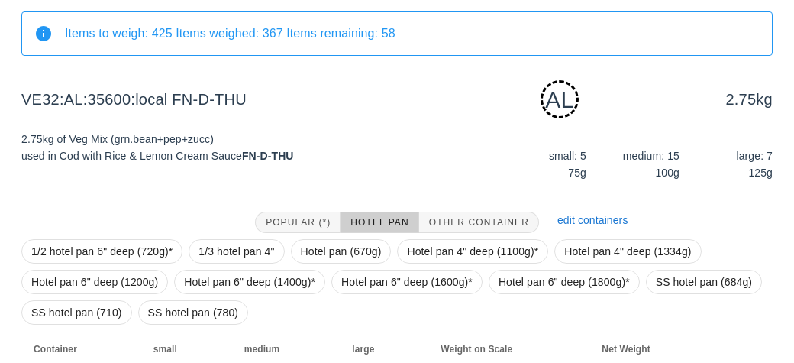
scroll to position [223, 0]
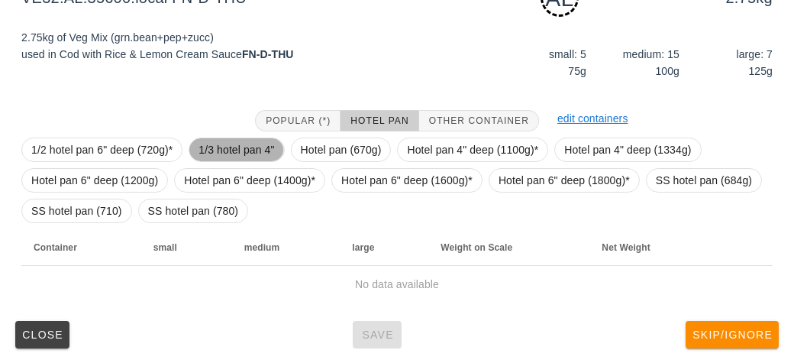
click at [226, 148] on span "1/3 hotel pan 4"" at bounding box center [236, 149] width 76 height 23
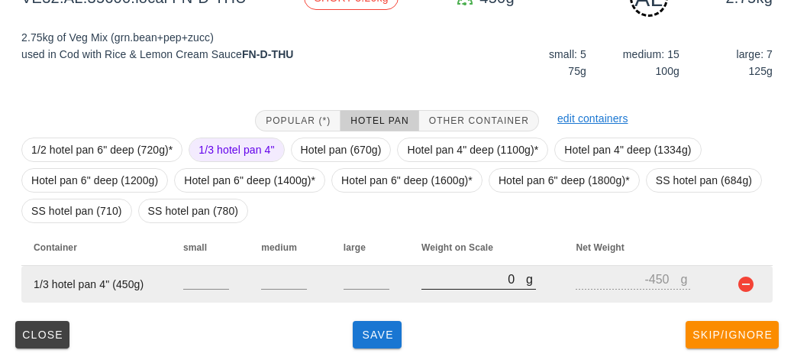
click at [456, 279] on input "0" at bounding box center [473, 279] width 105 height 20
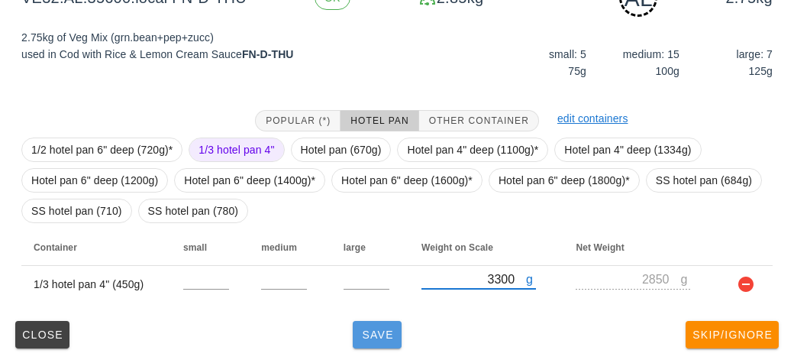
click at [373, 345] on button "Save" at bounding box center [377, 334] width 49 height 27
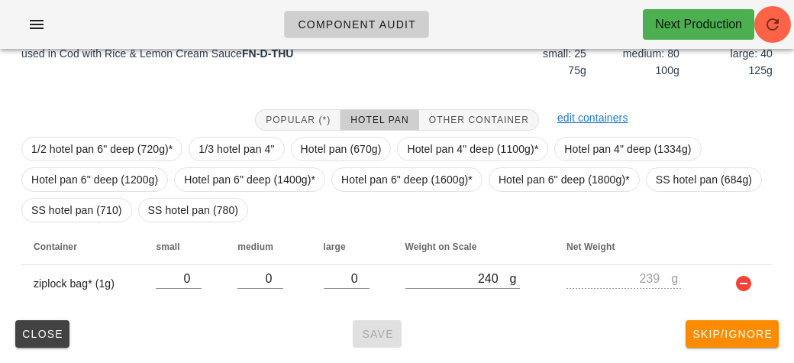
scroll to position [209, 0]
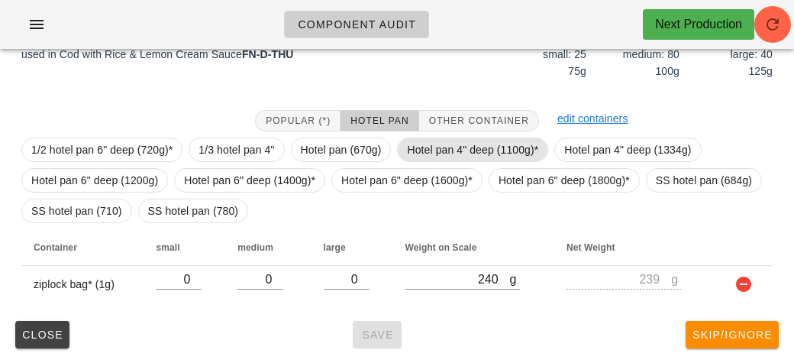
click at [425, 150] on span "Hotel pan 4" deep (1100g)*" at bounding box center [472, 149] width 131 height 23
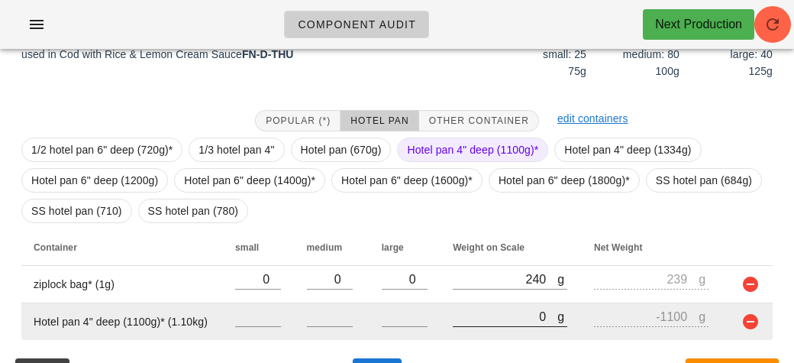
click at [456, 321] on input "0" at bounding box center [505, 316] width 105 height 20
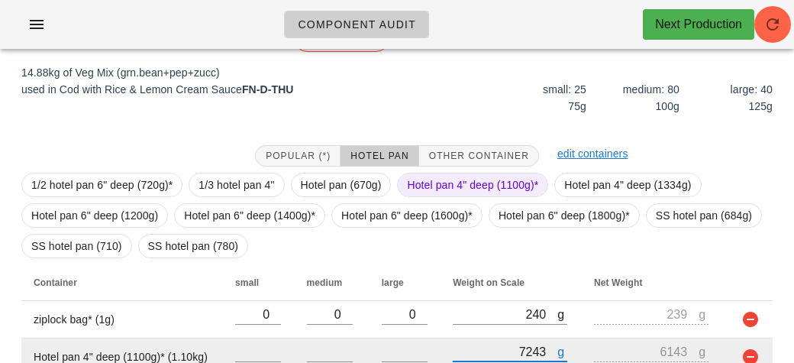
scroll to position [246, 0]
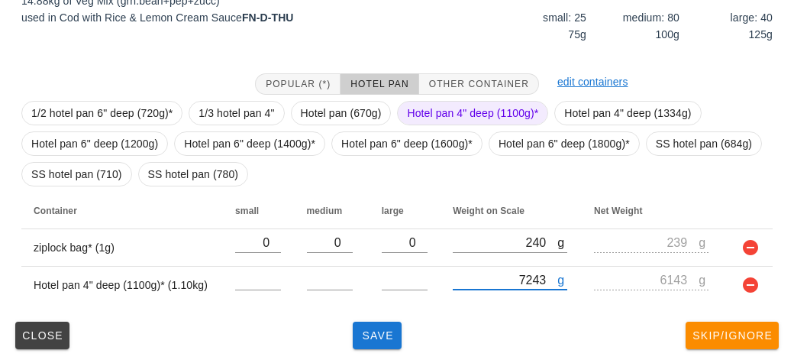
click at [453, 340] on div "Close Save Skip/Ignore" at bounding box center [397, 335] width 776 height 40
click at [414, 119] on span "Hotel pan 4" deep (1100g)*" at bounding box center [472, 113] width 131 height 23
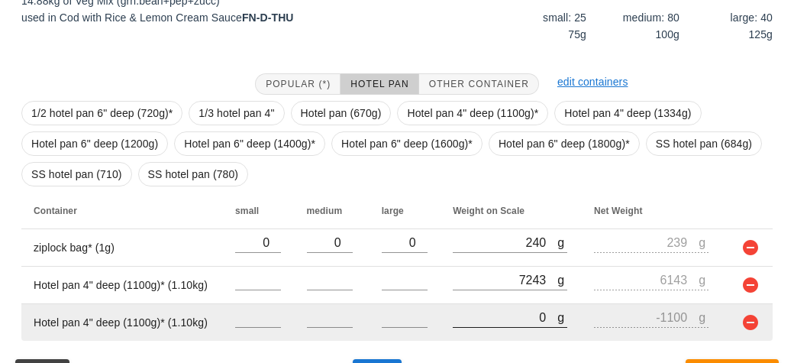
click at [459, 321] on input "0" at bounding box center [505, 317] width 105 height 20
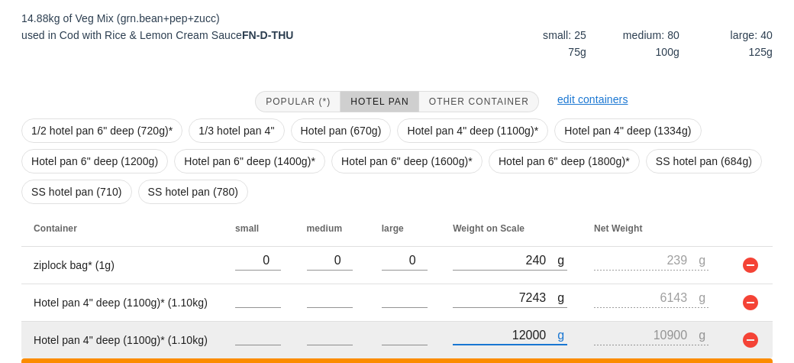
scroll to position [353, 0]
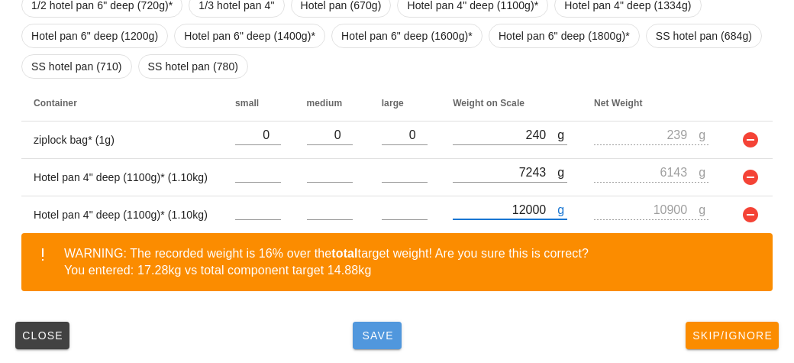
click at [382, 340] on button "Save" at bounding box center [377, 334] width 49 height 27
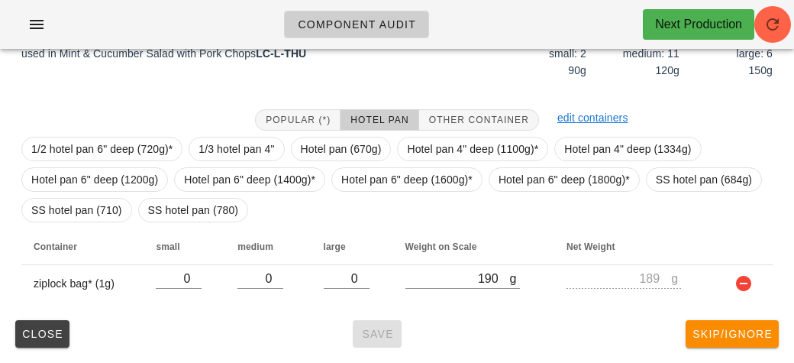
scroll to position [223, 0]
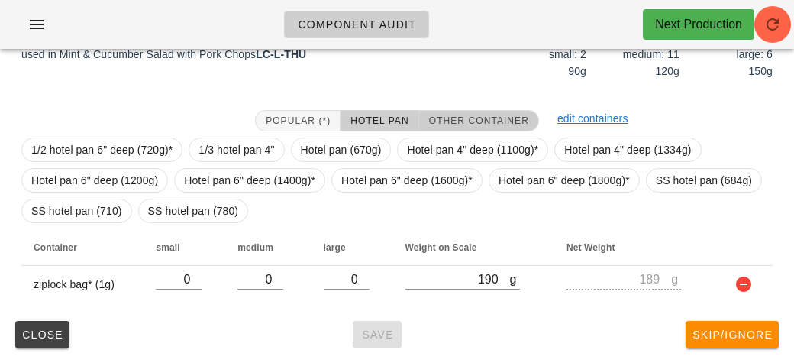
click at [469, 111] on button "Other Container" at bounding box center [479, 120] width 120 height 21
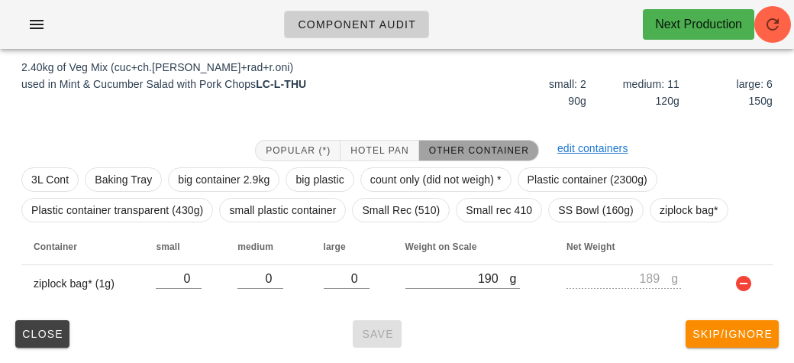
scroll to position [192, 0]
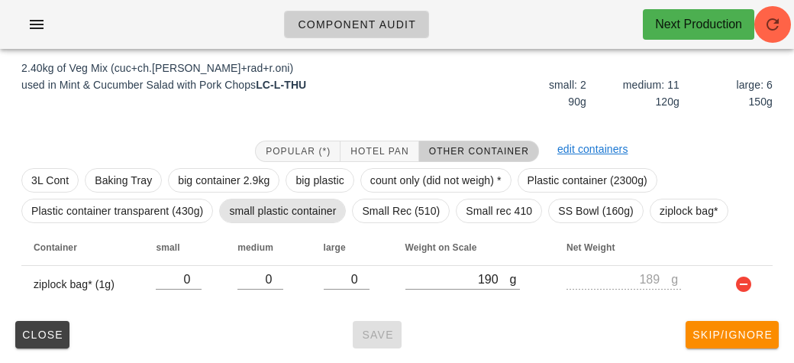
click at [260, 207] on span "small plastic container" at bounding box center [282, 210] width 107 height 23
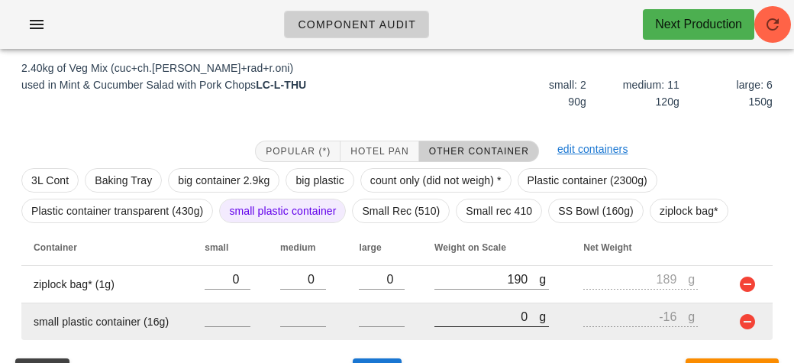
click at [460, 311] on input "0" at bounding box center [486, 316] width 105 height 20
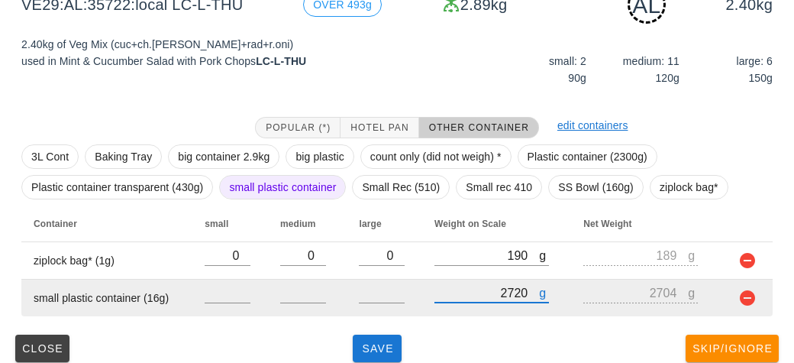
scroll to position [229, 0]
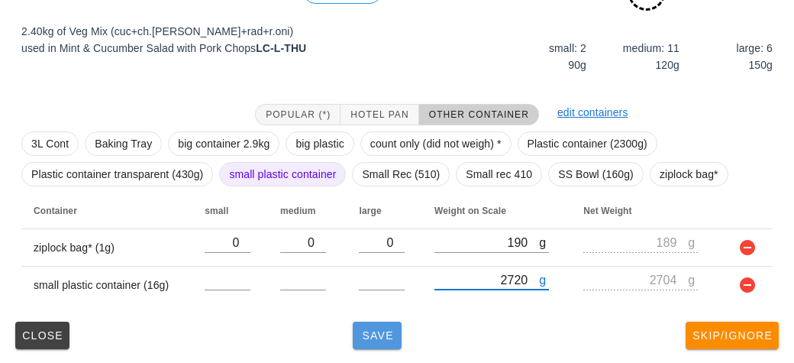
click at [365, 329] on span "Save" at bounding box center [377, 335] width 37 height 12
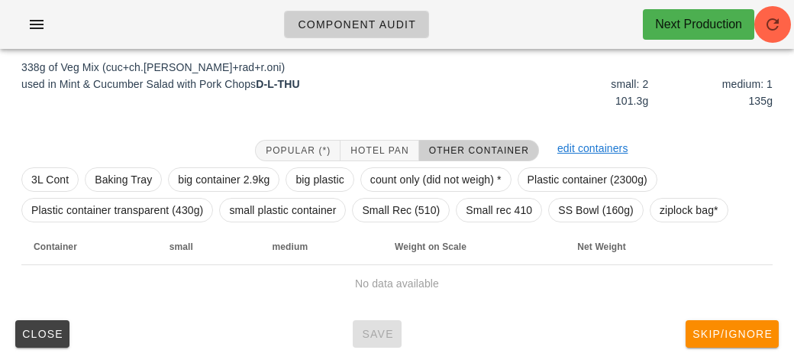
scroll to position [192, 0]
click at [664, 201] on span "ziplock bag*" at bounding box center [689, 210] width 59 height 23
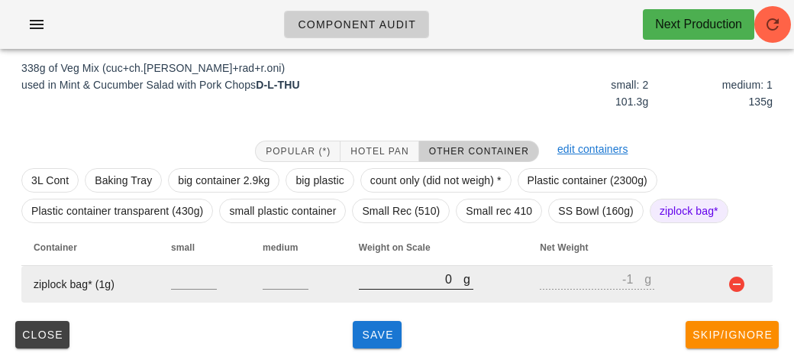
click at [406, 277] on input "0" at bounding box center [411, 279] width 105 height 20
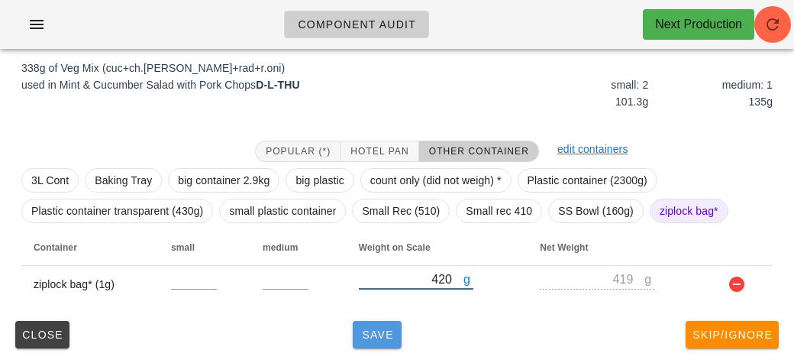
click at [373, 344] on button "Save" at bounding box center [377, 334] width 49 height 27
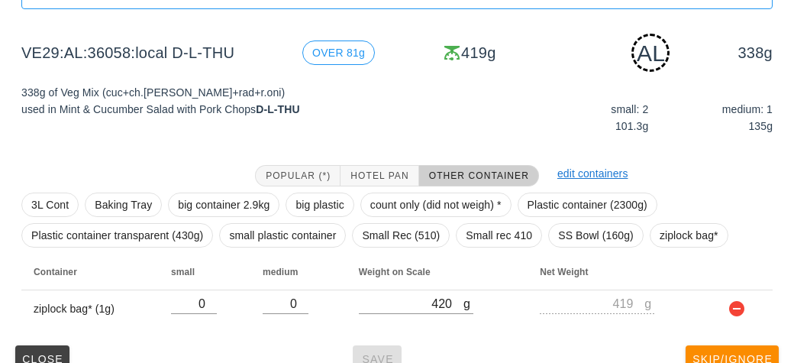
scroll to position [192, 0]
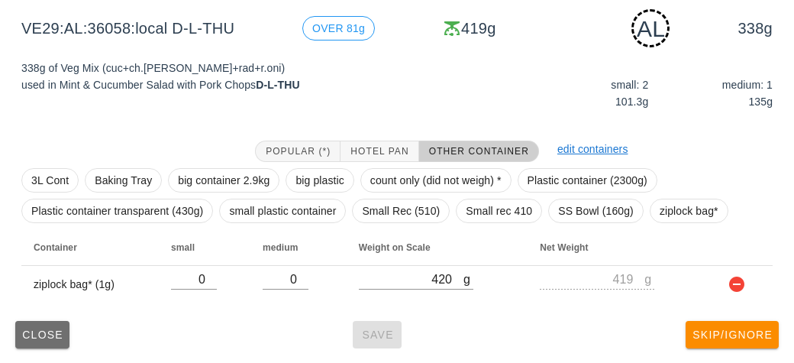
click at [27, 328] on span "Close" at bounding box center [42, 334] width 42 height 12
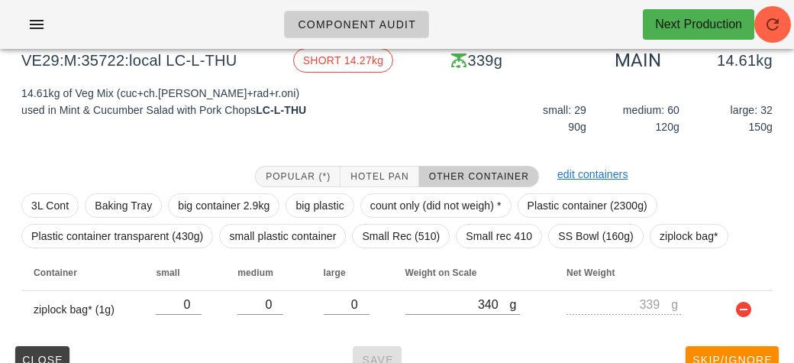
scroll to position [179, 0]
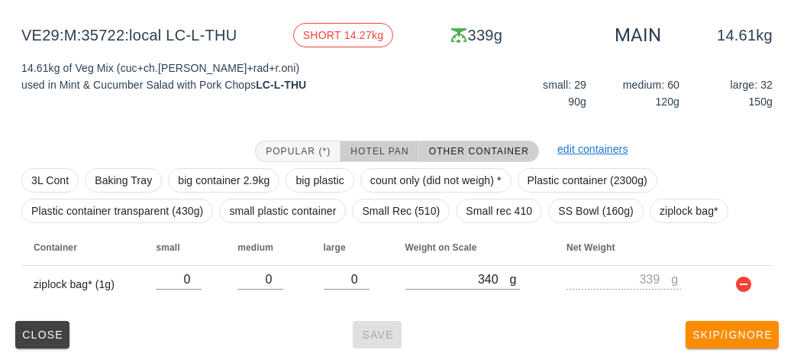
click at [360, 146] on span "Hotel Pan" at bounding box center [379, 151] width 59 height 11
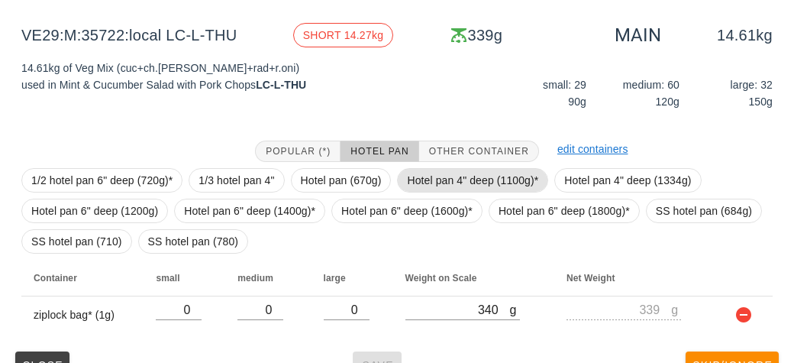
click at [421, 176] on span "Hotel pan 4" deep (1100g)*" at bounding box center [472, 180] width 131 height 23
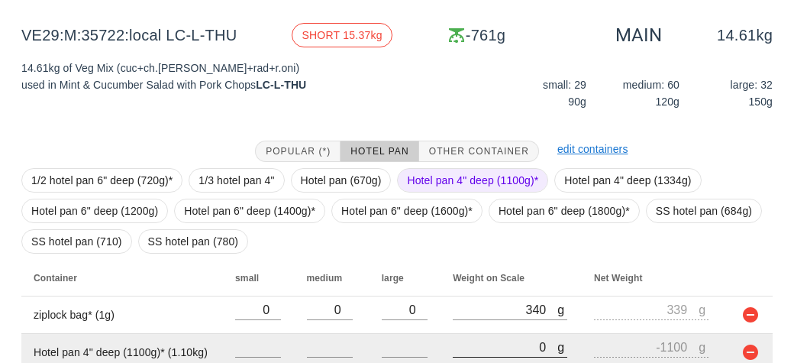
click at [476, 344] on input "0" at bounding box center [505, 347] width 105 height 20
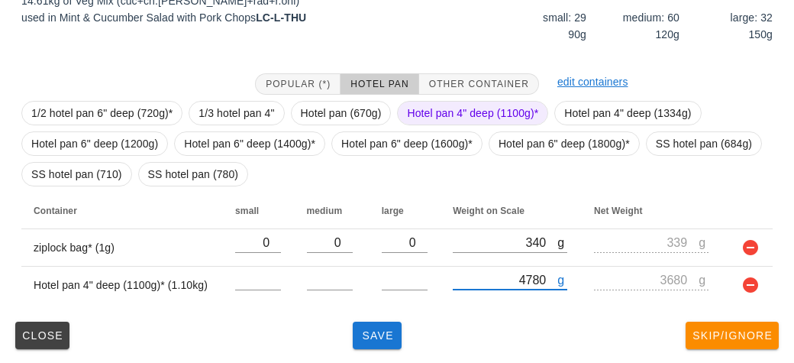
click at [440, 111] on span "Hotel pan 4" deep (1100g)*" at bounding box center [472, 113] width 131 height 23
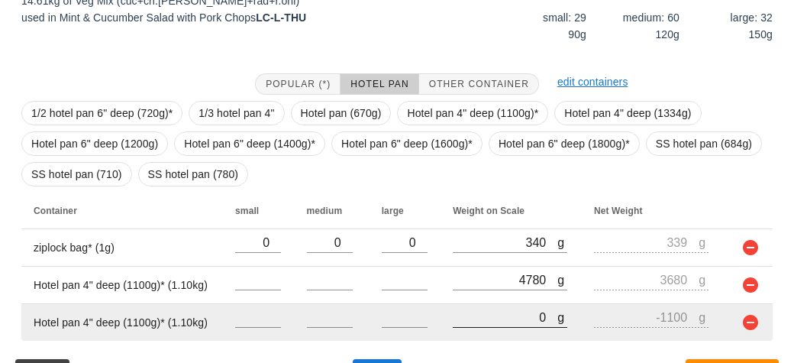
click at [504, 316] on input "0" at bounding box center [505, 317] width 105 height 20
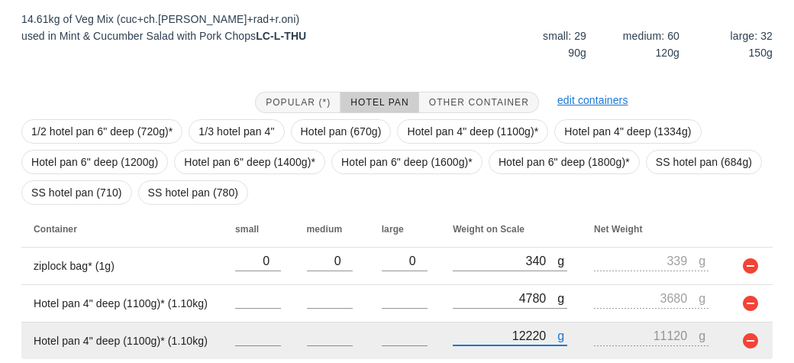
scroll to position [283, 0]
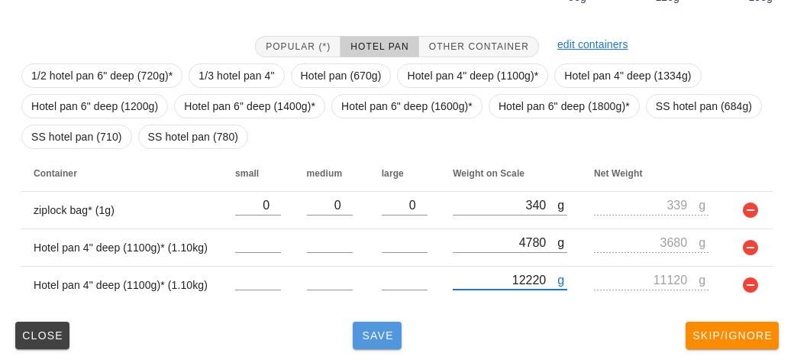
click at [387, 344] on button "Save" at bounding box center [377, 334] width 49 height 27
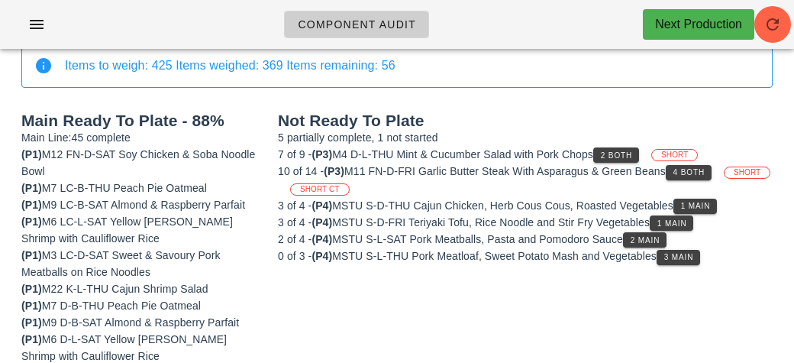
scroll to position [88, 0]
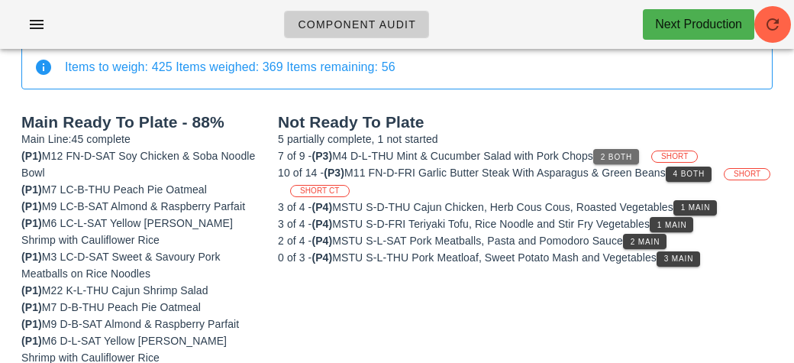
click at [624, 160] on button "2 Both" at bounding box center [616, 156] width 46 height 15
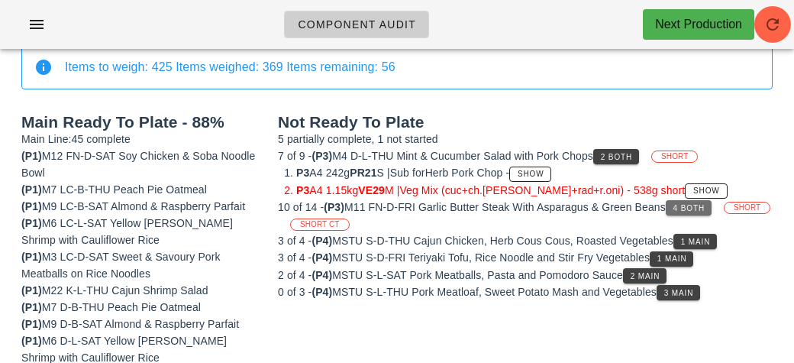
click at [695, 210] on button "4 Both" at bounding box center [689, 207] width 46 height 15
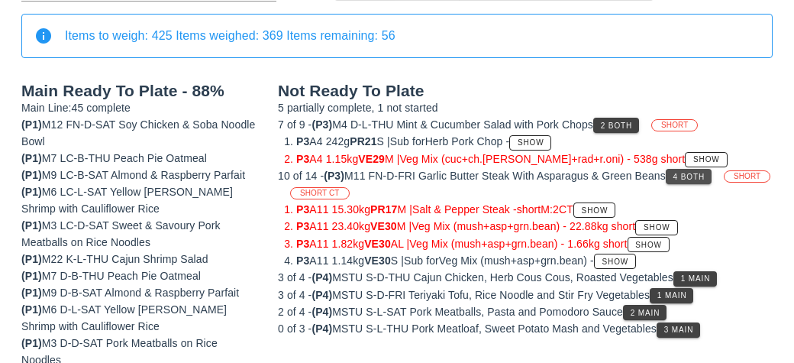
scroll to position [118, 0]
click at [711, 181] on button "4 Both" at bounding box center [689, 176] width 46 height 15
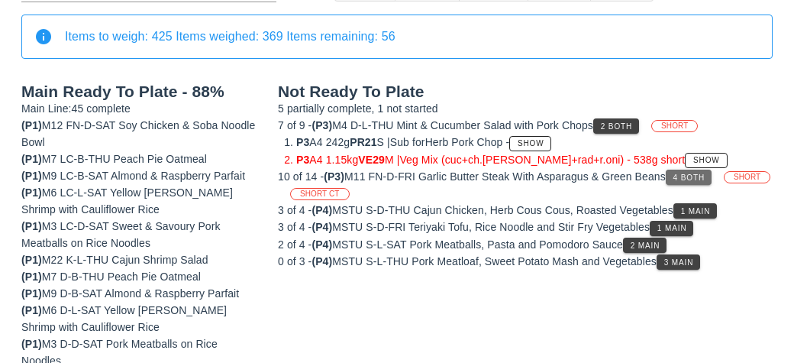
click at [708, 180] on button "4 Both" at bounding box center [689, 176] width 46 height 15
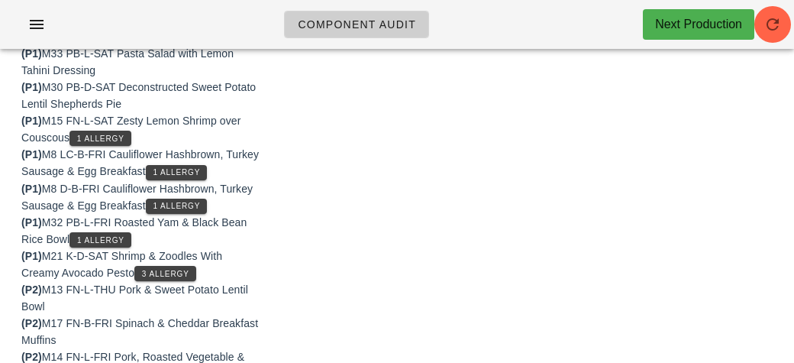
scroll to position [456, 0]
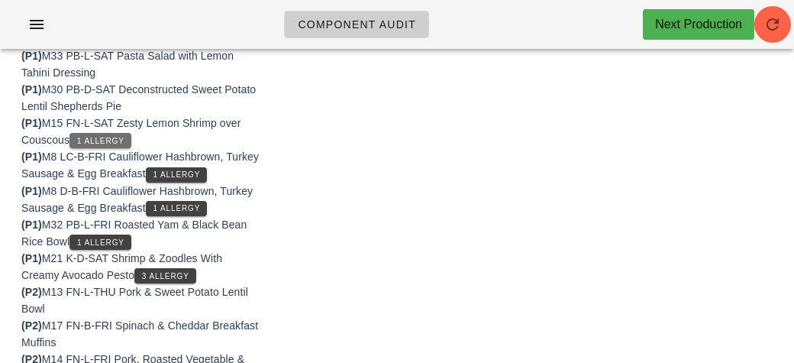
click at [82, 134] on button "1 Allergy" at bounding box center [100, 140] width 62 height 15
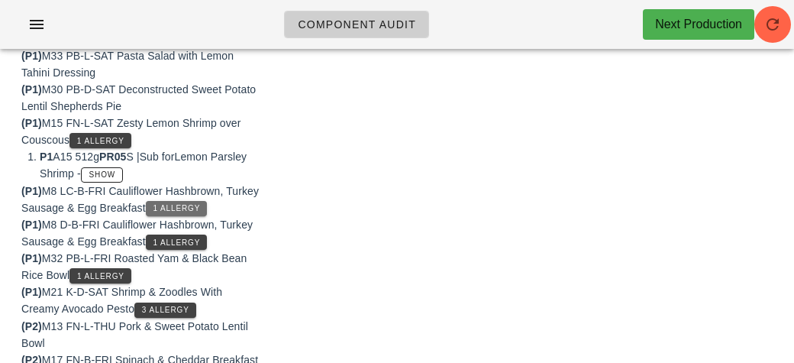
click at [199, 209] on span "1 Allergy" at bounding box center [177, 208] width 48 height 8
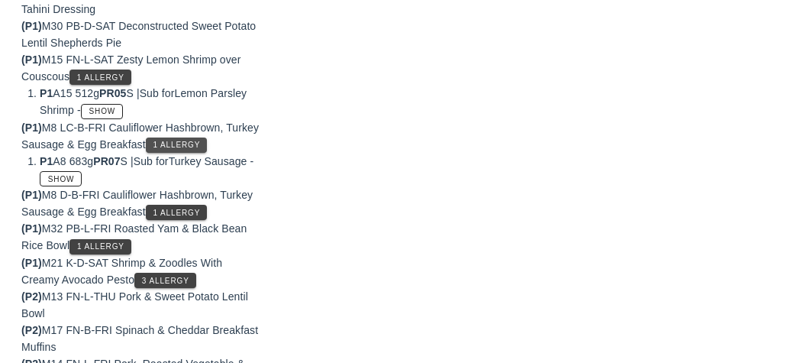
scroll to position [543, 0]
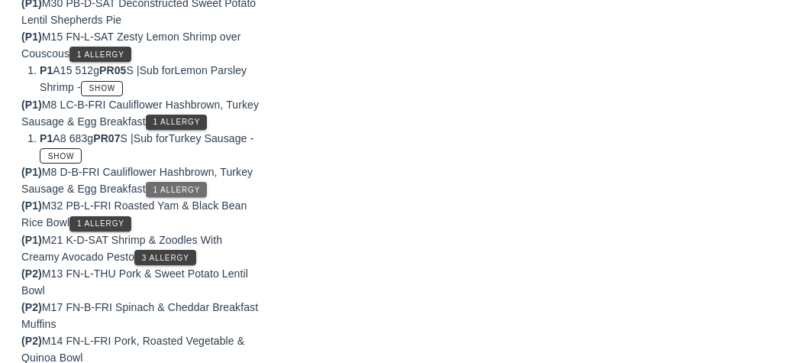
click at [160, 186] on span "1 Allergy" at bounding box center [177, 190] width 48 height 8
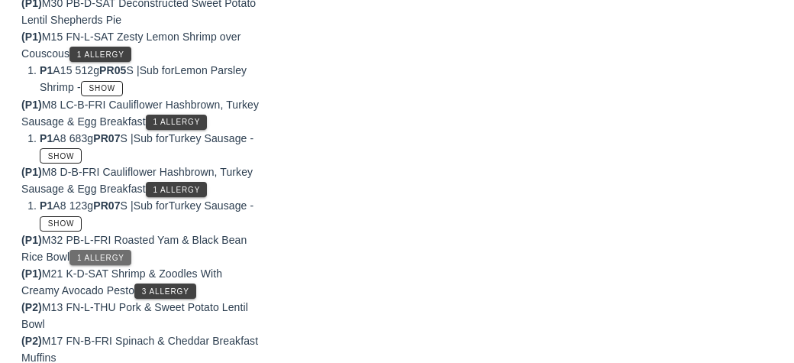
click at [85, 255] on span "1 Allergy" at bounding box center [100, 257] width 48 height 8
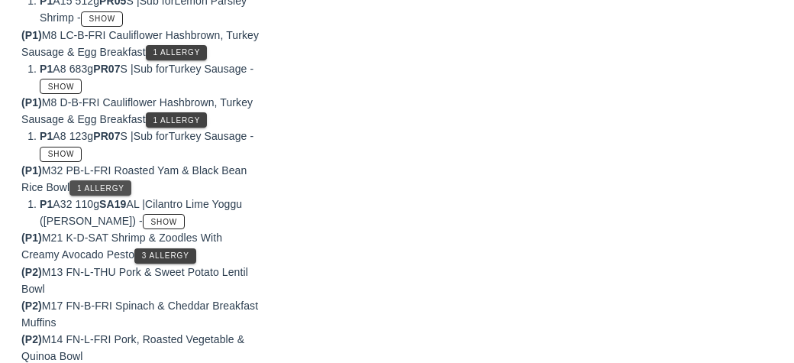
scroll to position [613, 0]
click at [163, 251] on span "3 Allergy" at bounding box center [165, 254] width 48 height 8
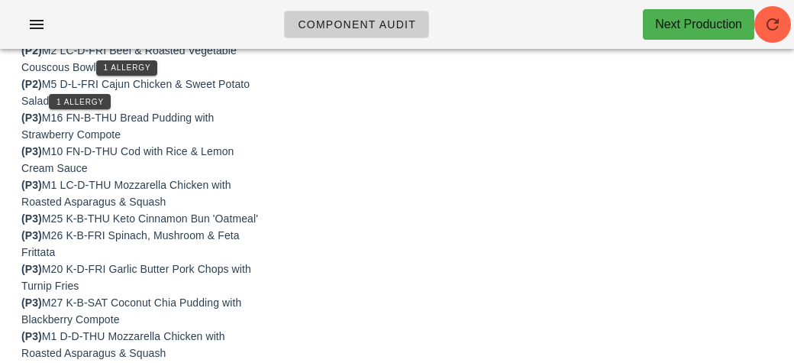
scroll to position [1269, 0]
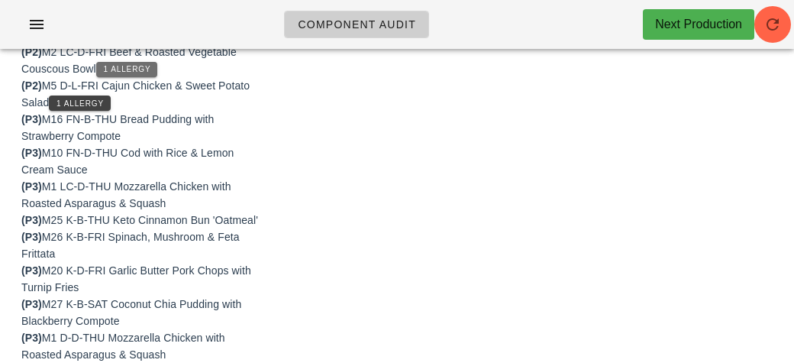
click at [118, 65] on span "1 Allergy" at bounding box center [127, 69] width 48 height 8
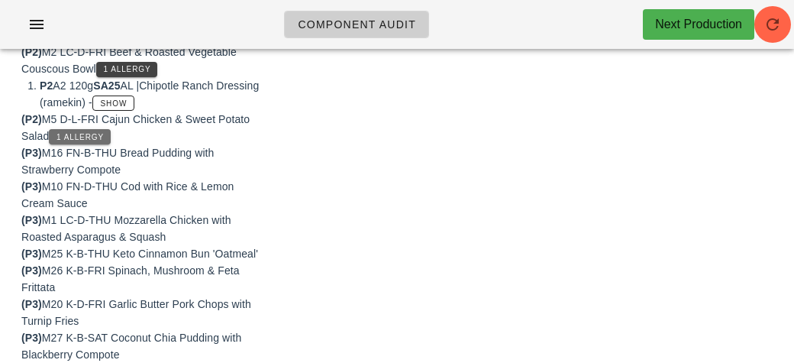
click at [58, 136] on button "1 Allergy" at bounding box center [80, 136] width 62 height 15
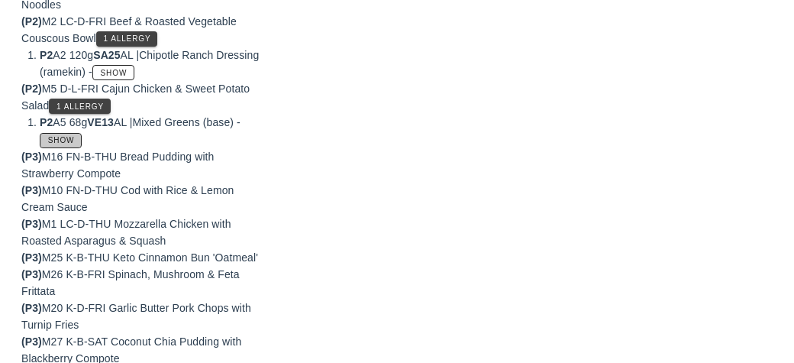
click at [53, 141] on button "Show" at bounding box center [61, 140] width 42 height 15
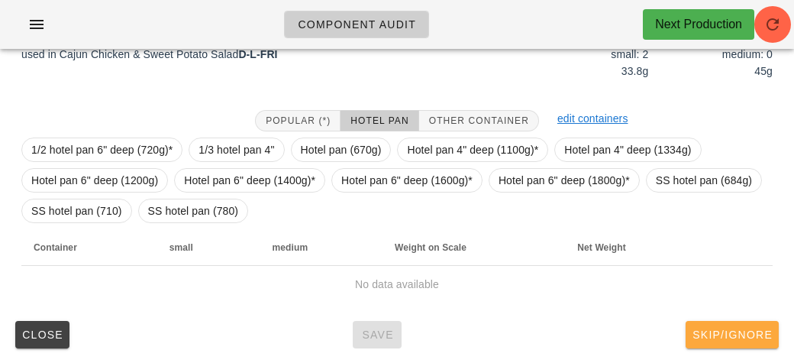
click at [731, 339] on span "Skip/Ignore" at bounding box center [732, 334] width 81 height 12
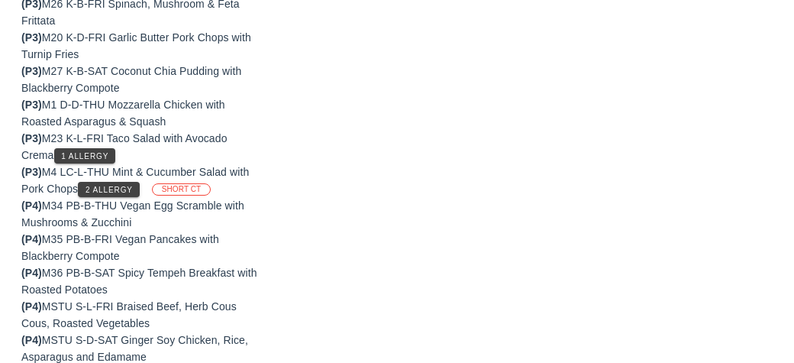
scroll to position [1303, 0]
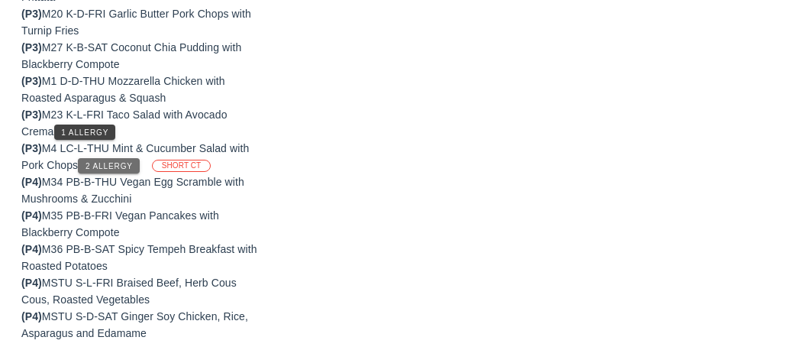
click at [96, 166] on span "2 Allergy" at bounding box center [109, 166] width 48 height 8
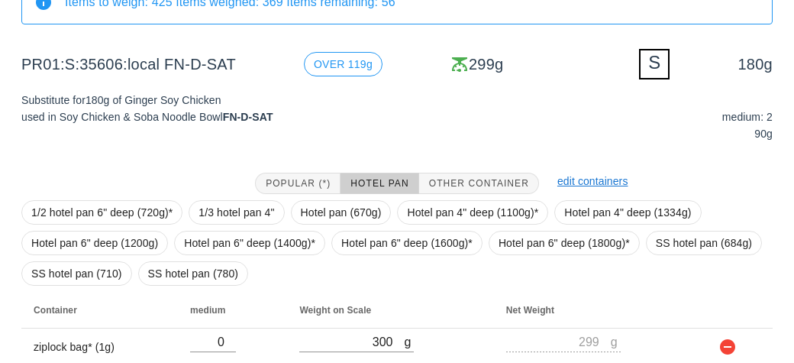
scroll to position [215, 0]
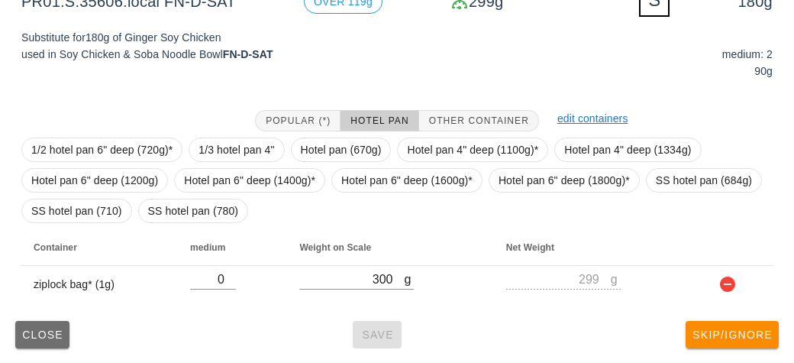
click at [34, 333] on span "Close" at bounding box center [42, 334] width 42 height 12
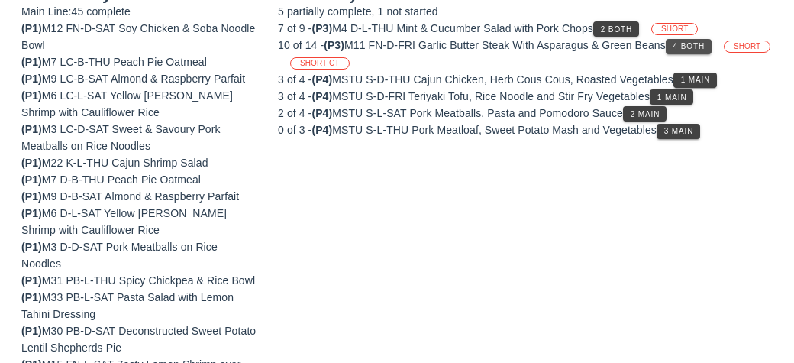
click at [691, 50] on button "4 Both" at bounding box center [689, 46] width 46 height 15
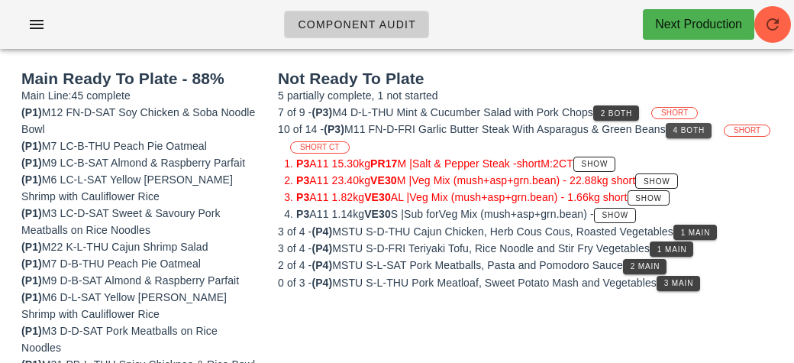
scroll to position [130, 0]
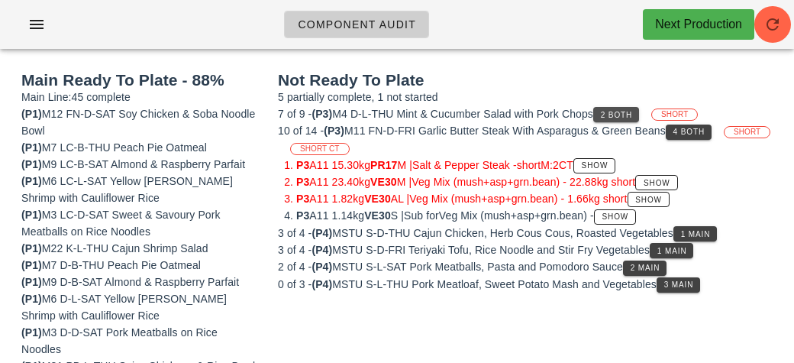
click at [613, 107] on button "2 Both" at bounding box center [616, 114] width 46 height 15
